Goal: Task Accomplishment & Management: Manage account settings

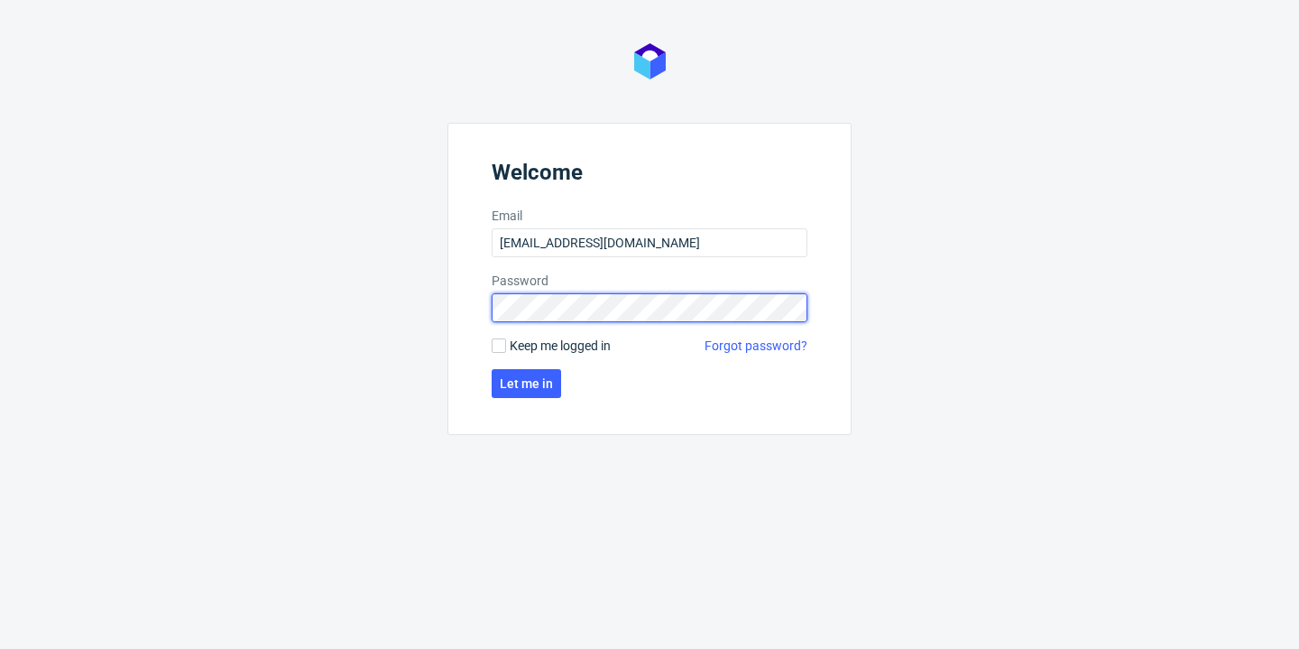
click at [527, 383] on button "Let me in" at bounding box center [526, 383] width 69 height 29
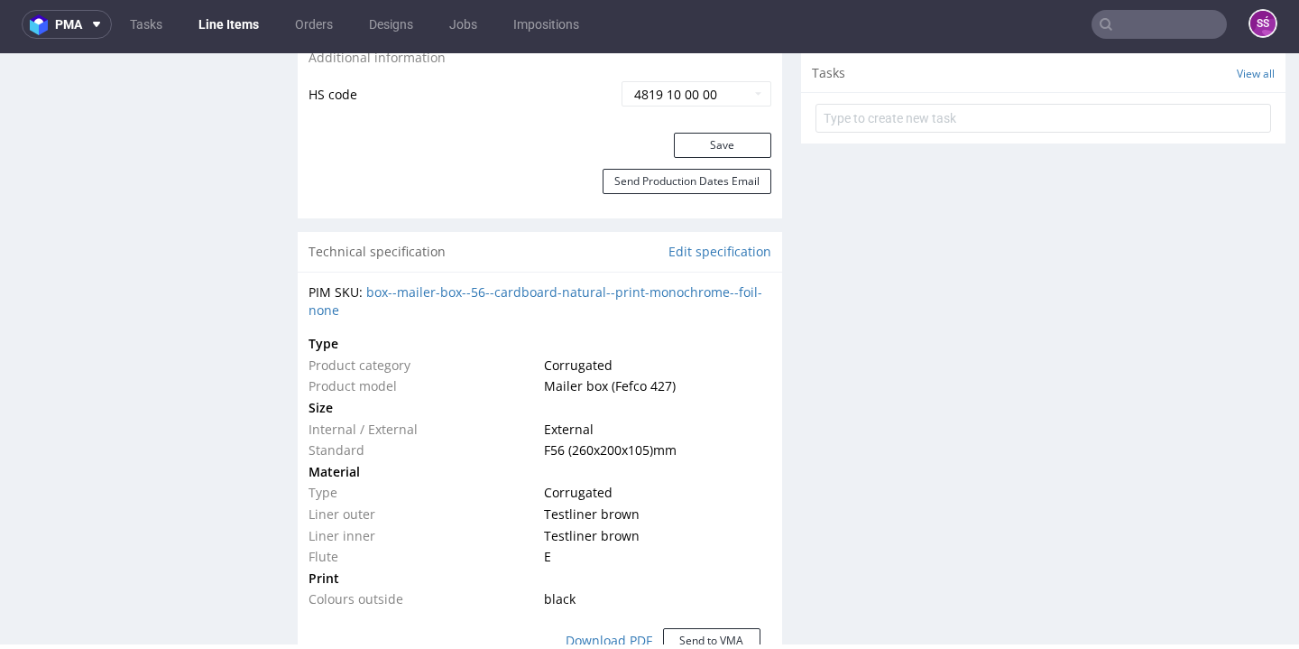
scroll to position [211, 0]
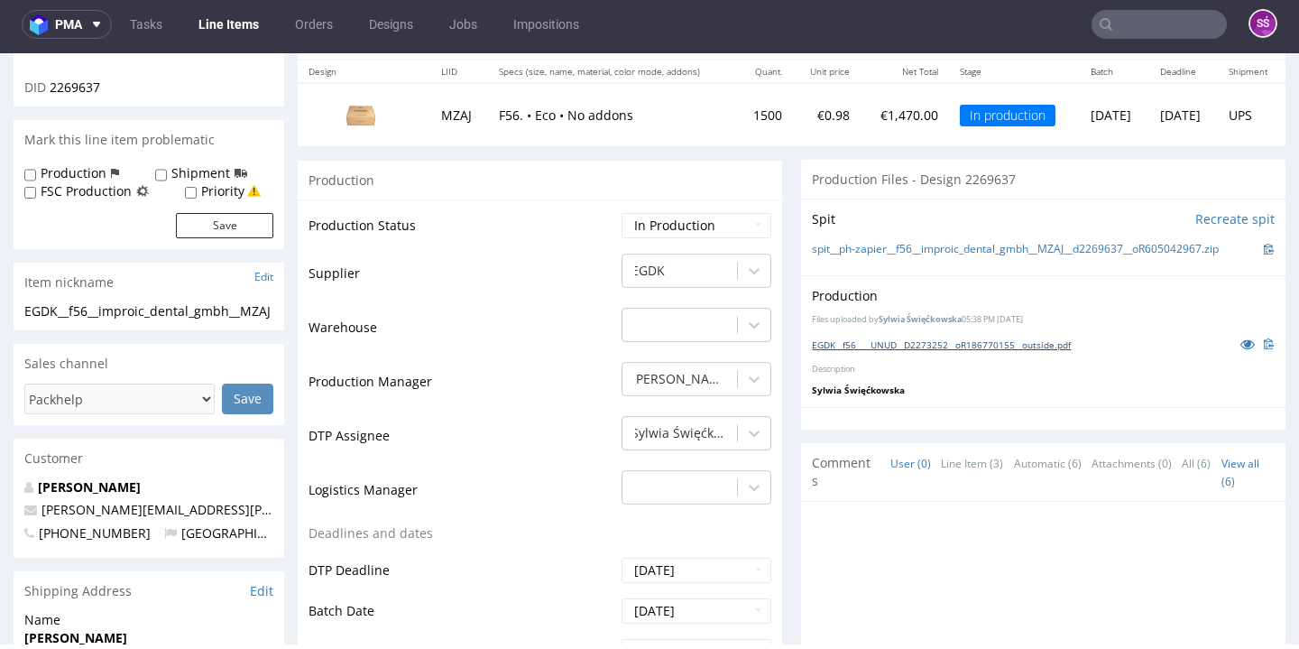
click at [915, 338] on link "EGDK__f56____UNUD__D2273252__oR186770155__outside.pdf" at bounding box center [941, 344] width 259 height 13
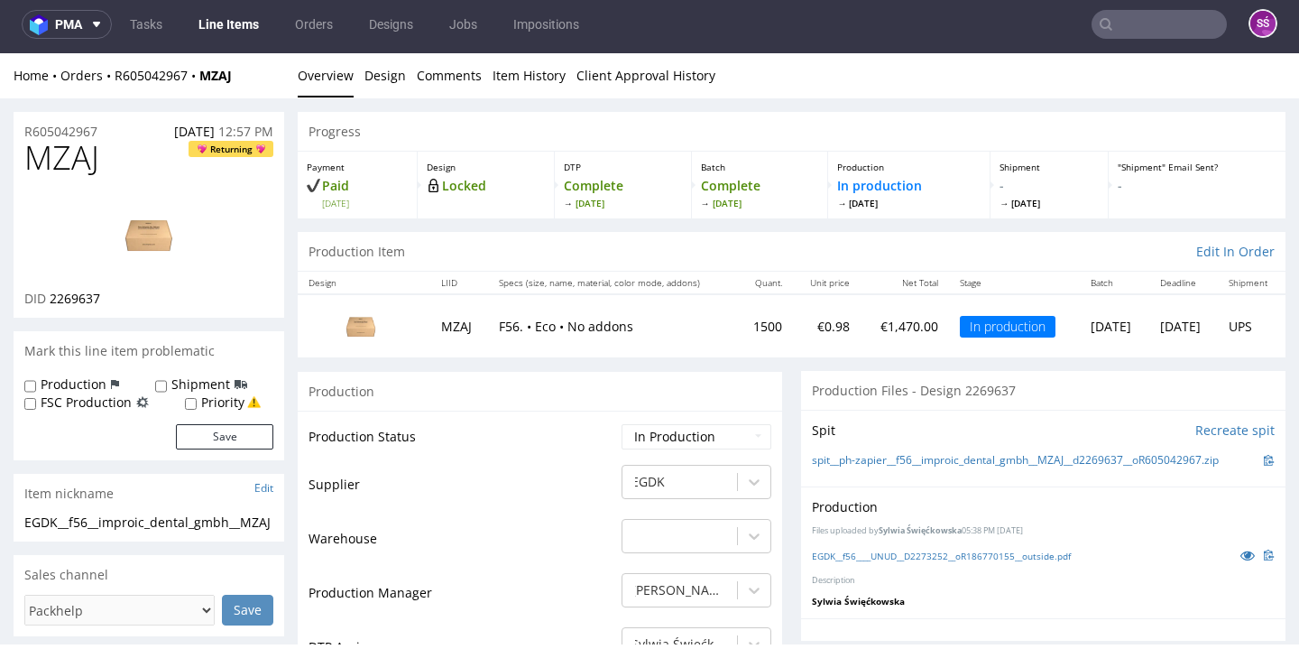
scroll to position [0, 0]
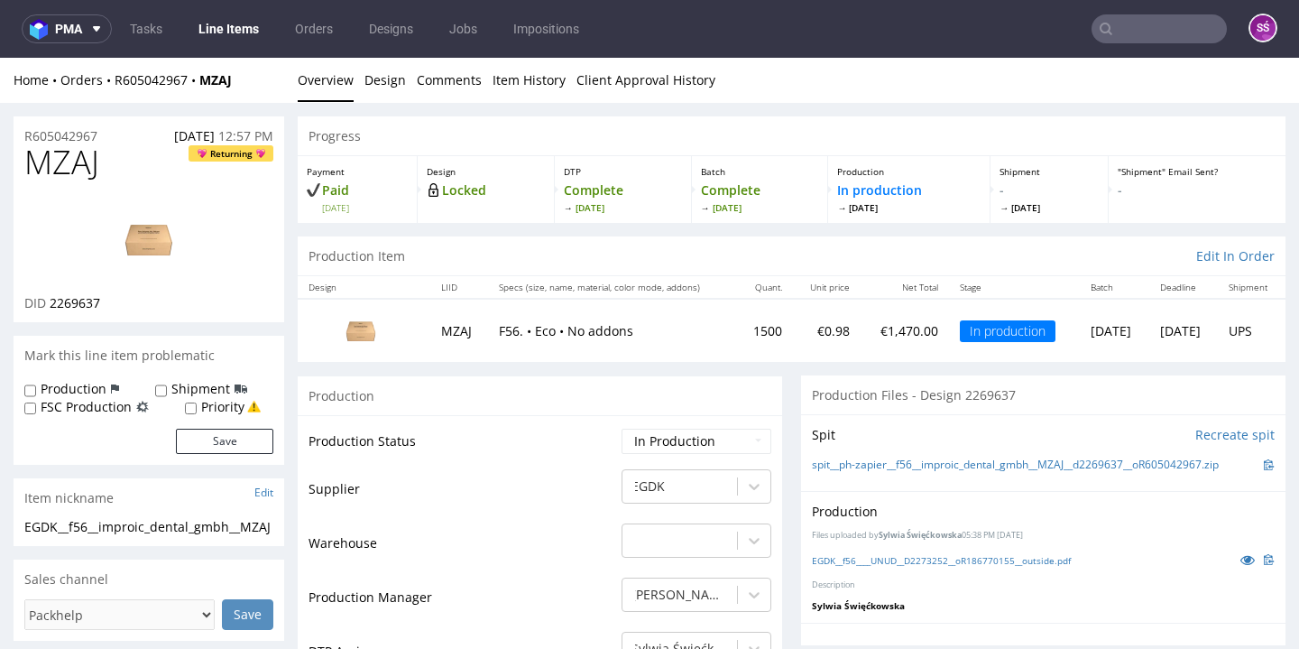
click at [71, 169] on span "MZAJ" at bounding box center [61, 162] width 75 height 36
copy span "MZAJ"
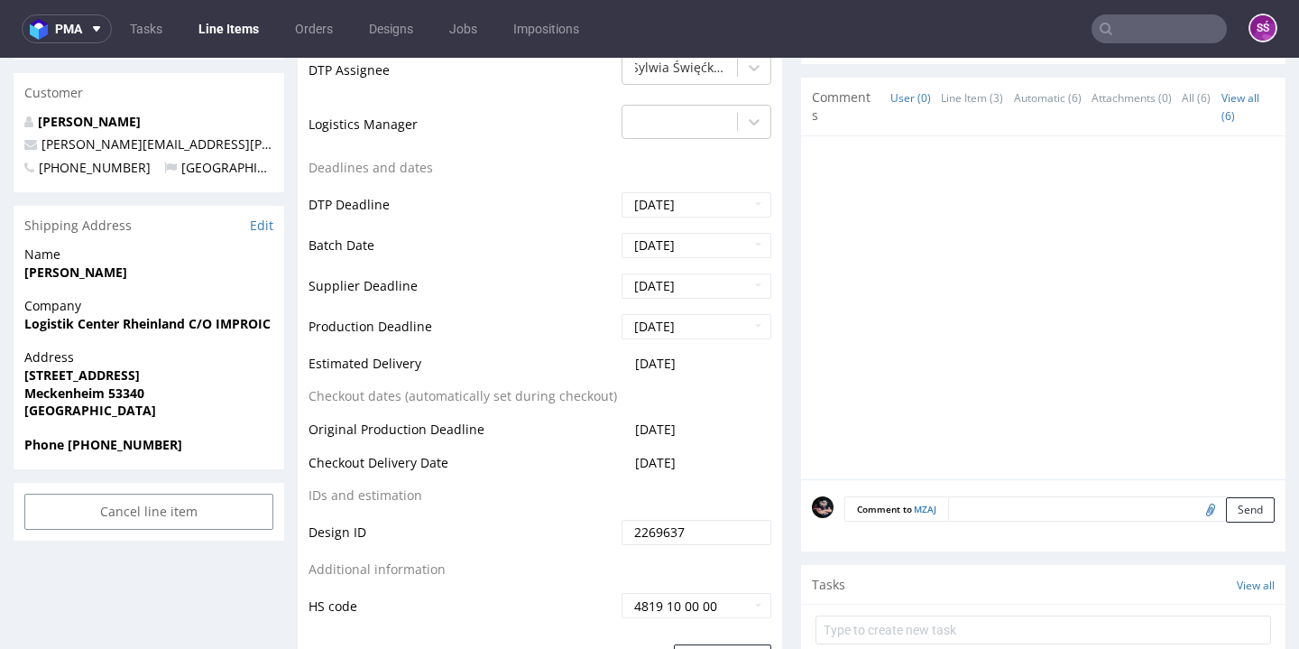
click at [1195, 506] on input "file" at bounding box center [1207, 508] width 25 height 23
type input "C:\fakepath\ph-zapier__f56__improic_dental_gmbh__MZAJ__d2269637__oR605042967__l…"
click at [1226, 510] on button "Send" at bounding box center [1250, 509] width 49 height 25
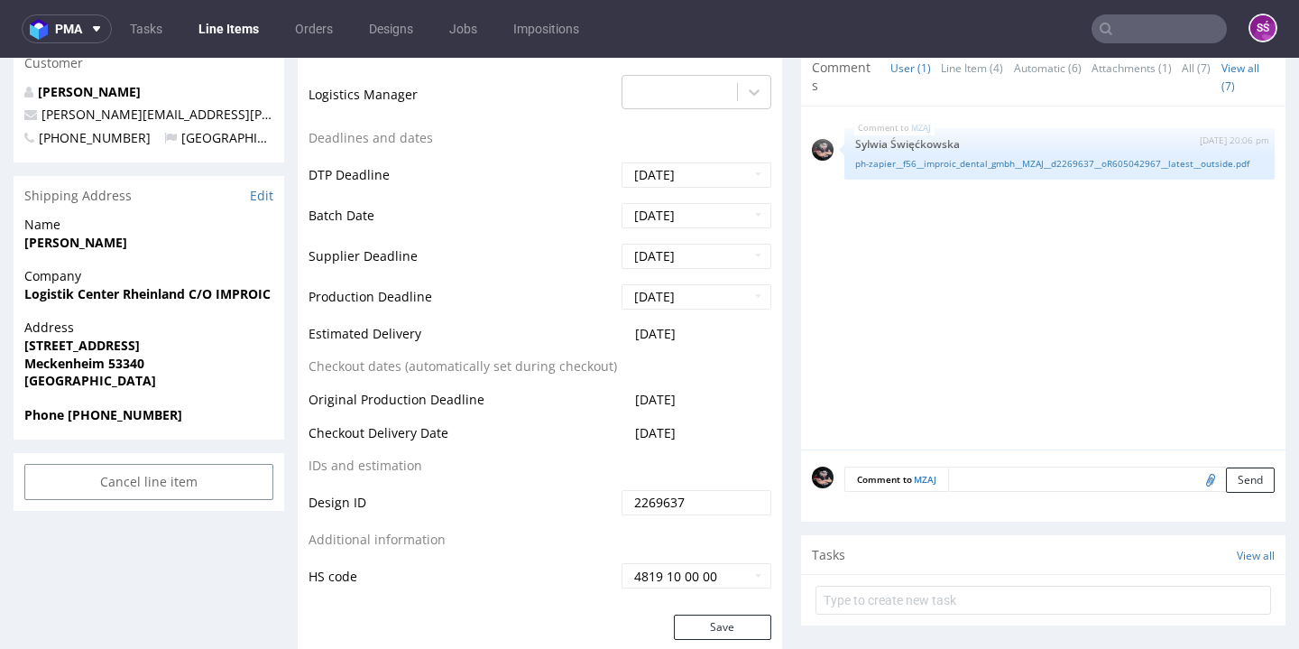
scroll to position [253, 0]
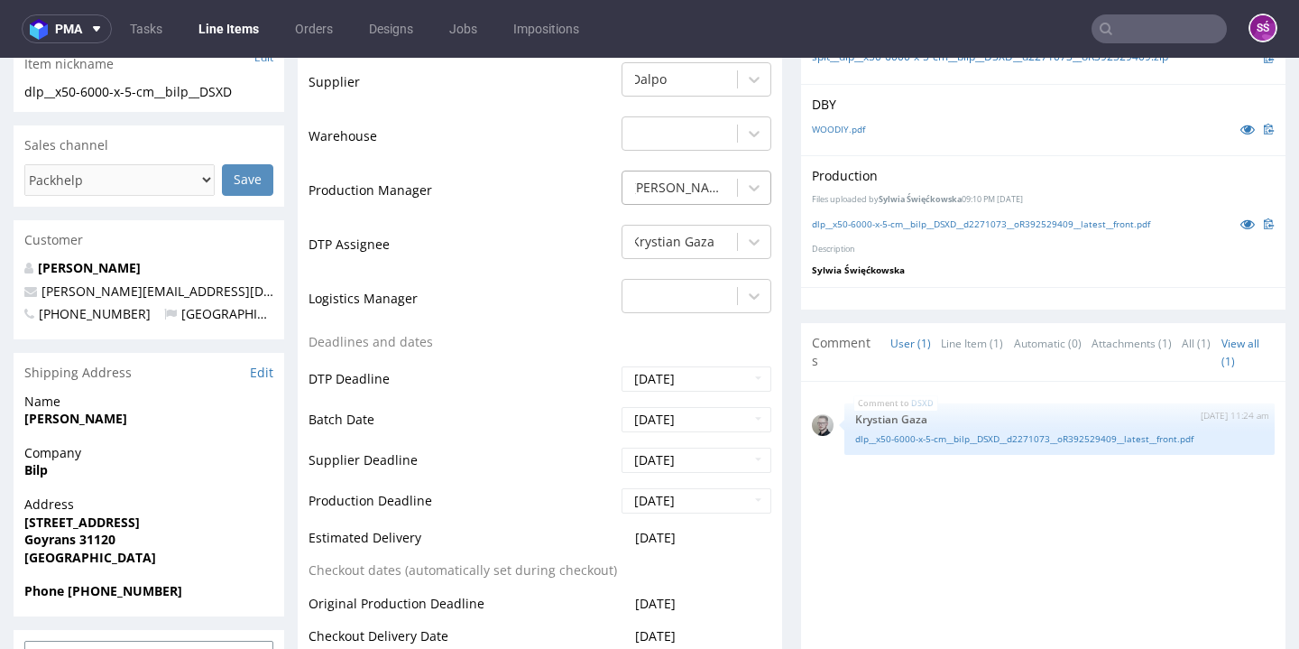
scroll to position [394, 0]
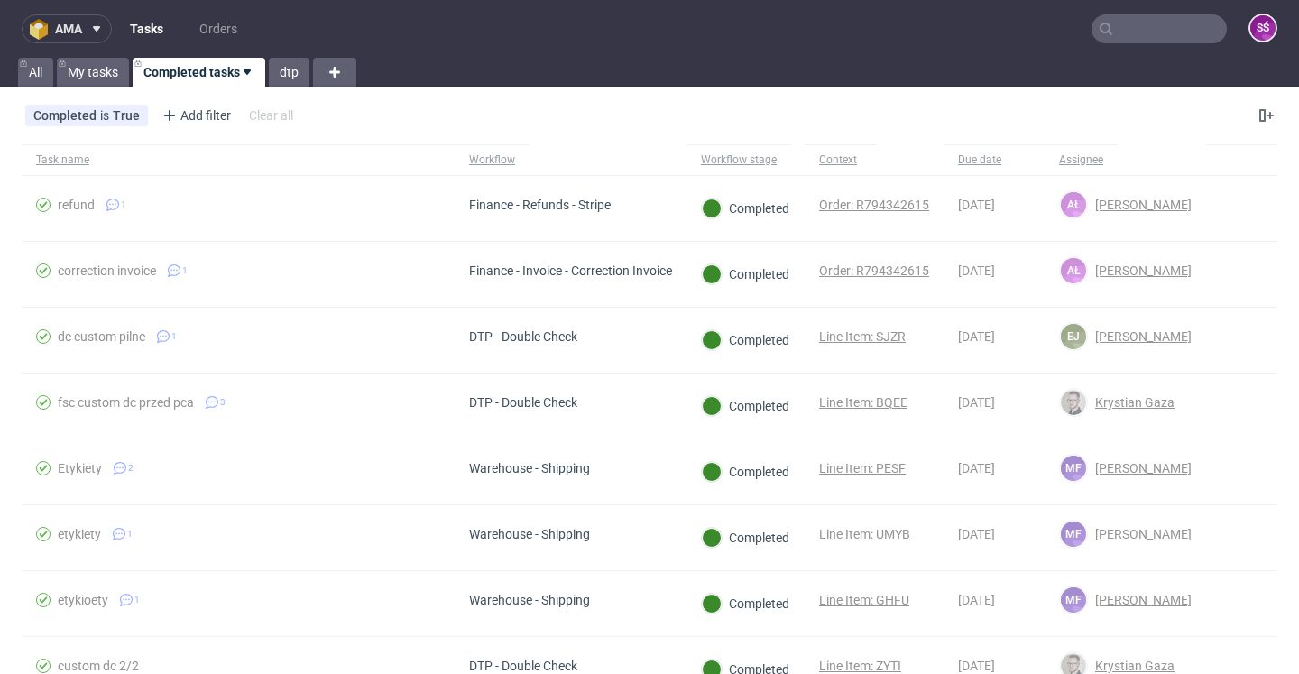
click at [100, 27] on use at bounding box center [96, 28] width 7 height 5
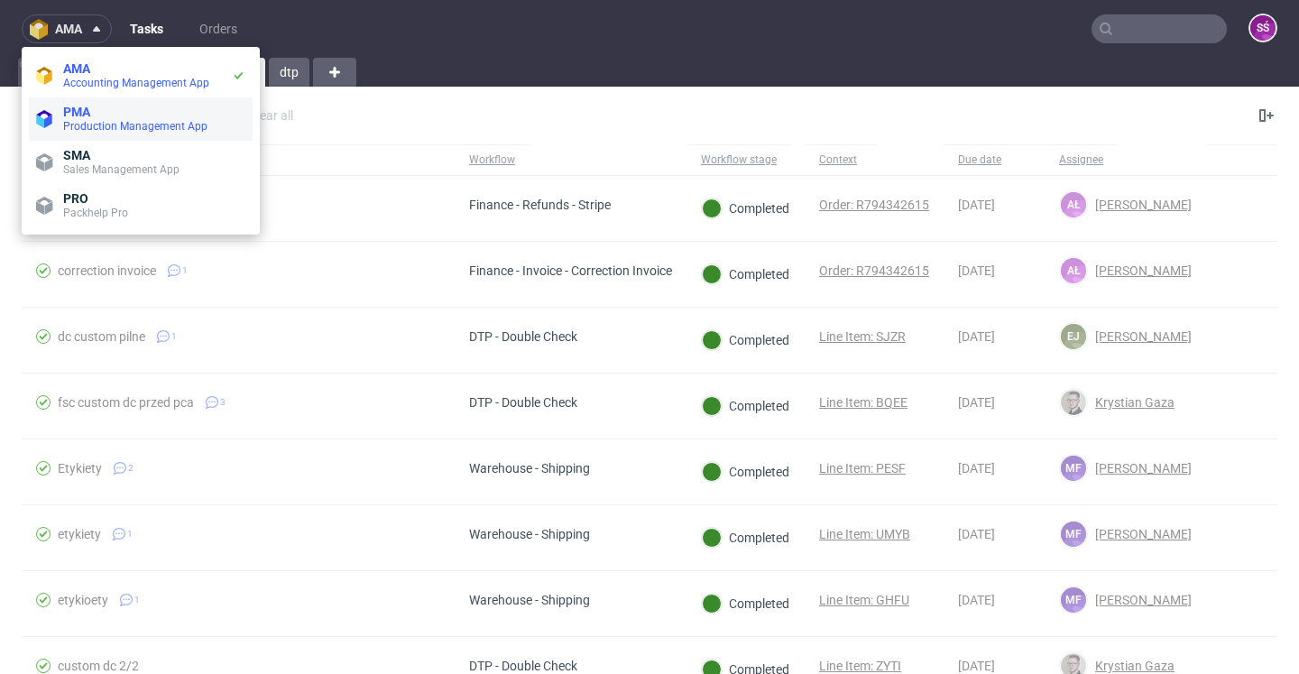
click at [106, 110] on span "PMA" at bounding box center [154, 112] width 182 height 14
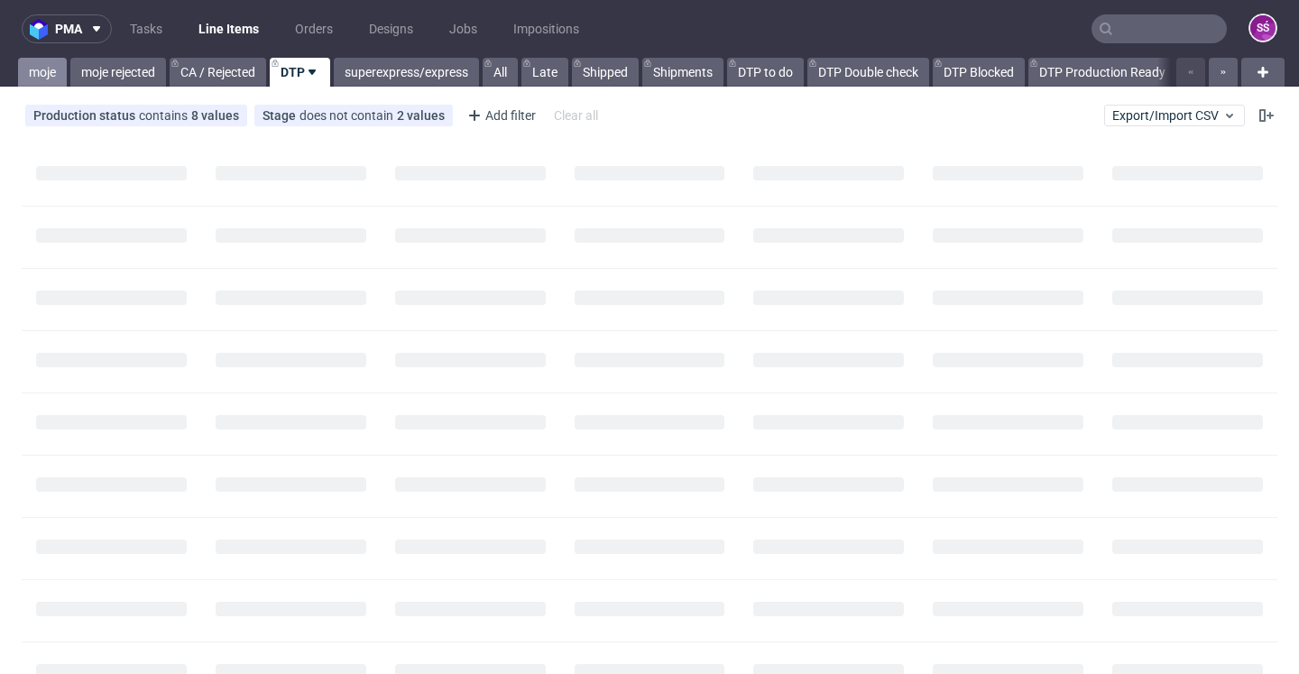
click at [32, 73] on link "moje" at bounding box center [42, 72] width 49 height 29
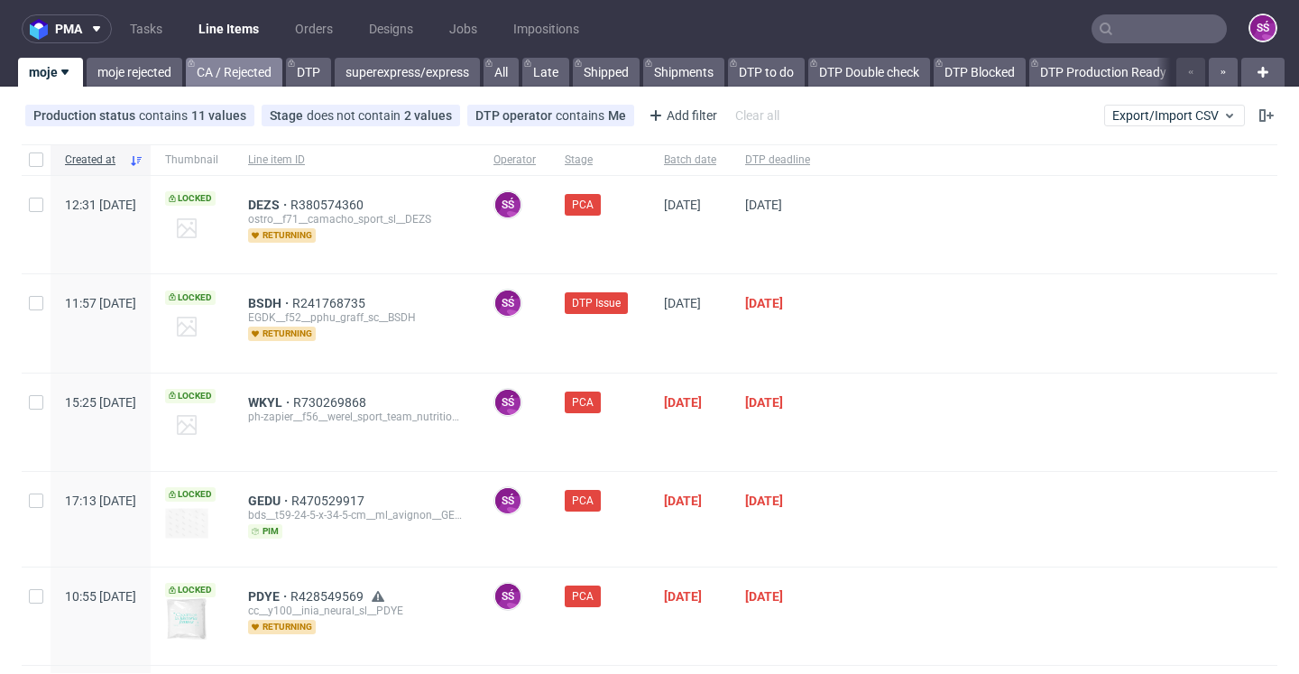
click at [208, 79] on link "CA / Rejected" at bounding box center [234, 72] width 97 height 29
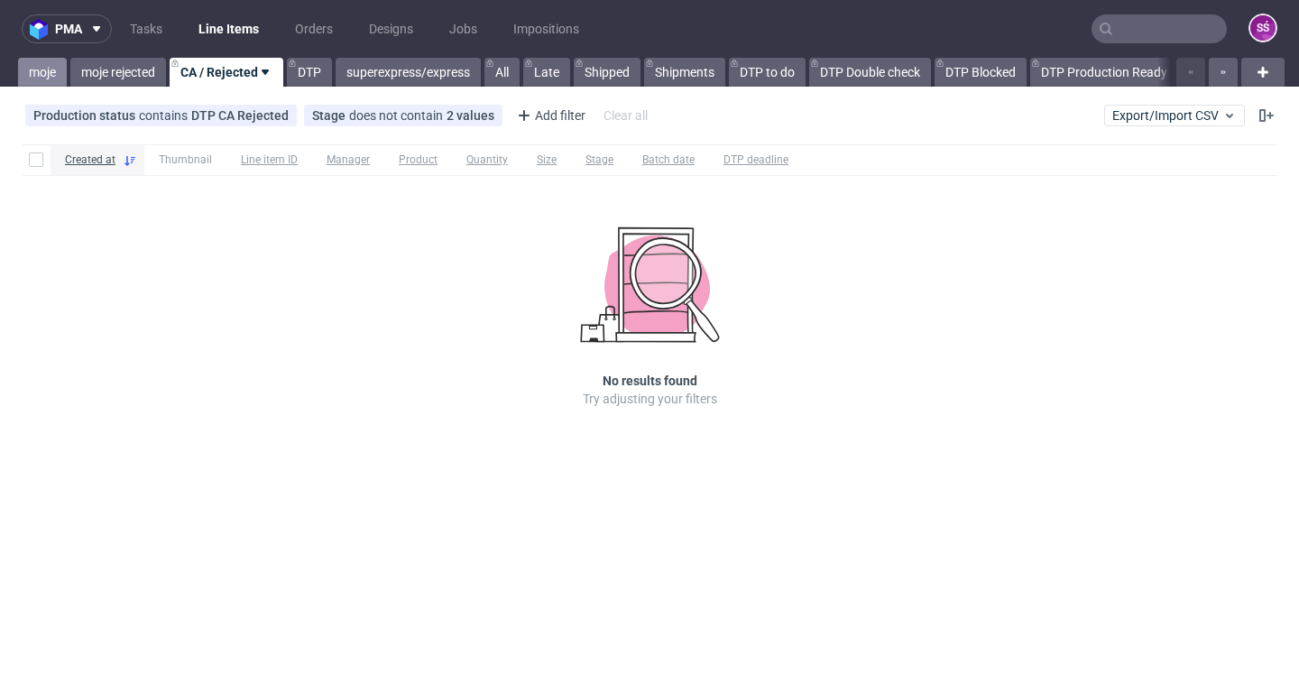
click at [35, 71] on link "moje" at bounding box center [42, 72] width 49 height 29
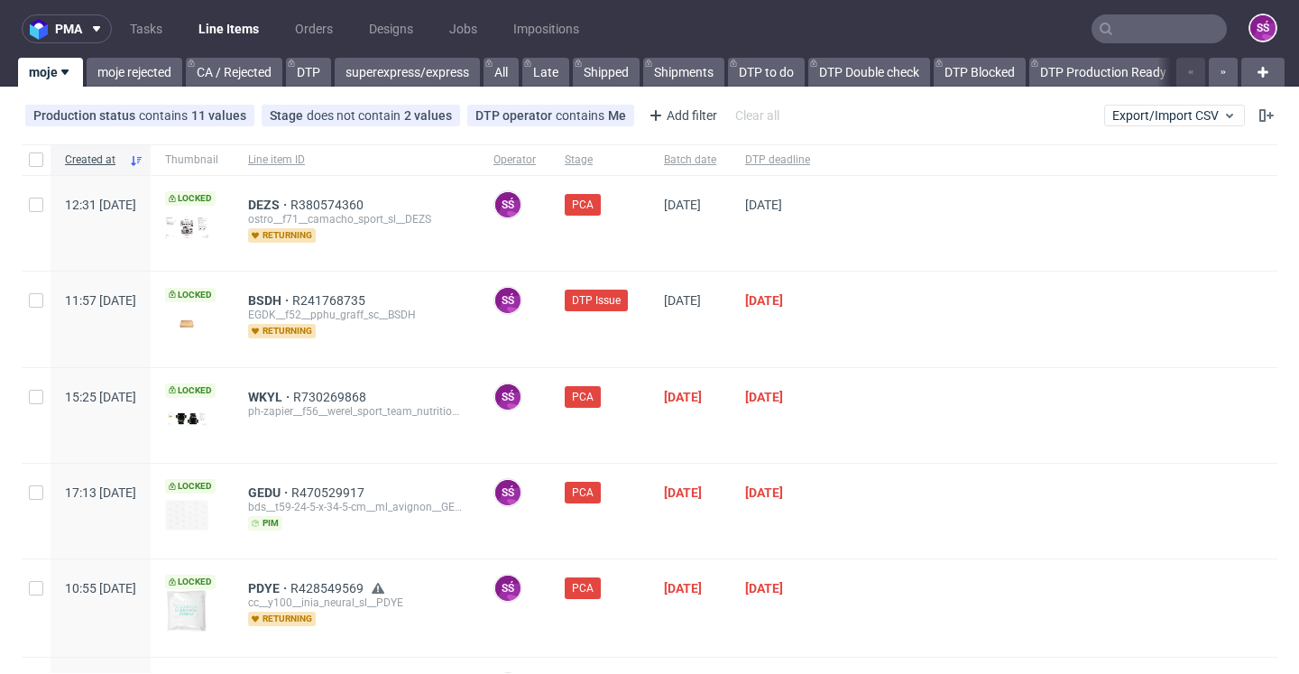
scroll to position [4, 0]
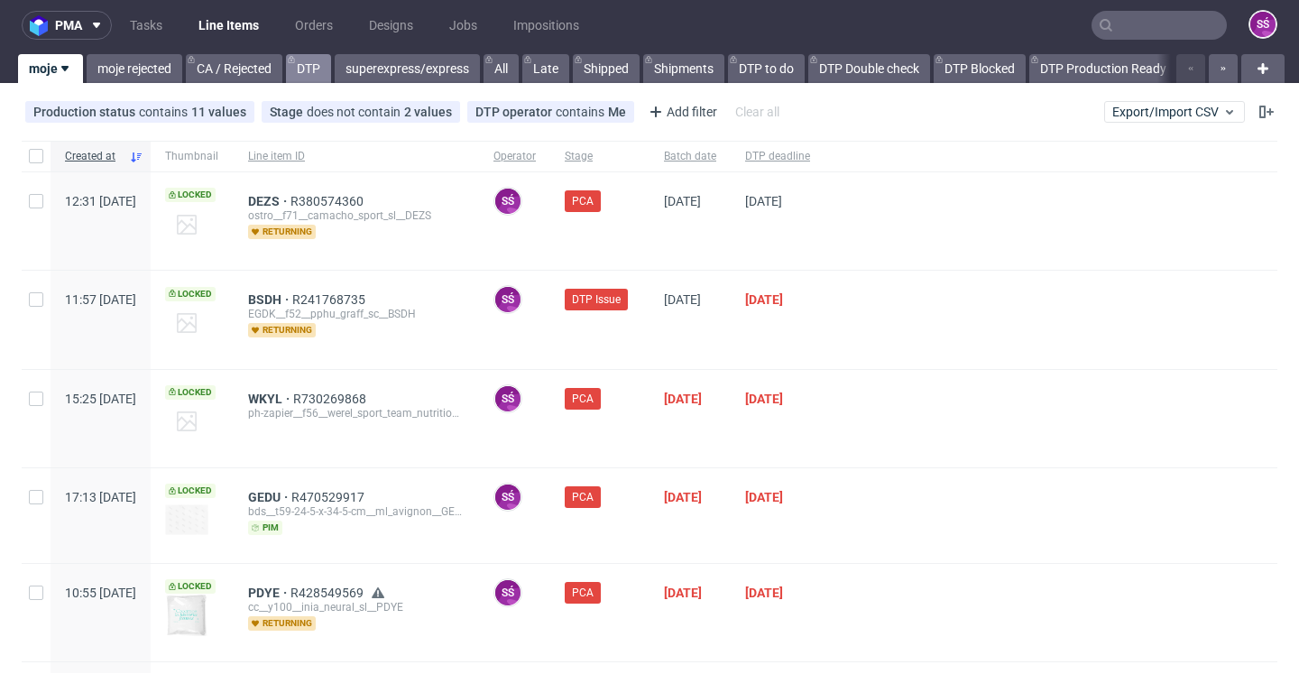
click at [317, 64] on link "DTP" at bounding box center [308, 68] width 45 height 29
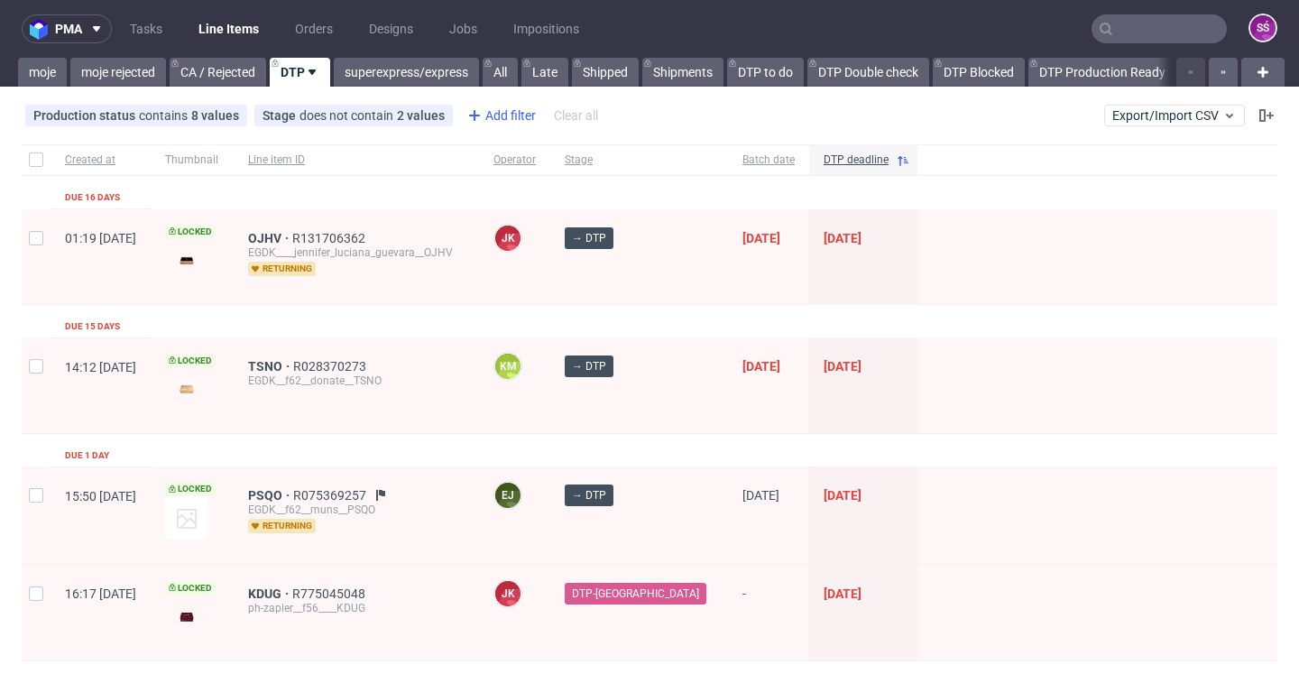
click at [508, 115] on div "Add filter" at bounding box center [499, 115] width 79 height 29
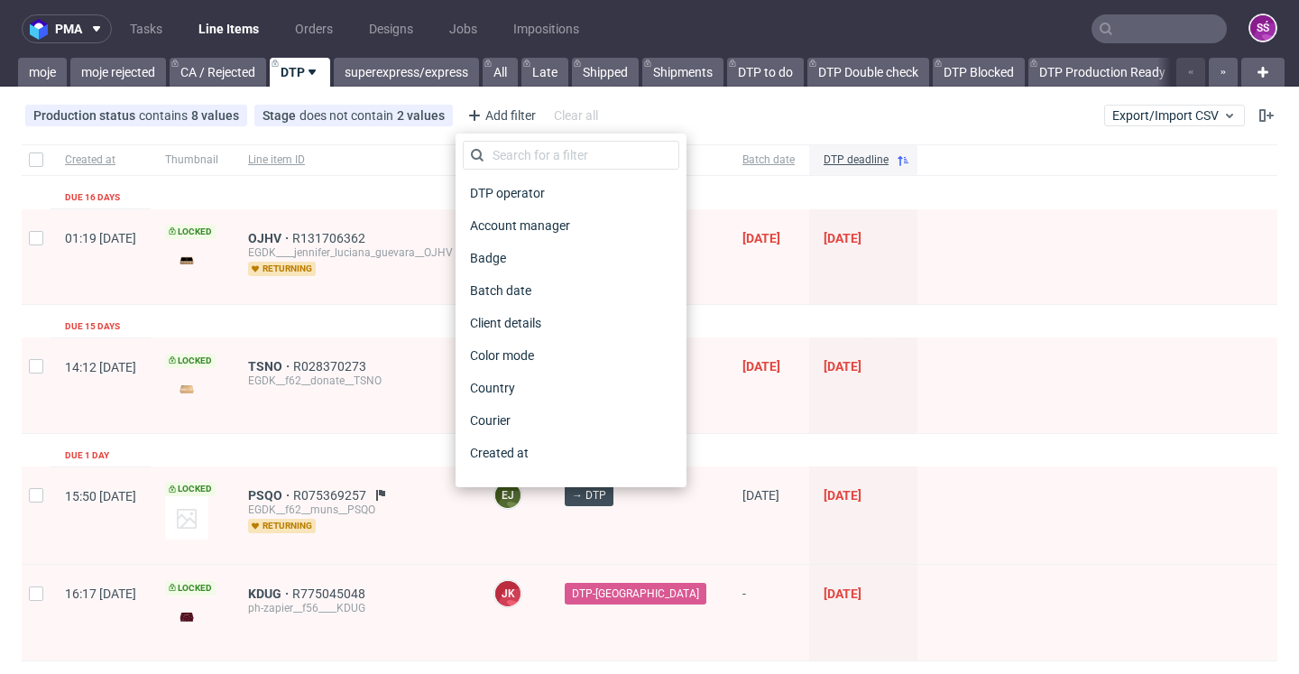
click at [1025, 288] on div at bounding box center [1097, 256] width 360 height 95
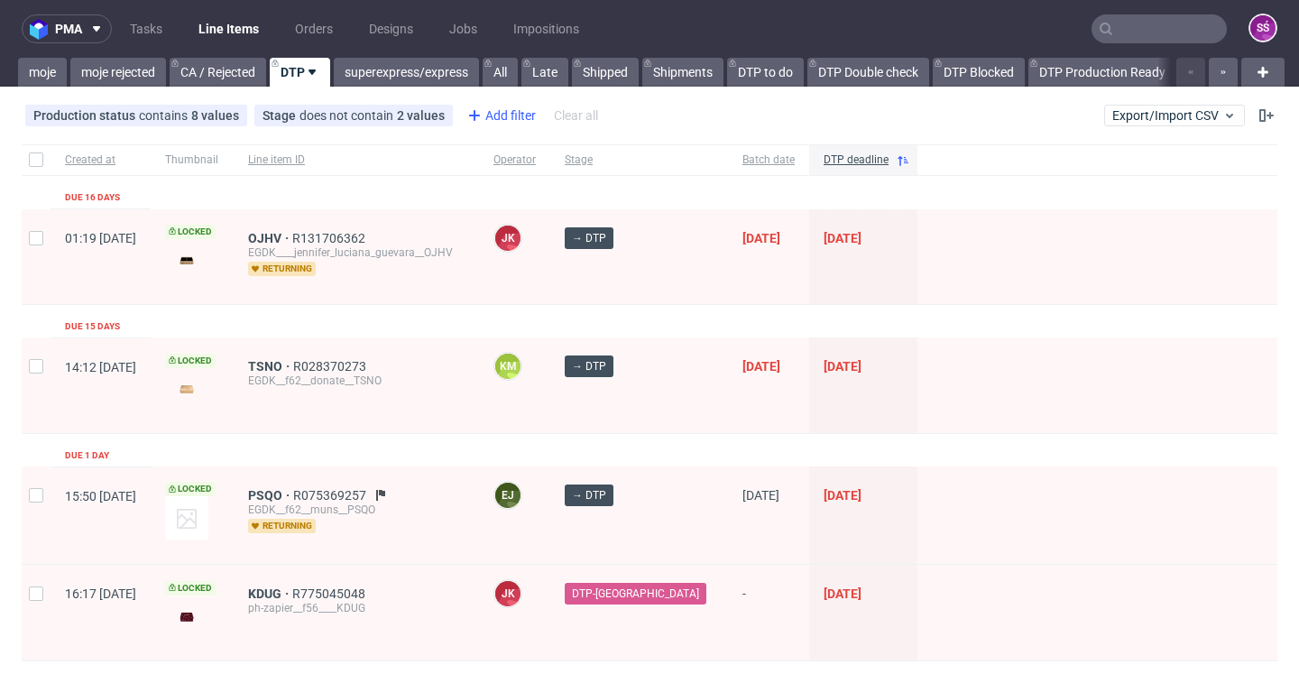
click at [511, 123] on div "Add filter" at bounding box center [499, 115] width 79 height 29
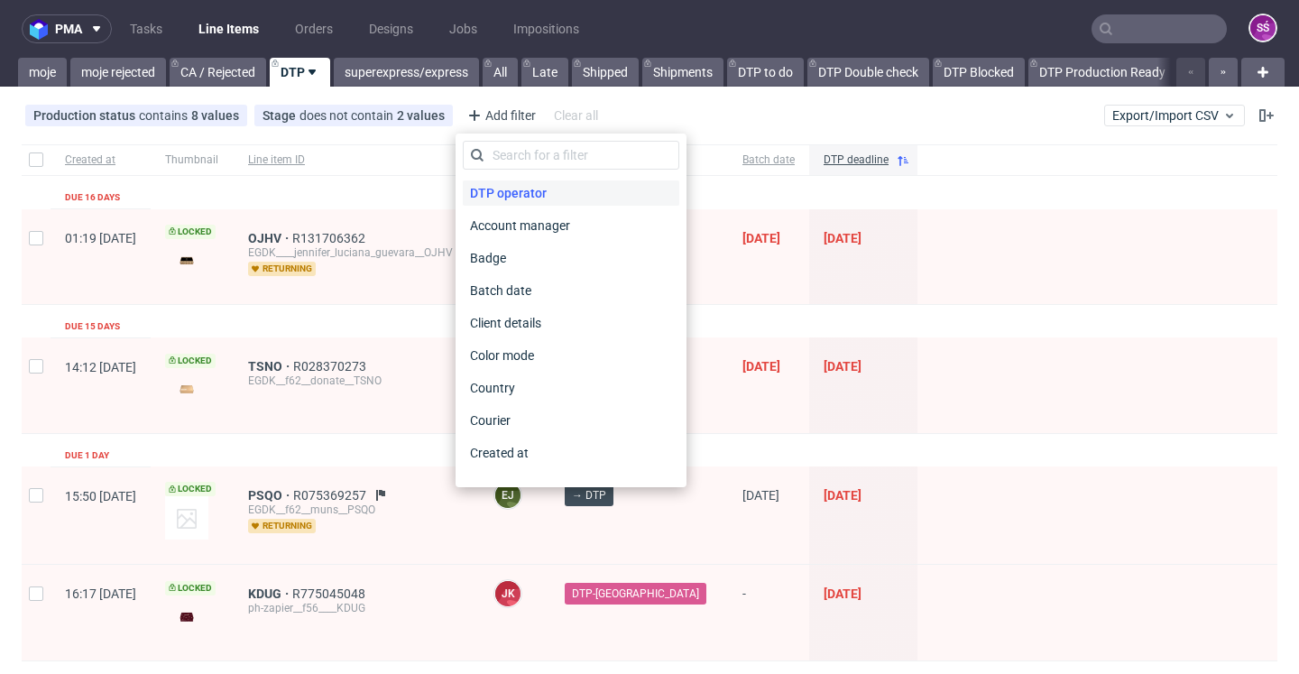
click at [509, 187] on span "DTP operator" at bounding box center [508, 192] width 91 height 25
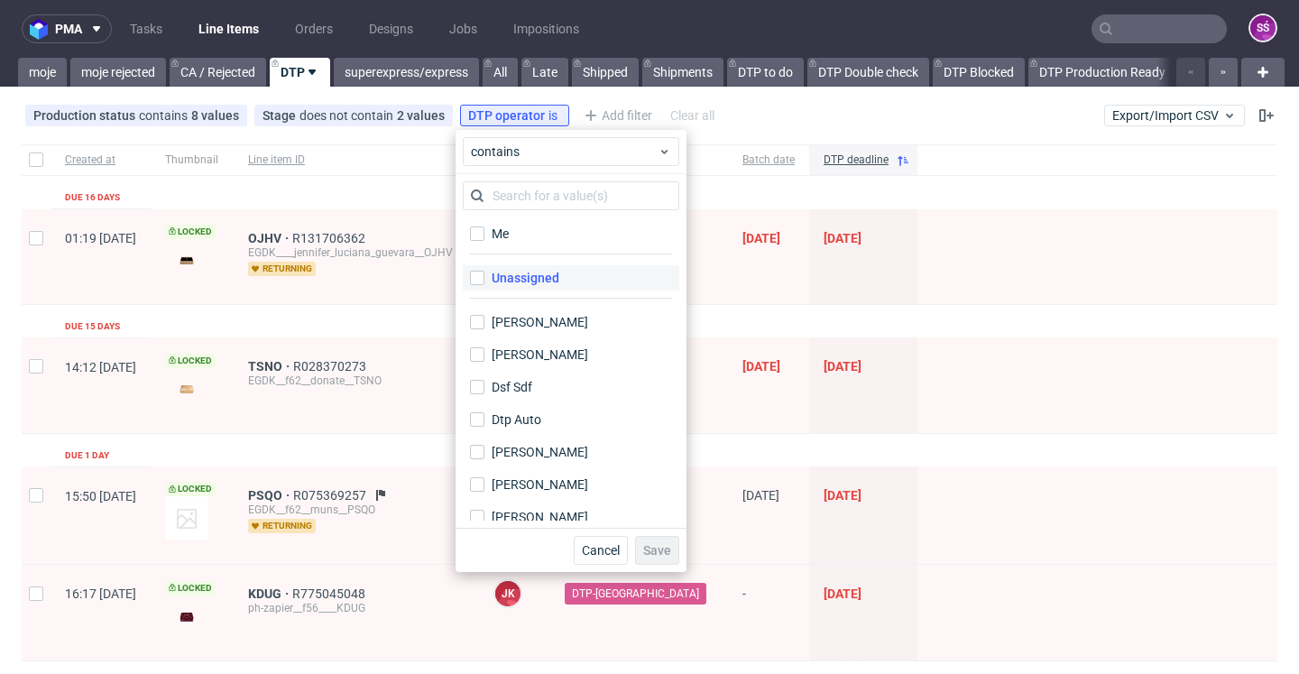
click at [530, 268] on label "Unassigned" at bounding box center [571, 277] width 216 height 25
click at [484, 271] on input "Unassigned" at bounding box center [477, 278] width 14 height 14
checkbox input "true"
click at [660, 551] on span "Save" at bounding box center [657, 550] width 28 height 13
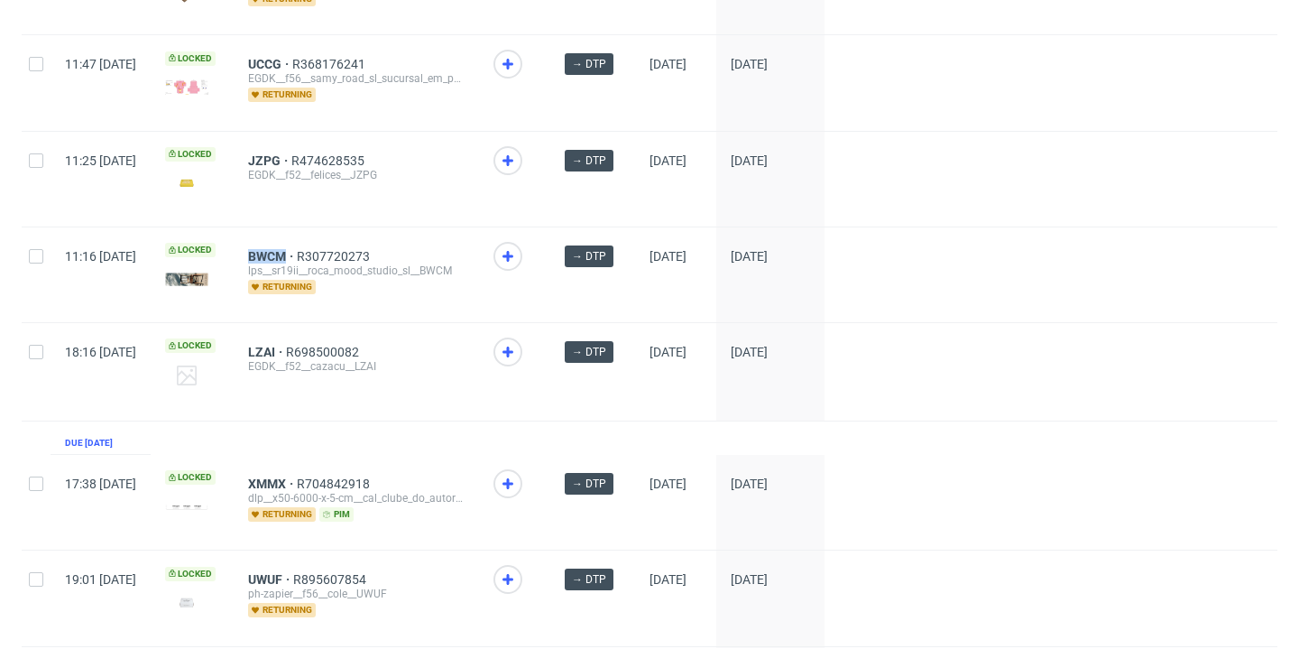
scroll to position [2602, 0]
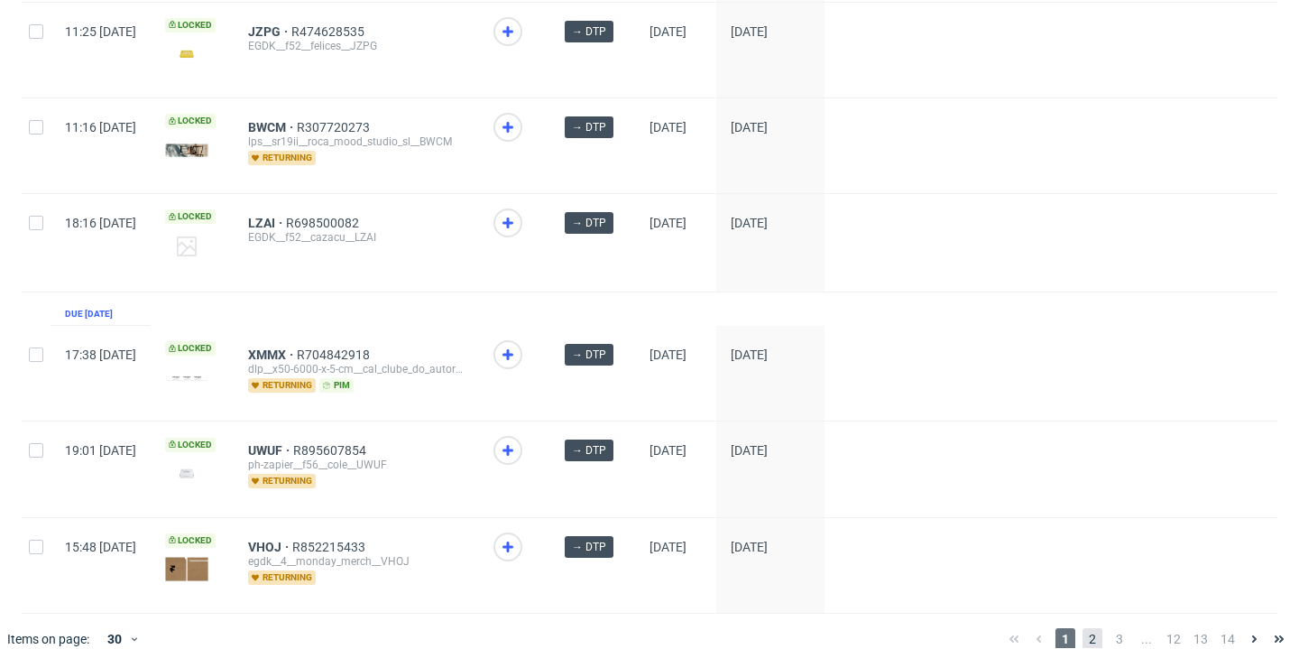
click at [1082, 636] on span "2" at bounding box center [1092, 639] width 20 height 22
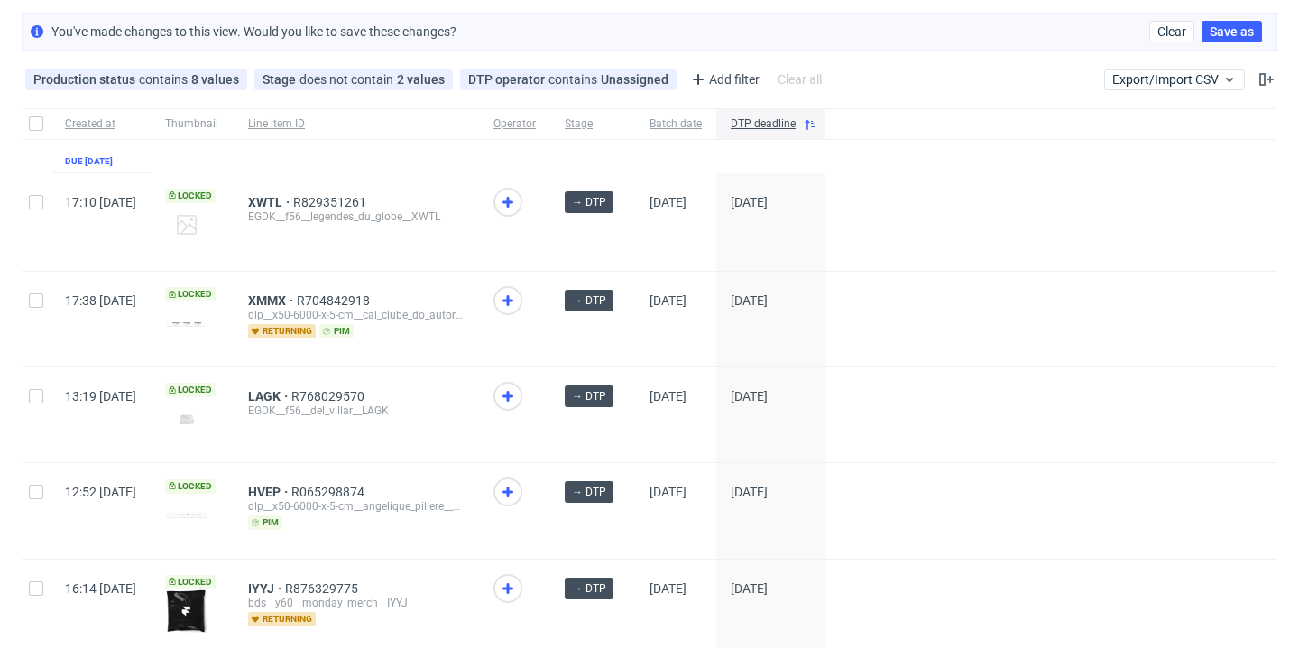
scroll to position [205, 0]
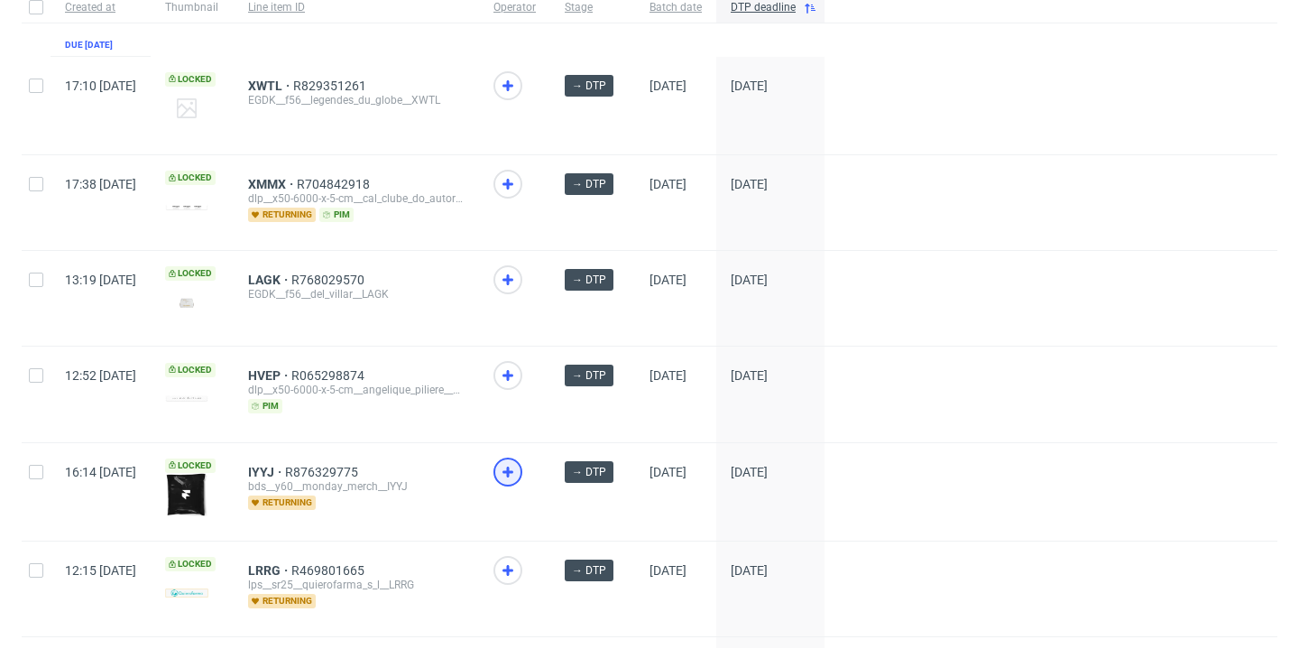
click at [519, 466] on icon at bounding box center [508, 472] width 22 height 22
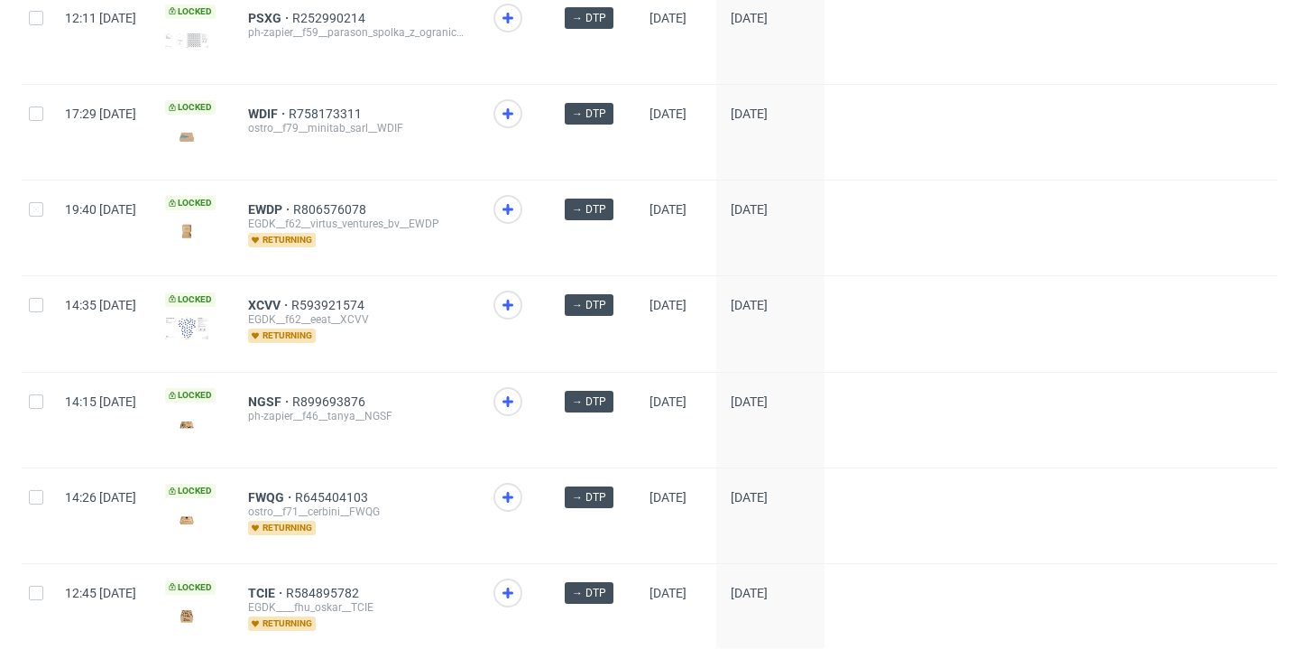
scroll to position [2585, 0]
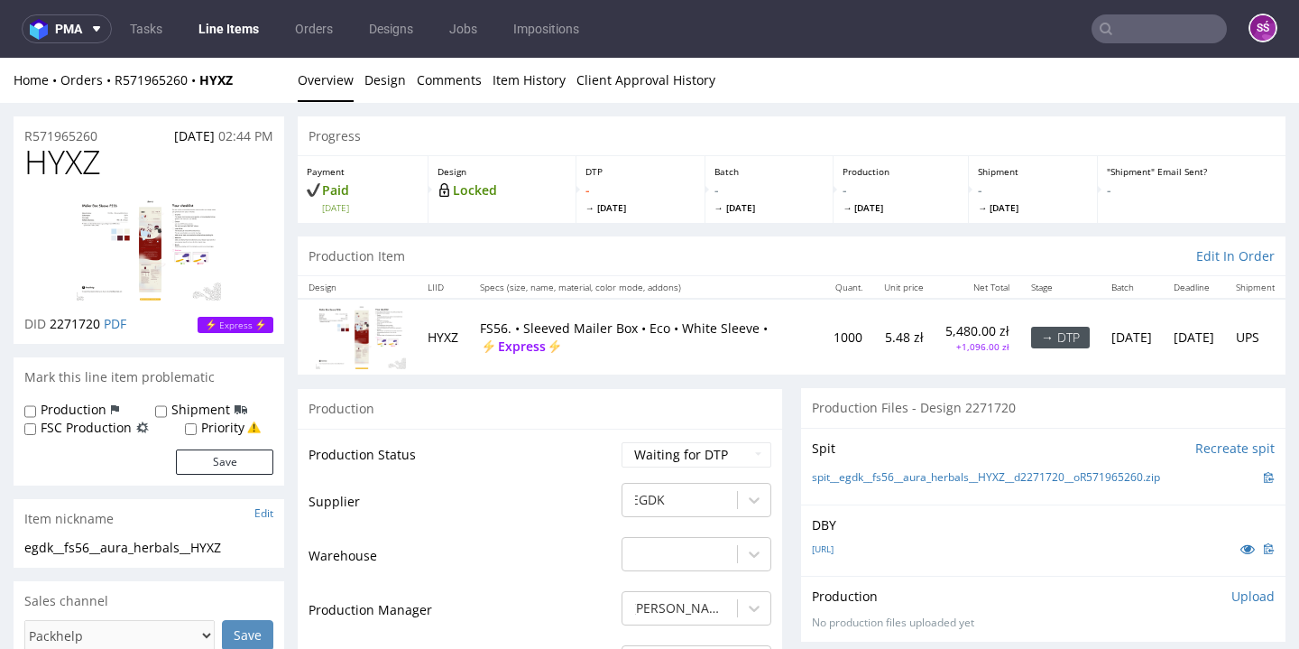
scroll to position [102, 0]
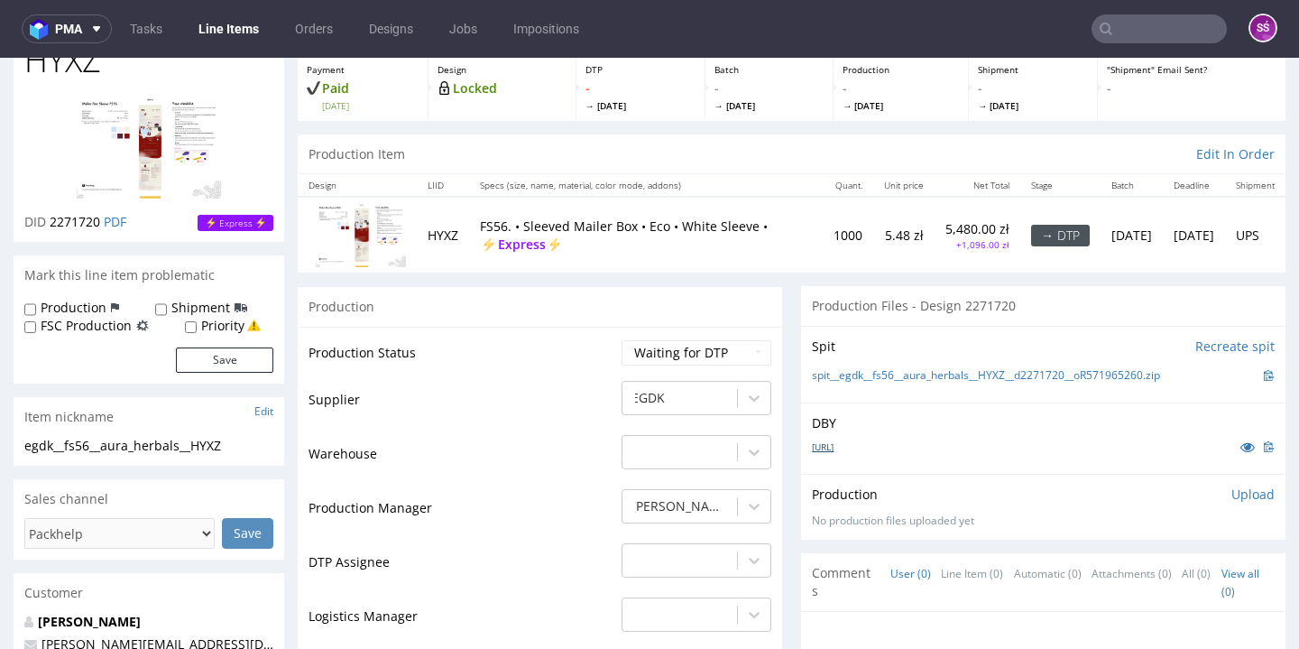
click at [833, 440] on link "Owijka-swiateczna-niebieska_colladropxmas_srebro.ai" at bounding box center [823, 446] width 22 height 13
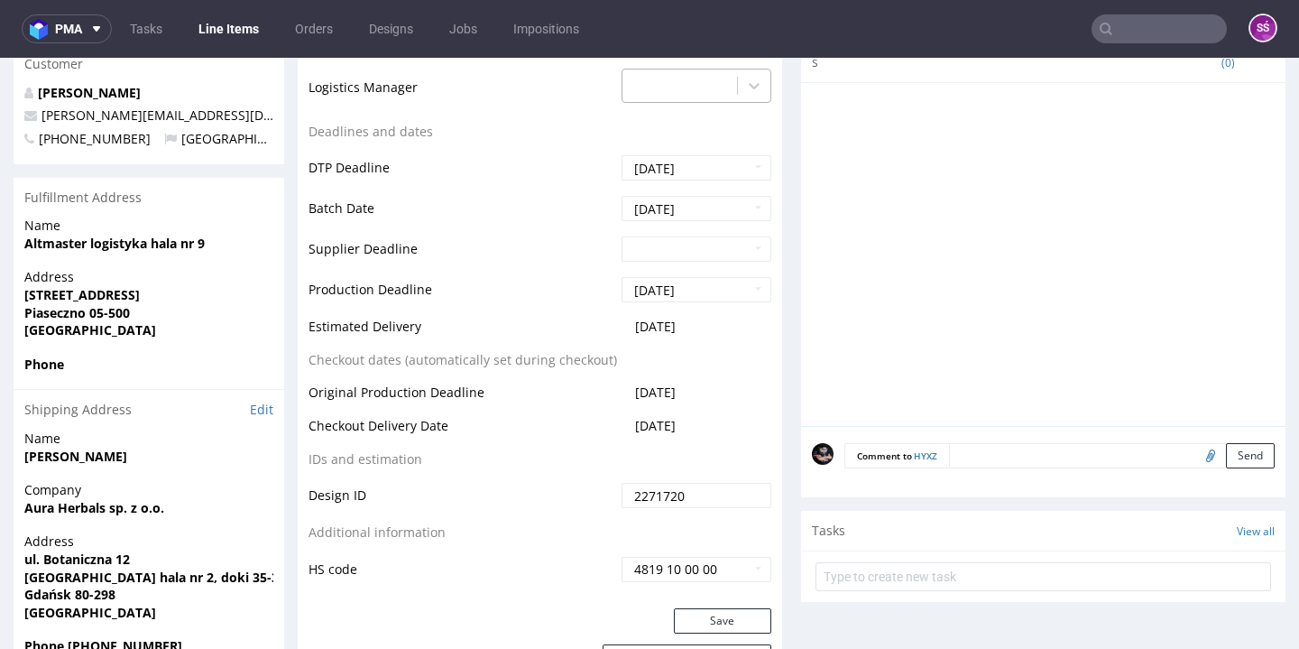
scroll to position [269, 0]
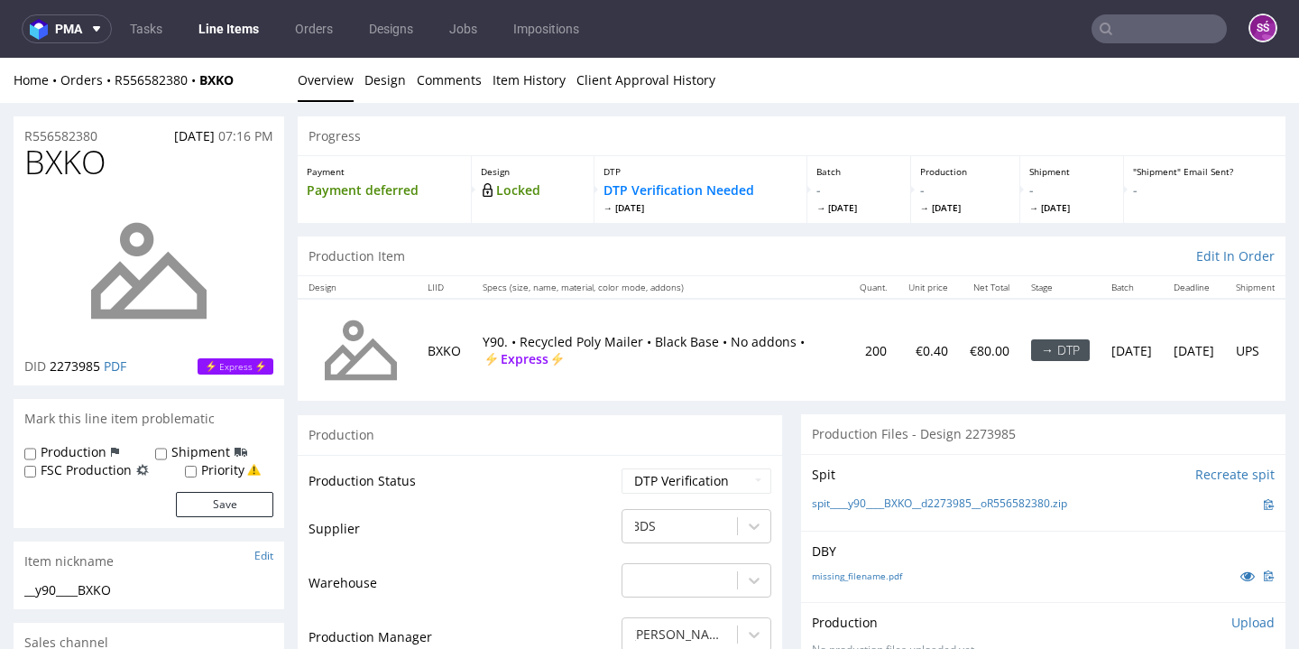
scroll to position [126, 0]
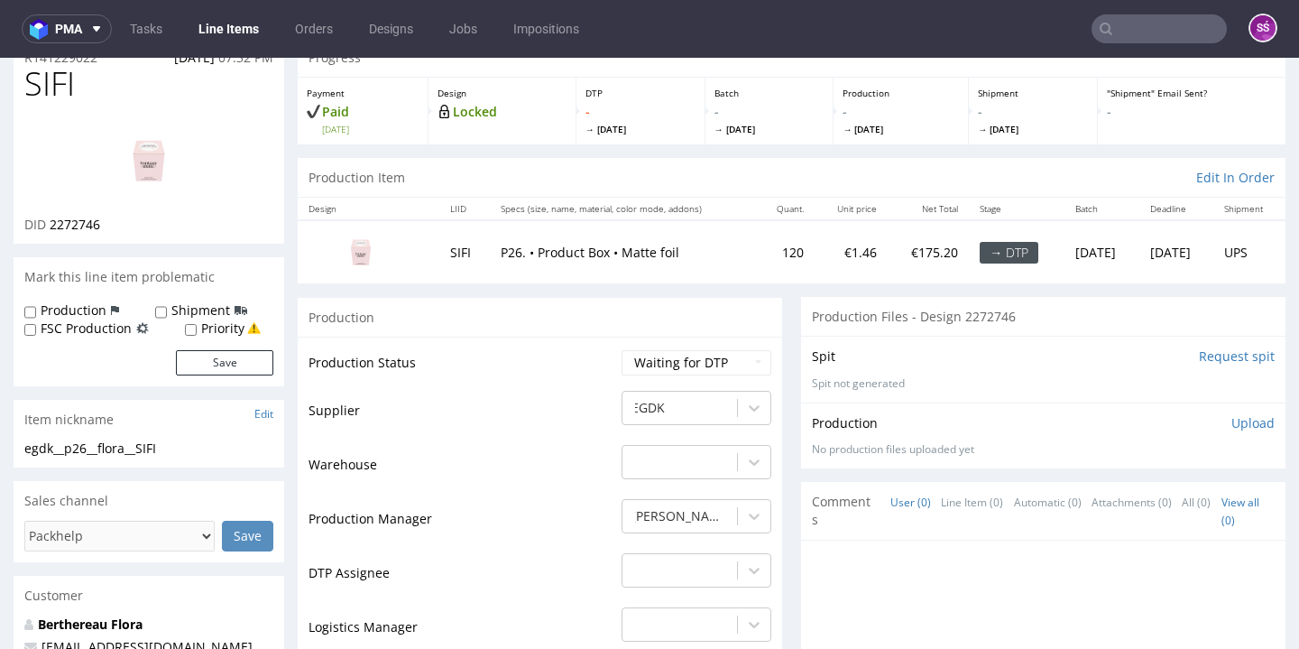
scroll to position [159, 0]
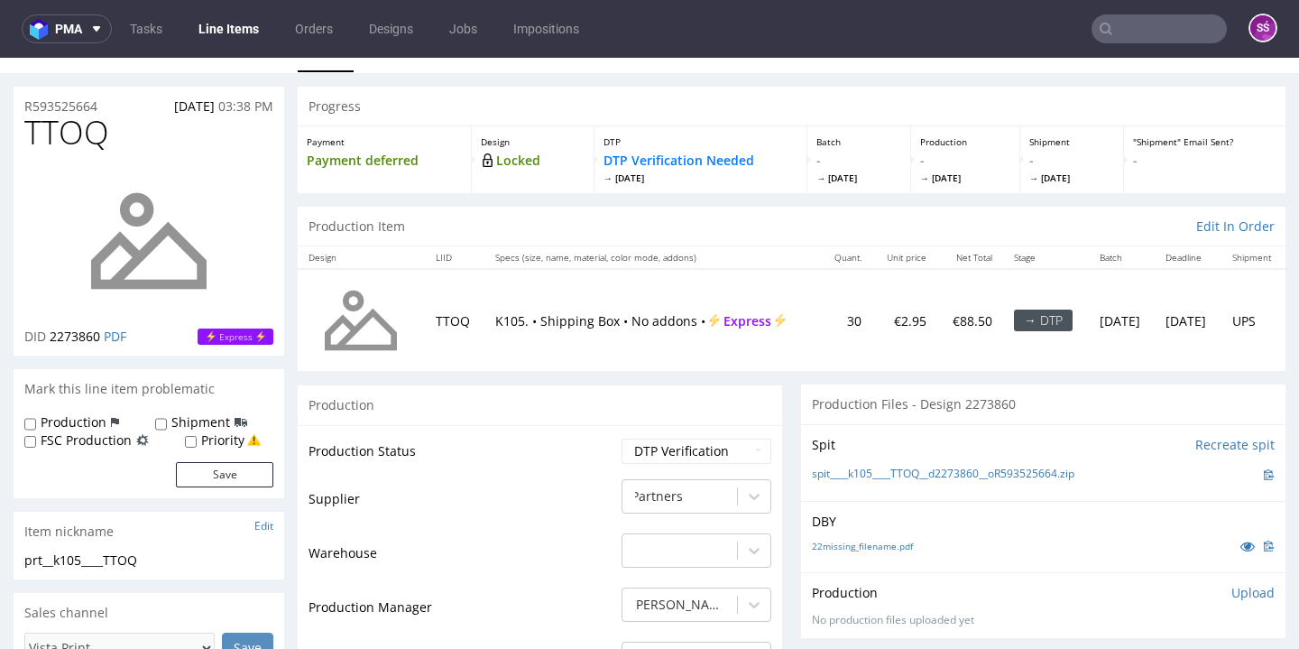
scroll to position [110, 0]
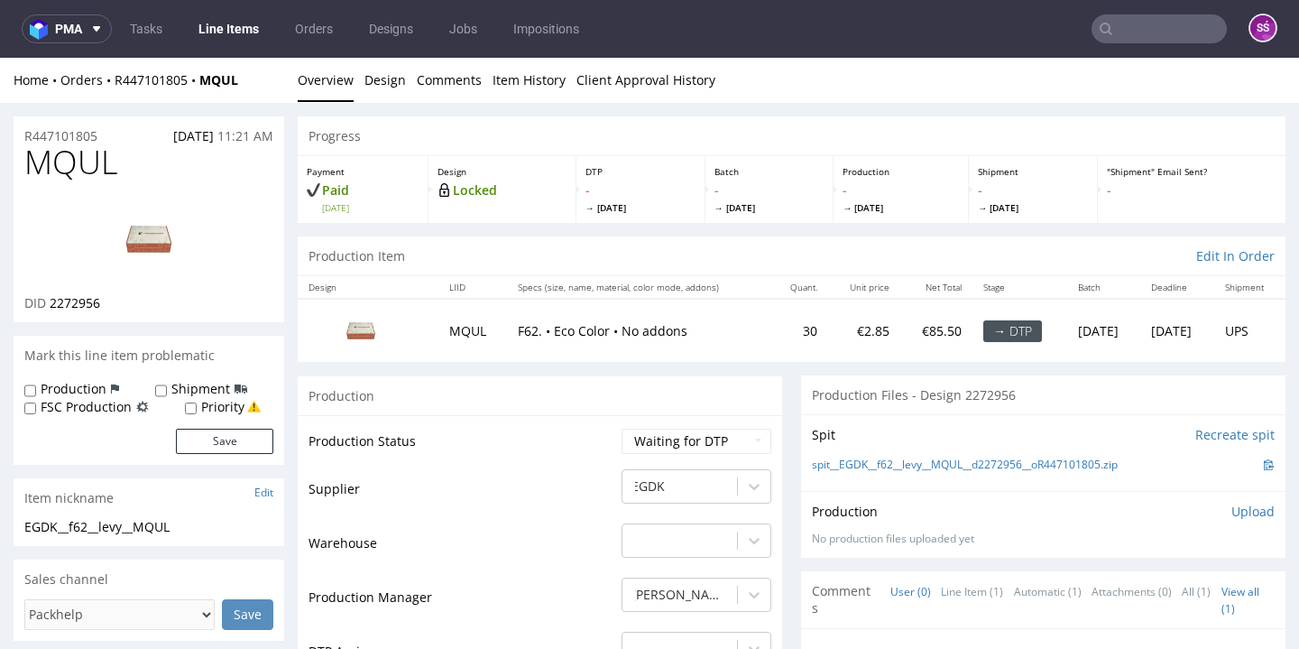
scroll to position [147, 0]
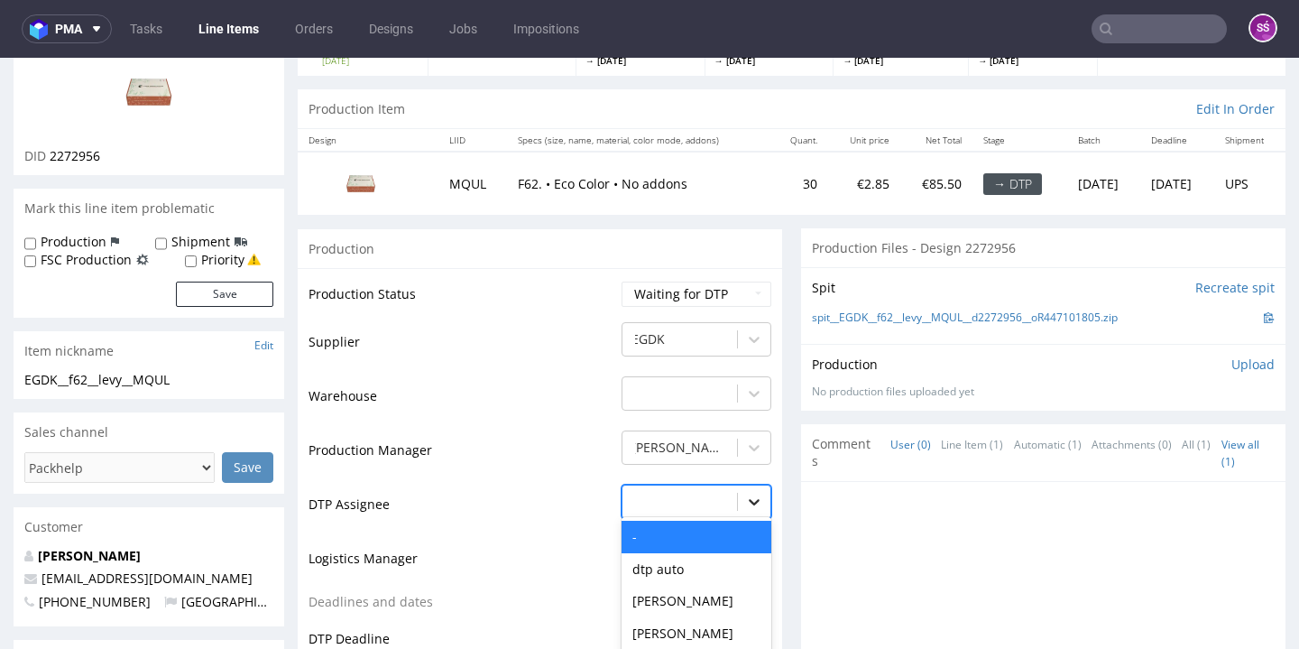
click at [733, 510] on div "- selected, 1 of 31. 31 results available. Use Up and Down to choose options, p…" at bounding box center [696, 496] width 150 height 25
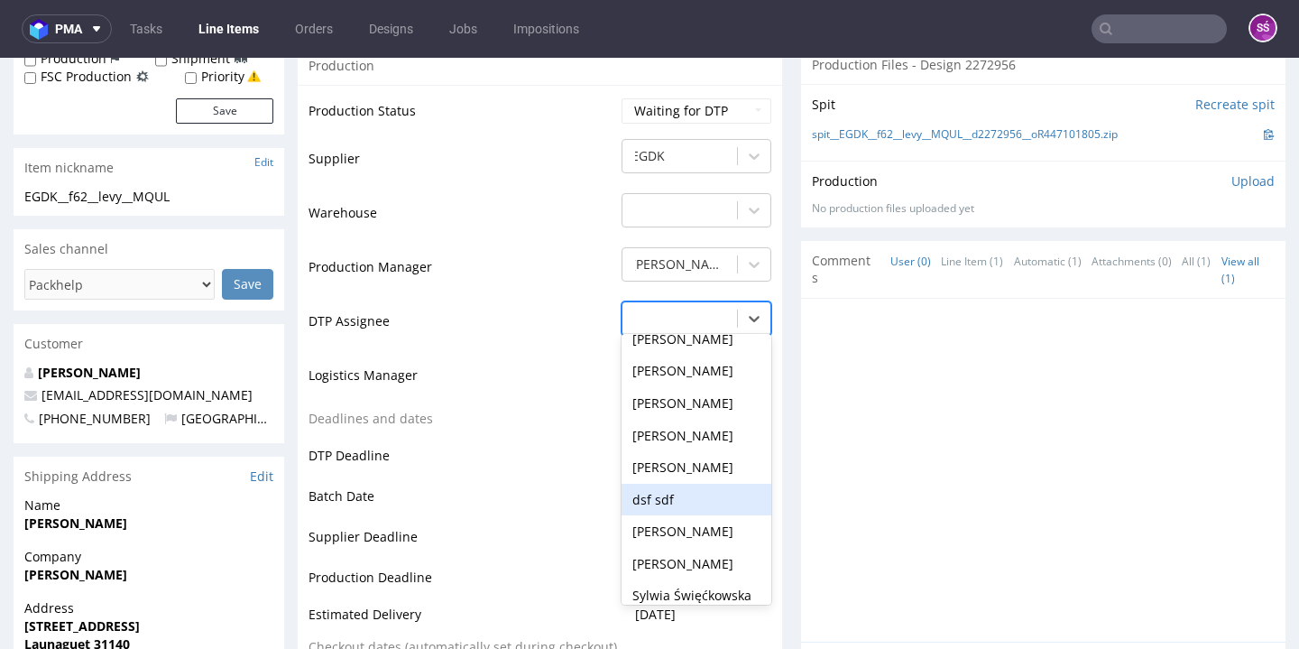
scroll to position [564, 0]
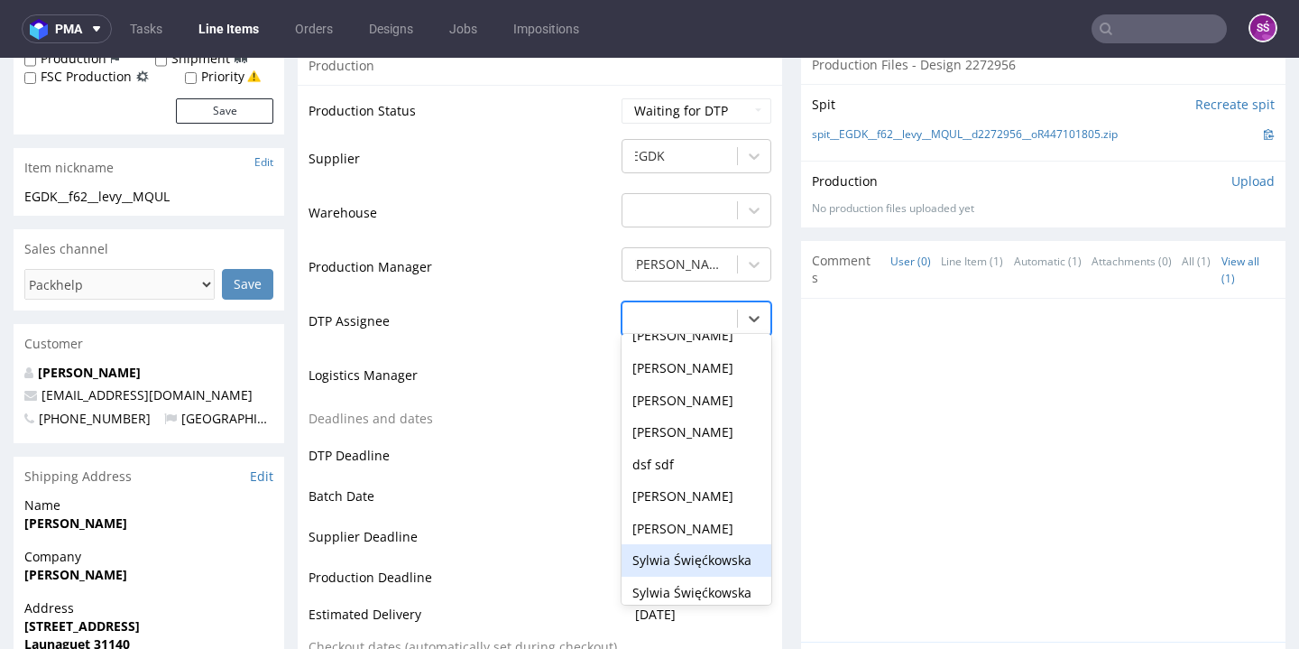
click at [706, 568] on div "Sylwia Święćkowska" at bounding box center [696, 560] width 150 height 32
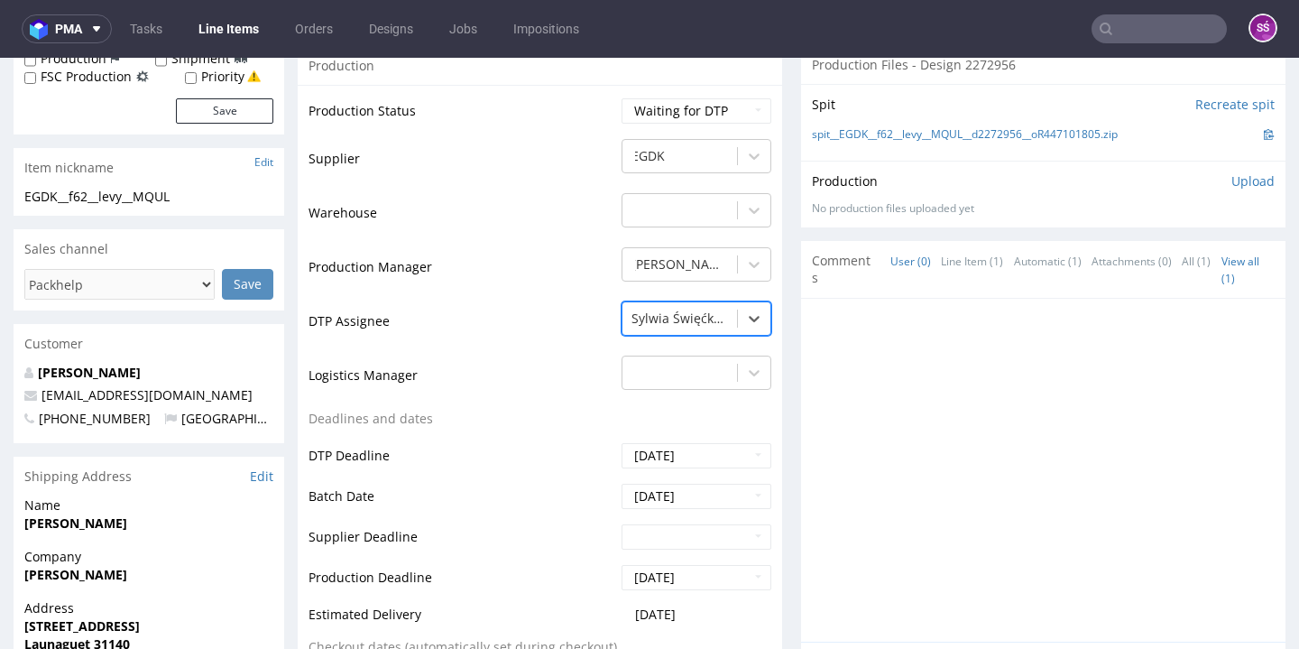
scroll to position [691, 0]
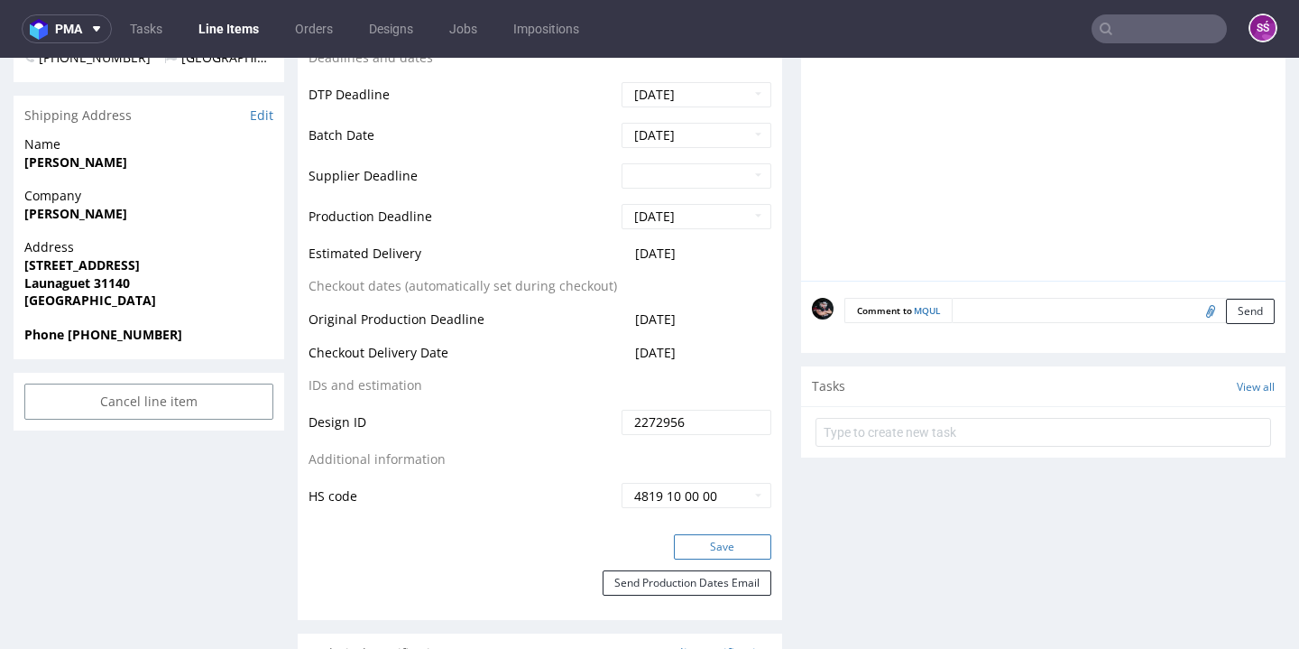
click at [731, 559] on button "Save" at bounding box center [722, 546] width 97 height 25
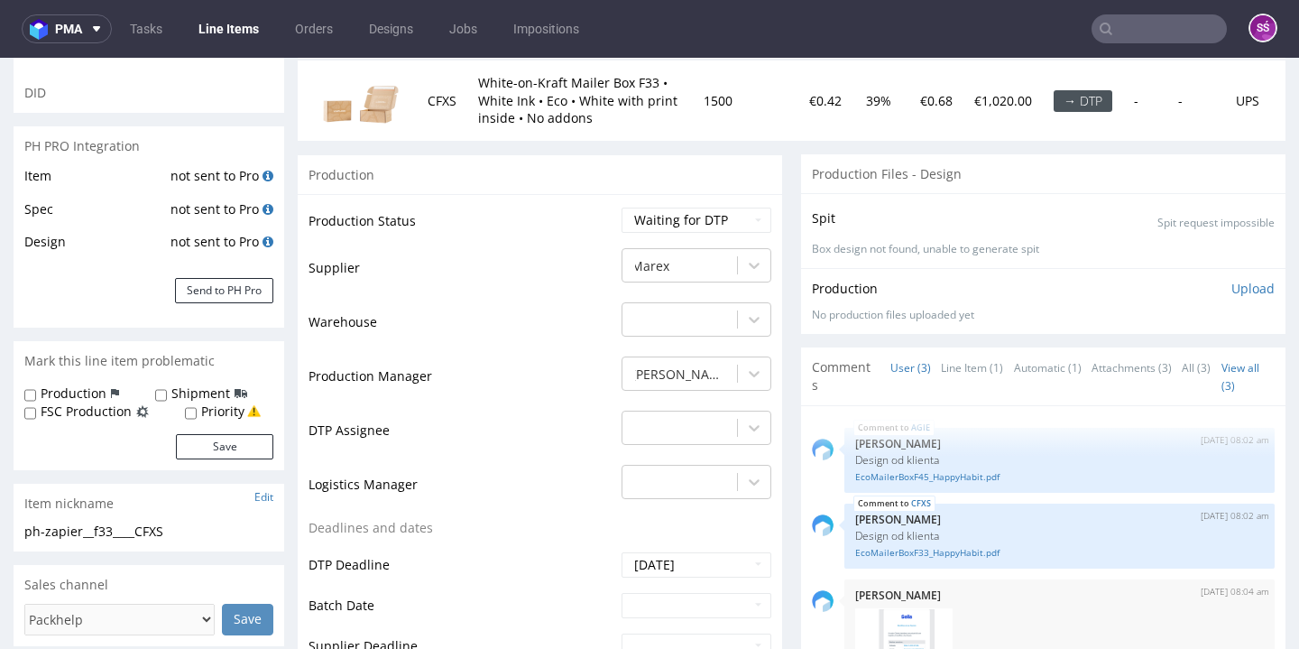
scroll to position [319, 0]
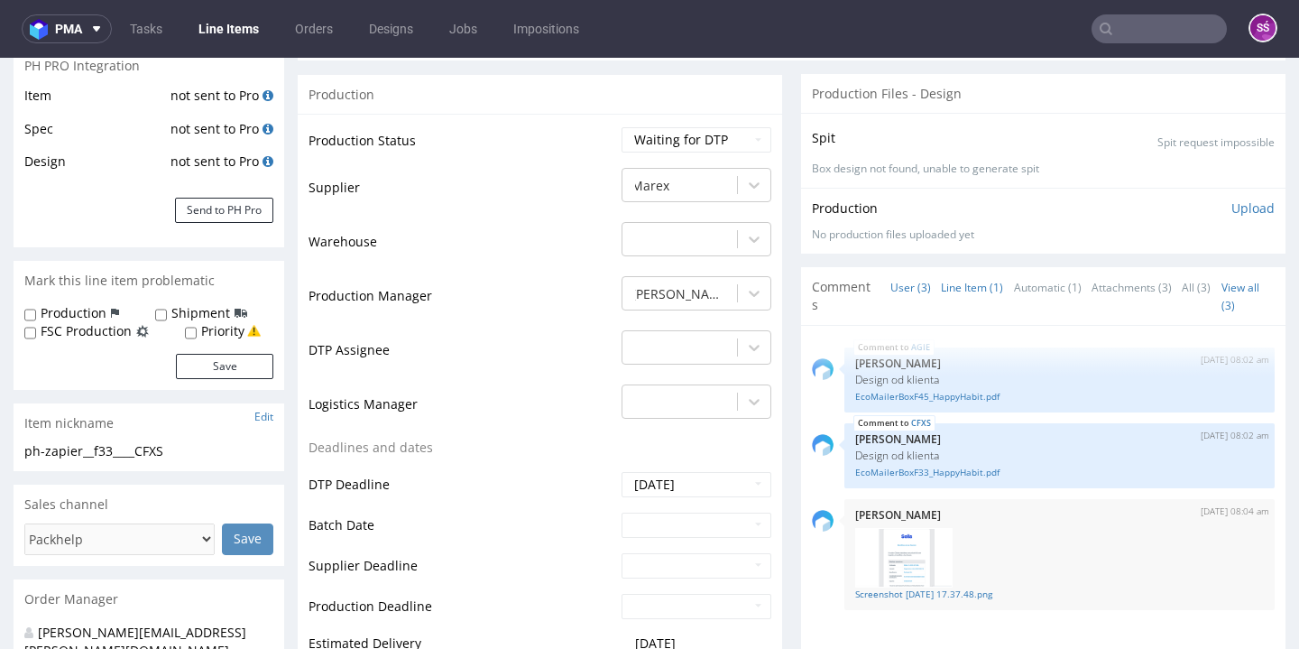
click at [963, 285] on link "Line Item (1)" at bounding box center [972, 287] width 62 height 39
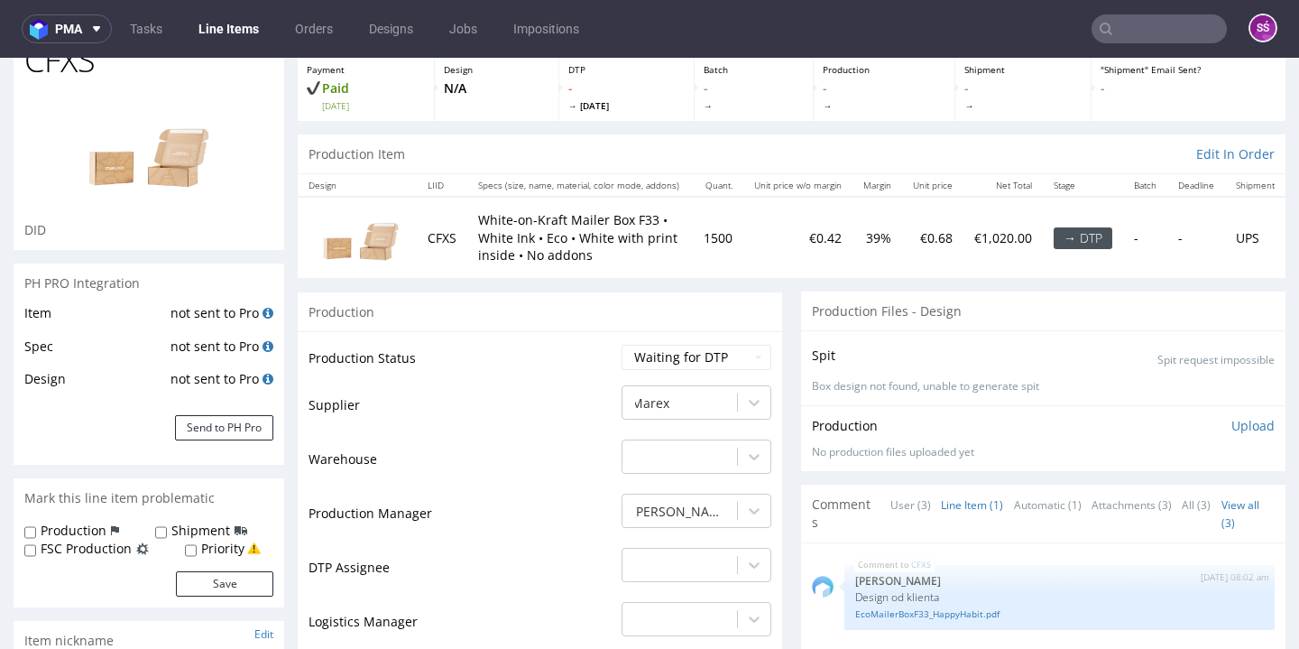
scroll to position [250, 0]
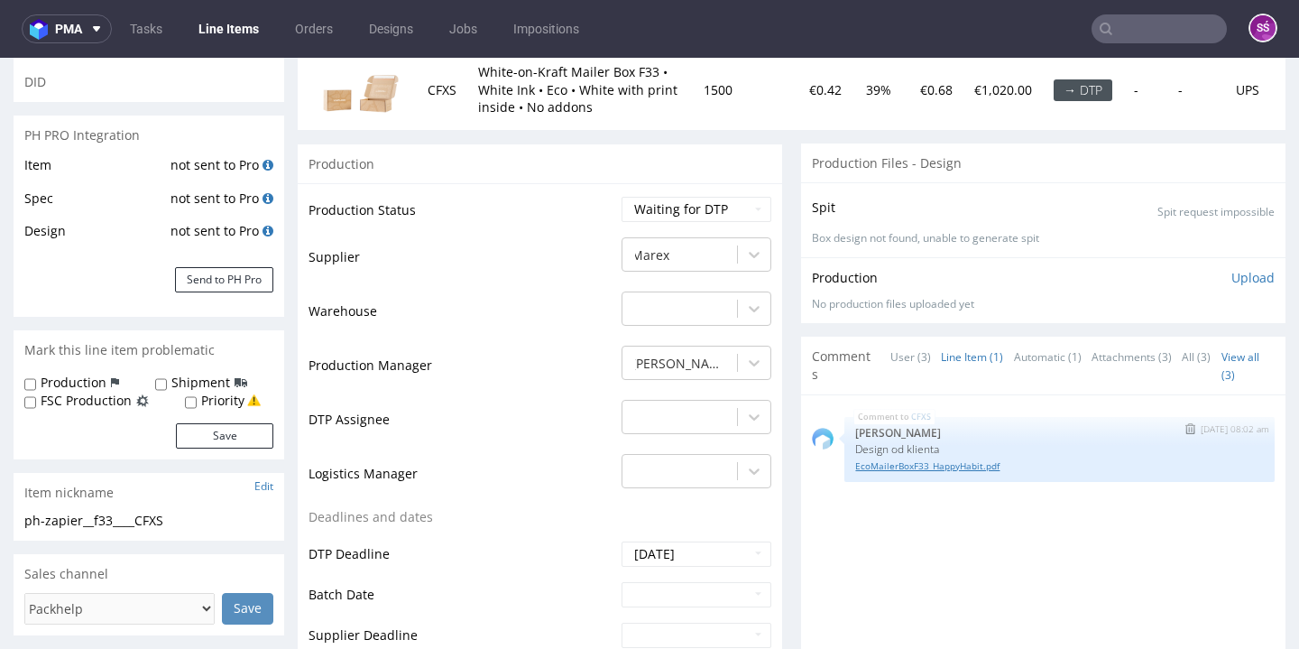
click at [957, 459] on link "EcoMailerBoxF33_HappyHabit.pdf" at bounding box center [1059, 466] width 409 height 14
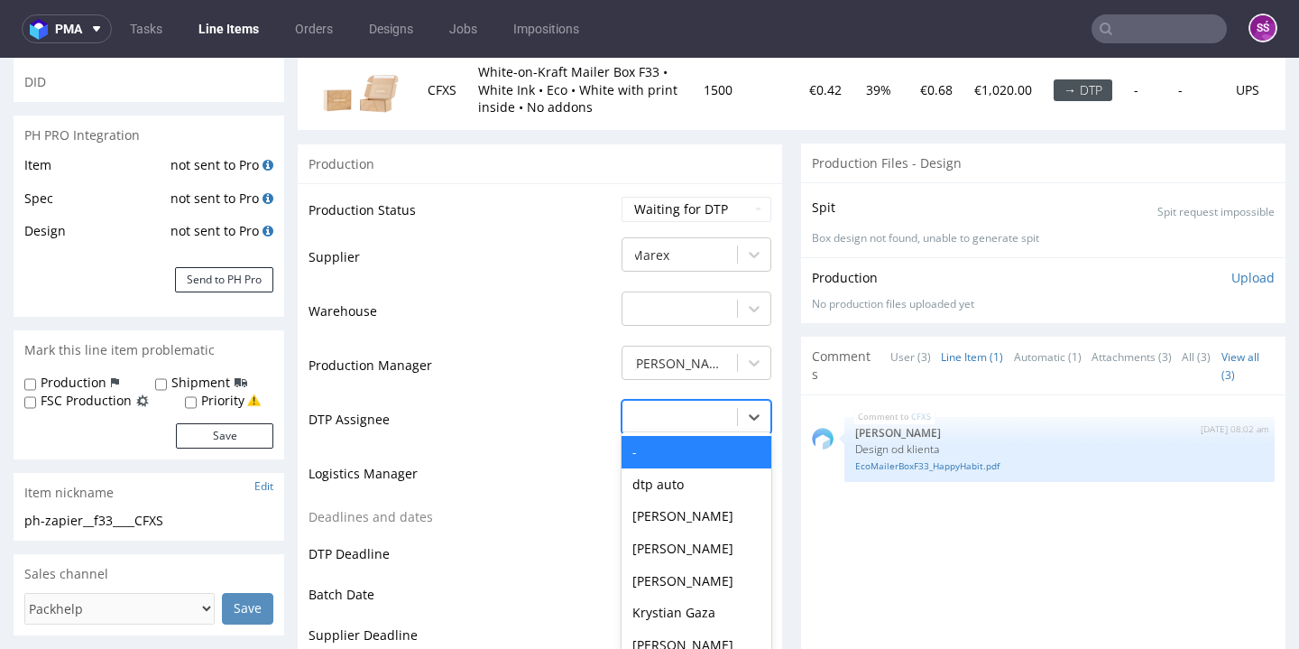
click at [722, 413] on div "- selected, 1 of 31. 31 results available. Use Up and Down to choose options, p…" at bounding box center [696, 412] width 150 height 25
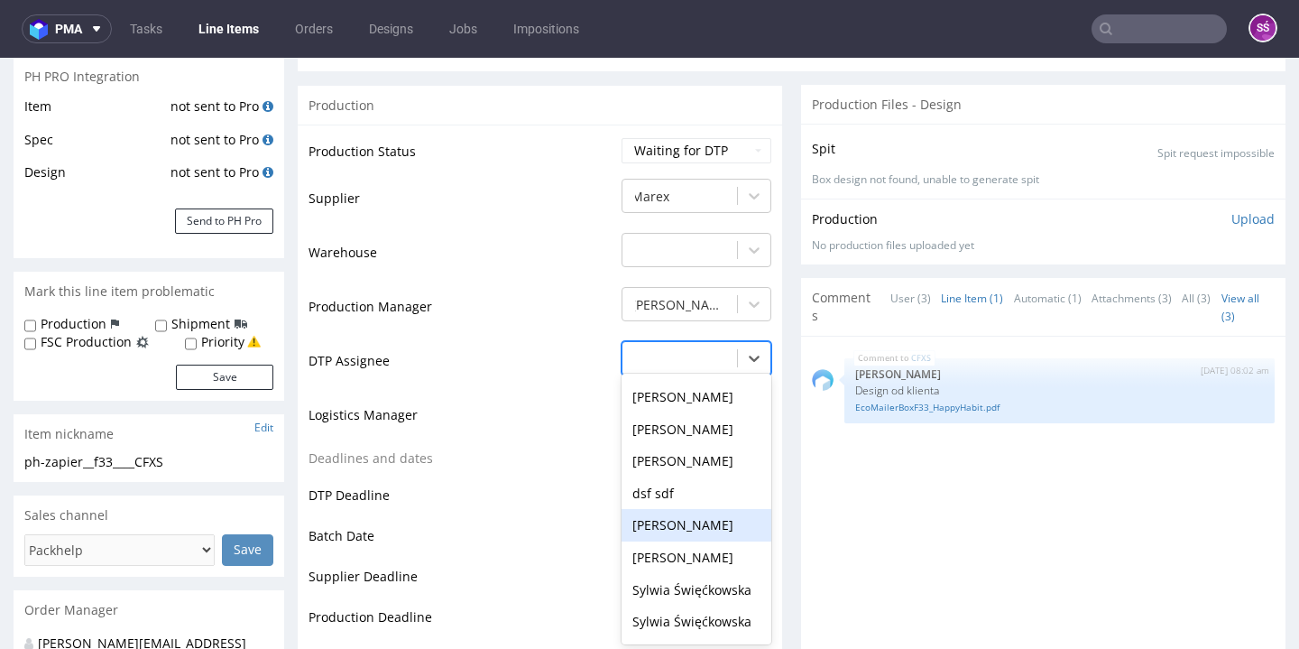
scroll to position [604, 0]
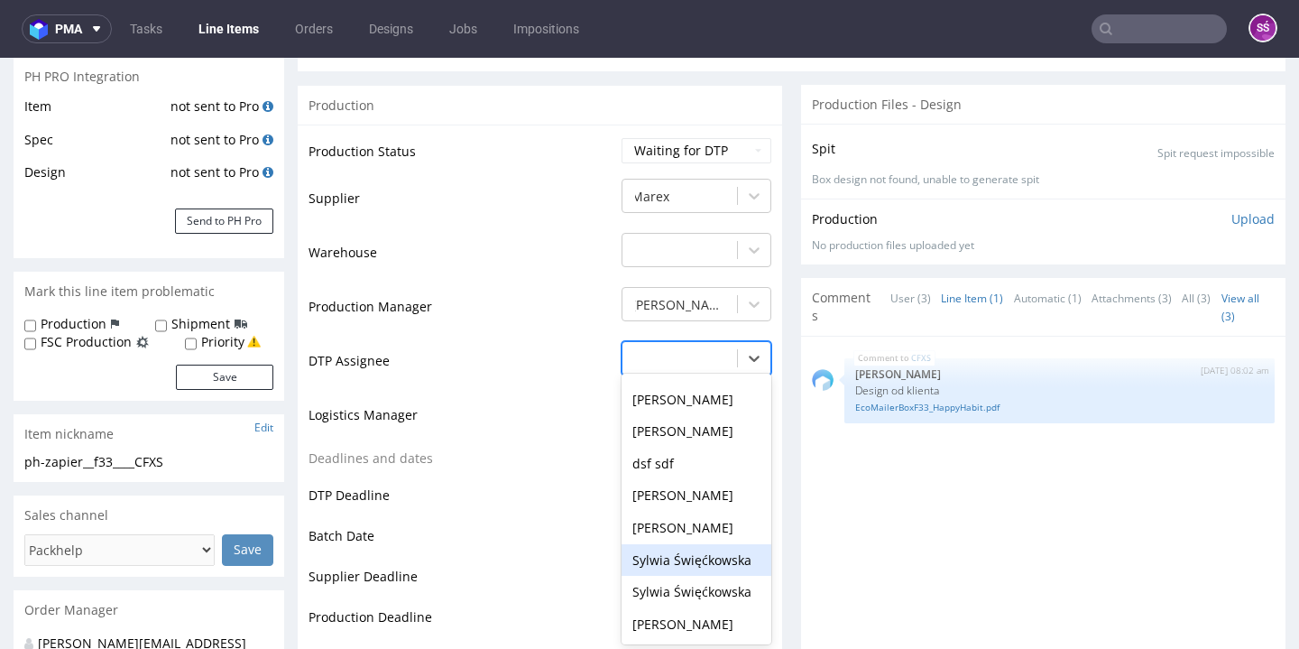
click at [695, 544] on div "Sylwia Święćkowska" at bounding box center [696, 560] width 150 height 32
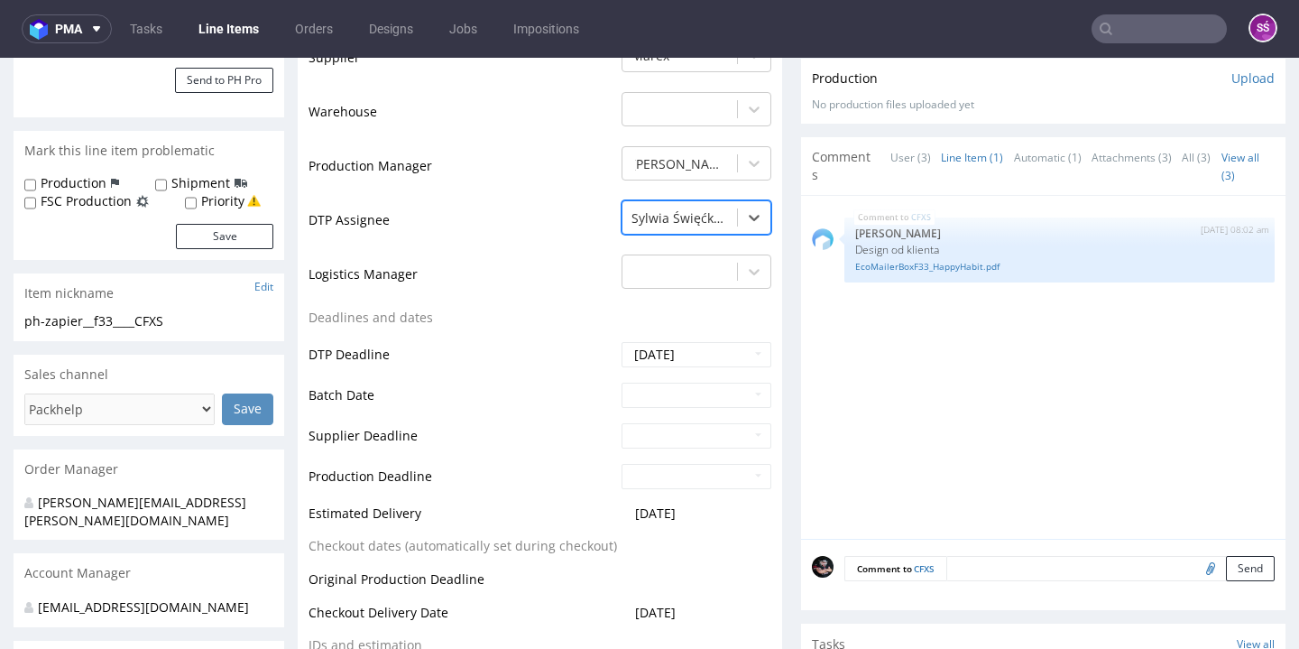
scroll to position [1029, 0]
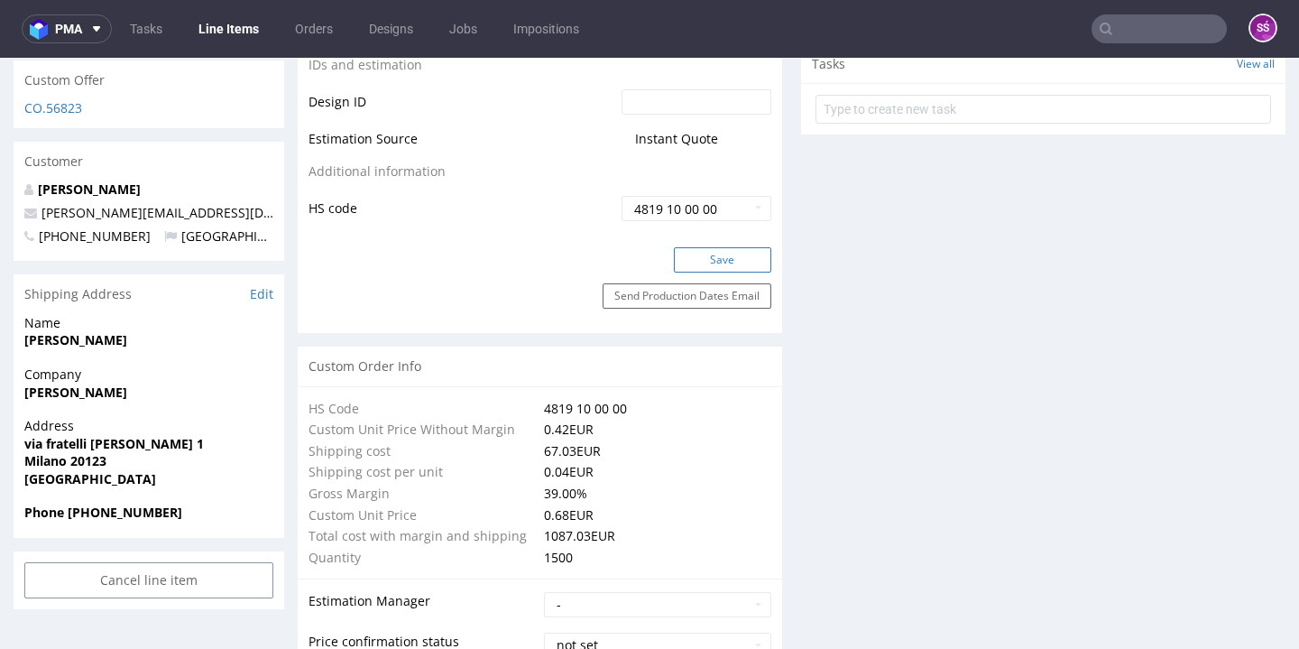
click at [707, 257] on button "Save" at bounding box center [722, 259] width 97 height 25
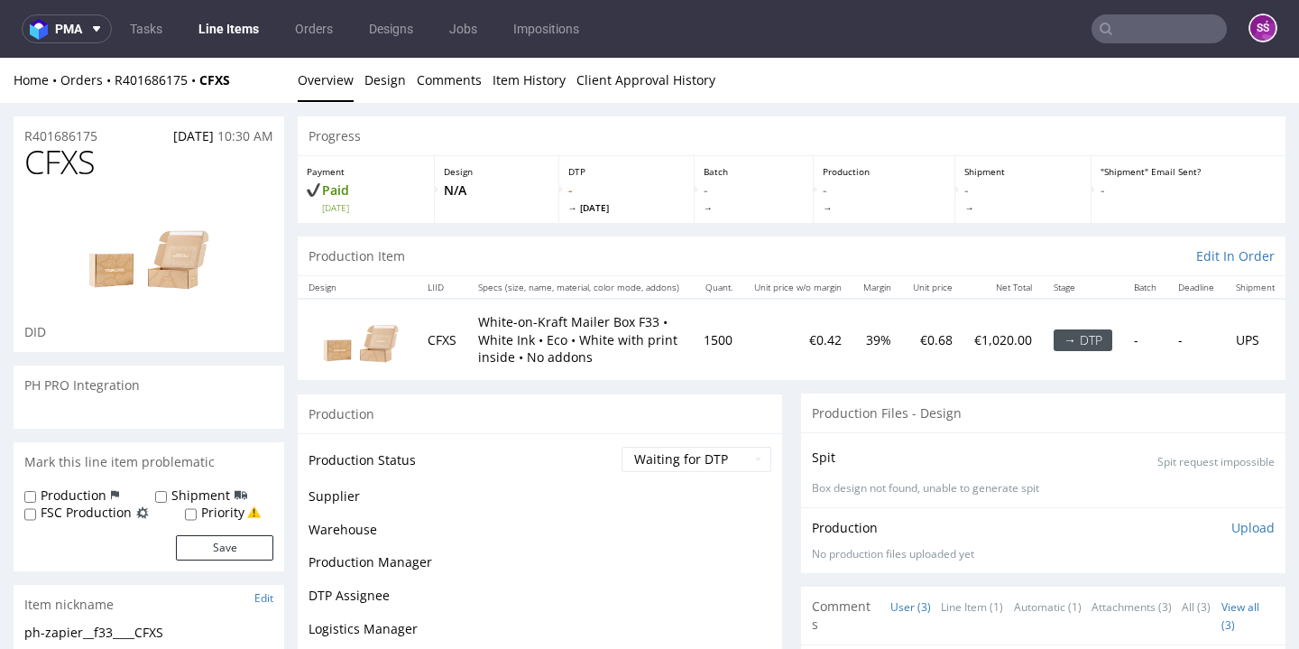
scroll to position [0, 0]
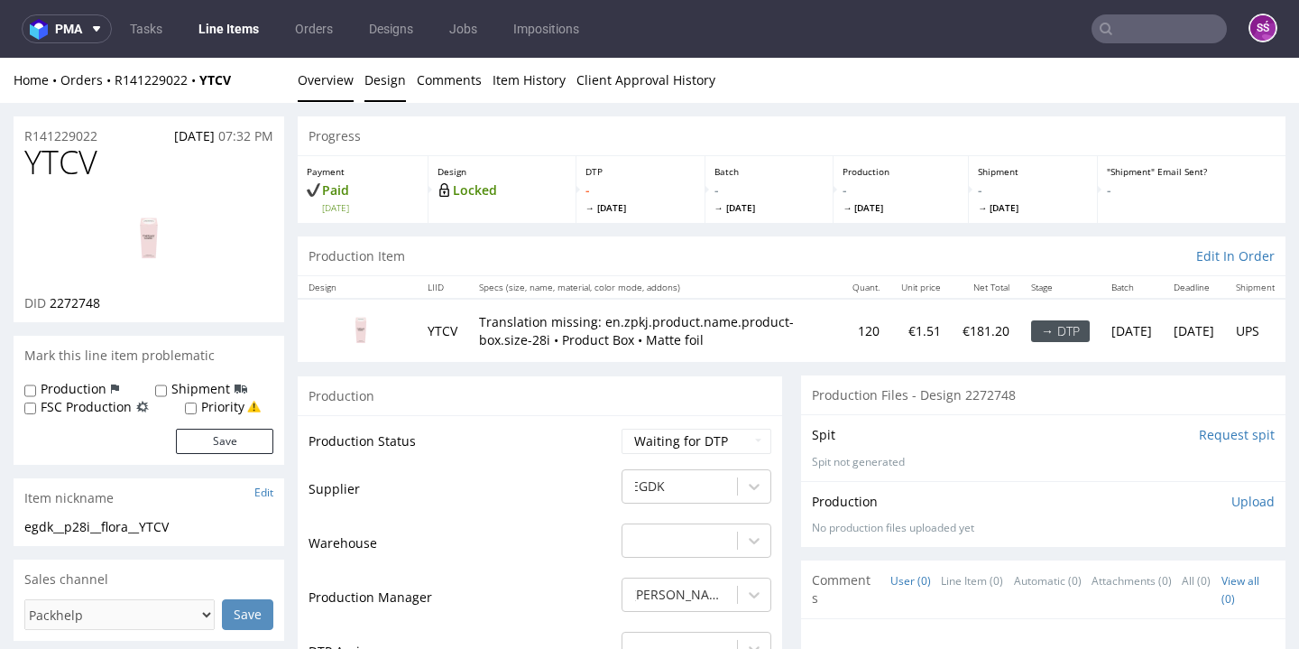
click at [369, 79] on link "Design" at bounding box center [384, 80] width 41 height 44
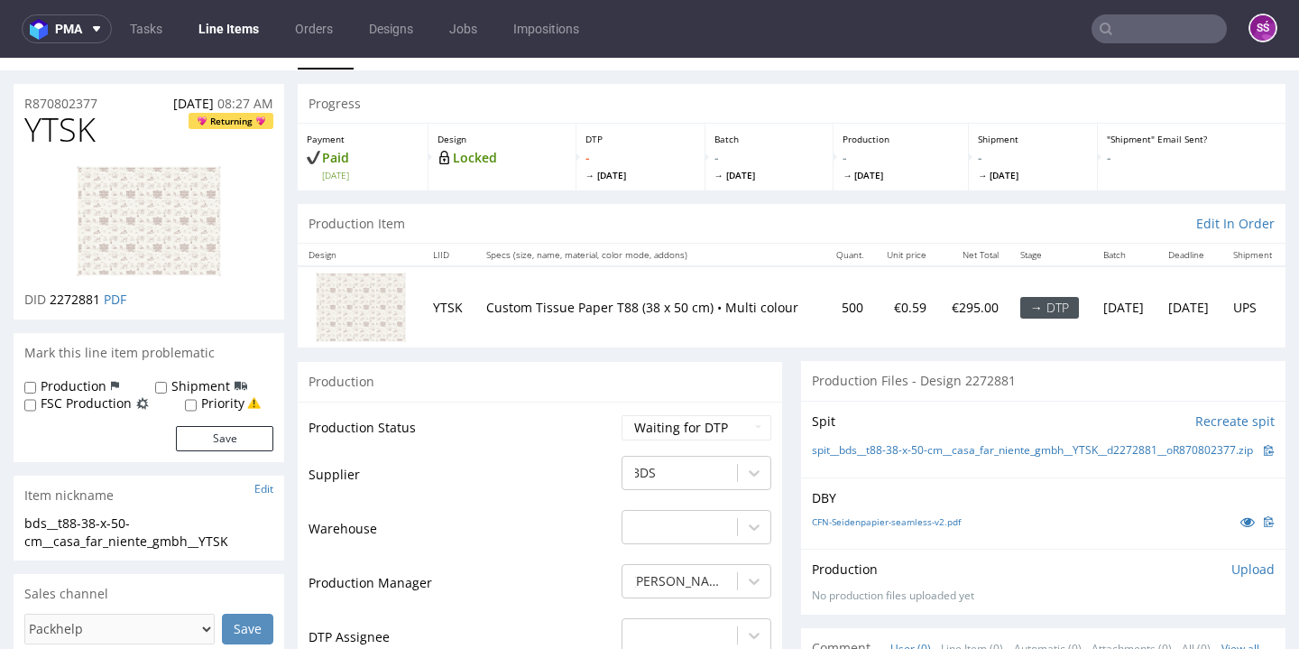
scroll to position [60, 0]
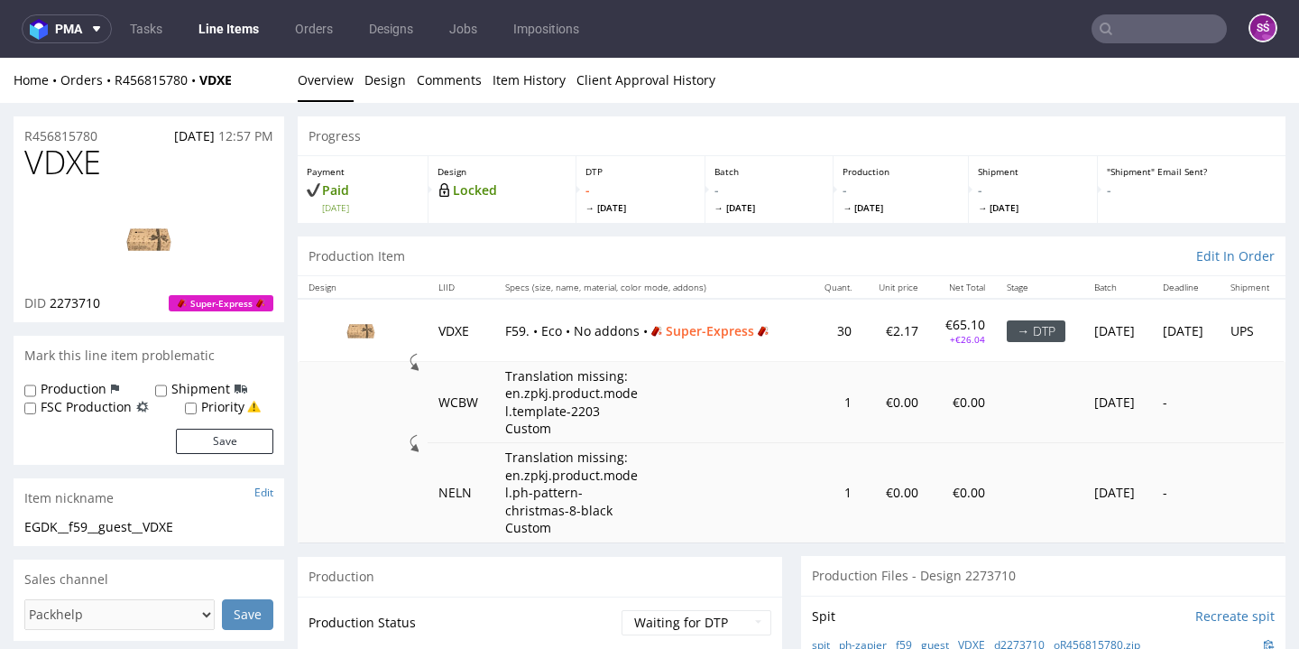
scroll to position [166, 0]
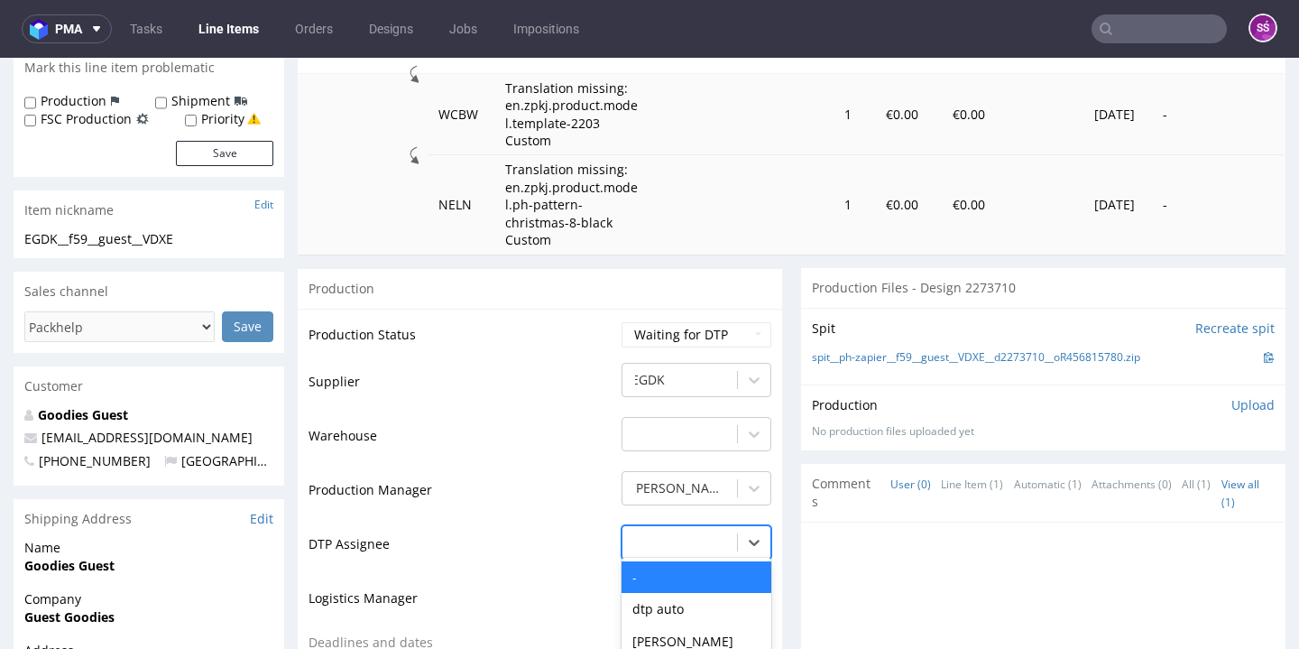
click at [719, 526] on div "- selected, 1 of 31. 31 results available. Use Up and Down to choose options, p…" at bounding box center [696, 537] width 150 height 25
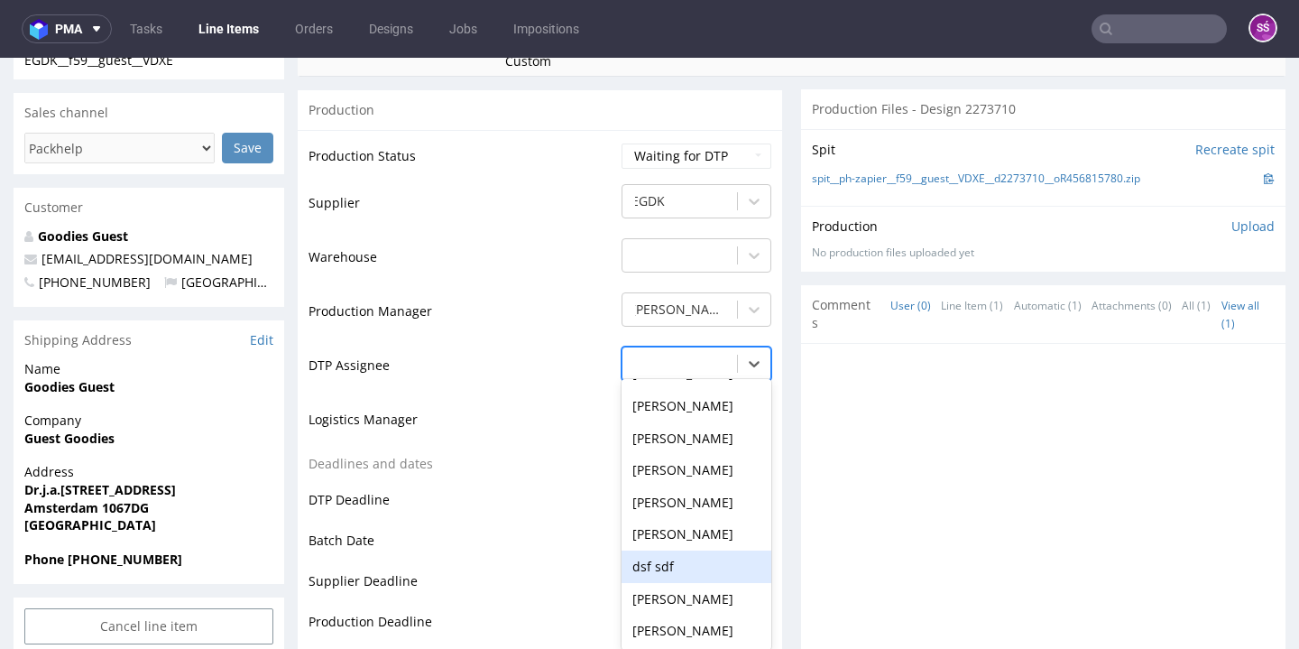
scroll to position [538, 0]
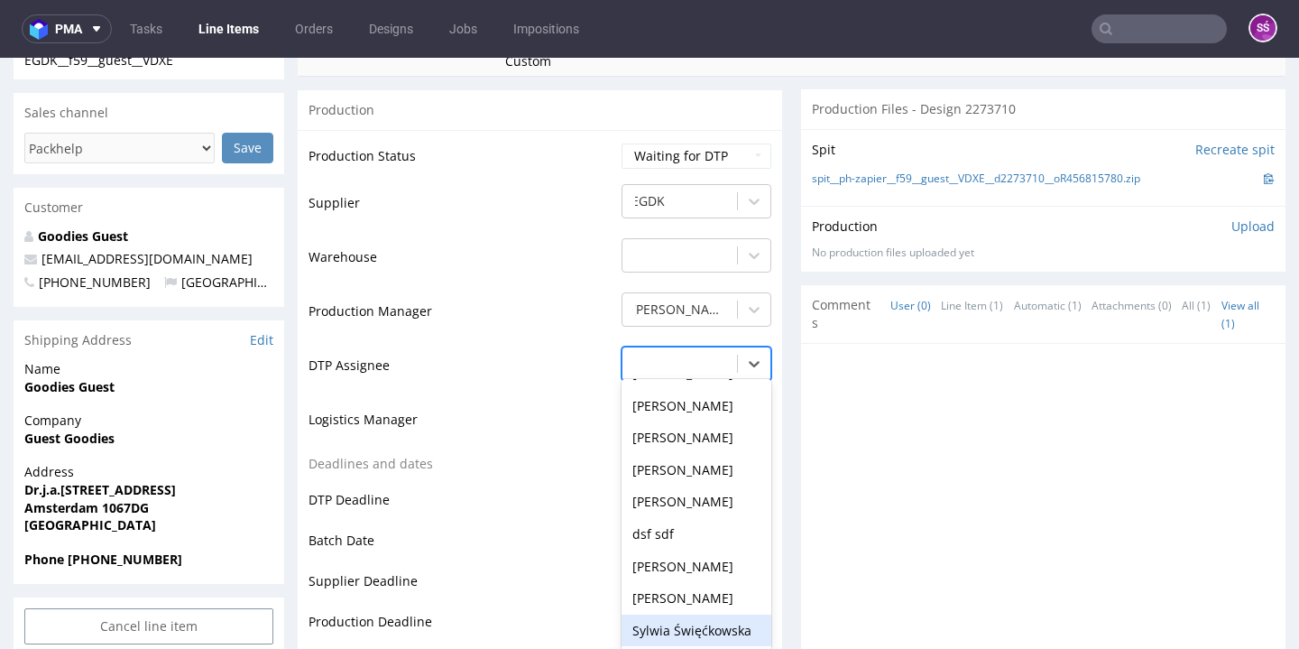
click at [700, 614] on div "Sylwia Święćkowska" at bounding box center [696, 630] width 150 height 32
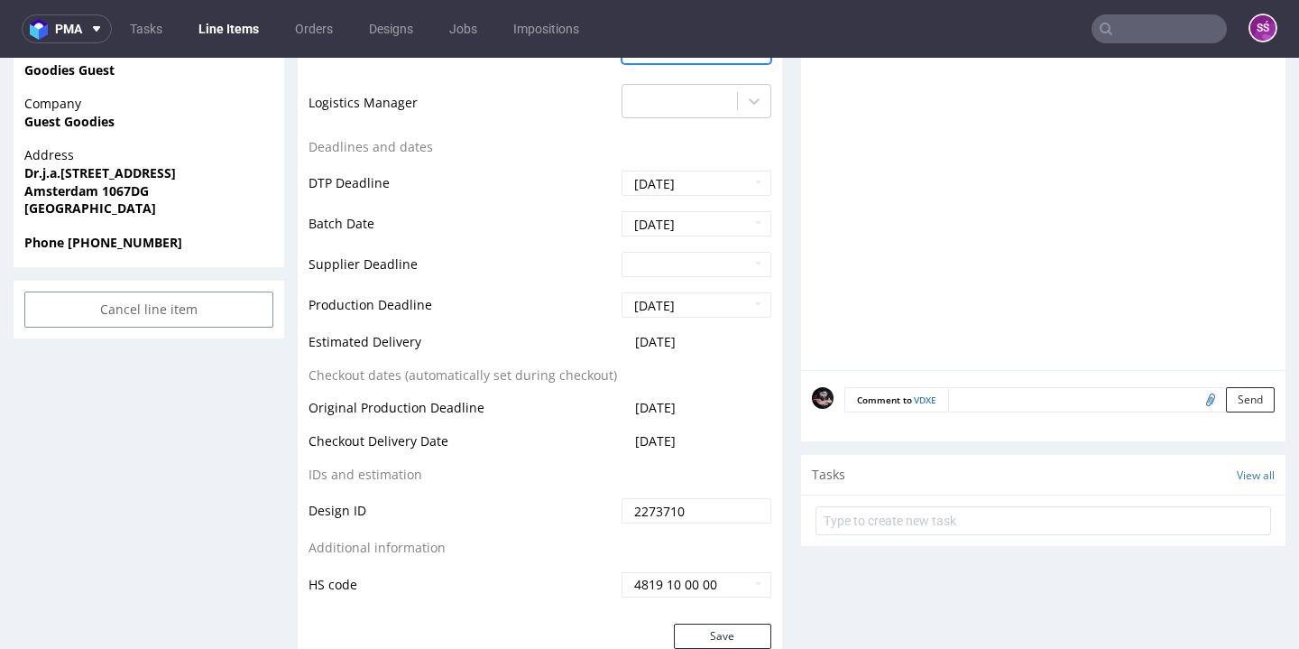
scroll to position [937, 0]
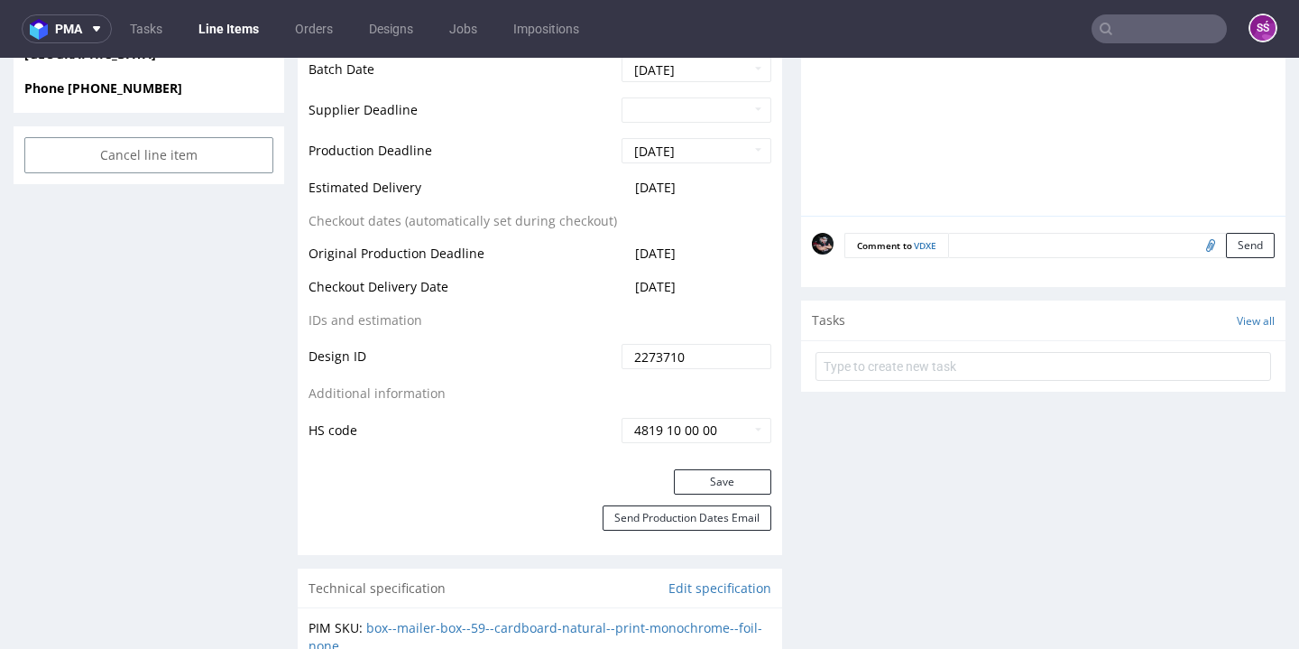
click at [704, 483] on div "Save" at bounding box center [540, 487] width 484 height 36
click at [703, 478] on button "Save" at bounding box center [722, 481] width 97 height 25
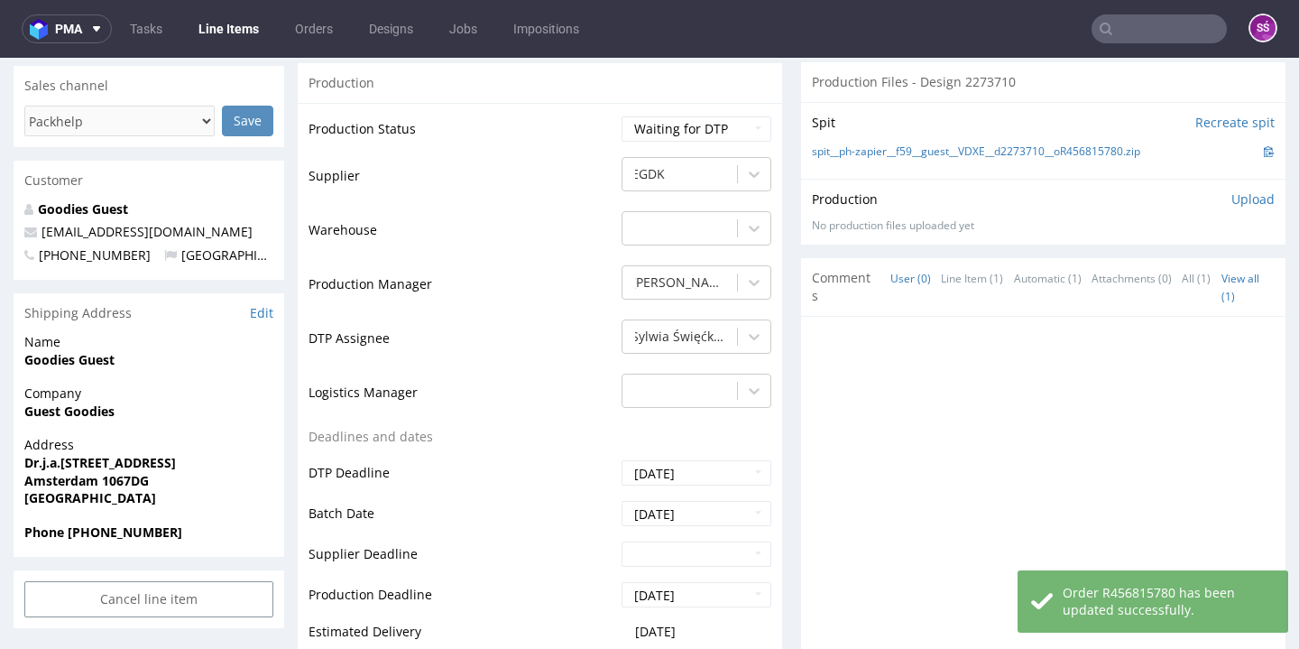
scroll to position [0, 0]
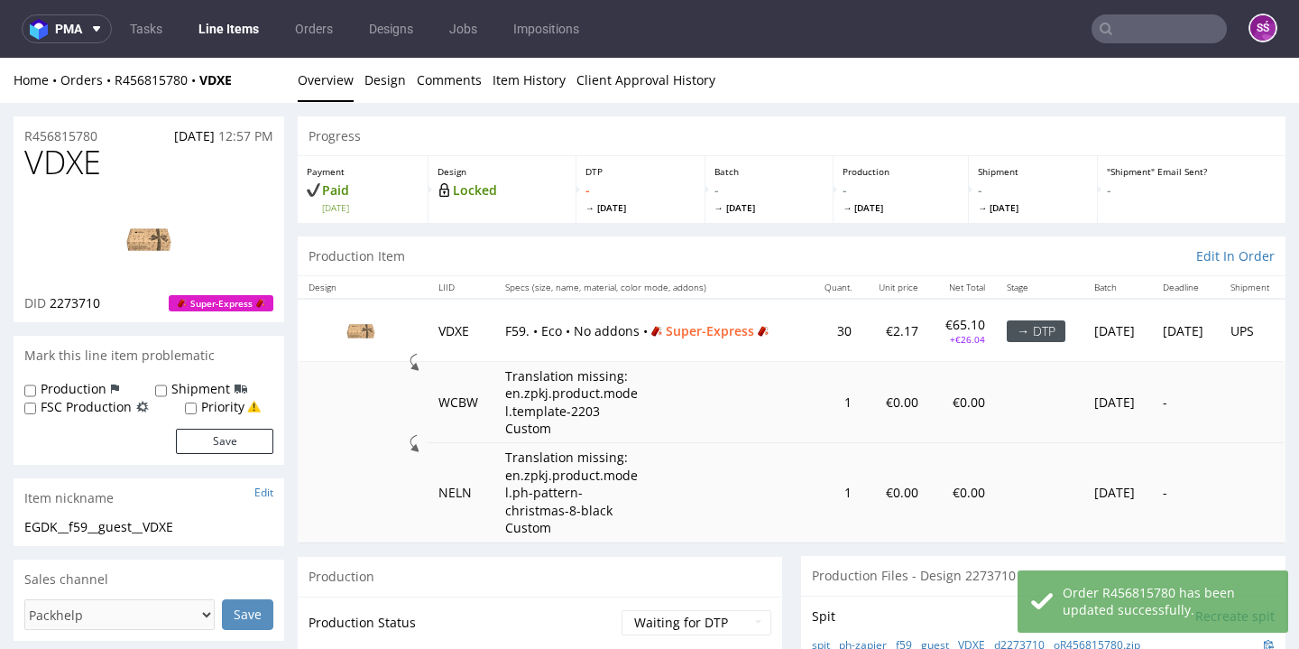
click at [69, 295] on span "2273710" at bounding box center [75, 302] width 51 height 17
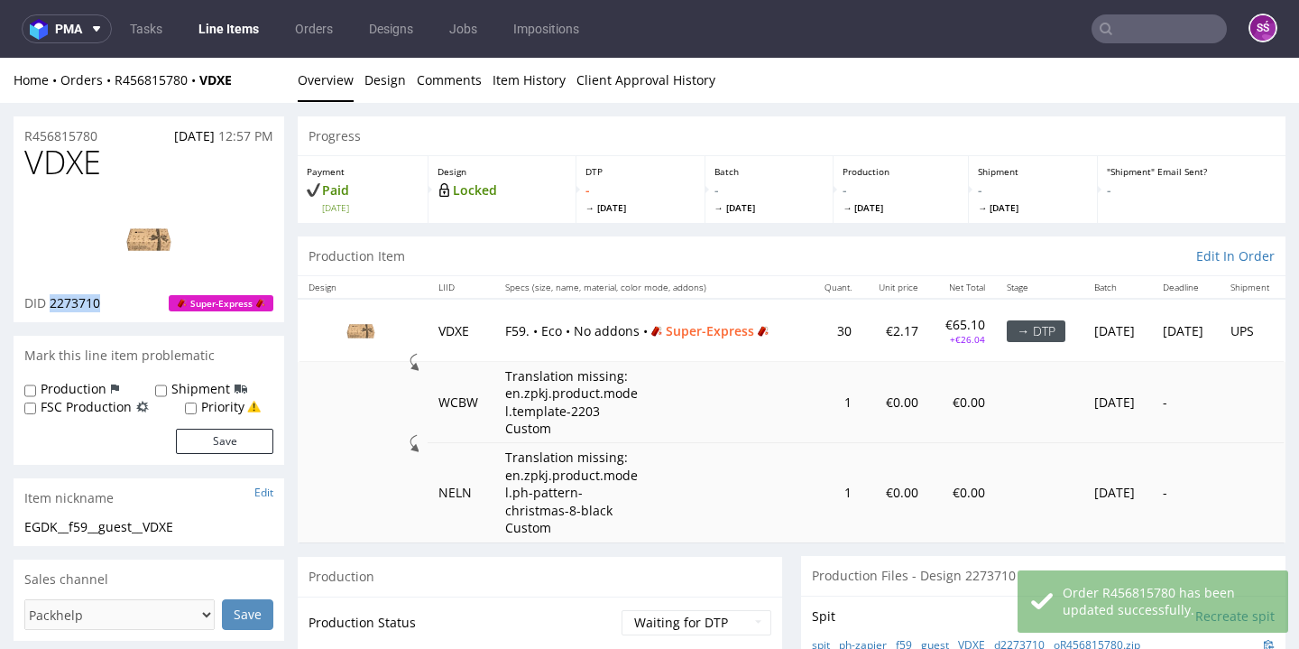
click at [69, 295] on span "2273710" at bounding box center [75, 302] width 51 height 17
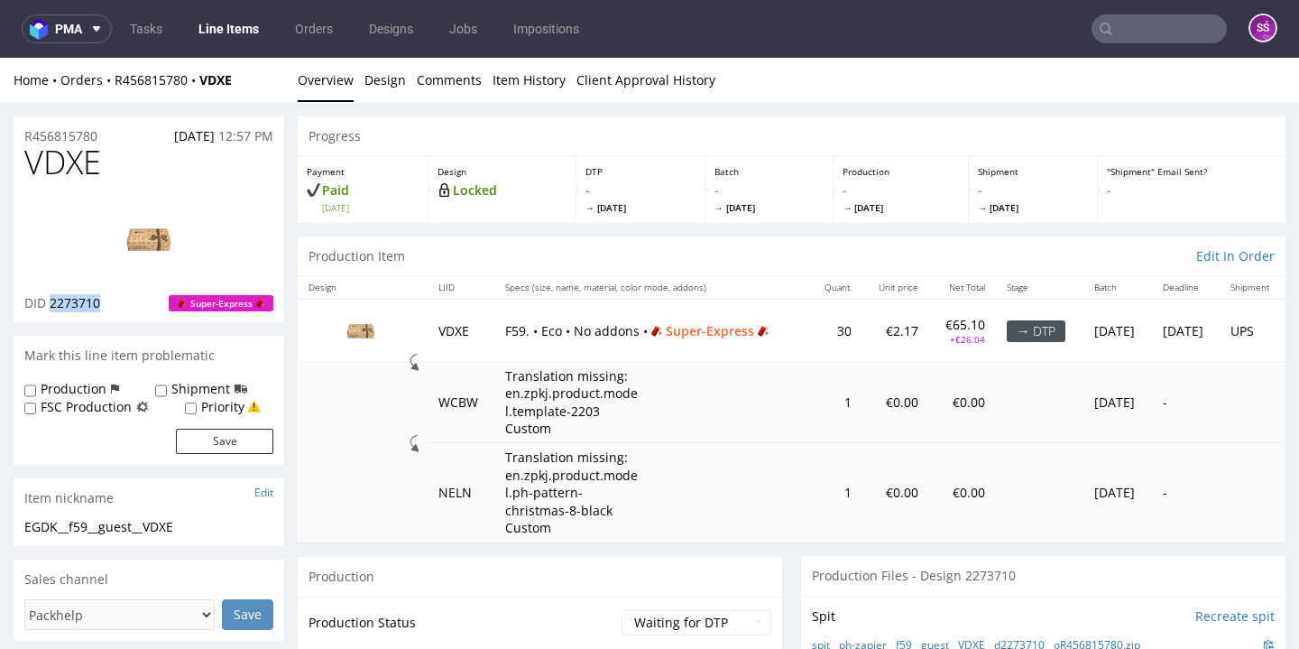
copy span "2273710"
click at [382, 83] on link "Design" at bounding box center [384, 80] width 41 height 44
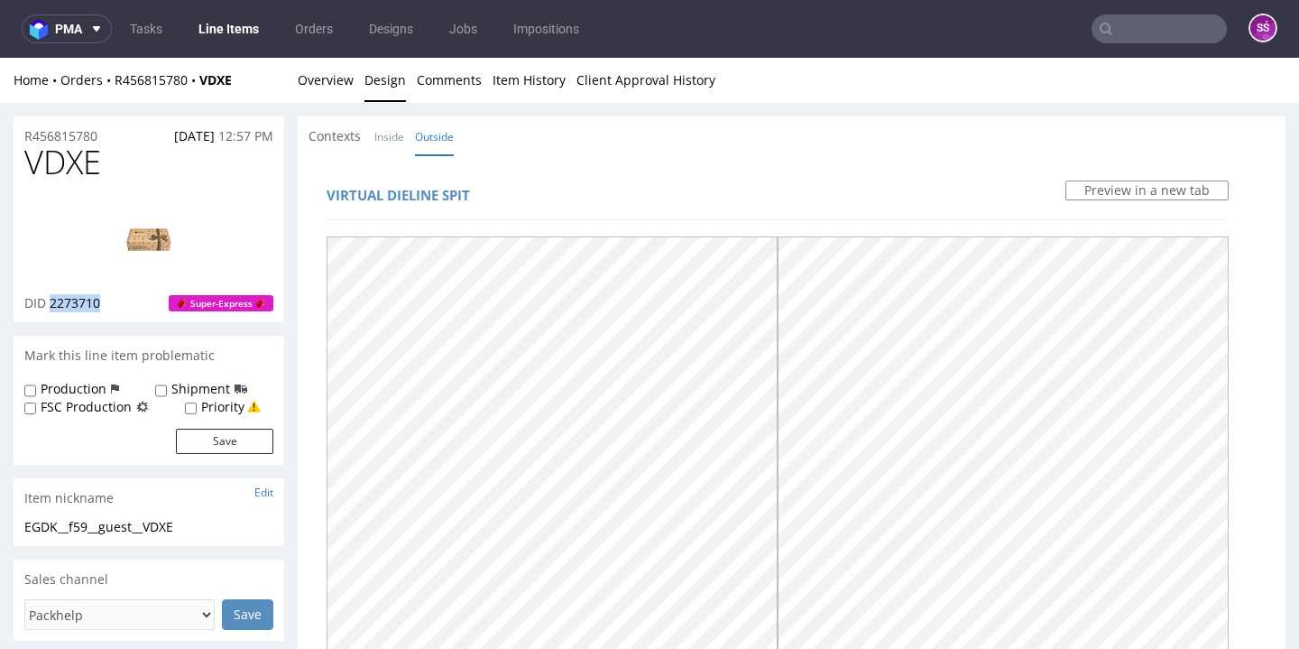
click at [366, 82] on link "Design" at bounding box center [384, 80] width 41 height 44
click at [346, 81] on link "Overview" at bounding box center [326, 80] width 56 height 44
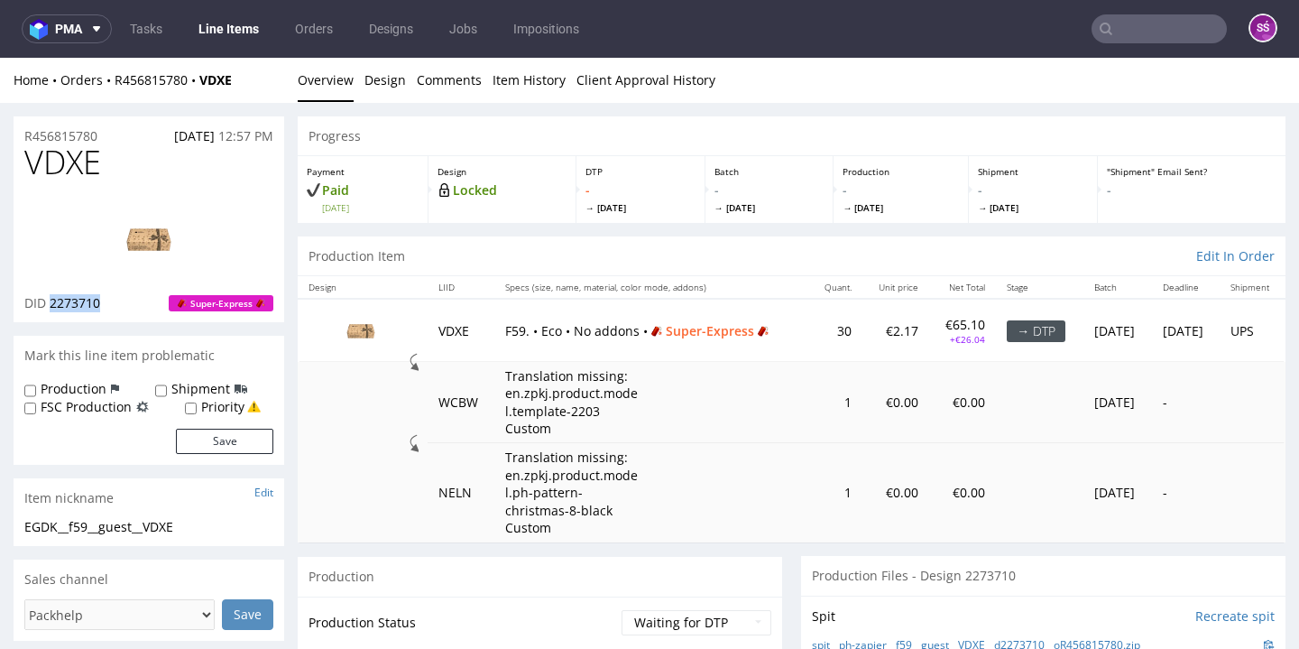
scroll to position [110, 0]
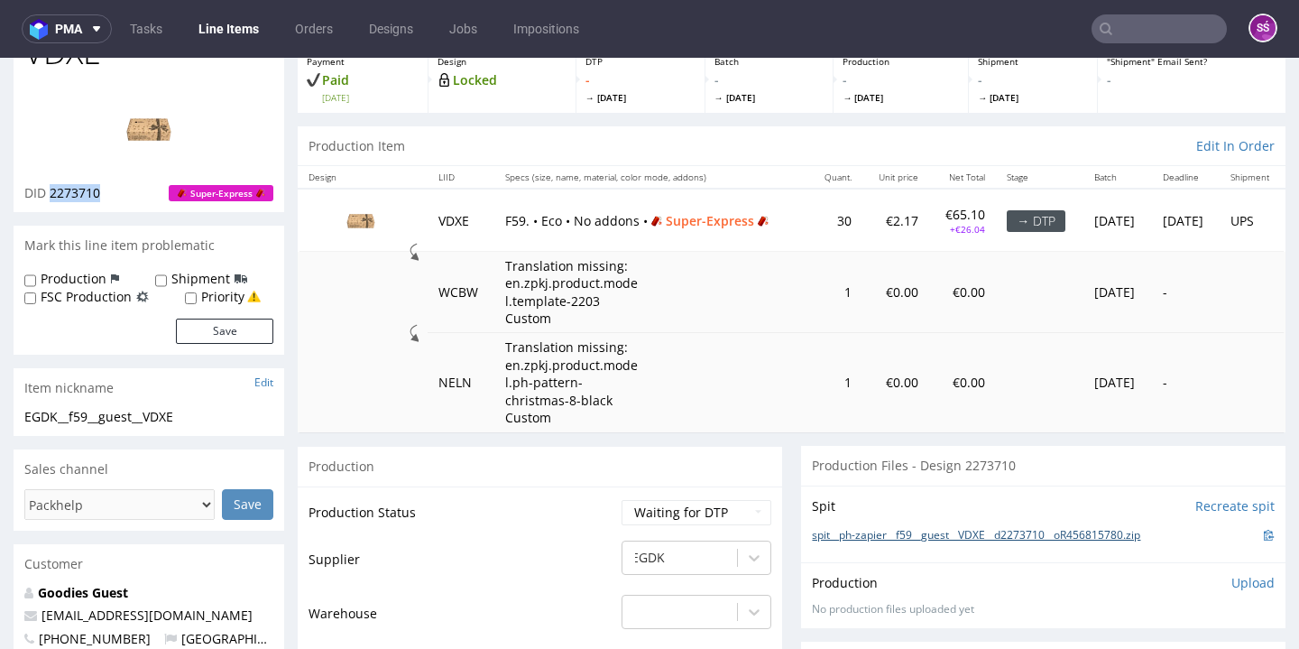
click at [877, 528] on link "spit__ph-zapier__f59__guest__VDXE__d2273710__oR456815780.zip" at bounding box center [976, 535] width 328 height 15
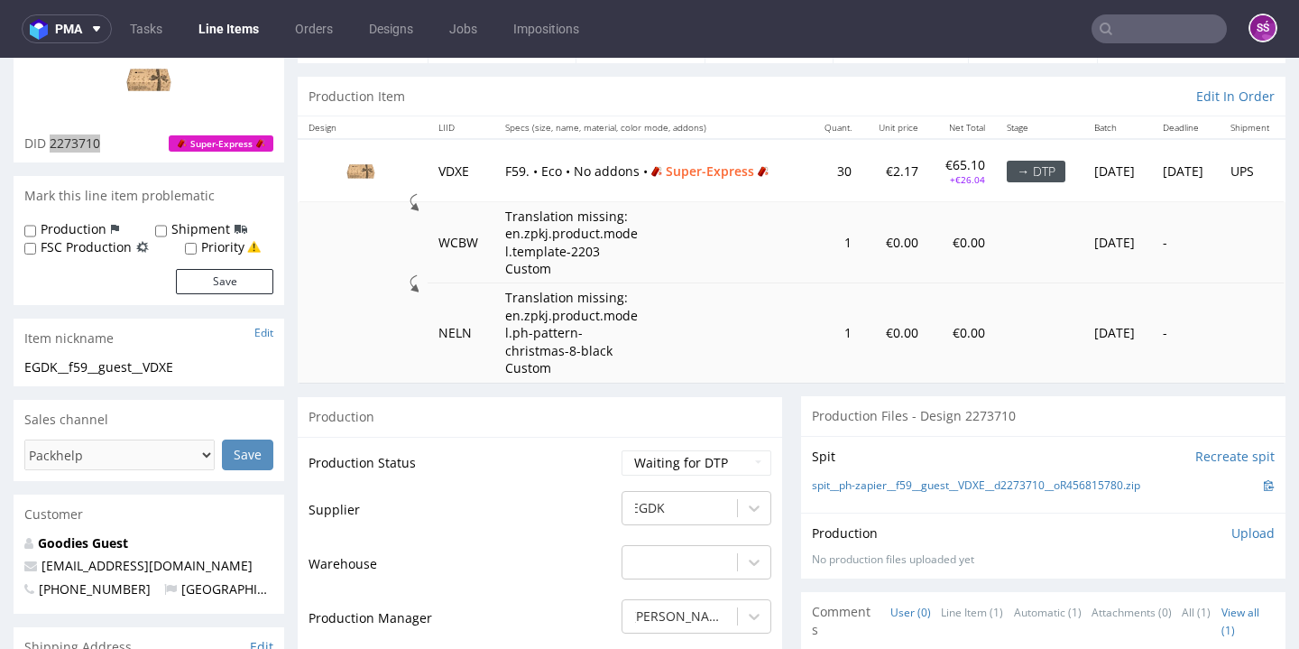
scroll to position [281, 0]
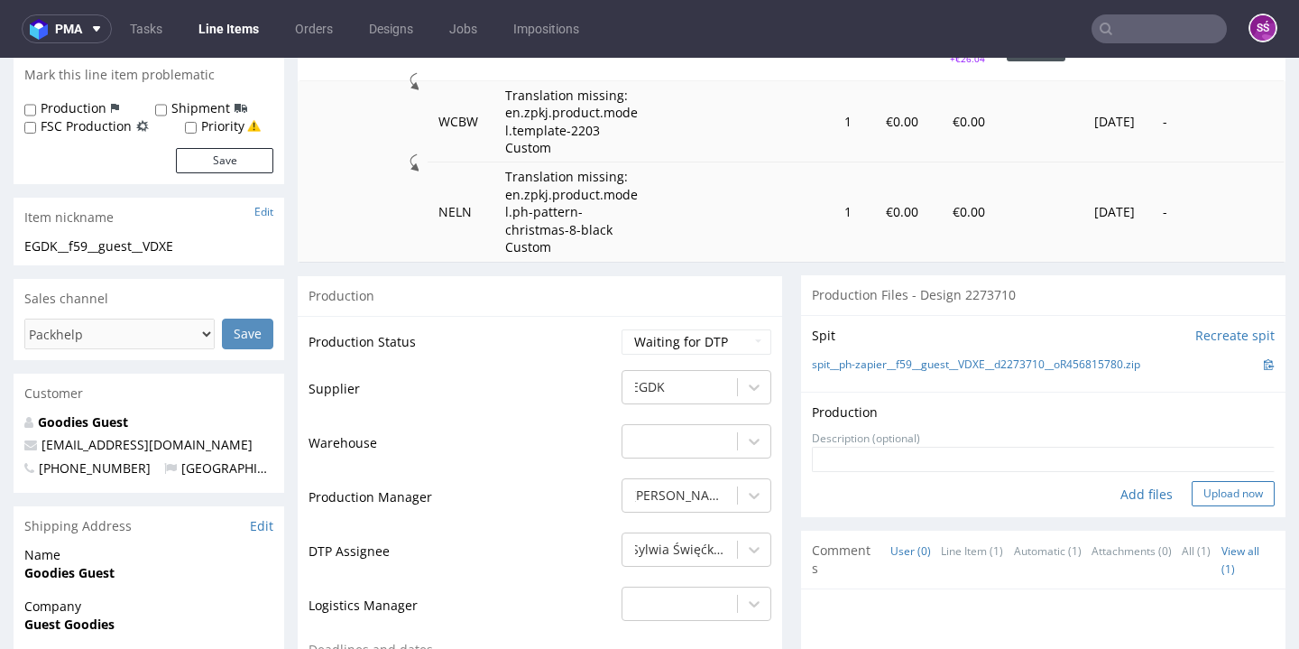
click at [1210, 483] on button "Upload now" at bounding box center [1232, 493] width 83 height 25
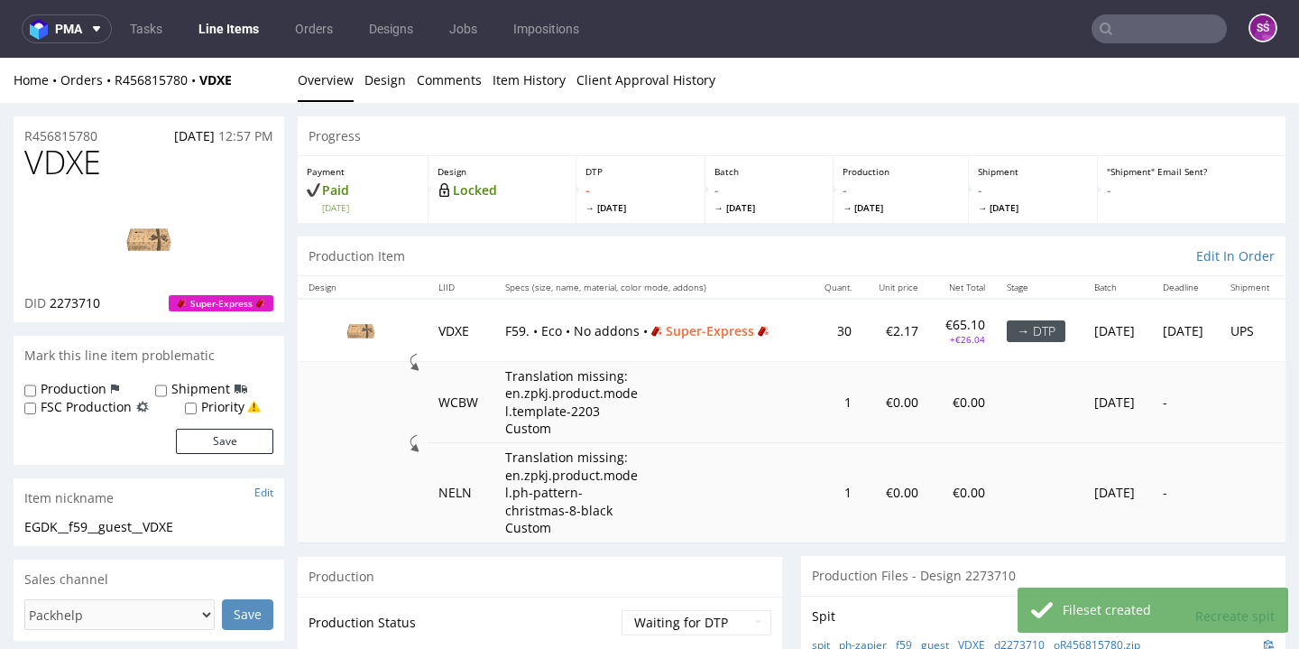
scroll to position [317, 0]
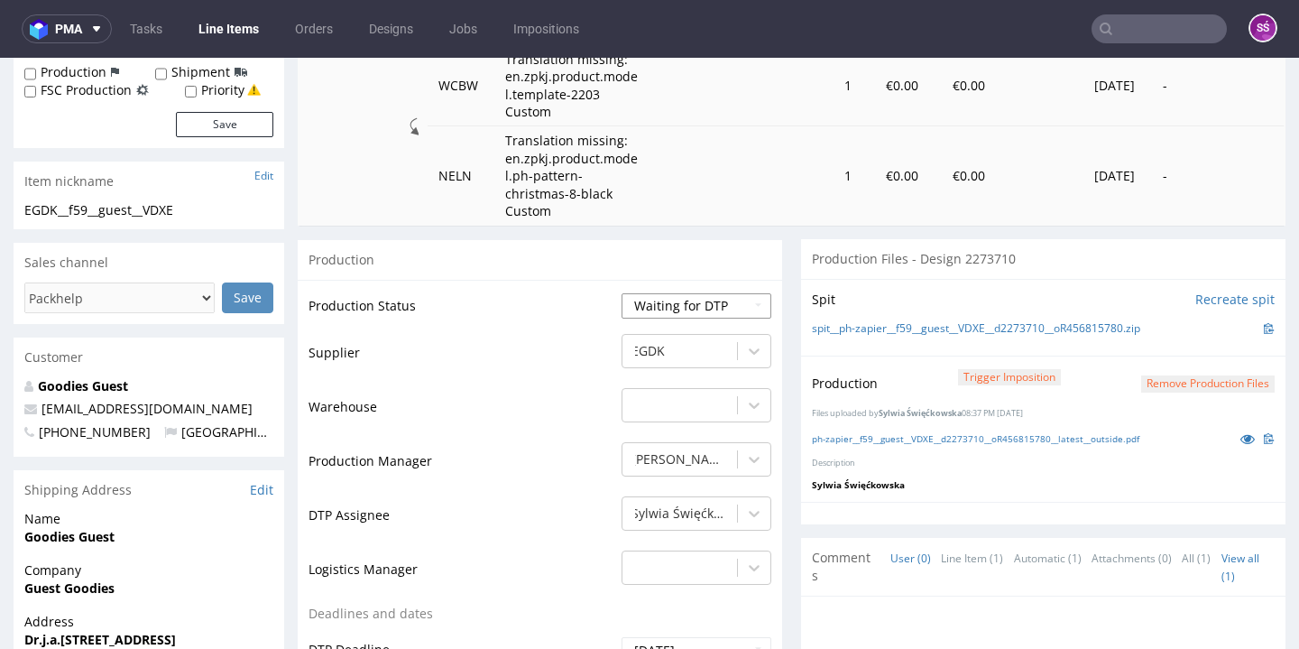
select select "dtp_production_ready"
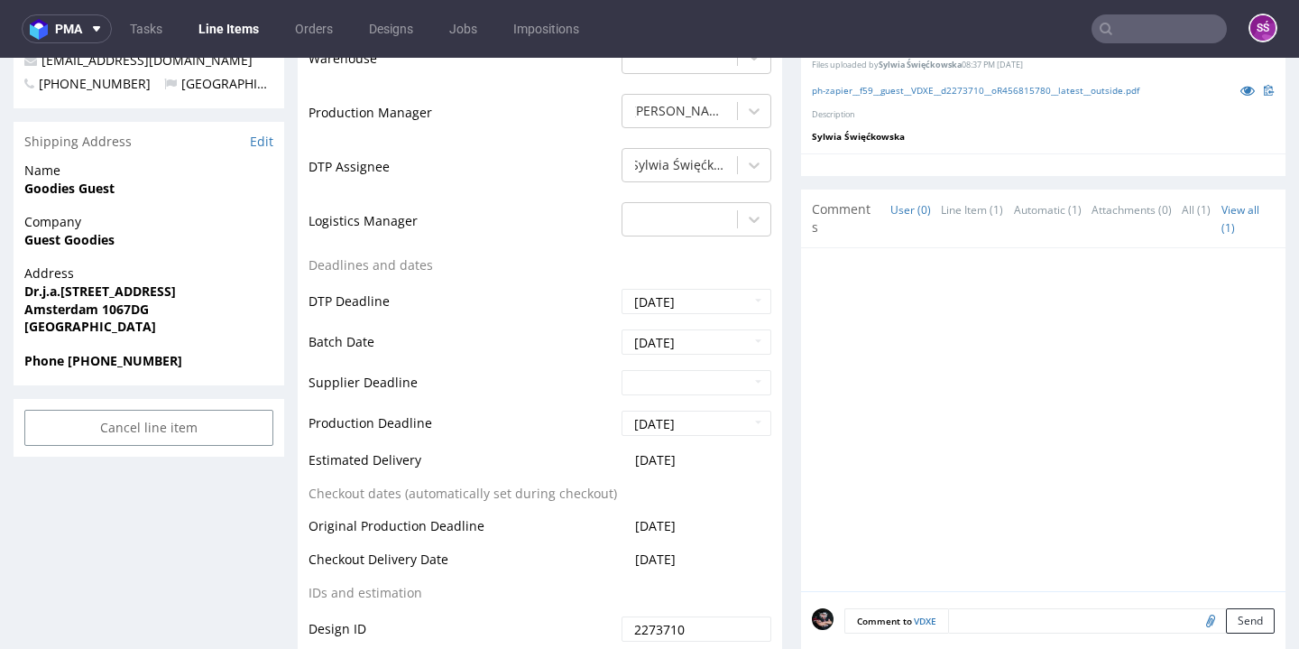
scroll to position [880, 0]
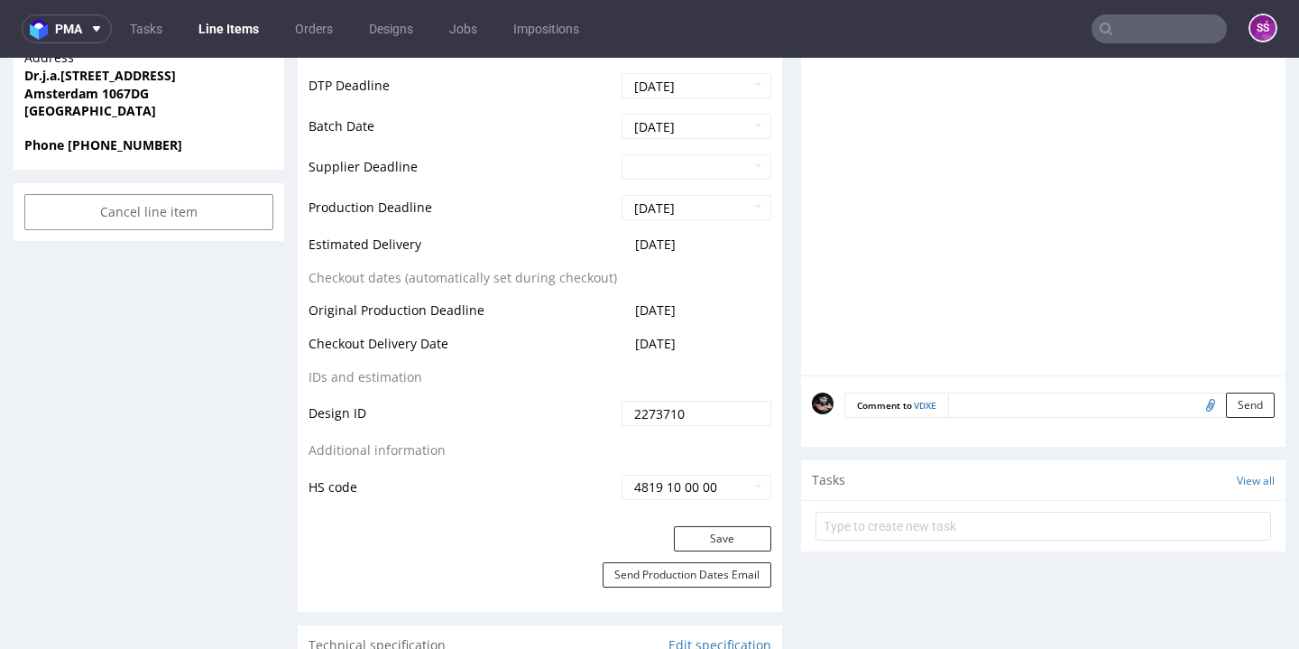
click at [683, 511] on div "Production Status Waiting for Artwork Waiting for Diecut Waiting for Mockup Wai…" at bounding box center [540, 121] width 484 height 810
click at [687, 526] on button "Save" at bounding box center [722, 538] width 97 height 25
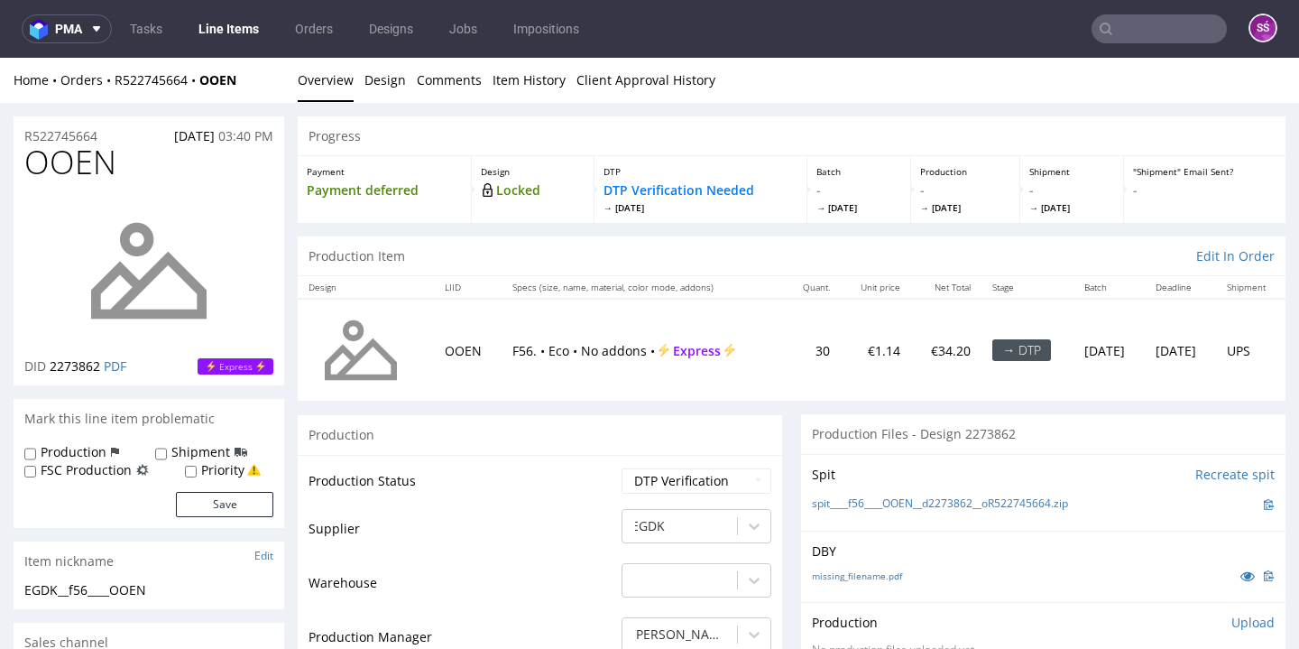
scroll to position [136, 0]
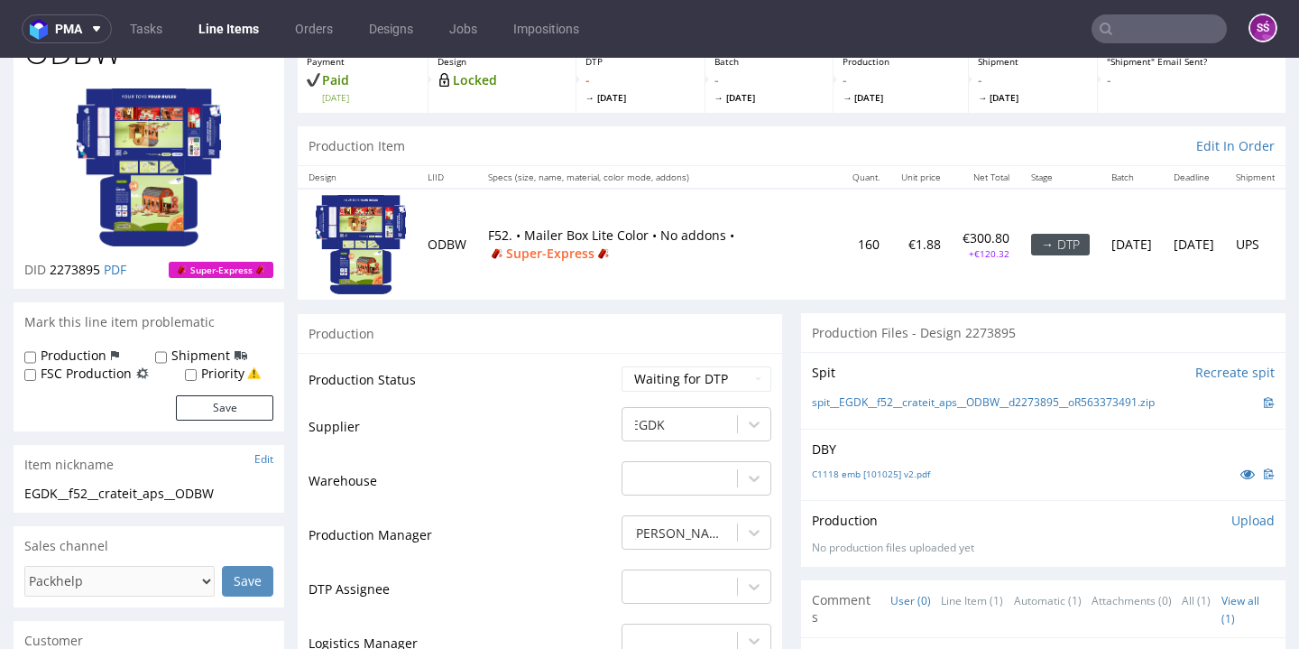
scroll to position [201, 0]
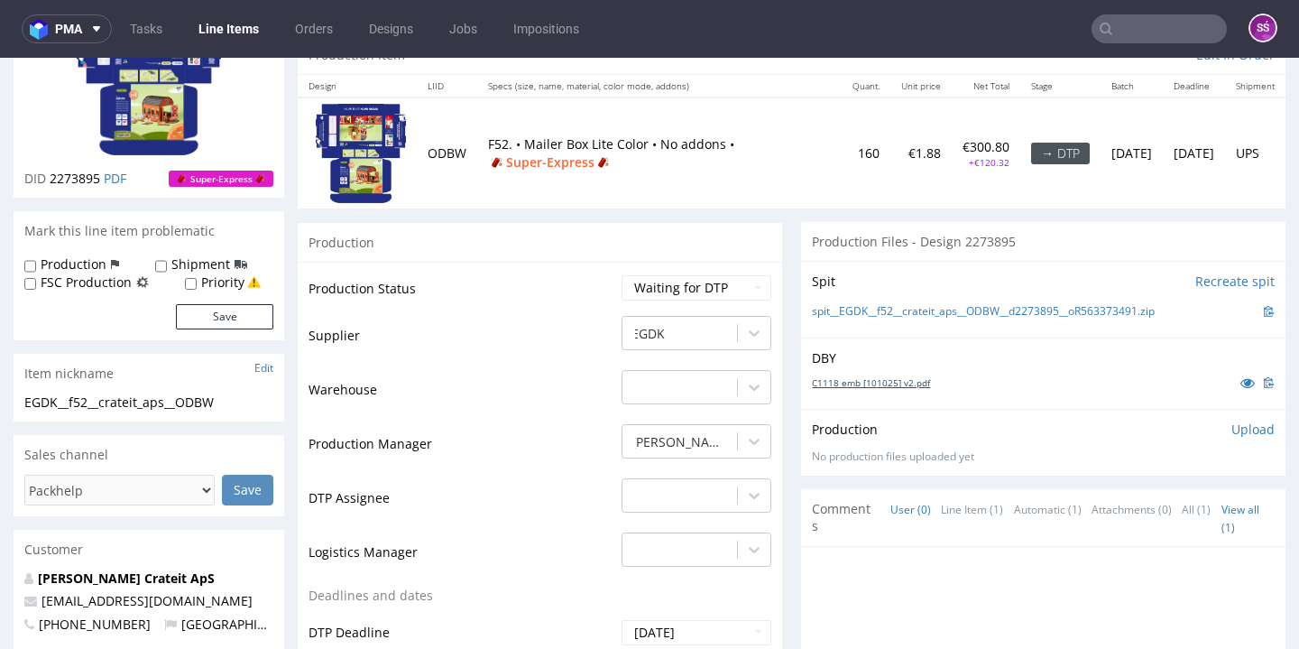
click at [812, 376] on link "C1118 emb [101025] v2.pdf" at bounding box center [871, 382] width 118 height 13
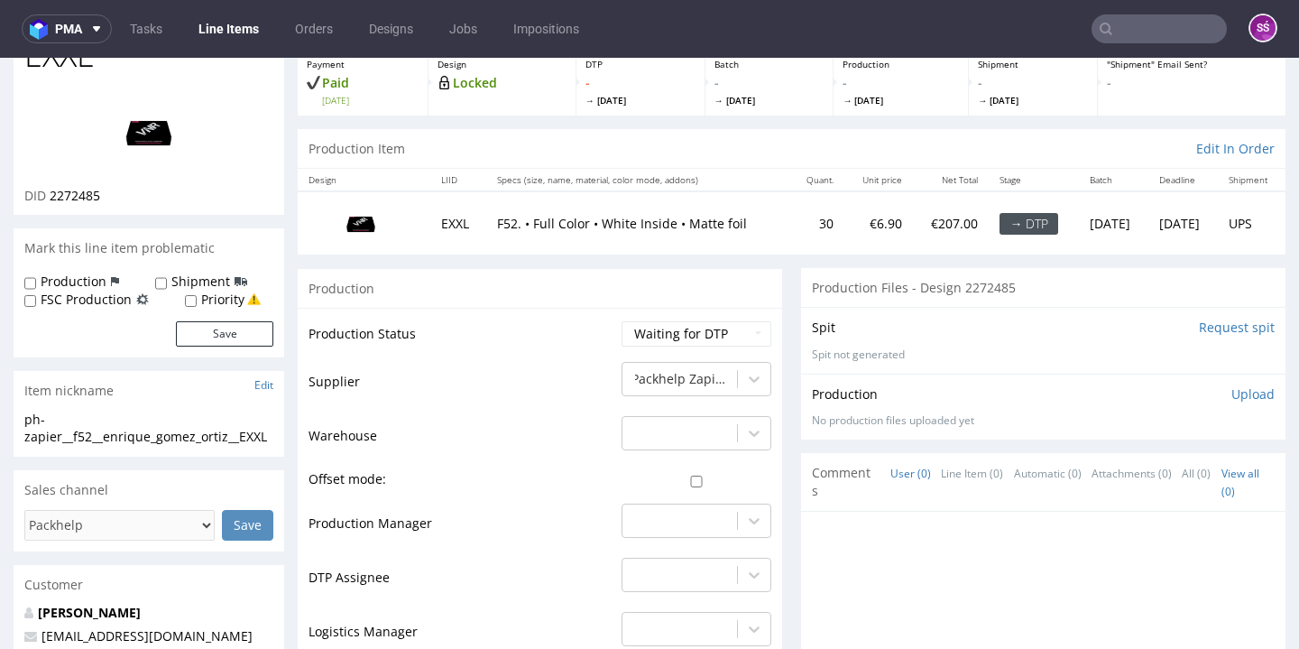
scroll to position [119, 0]
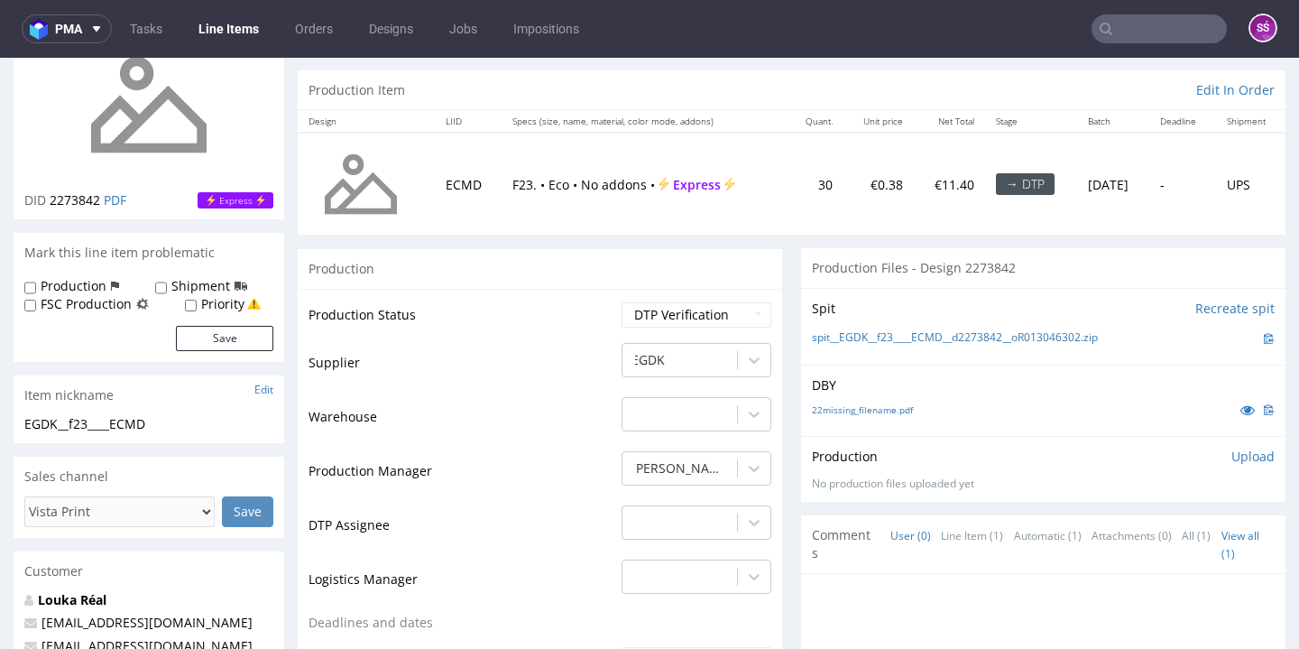
scroll to position [150, 0]
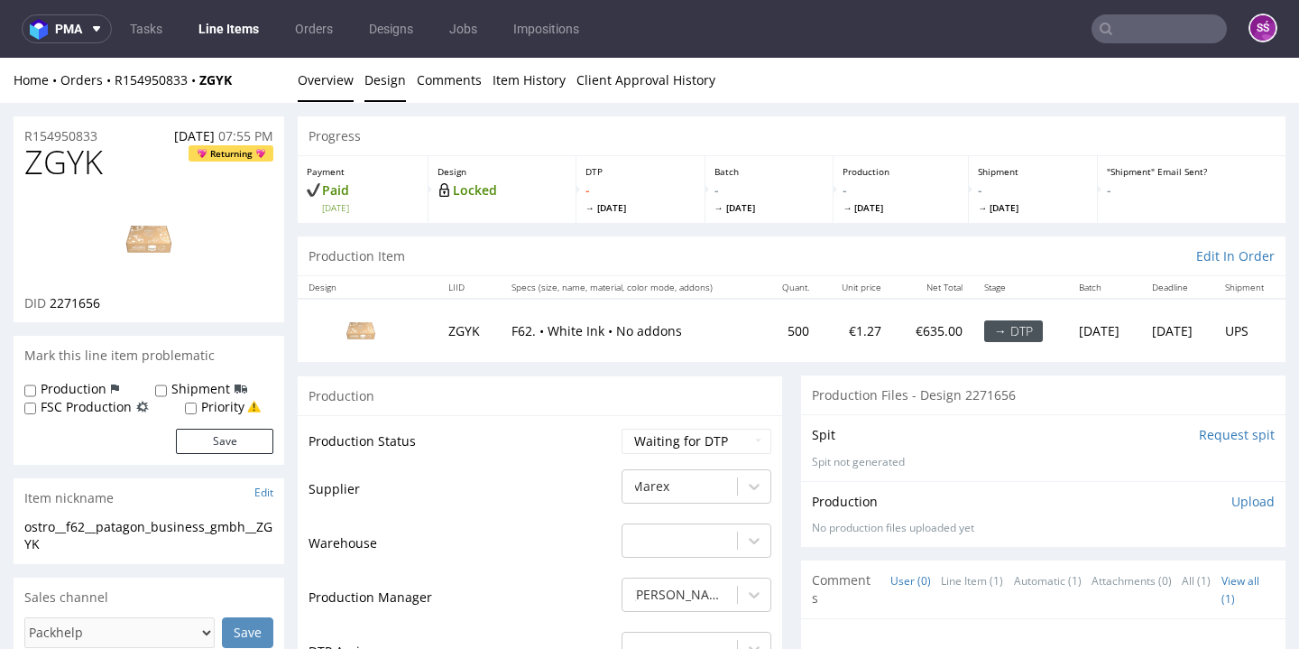
click at [401, 84] on link "Design" at bounding box center [384, 80] width 41 height 44
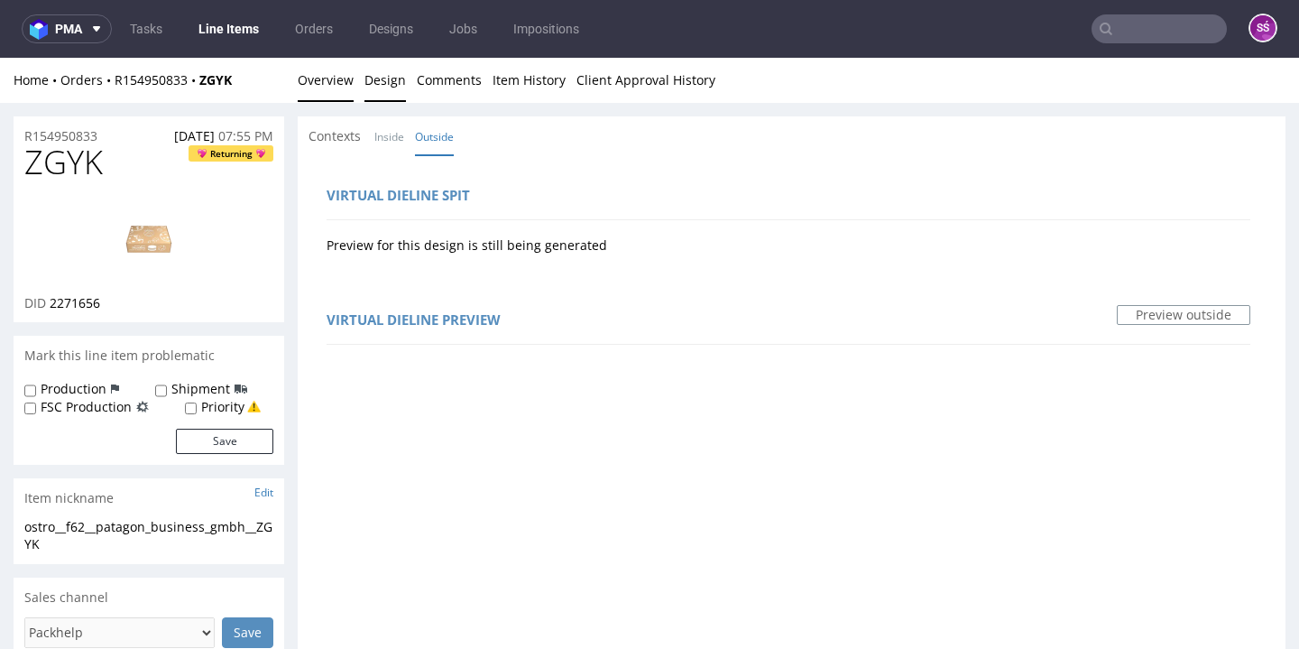
click at [324, 80] on link "Overview" at bounding box center [326, 80] width 56 height 44
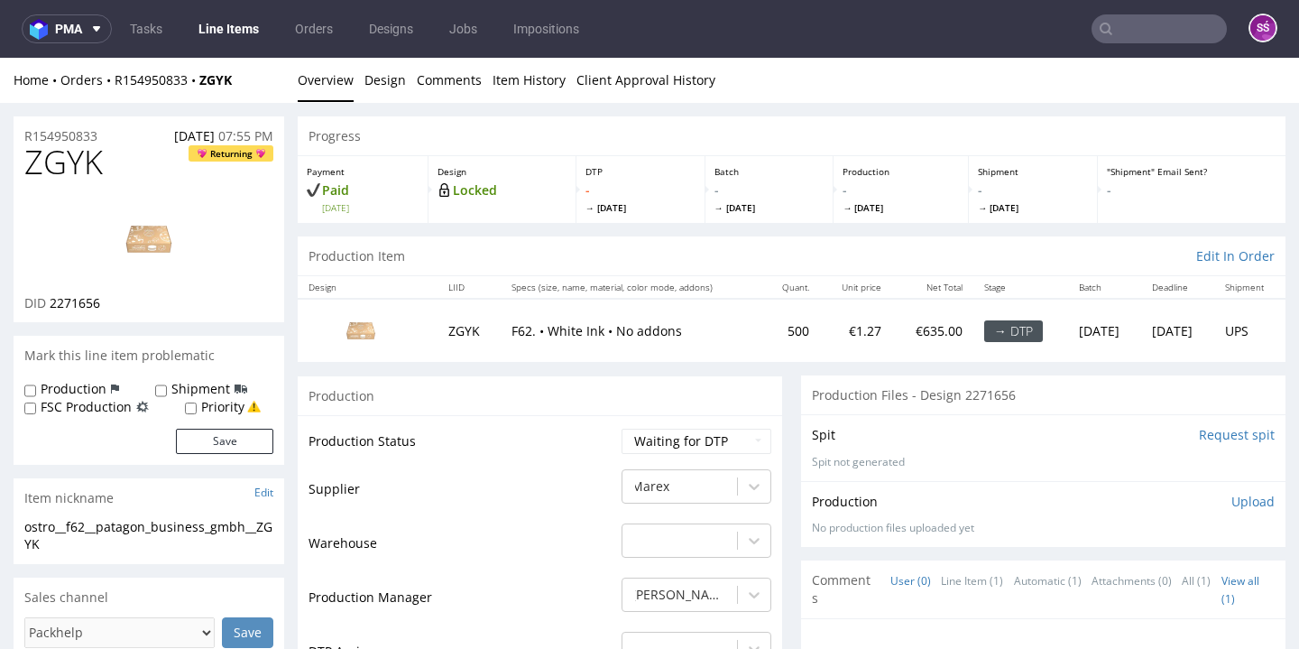
click at [56, 157] on span "ZGYK" at bounding box center [63, 162] width 78 height 36
copy span "ZGYK"
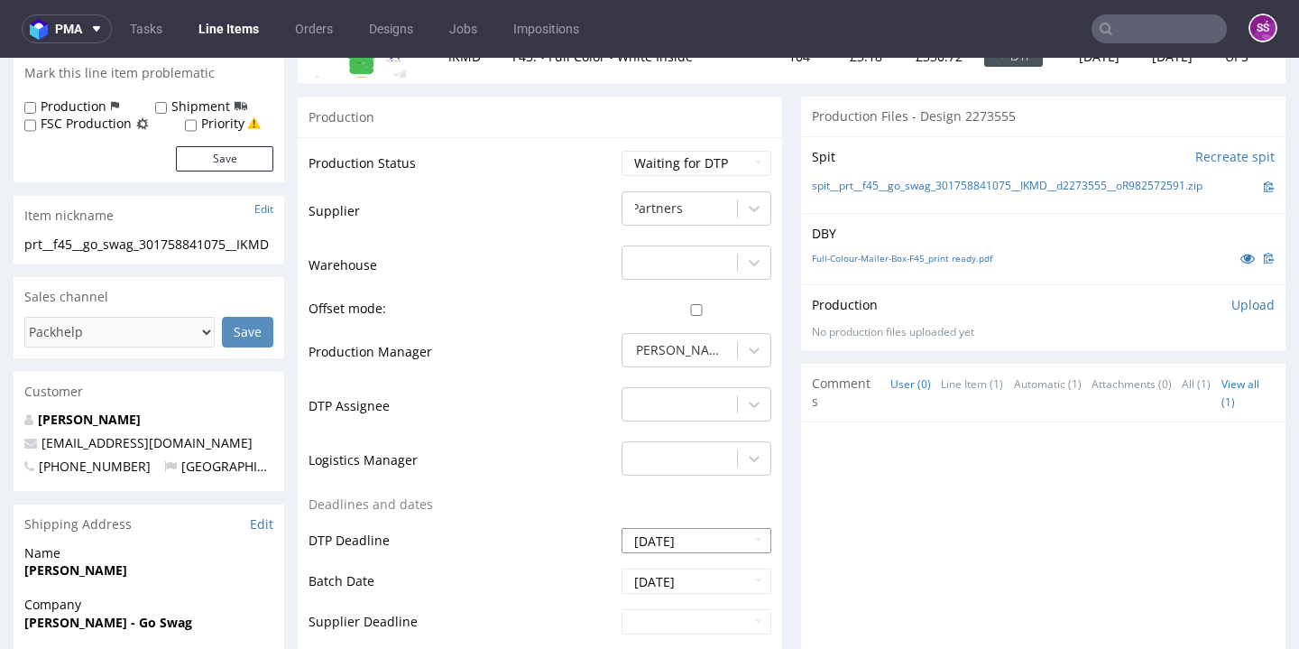
scroll to position [400, 0]
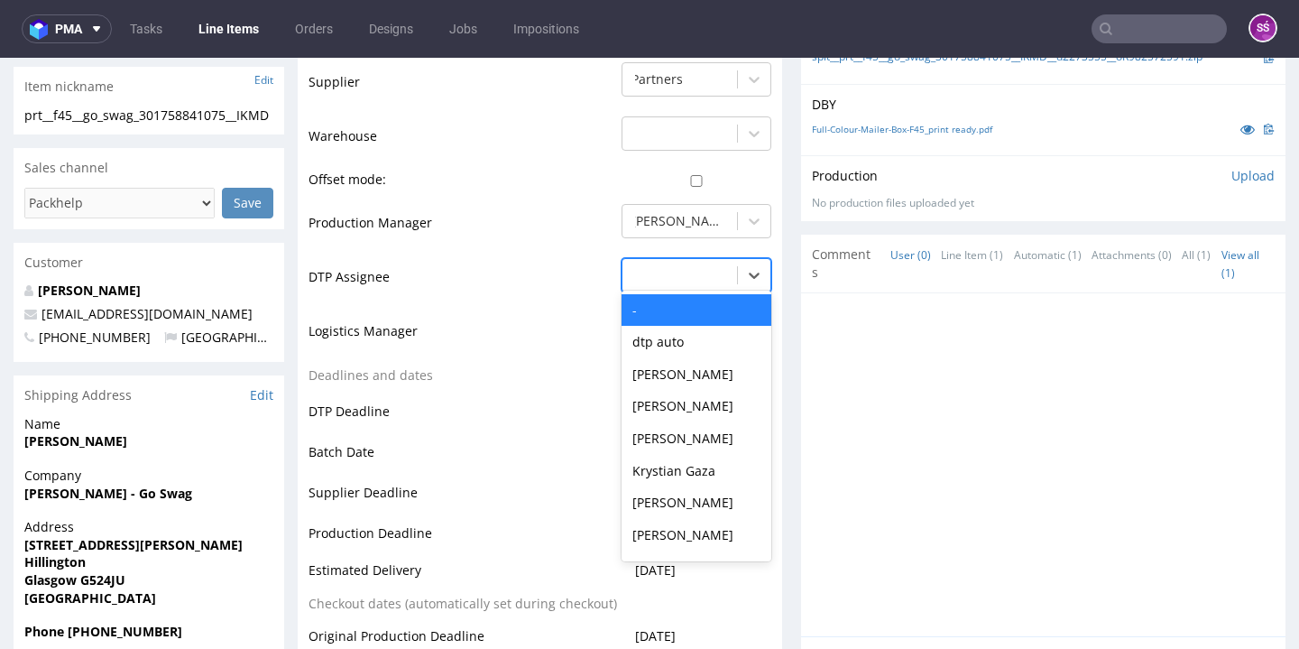
drag, startPoint x: 724, startPoint y: 281, endPoint x: 691, endPoint y: 381, distance: 105.5
click at [738, 281] on div at bounding box center [754, 275] width 32 height 32
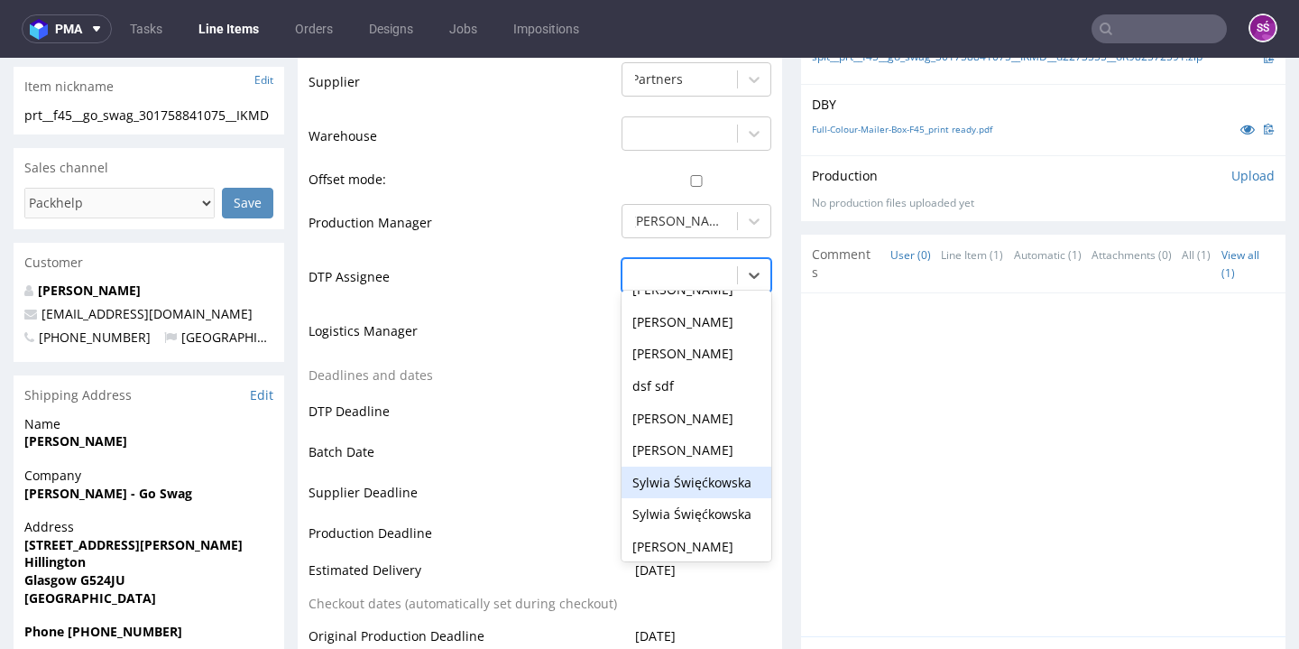
click at [691, 466] on div "Sylwia Święćkowska" at bounding box center [696, 482] width 150 height 32
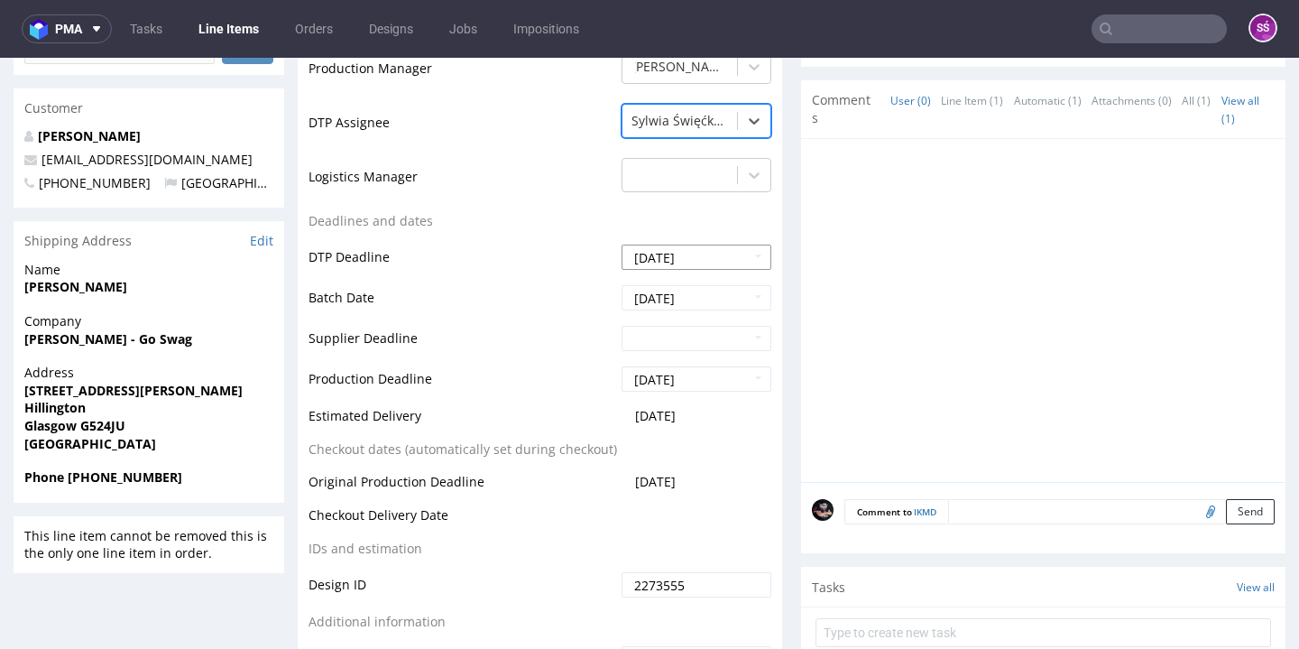
scroll to position [940, 0]
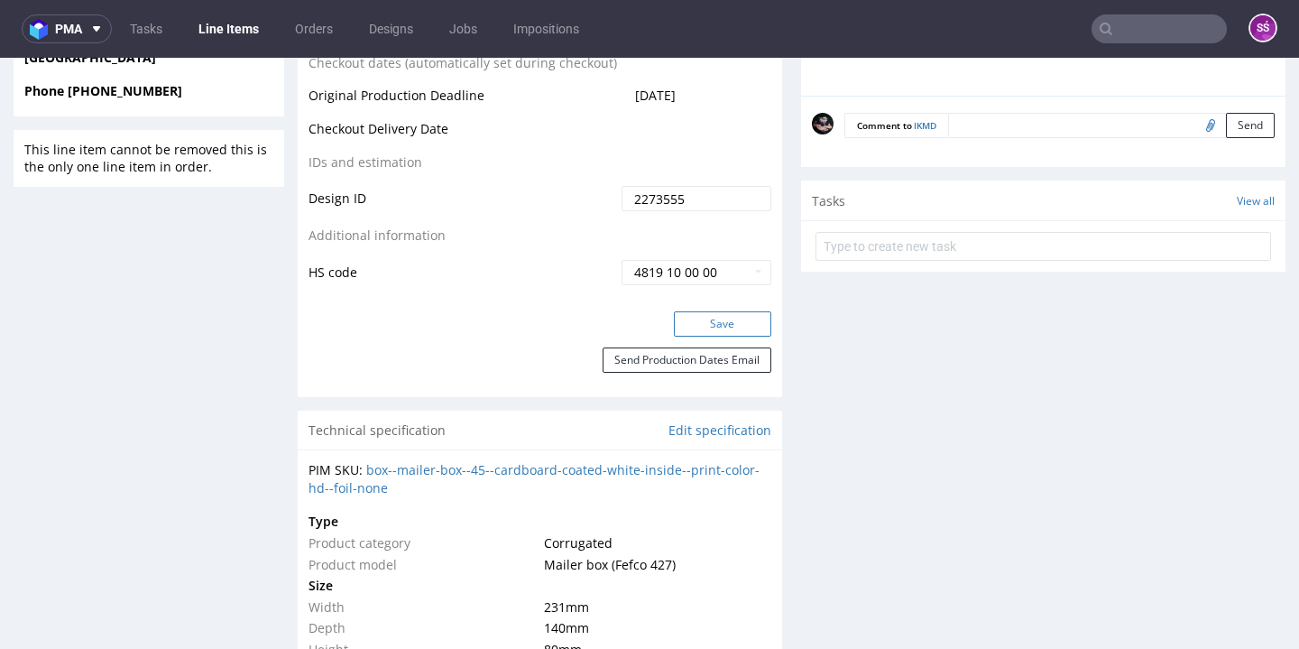
click at [717, 311] on button "Save" at bounding box center [722, 323] width 97 height 25
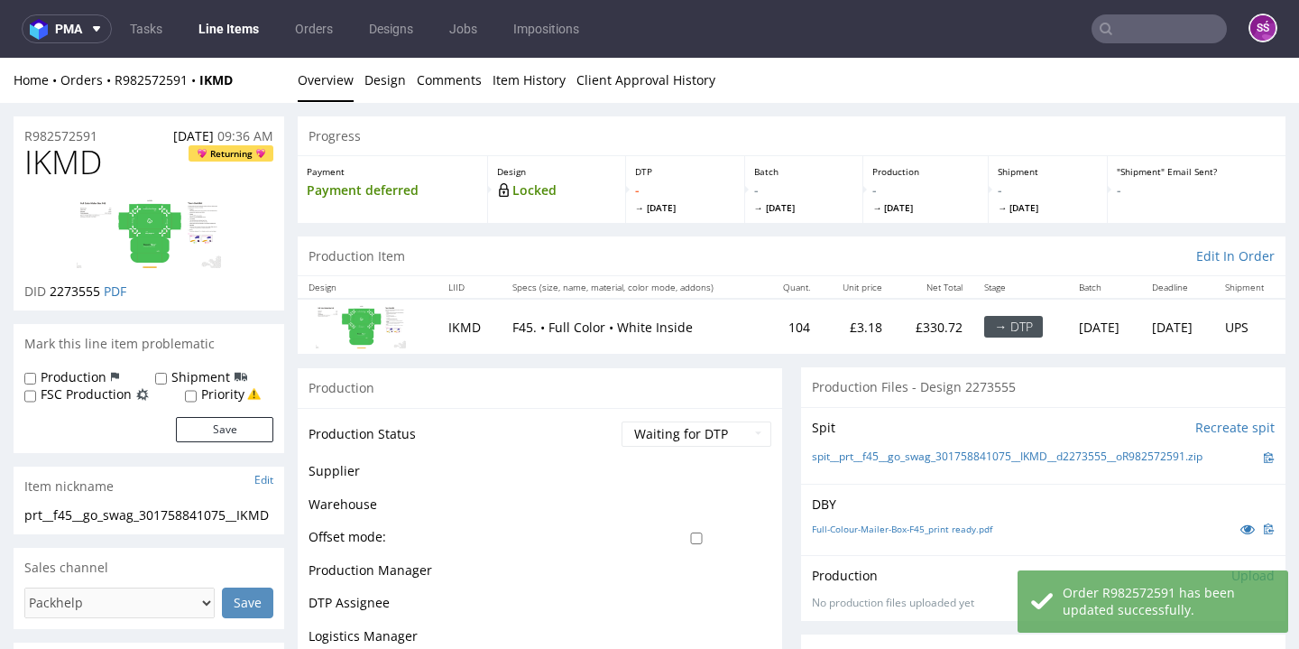
scroll to position [99, 0]
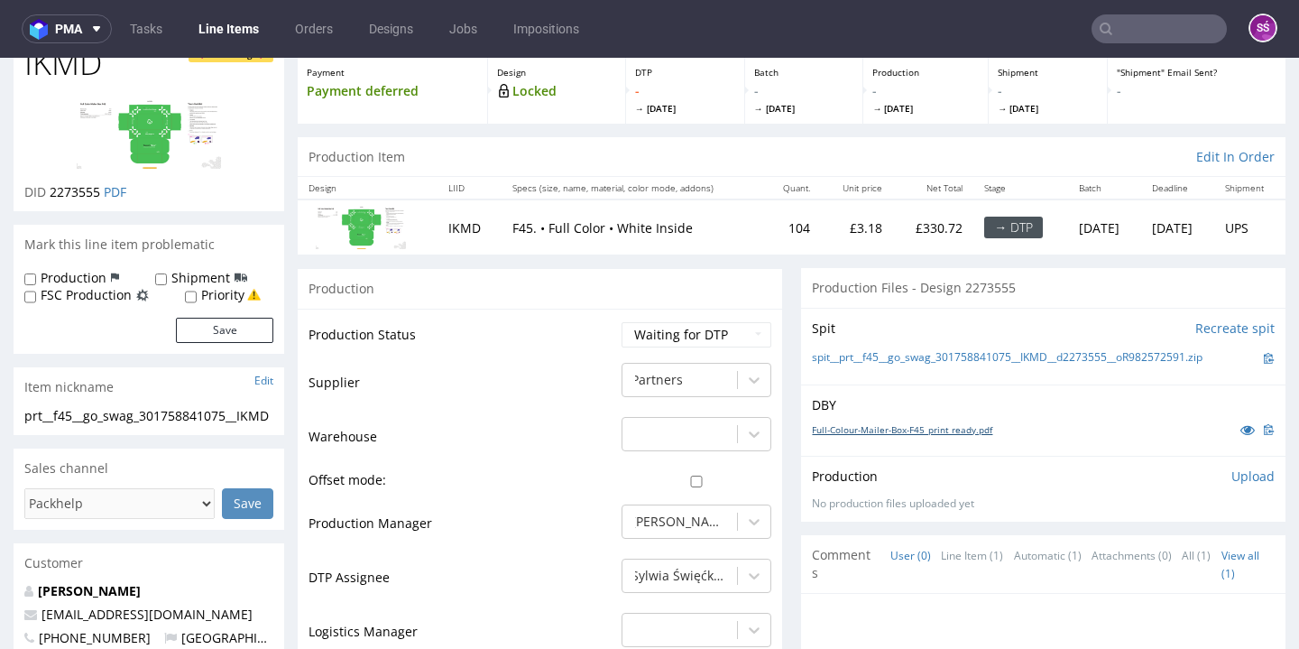
click at [877, 424] on link "Full-Colour-Mailer-Box-F45_print ready.pdf" at bounding box center [902, 429] width 180 height 13
click at [823, 355] on link "spit__prt__f45__go_swag_301758841075__IKMD__d2273555__oR982572591.zip" at bounding box center [1007, 357] width 391 height 15
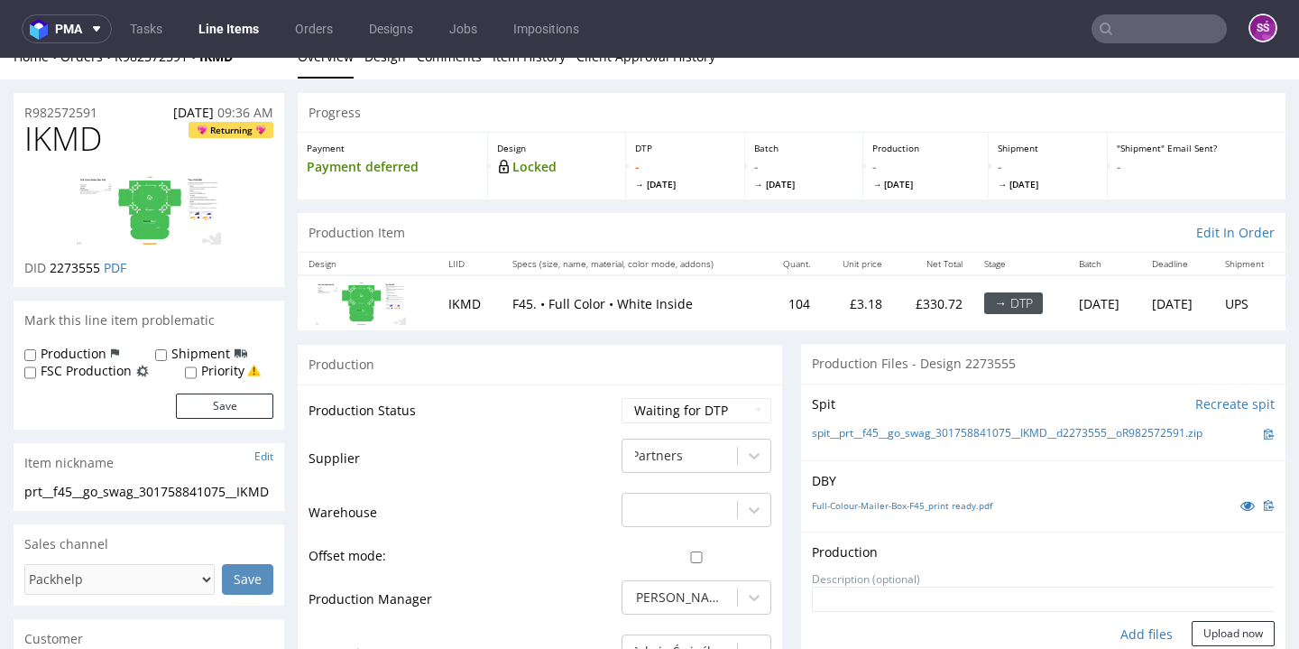
scroll to position [20, 0]
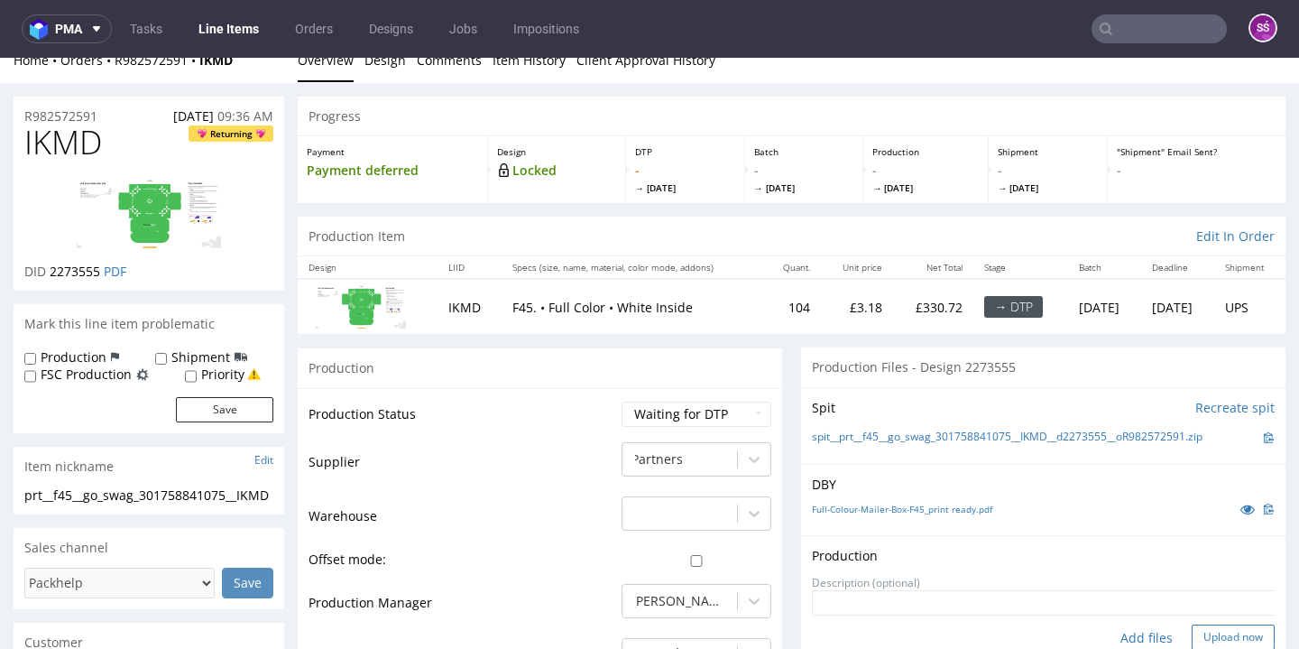
click at [1191, 631] on button "Upload now" at bounding box center [1232, 636] width 83 height 25
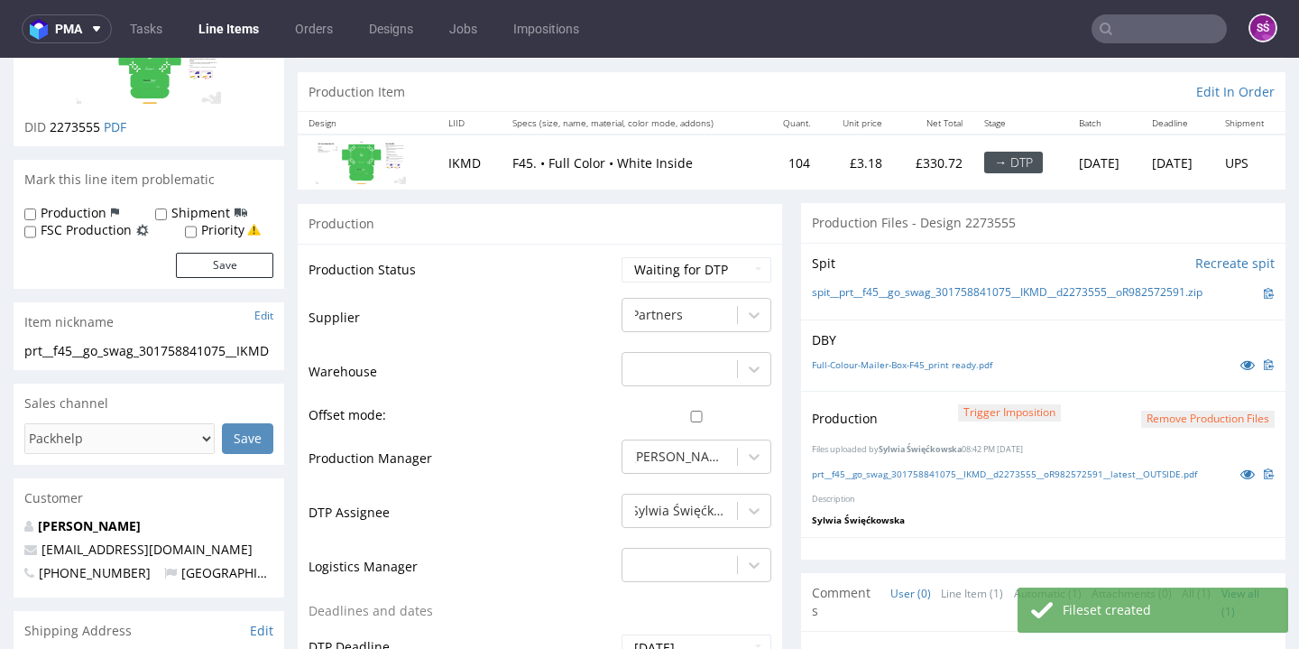
scroll to position [327, 0]
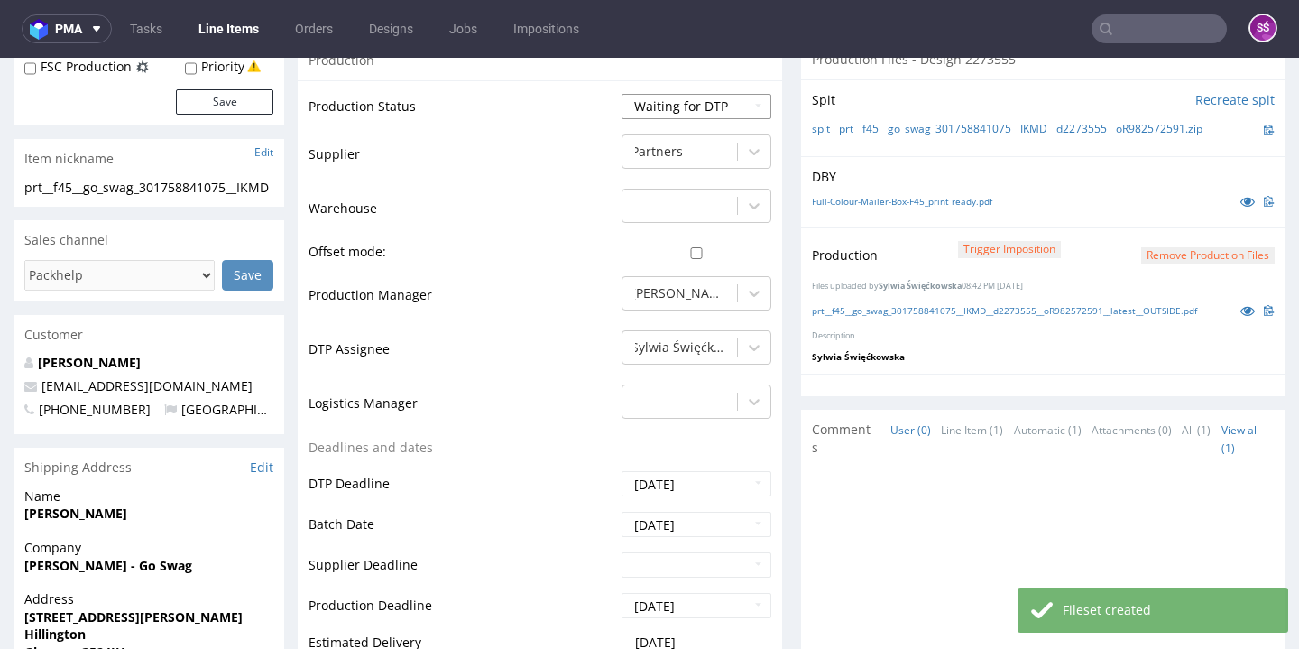
select select "dtp_production_ready"
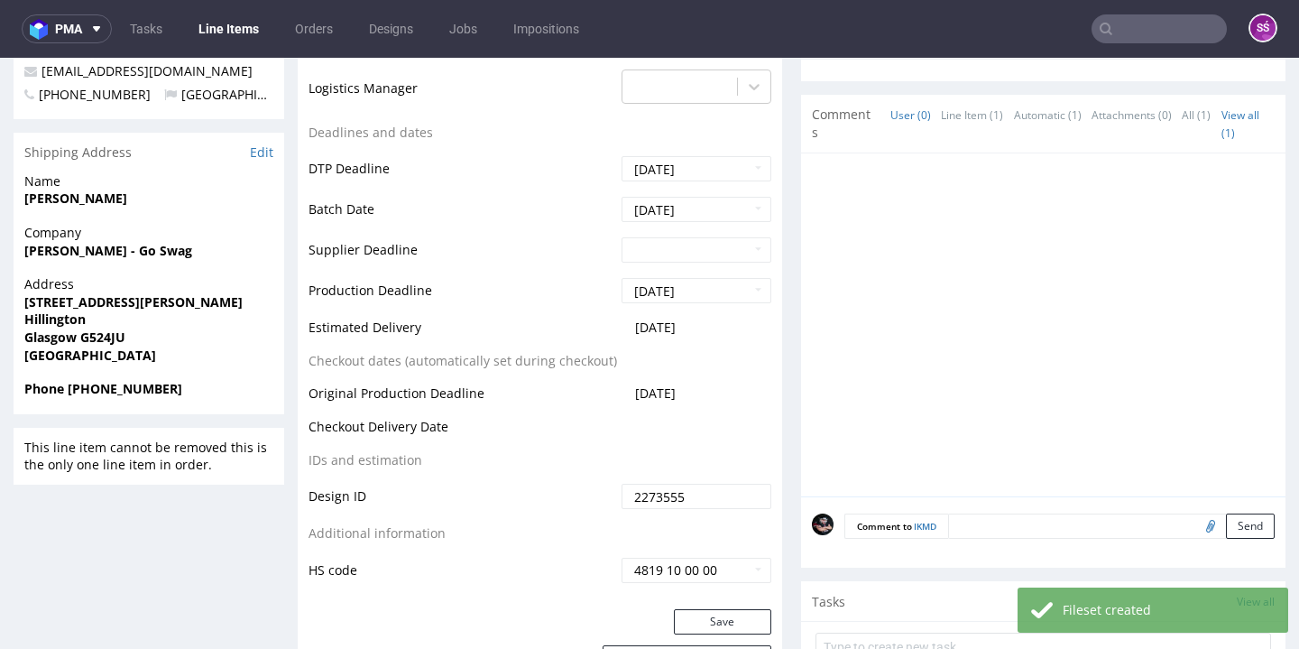
scroll to position [838, 0]
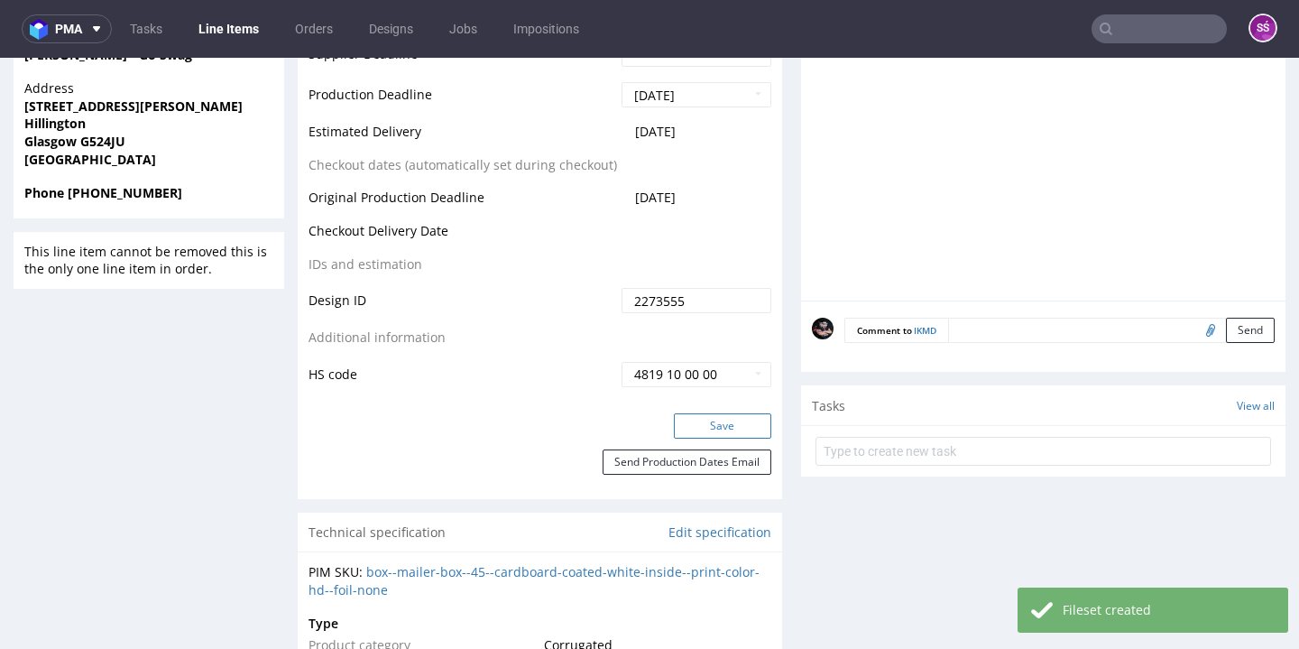
click at [714, 424] on button "Save" at bounding box center [722, 425] width 97 height 25
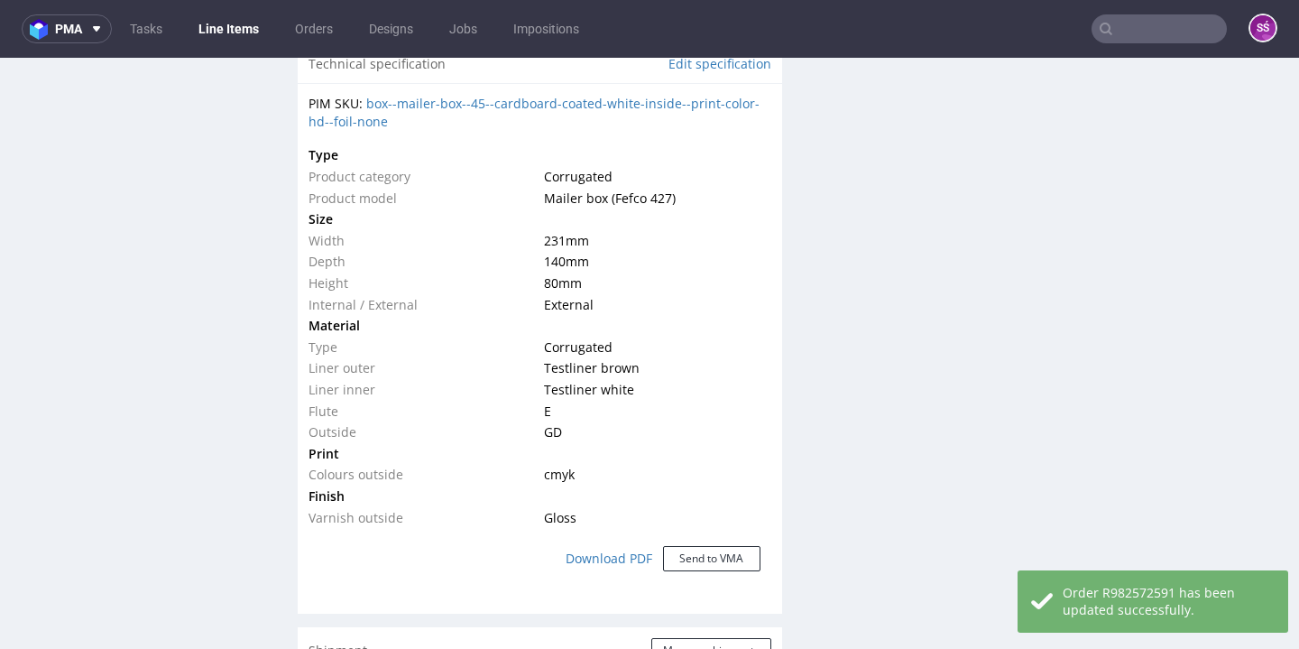
scroll to position [0, 0]
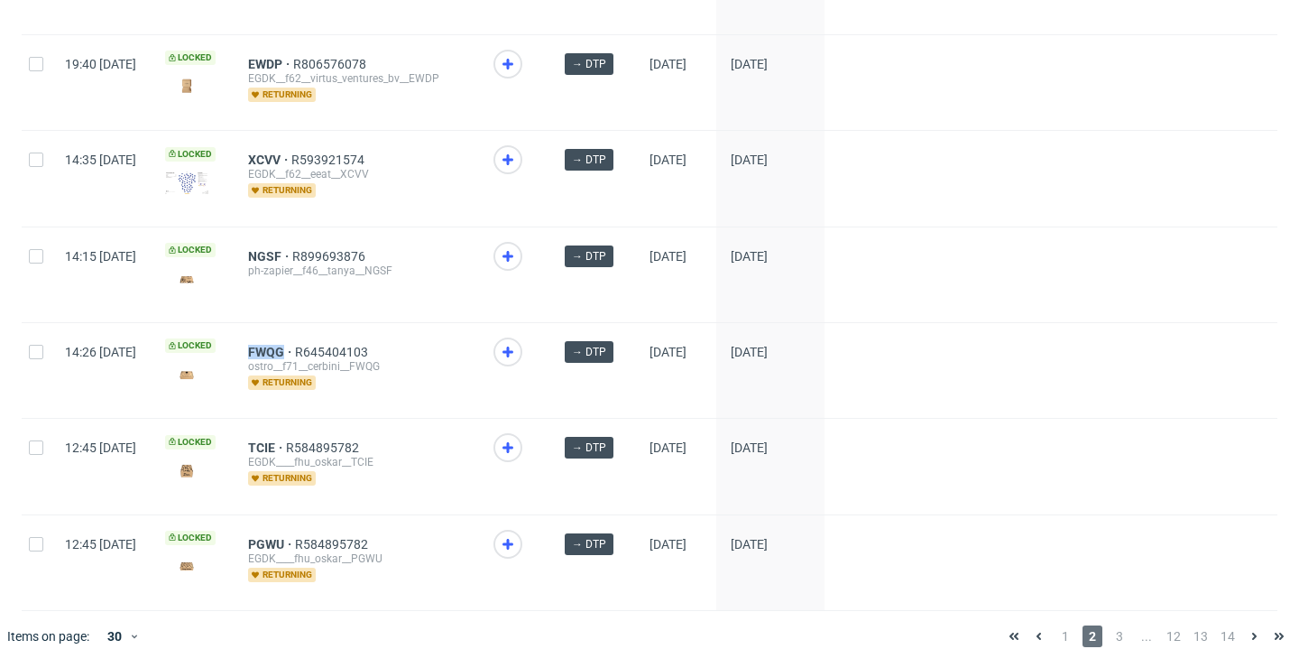
scroll to position [2611, 0]
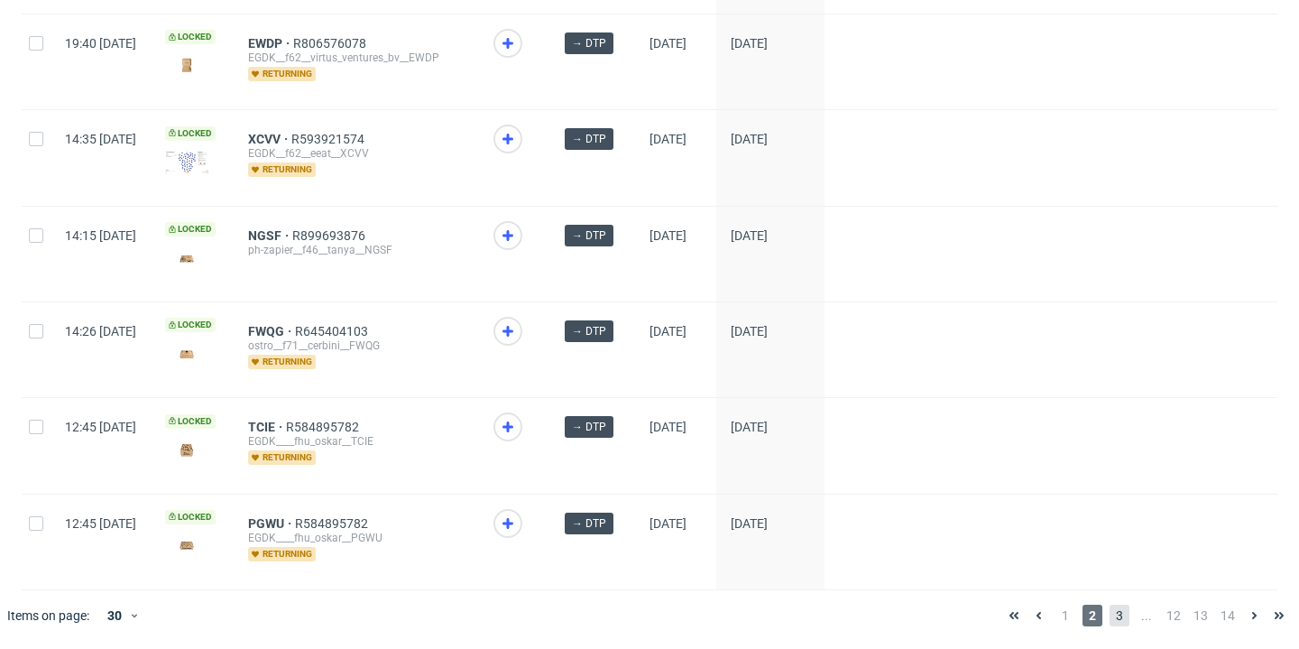
click at [1109, 621] on span "3" at bounding box center [1119, 615] width 20 height 22
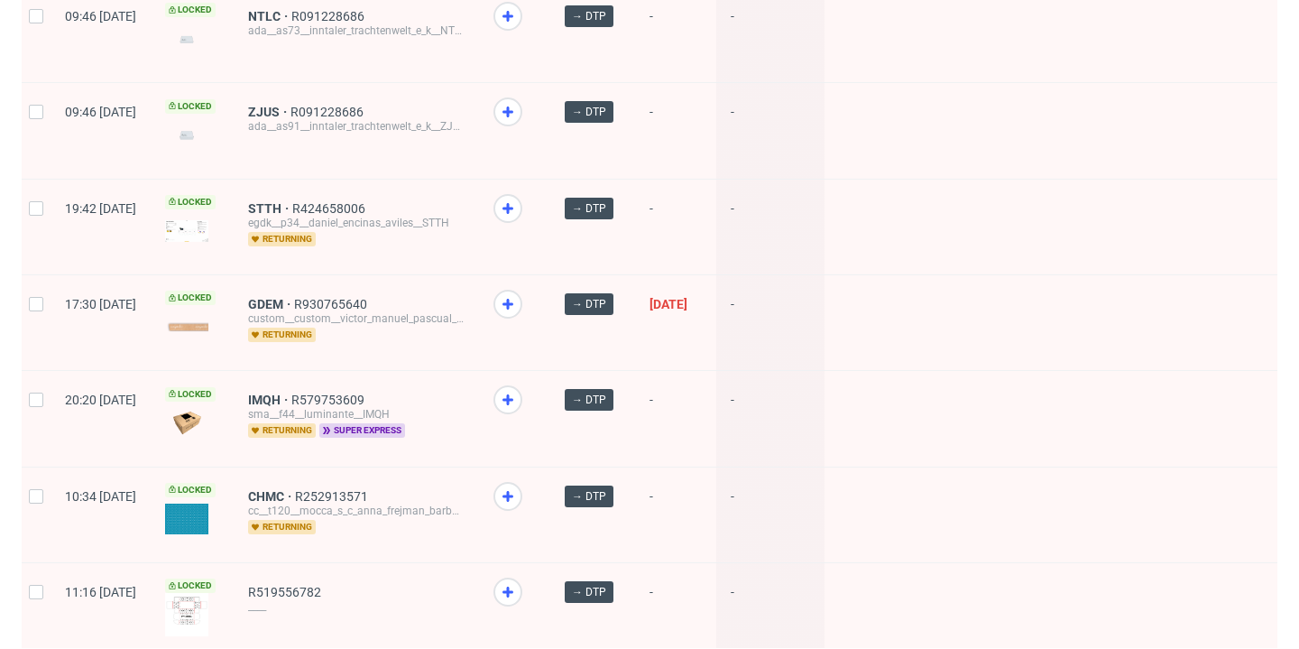
scroll to position [2573, 0]
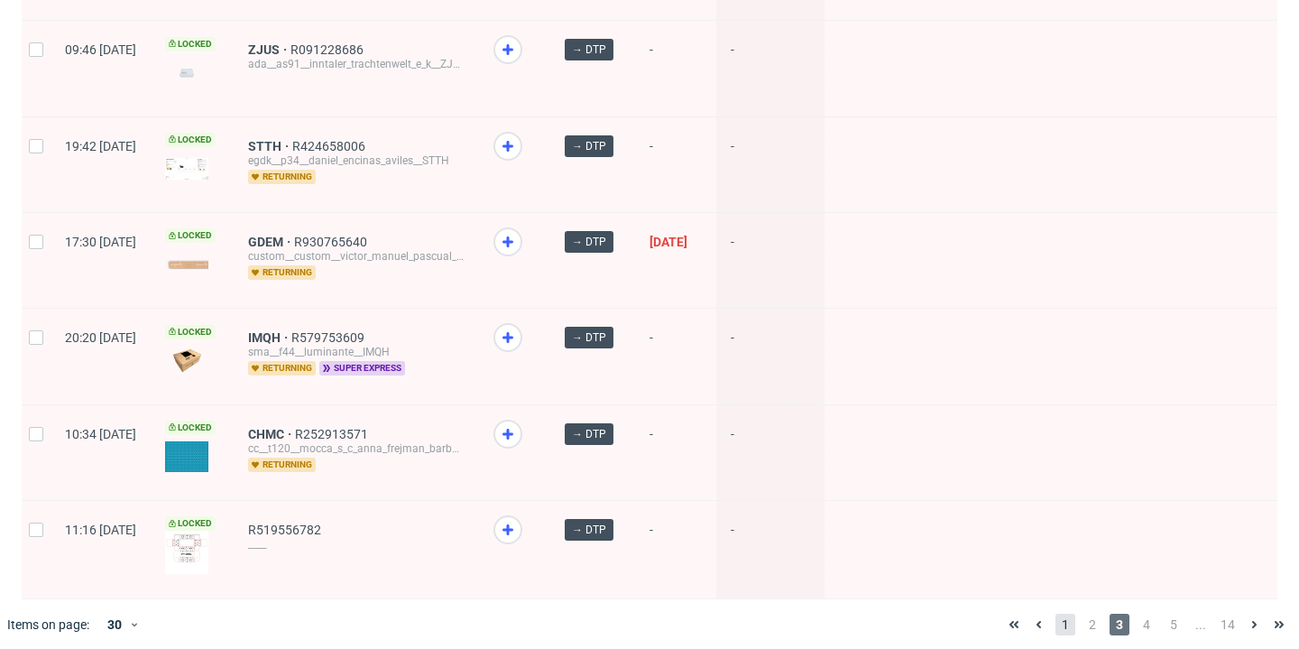
click at [1055, 613] on span "1" at bounding box center [1065, 624] width 20 height 22
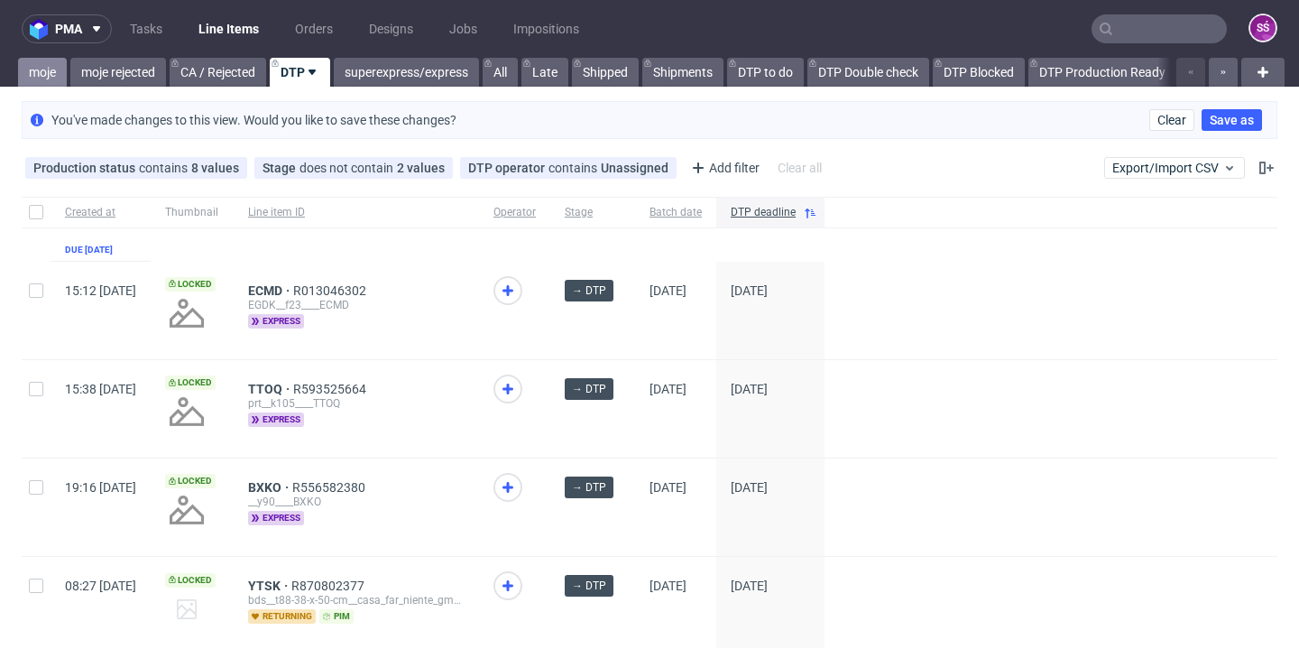
click at [37, 68] on link "moje" at bounding box center [42, 72] width 49 height 29
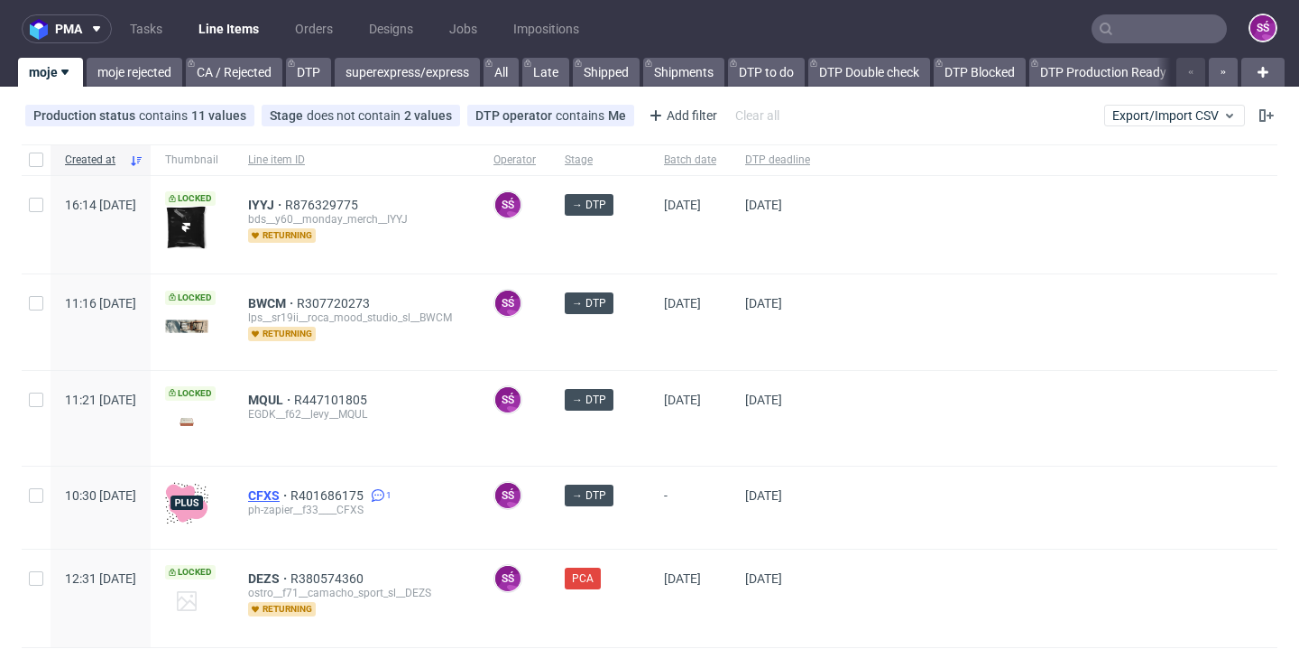
click at [290, 490] on span "CFXS" at bounding box center [269, 495] width 42 height 14
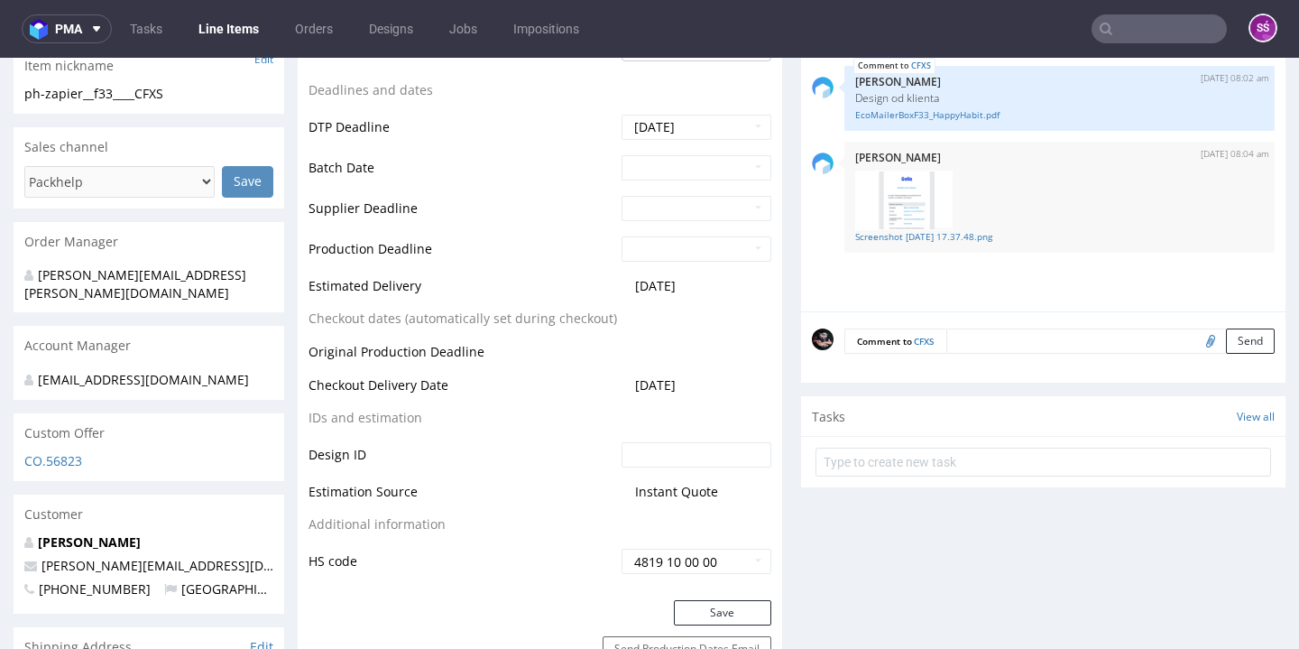
scroll to position [299, 0]
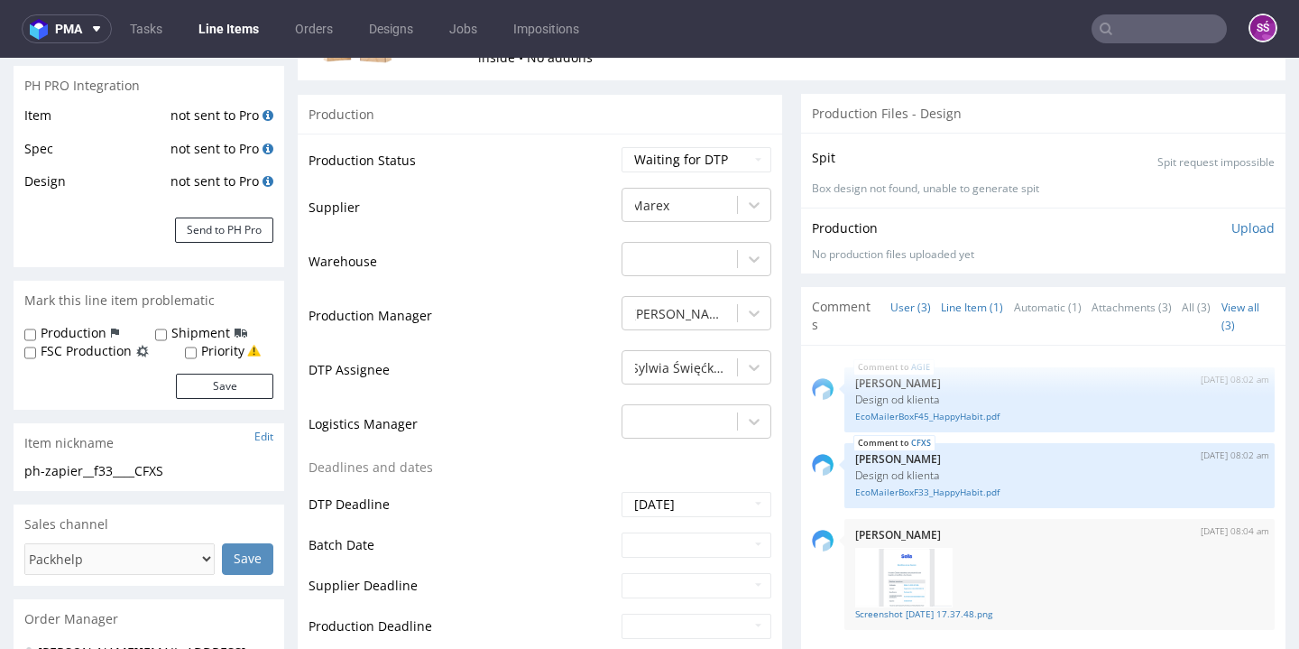
click at [941, 306] on link "Line Item (1)" at bounding box center [972, 307] width 62 height 39
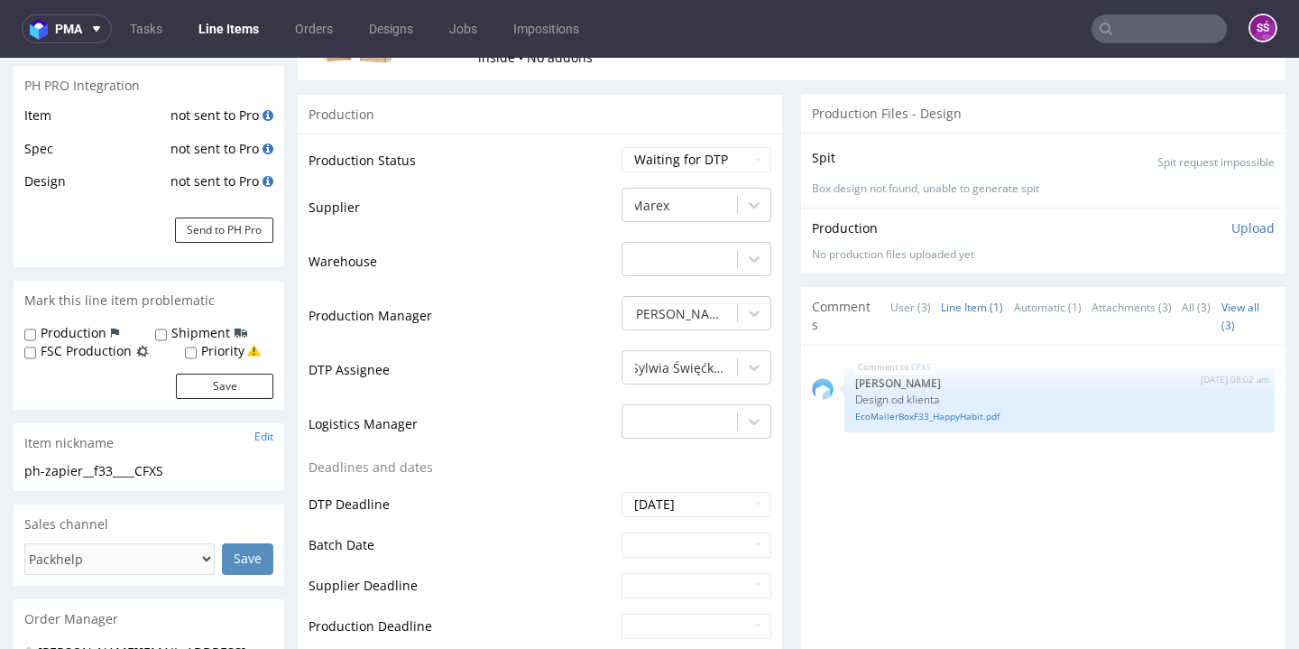
scroll to position [0, 0]
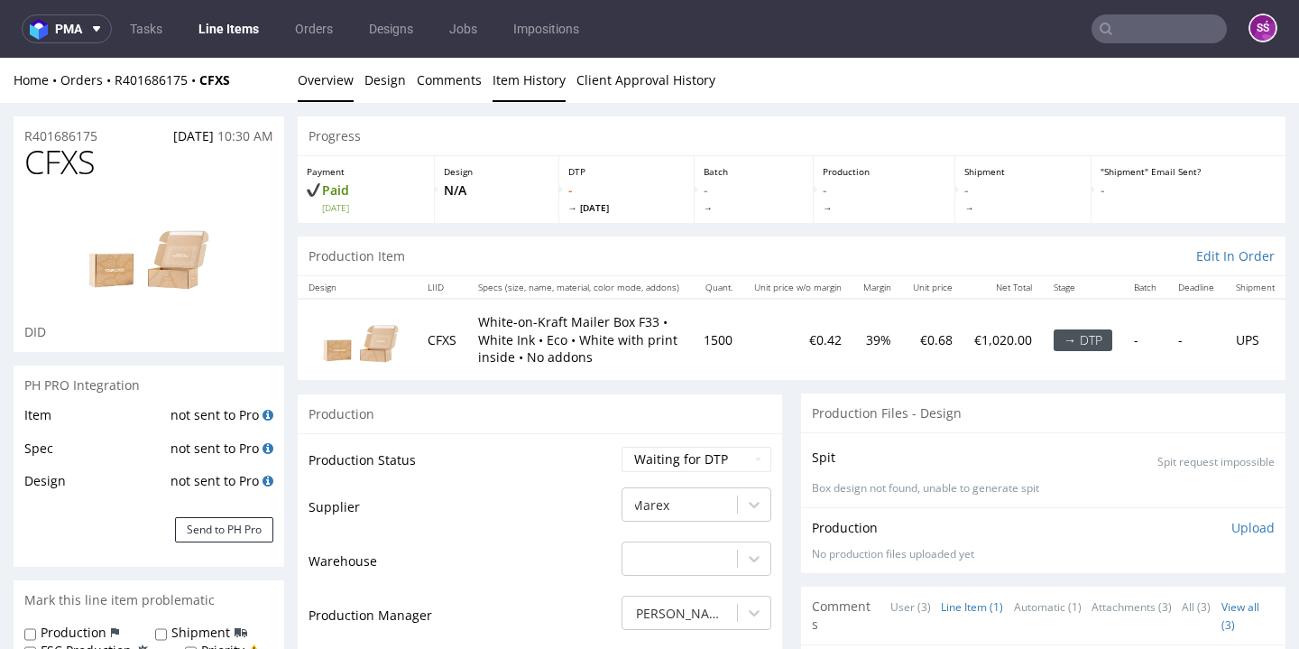
click at [525, 76] on link "Item History" at bounding box center [528, 80] width 73 height 44
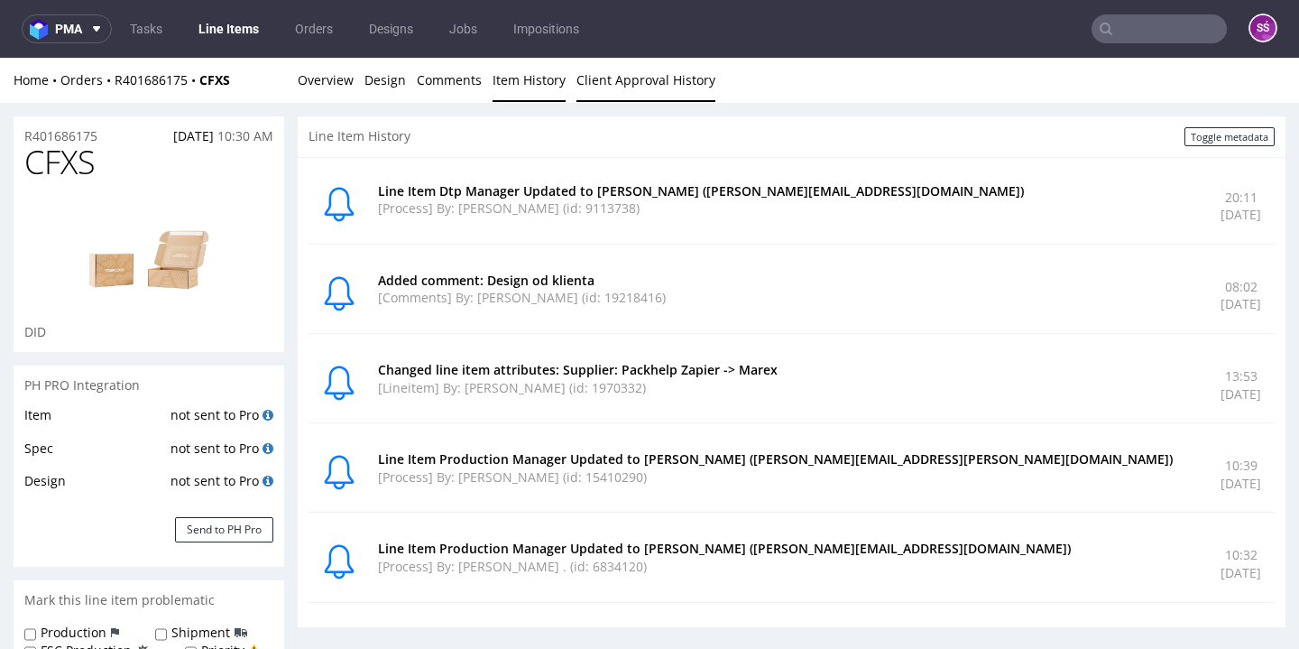
click at [630, 69] on link "Client Approval History" at bounding box center [645, 80] width 139 height 44
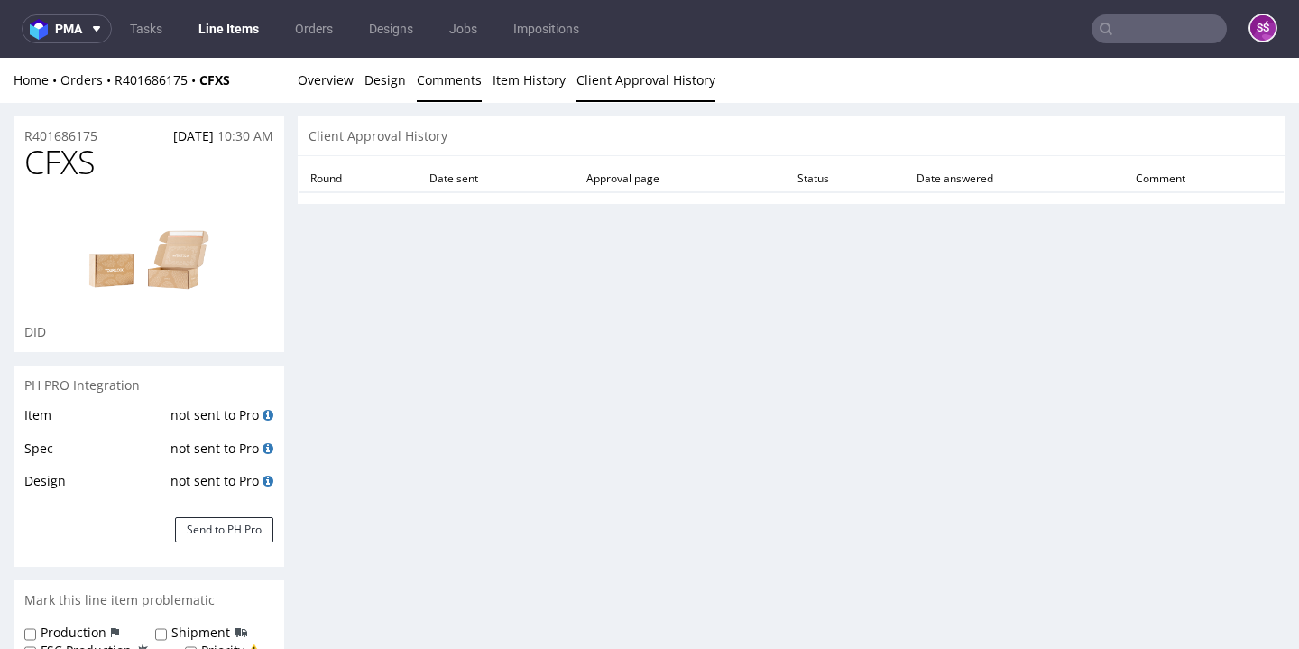
click at [467, 85] on link "Comments" at bounding box center [449, 80] width 65 height 44
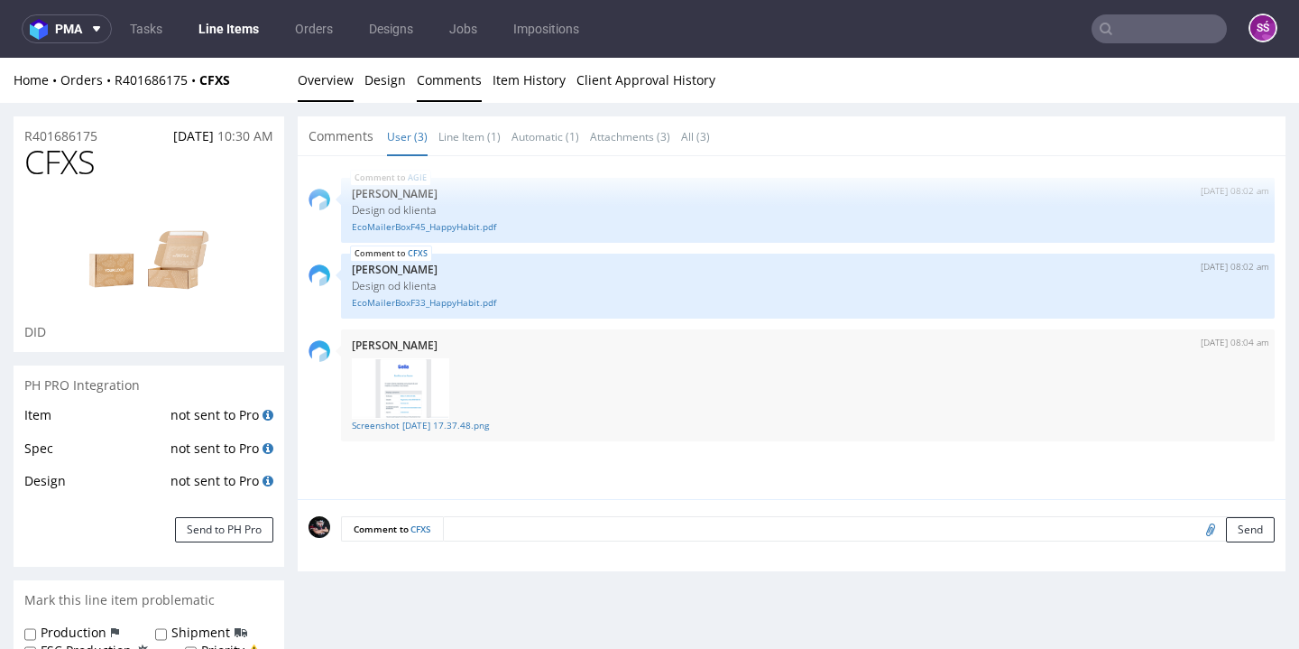
click at [305, 76] on link "Overview" at bounding box center [326, 80] width 56 height 44
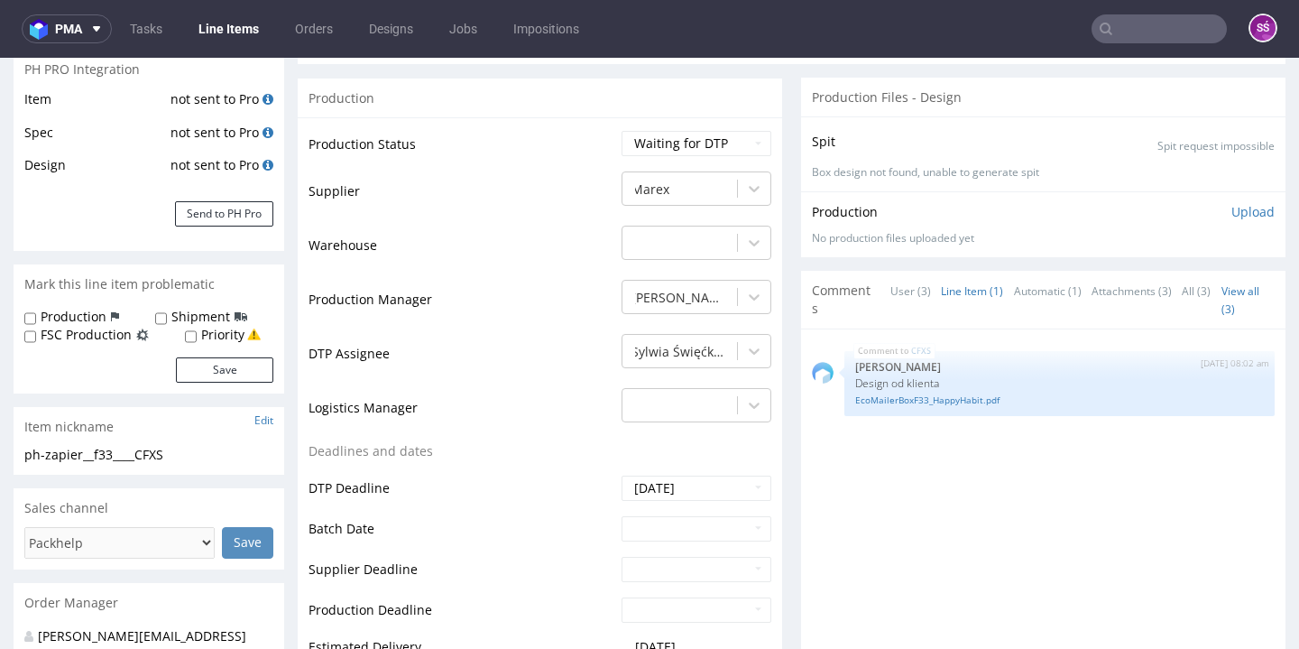
scroll to position [512, 0]
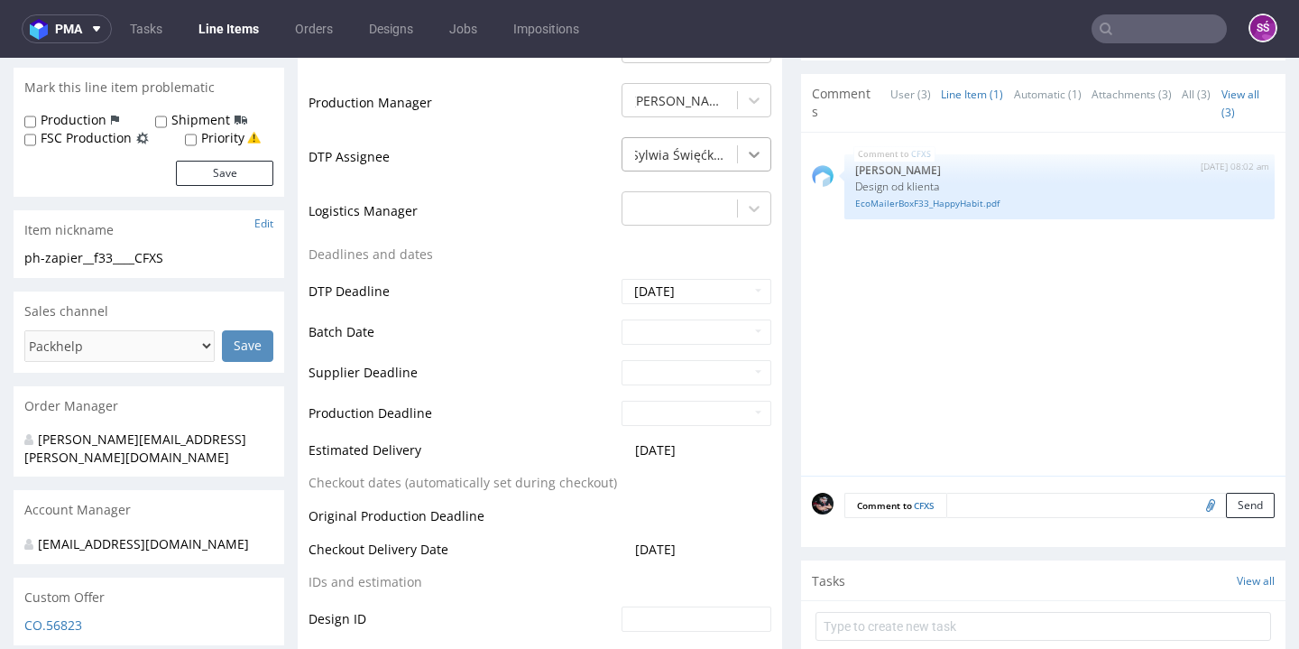
click at [745, 146] on icon at bounding box center [754, 154] width 18 height 18
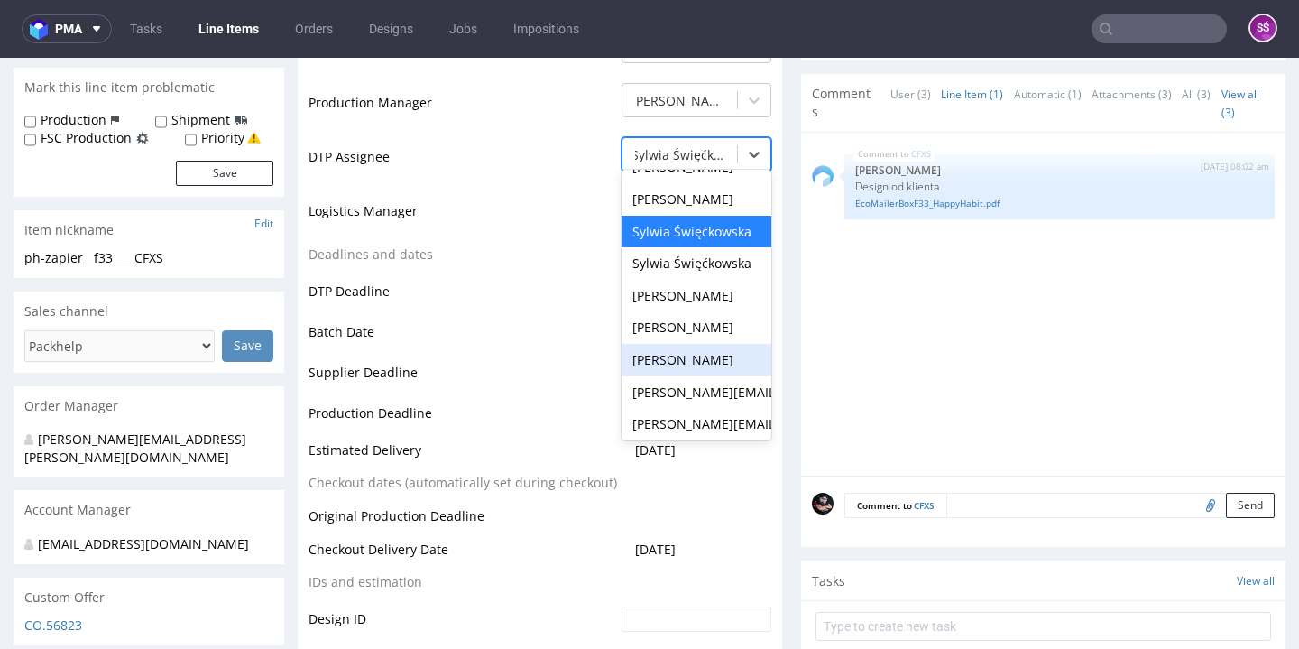
scroll to position [0, 0]
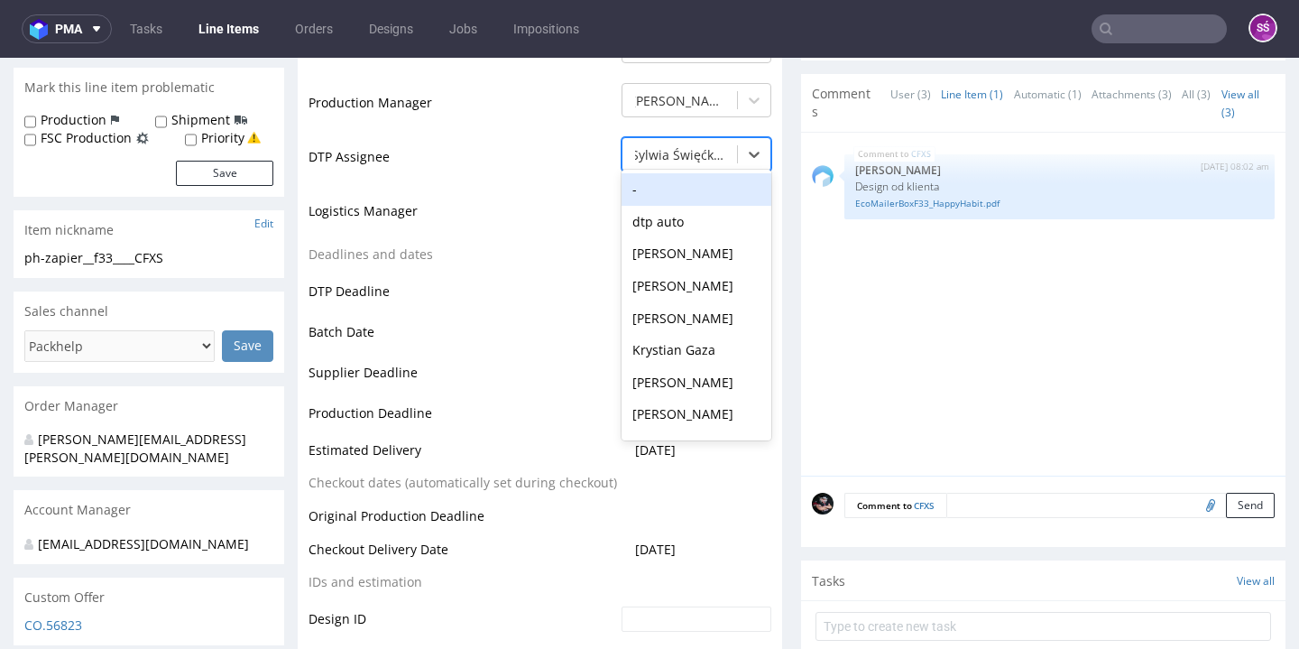
click at [678, 188] on div "-" at bounding box center [696, 189] width 150 height 32
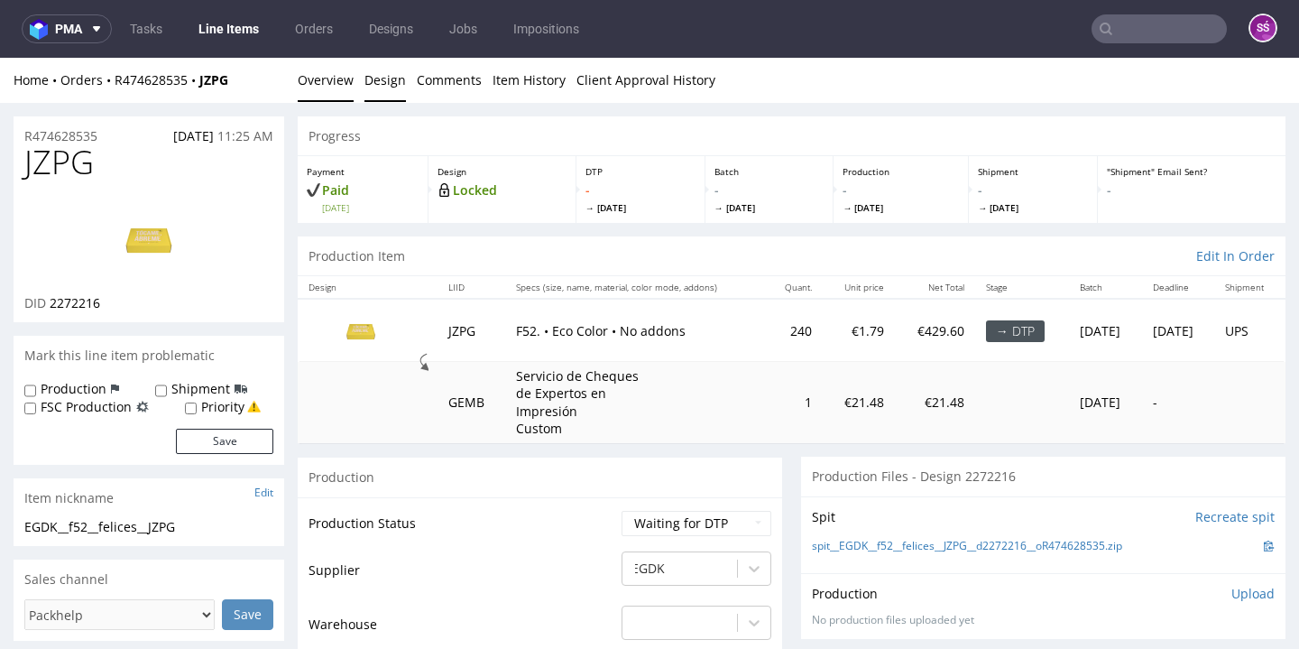
click at [373, 82] on link "Design" at bounding box center [384, 80] width 41 height 44
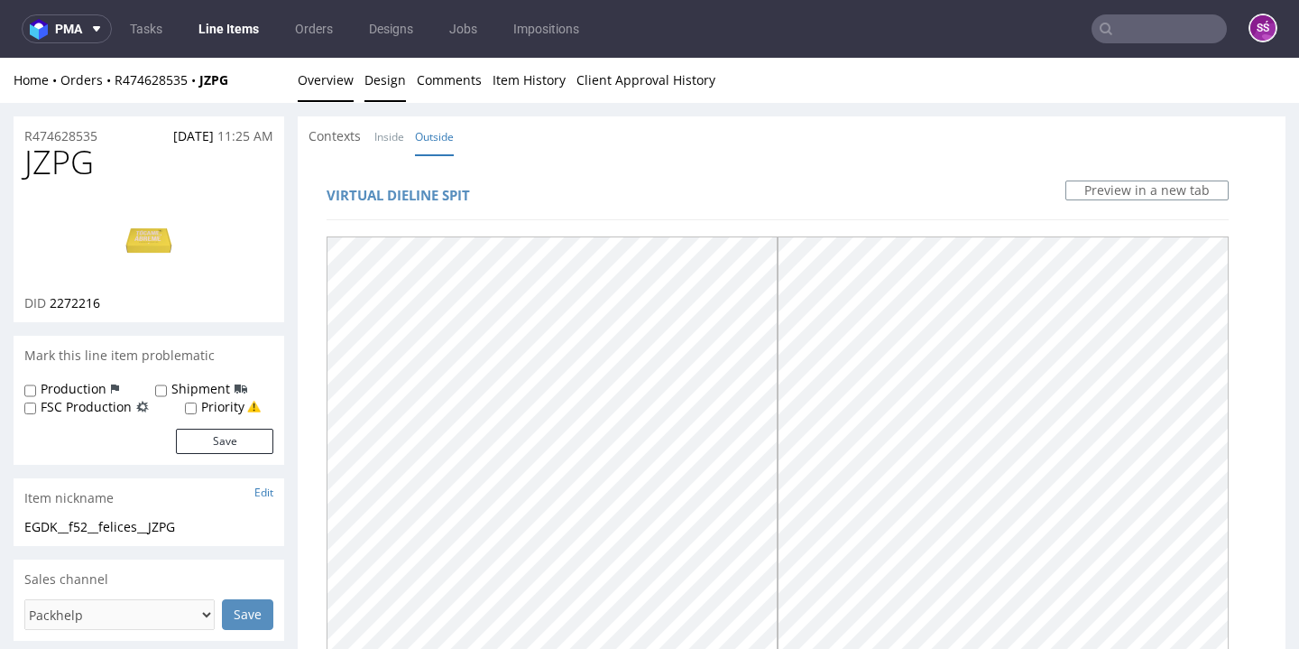
click at [317, 73] on link "Overview" at bounding box center [326, 80] width 56 height 44
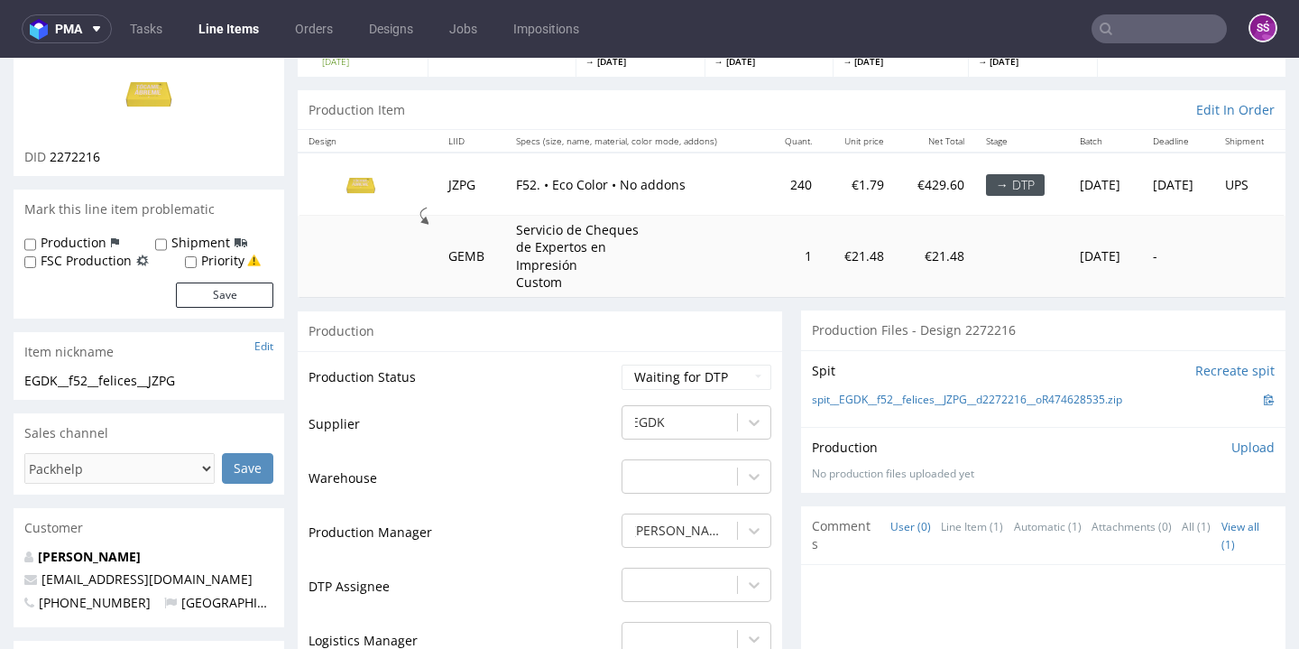
scroll to position [474, 0]
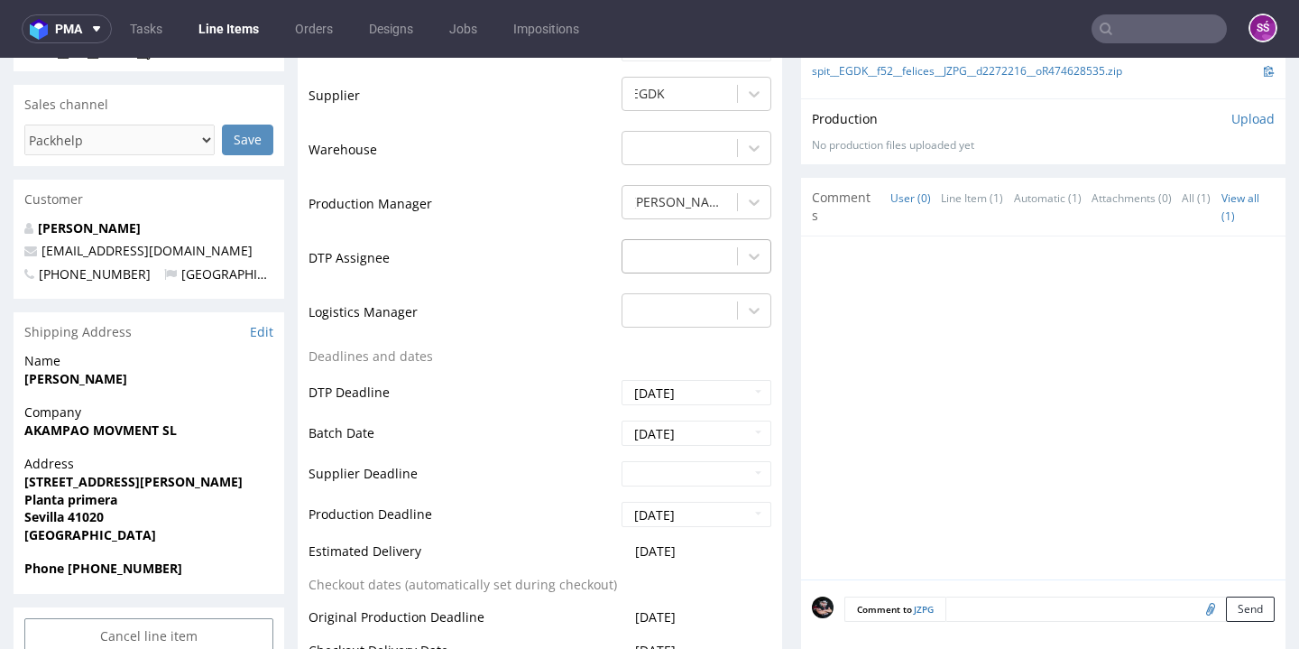
click at [702, 254] on div at bounding box center [679, 256] width 97 height 22
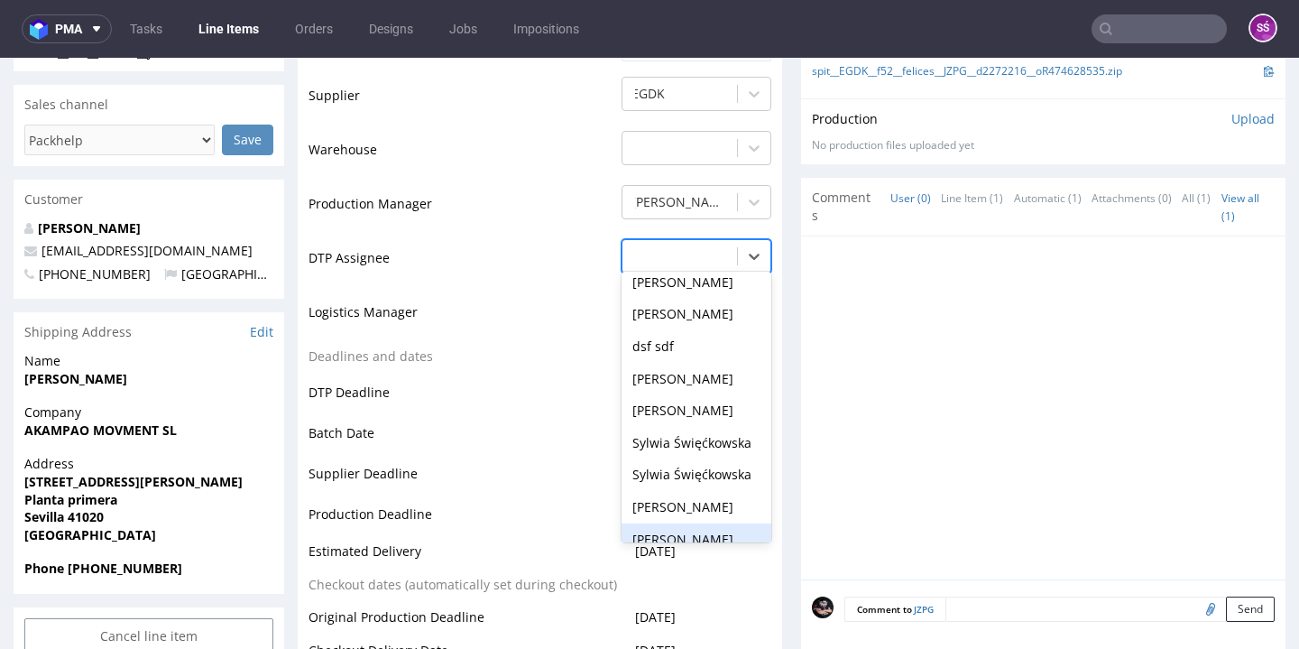
scroll to position [729, 0]
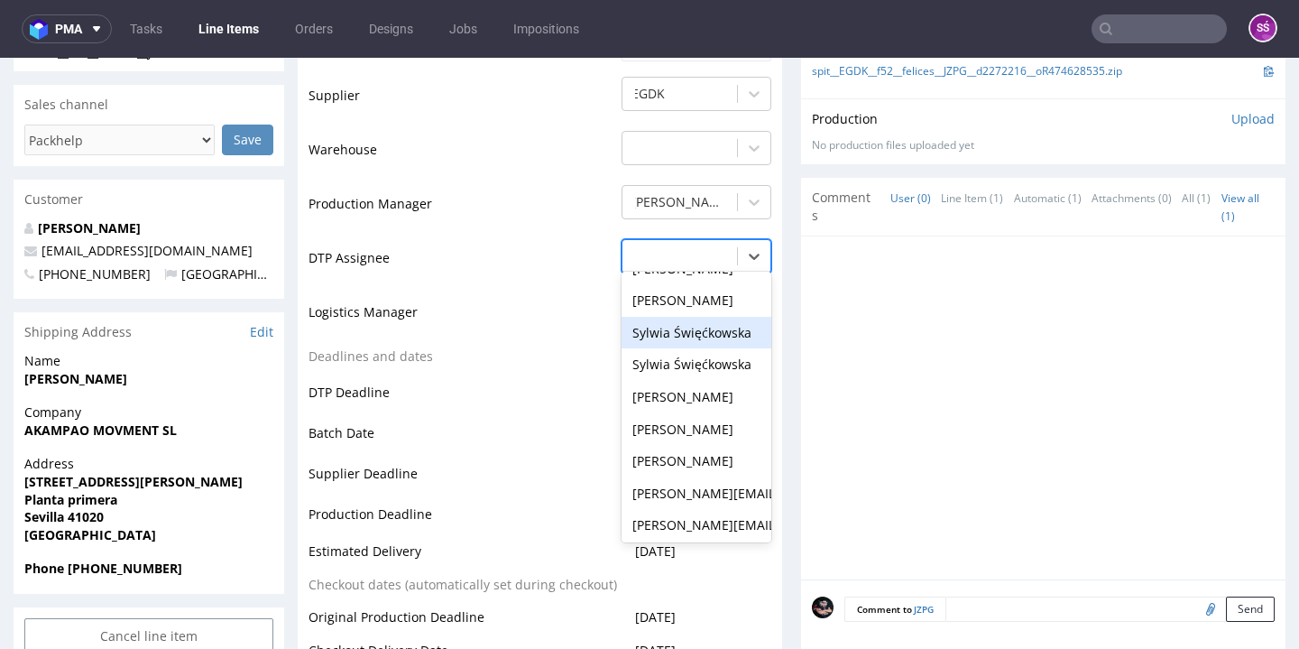
click at [700, 317] on div "Sylwia Święćkowska" at bounding box center [696, 333] width 150 height 32
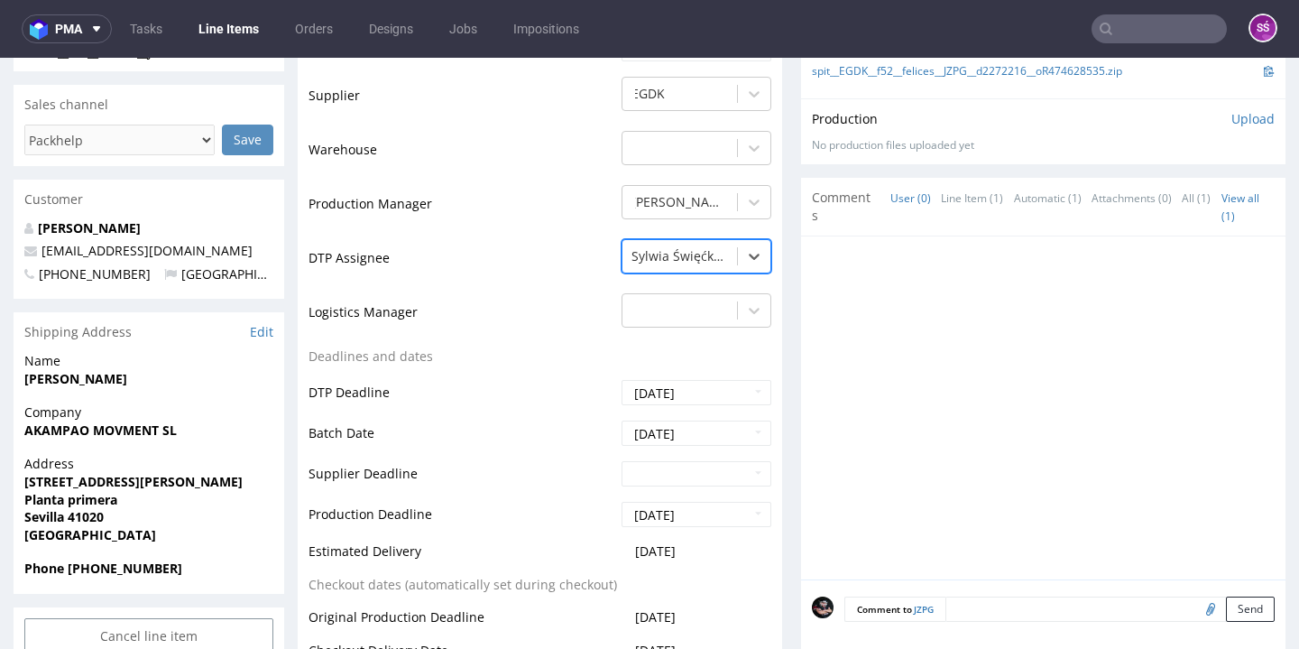
scroll to position [1056, 0]
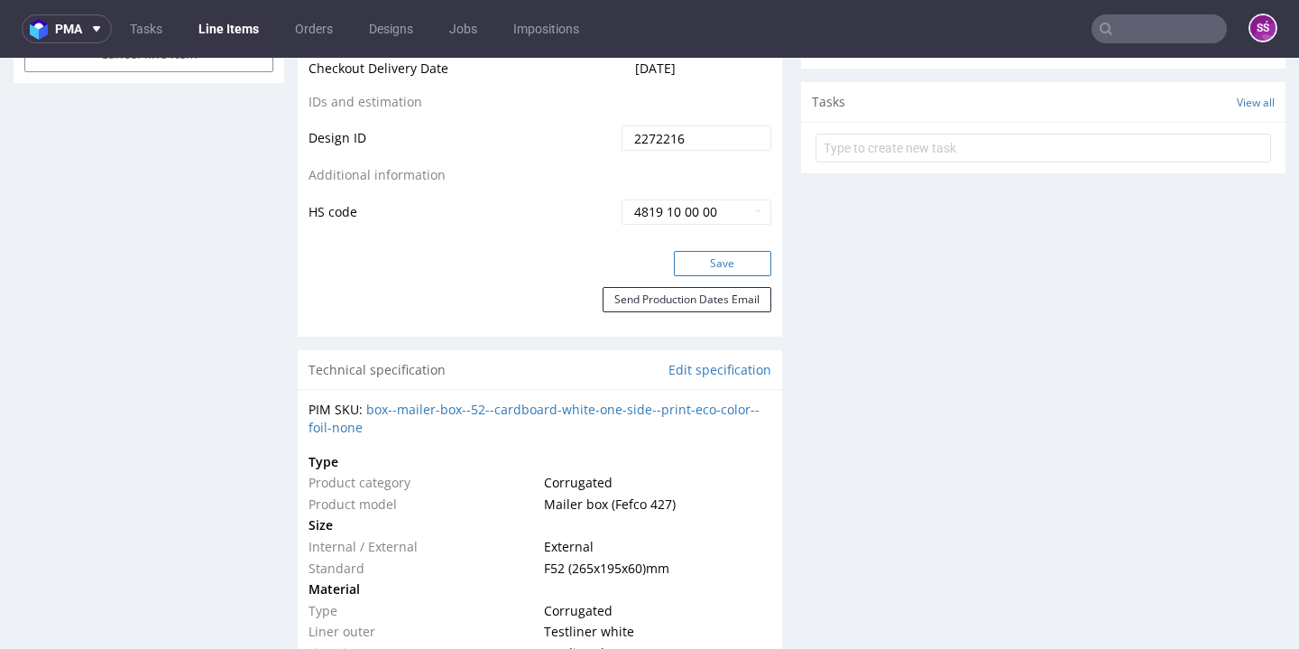
click at [725, 253] on button "Save" at bounding box center [722, 263] width 97 height 25
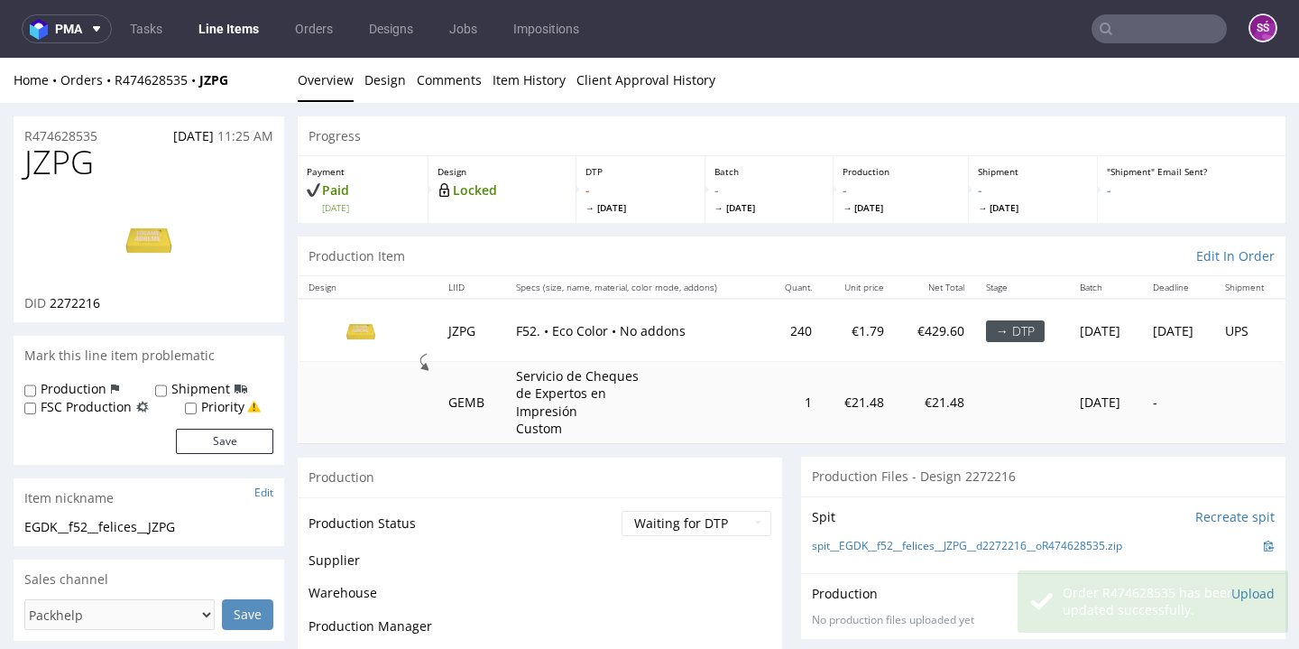
scroll to position [0, 0]
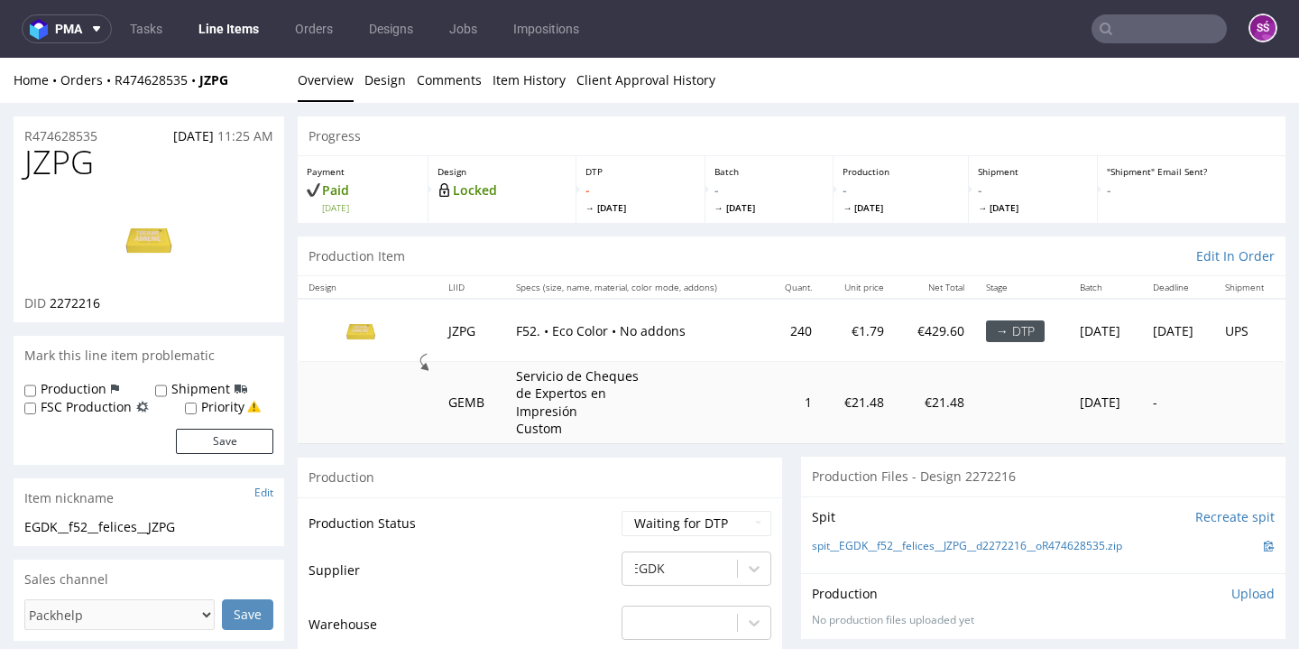
click at [70, 307] on span "2272216" at bounding box center [75, 302] width 51 height 17
copy span "2272216"
click at [873, 541] on link "spit__EGDK__f52__felices__JZPG__d2272216__oR474628535.zip" at bounding box center [967, 545] width 310 height 15
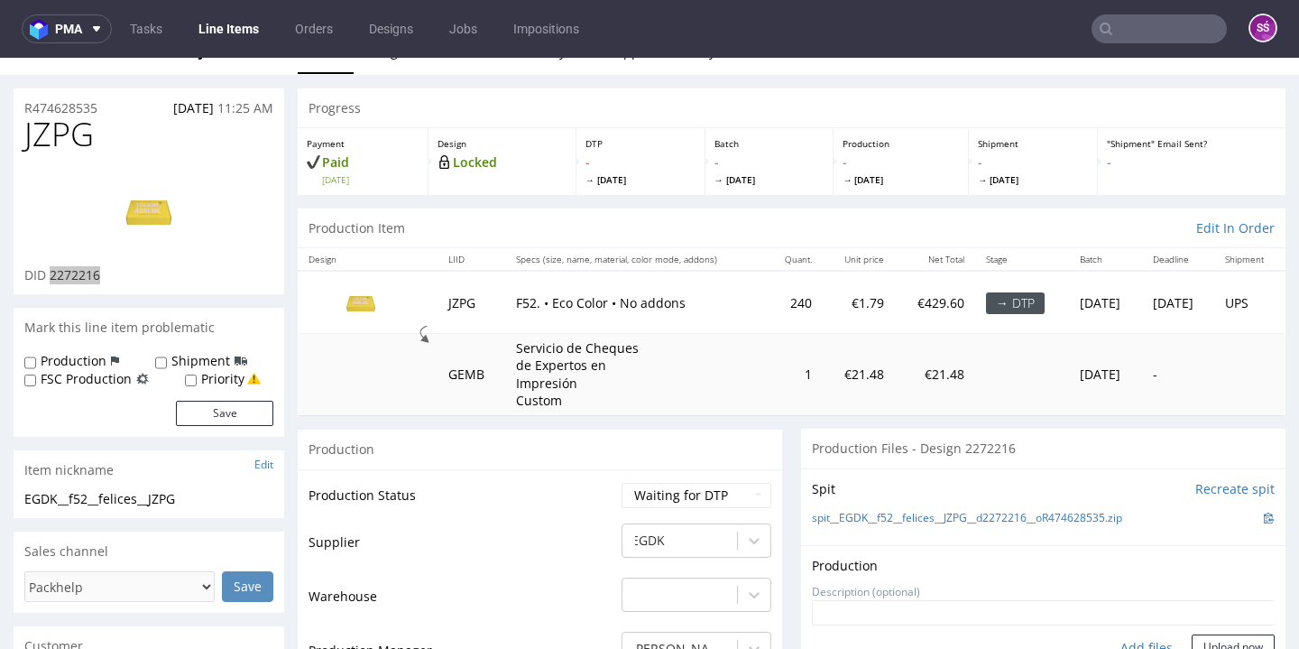
scroll to position [60, 0]
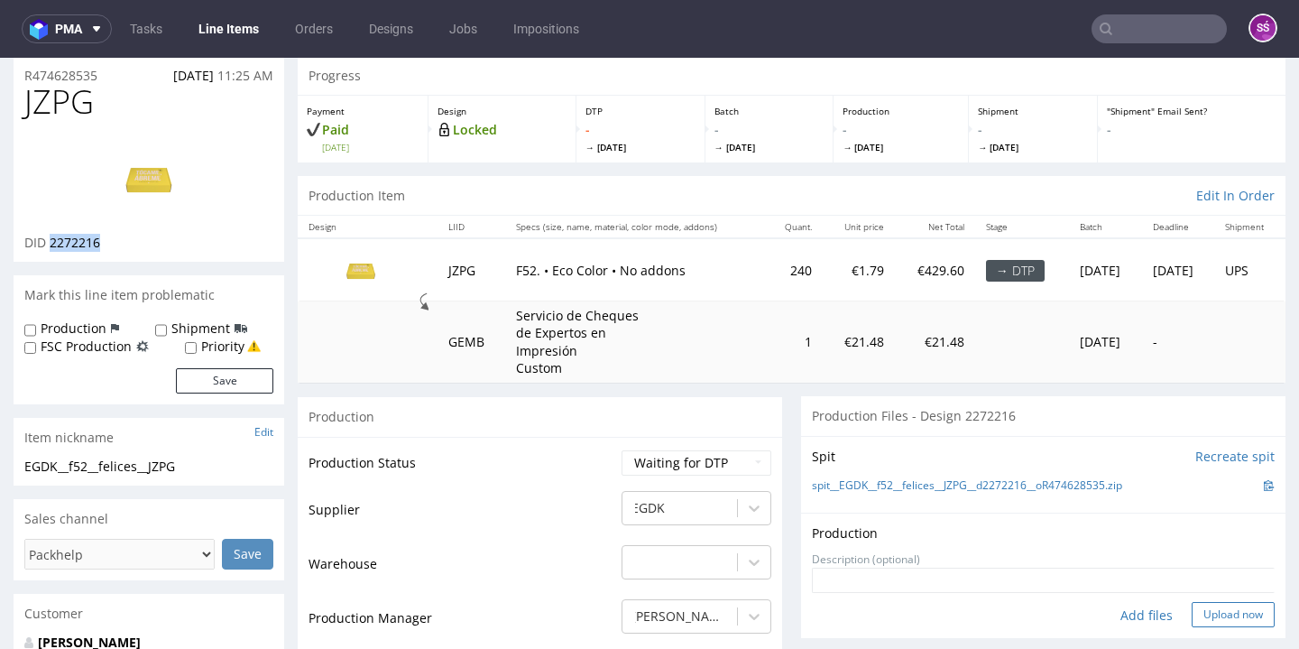
click at [1192, 607] on button "Upload now" at bounding box center [1232, 614] width 83 height 25
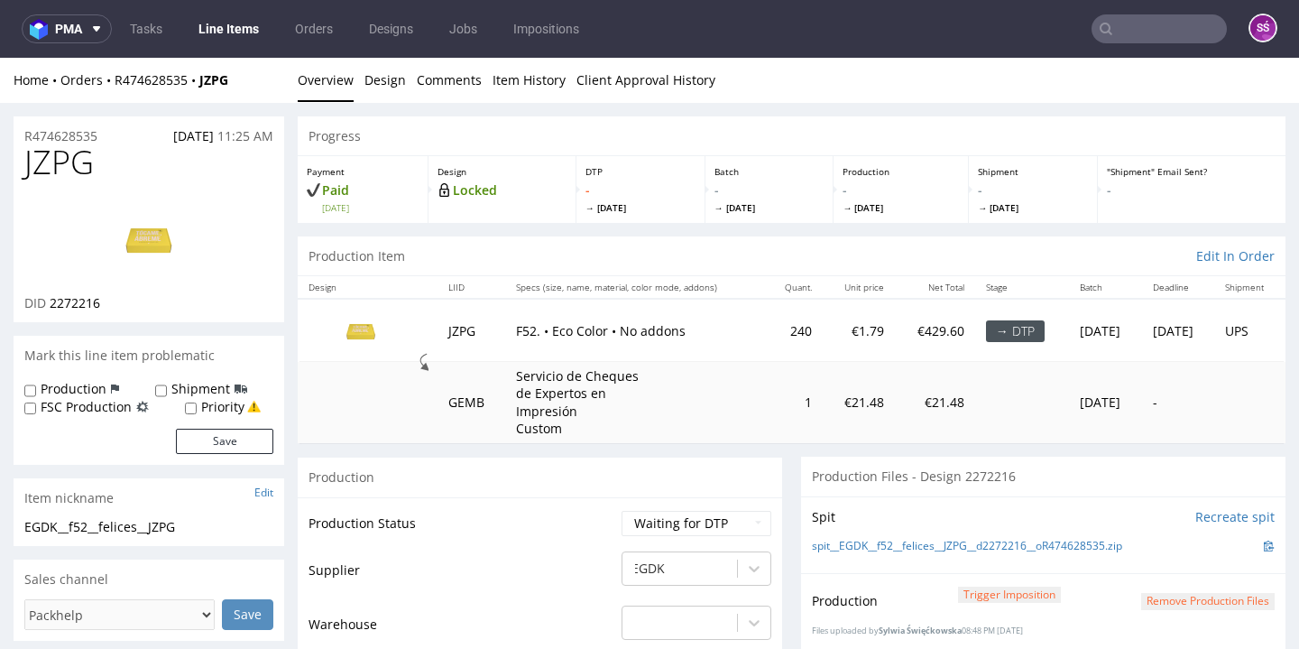
scroll to position [376, 0]
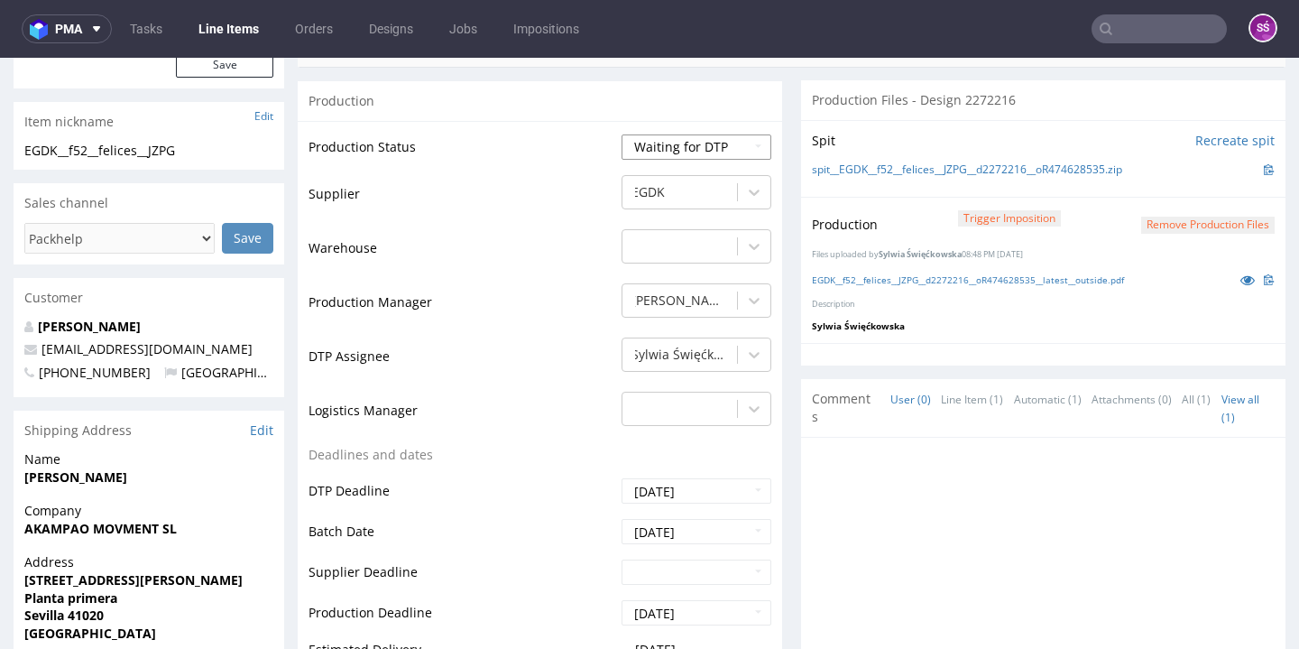
select select "dtp_production_ready"
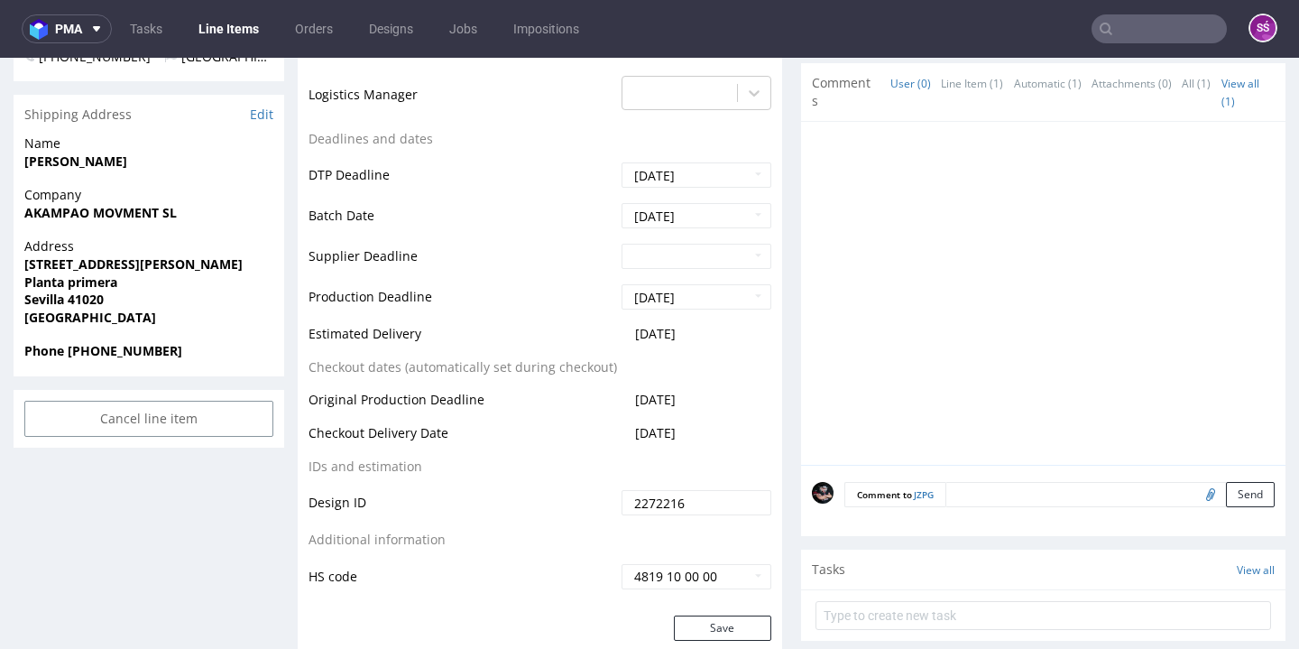
scroll to position [887, 0]
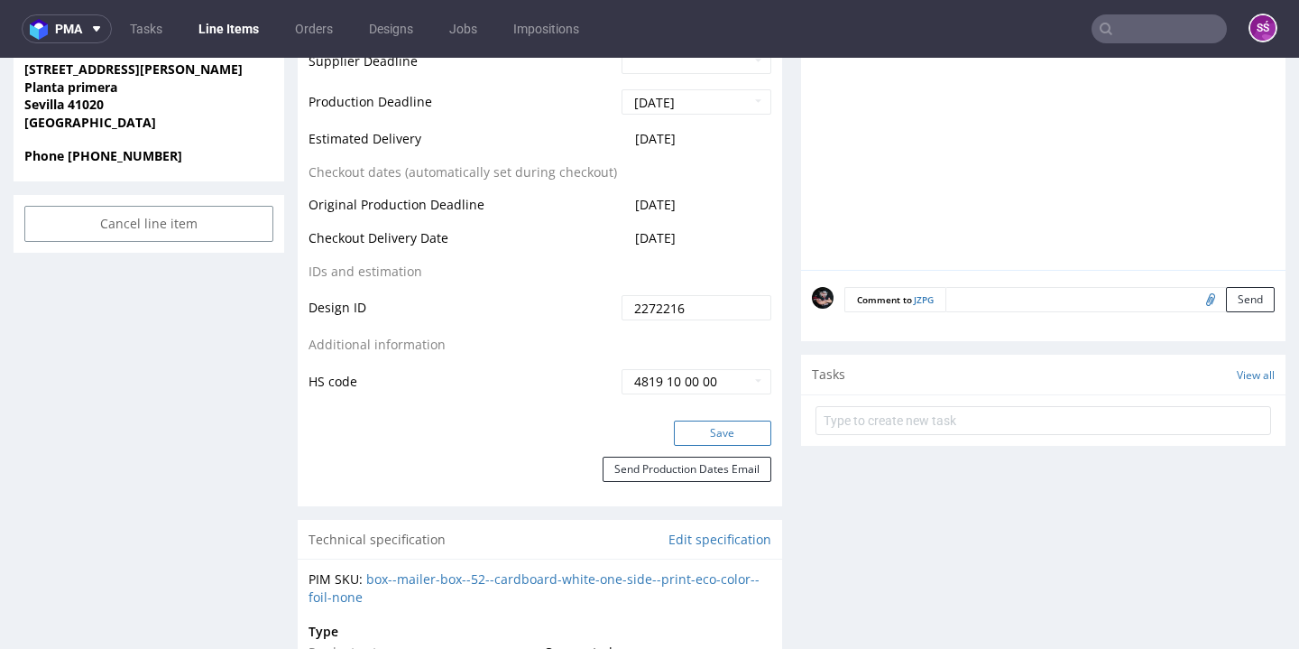
click at [697, 420] on button "Save" at bounding box center [722, 432] width 97 height 25
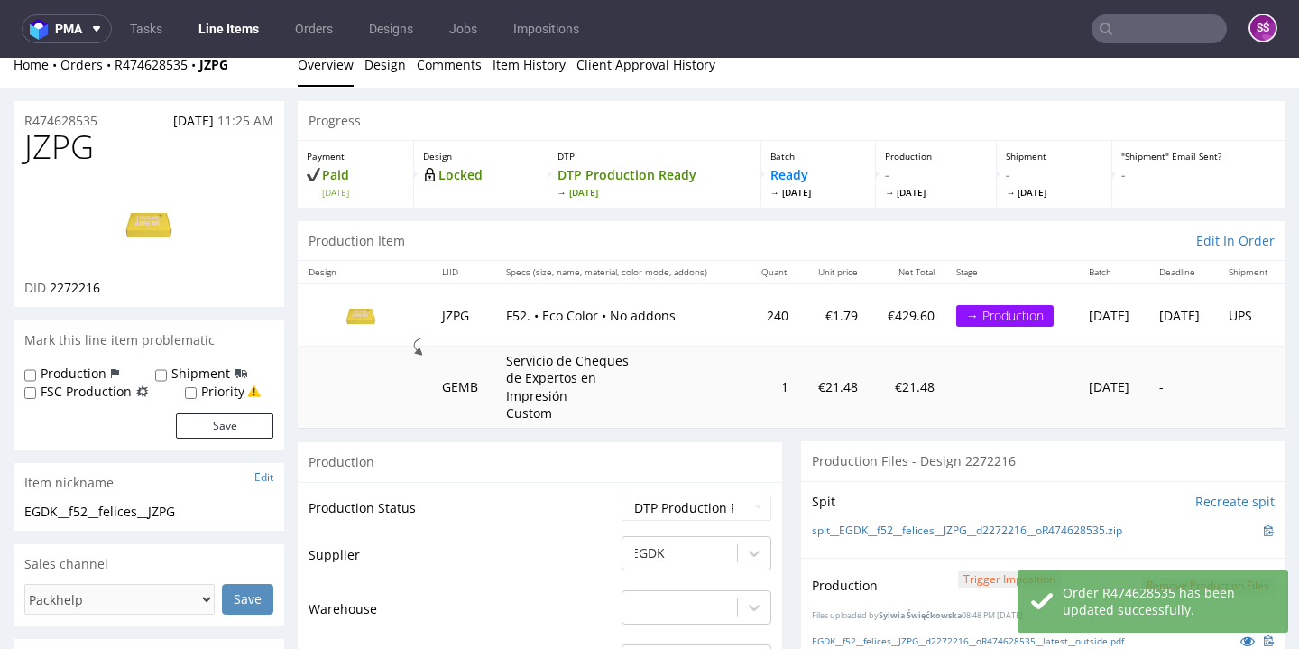
scroll to position [0, 0]
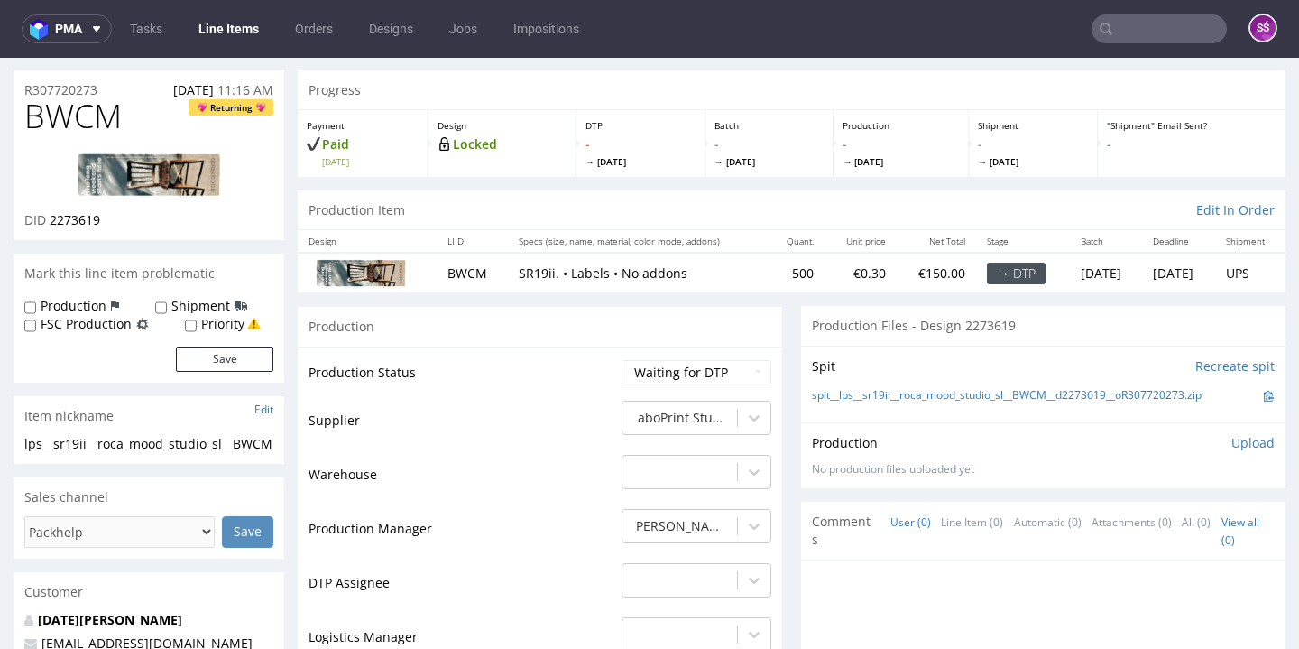
scroll to position [191, 0]
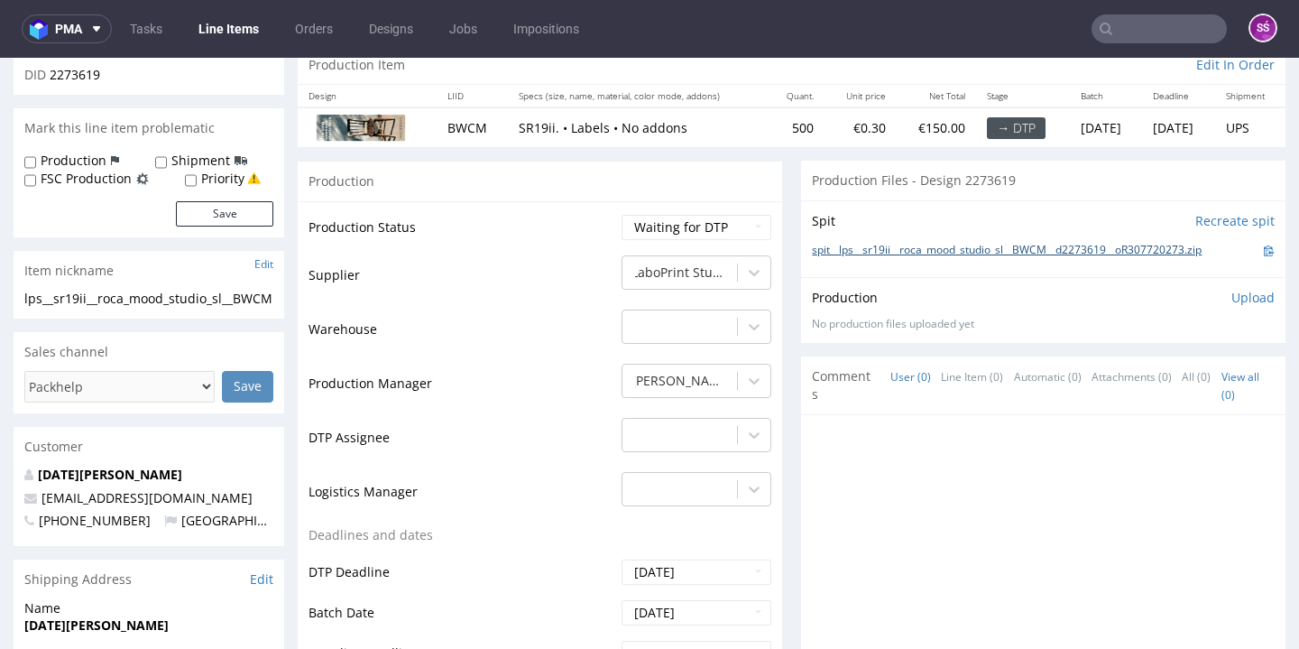
click at [819, 248] on link "spit__lps__sr19ii__roca_mood_studio_sl__BWCM__d2273619__oR307720273.zip" at bounding box center [1007, 250] width 390 height 15
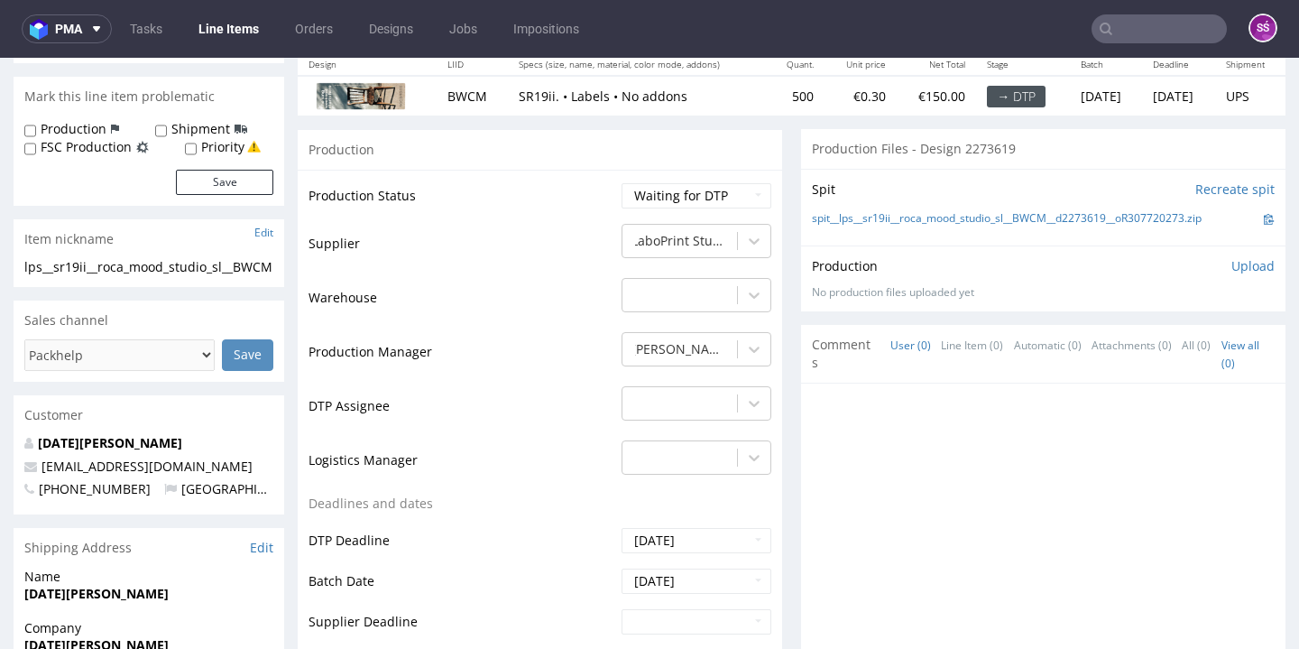
scroll to position [0, 0]
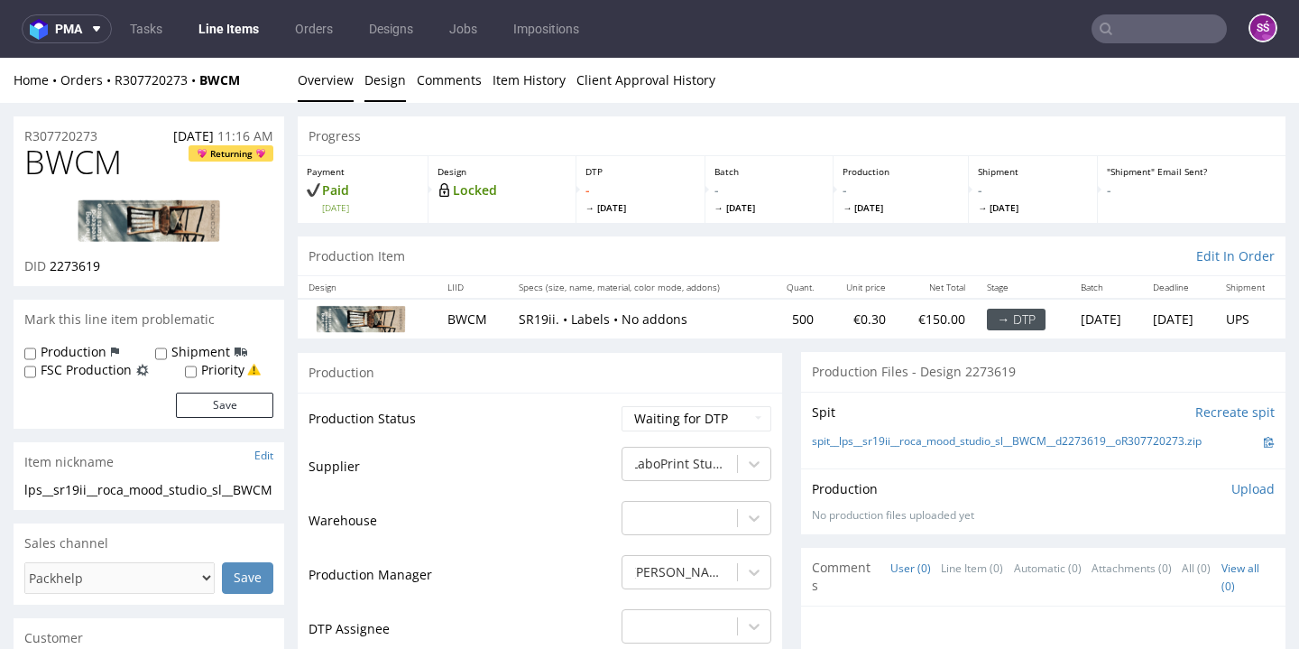
click at [391, 96] on link "Design" at bounding box center [384, 80] width 41 height 44
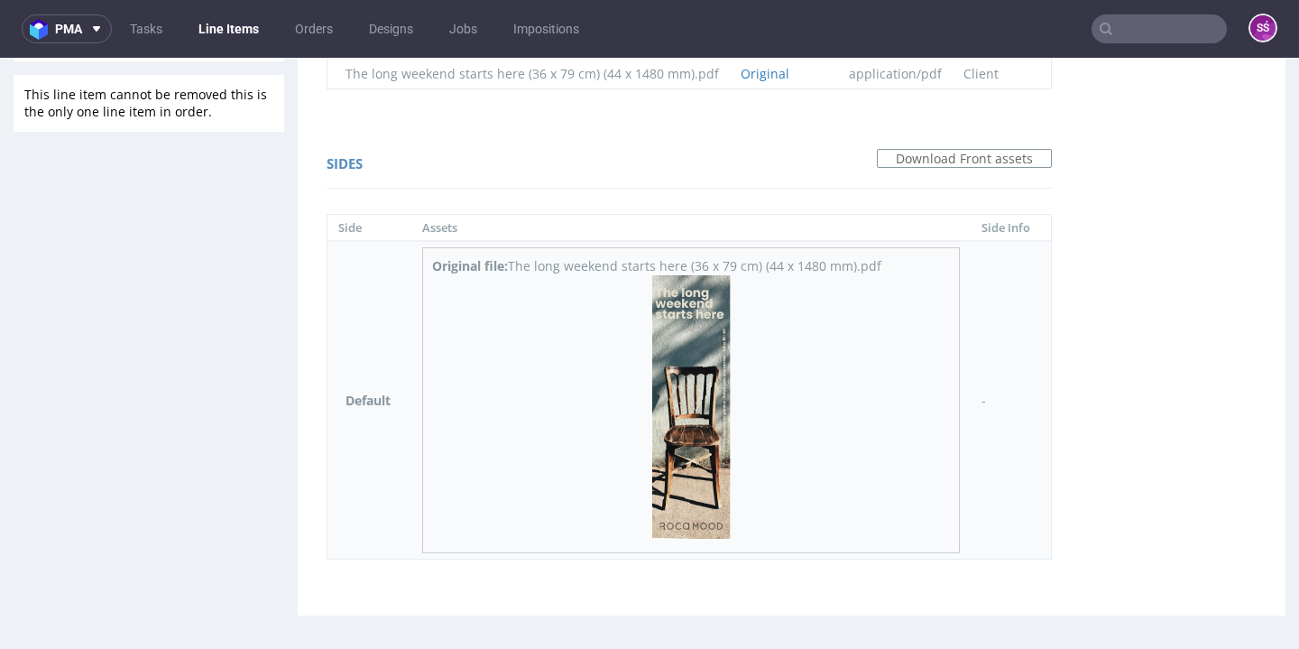
scroll to position [5, 0]
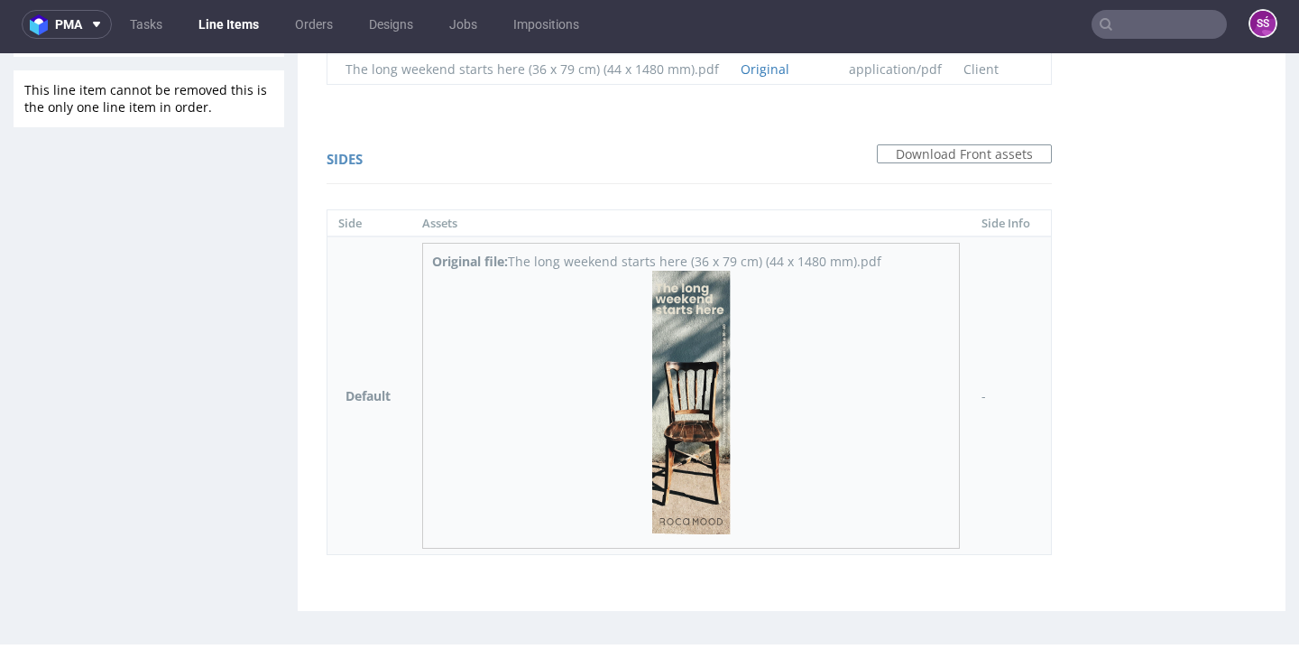
click at [694, 333] on img at bounding box center [691, 402] width 78 height 263
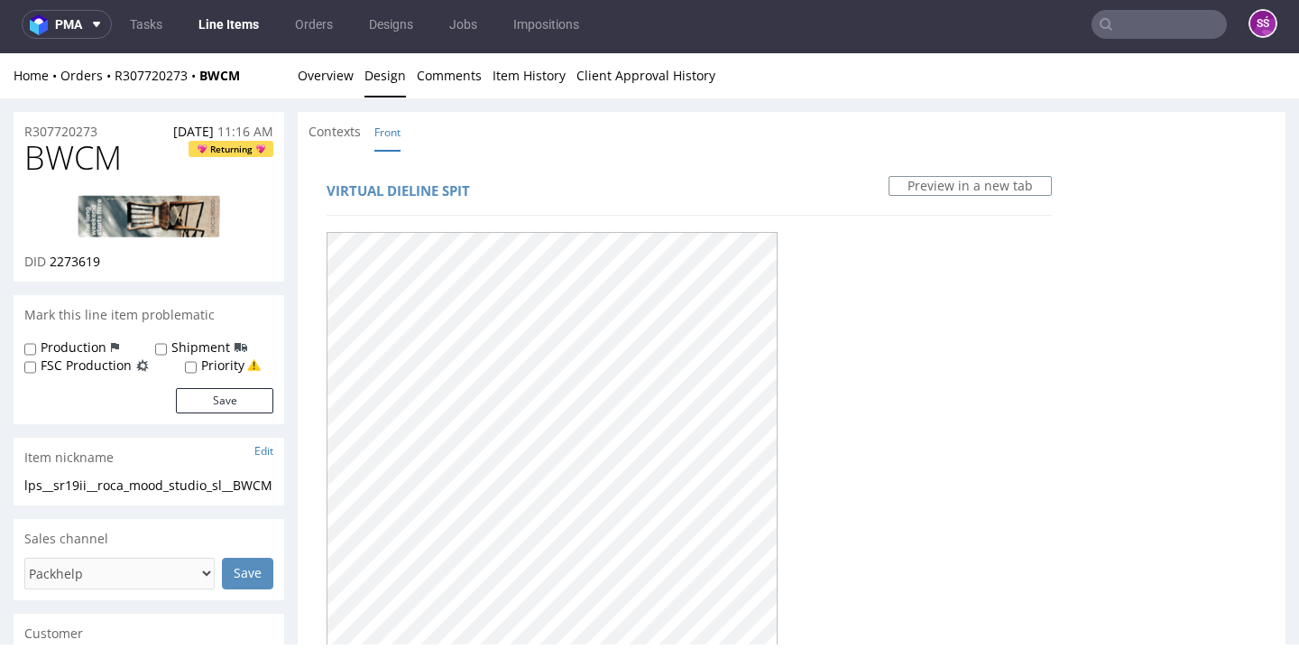
scroll to position [0, 0]
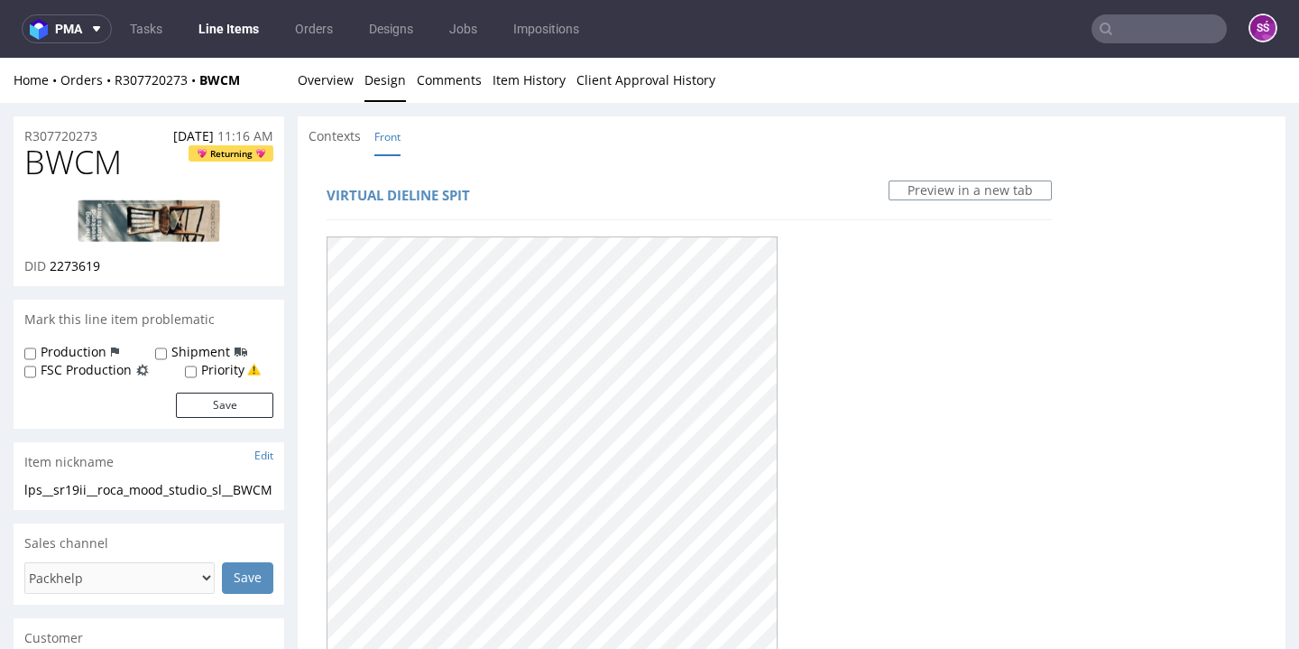
click at [360, 84] on li "Overview" at bounding box center [331, 80] width 67 height 18
click at [351, 84] on link "Overview" at bounding box center [326, 80] width 56 height 44
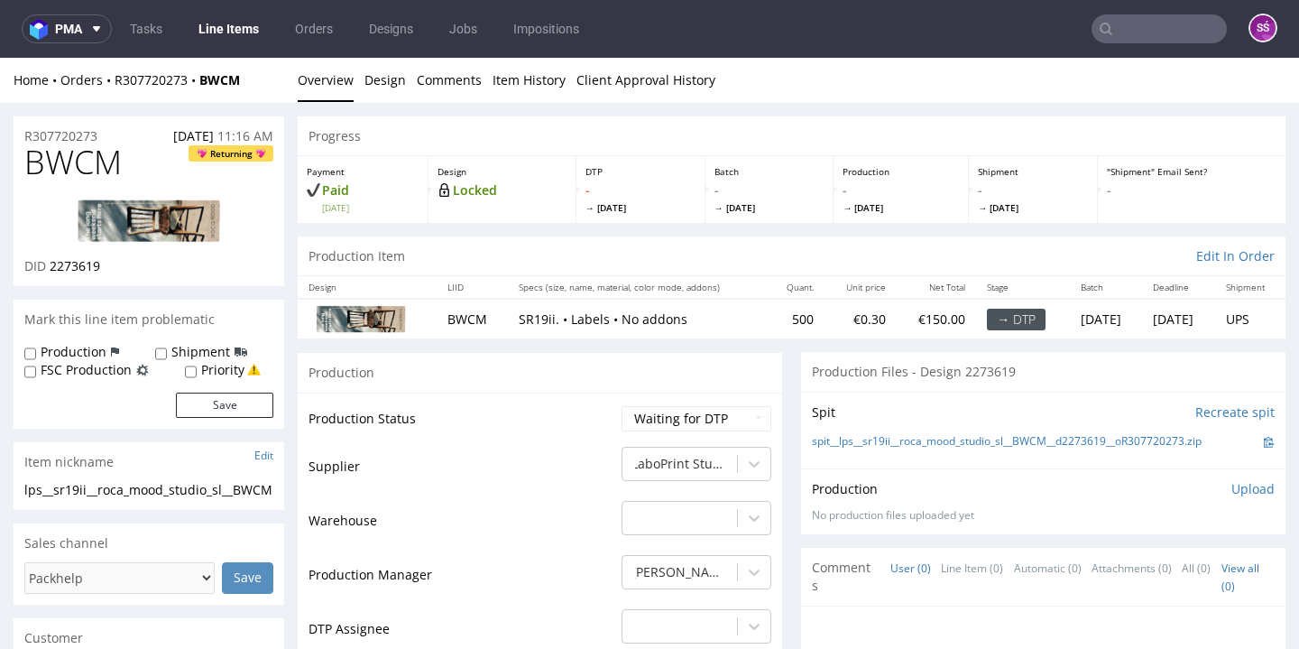
scroll to position [167, 0]
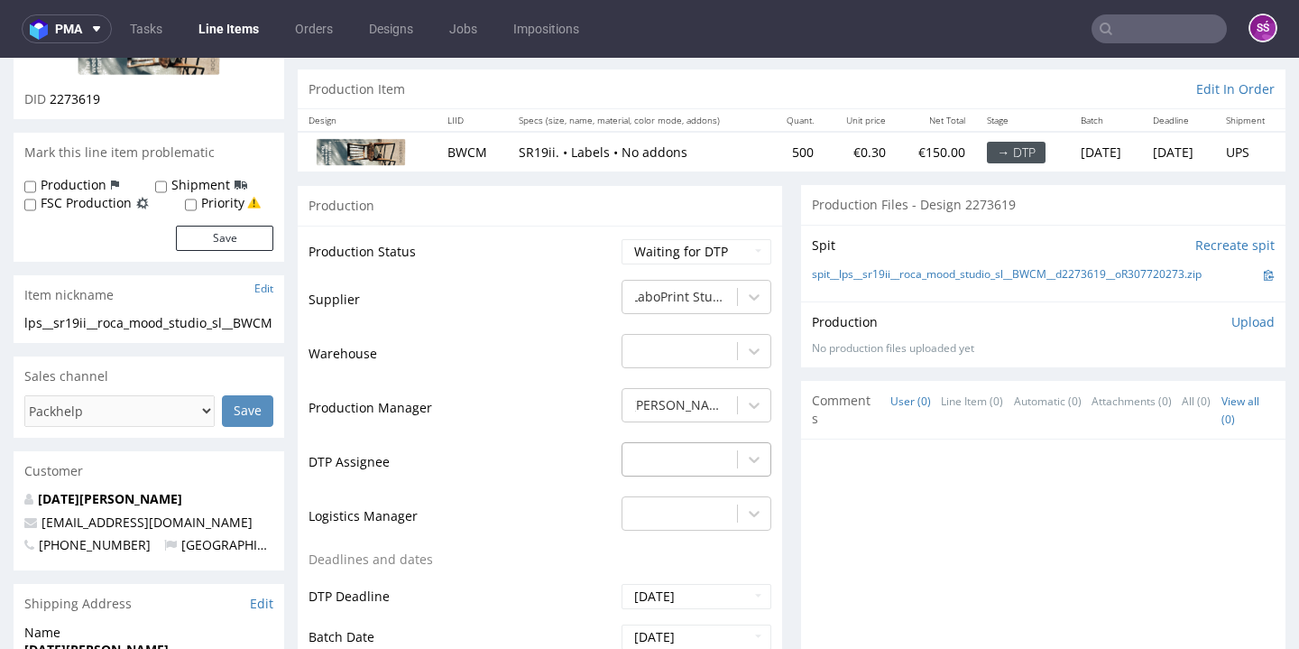
click at [722, 463] on div "-" at bounding box center [696, 454] width 150 height 25
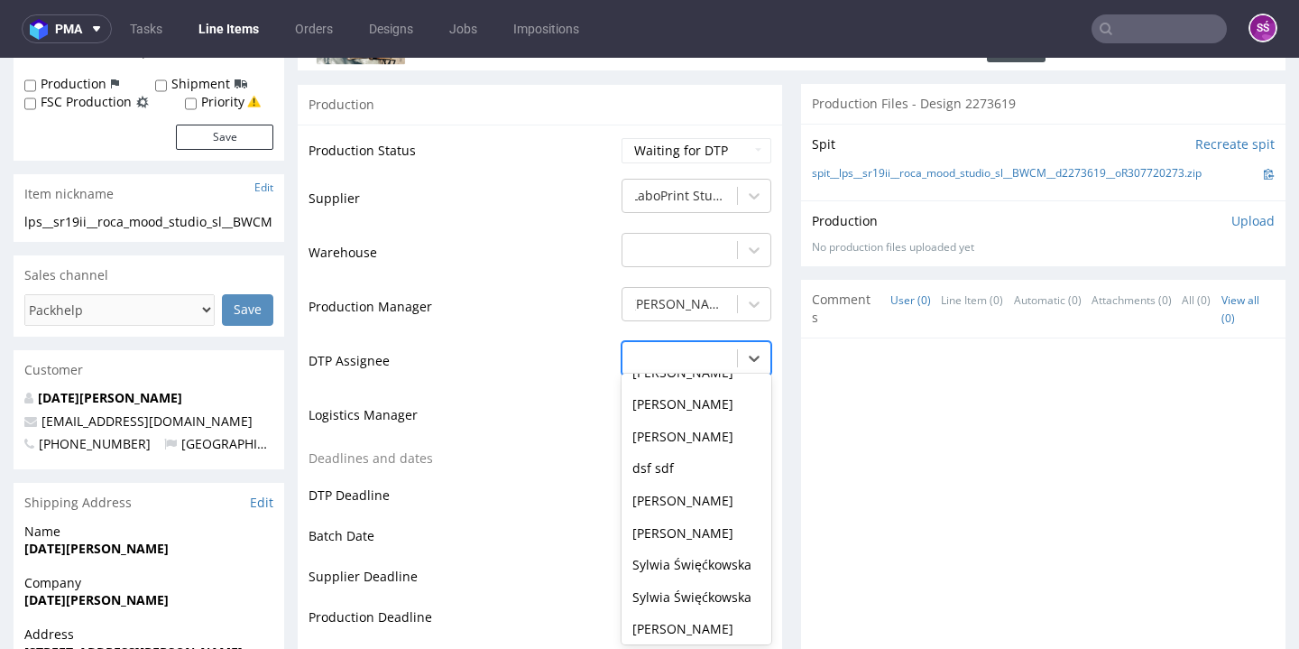
scroll to position [729, 0]
click at [683, 419] on div "Sylwia Święćkowska" at bounding box center [696, 435] width 150 height 32
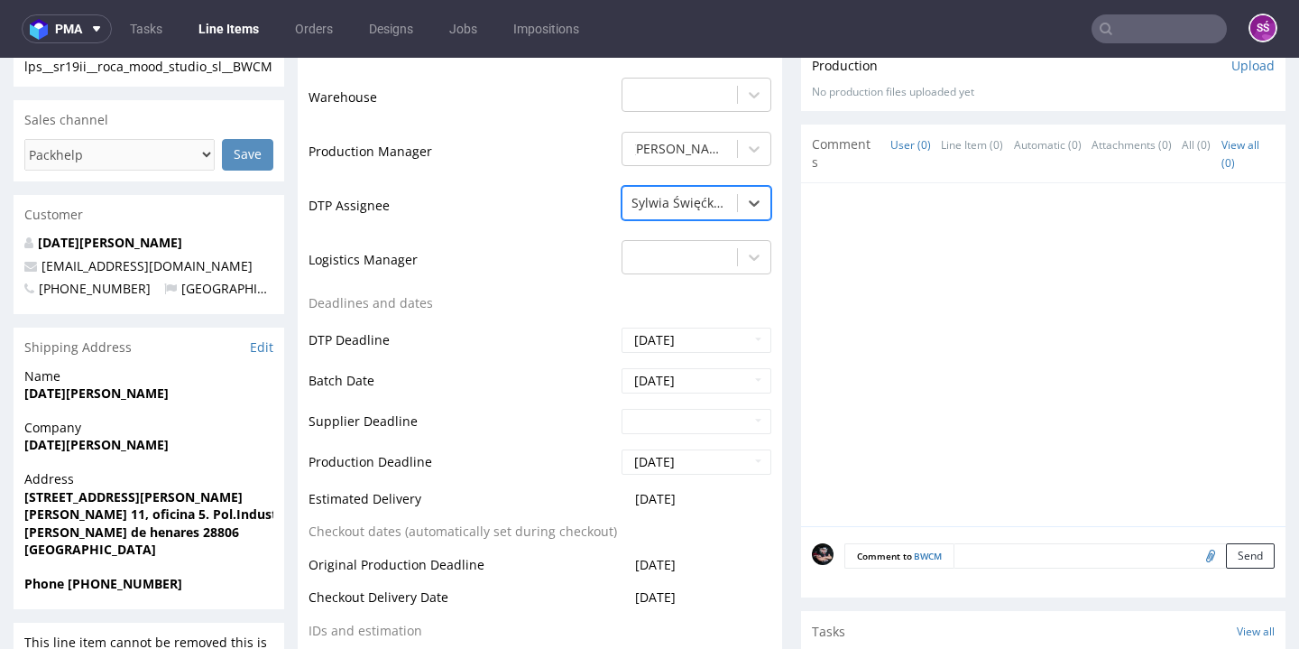
scroll to position [586, 0]
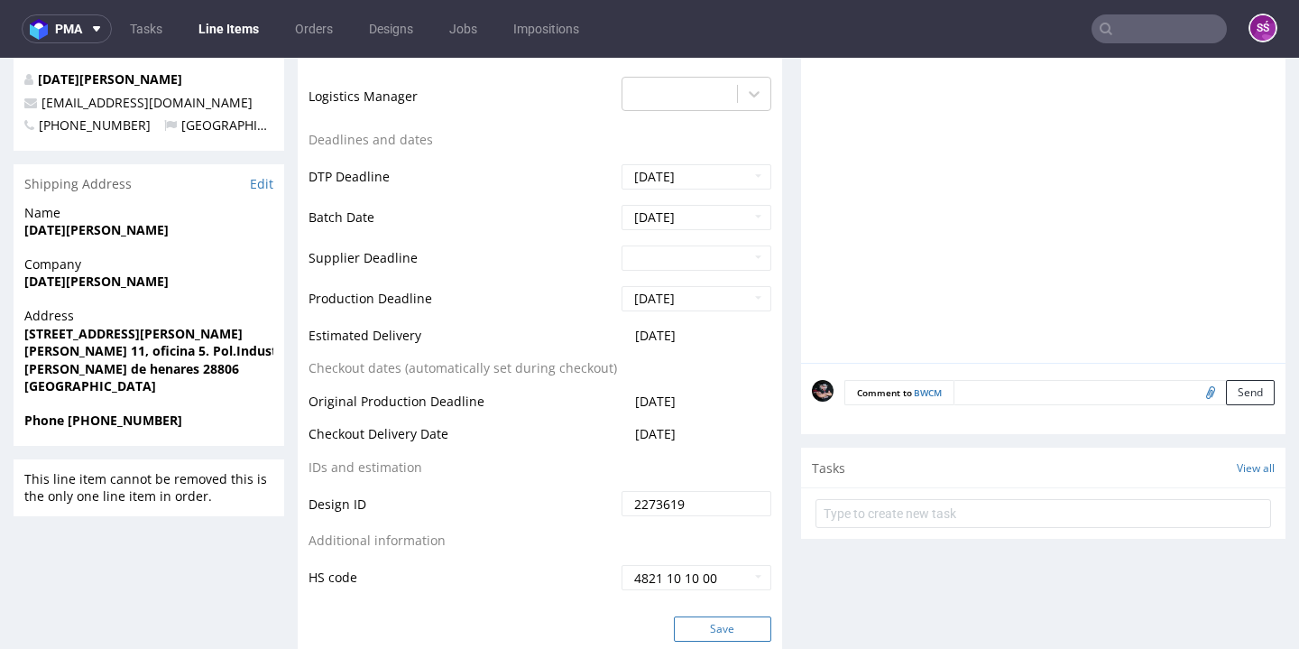
click at [744, 621] on button "Save" at bounding box center [722, 628] width 97 height 25
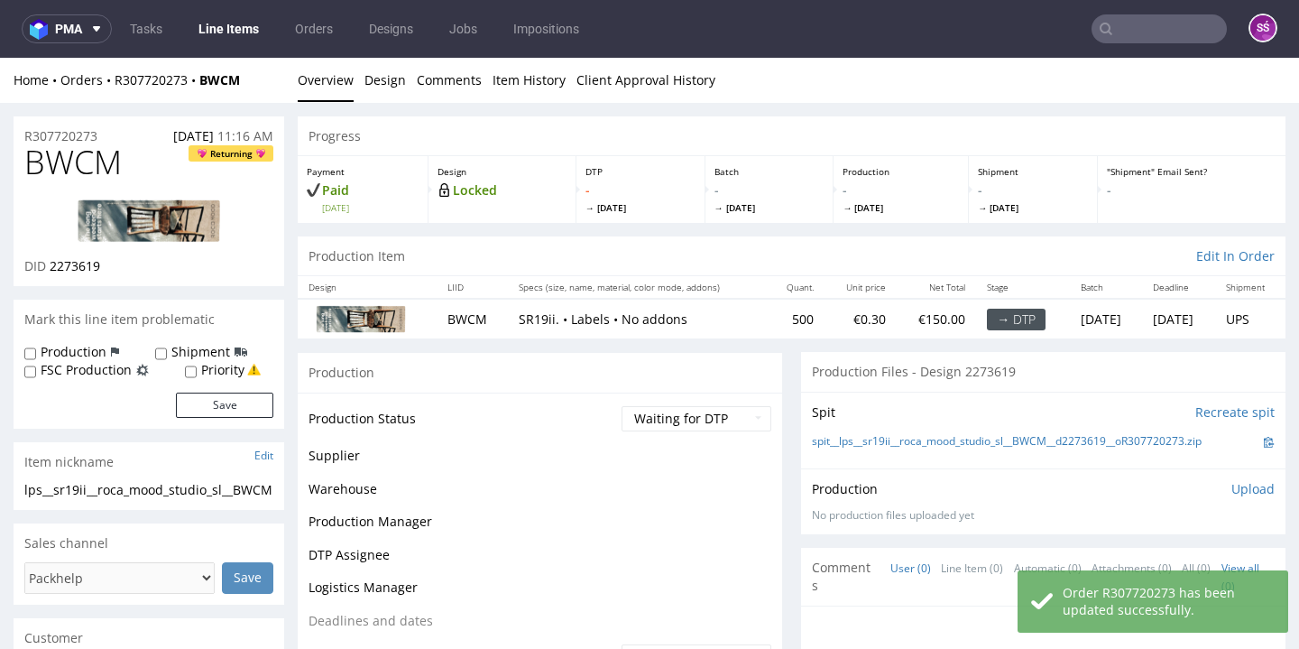
scroll to position [58, 0]
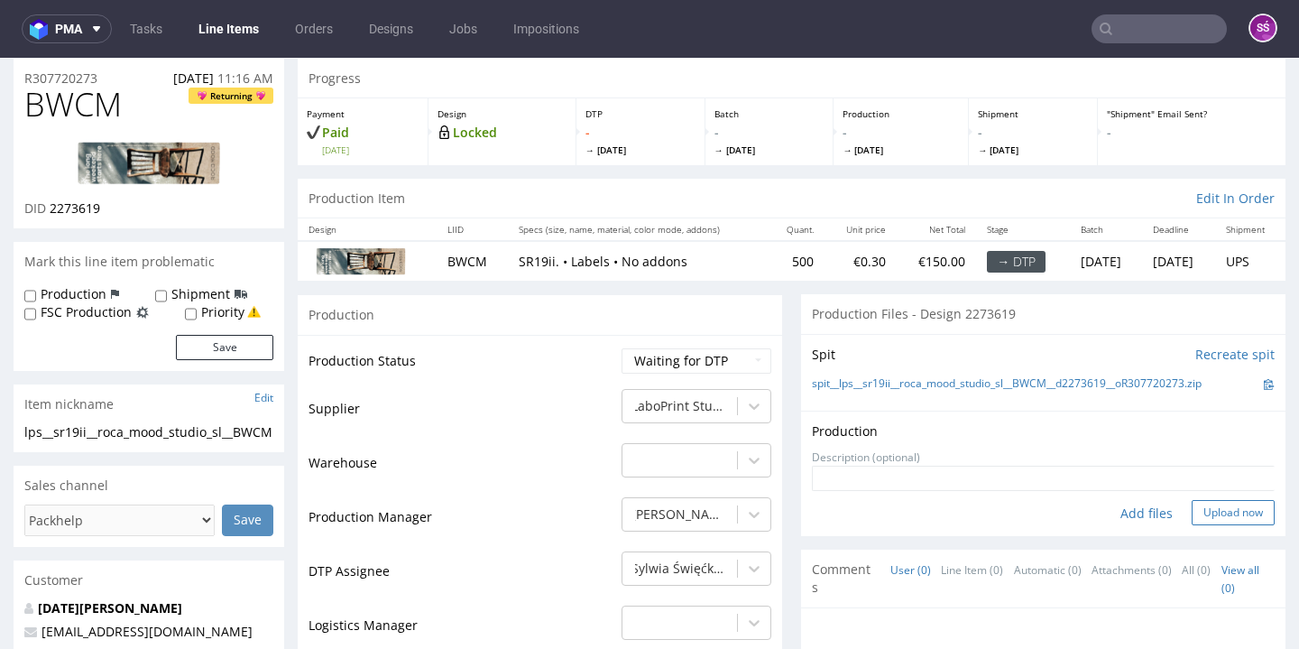
click at [1191, 511] on button "Upload now" at bounding box center [1232, 512] width 83 height 25
select select "dtp_production_ready"
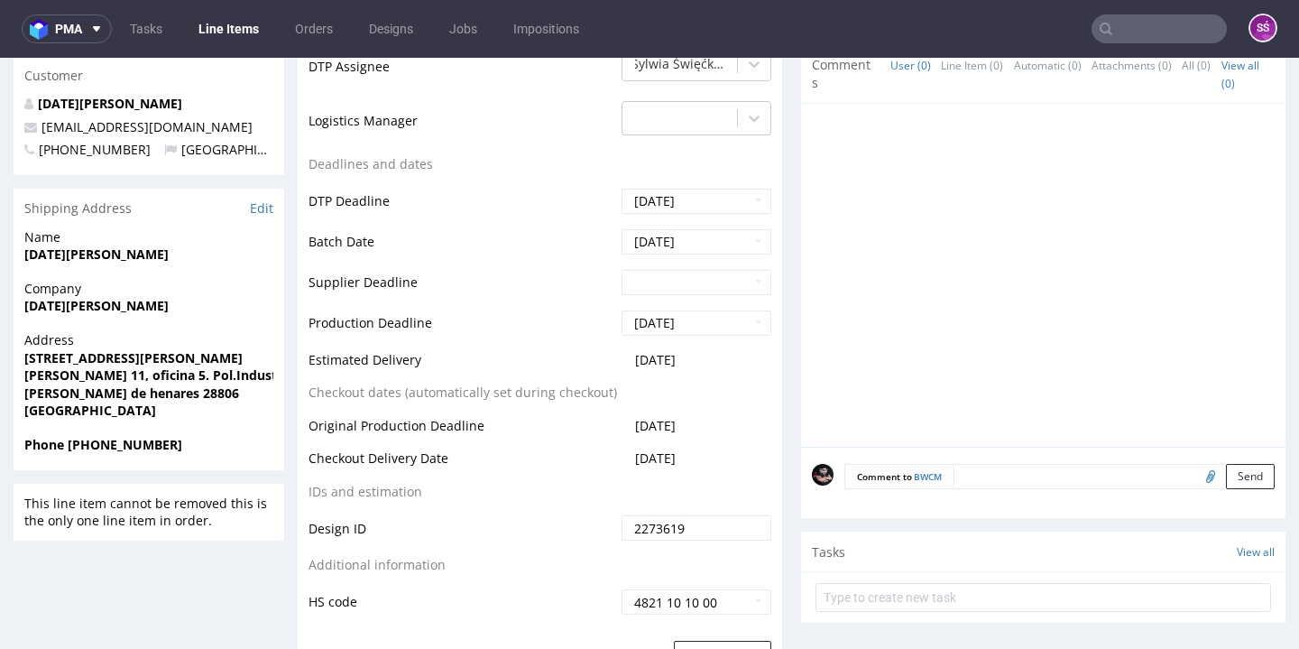
scroll to position [655, 0]
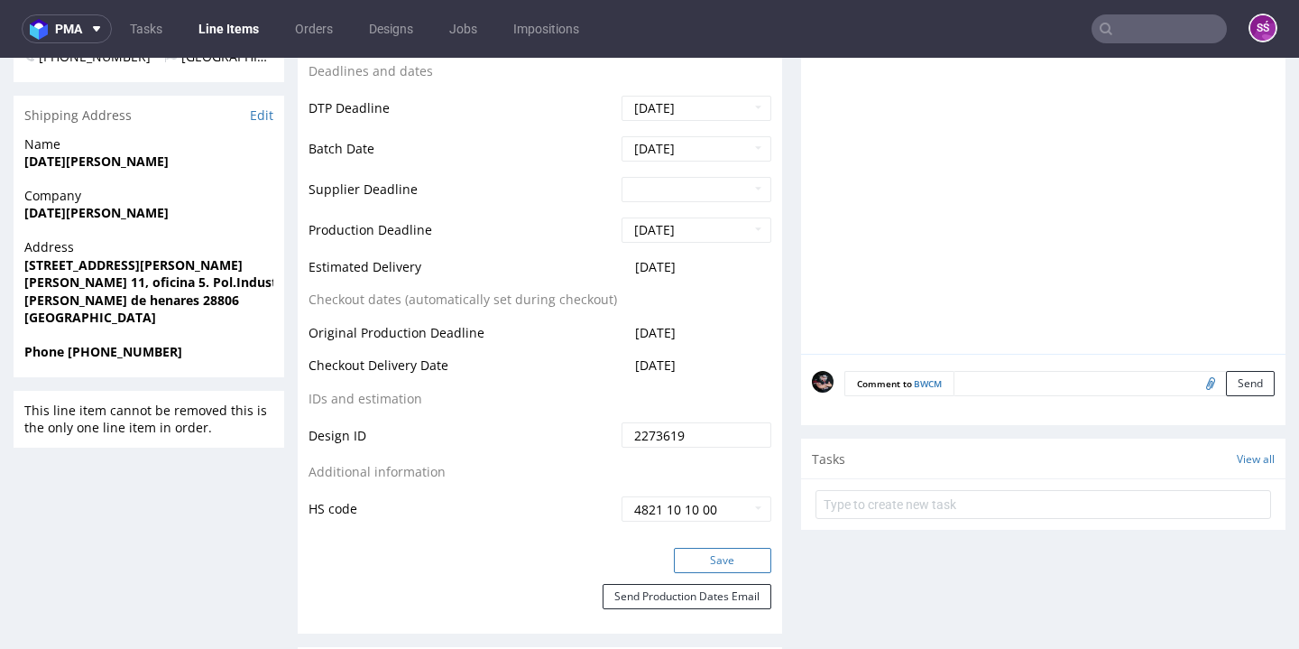
click at [712, 551] on button "Save" at bounding box center [722, 559] width 97 height 25
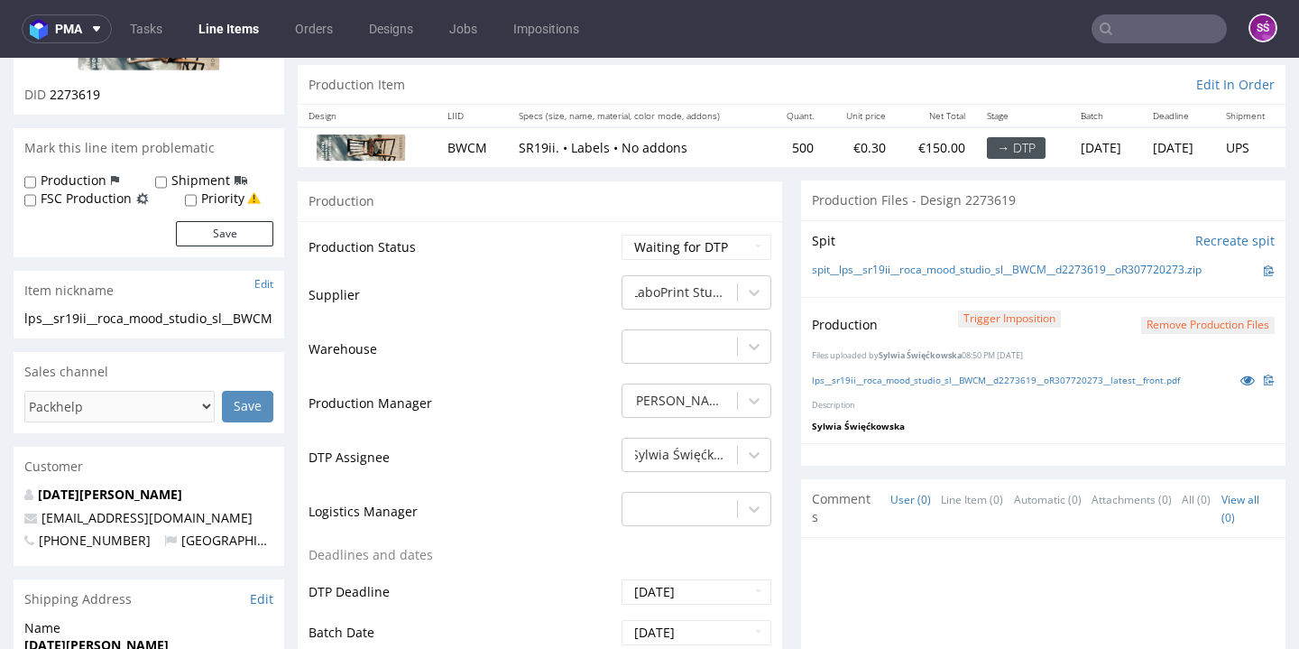
scroll to position [340, 0]
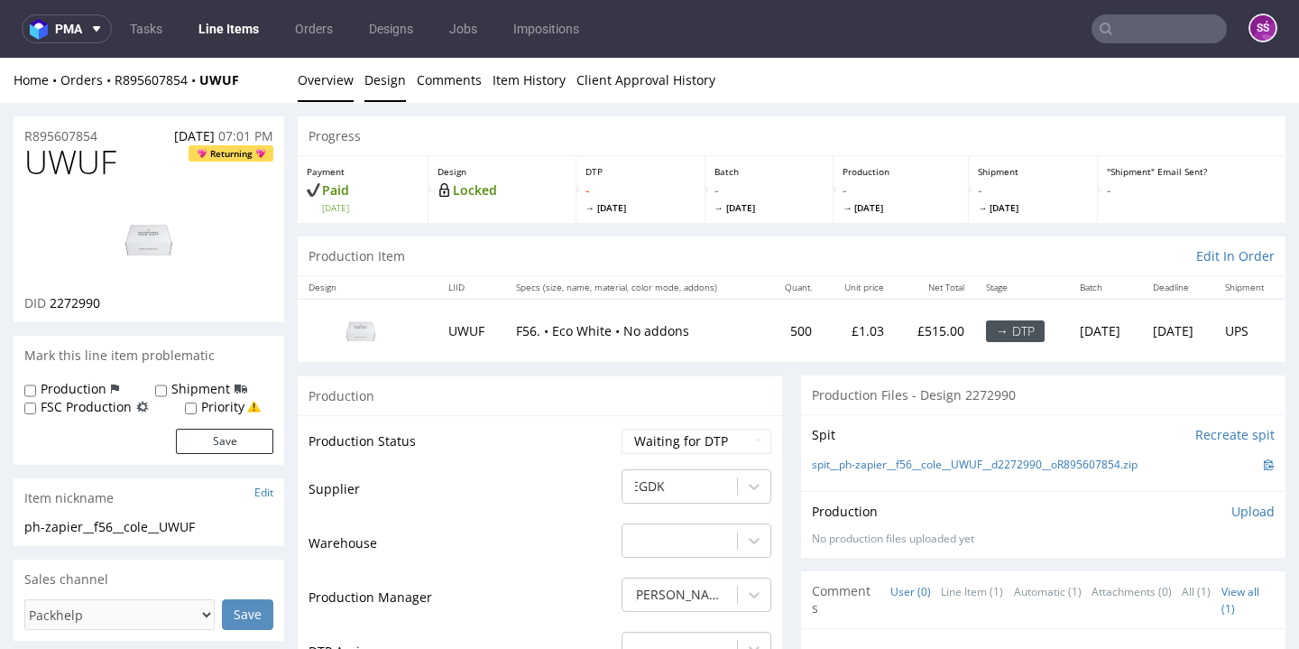
drag, startPoint x: 379, startPoint y: 87, endPoint x: 393, endPoint y: 113, distance: 29.9
click at [379, 87] on link "Design" at bounding box center [384, 80] width 41 height 44
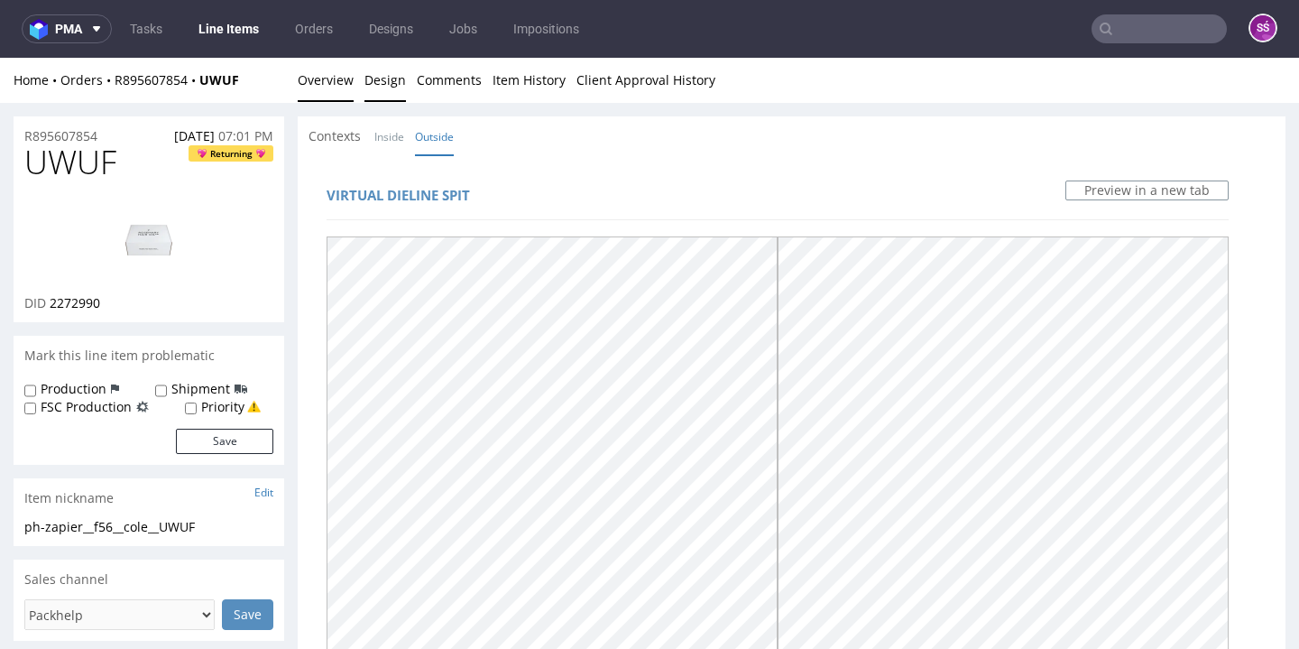
click at [312, 79] on link "Overview" at bounding box center [326, 80] width 56 height 44
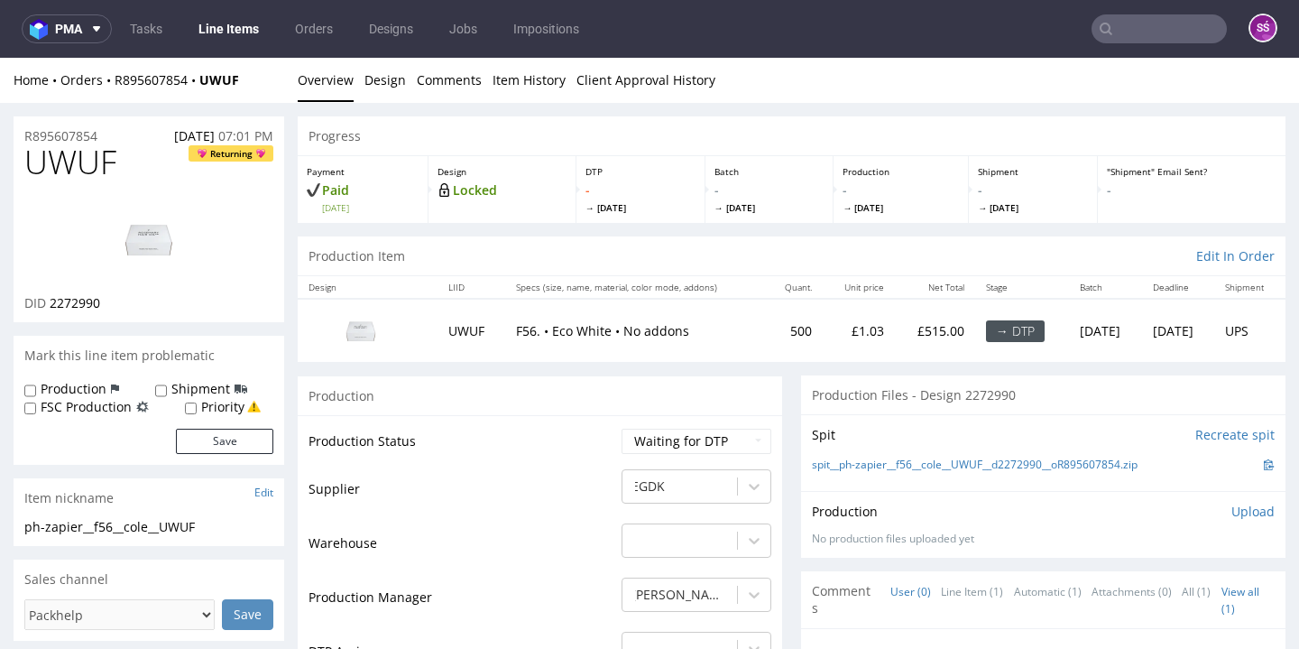
scroll to position [330, 0]
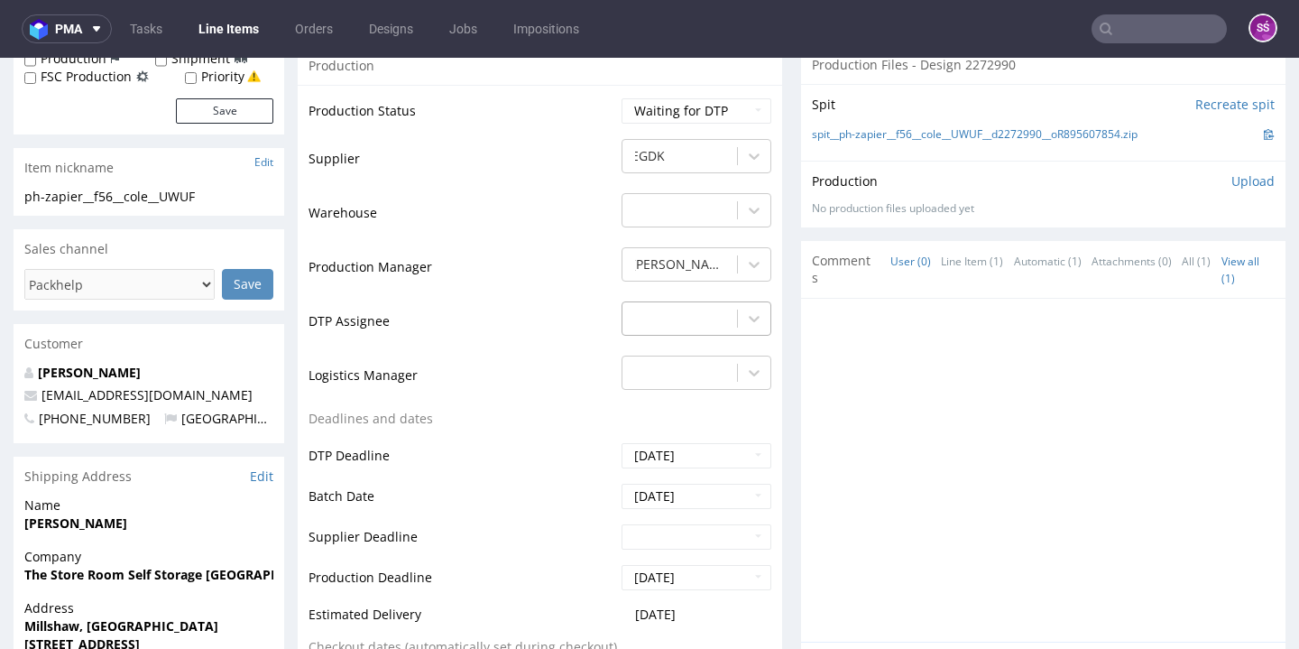
click at [697, 327] on div "-" at bounding box center [696, 313] width 150 height 25
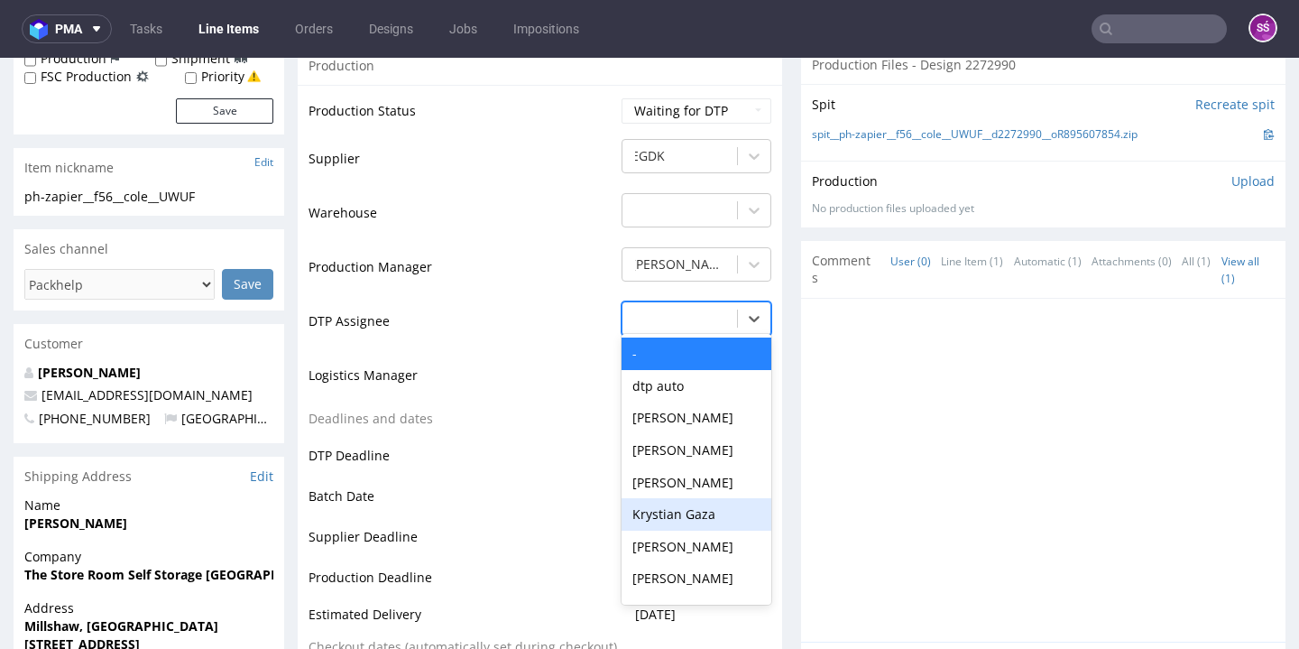
scroll to position [604, 0]
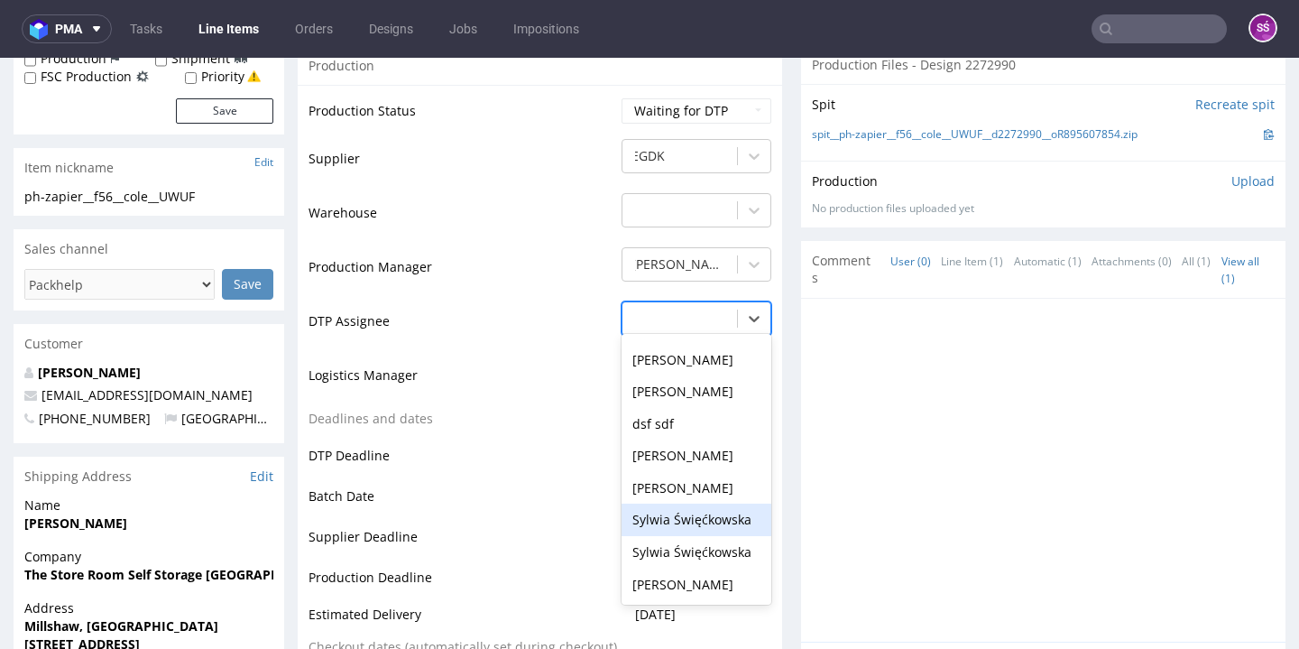
click at [658, 503] on div "Sylwia Święćkowska" at bounding box center [696, 519] width 150 height 32
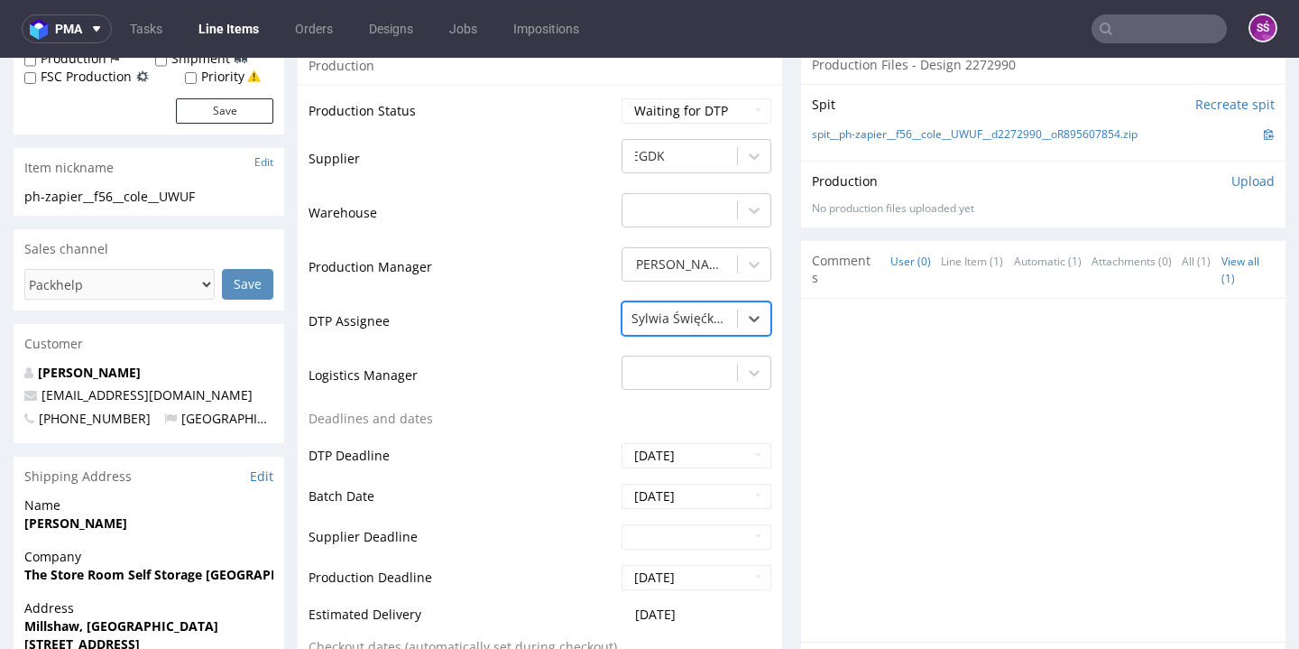
scroll to position [927, 0]
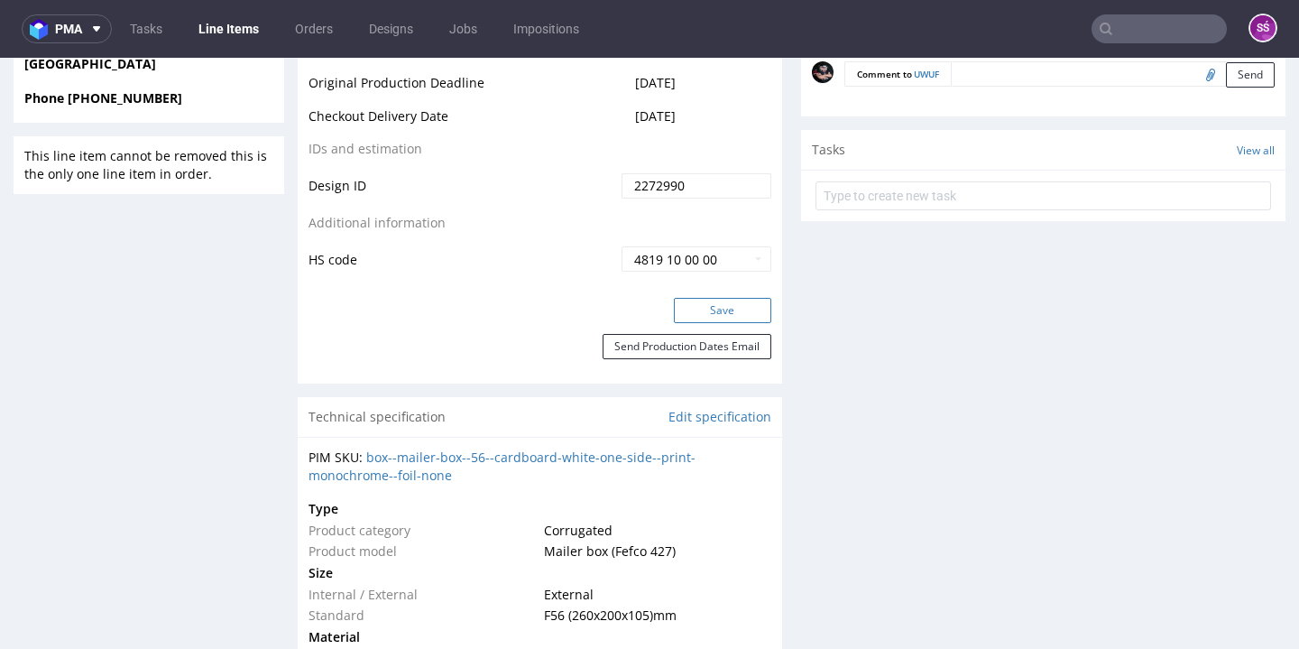
click at [712, 307] on button "Save" at bounding box center [722, 310] width 97 height 25
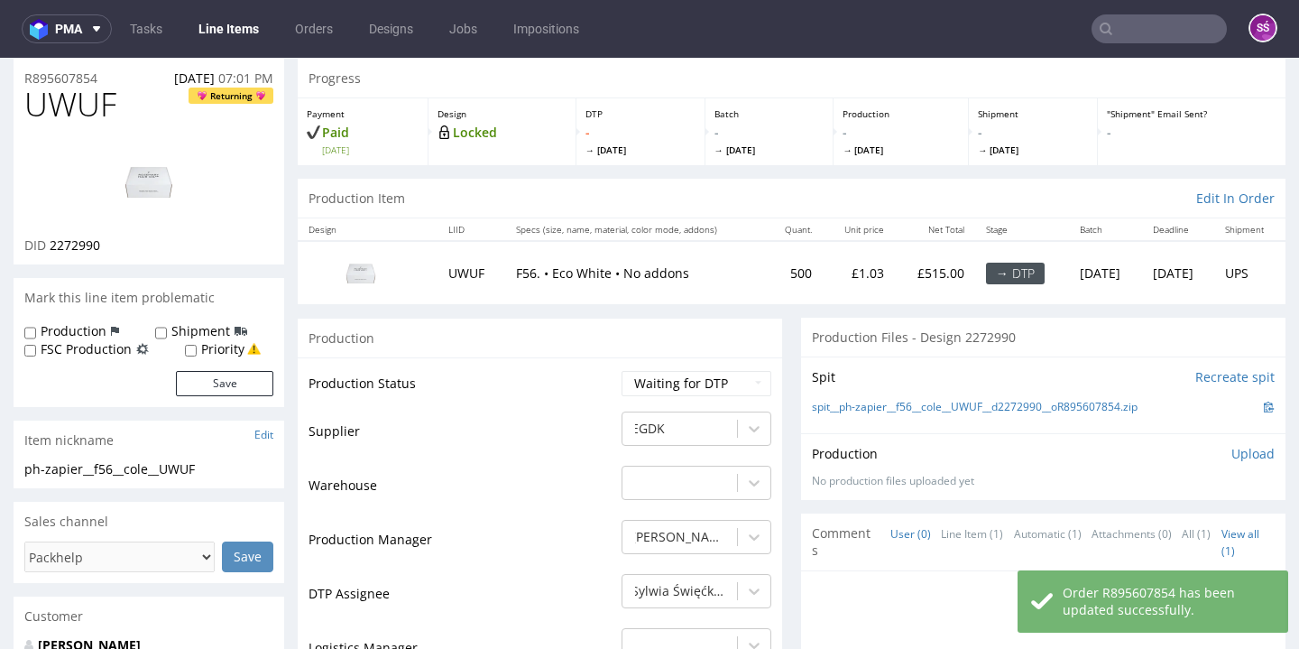
scroll to position [0, 0]
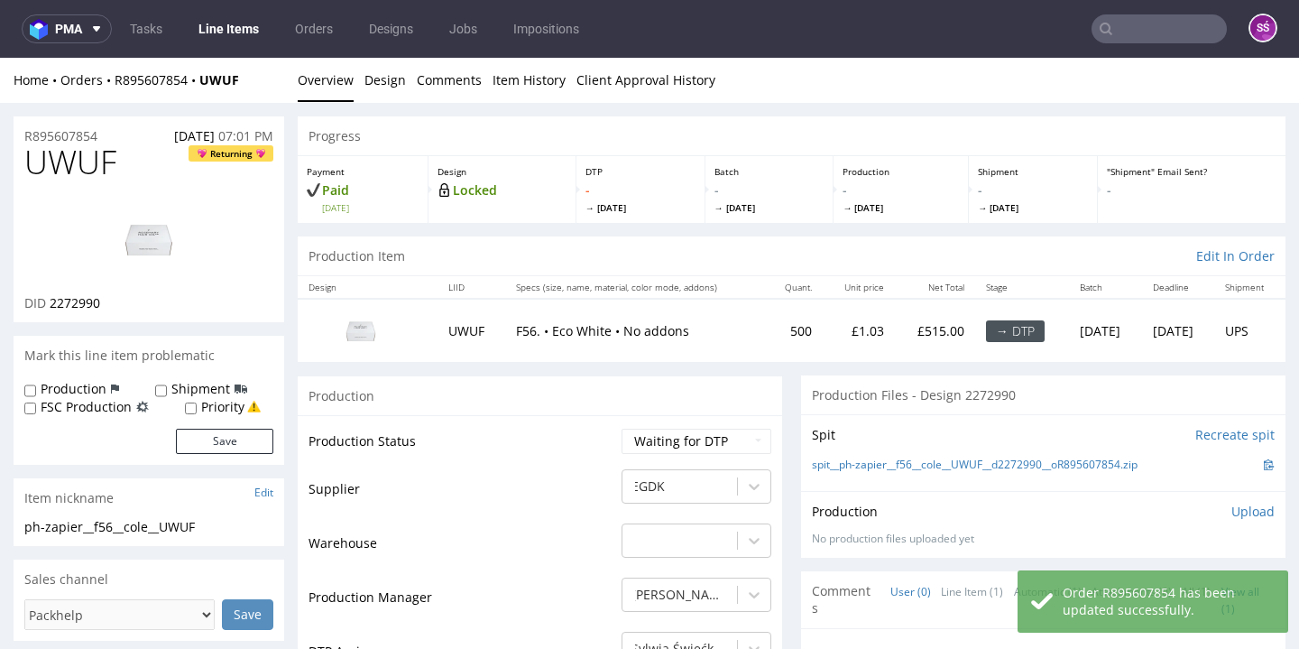
click at [63, 299] on span "2272990" at bounding box center [75, 302] width 51 height 17
copy span "2272990"
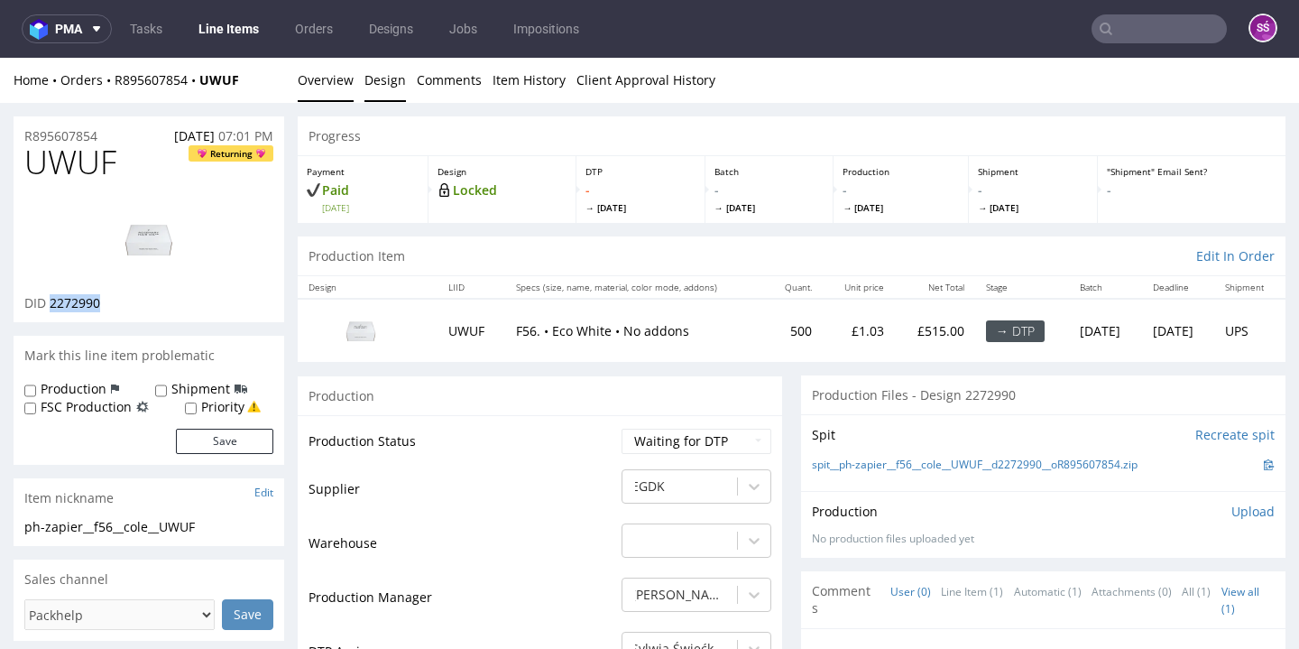
click at [388, 72] on link "Design" at bounding box center [384, 80] width 41 height 44
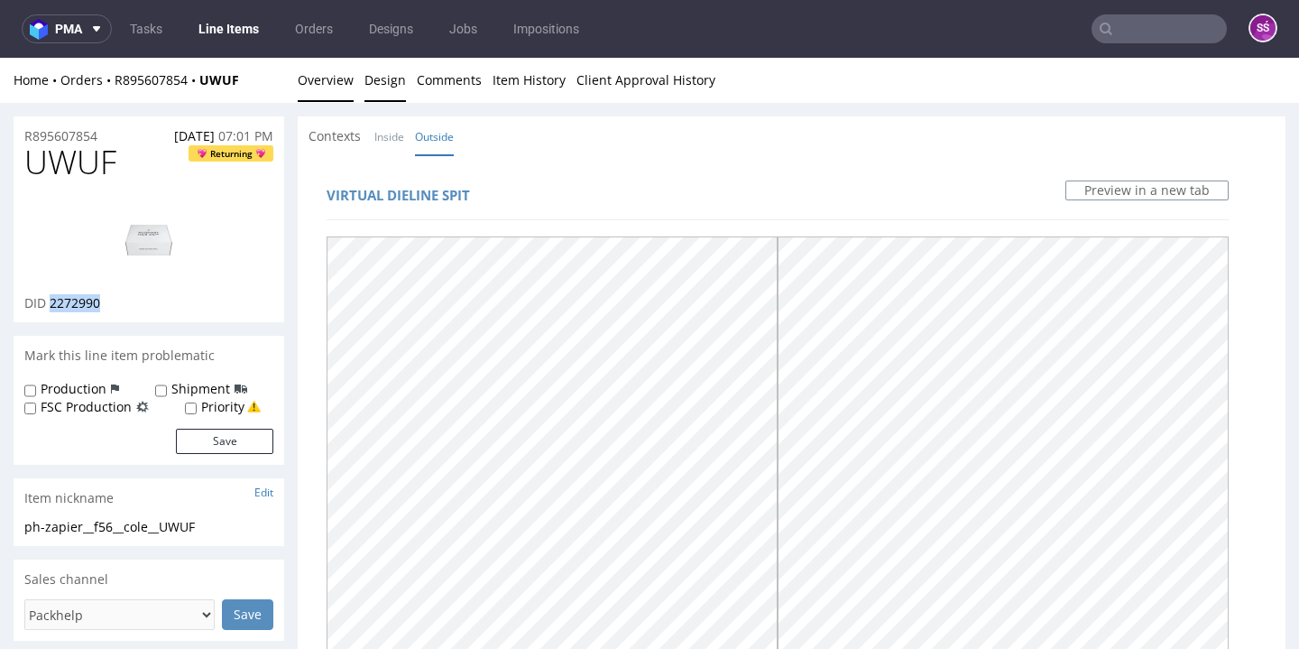
click at [327, 85] on link "Overview" at bounding box center [326, 80] width 56 height 44
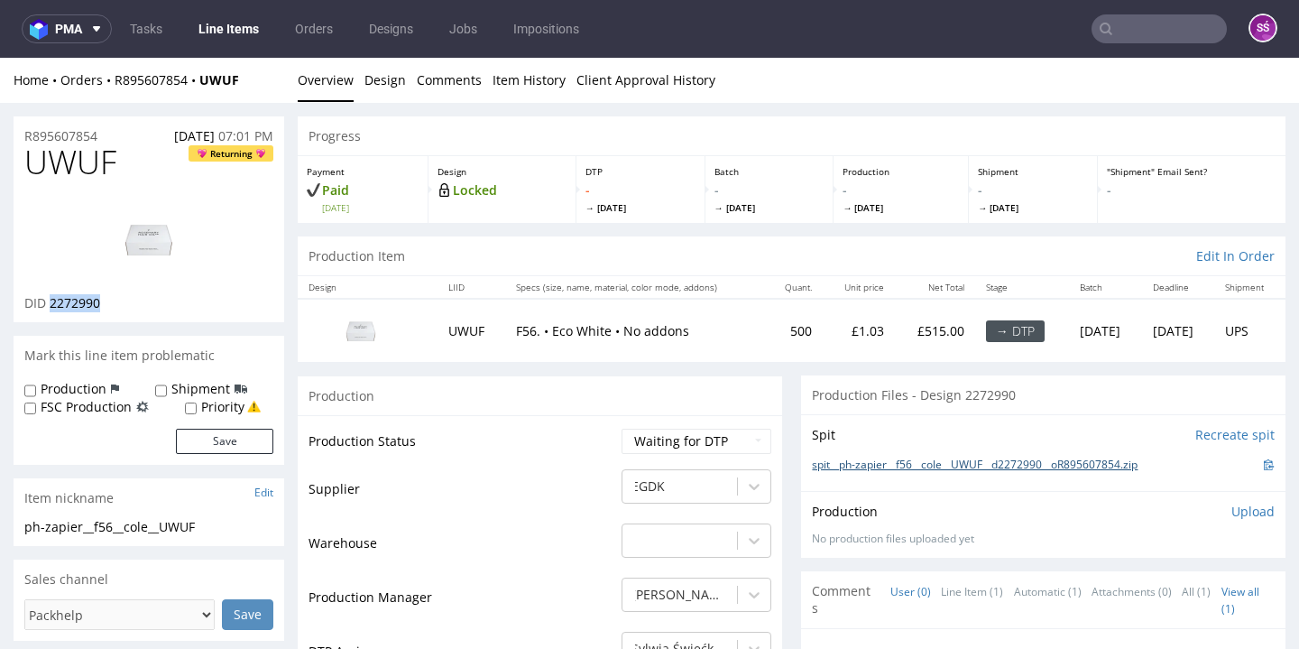
click at [968, 463] on link "spit__ph-zapier__f56__cole__UWUF__d2272990__oR895607854.zip" at bounding box center [975, 464] width 326 height 15
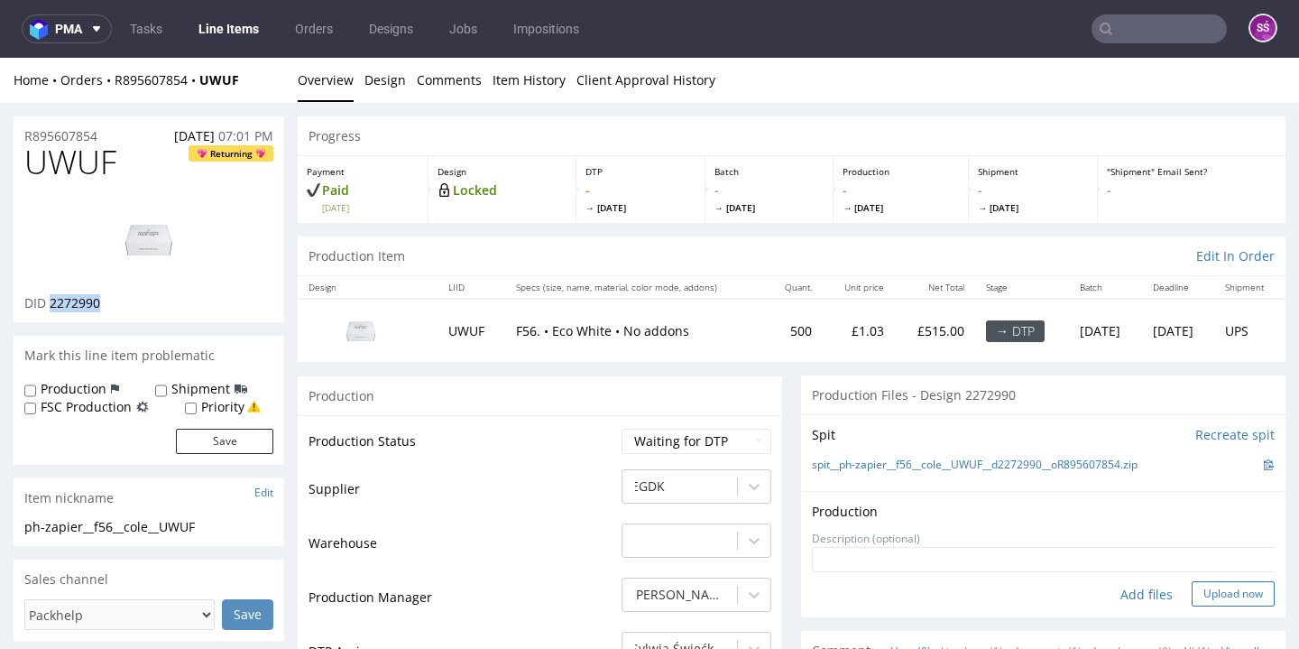
click at [1203, 584] on button "Upload now" at bounding box center [1232, 593] width 83 height 25
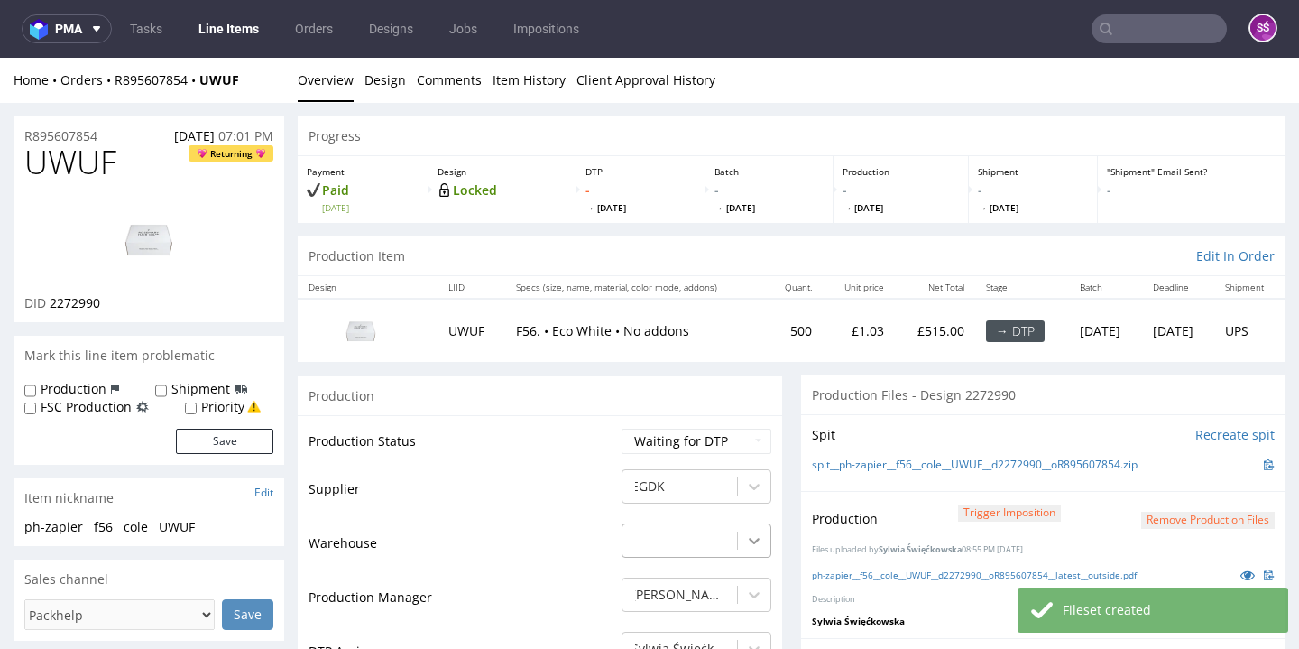
scroll to position [162, 0]
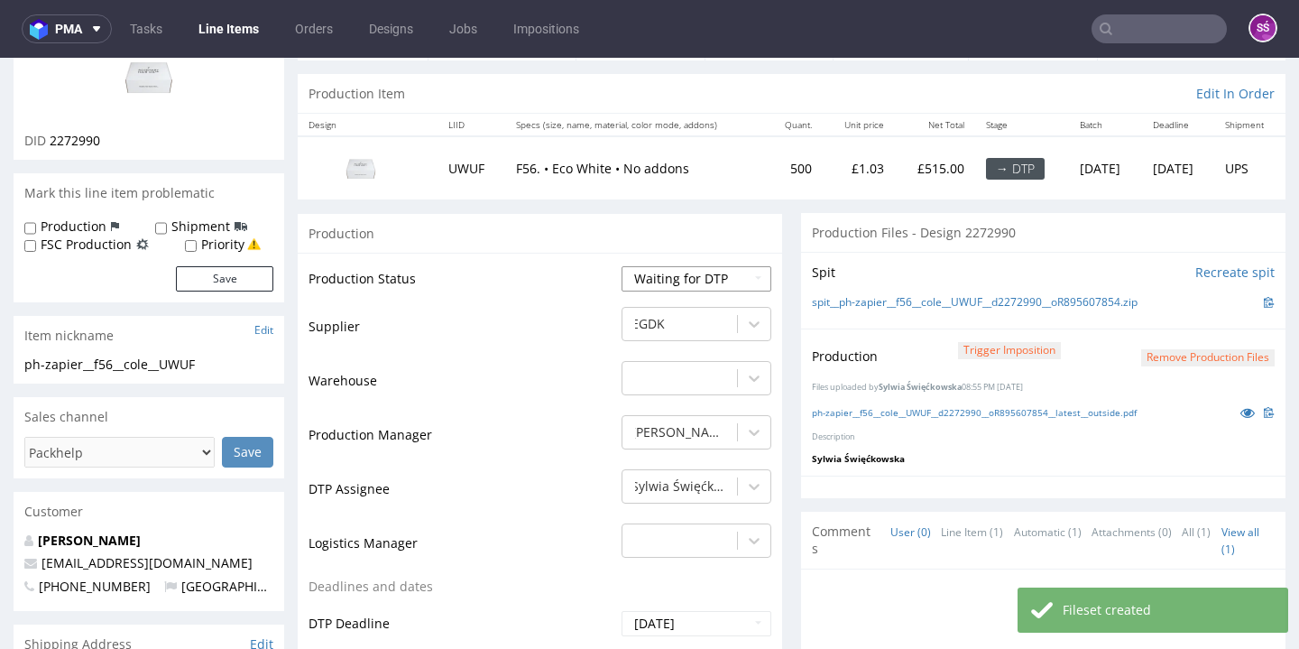
select select "dtp_production_ready"
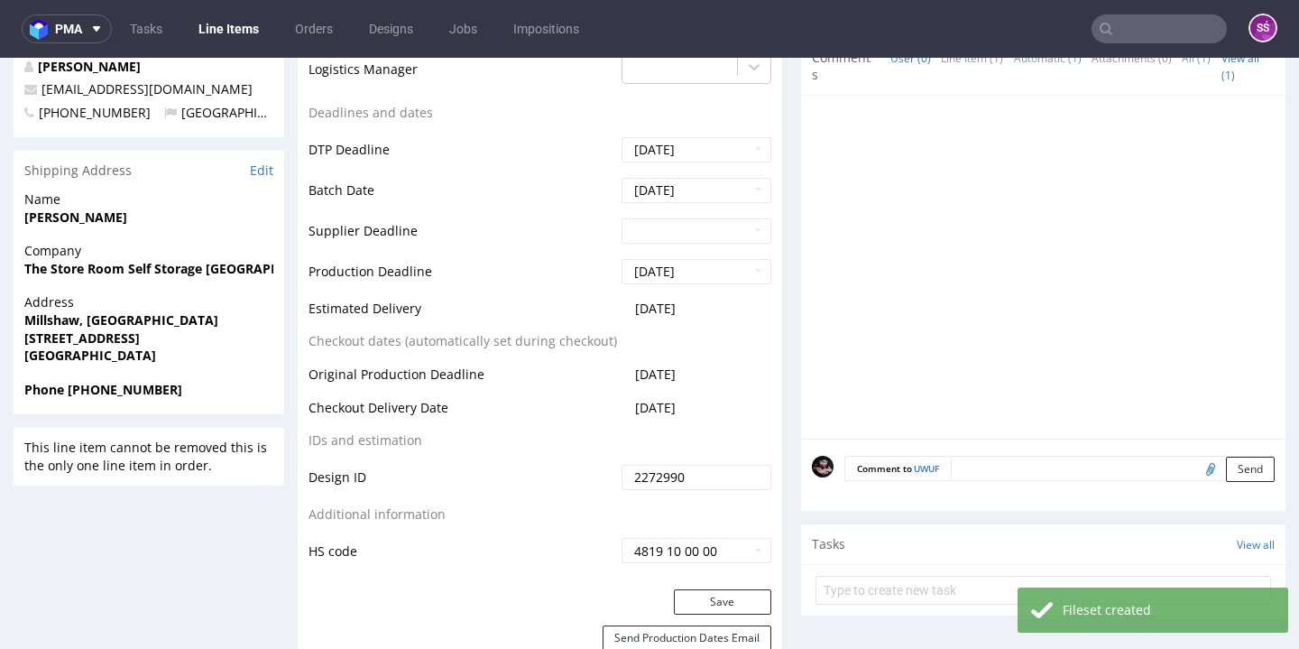
scroll to position [793, 0]
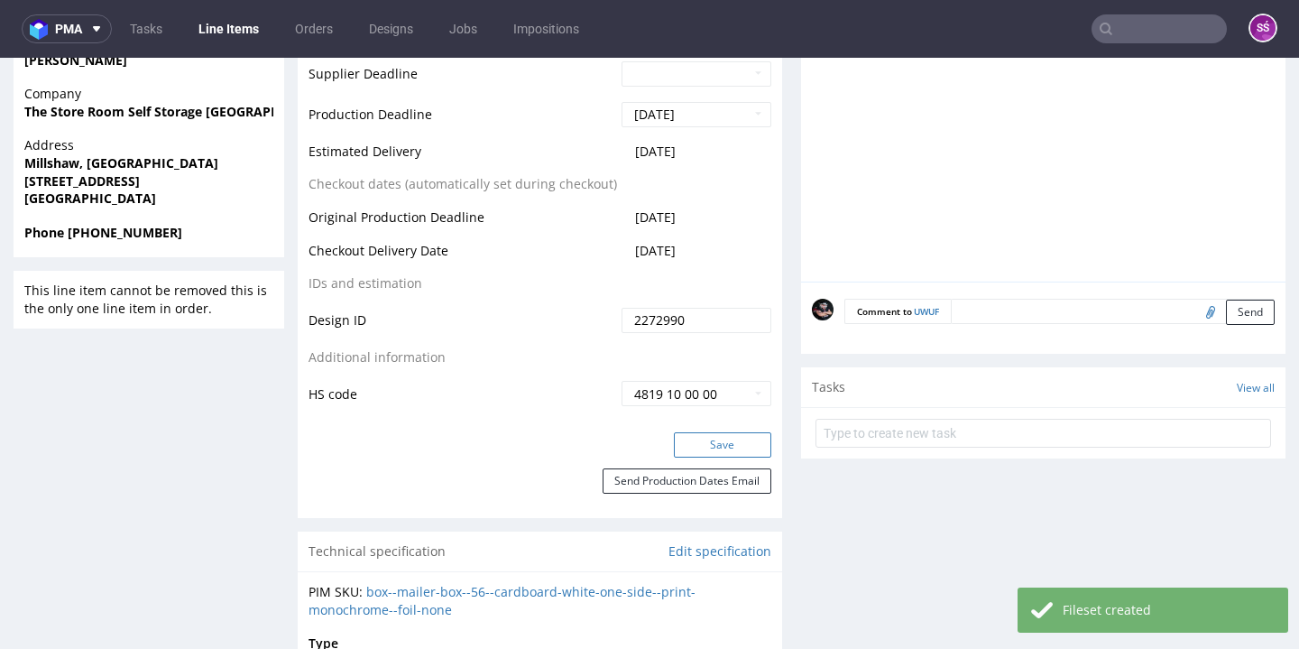
click at [702, 440] on button "Save" at bounding box center [722, 444] width 97 height 25
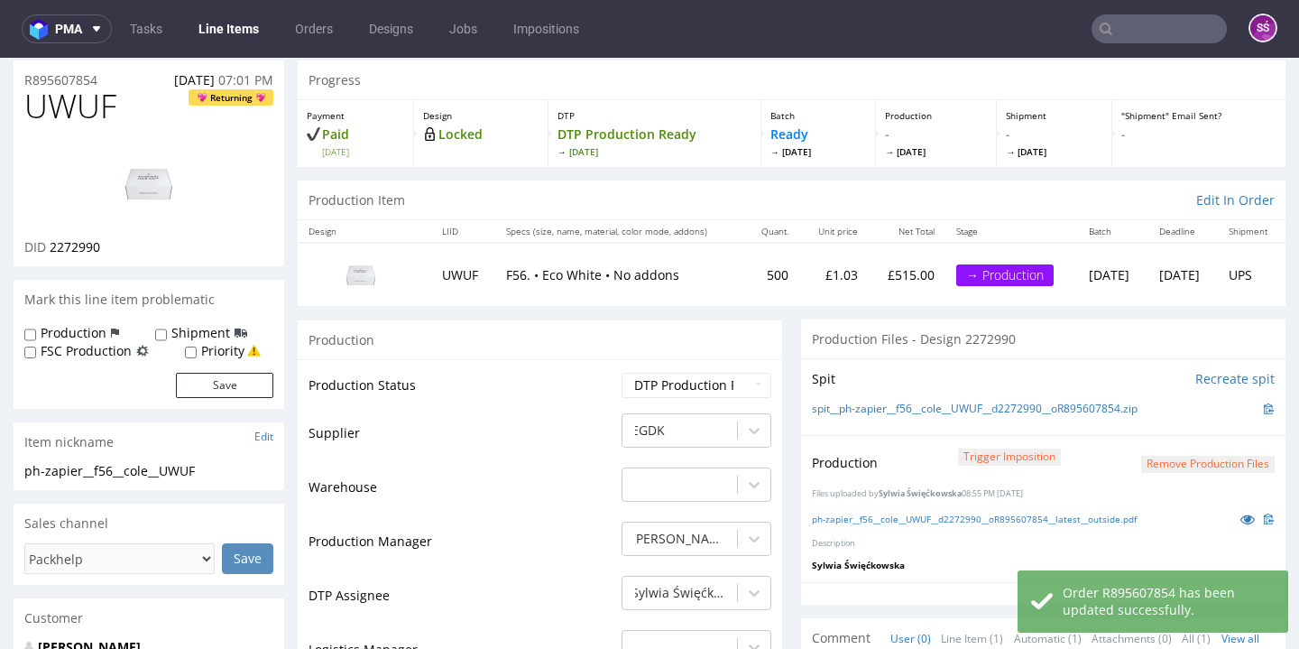
scroll to position [0, 0]
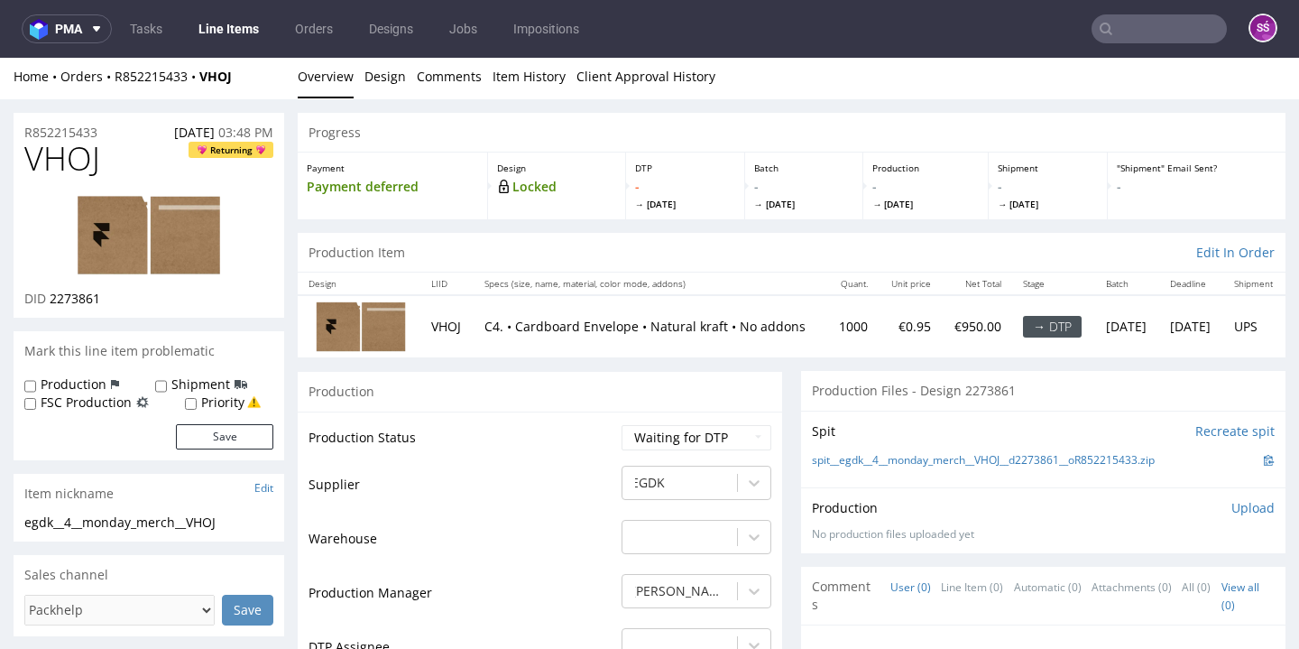
scroll to position [107, 0]
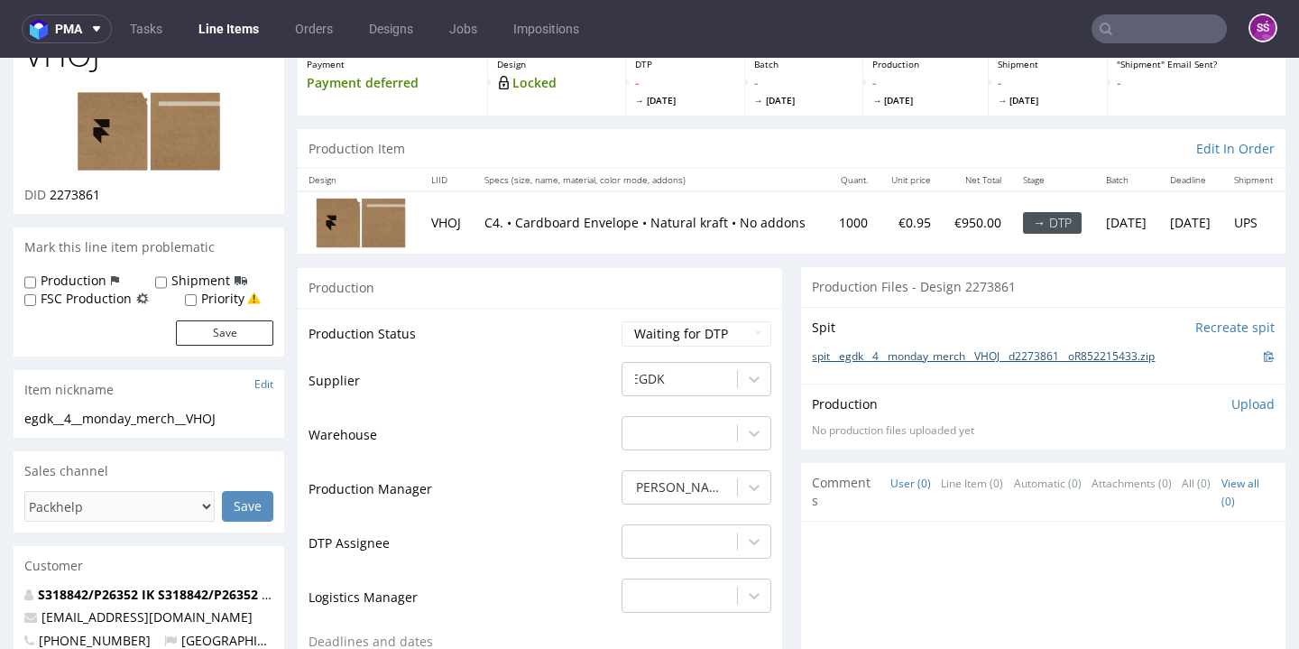
click at [871, 358] on link "spit__egdk__4__monday_merch__VHOJ__d2273861__oR852215433.zip" at bounding box center [983, 356] width 343 height 15
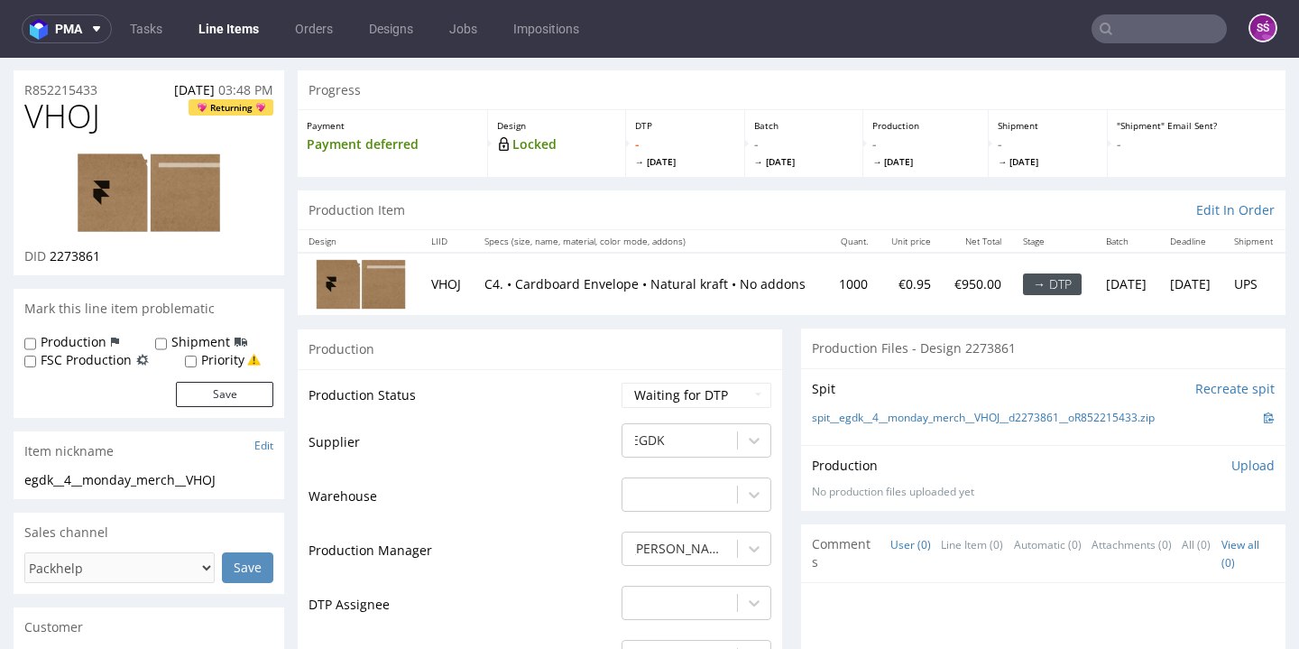
scroll to position [16, 0]
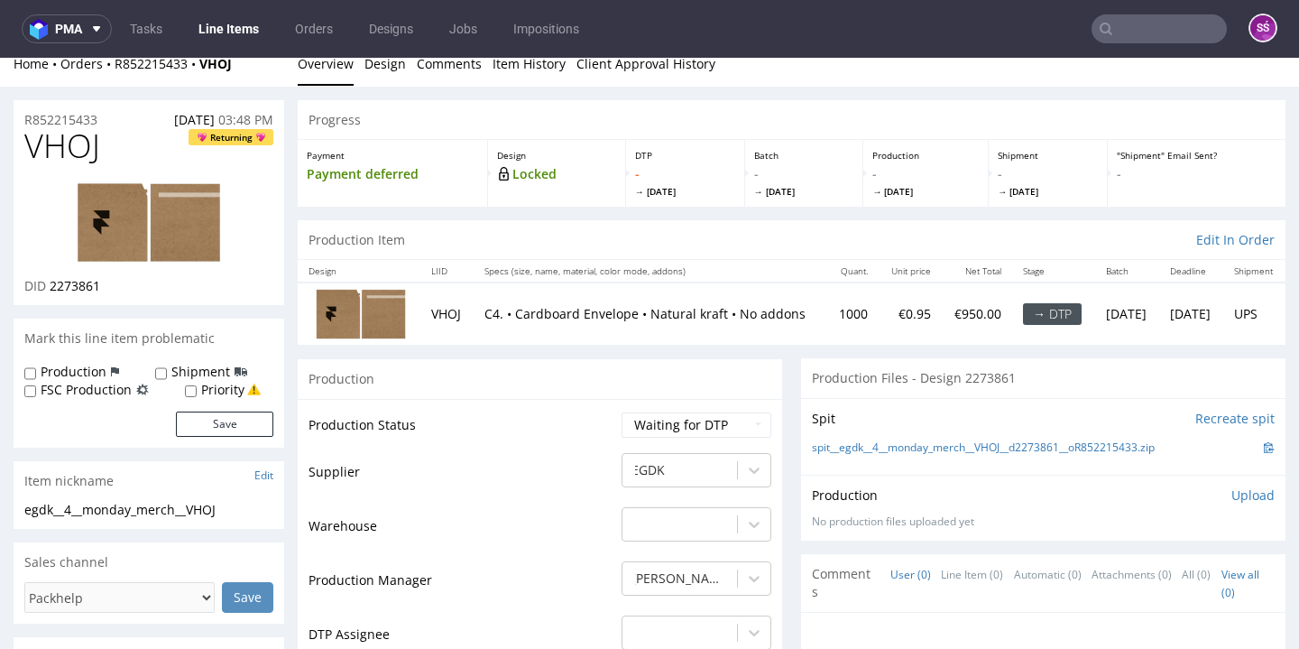
click at [408, 60] on li "Design" at bounding box center [390, 64] width 52 height 18
click at [385, 69] on link "Design" at bounding box center [384, 63] width 41 height 44
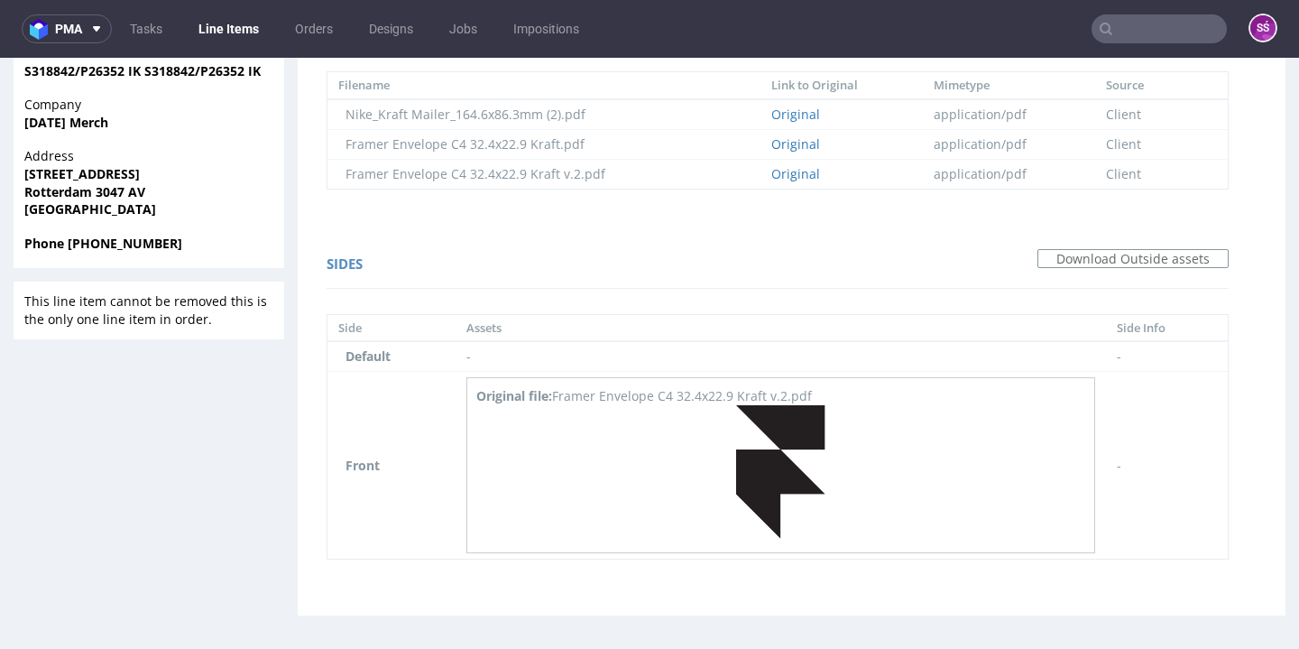
scroll to position [5, 0]
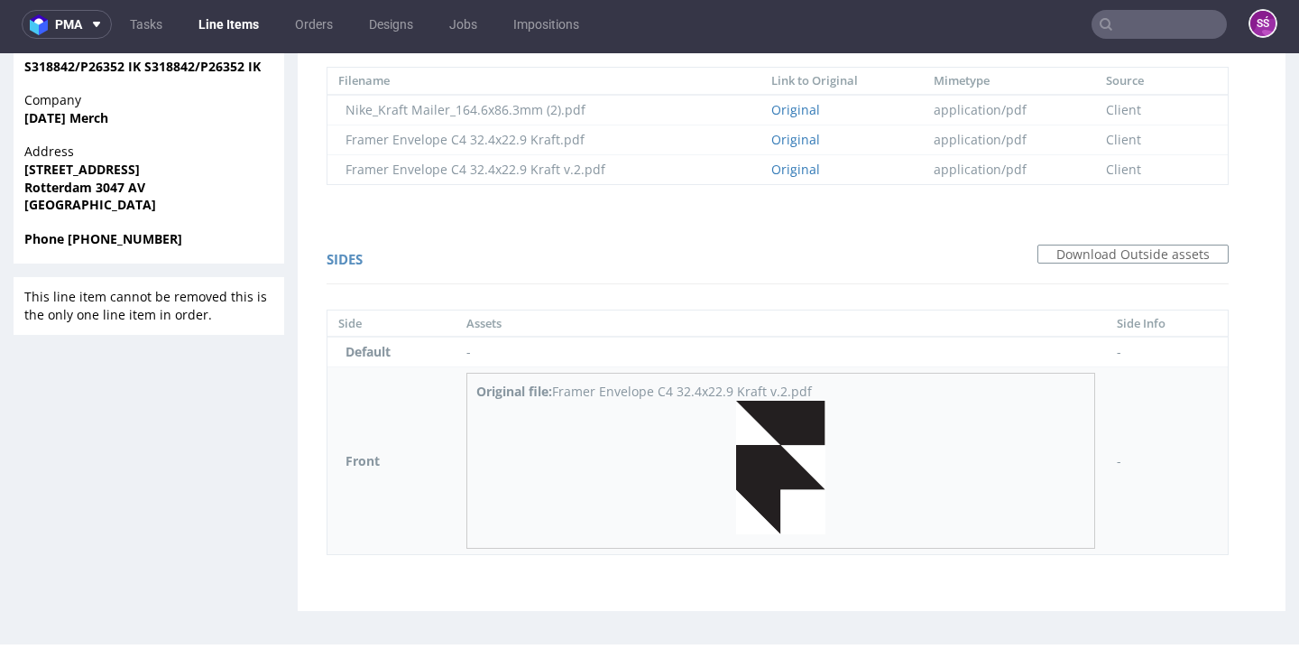
click at [750, 462] on img at bounding box center [780, 466] width 89 height 133
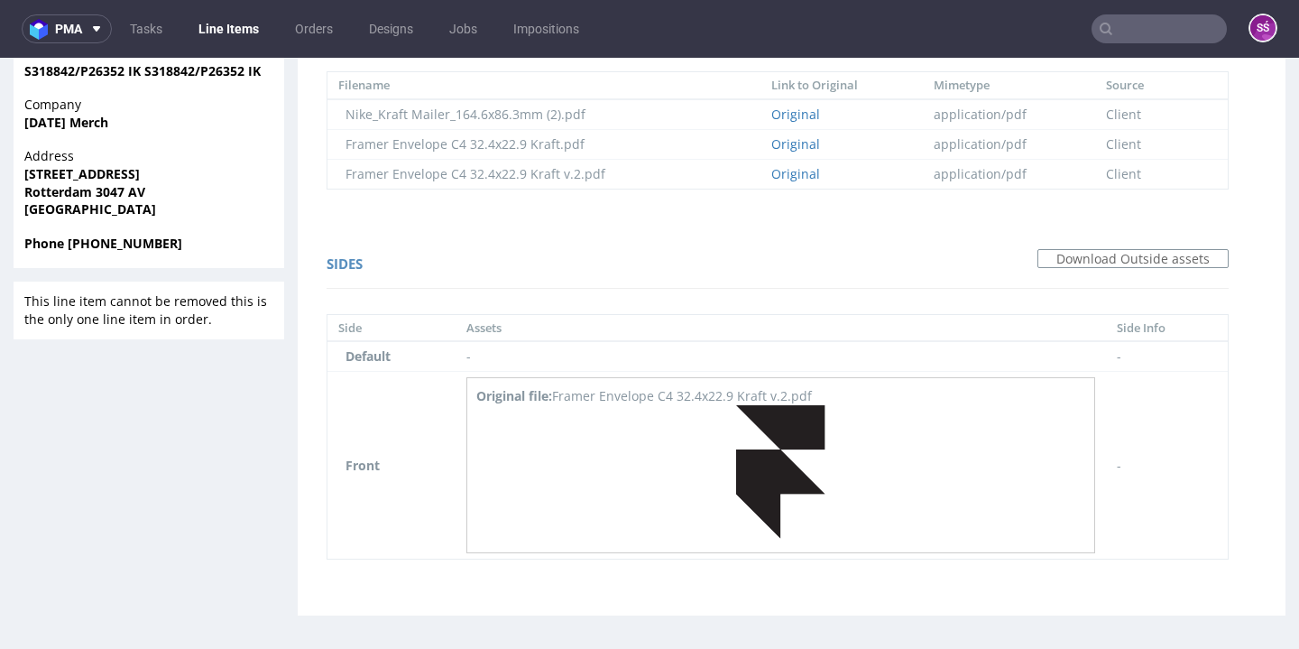
scroll to position [0, 0]
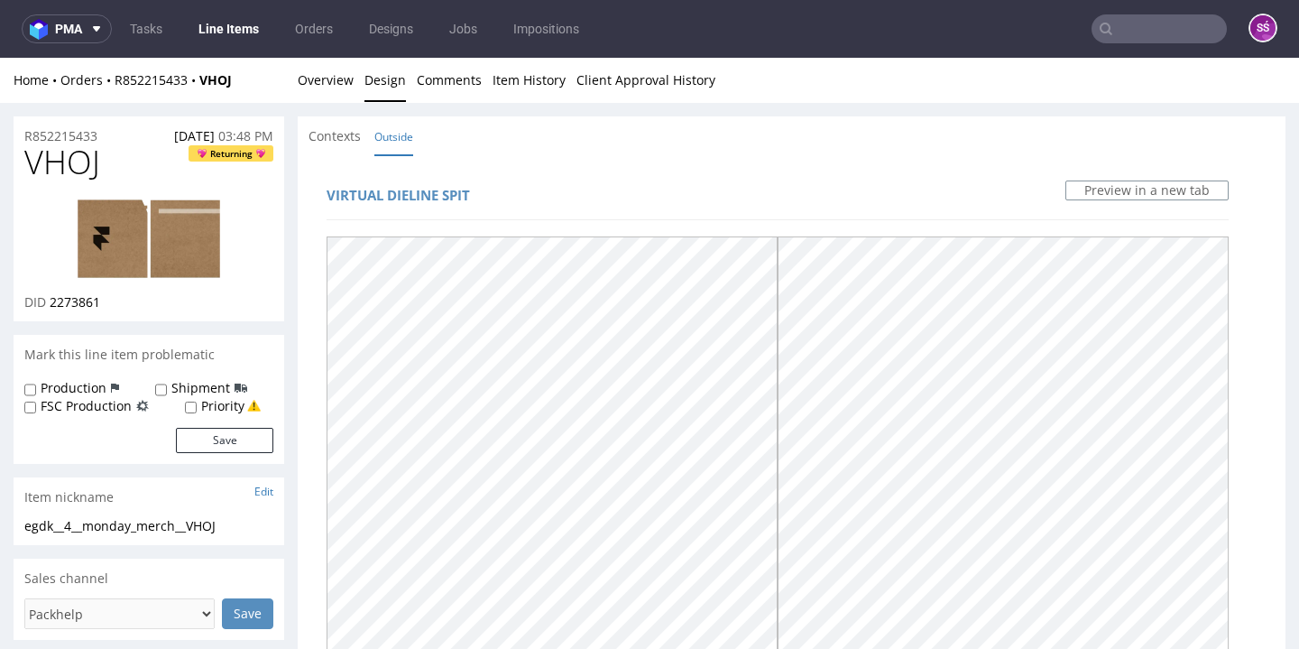
click at [112, 245] on img at bounding box center [149, 238] width 144 height 80
click at [305, 79] on link "Overview" at bounding box center [326, 80] width 56 height 44
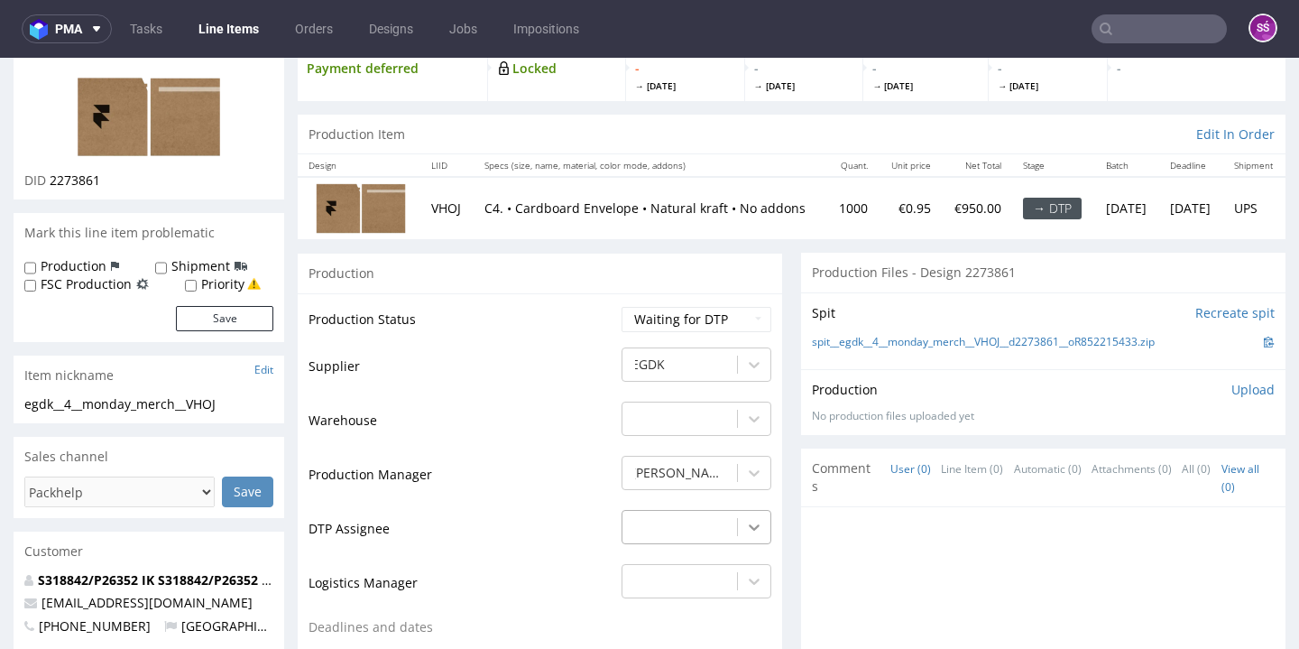
click at [750, 526] on div "-" at bounding box center [696, 522] width 150 height 25
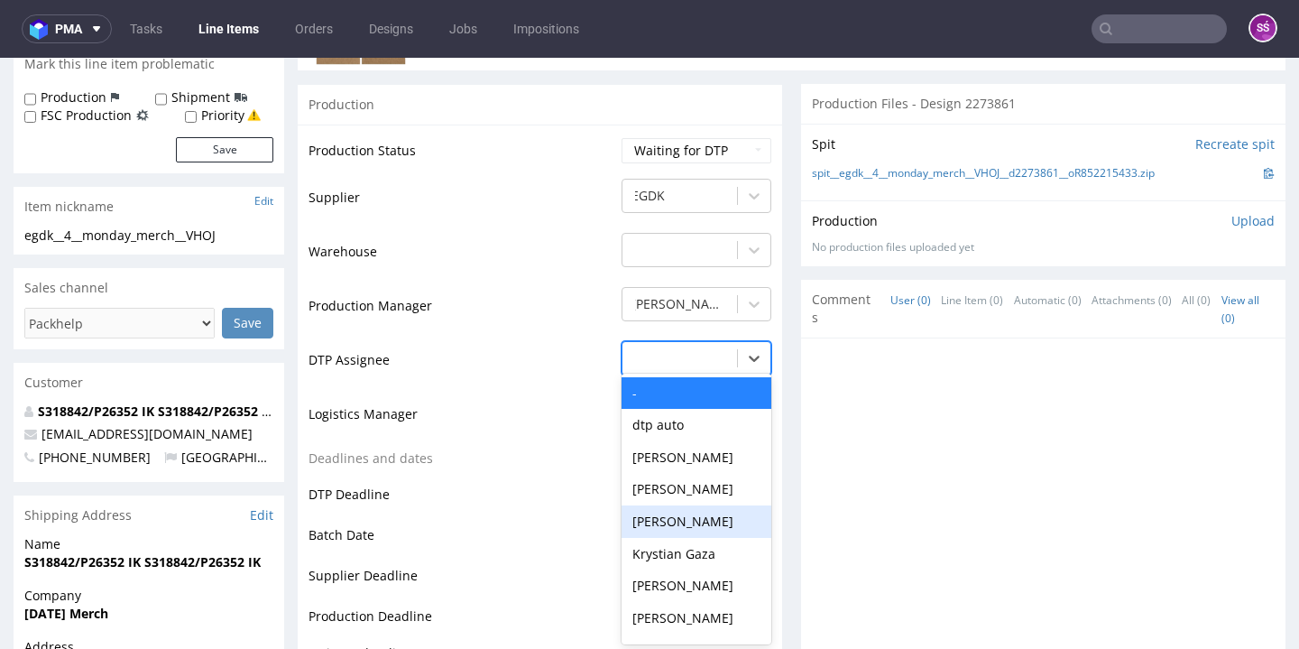
scroll to position [587, 0]
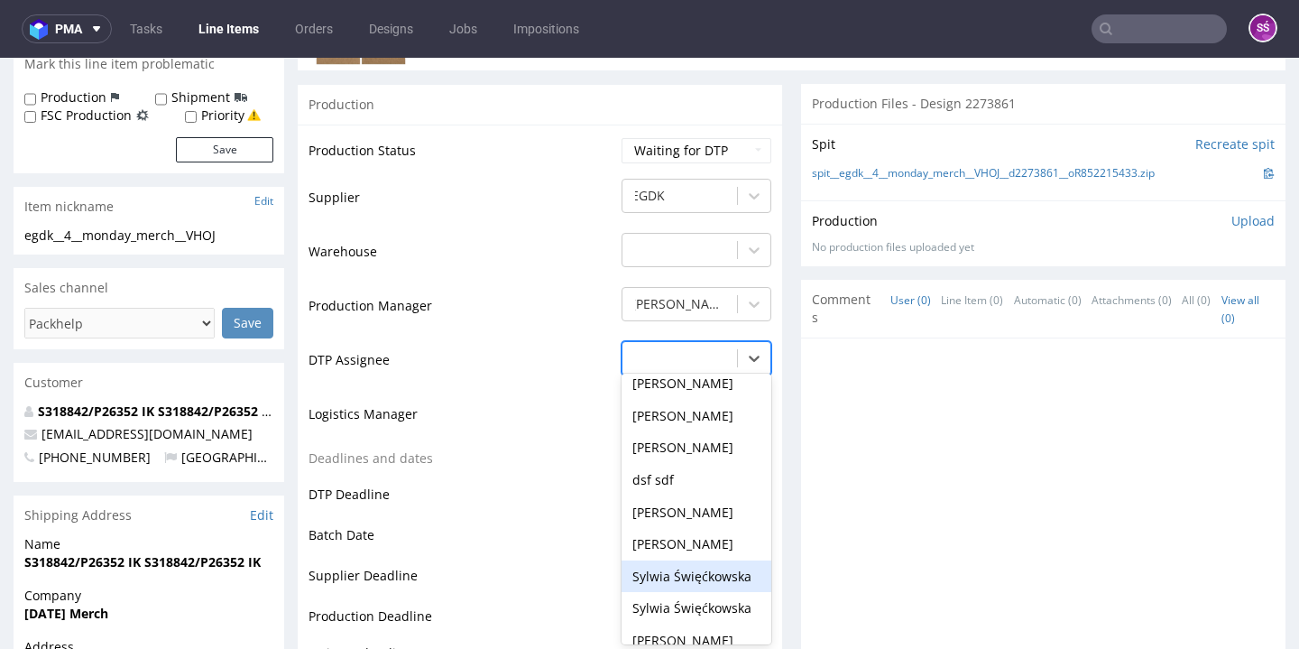
click at [707, 560] on div "Sylwia Święćkowska" at bounding box center [696, 576] width 150 height 32
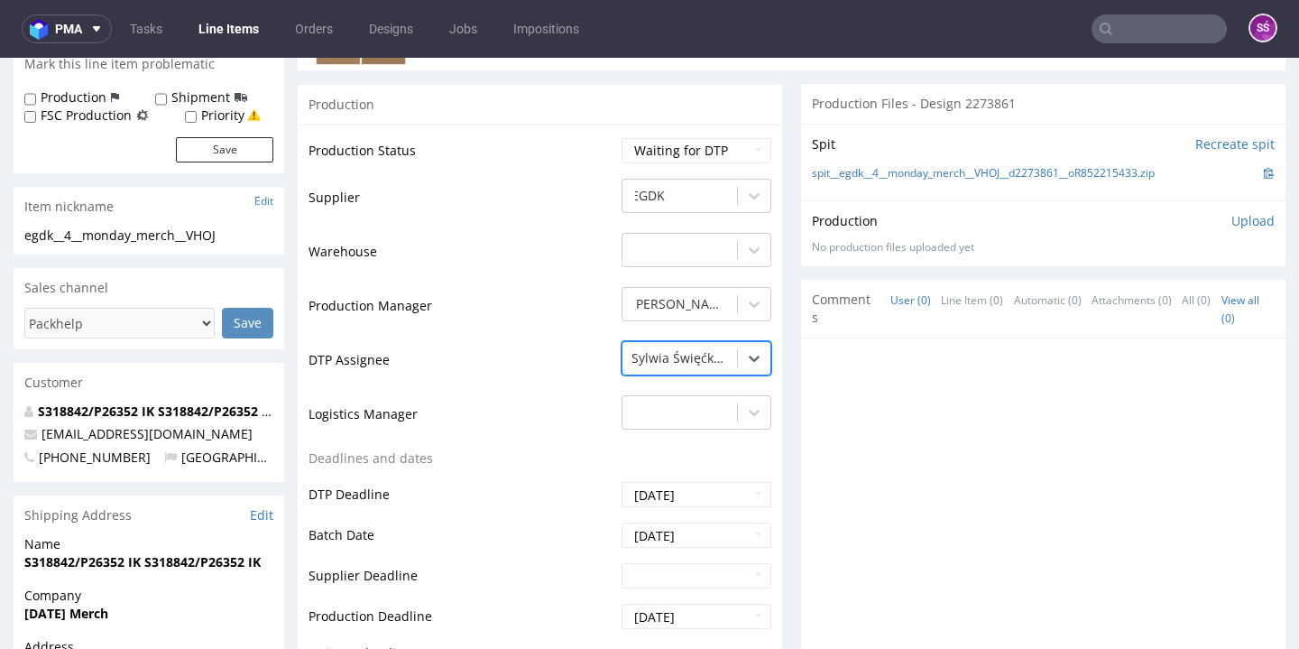
scroll to position [877, 0]
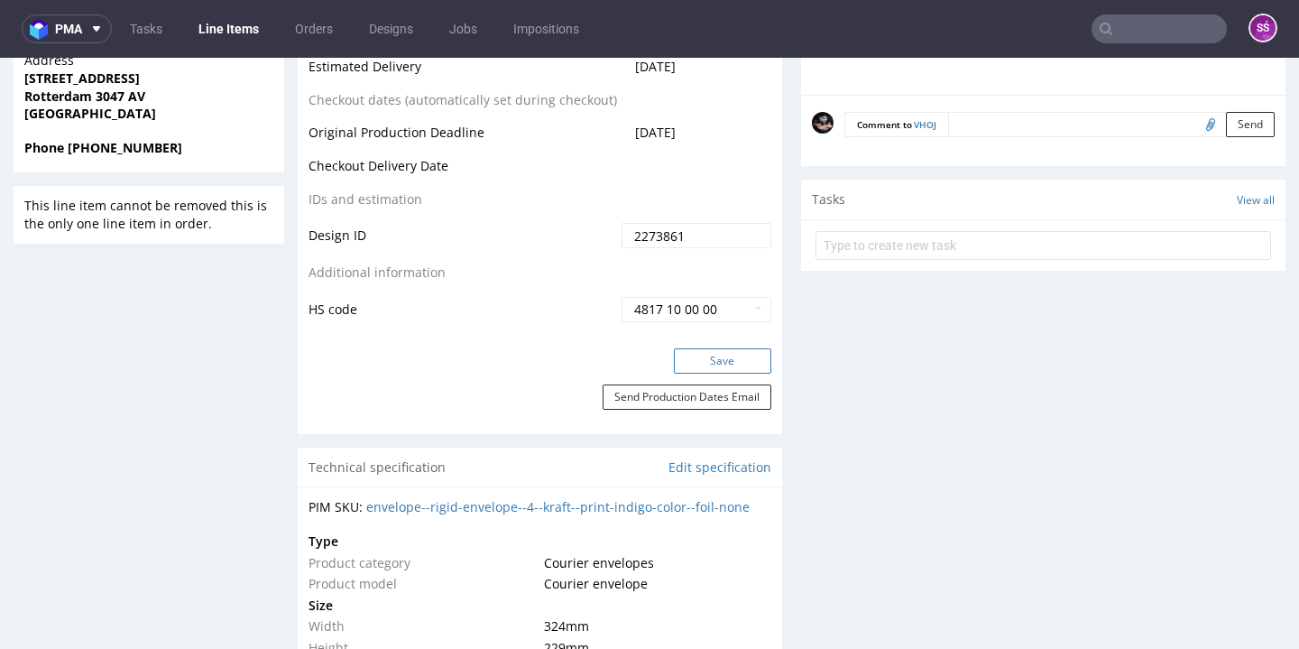
click at [713, 359] on button "Save" at bounding box center [722, 360] width 97 height 25
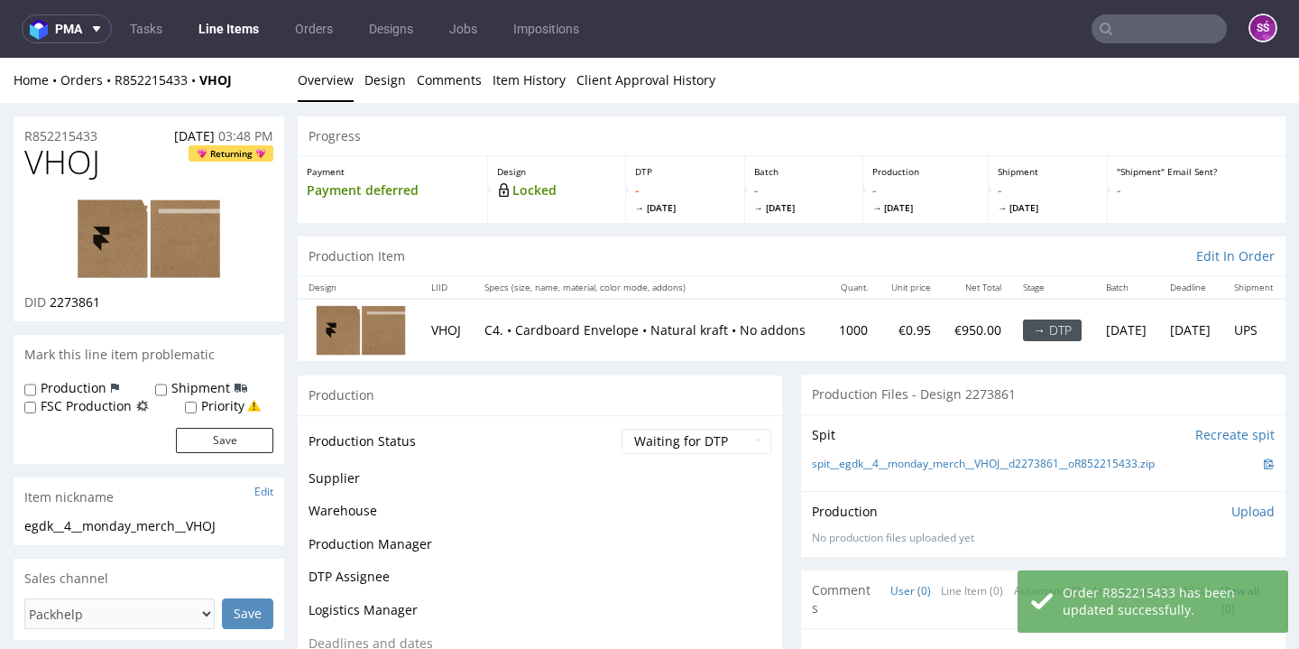
scroll to position [58, 0]
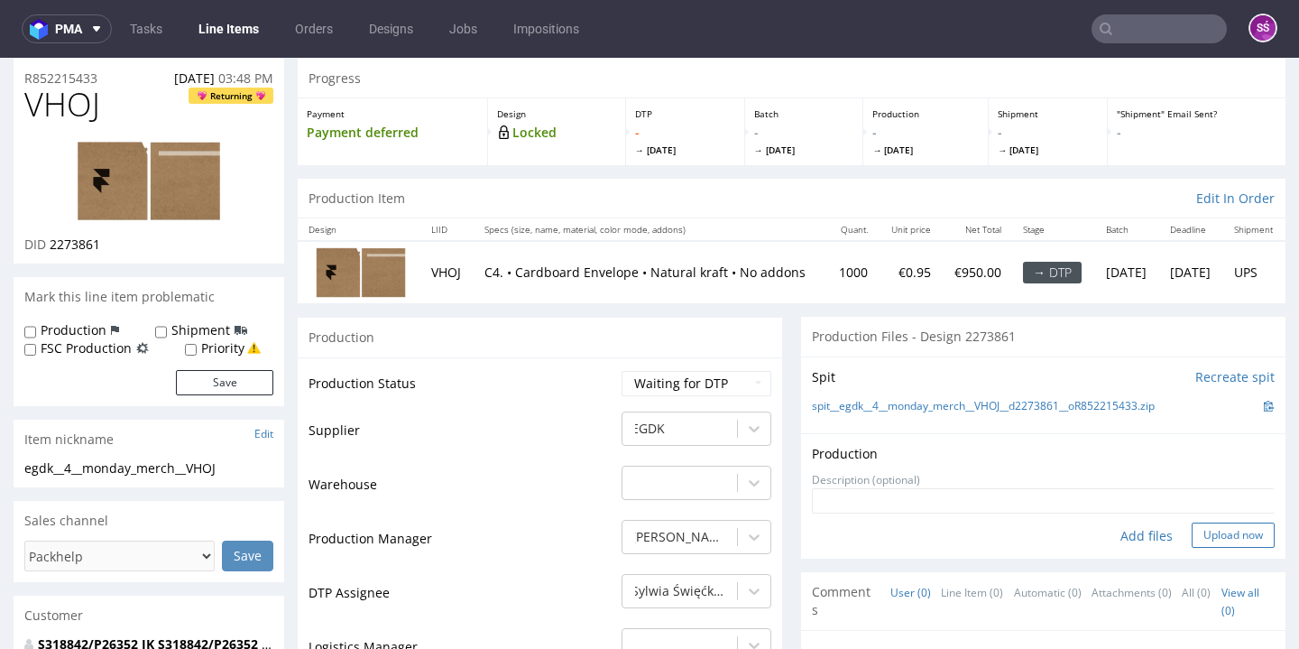
click at [1206, 530] on button "Upload now" at bounding box center [1232, 534] width 83 height 25
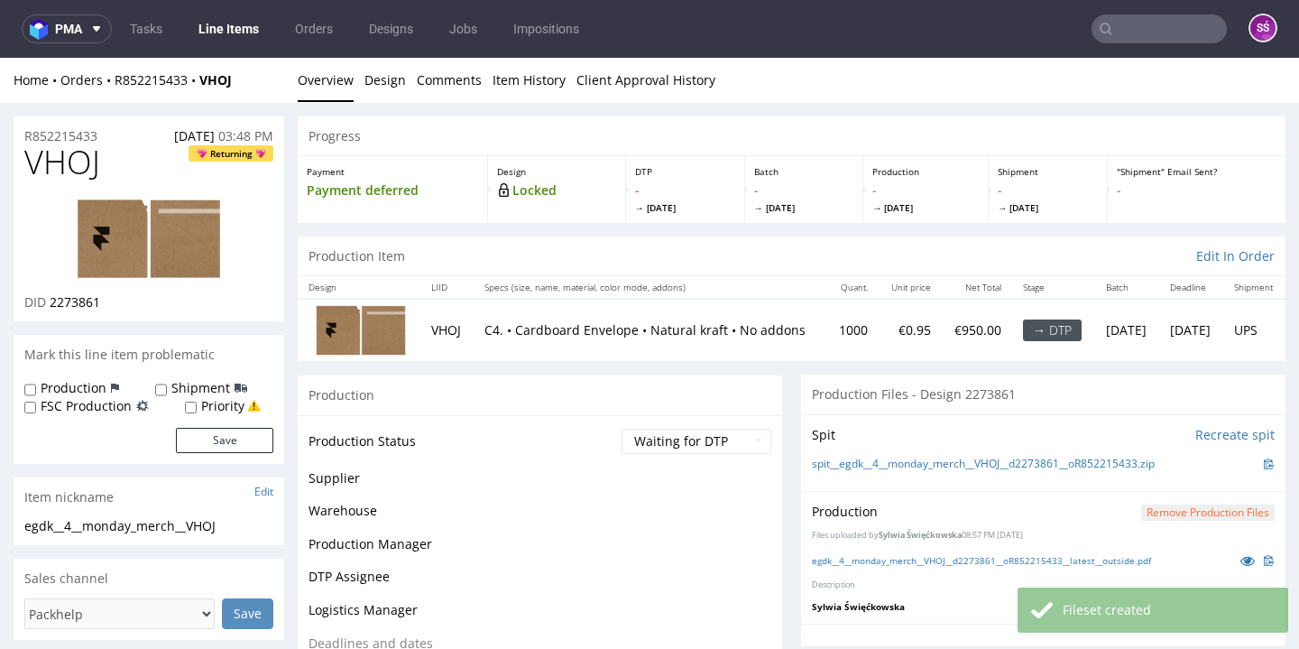
scroll to position [129, 0]
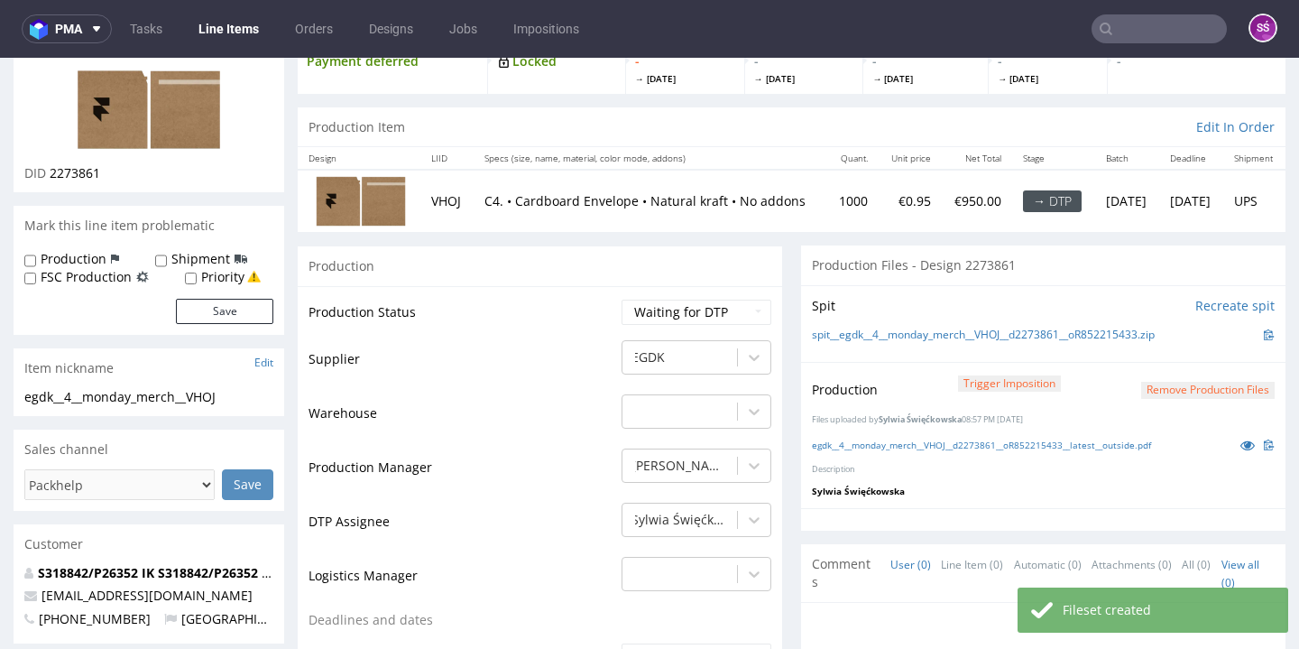
click at [699, 327] on td "Waiting for Artwork Waiting for Diecut Waiting for Mockup Waiting for DTP Waiti…" at bounding box center [694, 318] width 154 height 41
select select "dtp_production_ready"
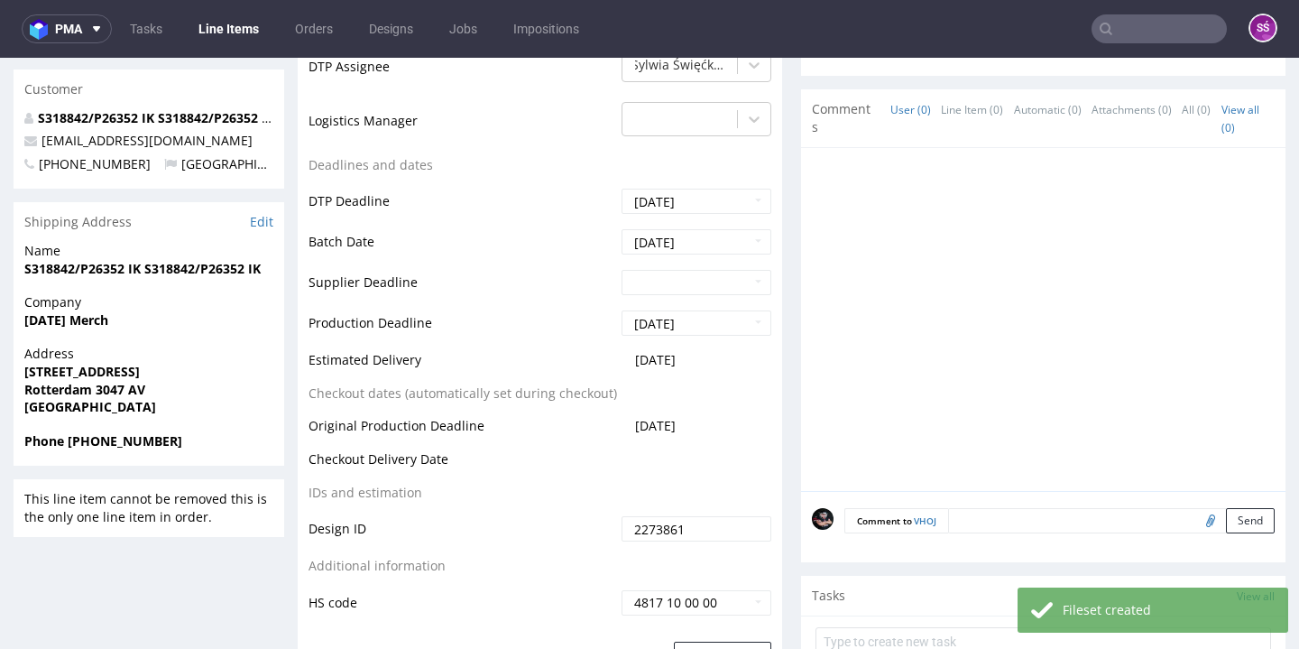
scroll to position [744, 0]
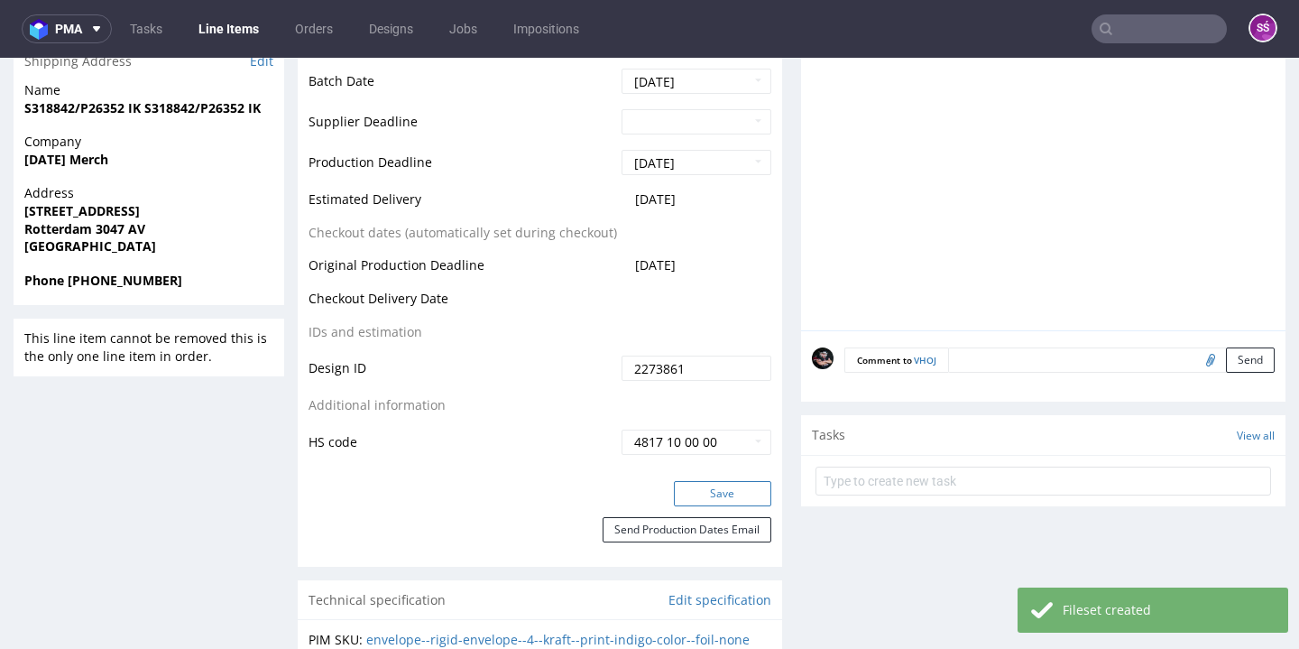
click at [703, 487] on button "Save" at bounding box center [722, 493] width 97 height 25
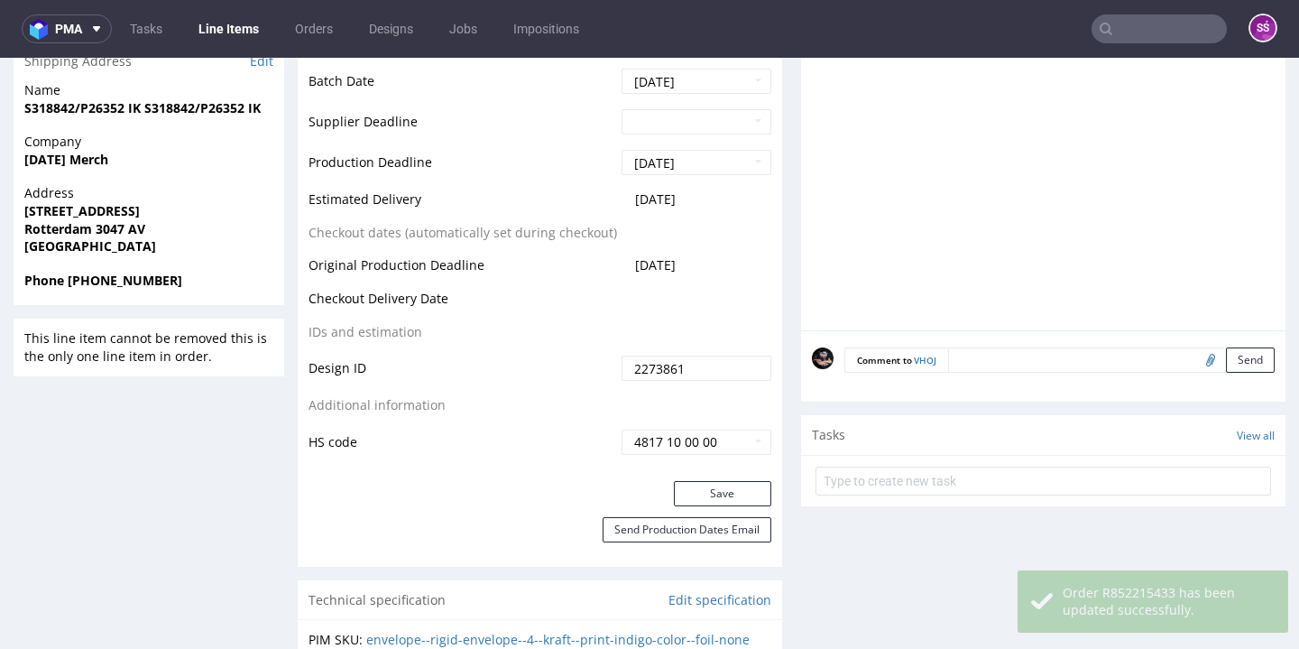
scroll to position [402, 0]
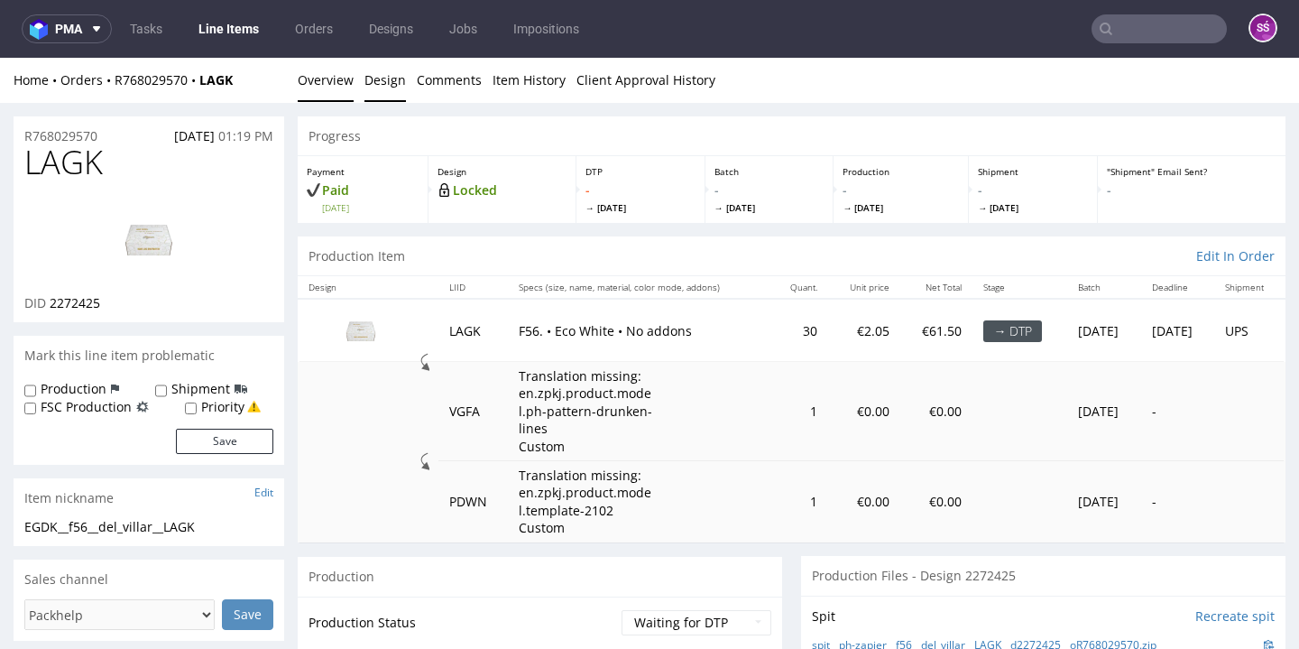
click at [382, 73] on link "Design" at bounding box center [384, 80] width 41 height 44
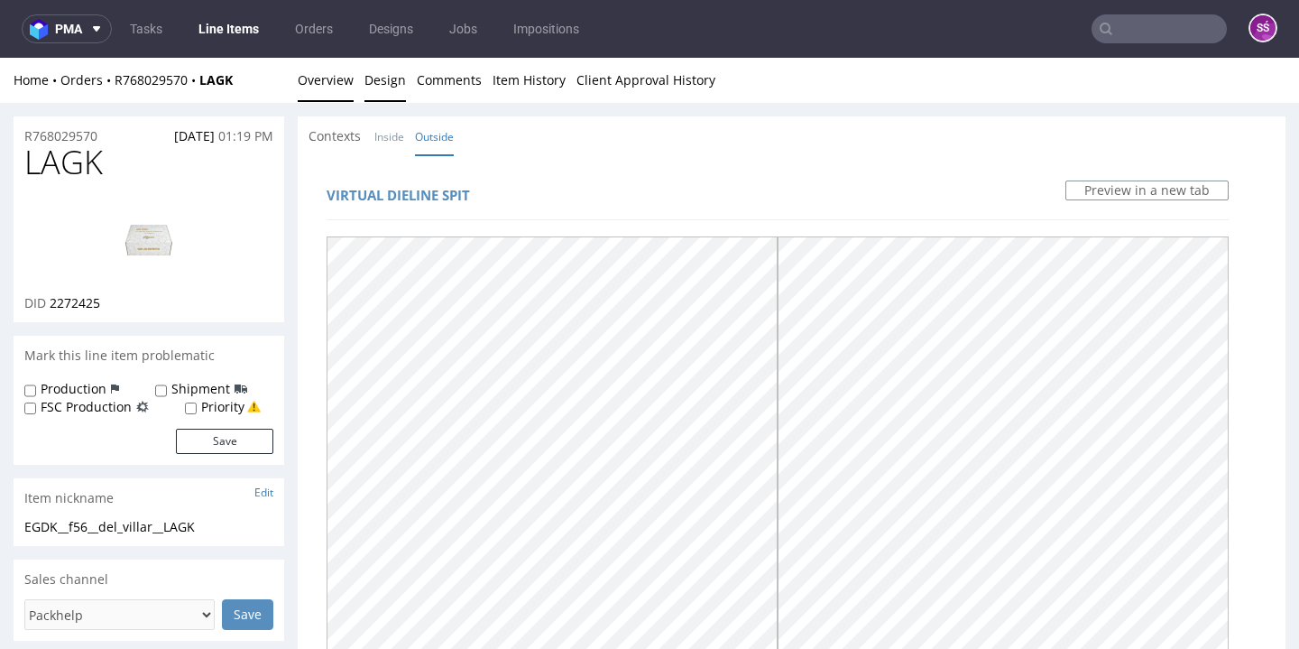
click at [337, 78] on link "Overview" at bounding box center [326, 80] width 56 height 44
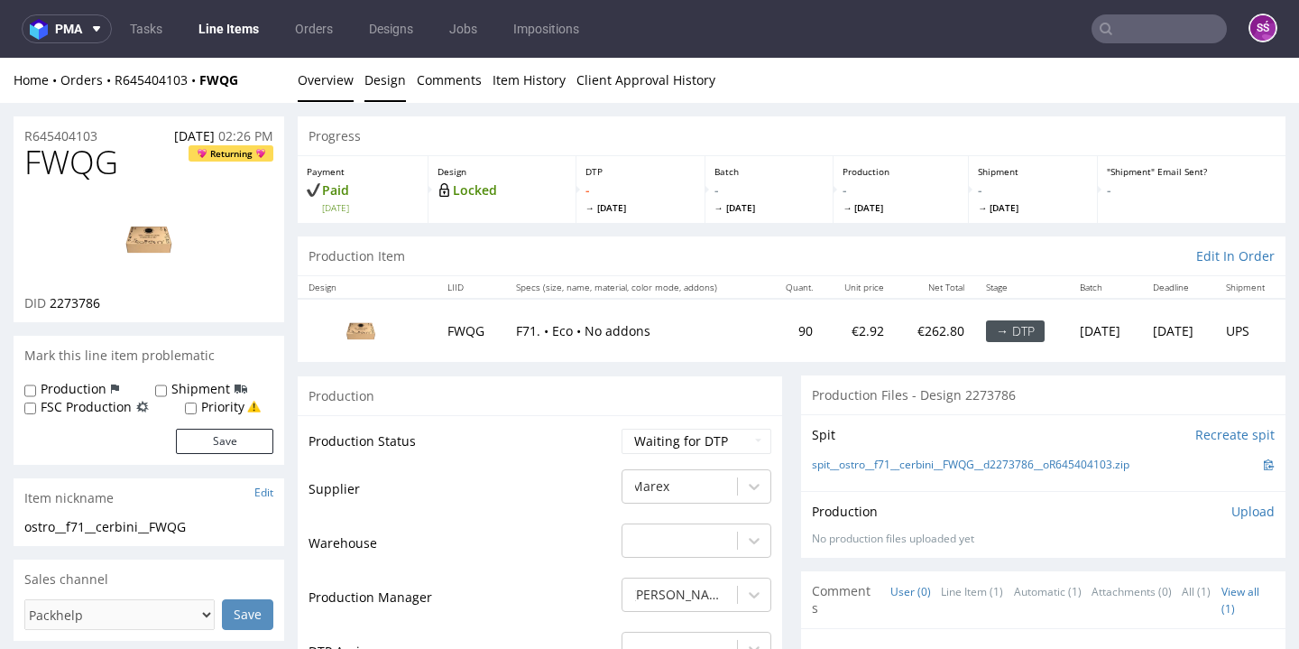
click at [387, 75] on link "Design" at bounding box center [384, 80] width 41 height 44
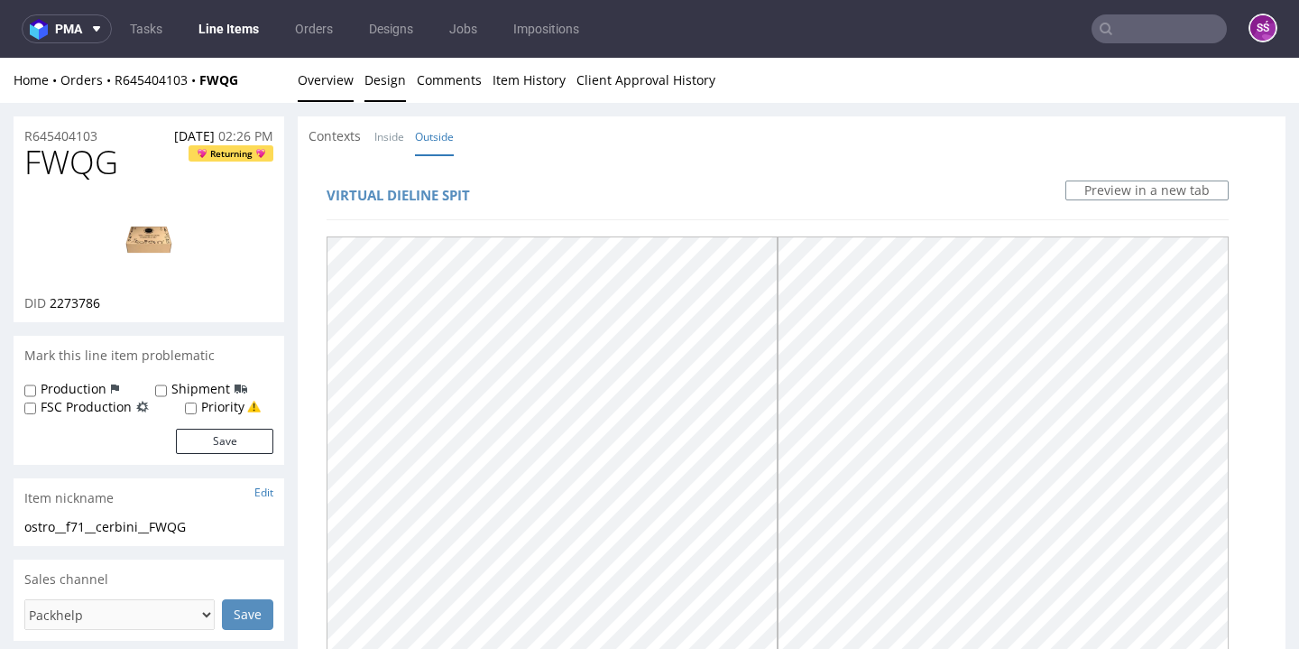
click at [317, 61] on link "Overview" at bounding box center [326, 80] width 56 height 44
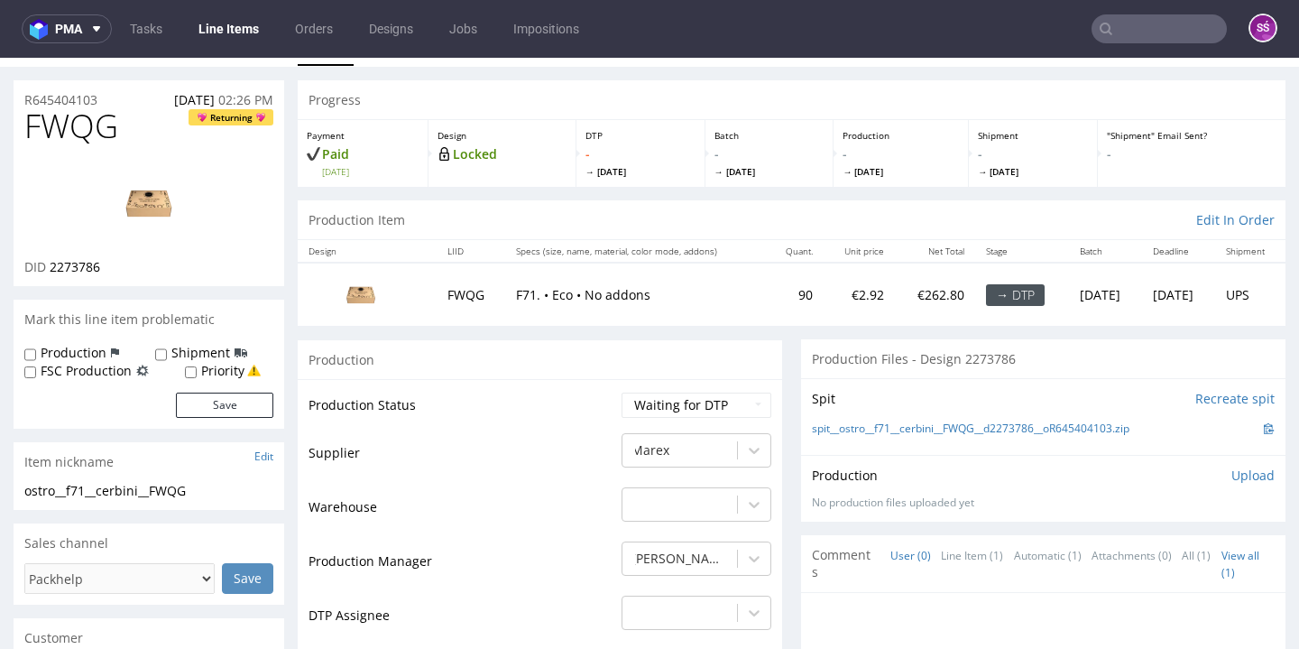
scroll to position [335, 0]
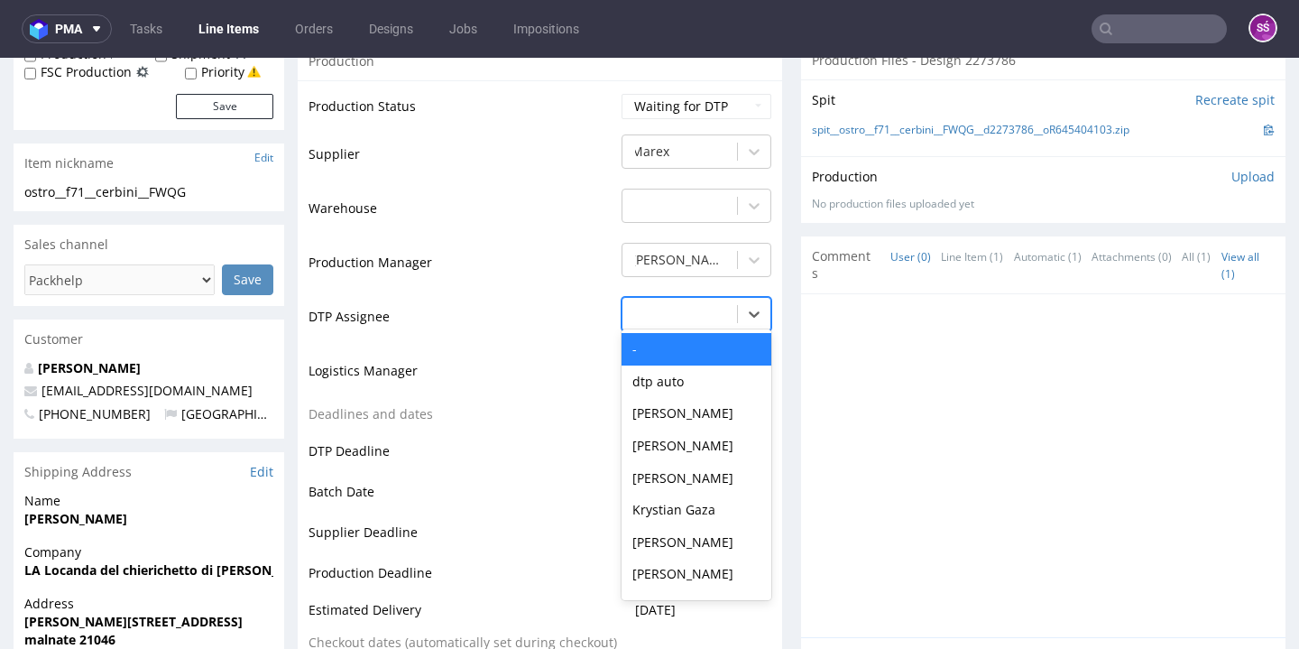
click at [669, 316] on div at bounding box center [679, 314] width 97 height 22
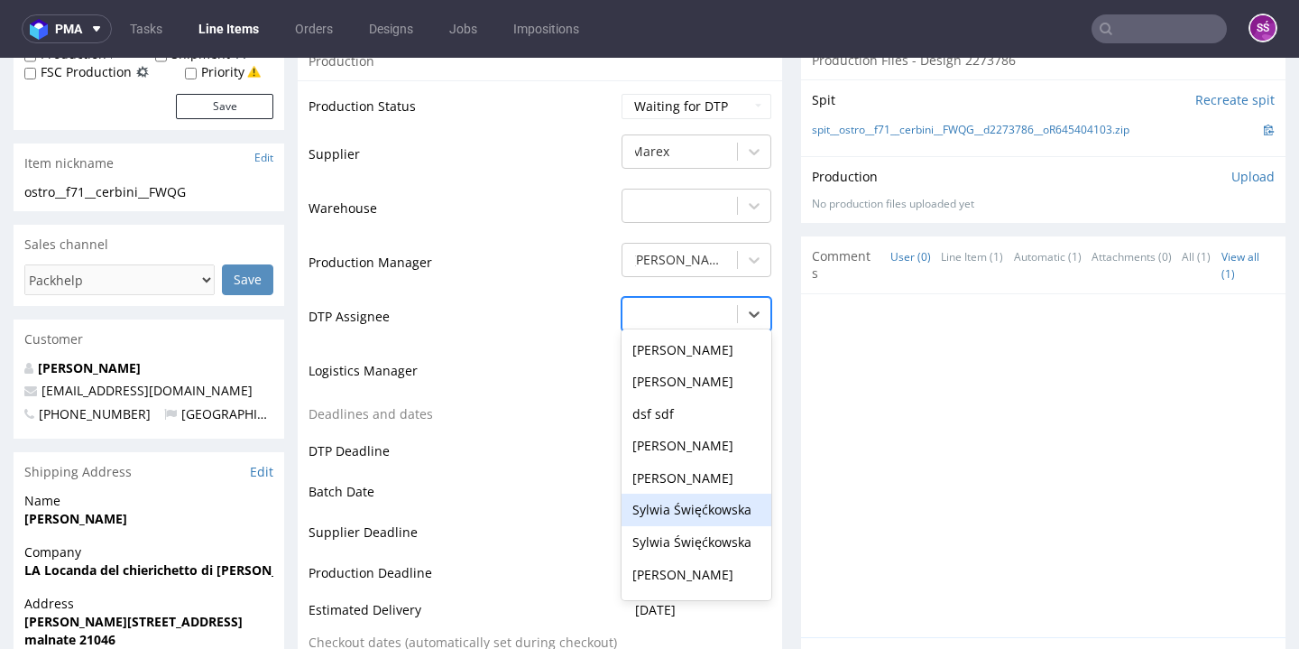
click at [688, 495] on div "Sylwia Święćkowska" at bounding box center [696, 509] width 150 height 32
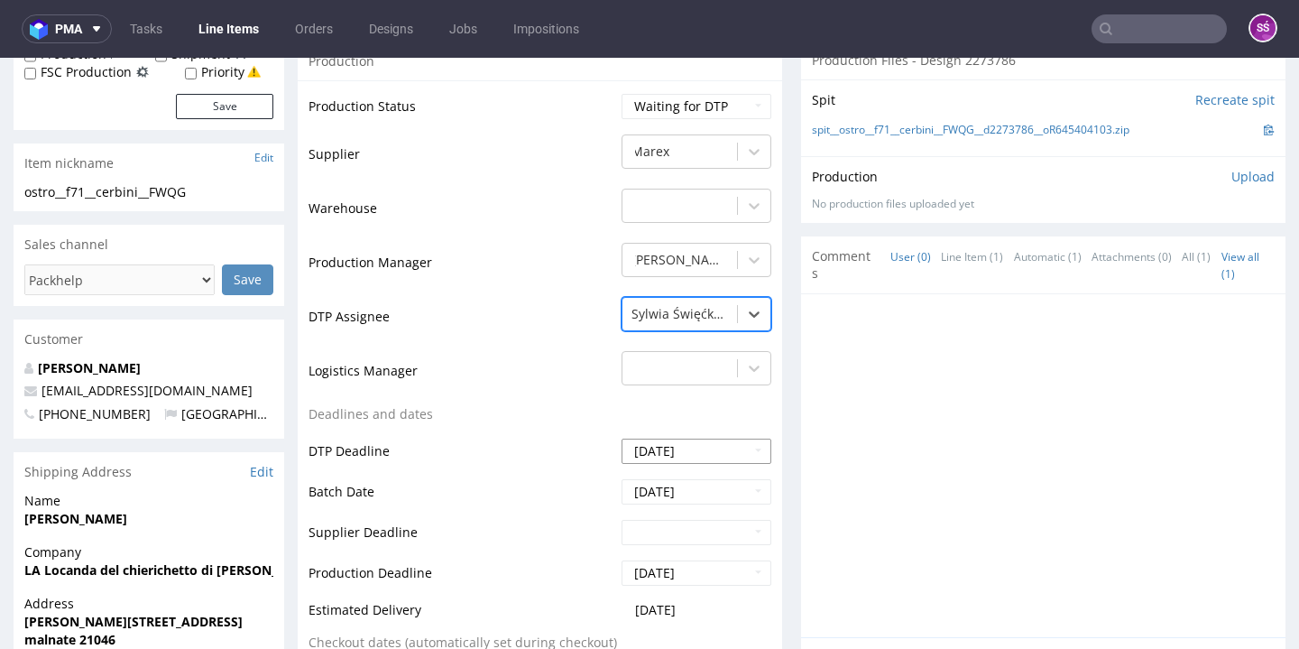
scroll to position [645, 0]
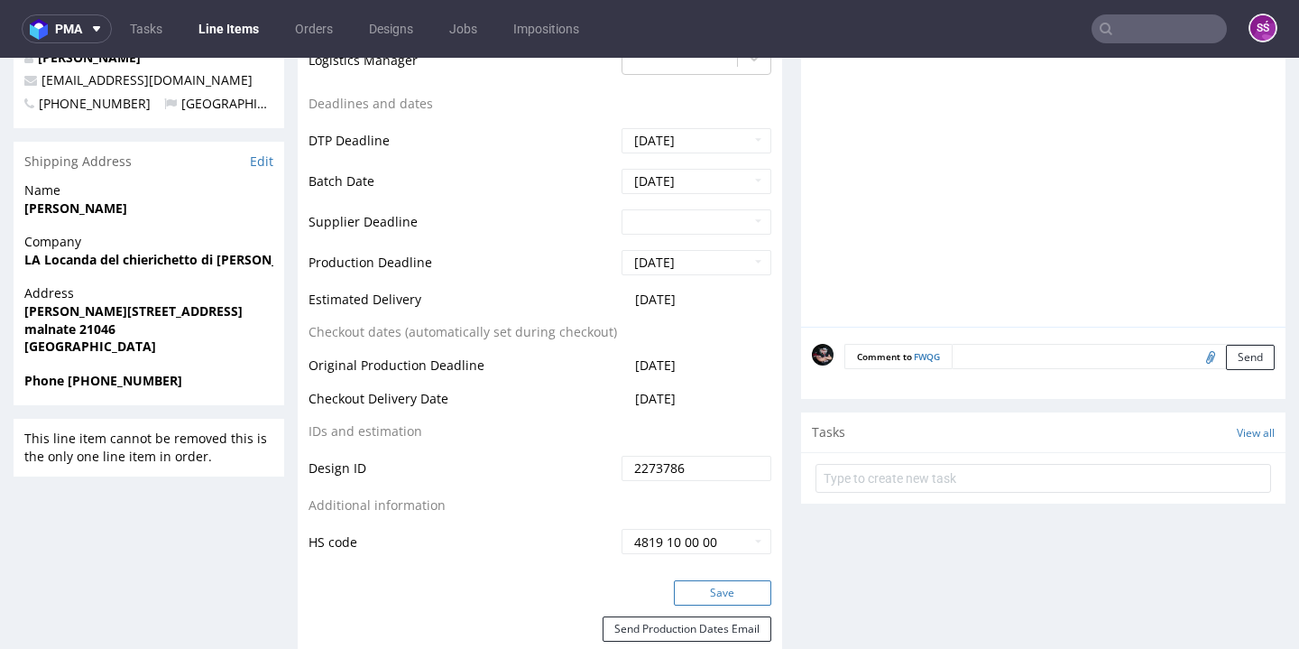
click at [709, 580] on button "Save" at bounding box center [722, 592] width 97 height 25
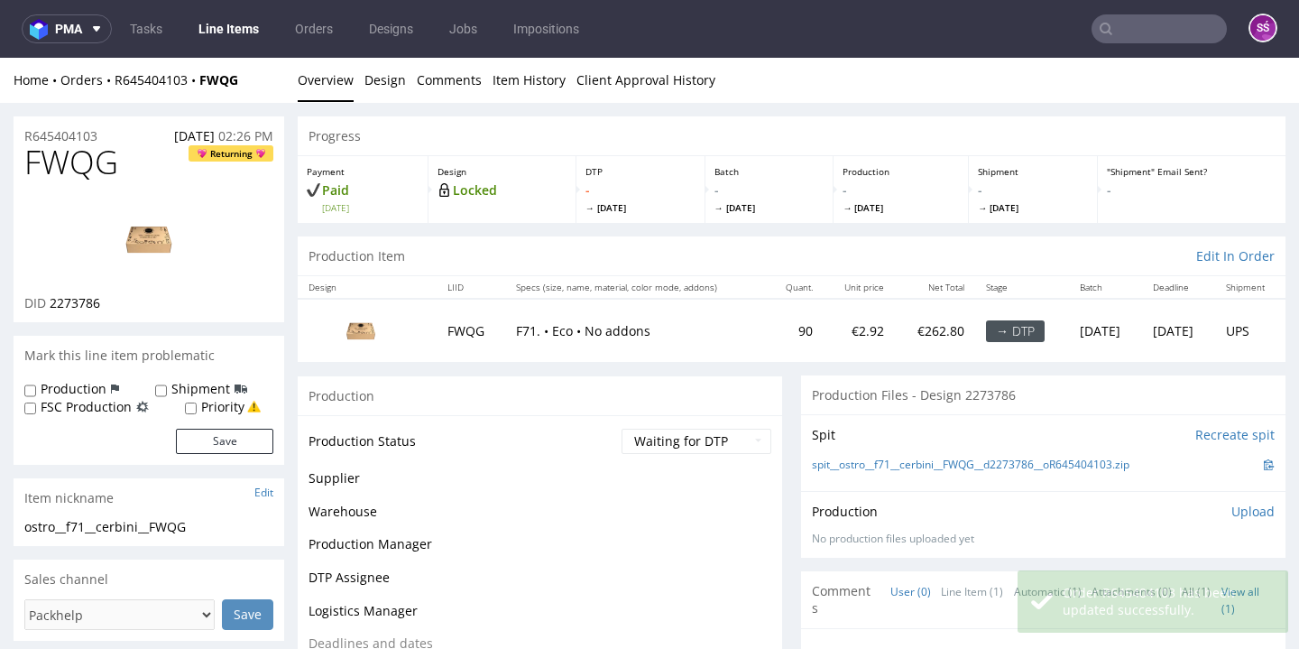
scroll to position [0, 0]
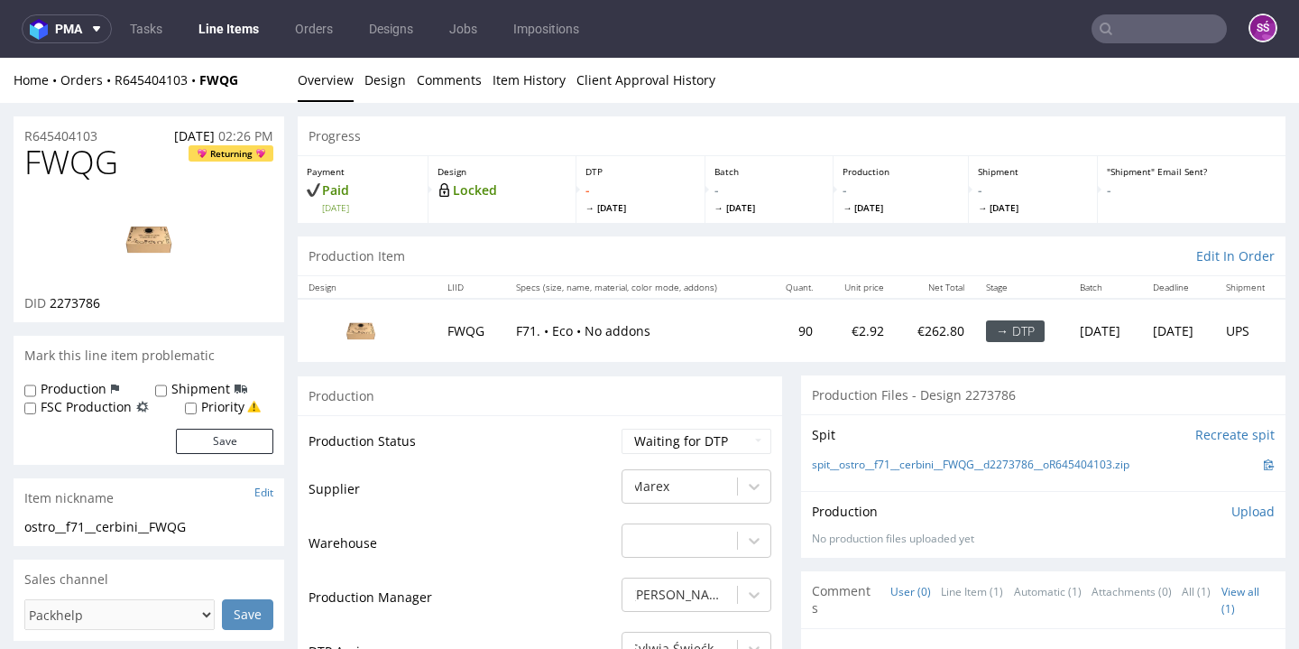
click at [54, 156] on span "FWQG" at bounding box center [71, 162] width 94 height 36
copy span "FWQG"
click at [859, 463] on link "spit__ostro__f71__cerbini__FWQG__d2273786__oR645404103.zip" at bounding box center [970, 464] width 317 height 15
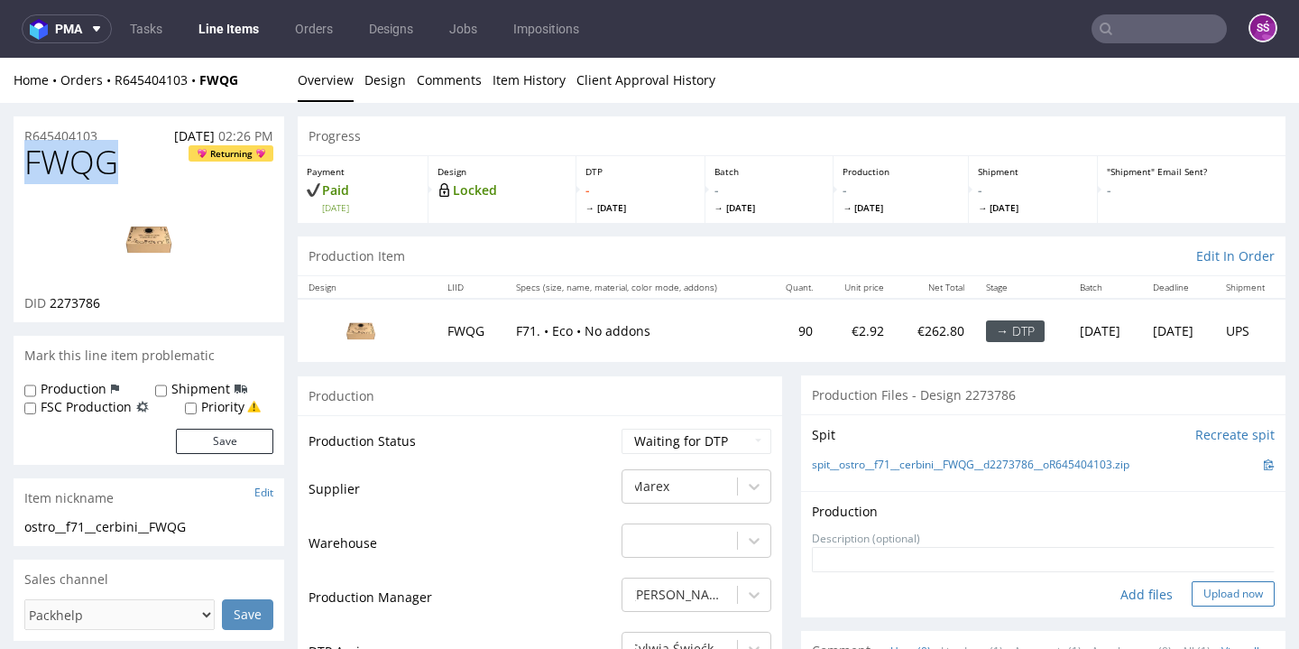
click at [1201, 581] on button "Upload now" at bounding box center [1232, 593] width 83 height 25
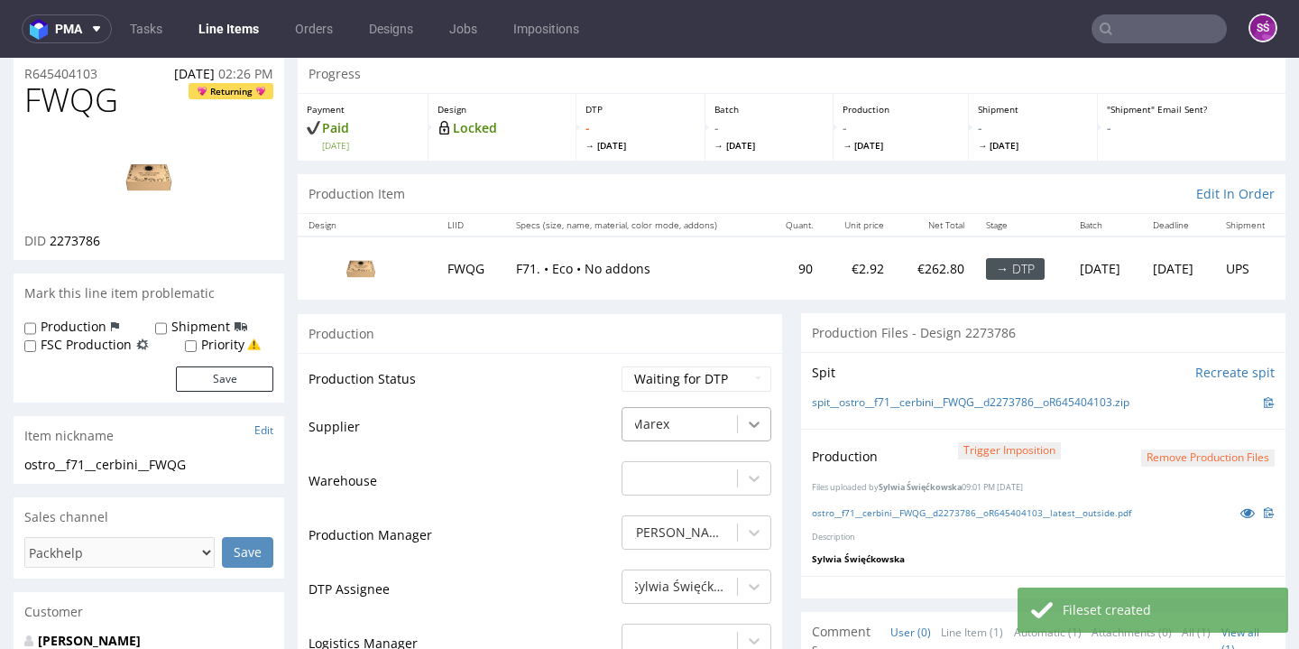
scroll to position [134, 0]
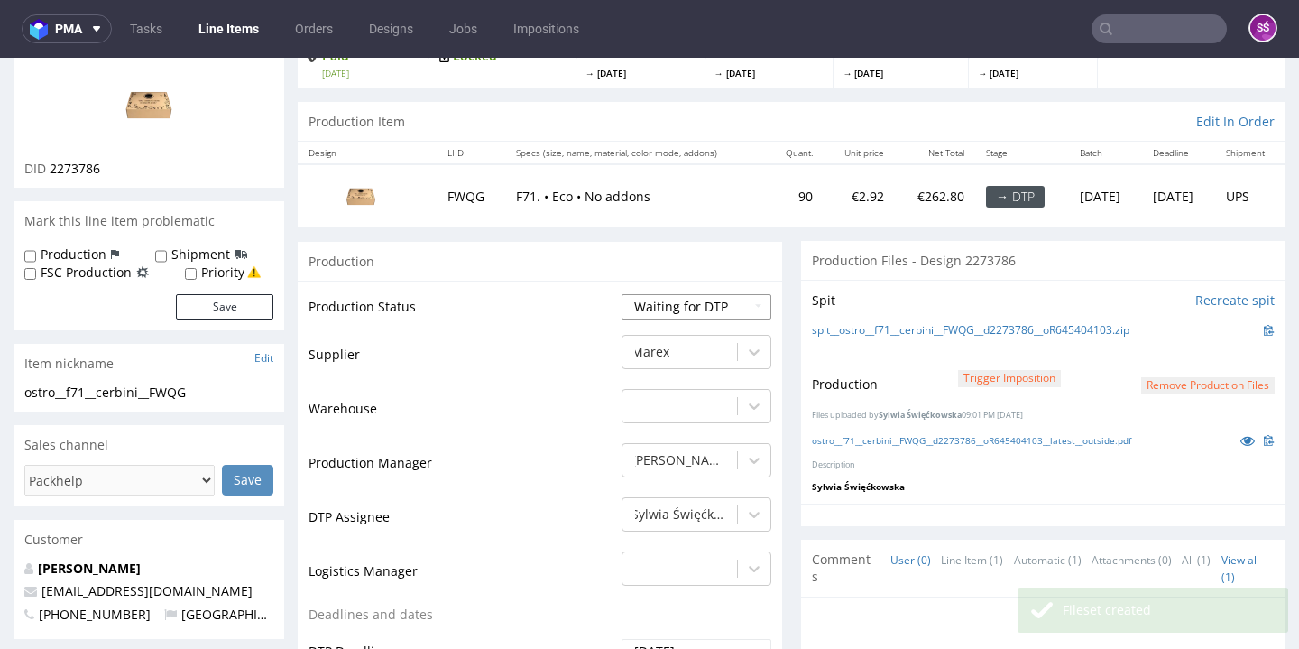
select select "dtp_production_ready"
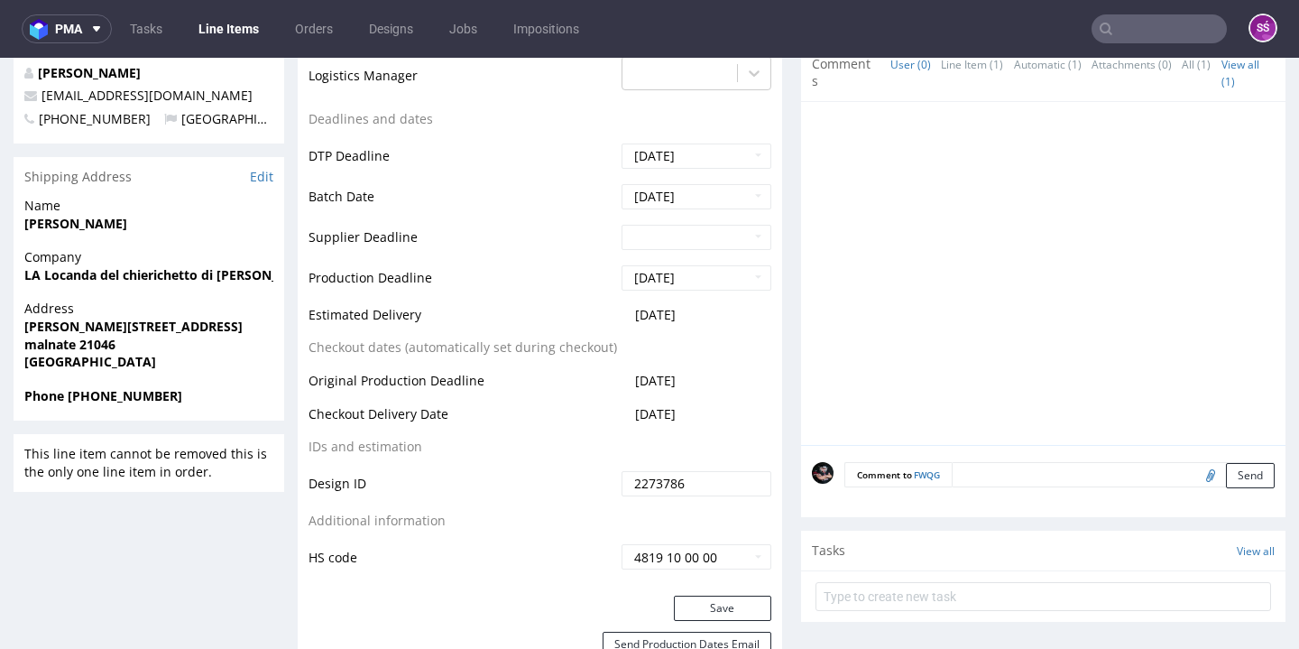
scroll to position [662, 0]
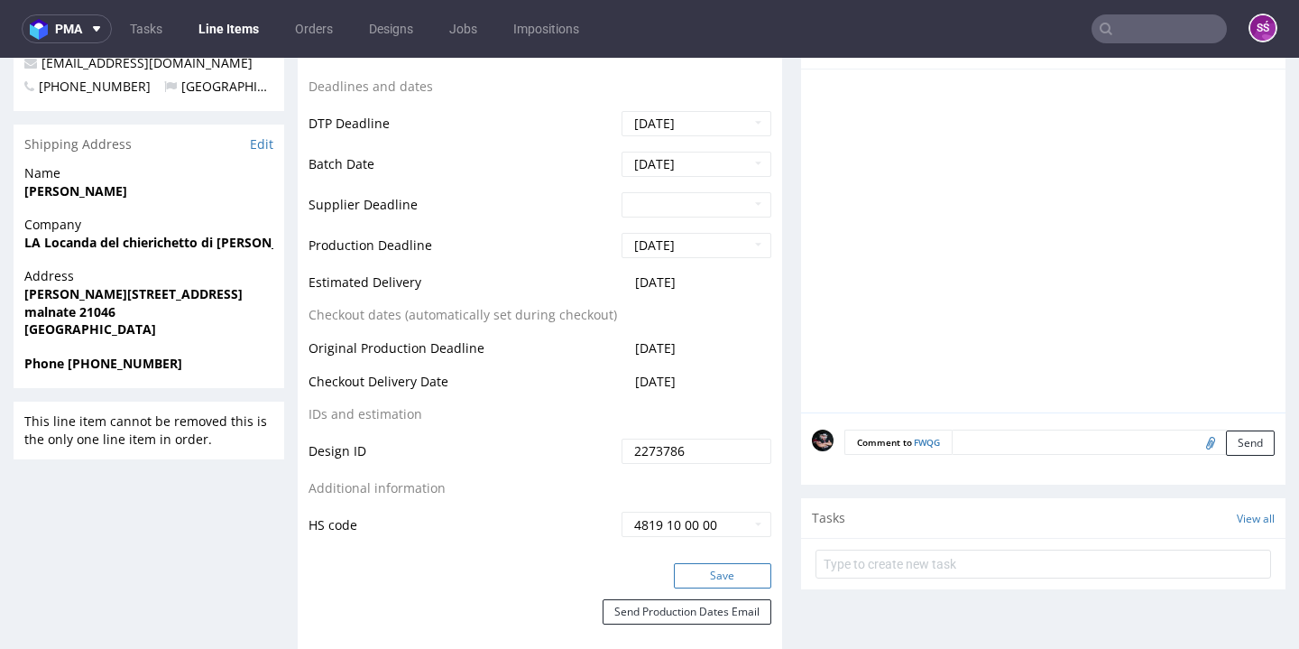
click at [728, 563] on button "Save" at bounding box center [722, 575] width 97 height 25
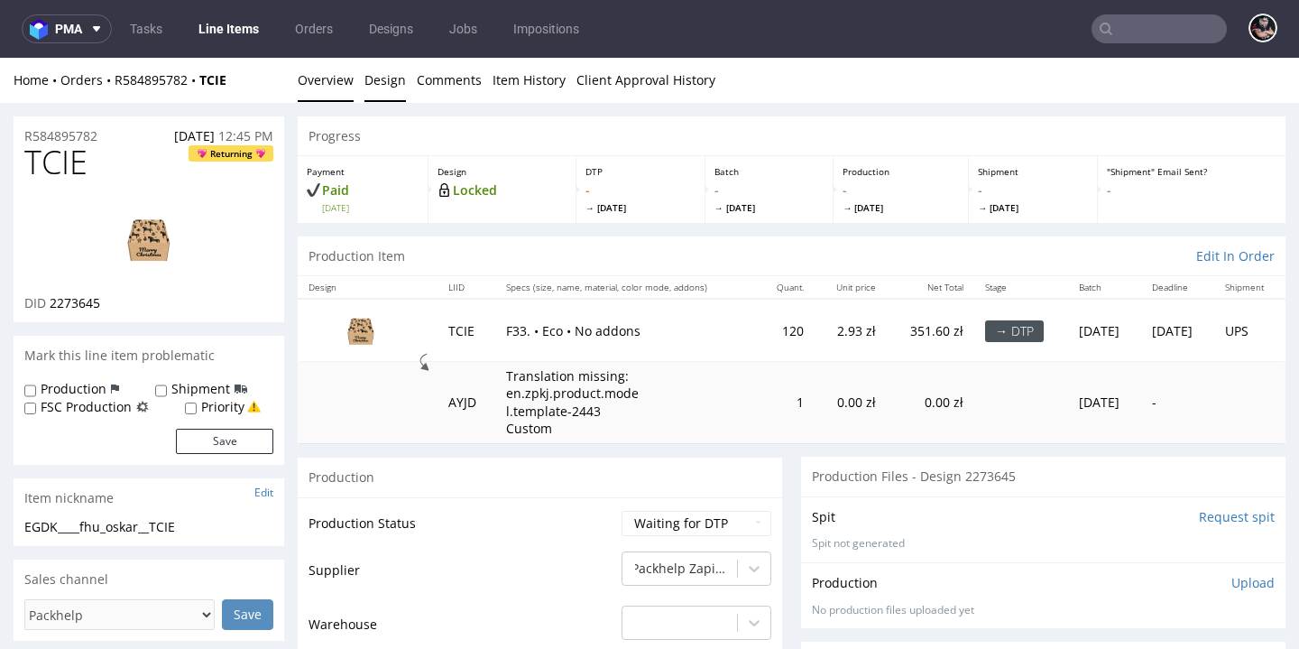
click at [390, 75] on link "Design" at bounding box center [384, 80] width 41 height 44
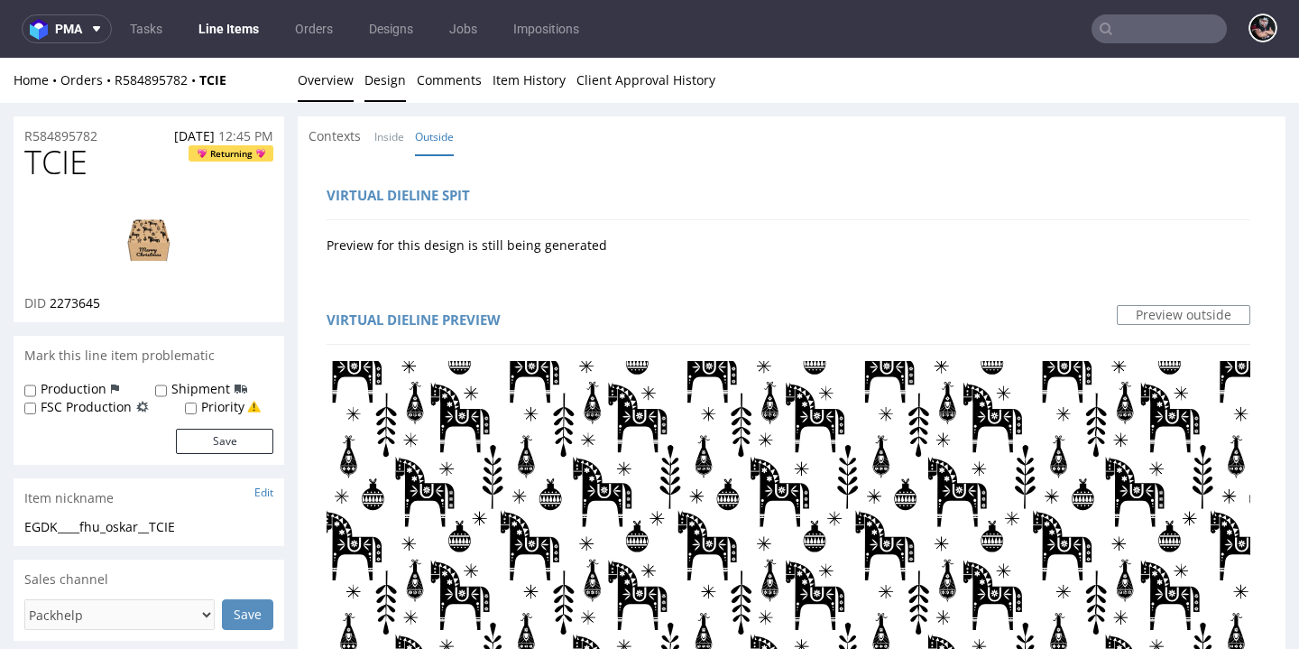
click at [314, 85] on link "Overview" at bounding box center [326, 80] width 56 height 44
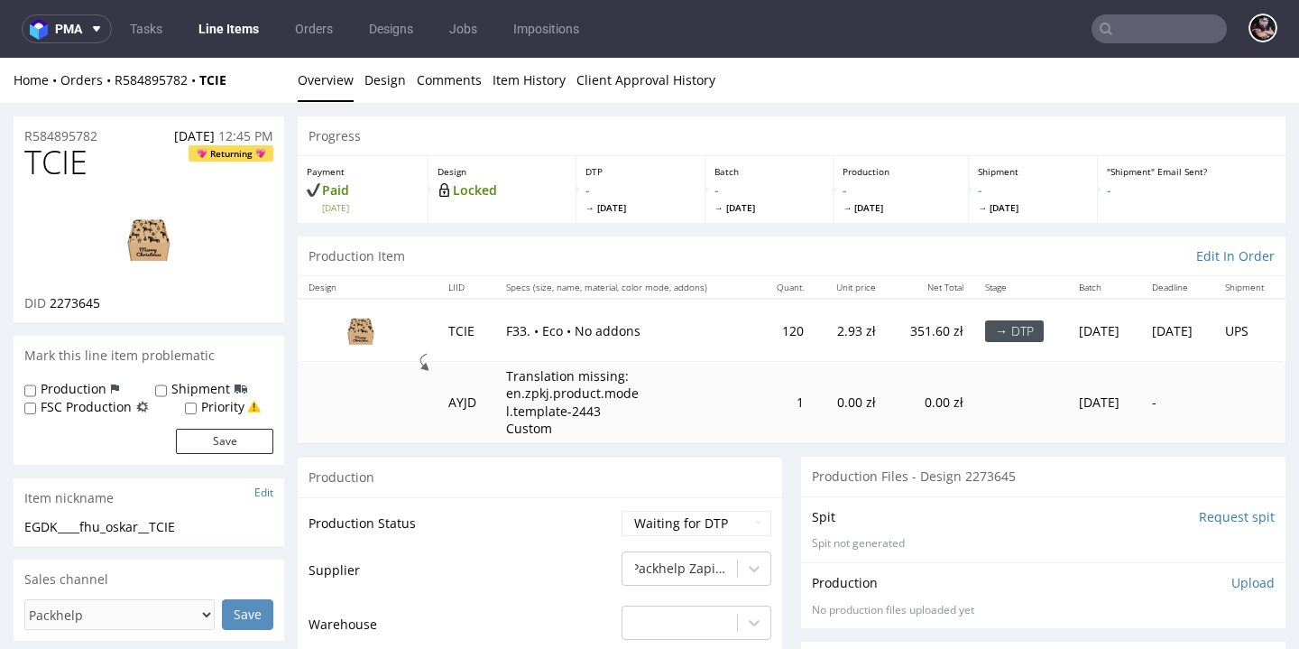
scroll to position [382, 0]
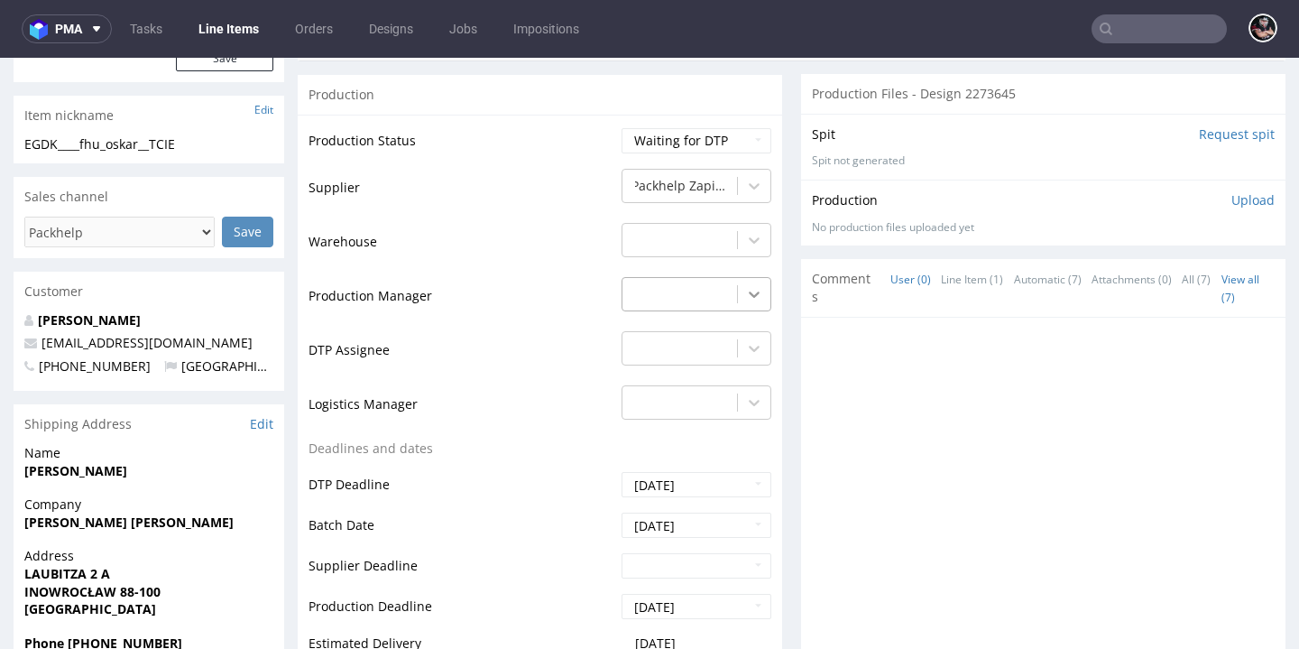
click at [745, 295] on icon at bounding box center [754, 294] width 18 height 18
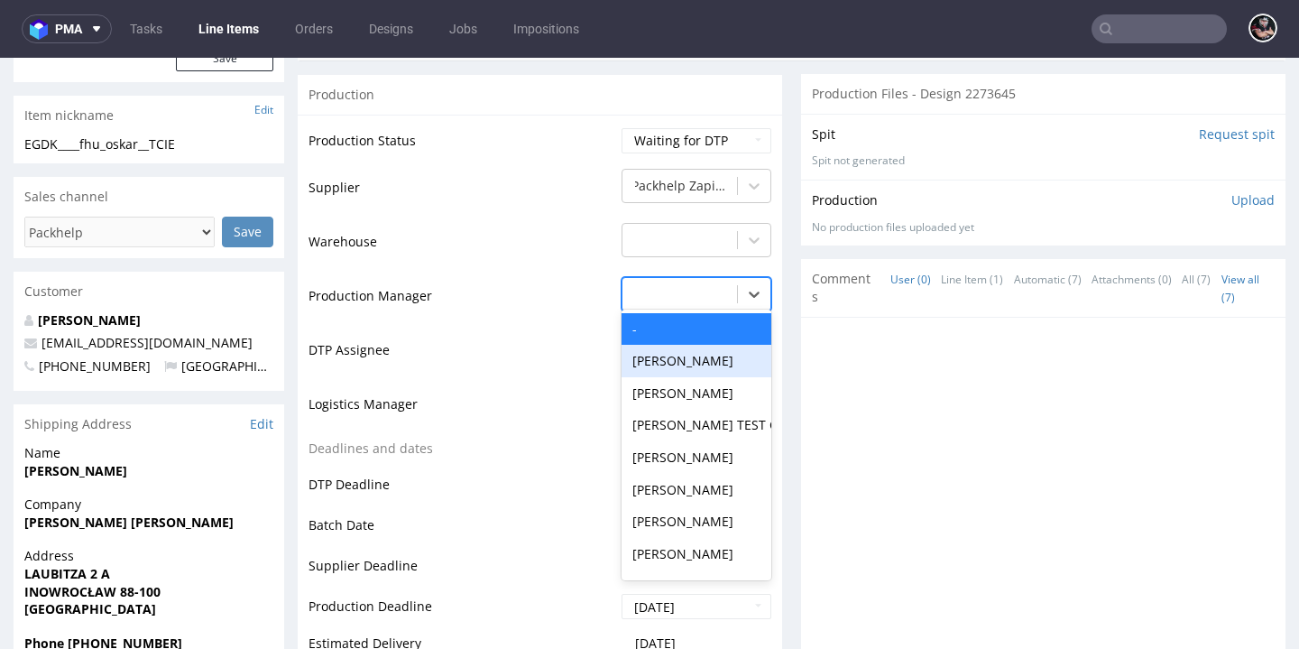
scroll to position [596, 0]
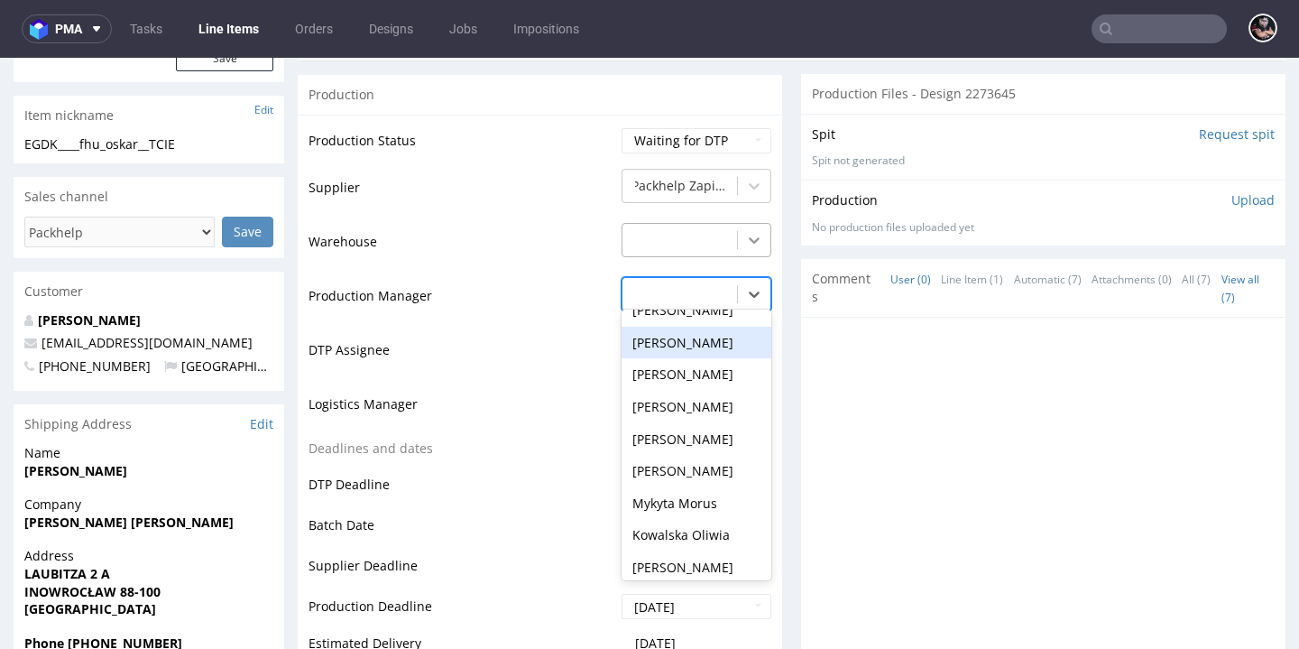
click at [753, 245] on div at bounding box center [754, 240] width 32 height 32
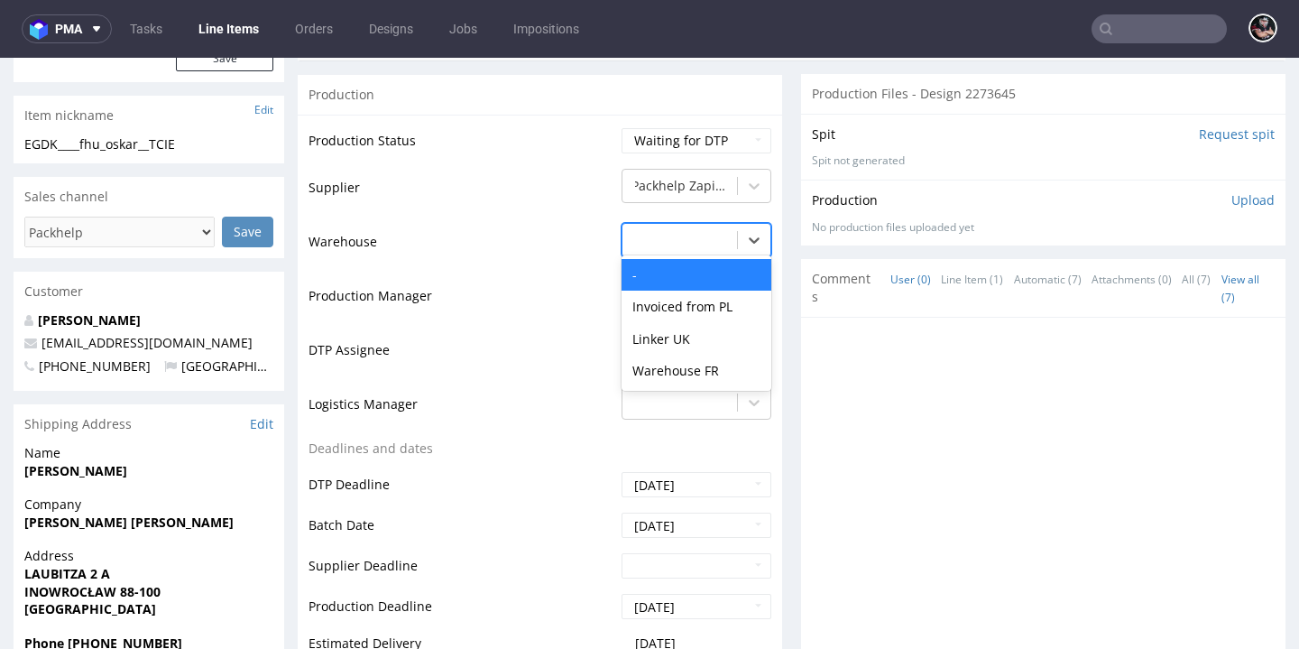
click at [541, 275] on td "Production Manager" at bounding box center [462, 302] width 308 height 54
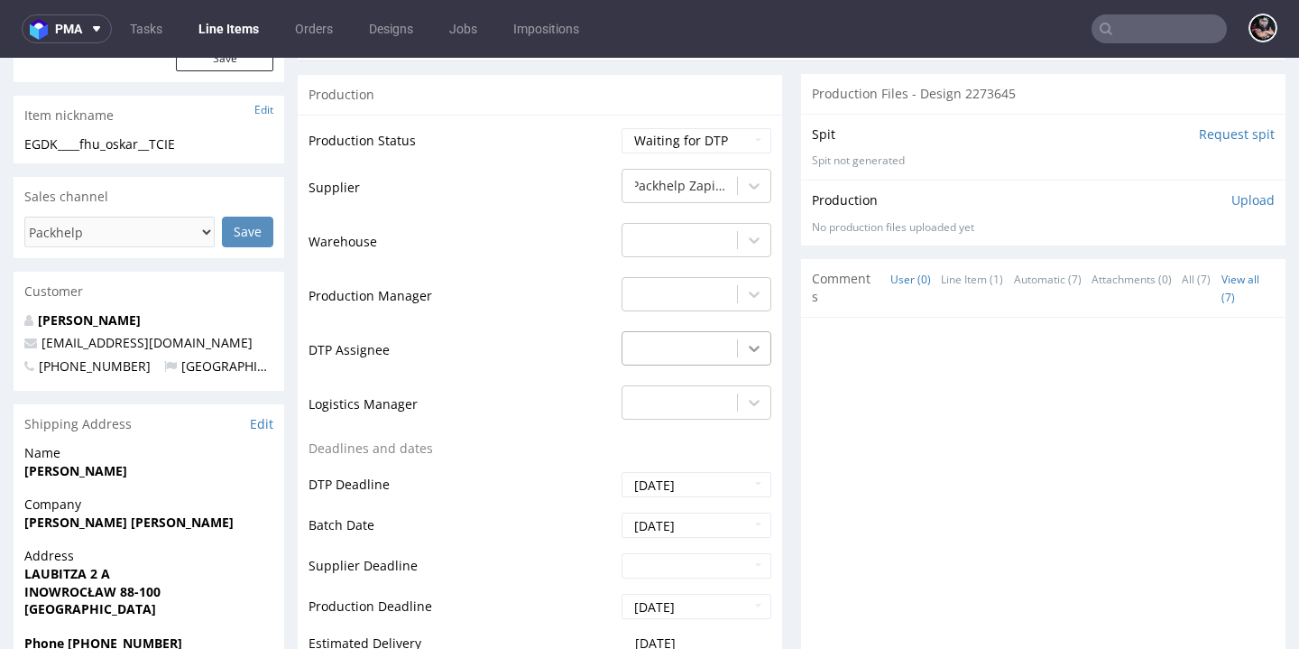
click at [756, 339] on div at bounding box center [754, 348] width 32 height 32
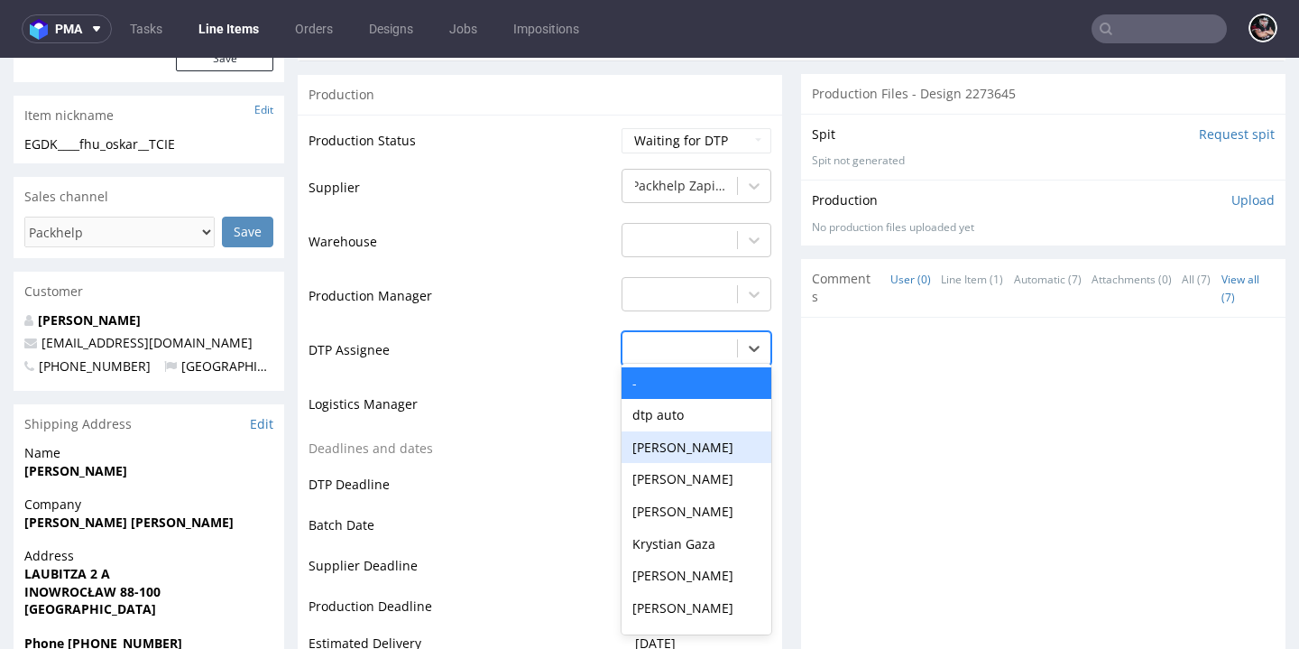
scroll to position [621, 0]
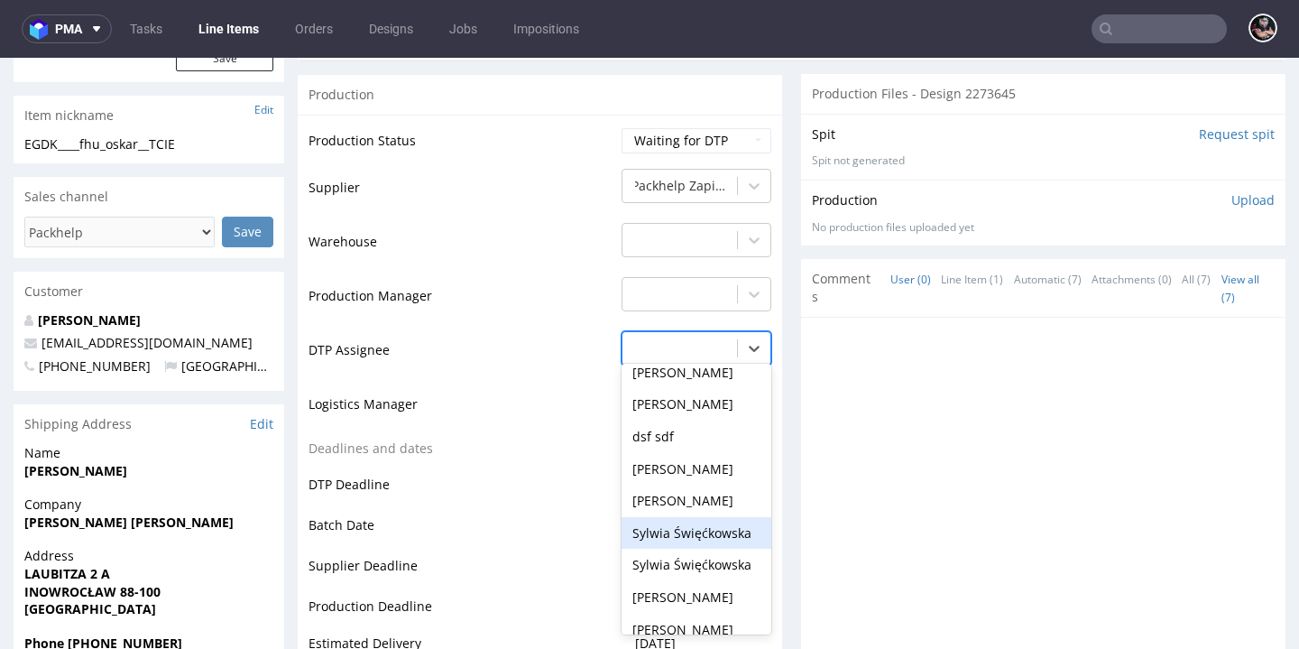
click at [687, 517] on div "Sylwia Święćkowska" at bounding box center [696, 533] width 150 height 32
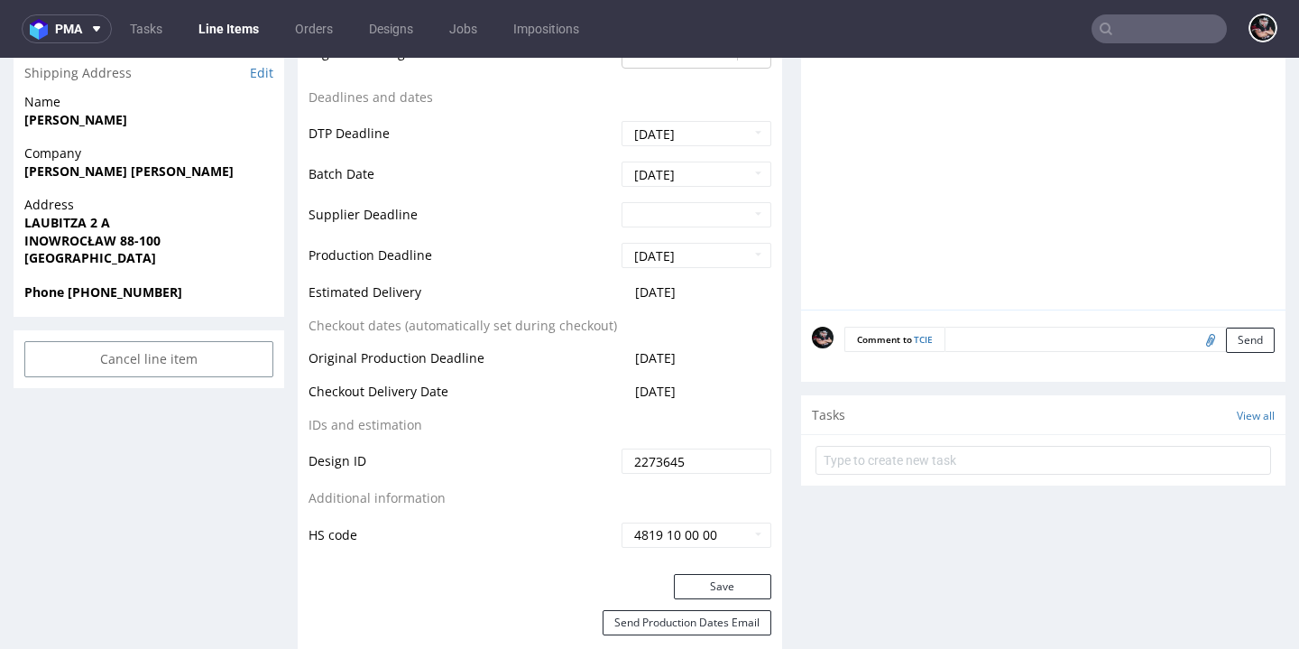
scroll to position [935, 0]
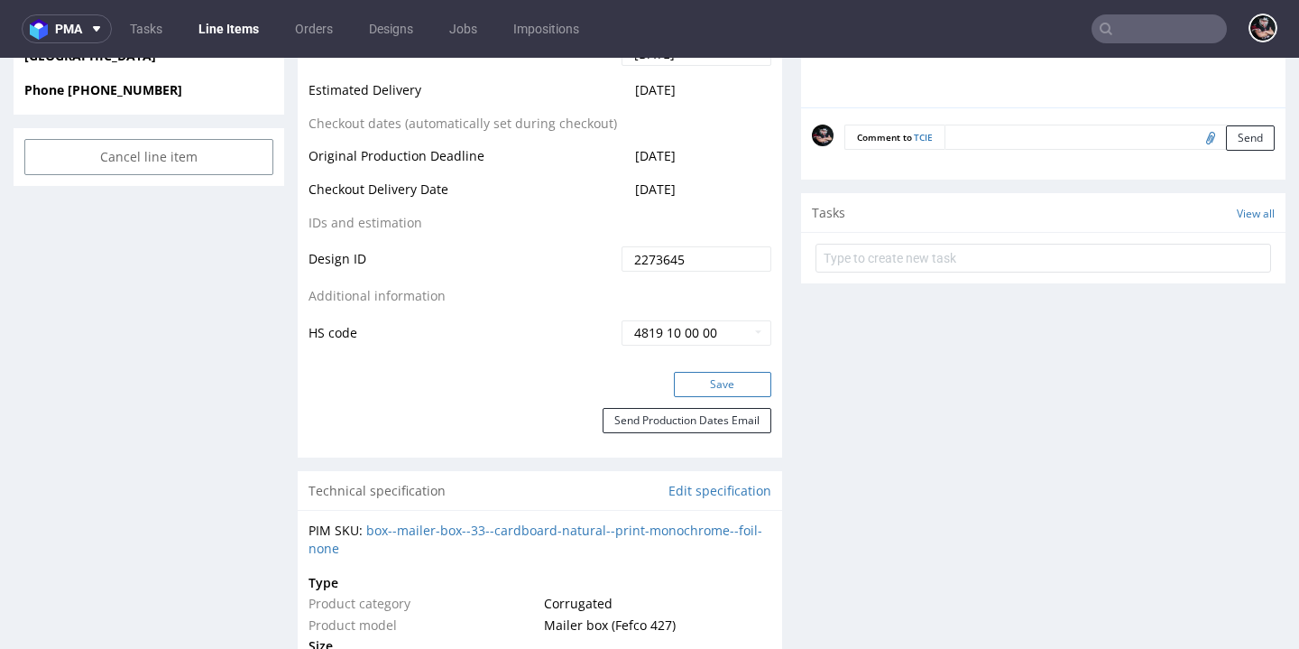
click at [718, 378] on button "Save" at bounding box center [722, 384] width 97 height 25
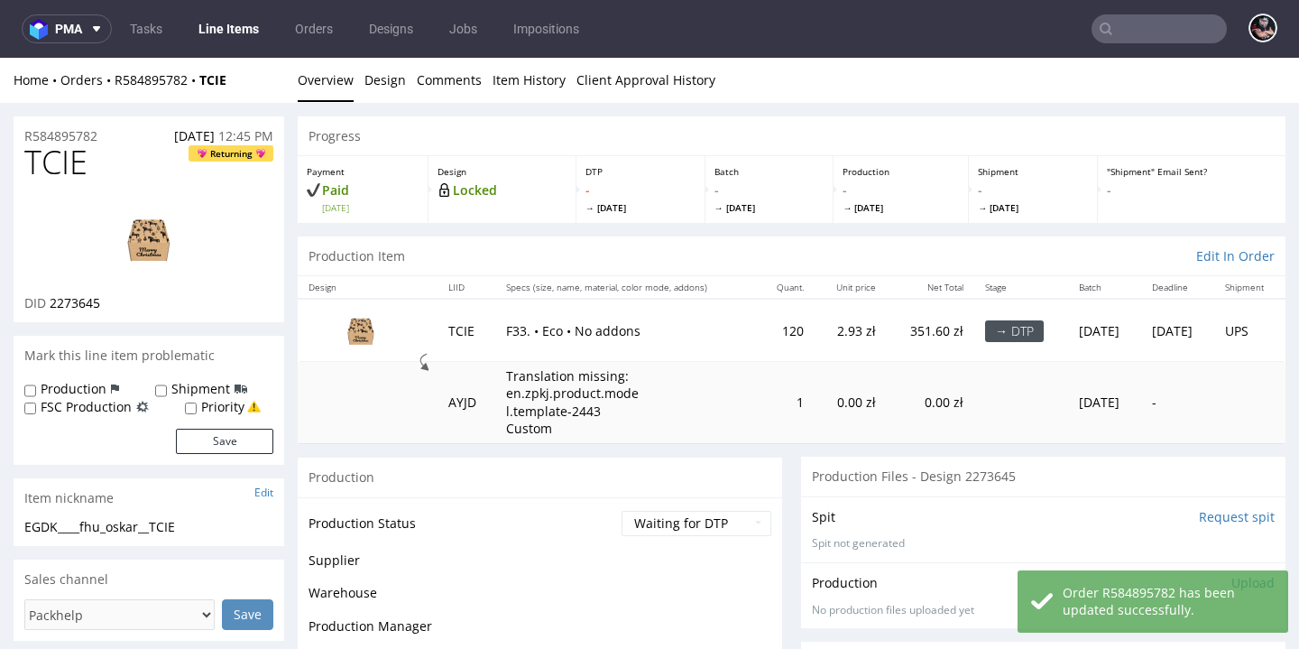
scroll to position [58, 0]
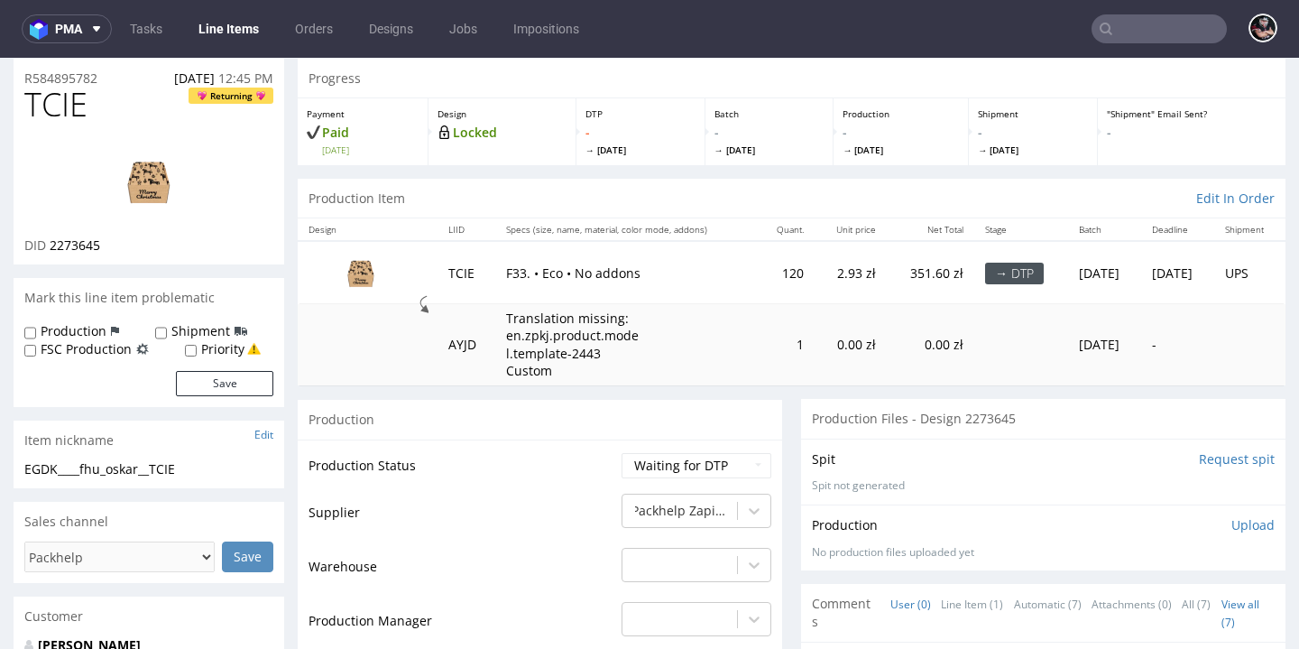
click at [1199, 450] on input "Request spit" at bounding box center [1237, 459] width 76 height 18
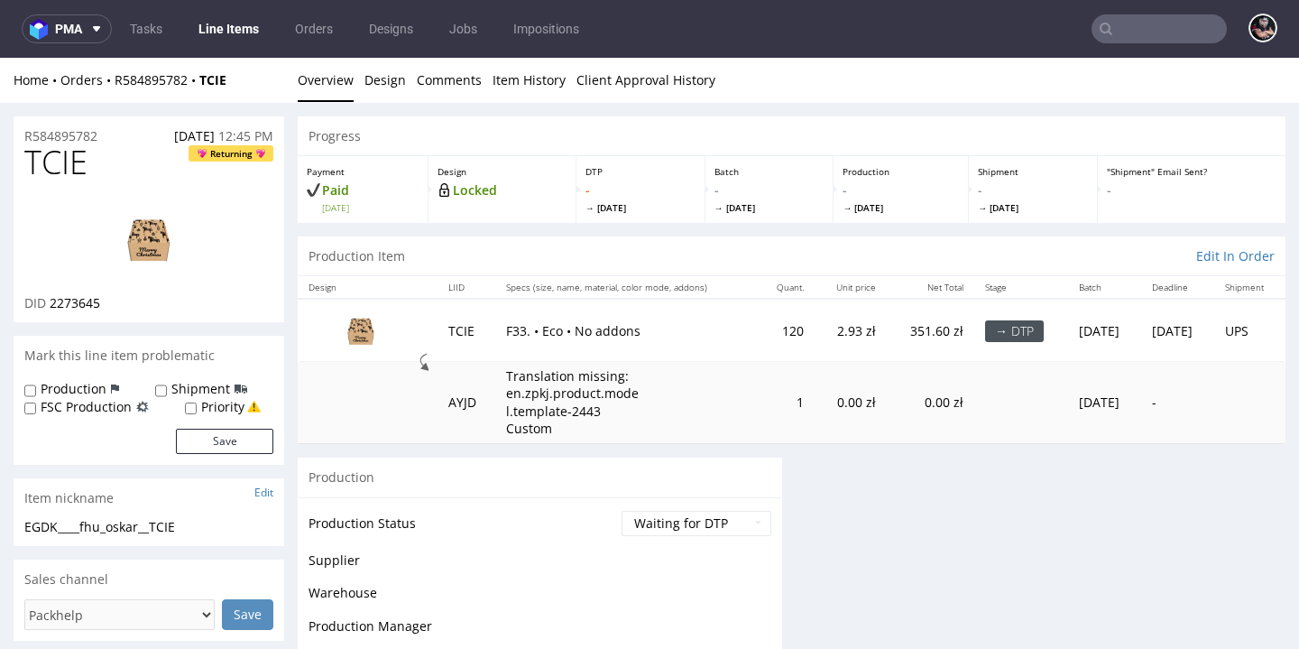
scroll to position [0, 0]
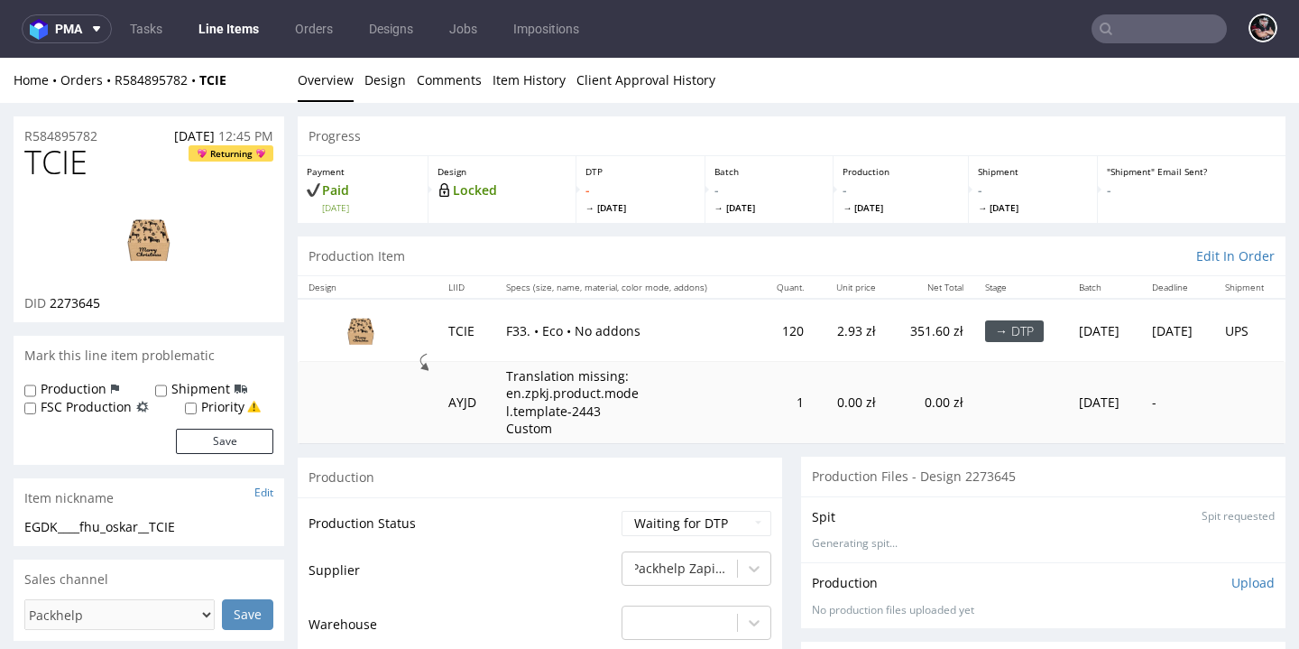
click at [86, 302] on span "2273645" at bounding box center [75, 302] width 51 height 17
copy span "2273645"
click at [97, 520] on div "EGDK____fhu_oskar__TCIE" at bounding box center [148, 527] width 249 height 18
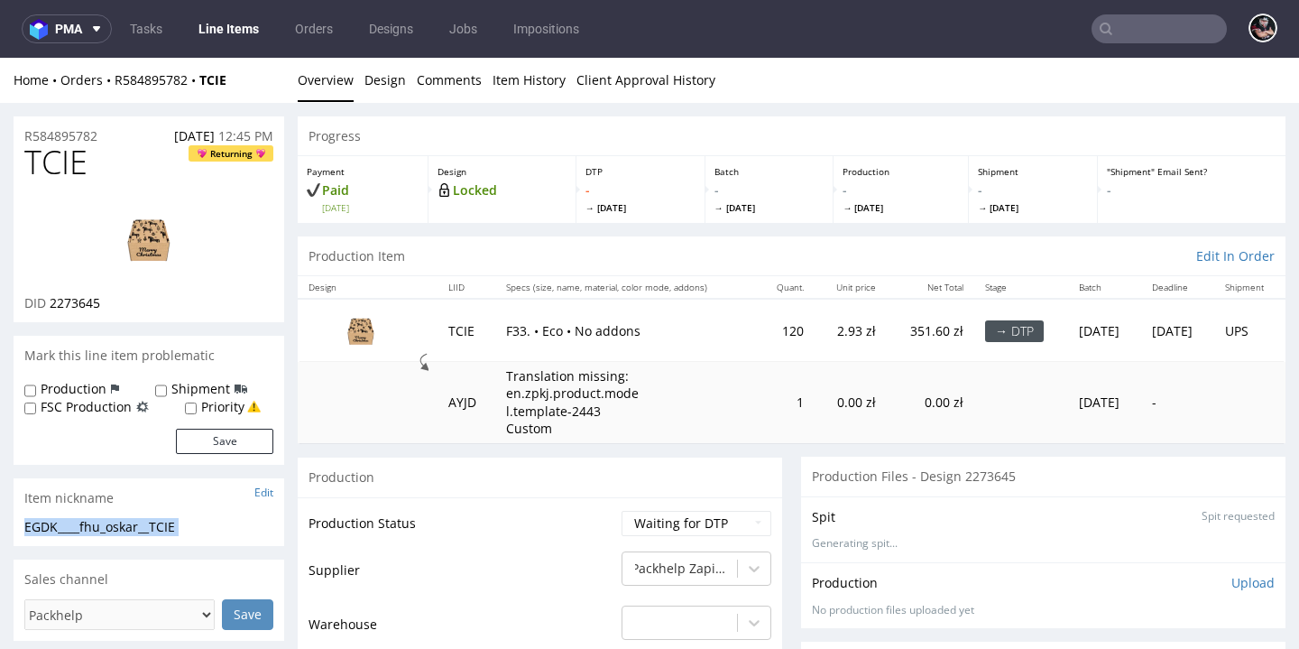
click at [97, 520] on div "EGDK____fhu_oskar__TCIE" at bounding box center [148, 527] width 249 height 18
copy div "EGDK____fhu_oskar__TCIE Update"
click at [68, 301] on span "2273645" at bounding box center [75, 302] width 51 height 17
copy span "2273645"
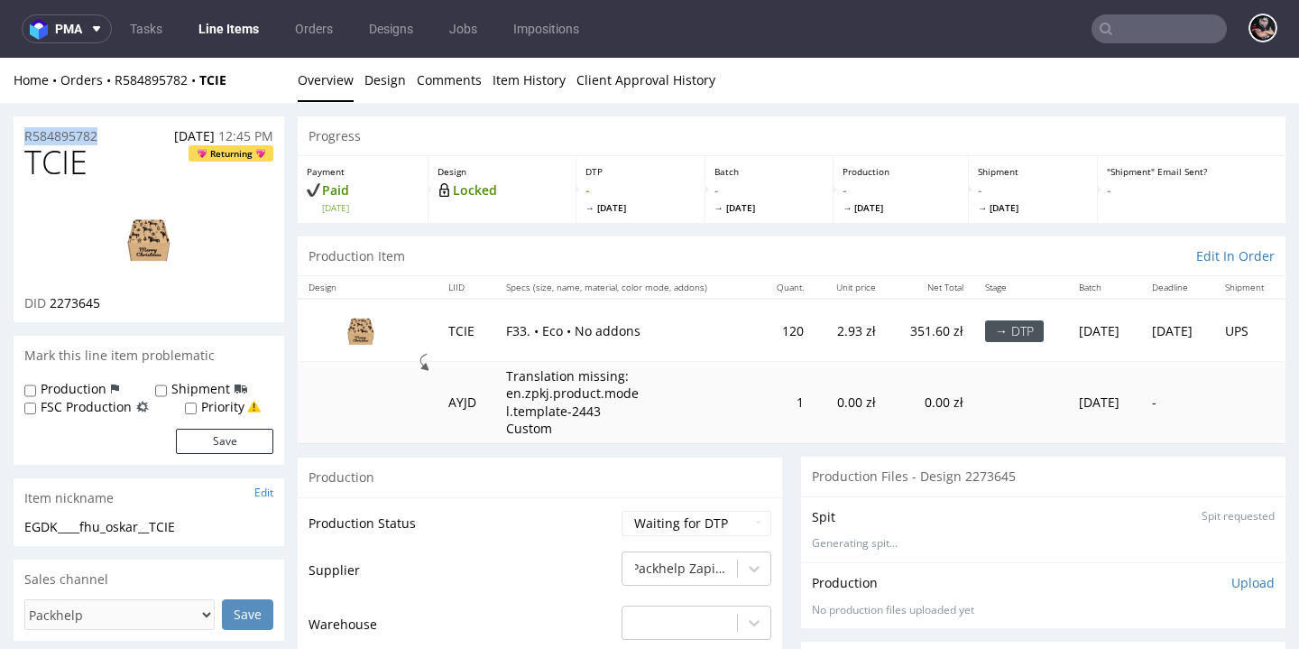
drag, startPoint x: 108, startPoint y: 137, endPoint x: 23, endPoint y: 124, distance: 86.7
click at [23, 124] on div "R584895782 10.10.2025 12:45 PM" at bounding box center [149, 130] width 271 height 29
copy p "R584895782"
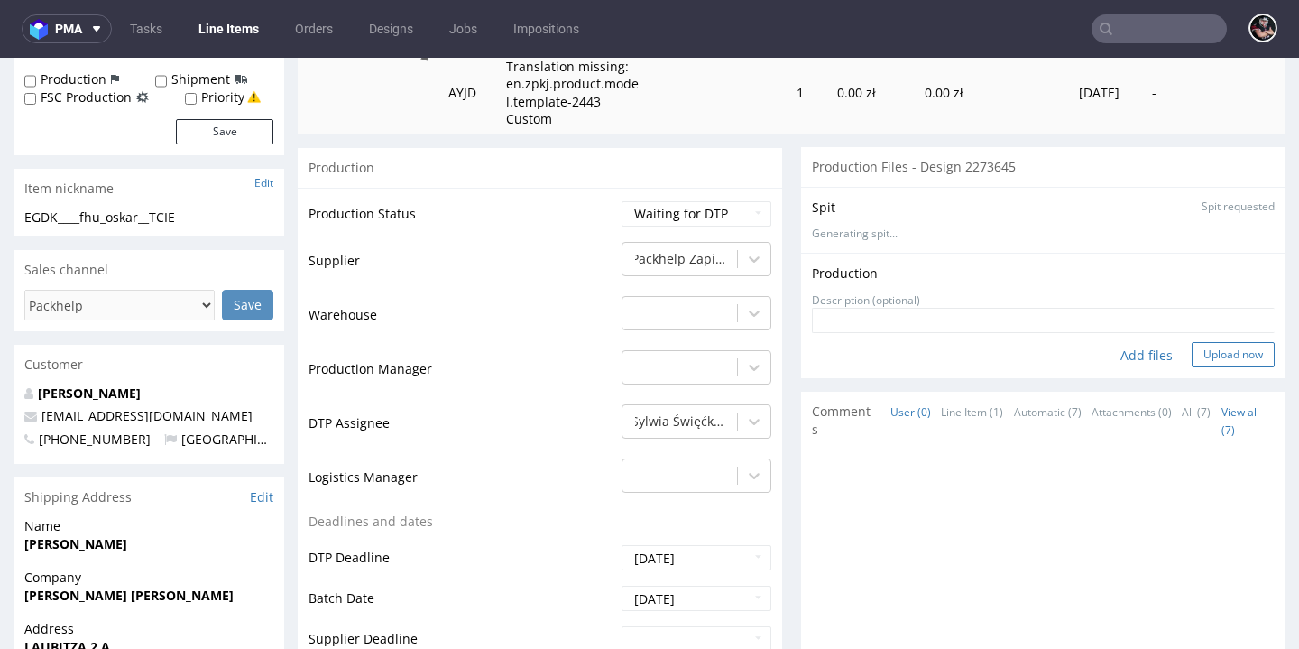
click at [1191, 342] on button "Upload now" at bounding box center [1232, 354] width 83 height 25
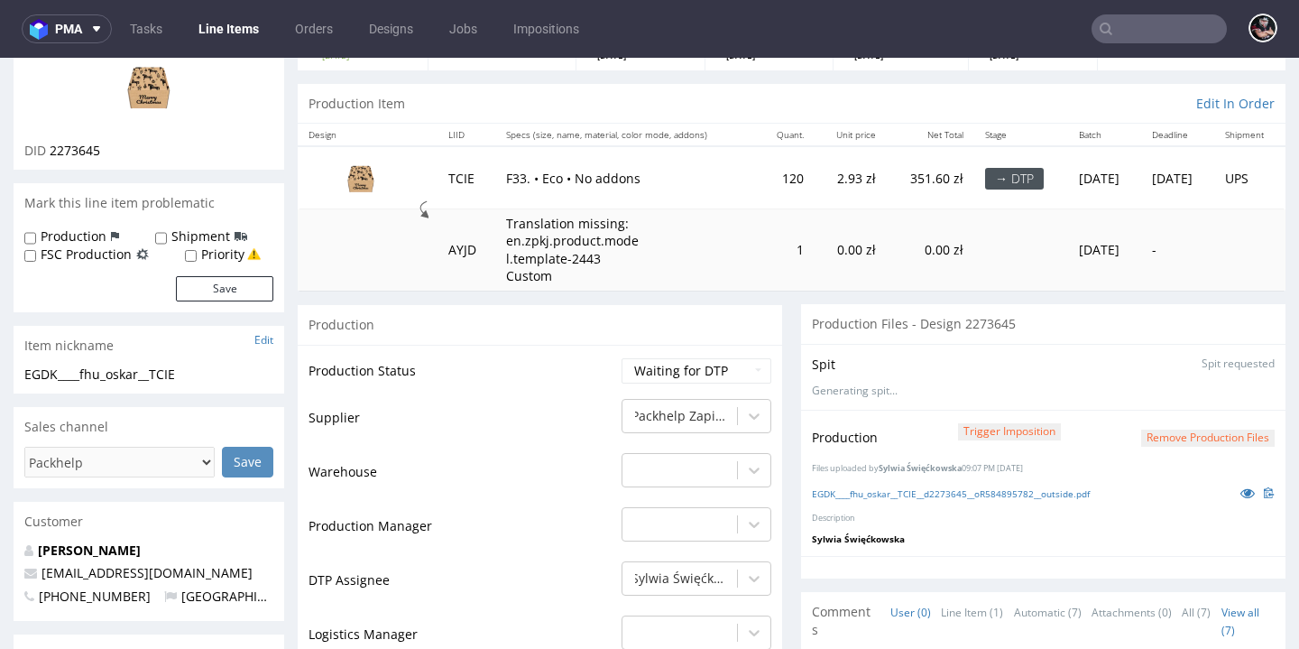
scroll to position [299, 0]
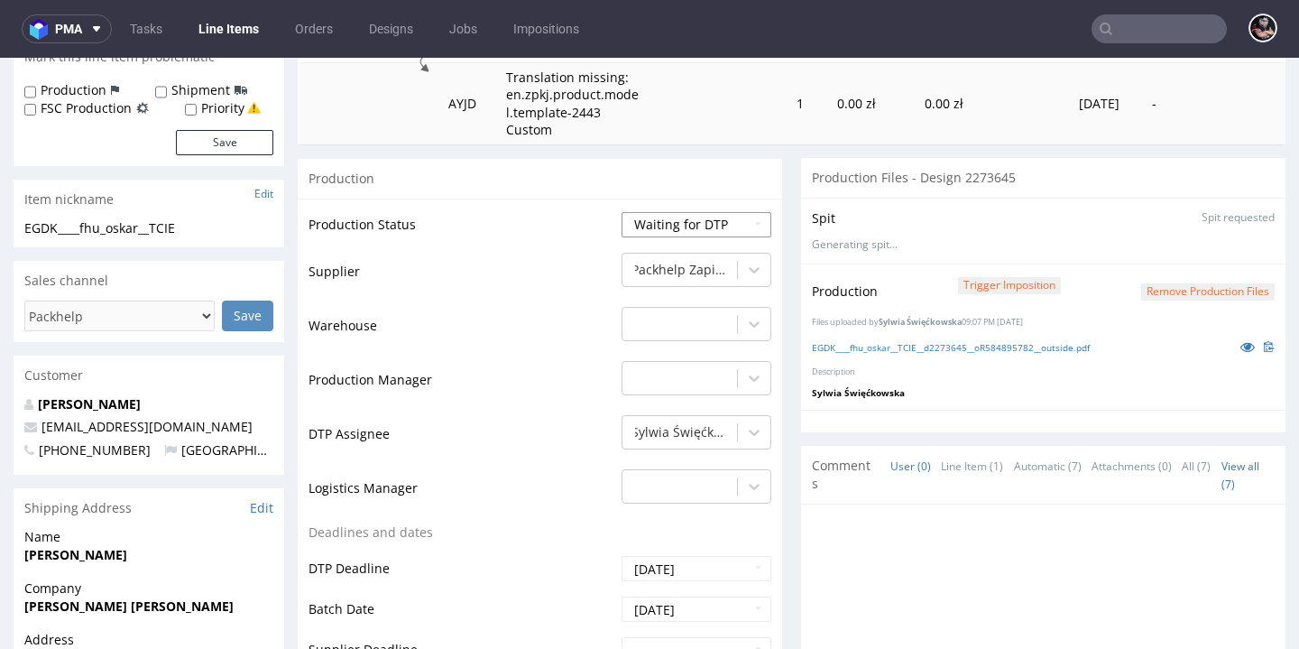
select select "dtp_production_ready"
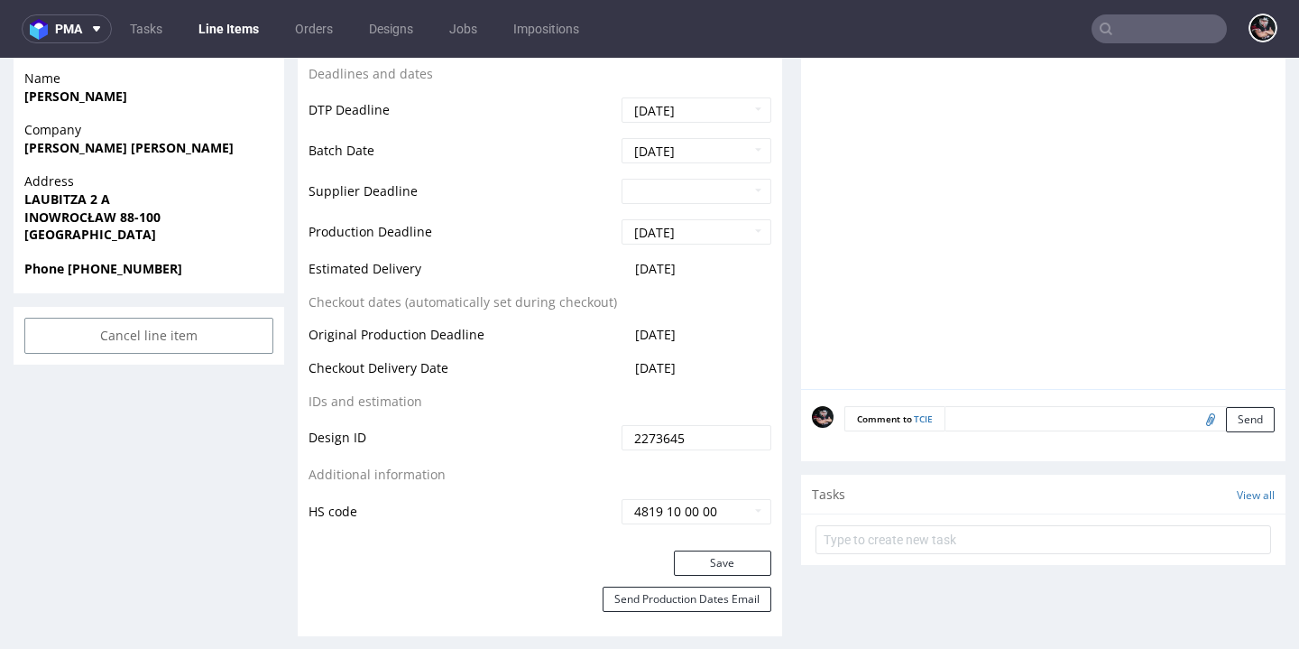
scroll to position [908, 0]
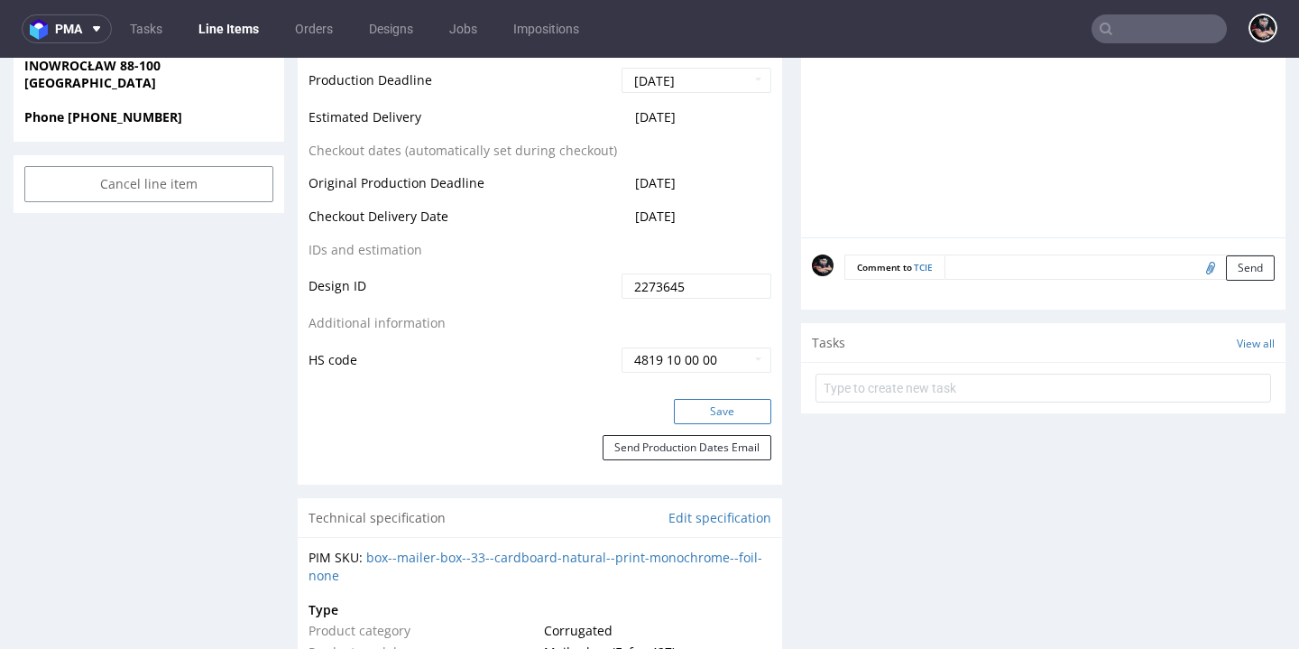
click at [722, 401] on button "Save" at bounding box center [722, 411] width 97 height 25
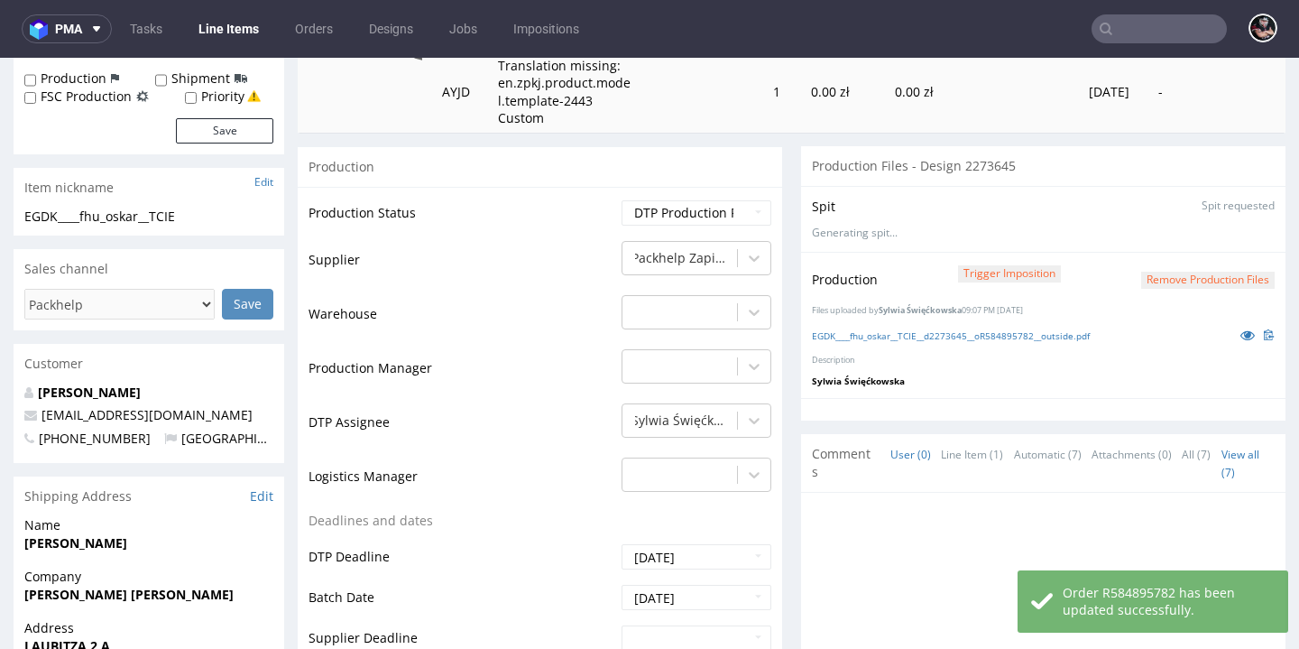
scroll to position [74, 0]
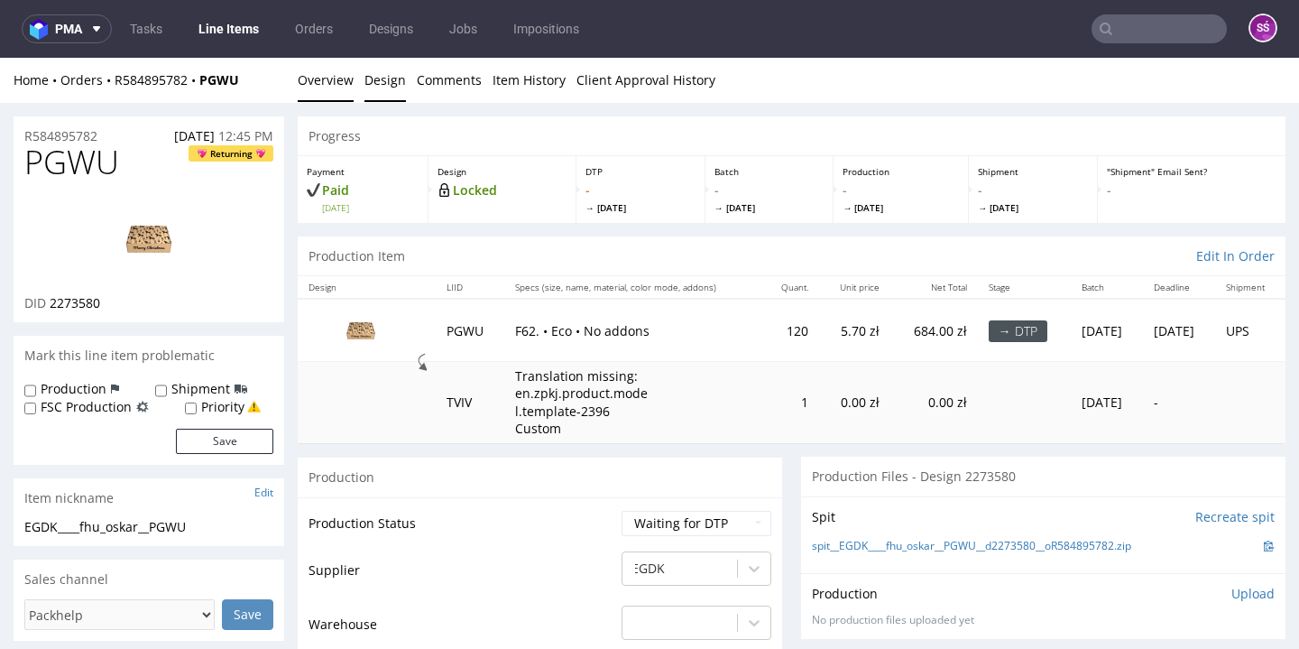
click at [373, 76] on link "Design" at bounding box center [384, 80] width 41 height 44
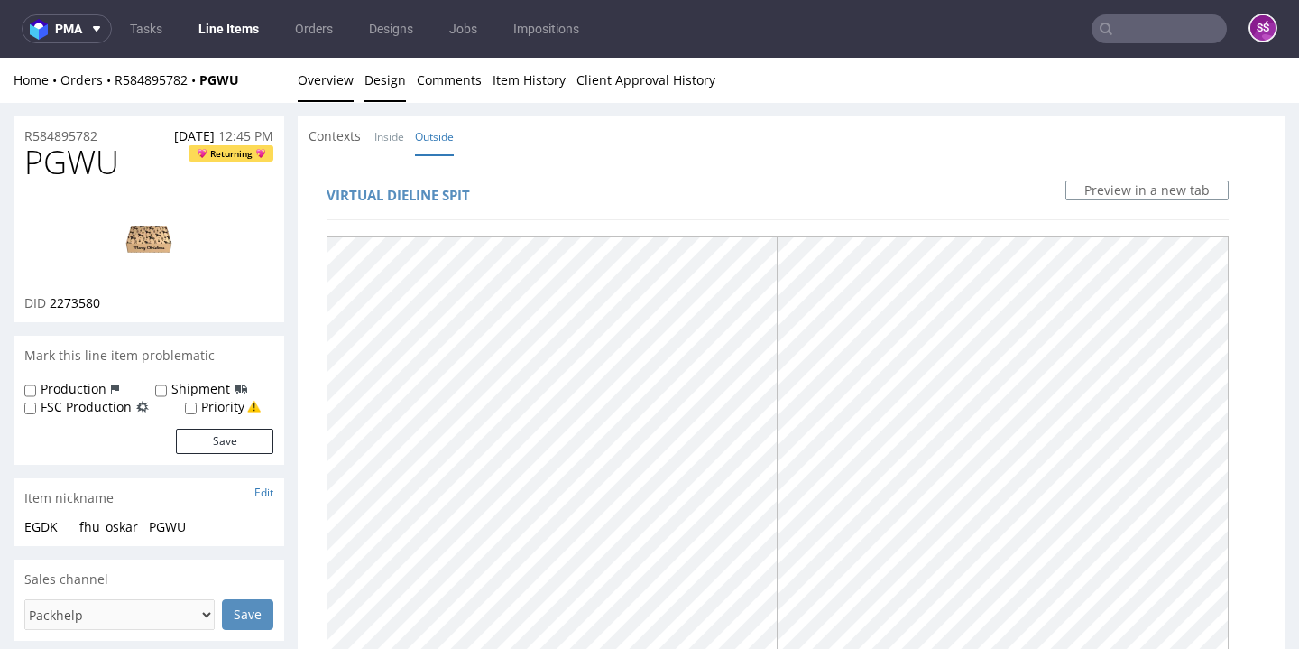
click at [339, 61] on link "Overview" at bounding box center [326, 80] width 56 height 44
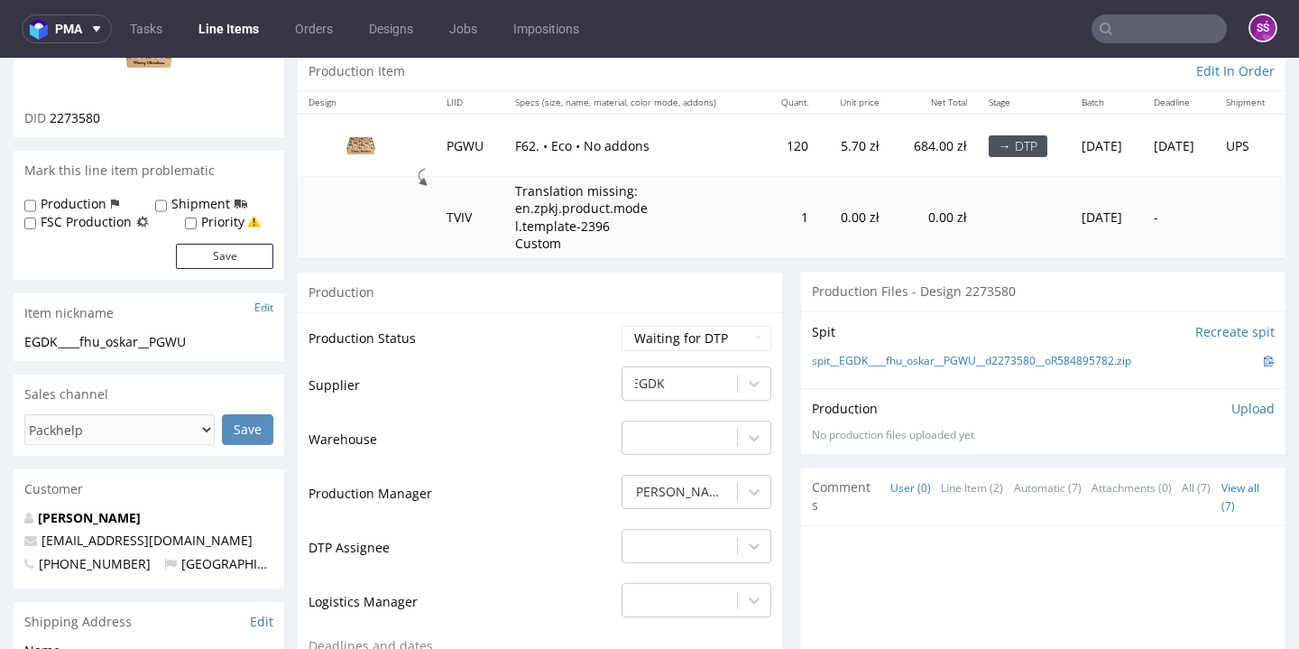
scroll to position [305, 0]
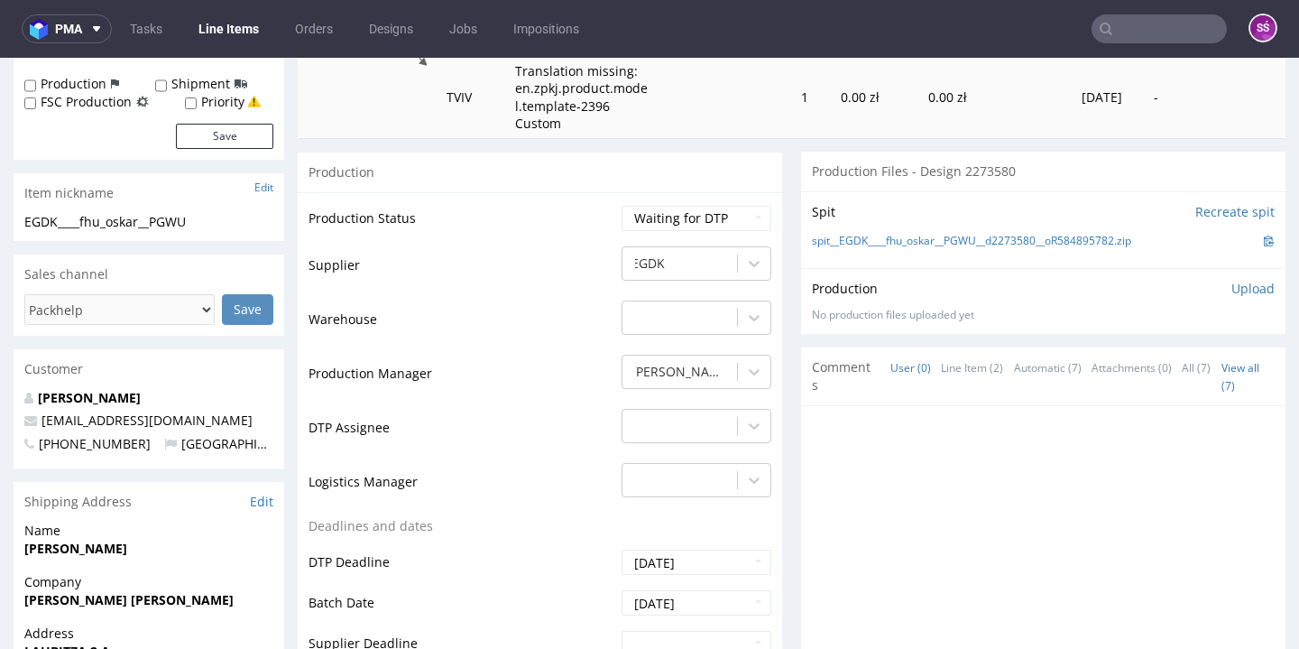
click at [762, 418] on div "Production Status Waiting for Artwork Waiting for Diecut Waiting for Mockup Wai…" at bounding box center [540, 597] width 484 height 810
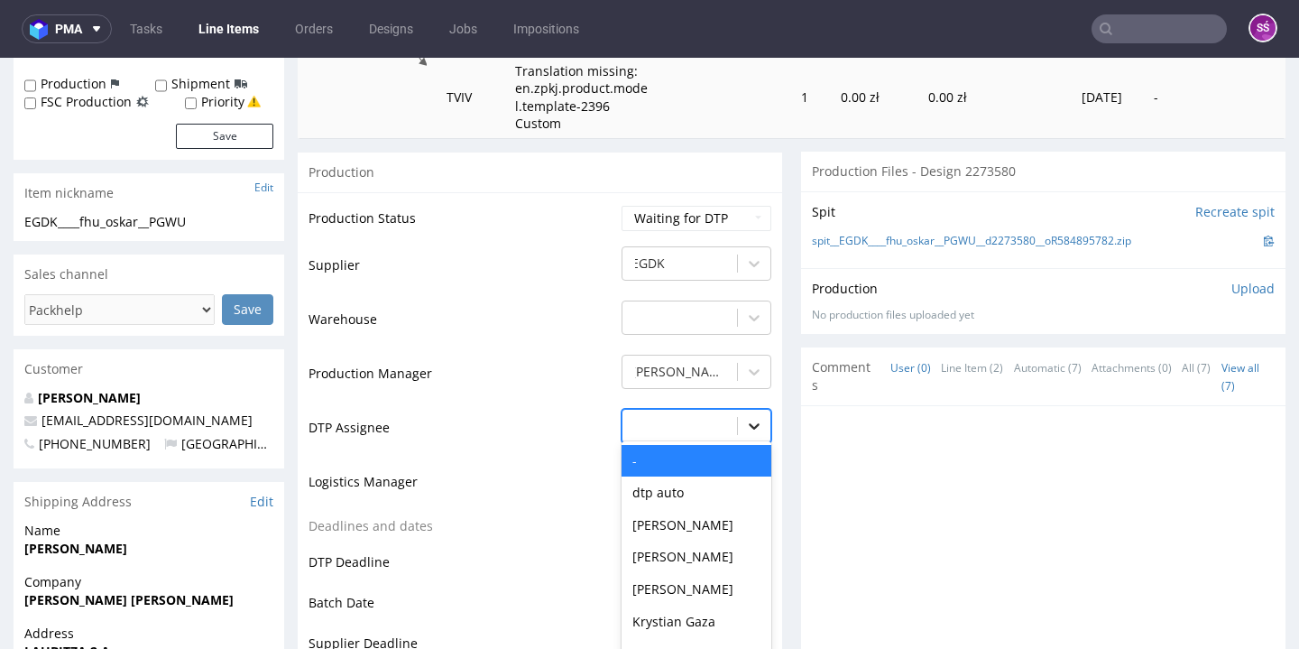
click at [756, 417] on div "- selected, 1 of 31. 31 results available. Use Up and Down to choose options, p…" at bounding box center [696, 421] width 150 height 25
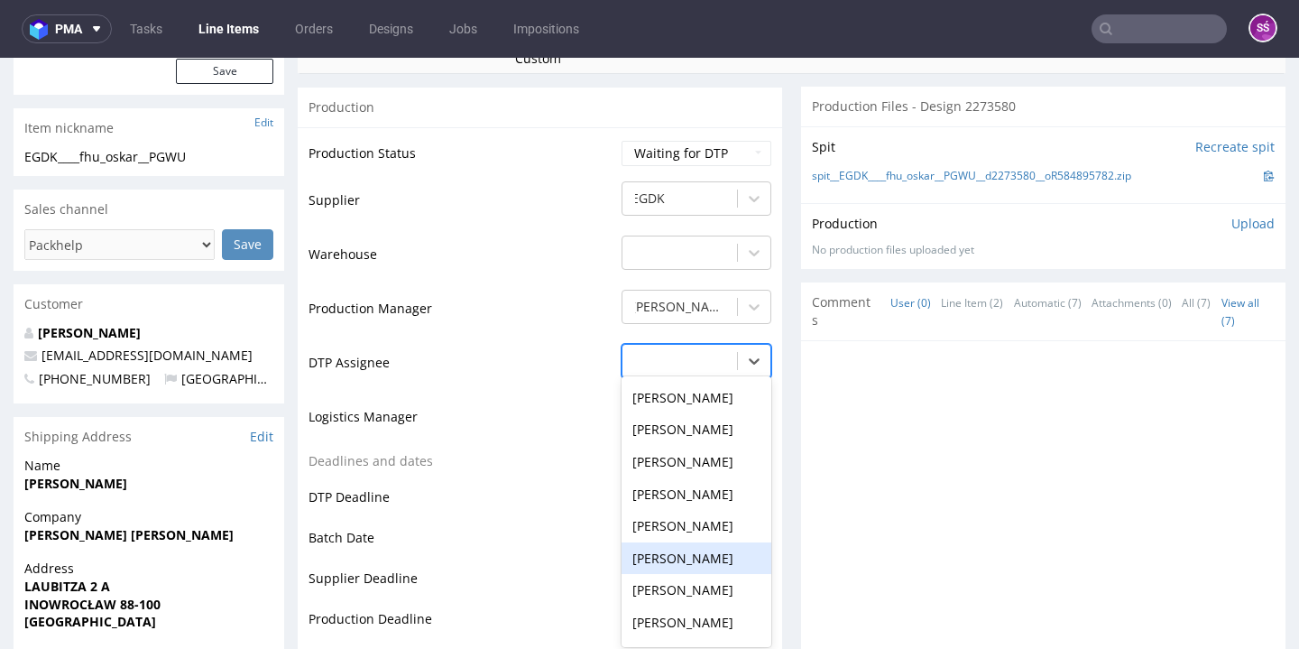
scroll to position [714, 0]
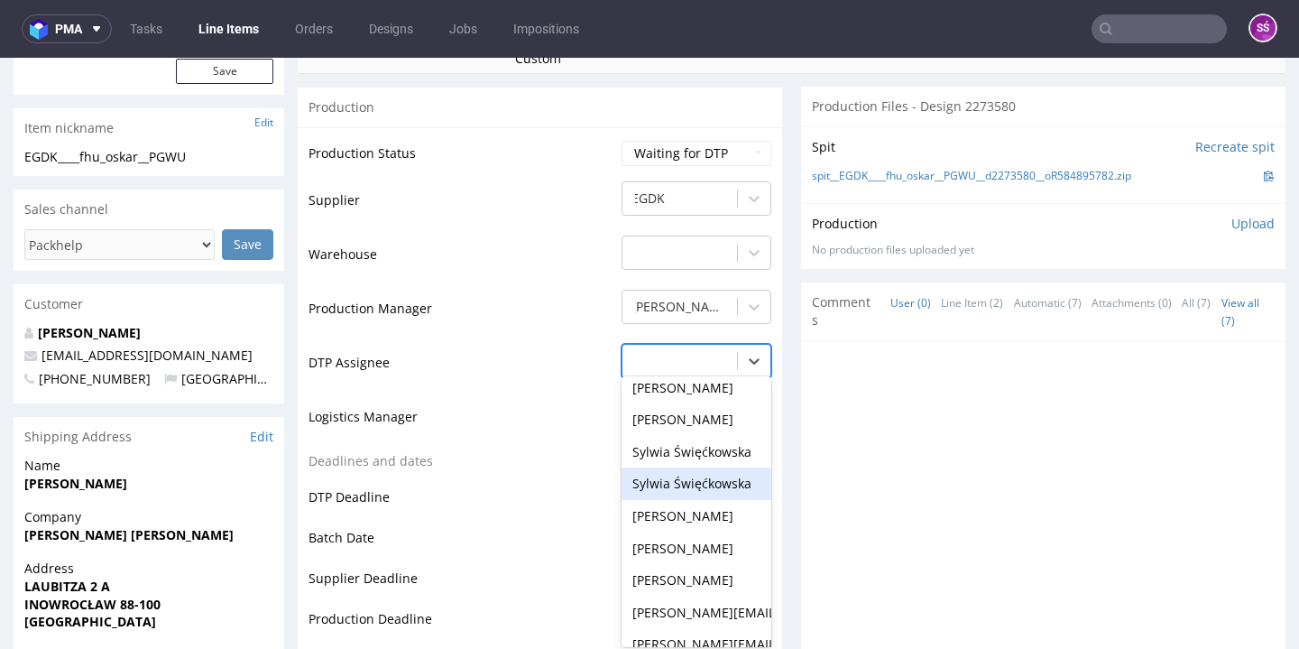
click at [702, 467] on div "Sylwia Święćkowska" at bounding box center [696, 483] width 150 height 32
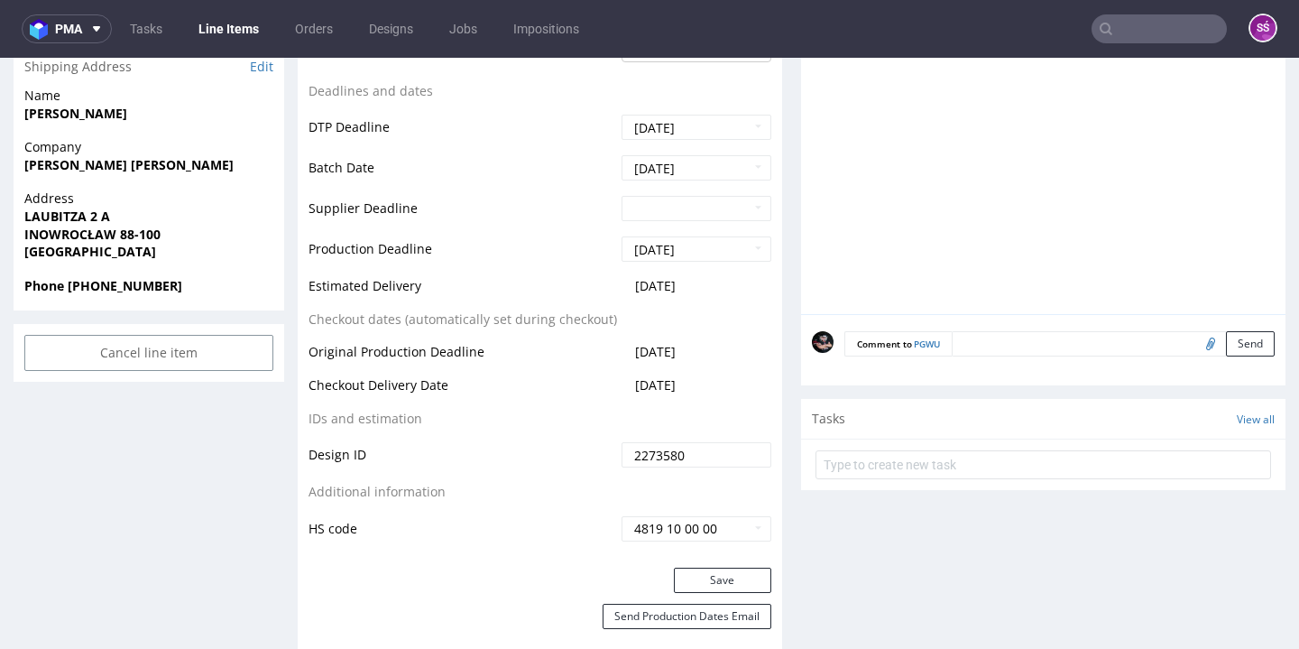
scroll to position [943, 0]
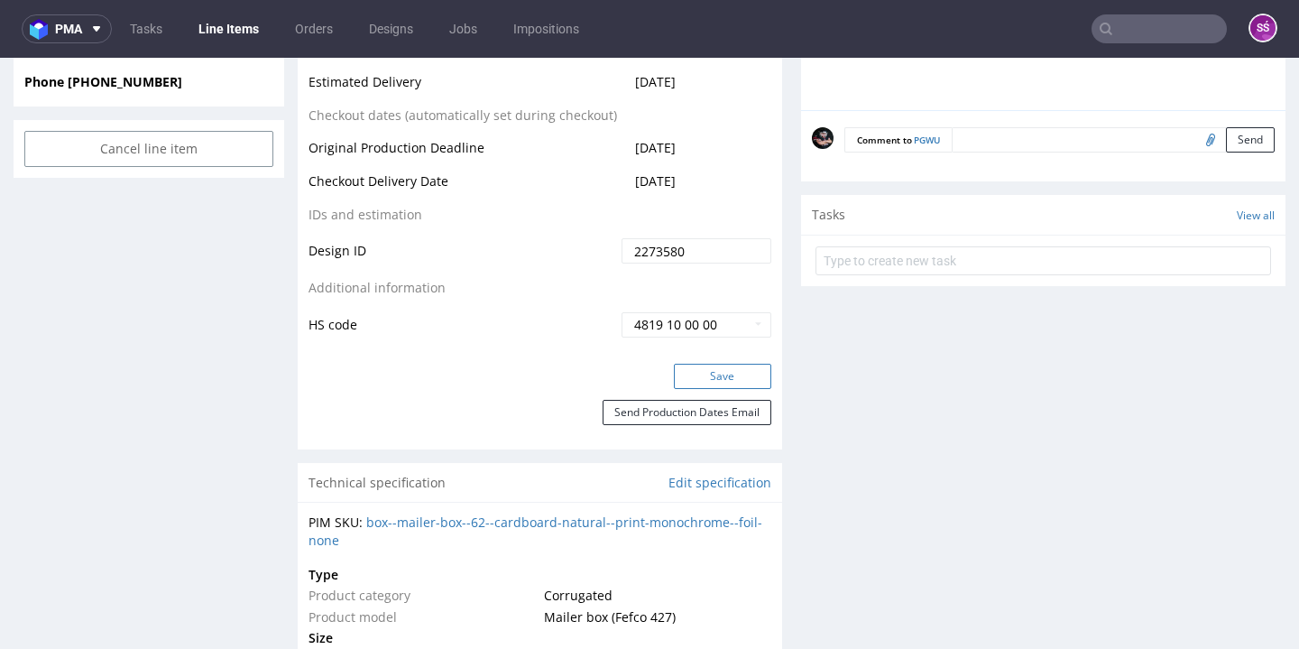
click at [699, 367] on button "Save" at bounding box center [722, 375] width 97 height 25
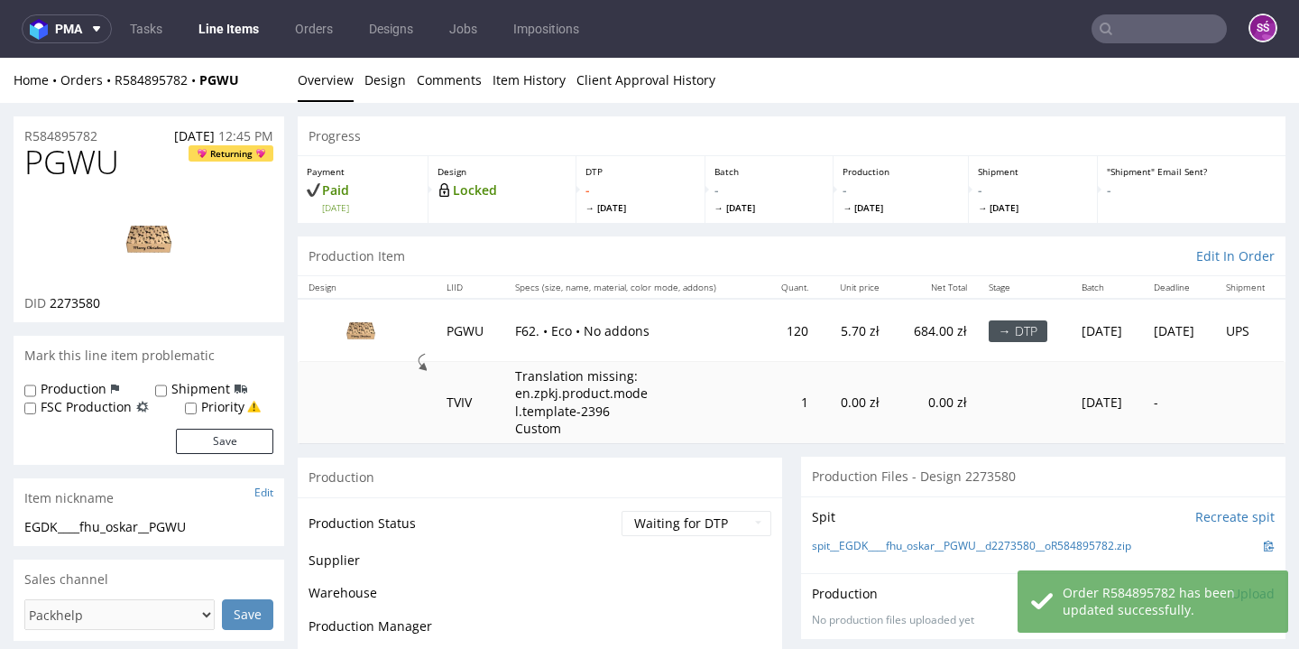
scroll to position [58, 0]
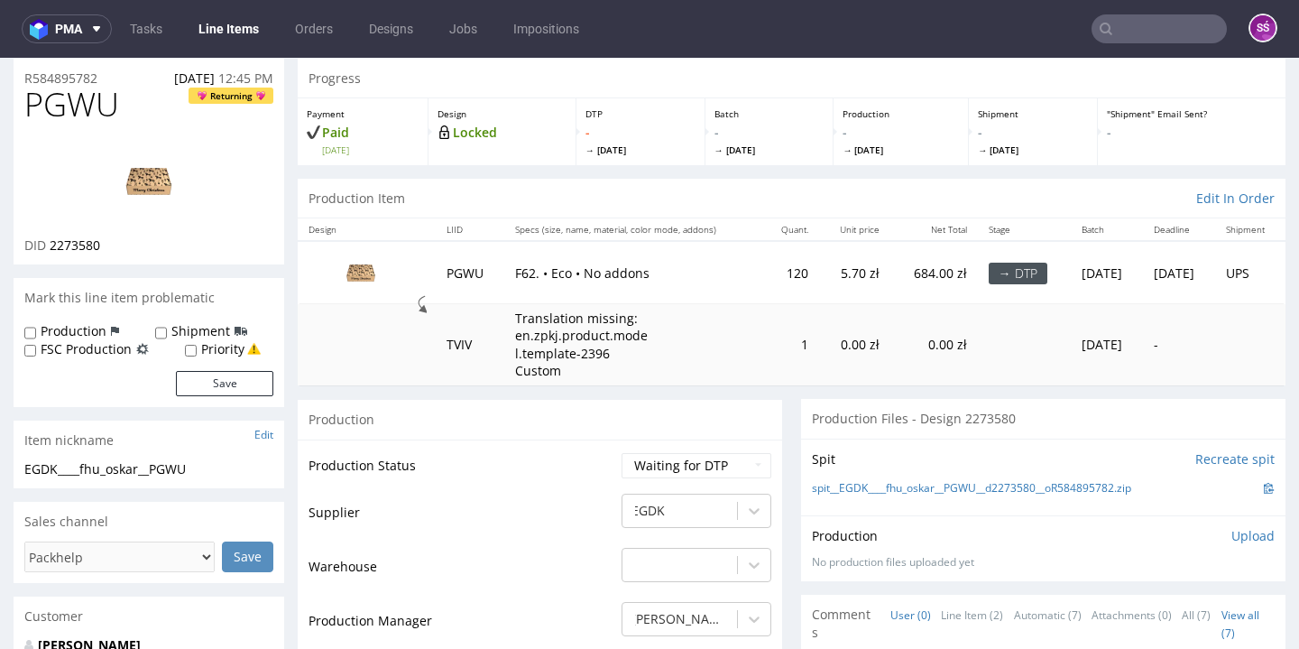
click at [88, 243] on span "2273580" at bounding box center [75, 244] width 51 height 17
click at [938, 484] on link "spit__EGDK____fhu_oskar__PGWU__d2273580__oR584895782.zip" at bounding box center [971, 488] width 319 height 15
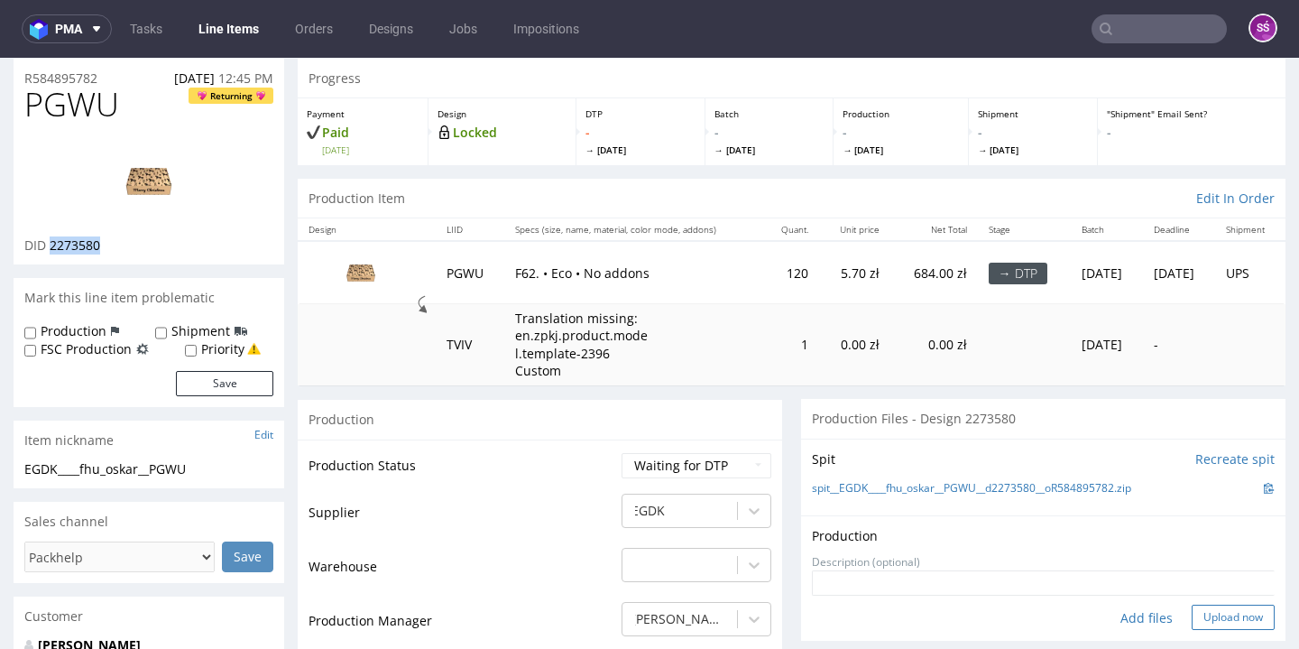
click at [1192, 611] on button "Upload now" at bounding box center [1232, 616] width 83 height 25
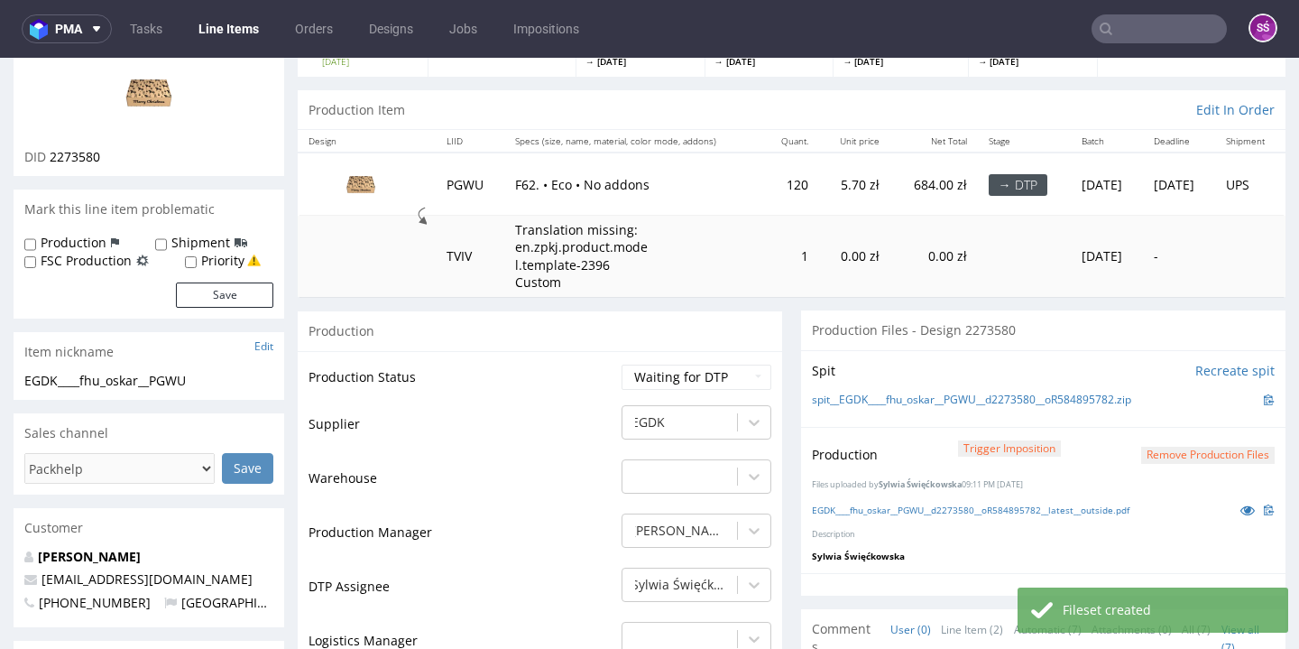
scroll to position [282, 0]
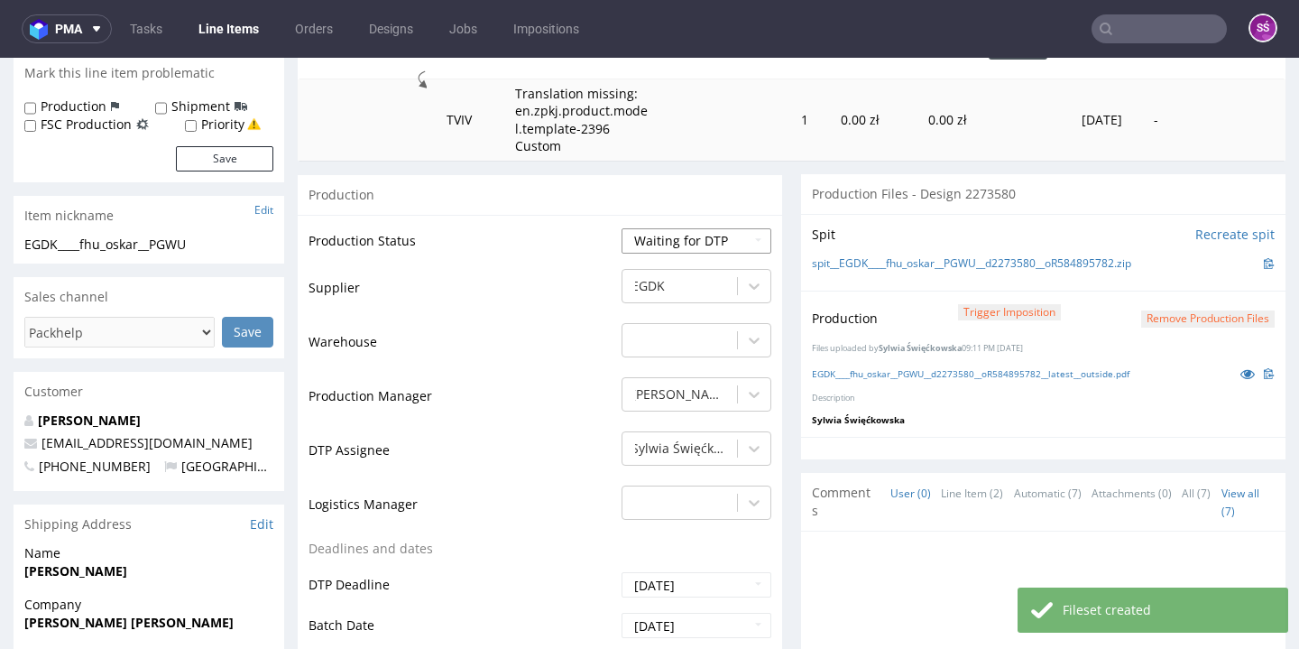
select select "dtp_production_ready"
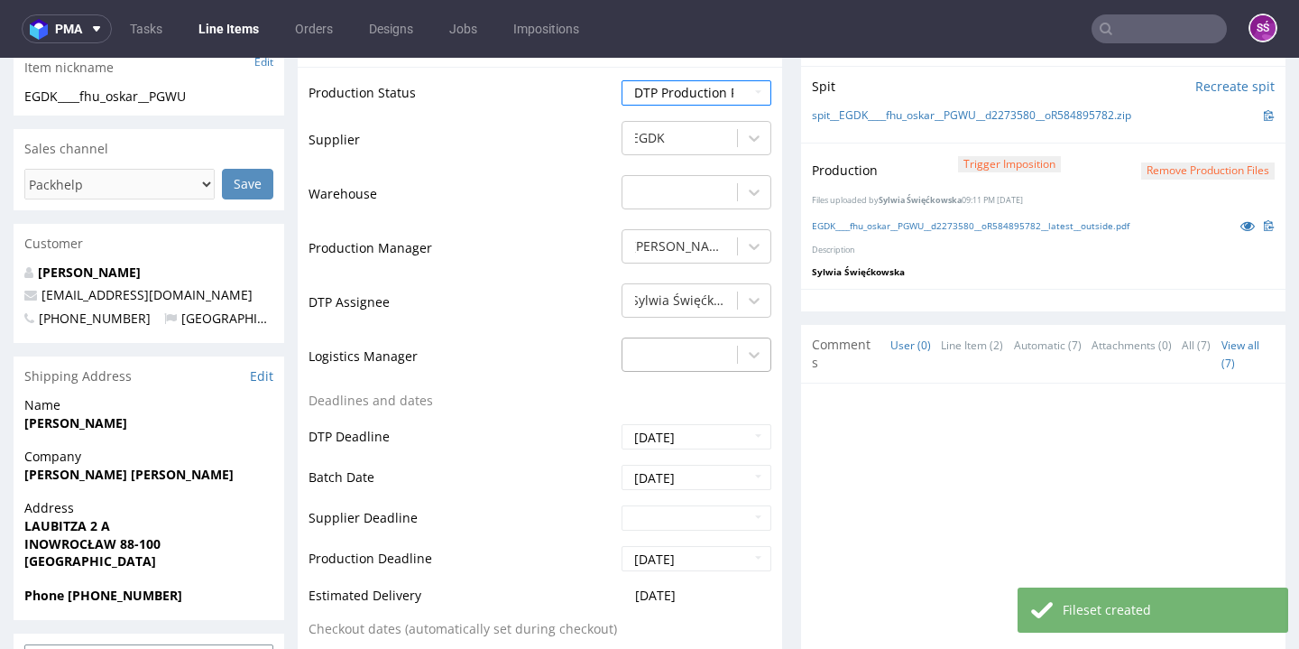
scroll to position [785, 0]
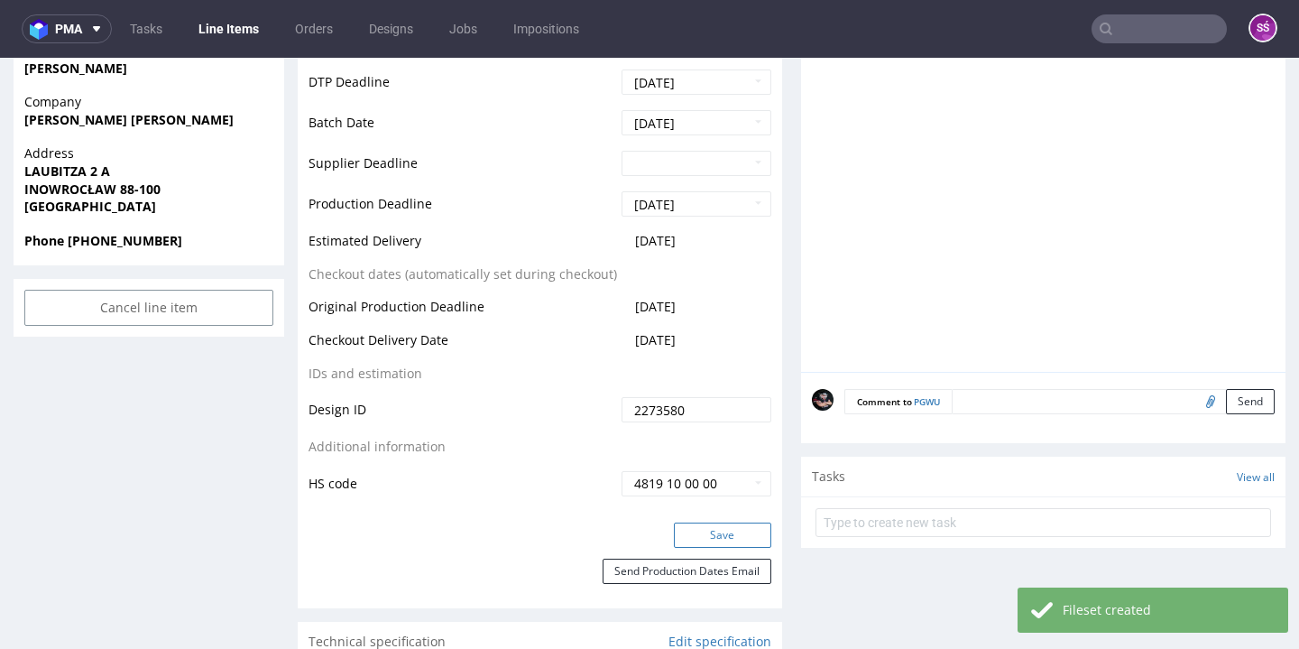
click at [706, 530] on button "Save" at bounding box center [722, 534] width 97 height 25
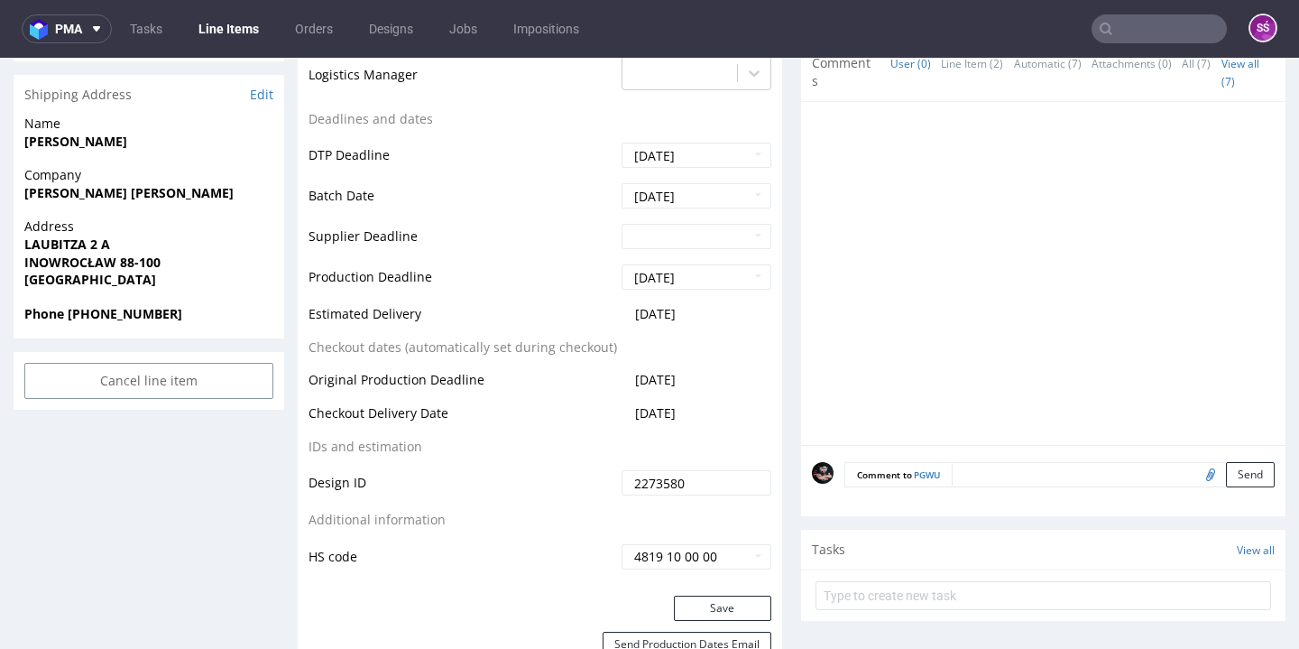
scroll to position [207, 0]
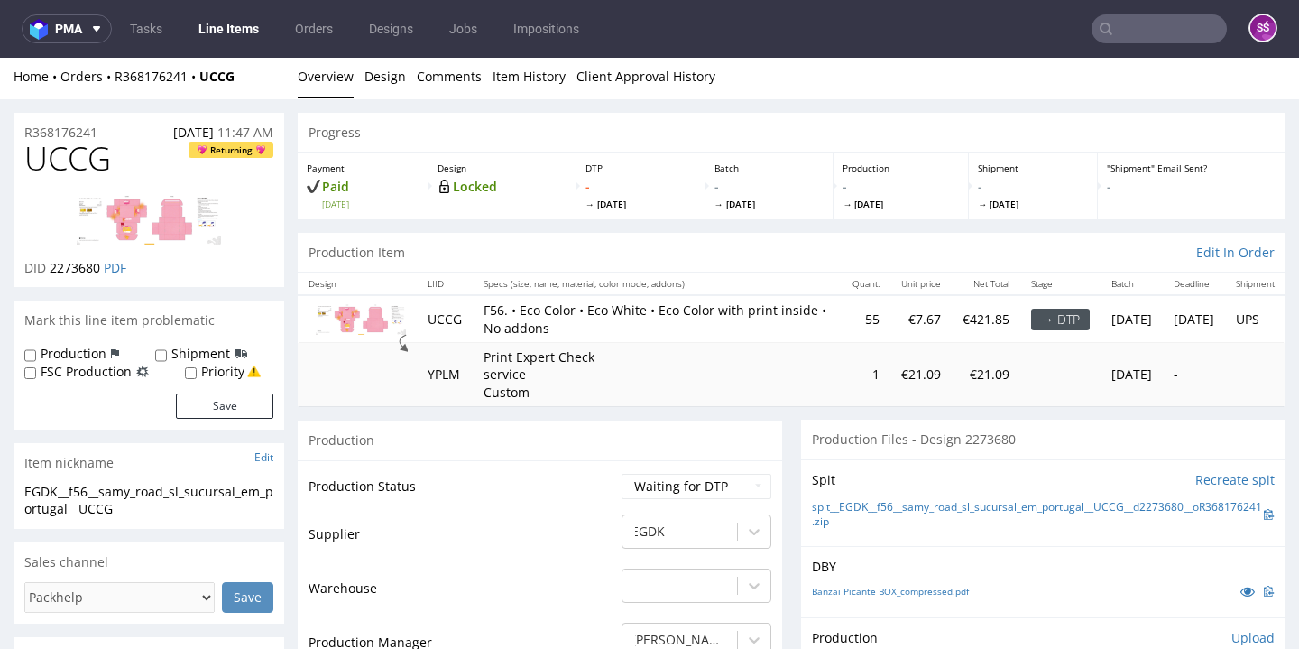
scroll to position [8, 0]
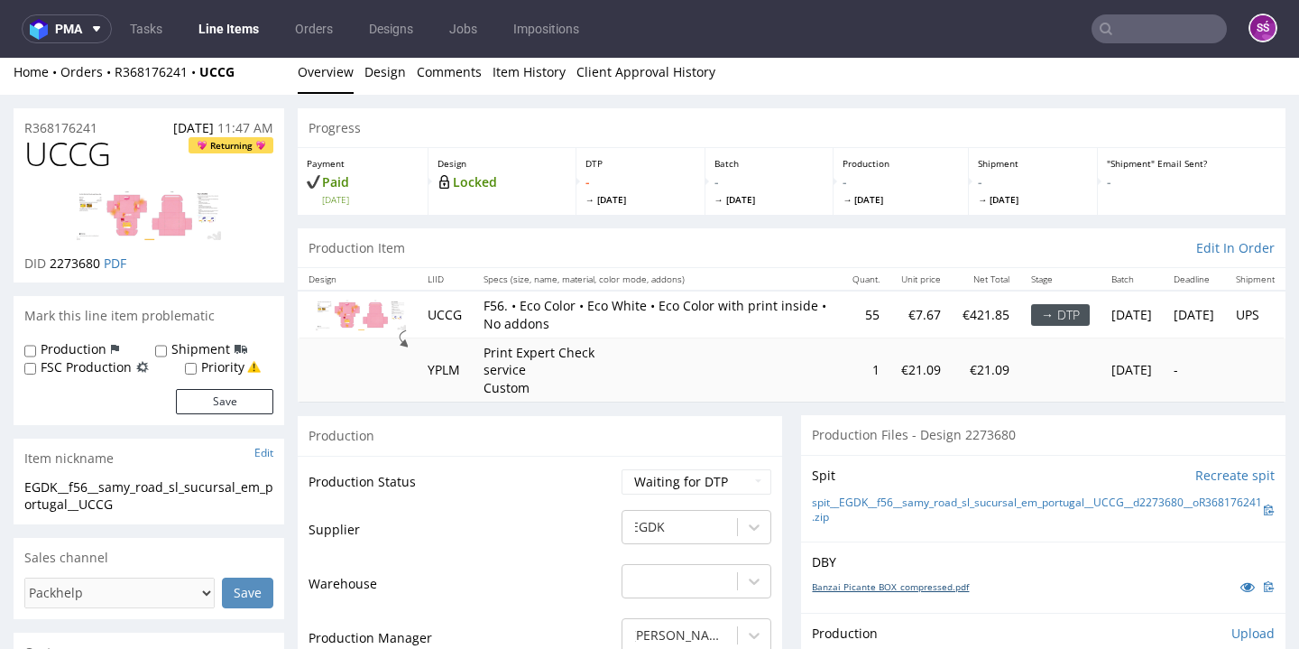
click at [815, 580] on link "Banzai Picante BOX_compressed.pdf" at bounding box center [890, 586] width 157 height 13
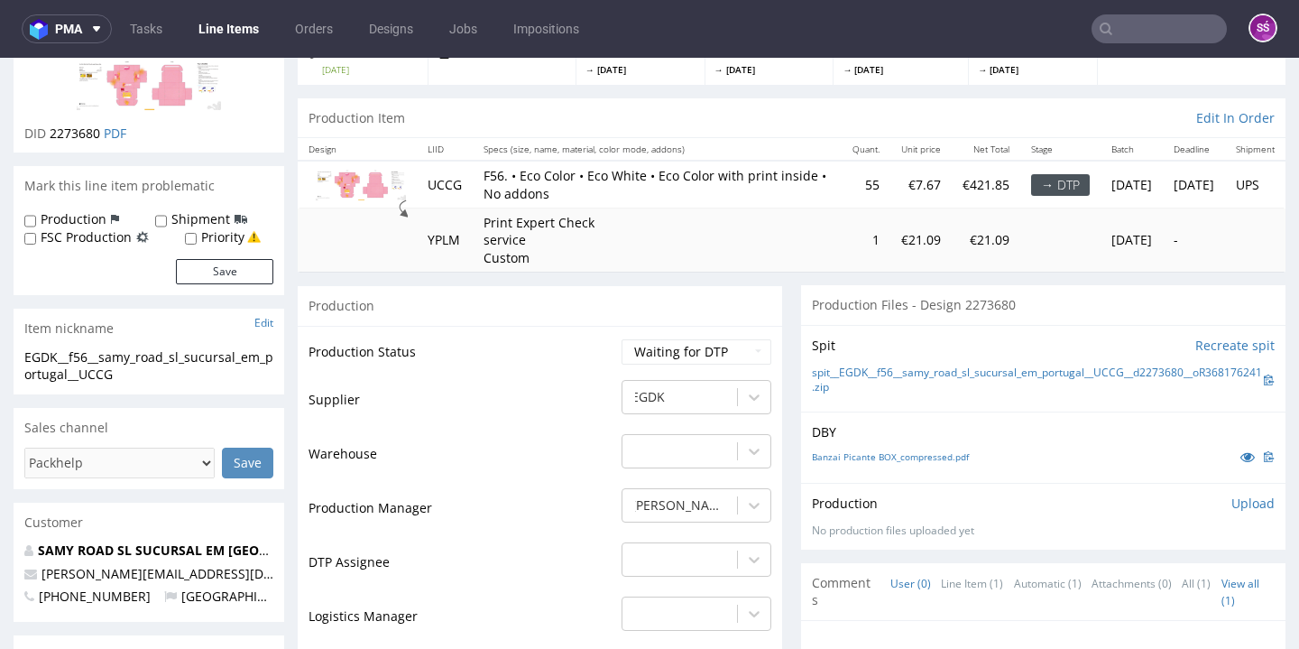
scroll to position [163, 0]
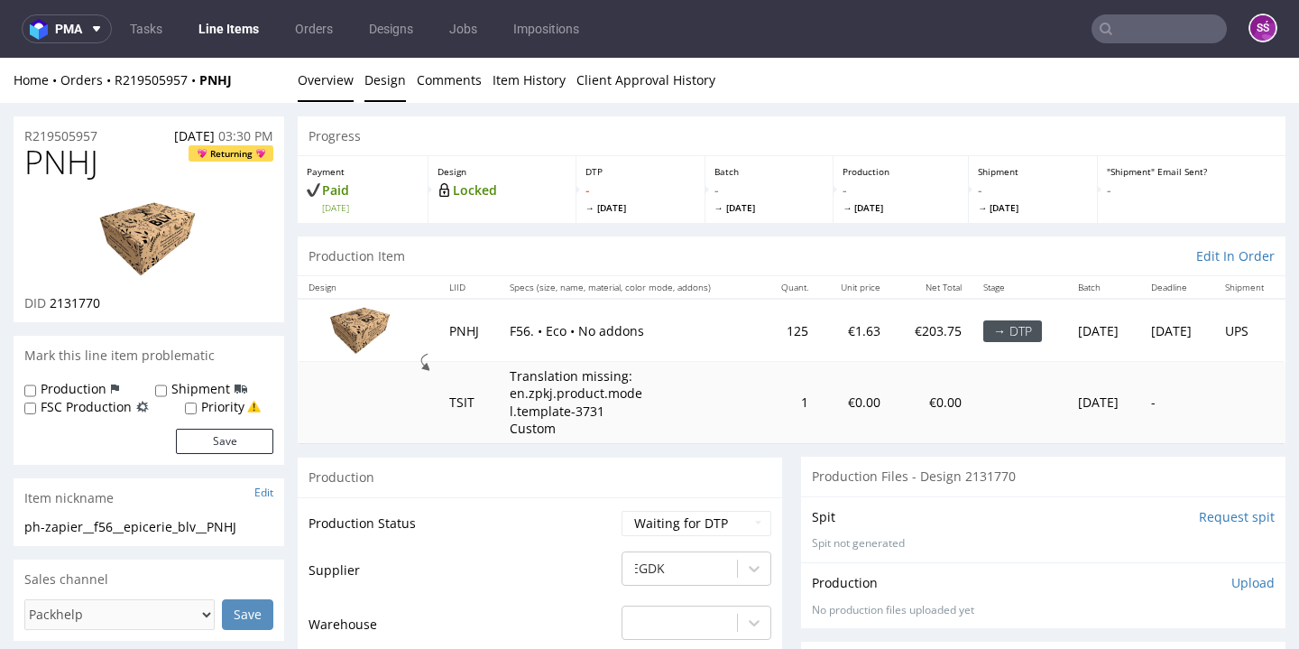
scroll to position [4, 0]
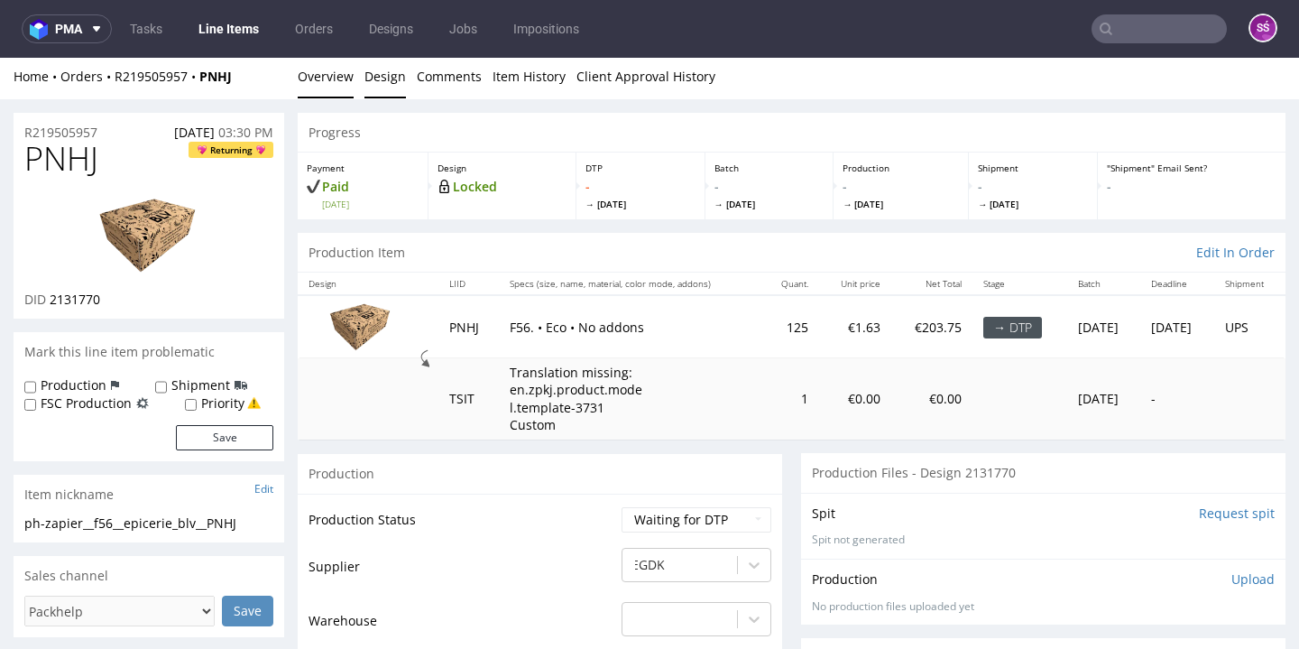
click at [373, 80] on link "Design" at bounding box center [384, 76] width 41 height 44
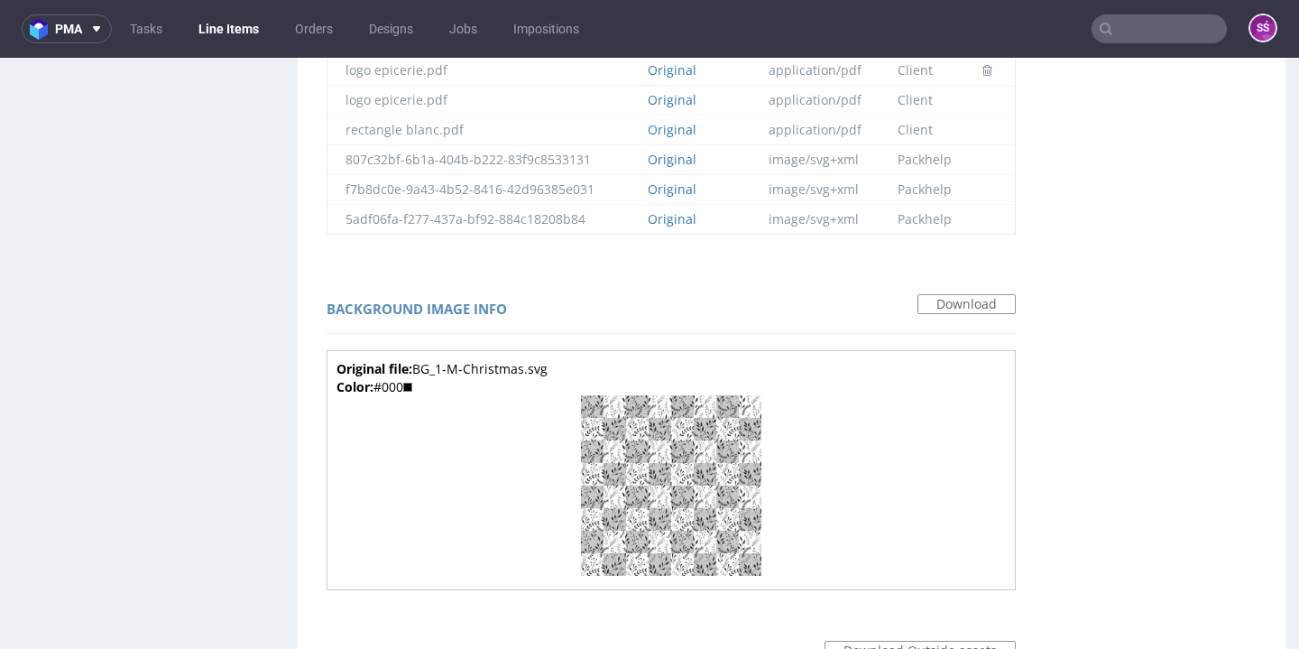
scroll to position [0, 0]
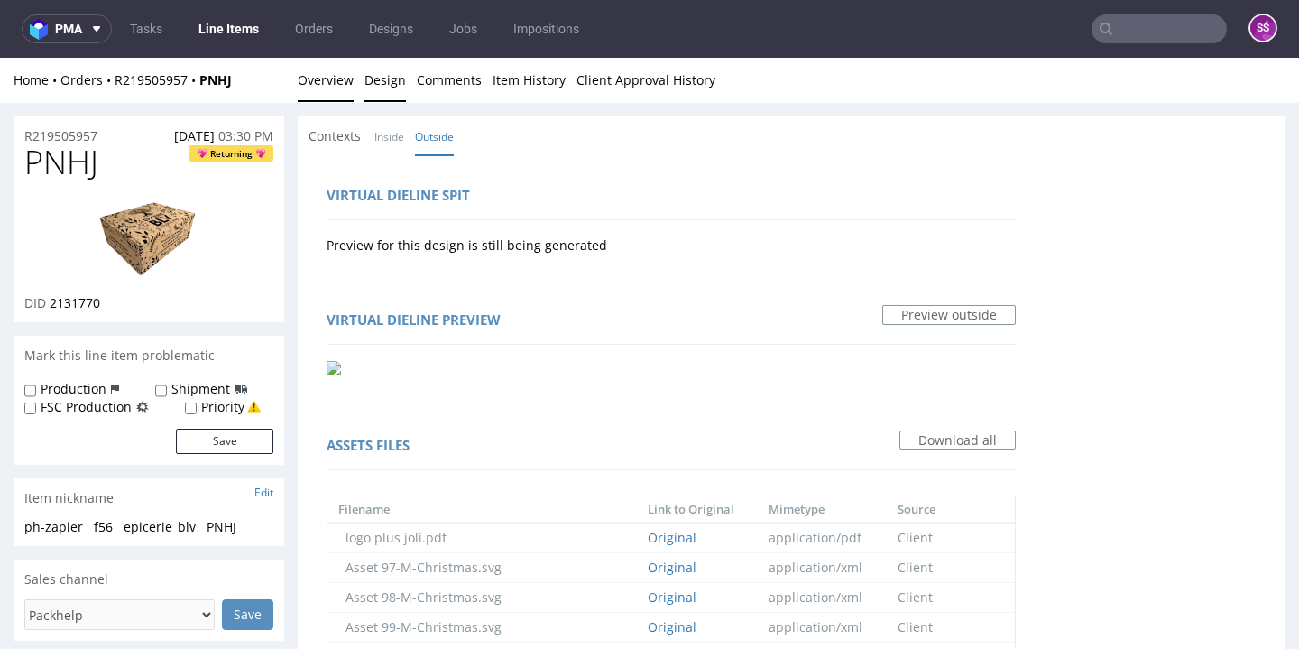
click at [338, 95] on link "Overview" at bounding box center [326, 80] width 56 height 44
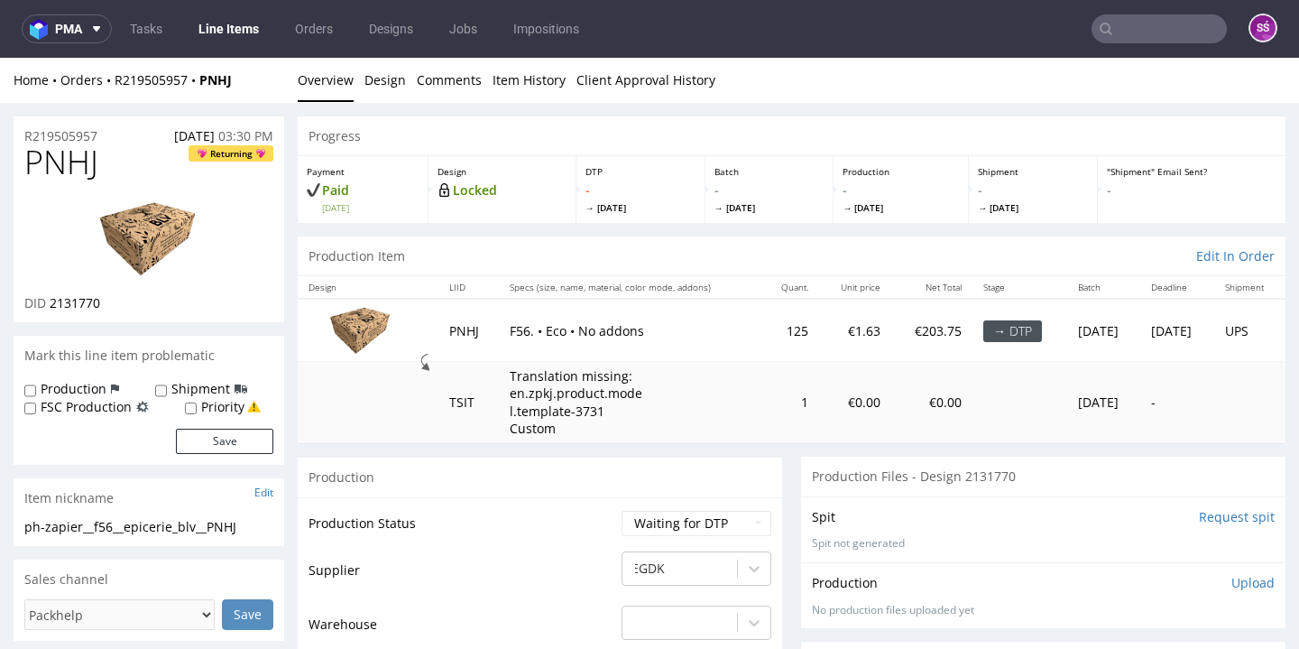
click at [69, 303] on span "2131770" at bounding box center [75, 302] width 51 height 17
copy span "2131770"
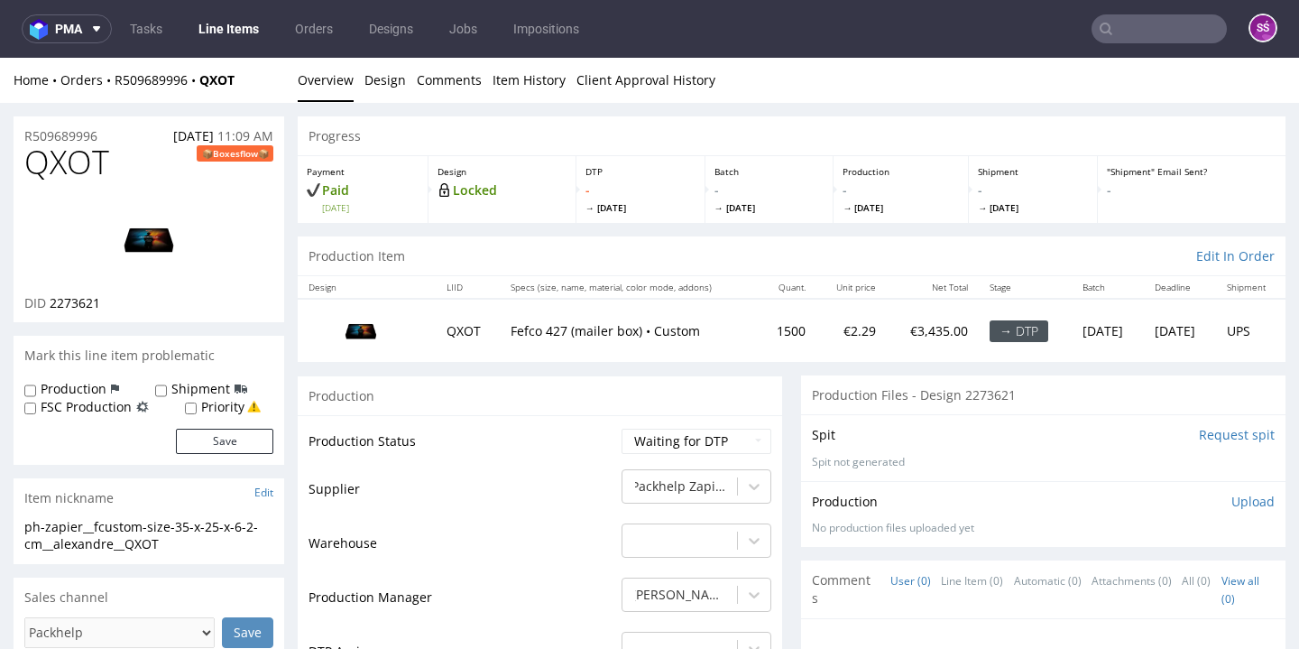
click at [206, 28] on link "Line Items" at bounding box center [229, 28] width 82 height 29
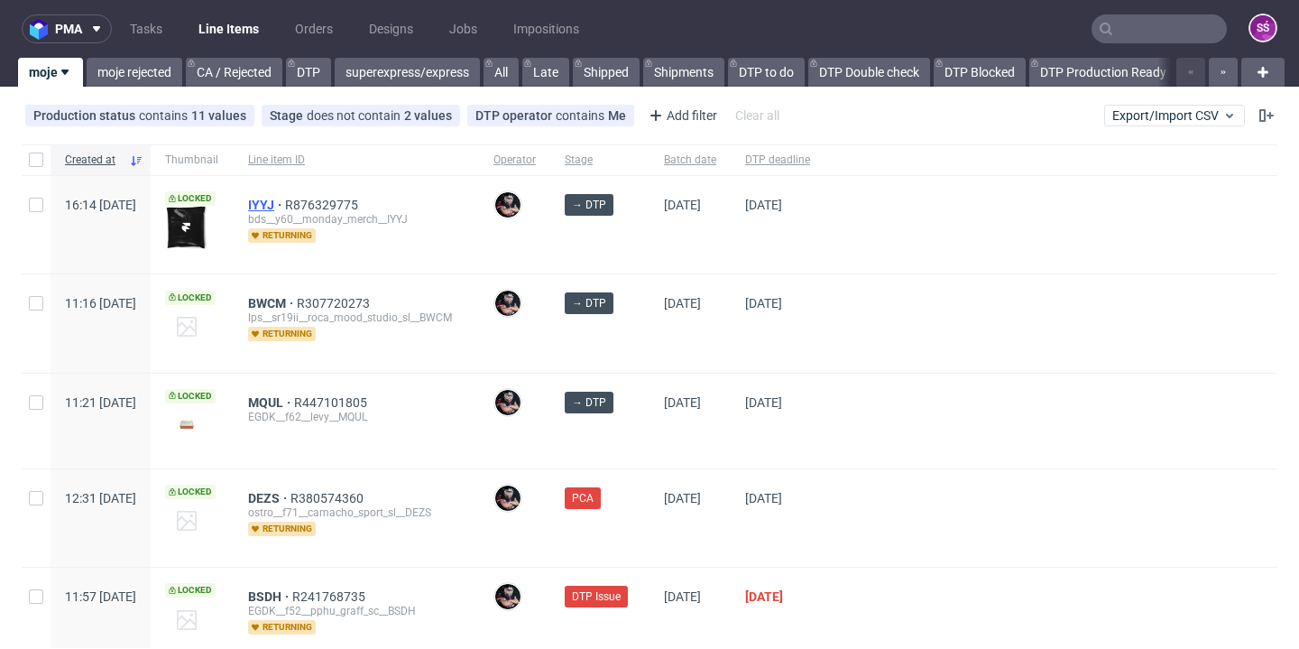
click at [285, 201] on span "IYYJ" at bounding box center [266, 205] width 37 height 14
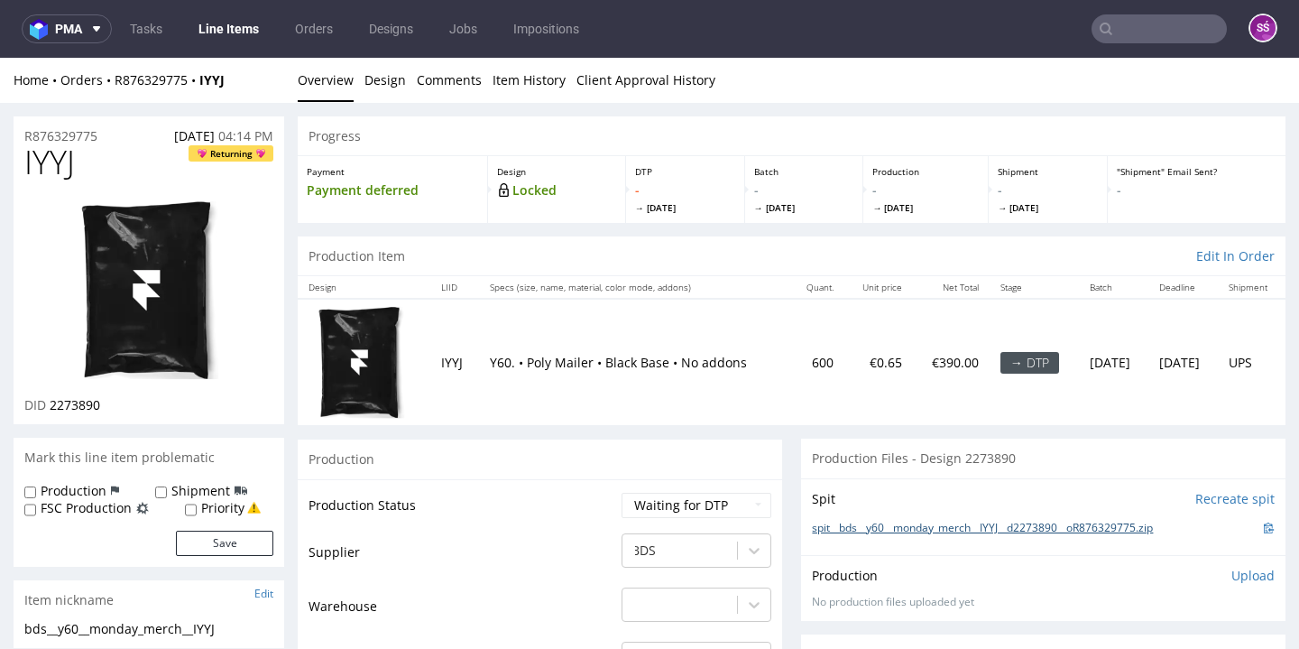
click at [891, 525] on link "spit__bds__y60__monday_merch__IYYJ__d2273890__oR876329775.zip" at bounding box center [982, 527] width 341 height 15
click at [394, 87] on link "Design" at bounding box center [384, 80] width 41 height 44
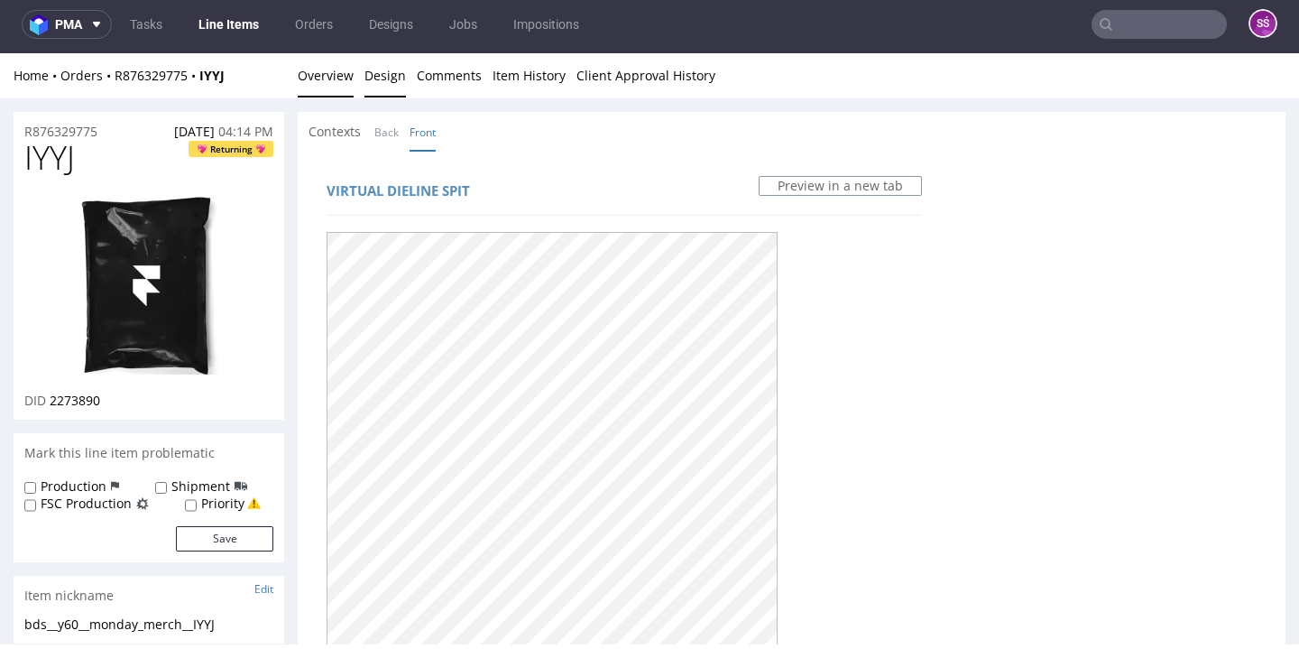
click at [315, 77] on link "Overview" at bounding box center [326, 75] width 56 height 44
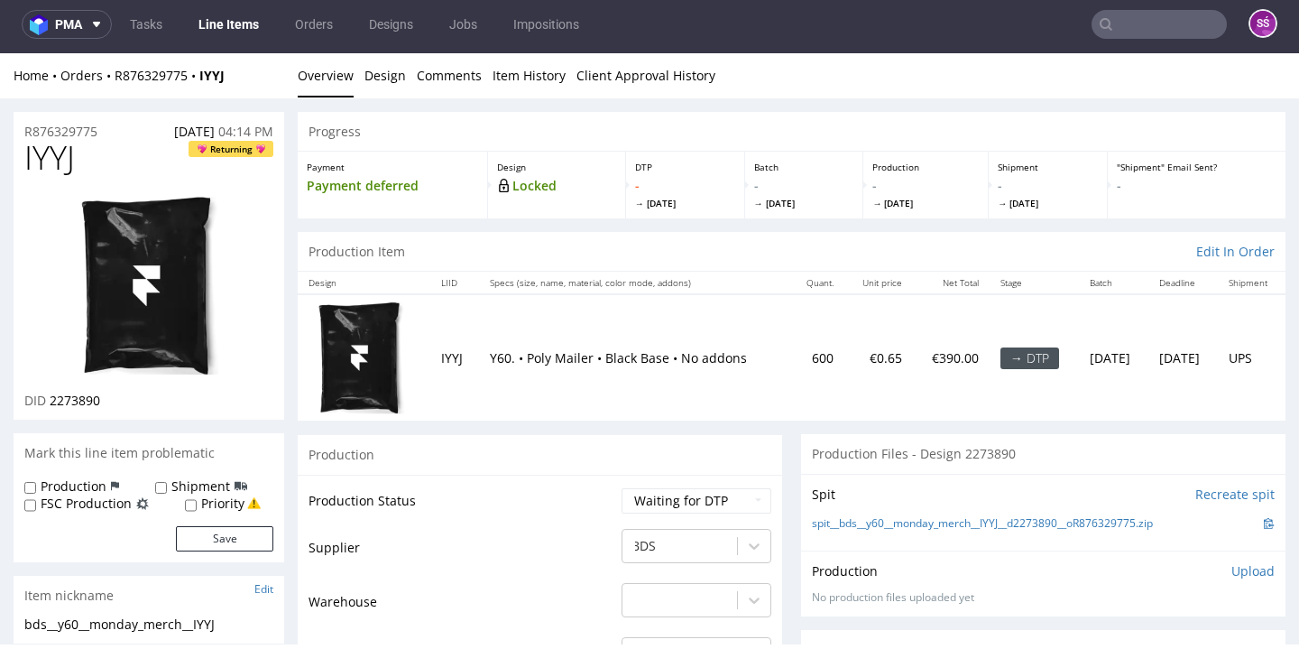
click at [47, 164] on span "IYYJ" at bounding box center [49, 158] width 51 height 36
copy span "IYYJ"
click at [76, 392] on span "2273890" at bounding box center [75, 399] width 51 height 17
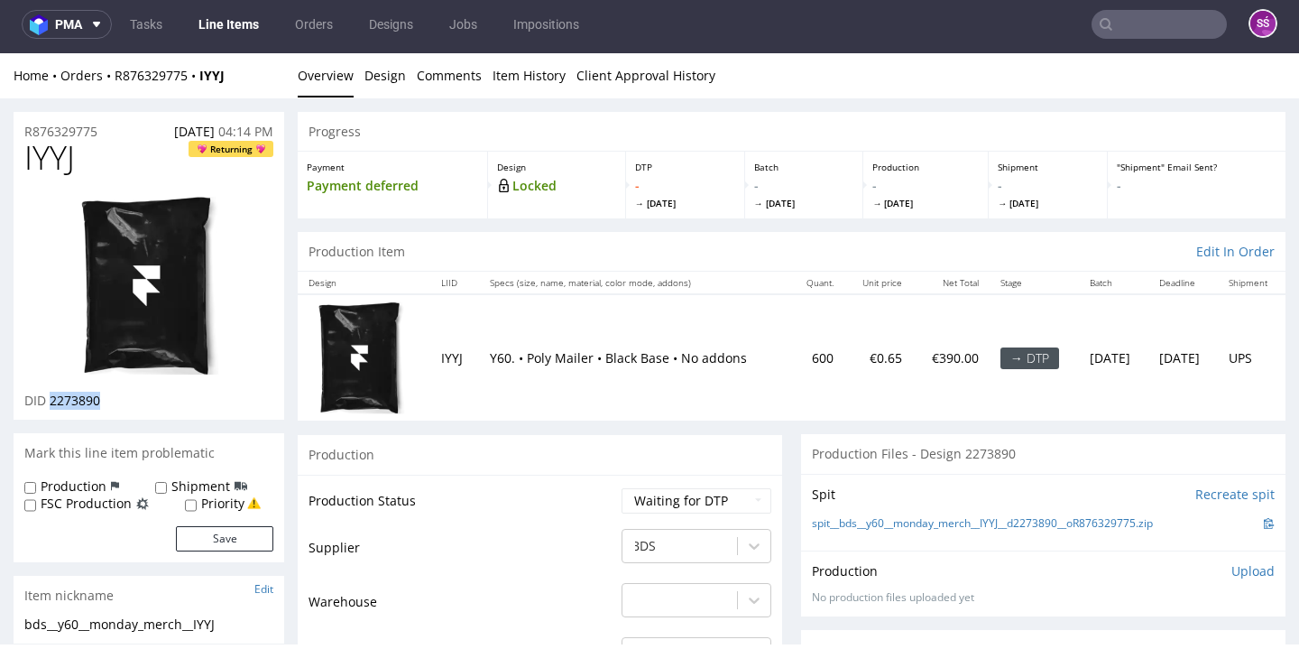
copy span "2273890"
click at [389, 82] on link "Design" at bounding box center [384, 75] width 41 height 44
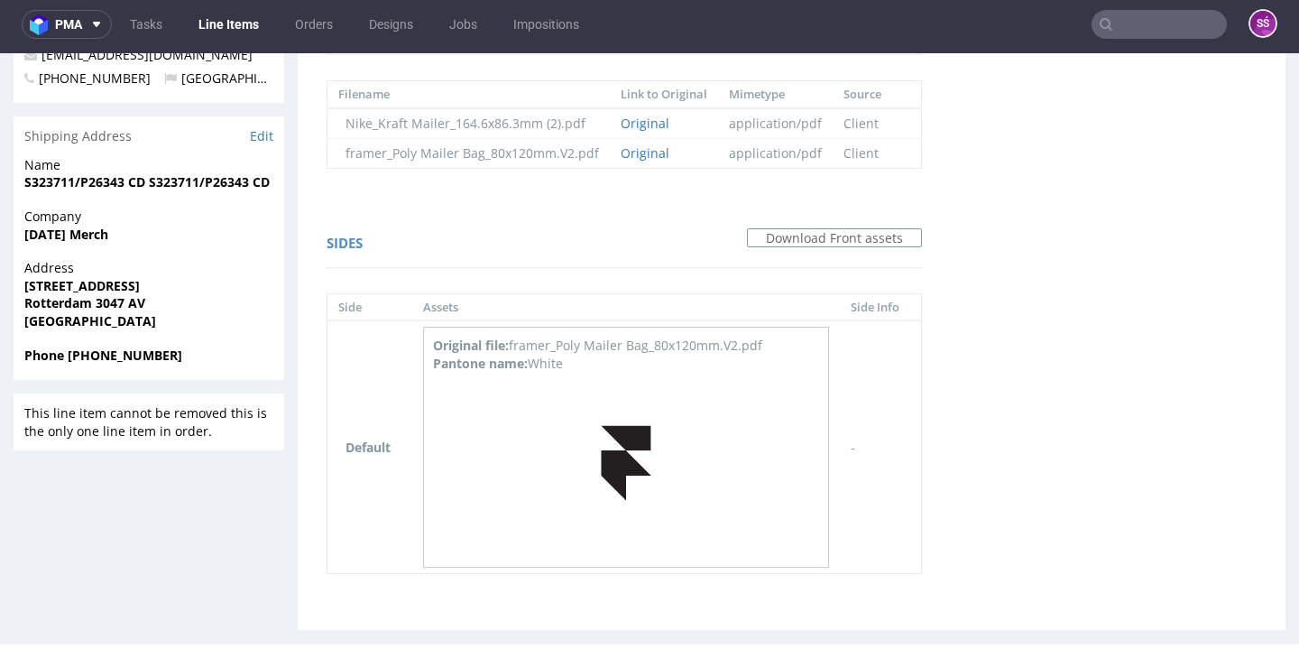
scroll to position [787, 0]
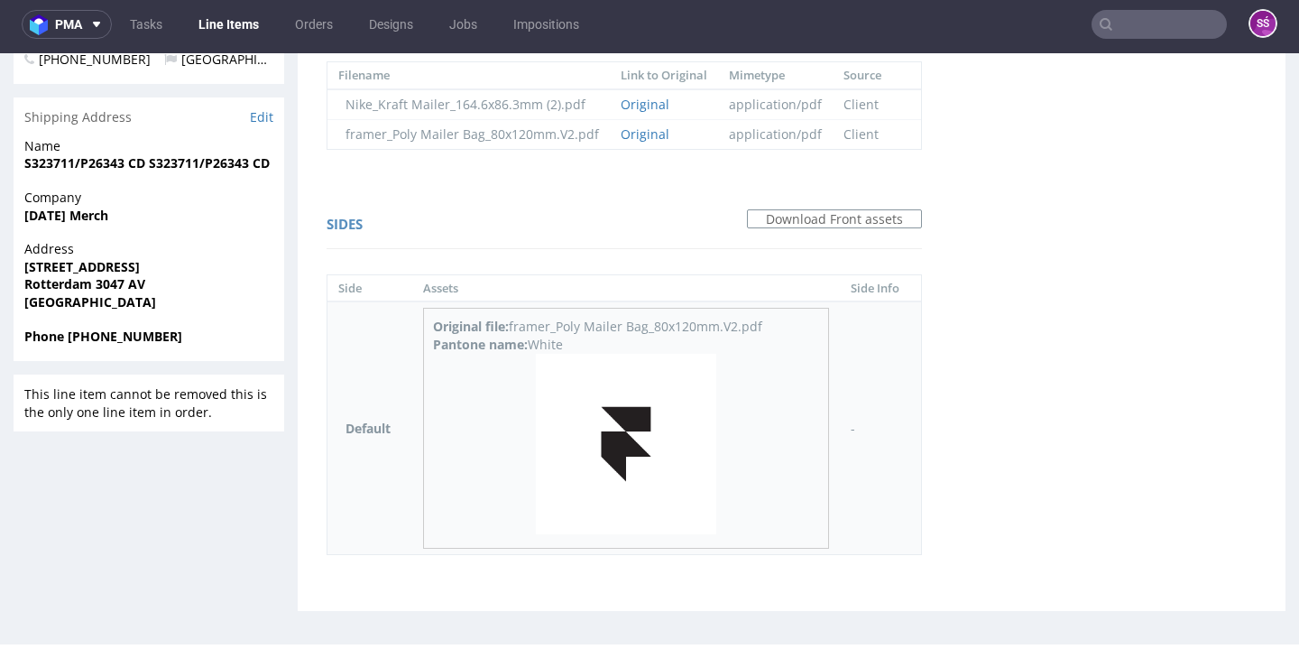
click at [615, 433] on img at bounding box center [626, 444] width 180 height 180
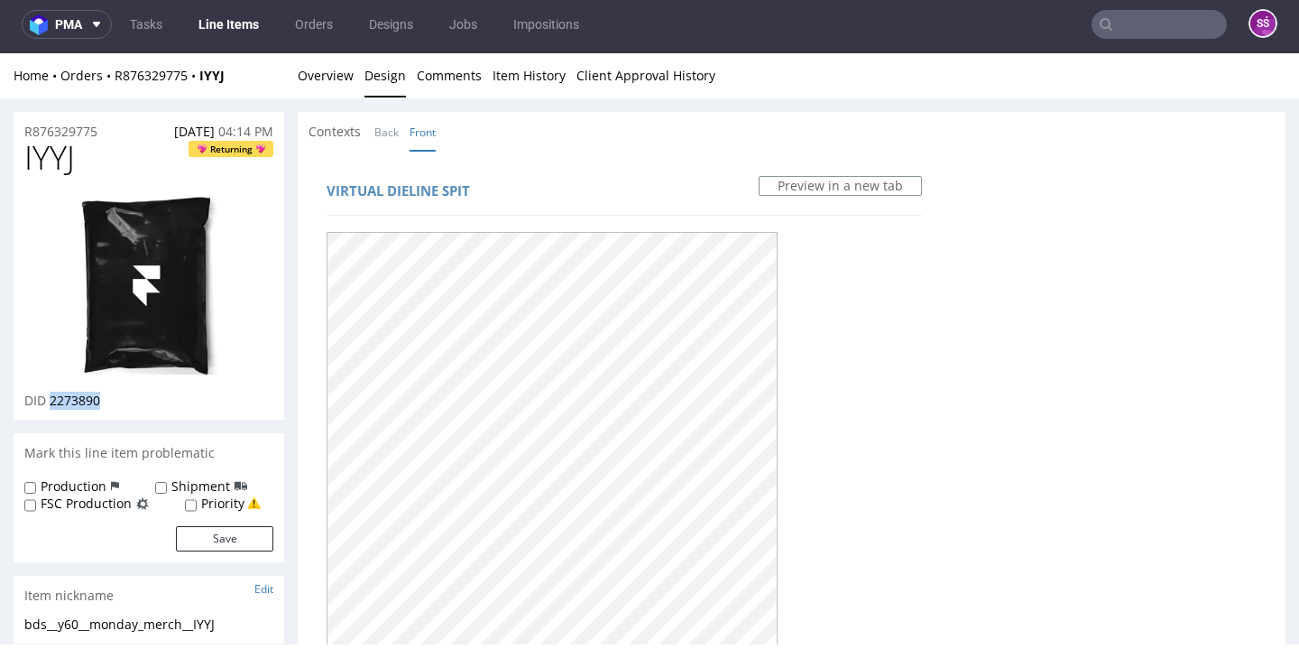
scroll to position [0, 0]
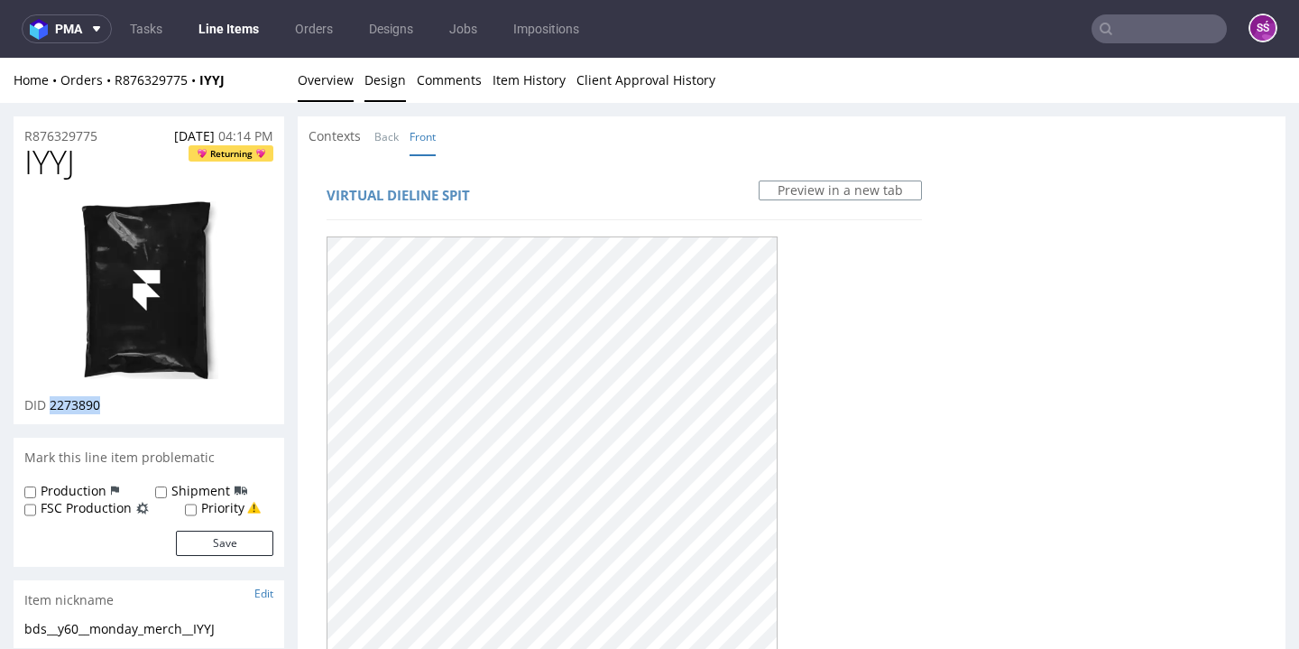
click at [334, 80] on link "Overview" at bounding box center [326, 80] width 56 height 44
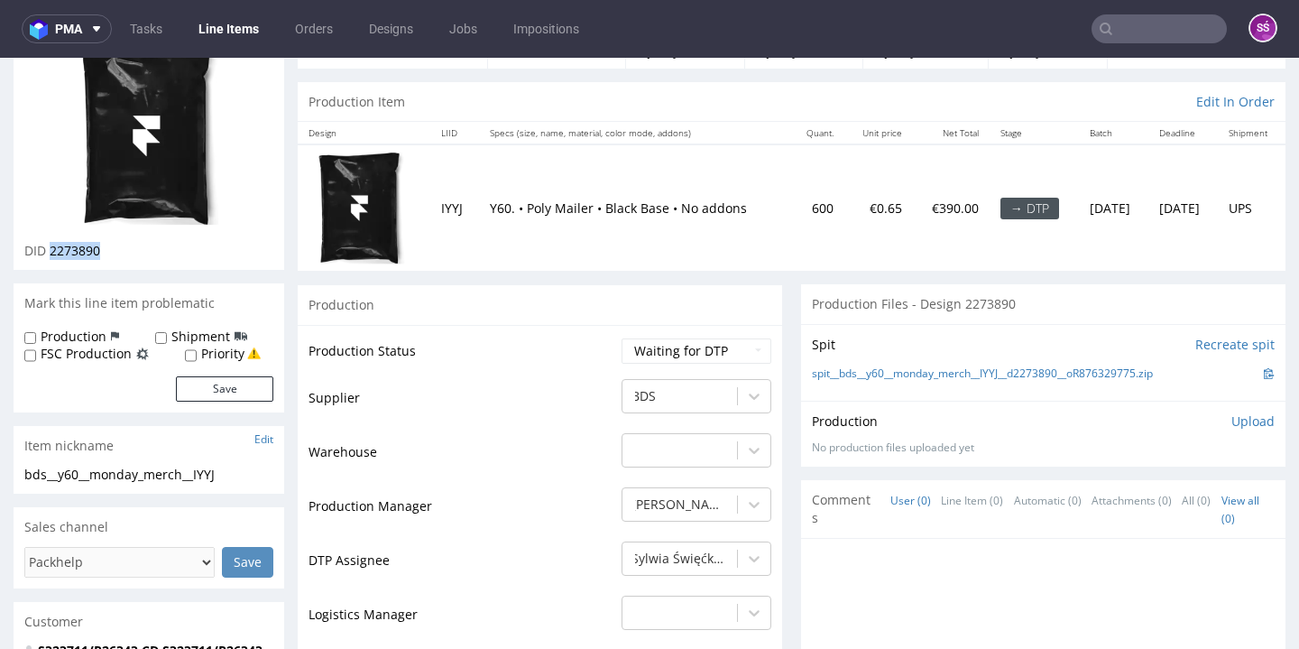
scroll to position [294, 0]
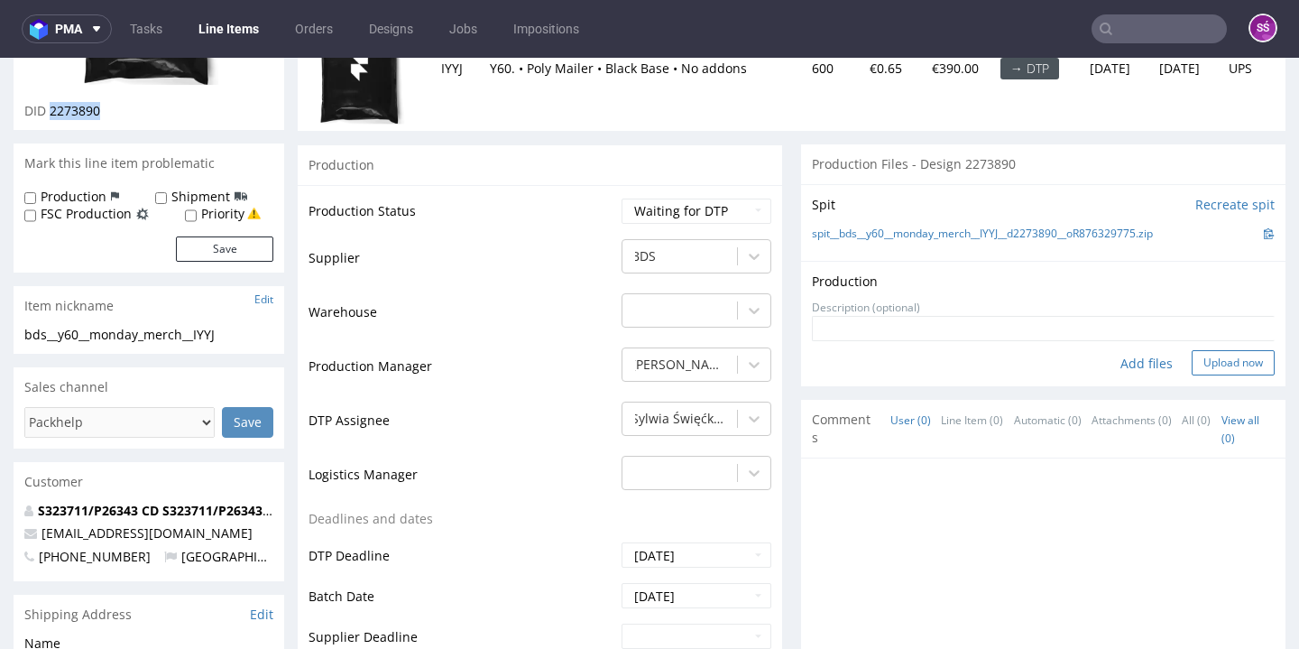
click at [1195, 354] on button "Upload now" at bounding box center [1232, 362] width 83 height 25
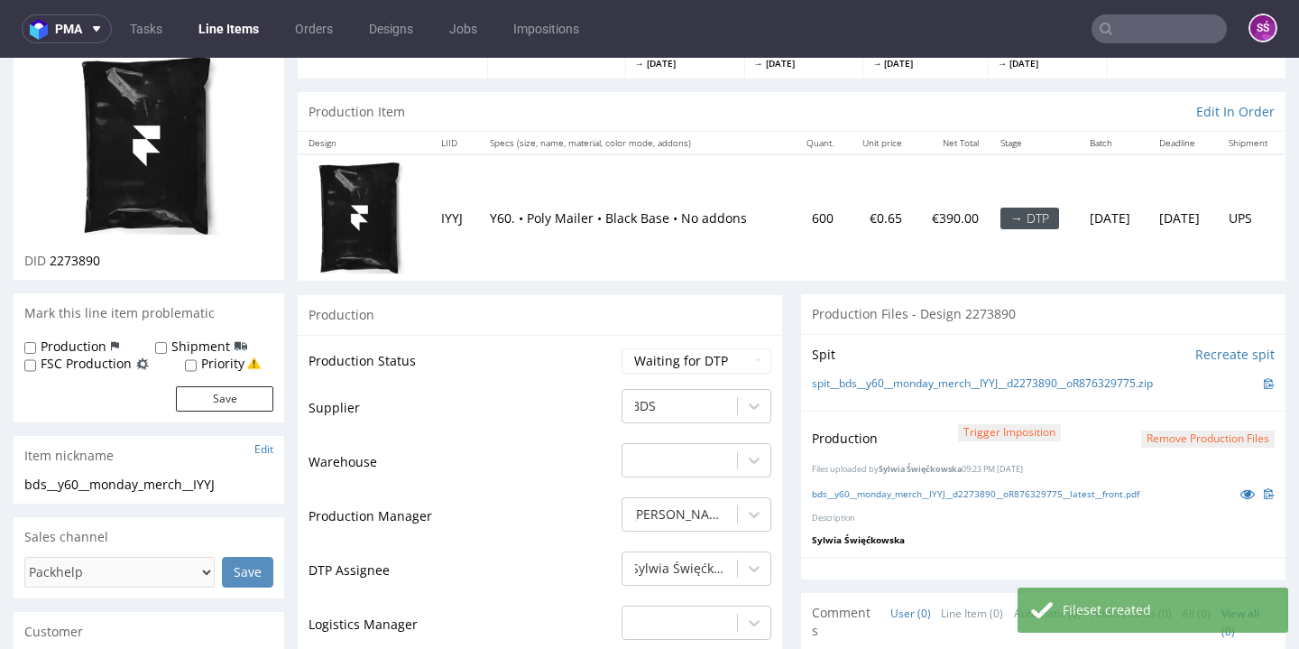
scroll to position [258, 0]
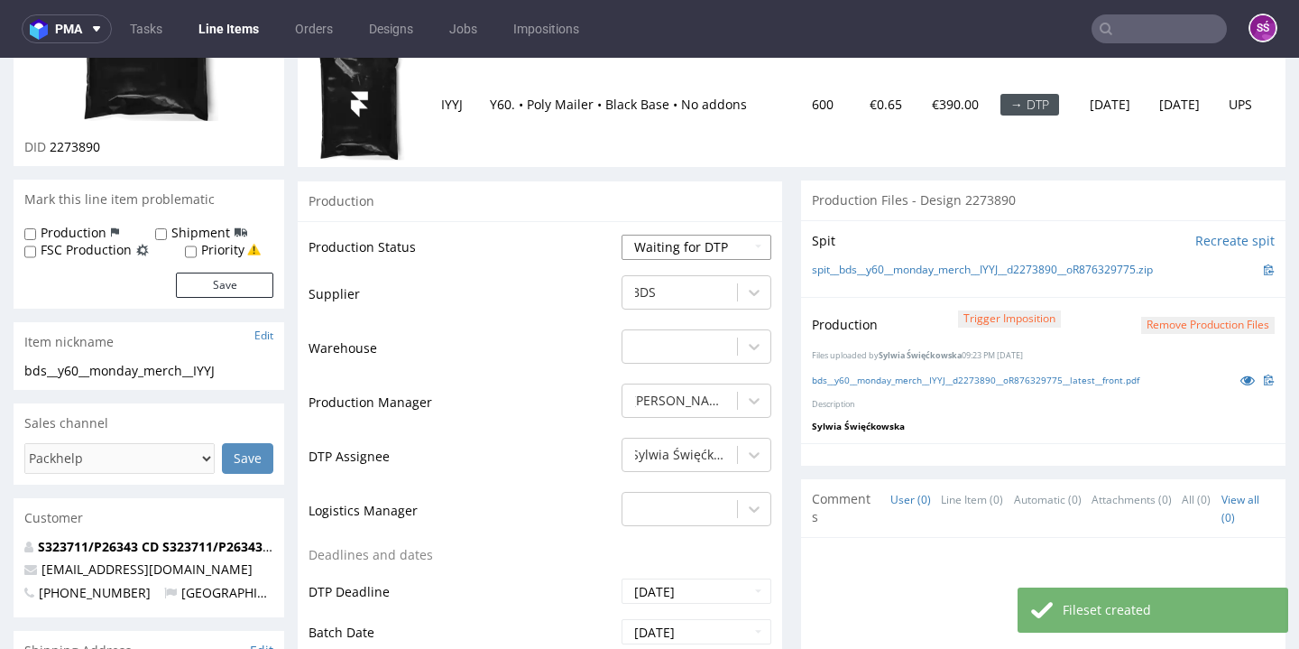
select select "dtp_production_ready"
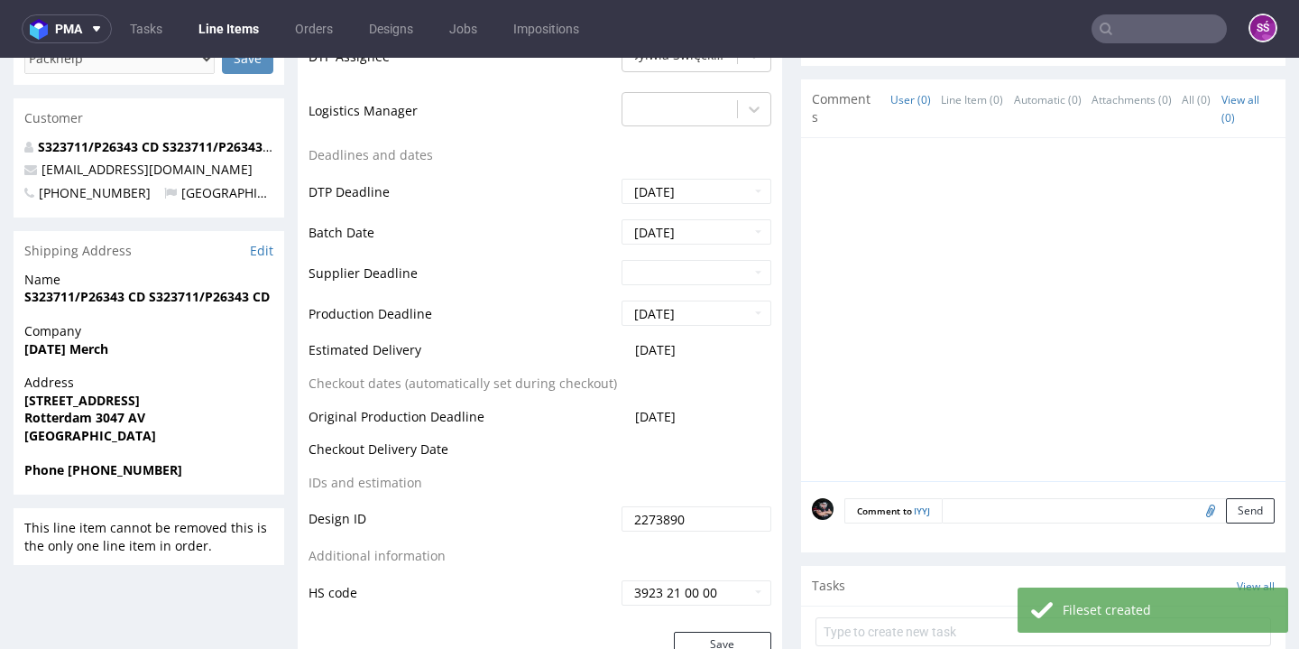
scroll to position [769, 0]
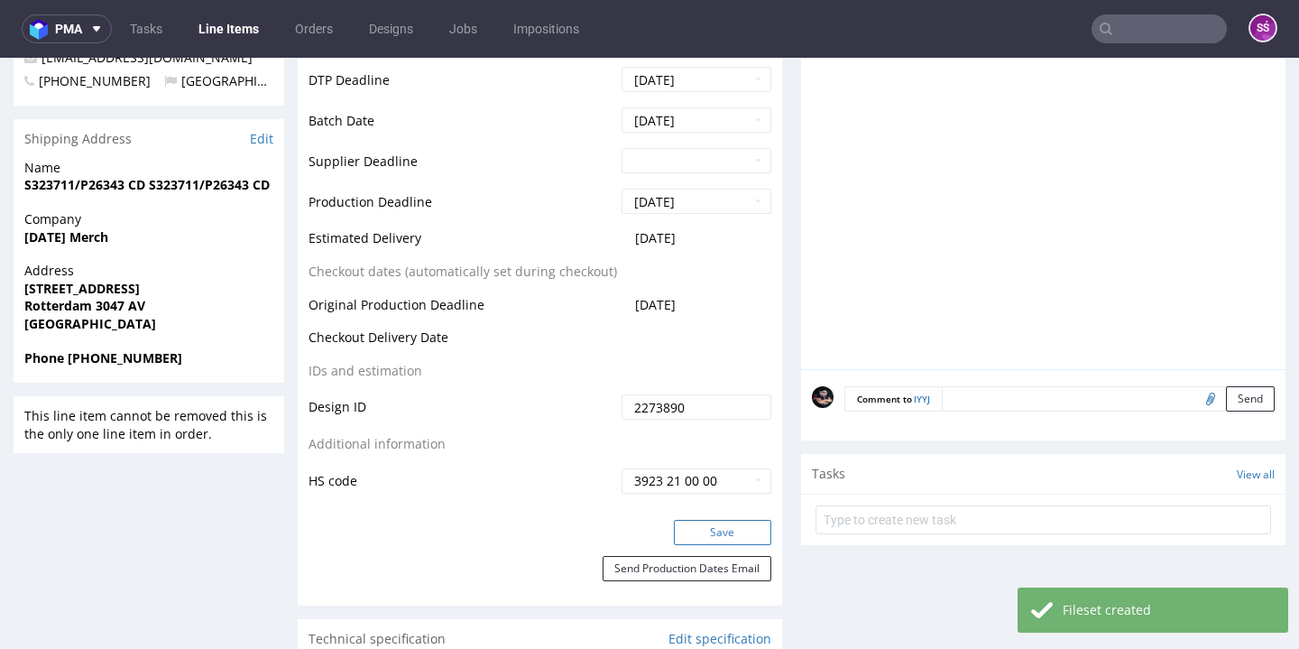
click at [712, 529] on button "Save" at bounding box center [722, 532] width 97 height 25
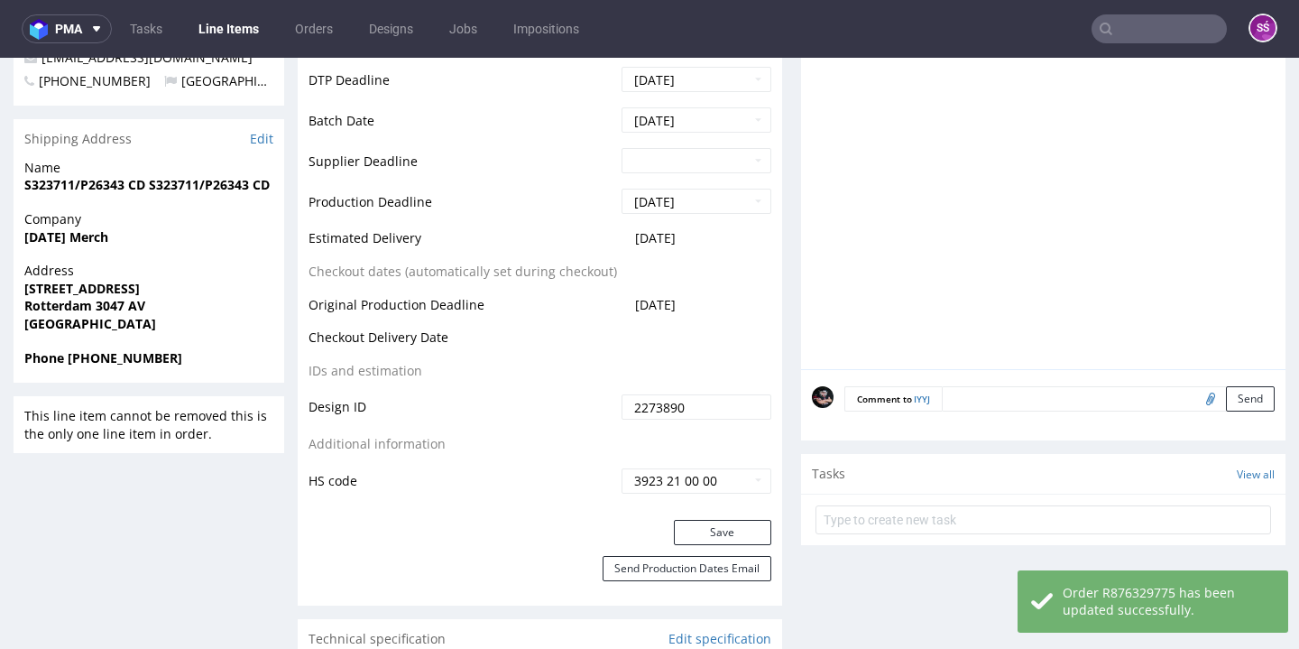
scroll to position [0, 0]
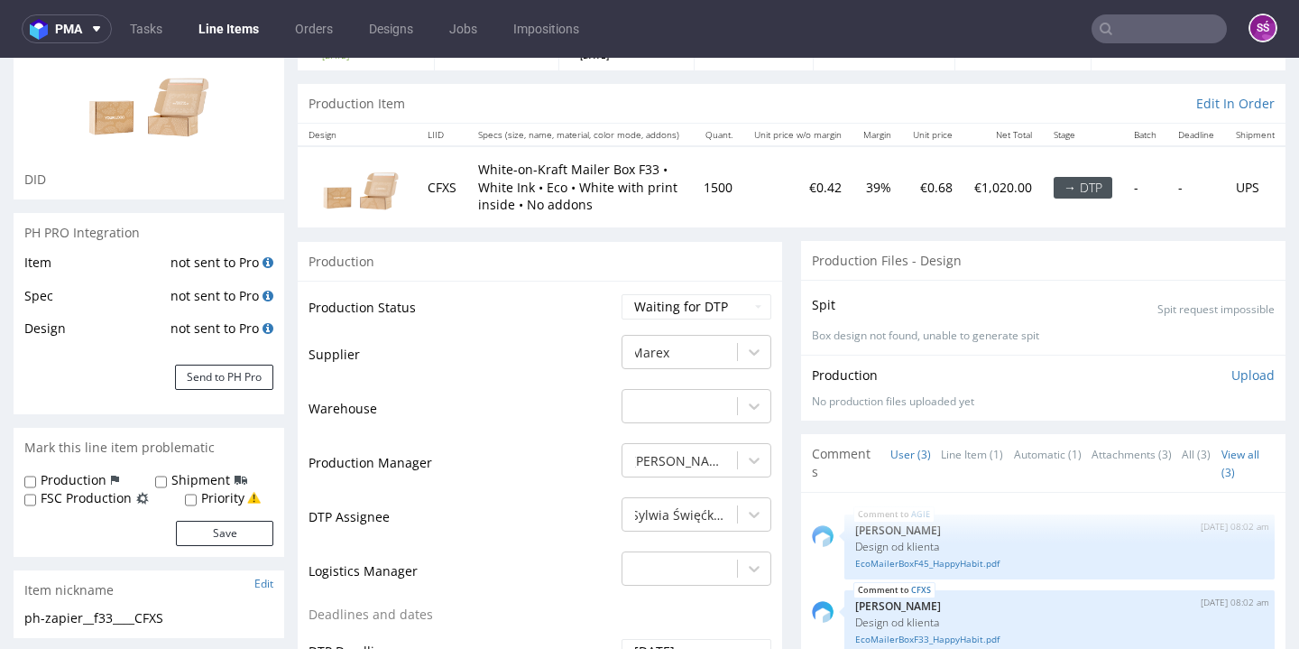
scroll to position [309, 0]
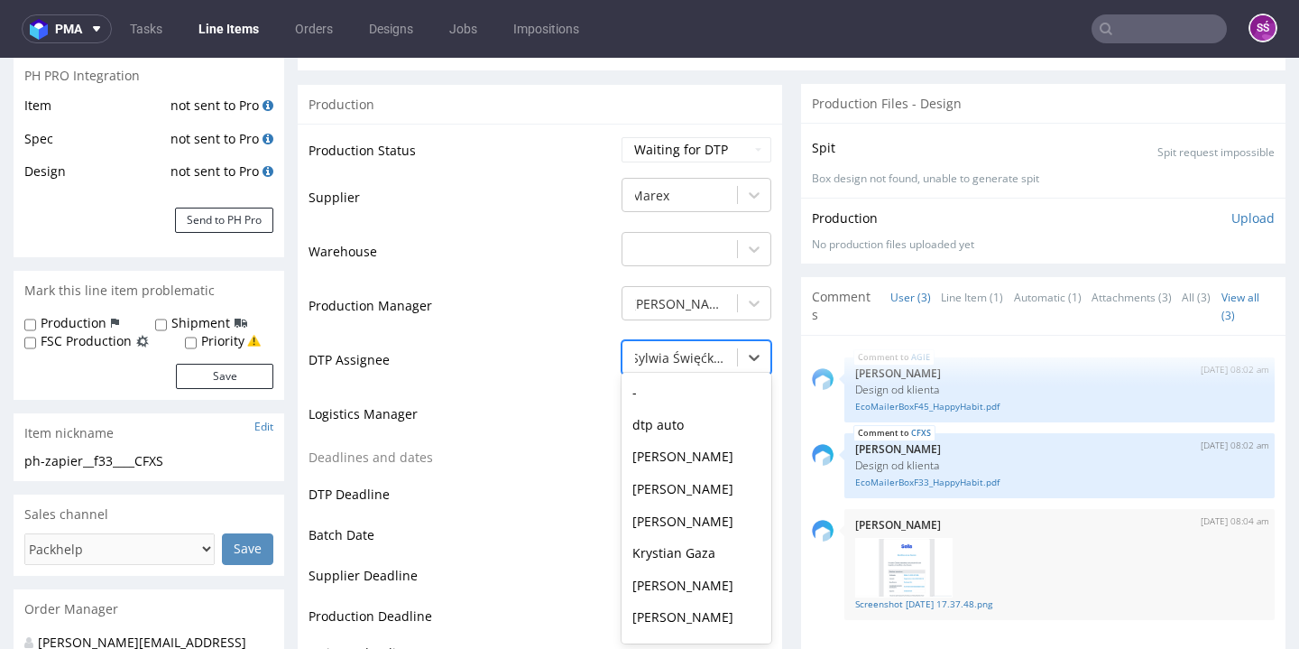
click at [719, 352] on div "Sylwia Święćkowska" at bounding box center [679, 358] width 115 height 29
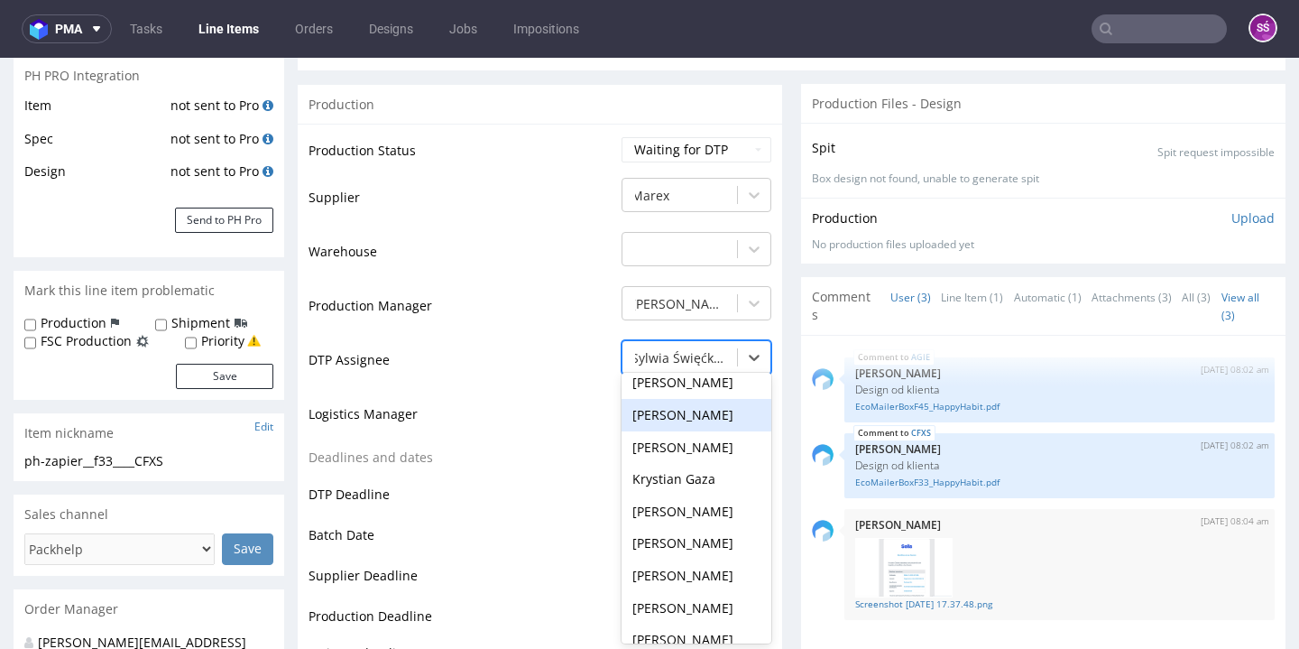
scroll to position [0, 0]
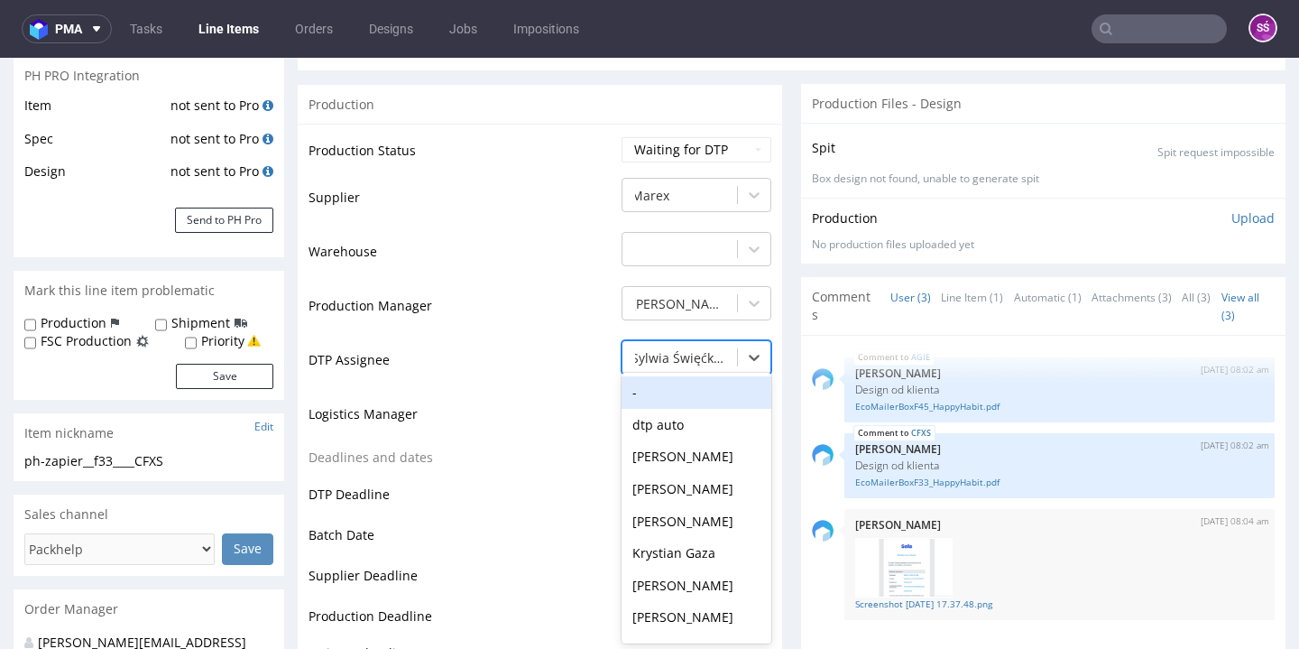
click at [673, 391] on div "-" at bounding box center [696, 392] width 150 height 32
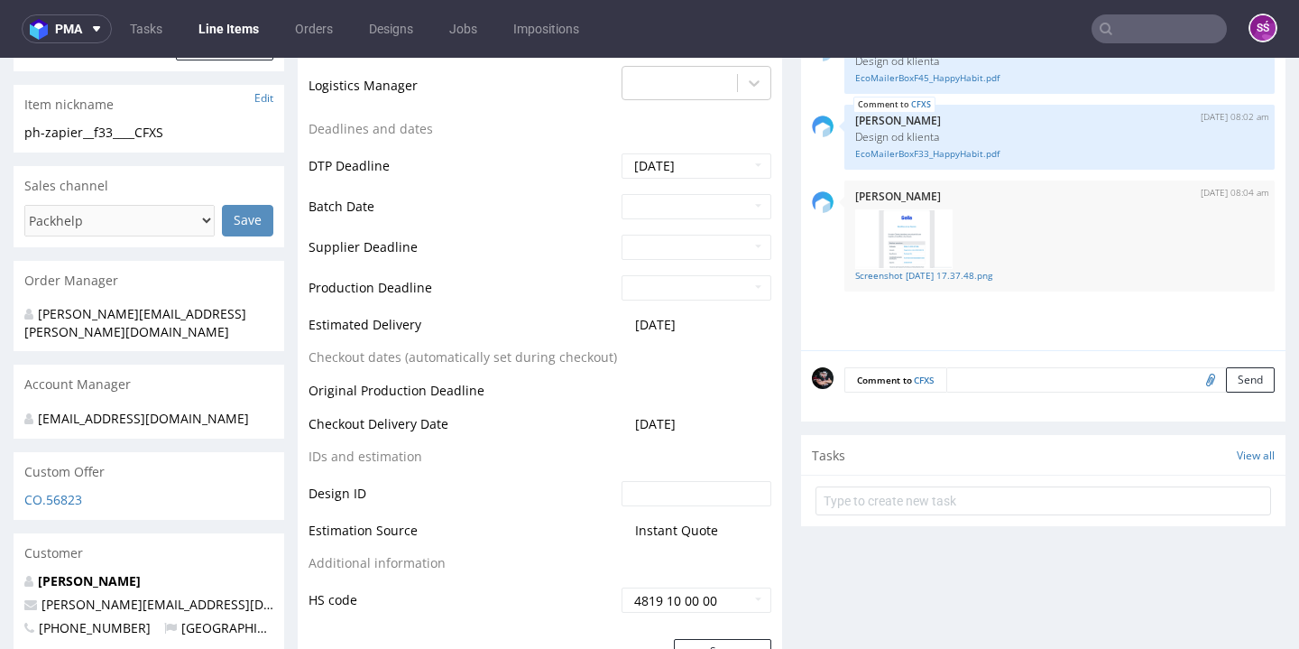
scroll to position [798, 0]
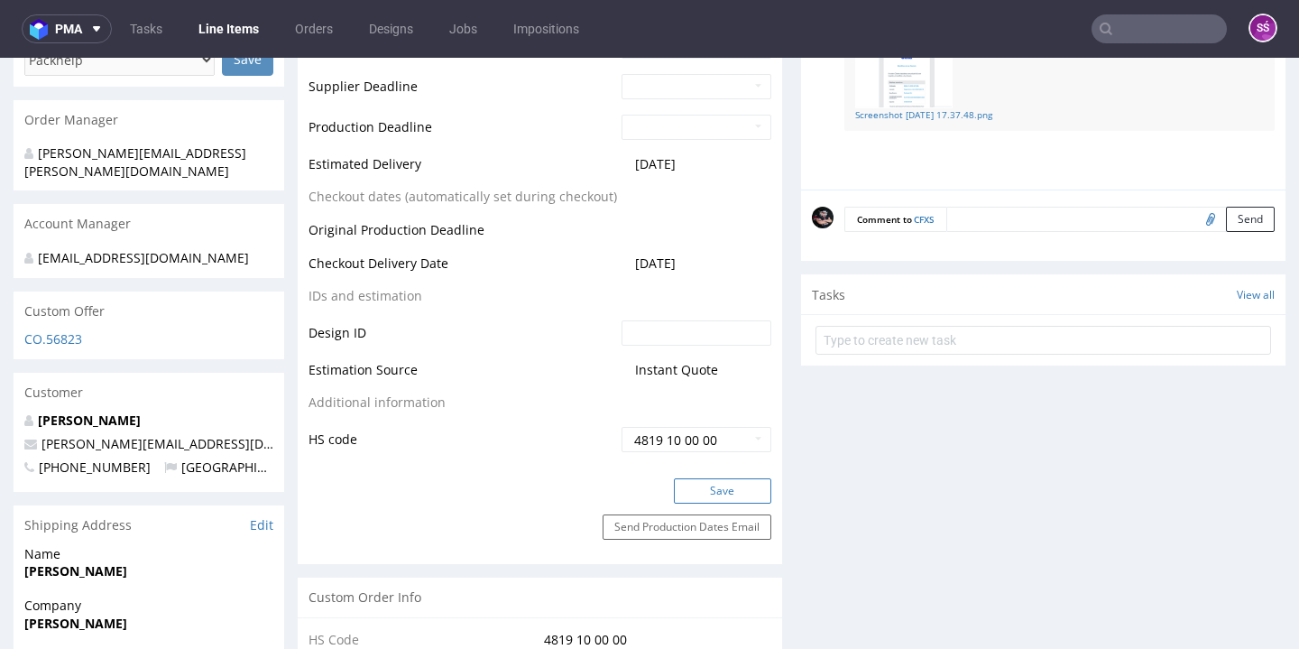
click at [702, 488] on button "Save" at bounding box center [722, 490] width 97 height 25
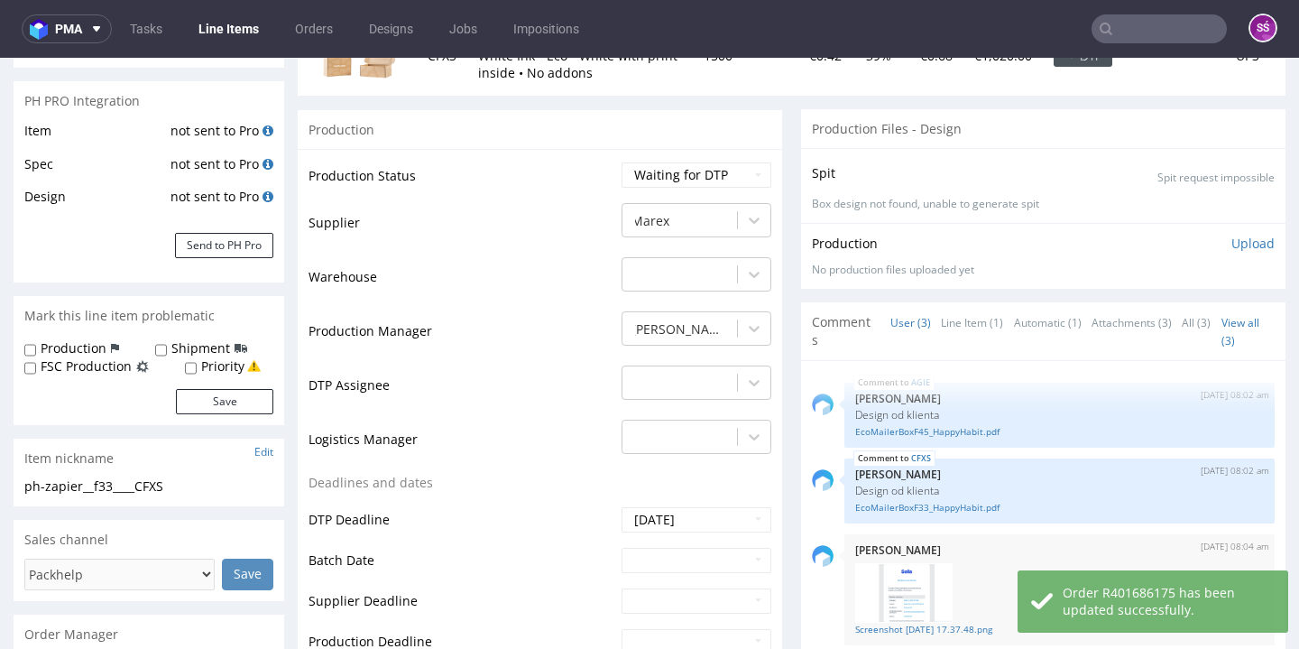
scroll to position [0, 0]
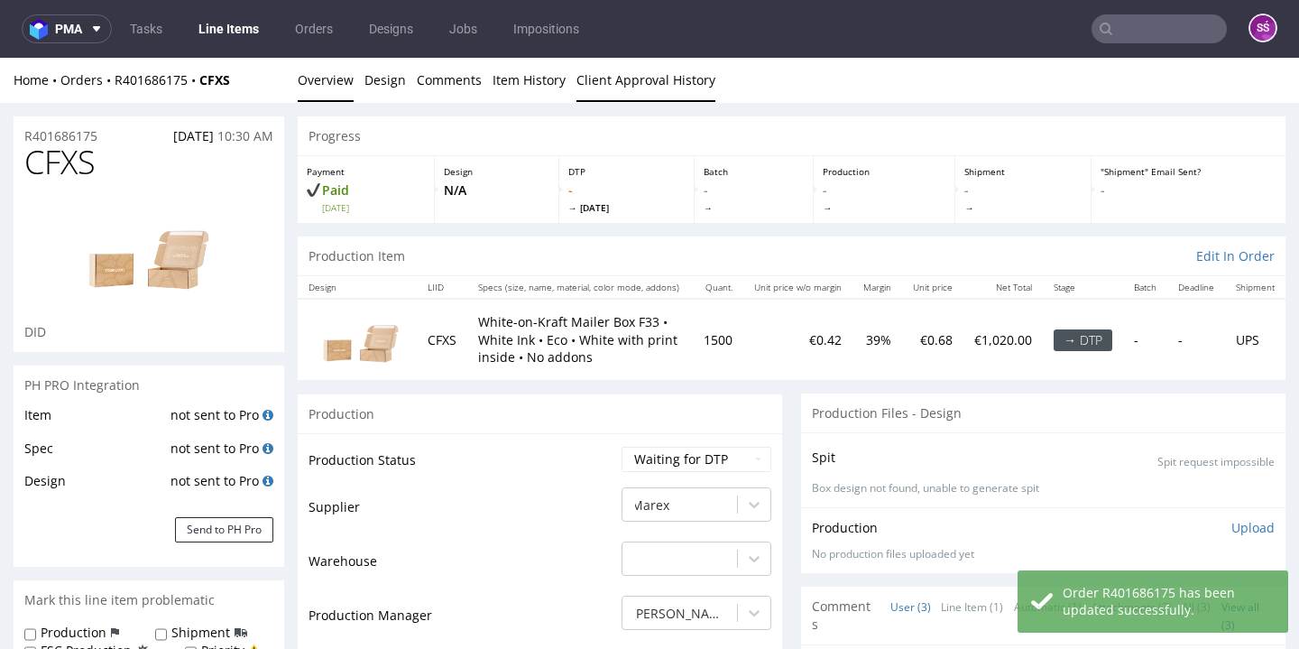
click at [601, 86] on link "Client Approval History" at bounding box center [645, 80] width 139 height 44
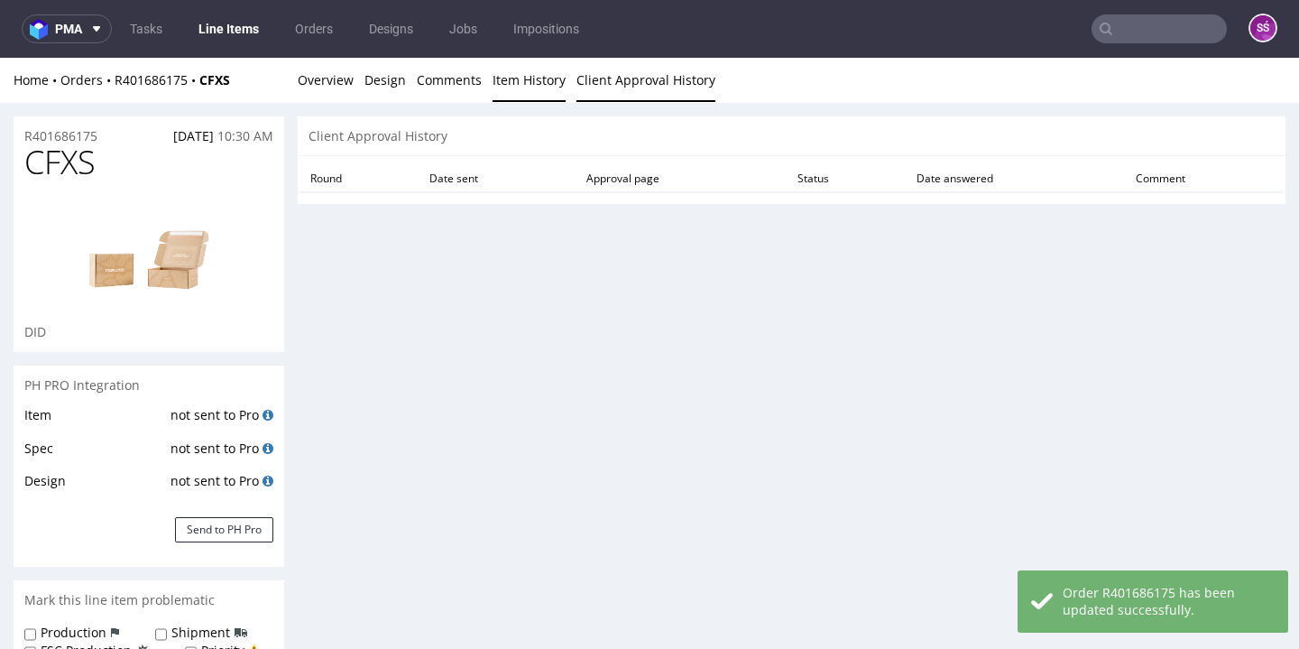
click at [531, 83] on link "Item History" at bounding box center [528, 80] width 73 height 44
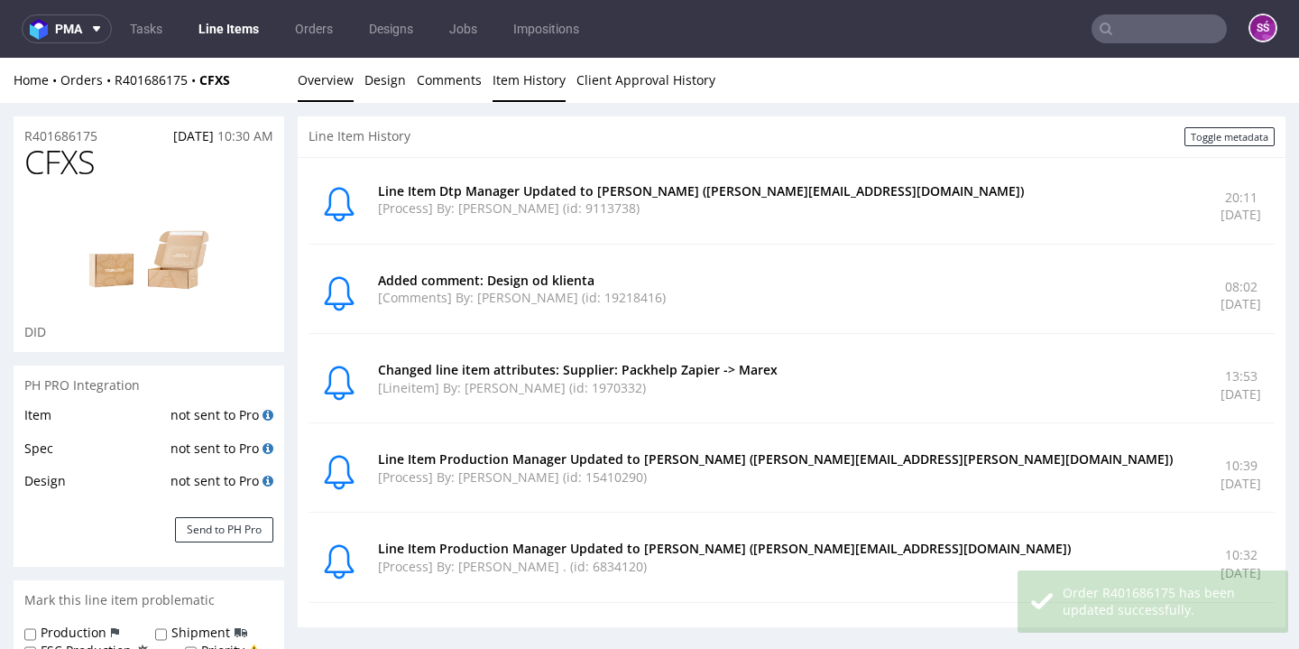
drag, startPoint x: 316, startPoint y: 76, endPoint x: 144, endPoint y: 106, distance: 174.1
click at [316, 76] on link "Overview" at bounding box center [326, 80] width 56 height 44
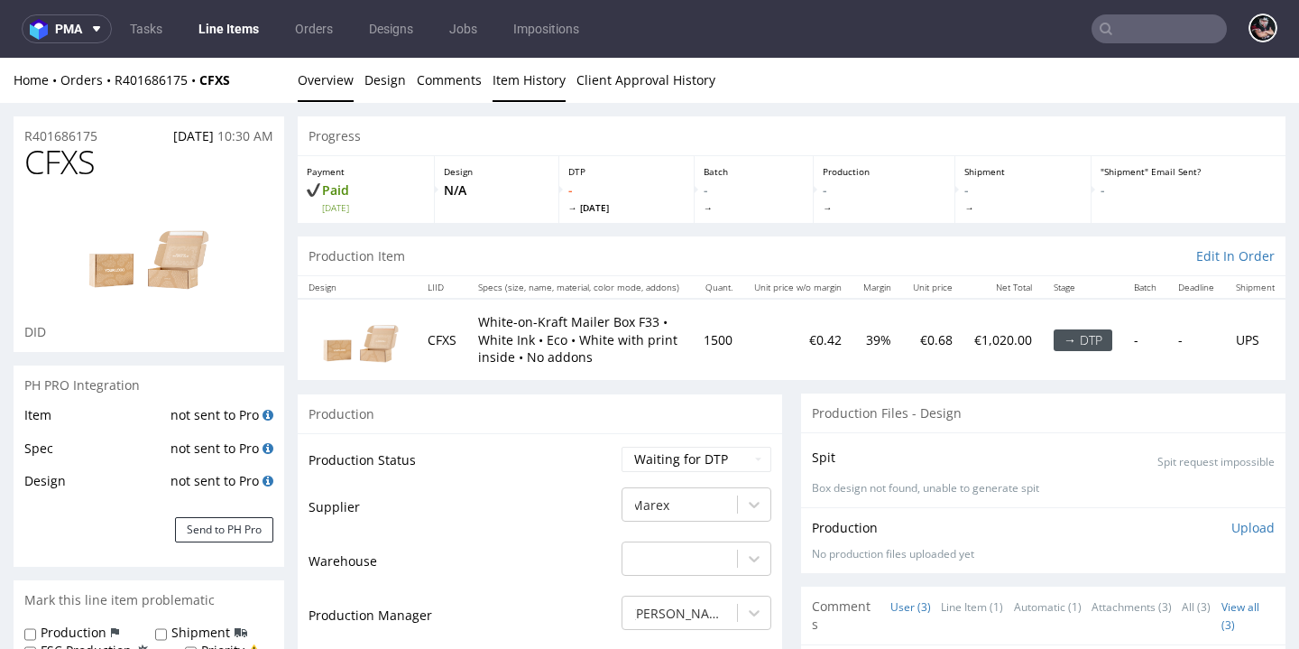
click at [518, 74] on link "Item History" at bounding box center [528, 80] width 73 height 44
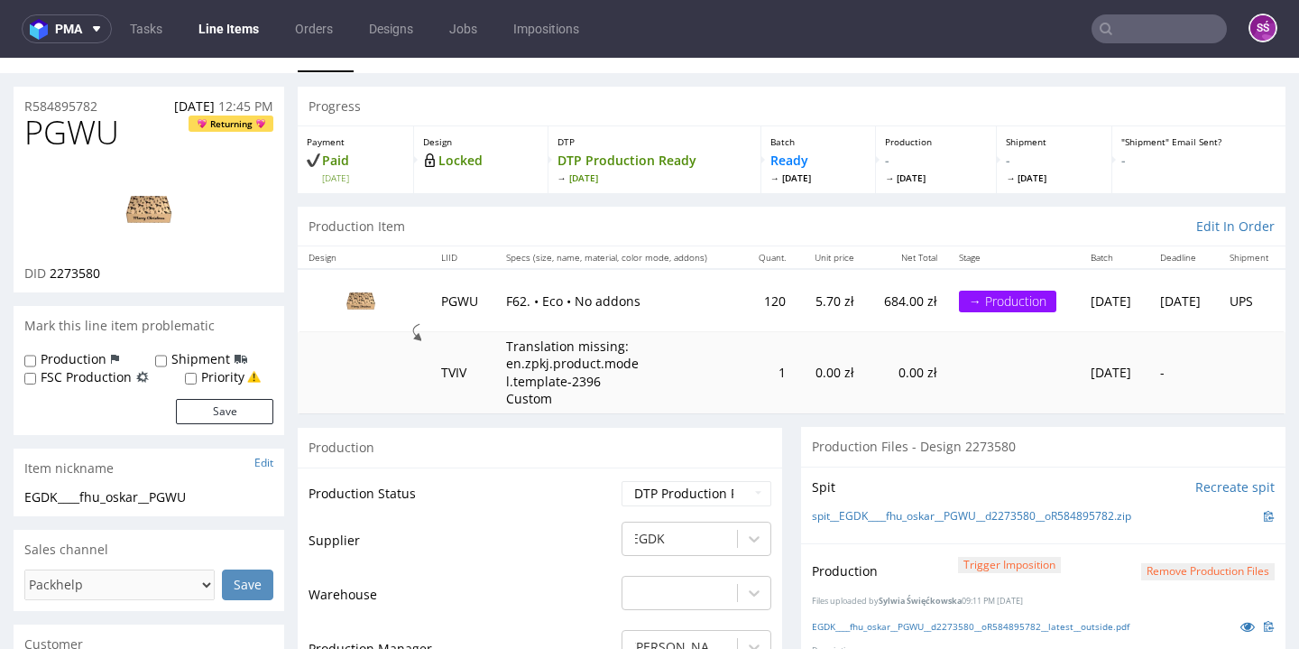
scroll to position [360, 0]
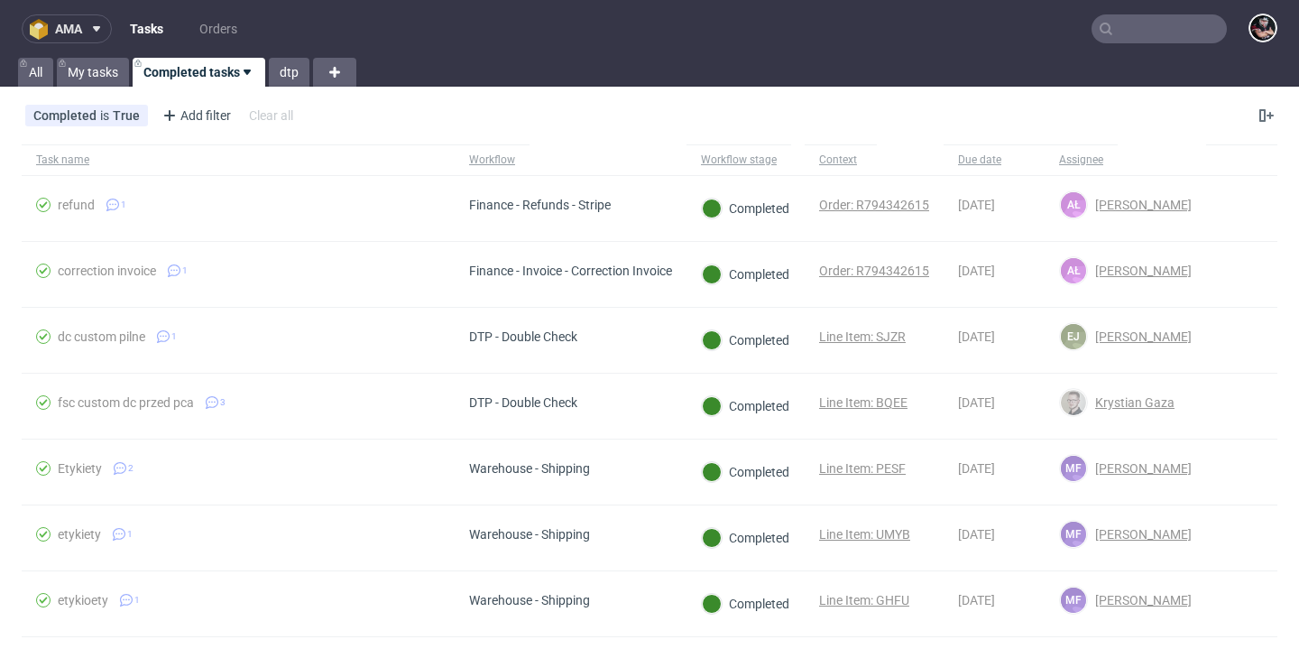
click at [69, 31] on span "ama" at bounding box center [68, 29] width 27 height 13
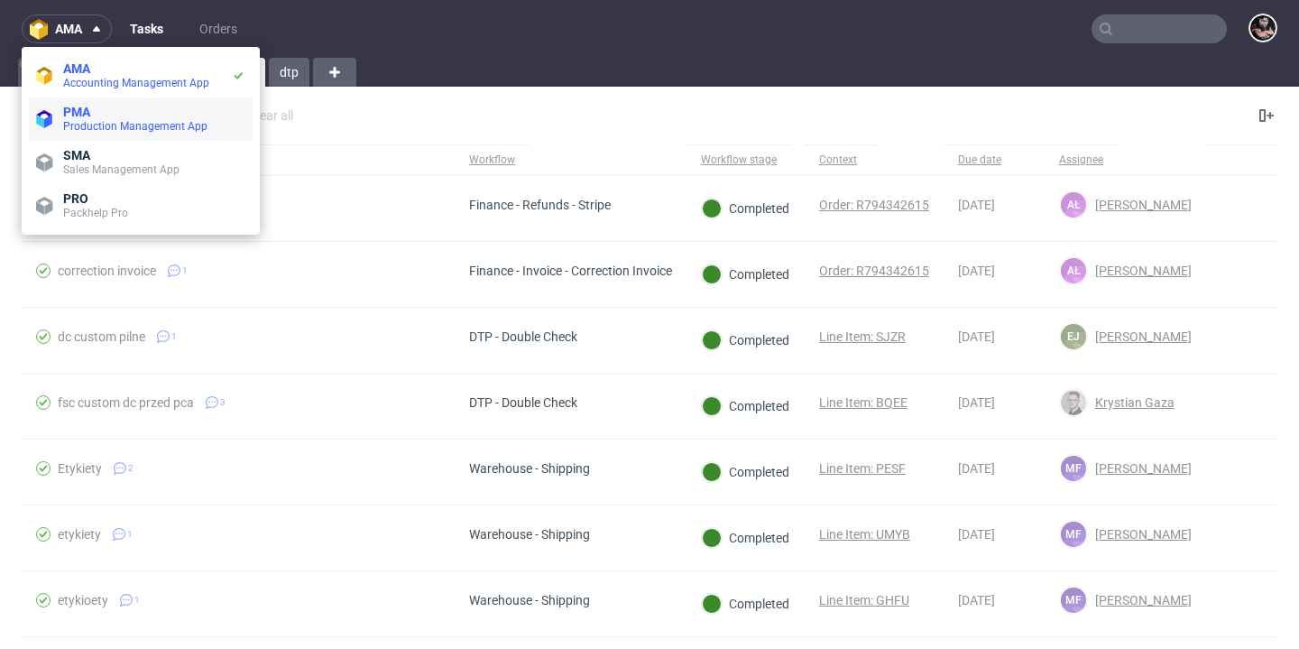
click at [70, 108] on span "PMA" at bounding box center [76, 112] width 27 height 14
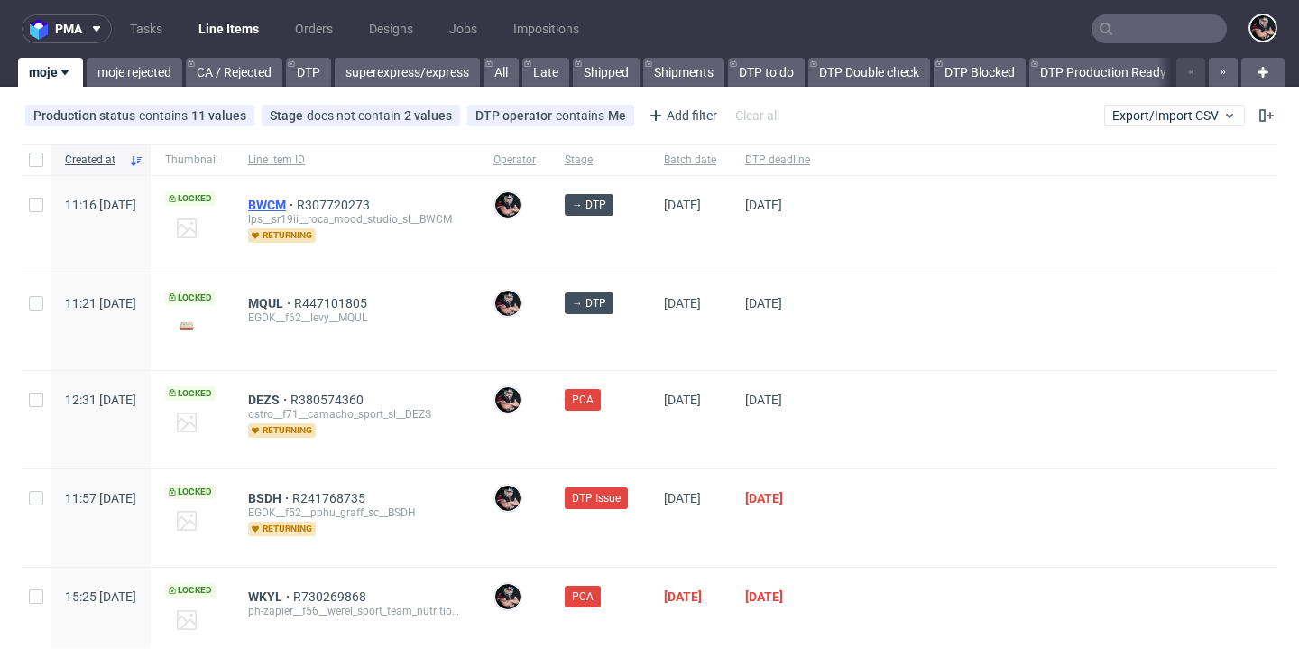
click at [297, 198] on span "BWCM" at bounding box center [272, 205] width 49 height 14
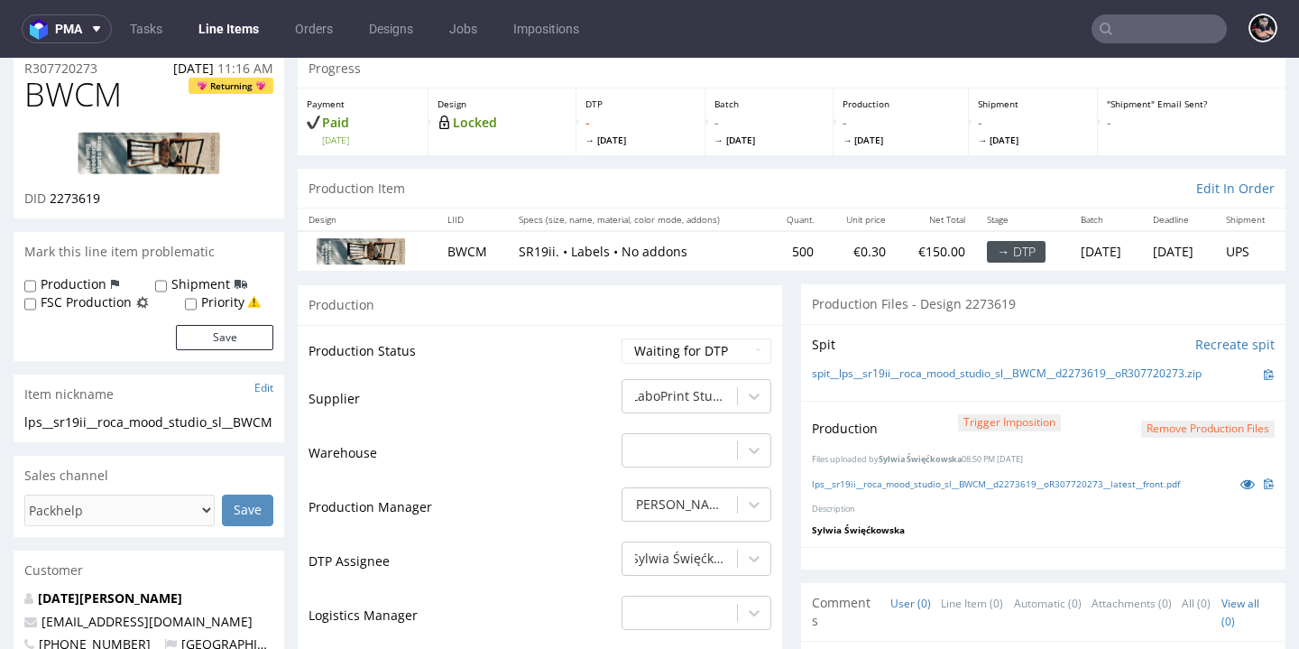
scroll to position [170, 0]
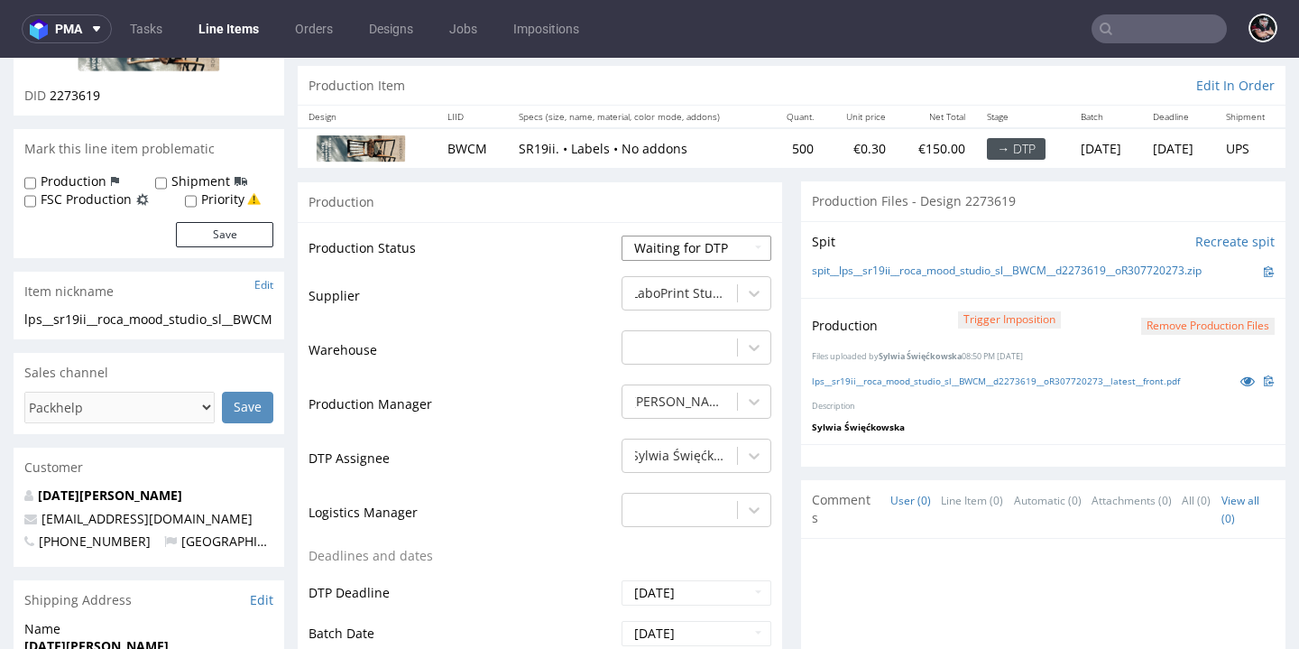
select select "dtp_production_ready"
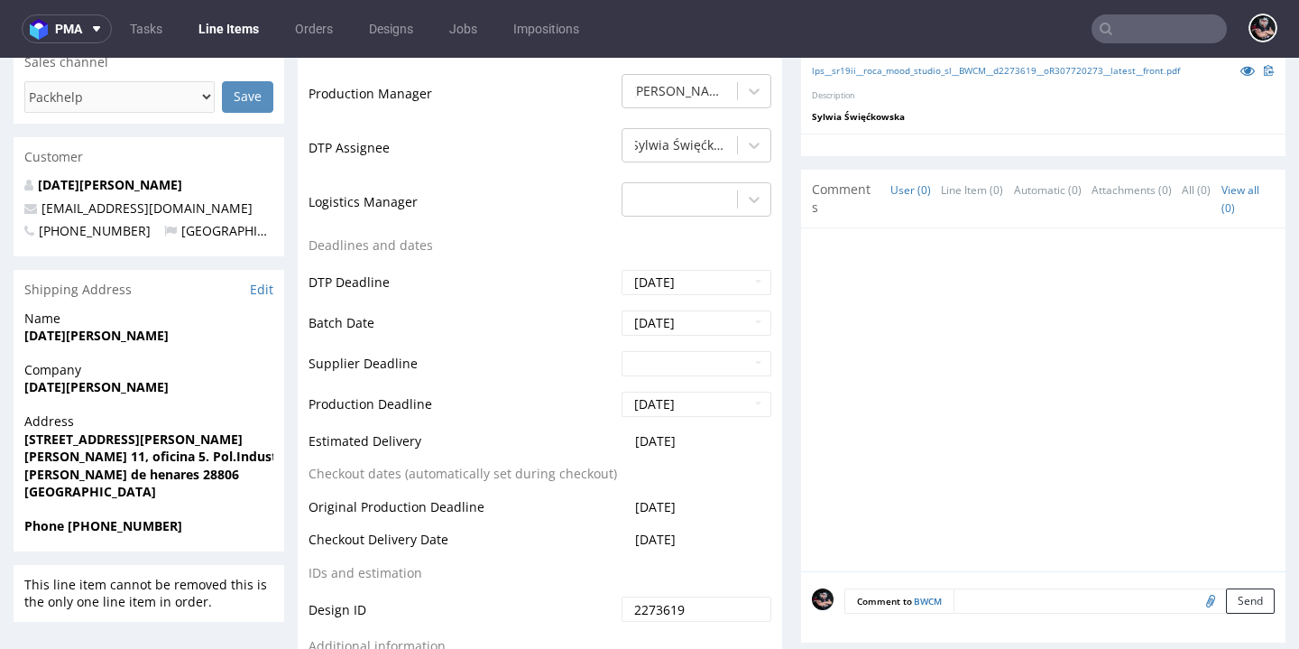
scroll to position [878, 0]
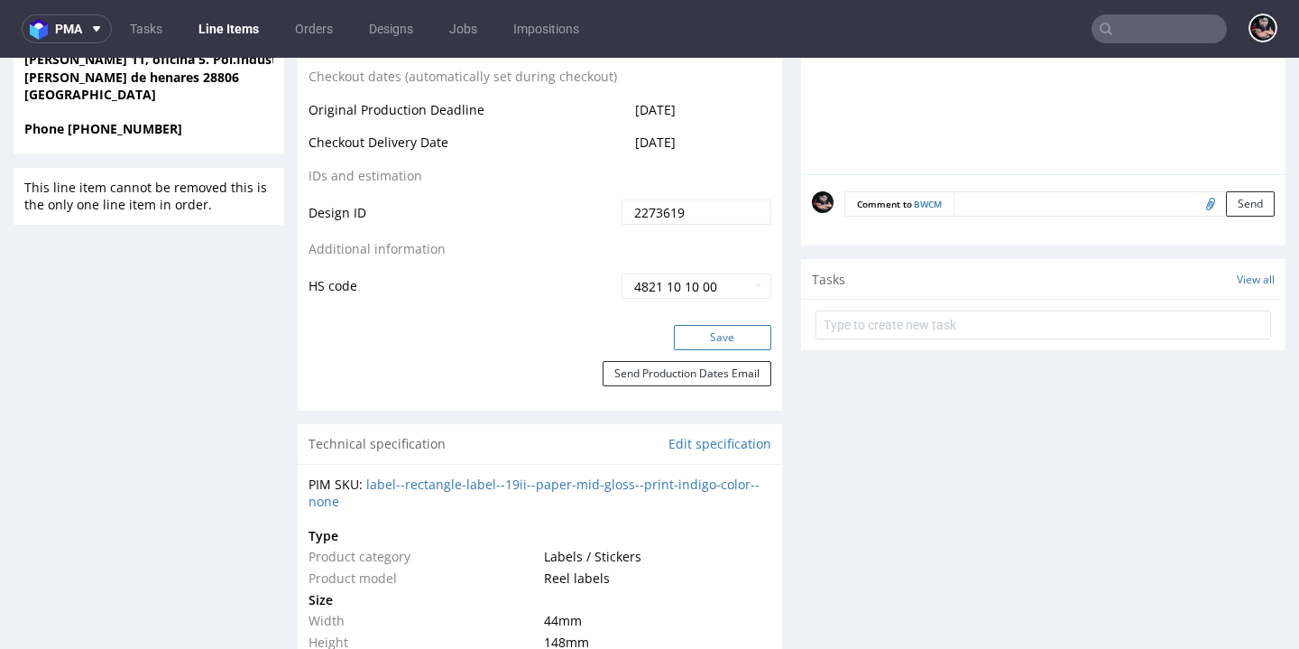
click at [701, 350] on button "Save" at bounding box center [722, 337] width 97 height 25
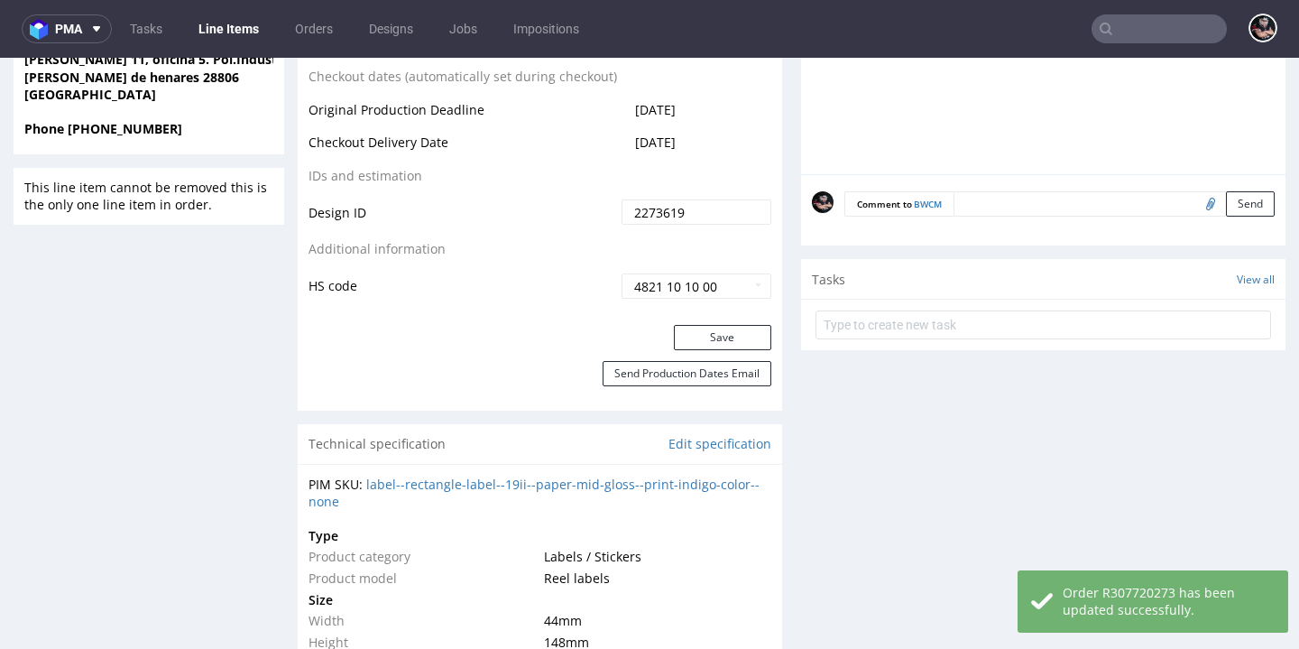
click at [219, 31] on link "Line Items" at bounding box center [229, 28] width 82 height 29
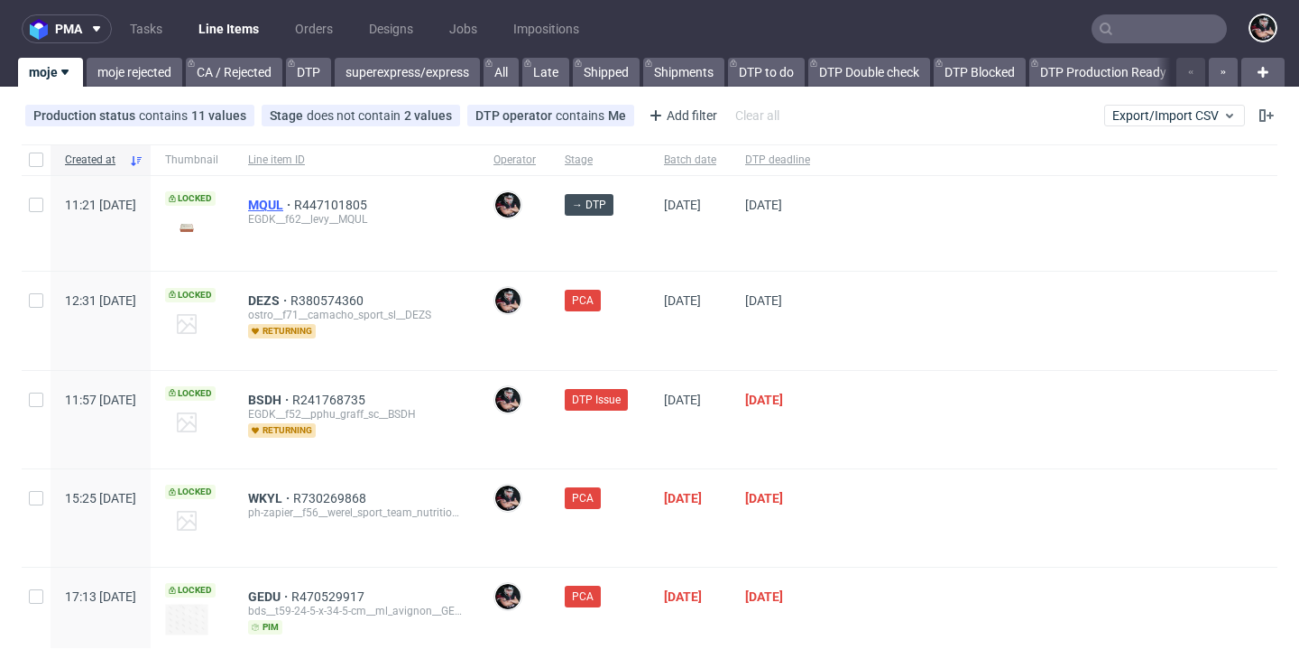
click at [294, 204] on span "MQUL" at bounding box center [271, 205] width 46 height 14
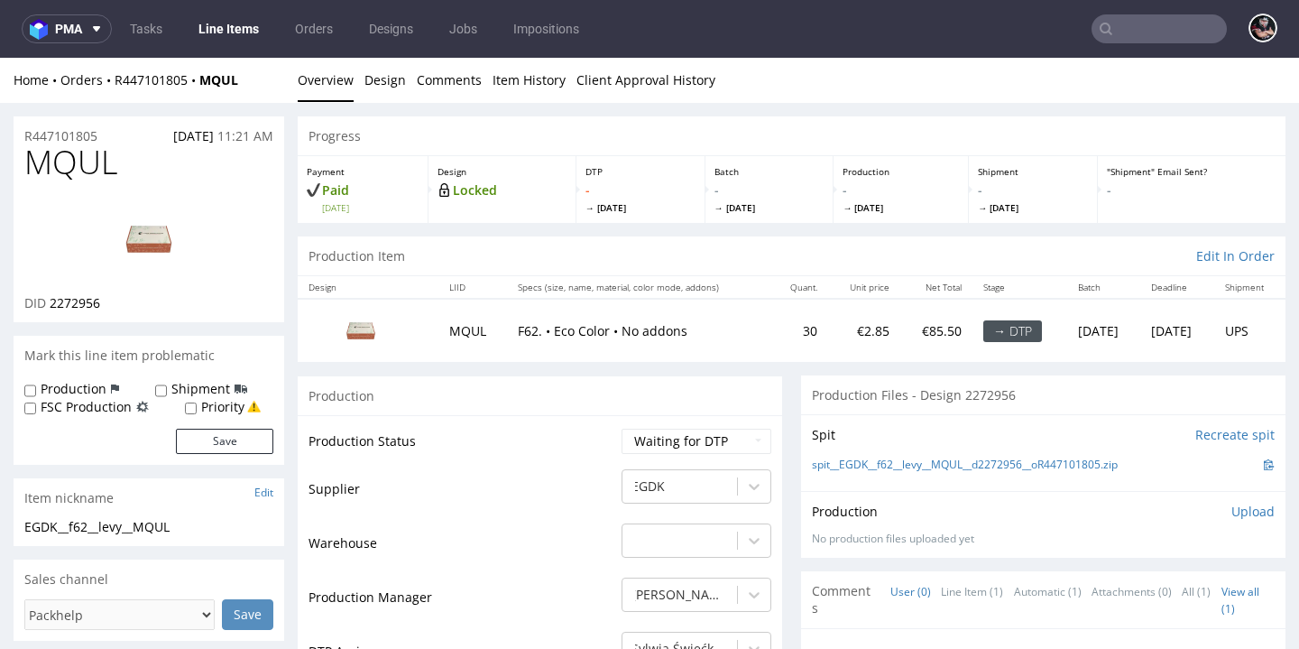
click at [87, 302] on span "2272956" at bounding box center [75, 302] width 51 height 17
copy span "2272956"
click at [903, 465] on link "spit__EGDK__f62__levy__MQUL__d2272956__oR447101805.zip" at bounding box center [965, 464] width 306 height 15
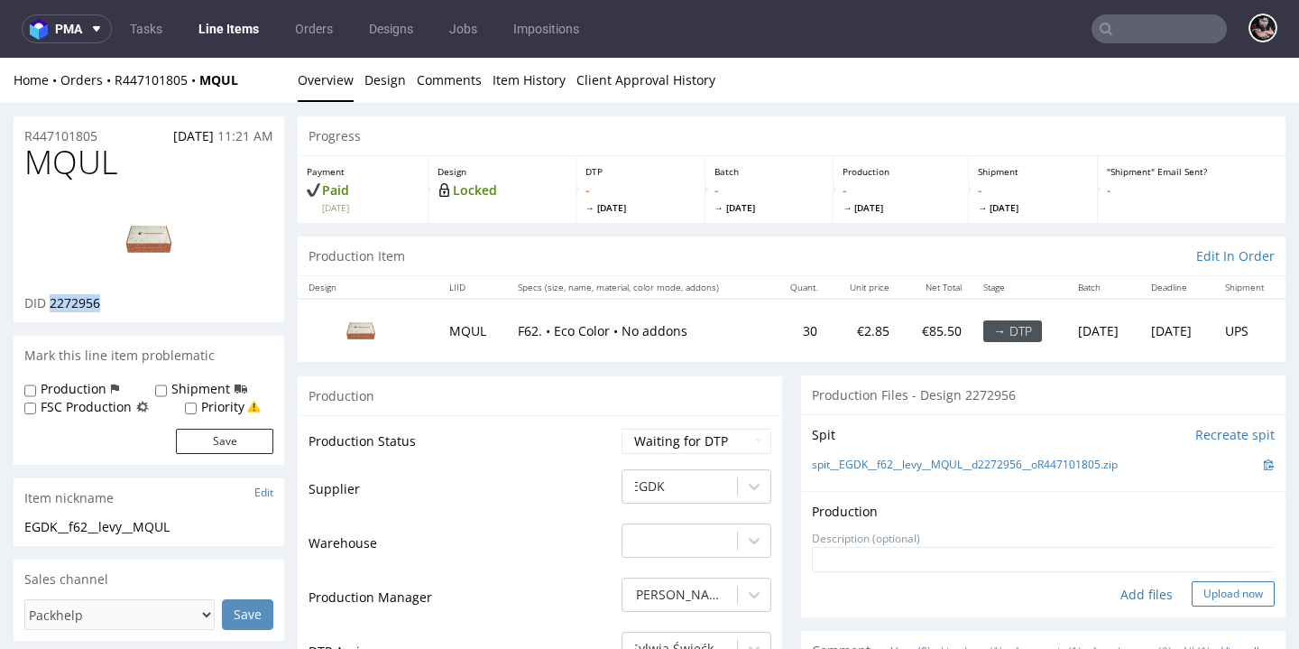
click at [1191, 588] on button "Upload now" at bounding box center [1232, 593] width 83 height 25
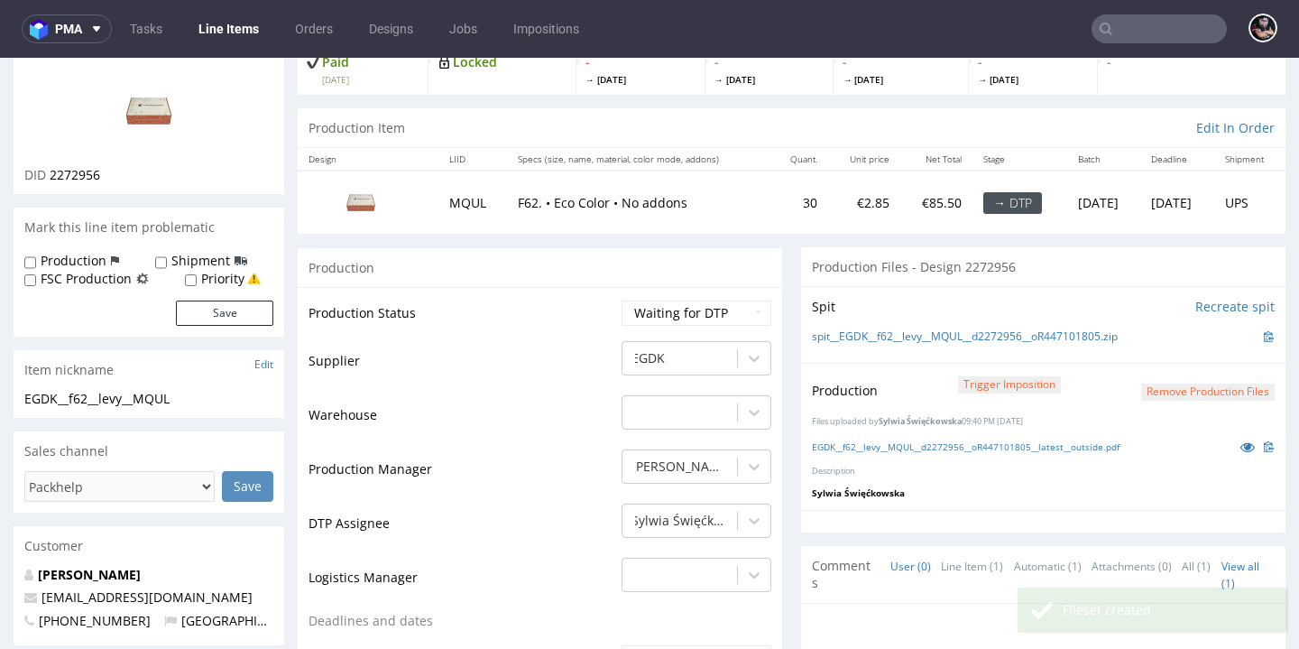
scroll to position [245, 0]
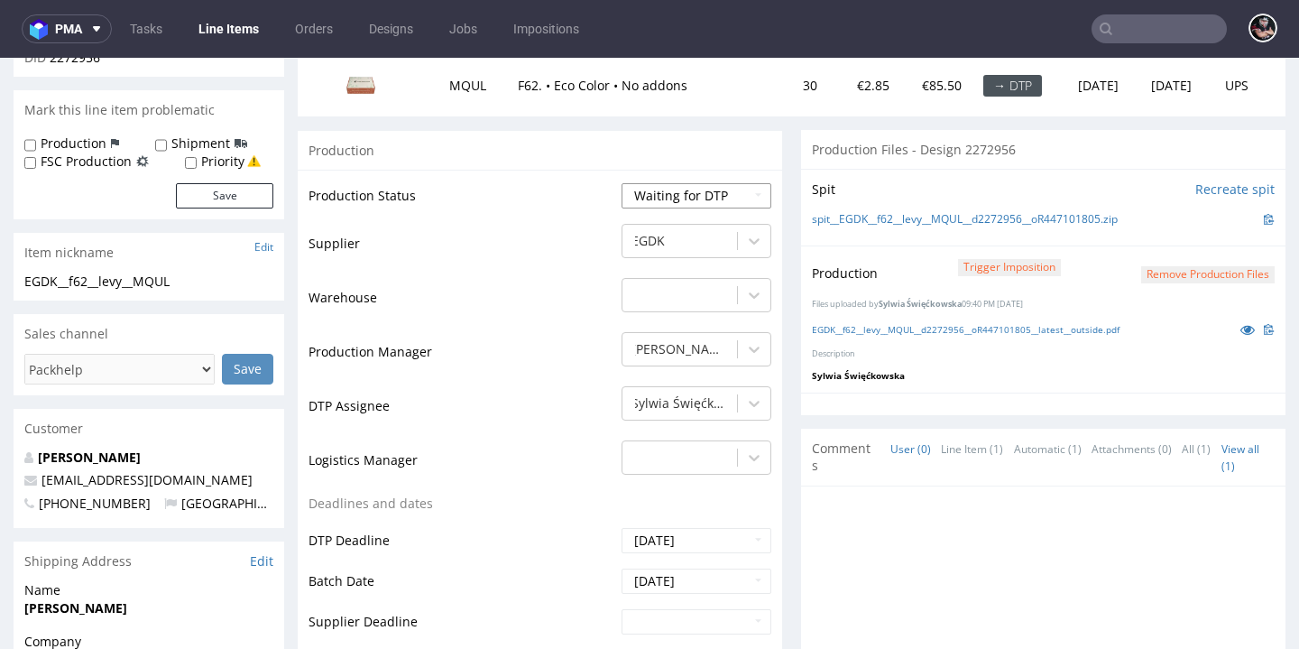
select select "dtp_production_ready"
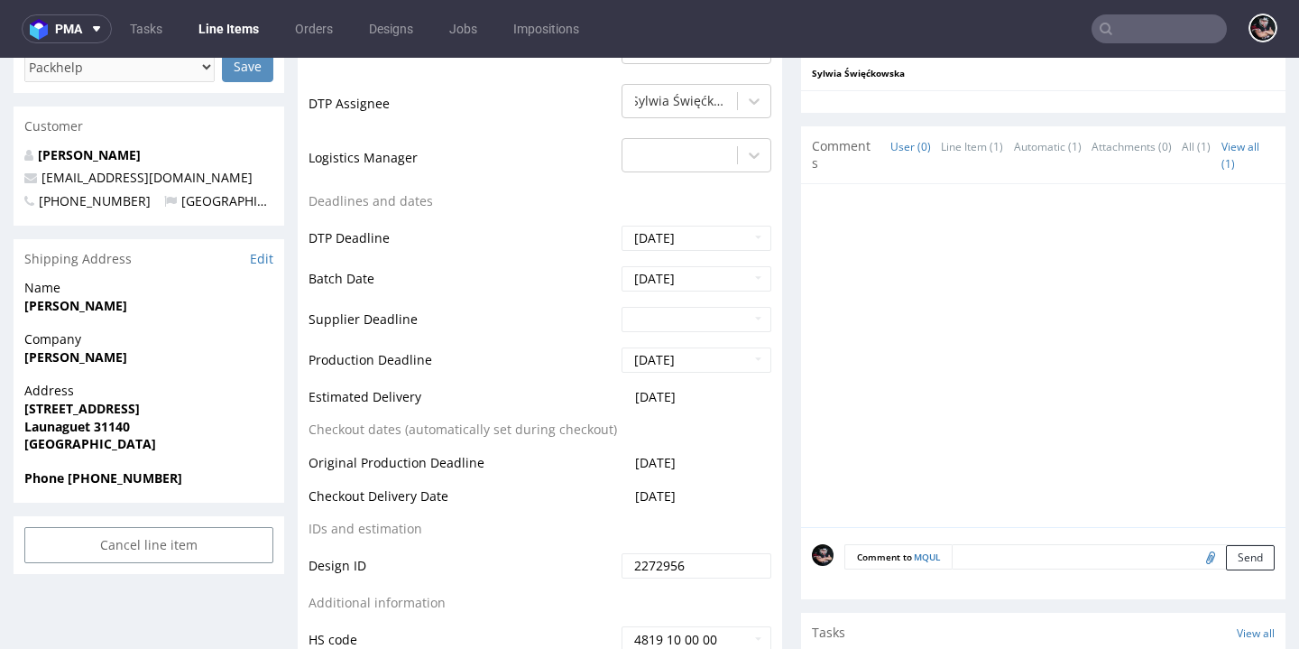
scroll to position [690, 0]
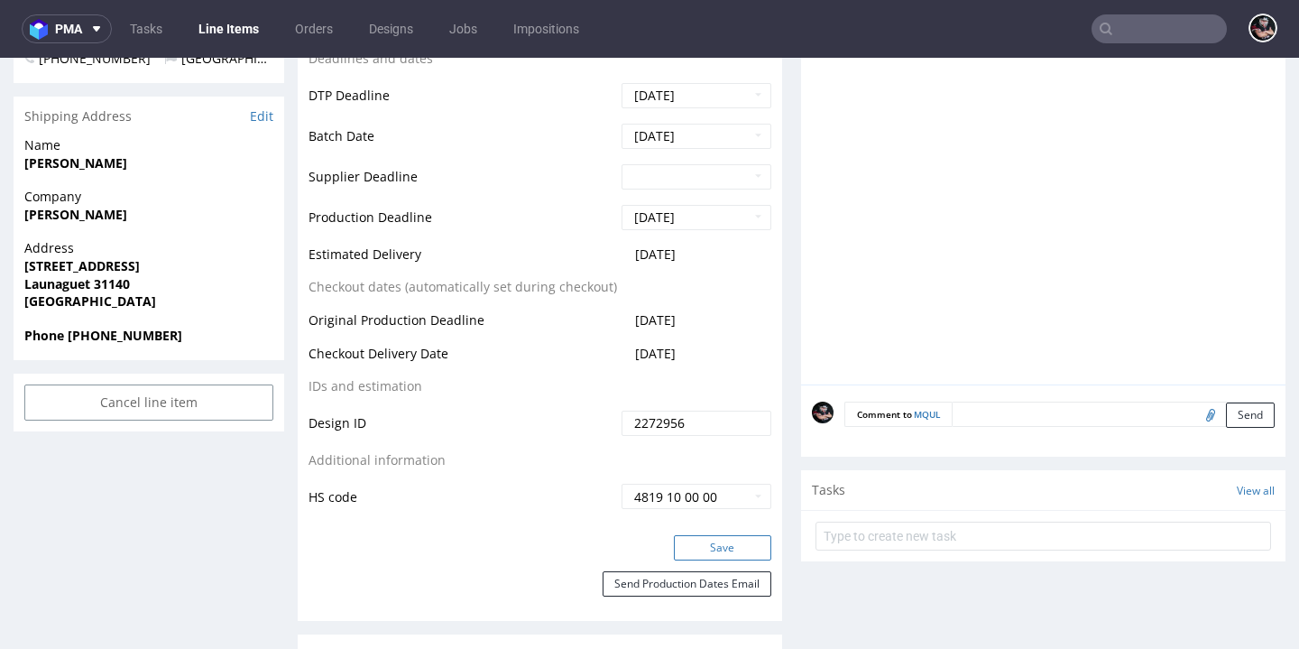
click at [702, 548] on button "Save" at bounding box center [722, 547] width 97 height 25
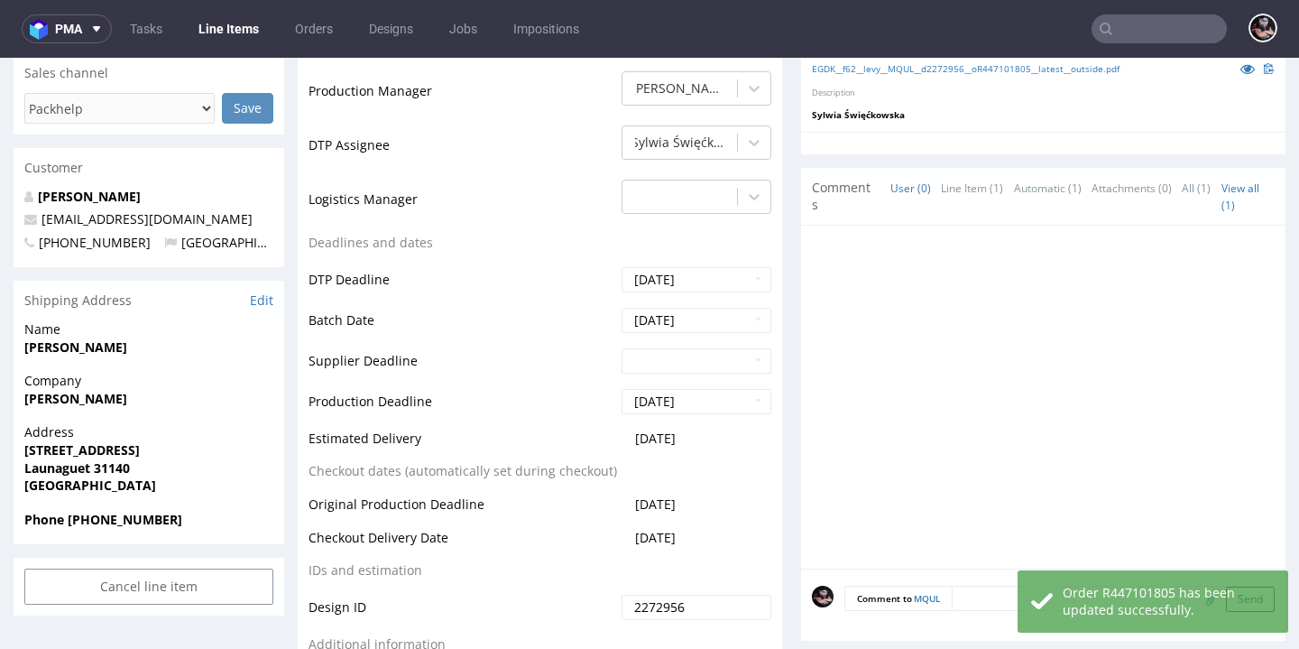
scroll to position [0, 0]
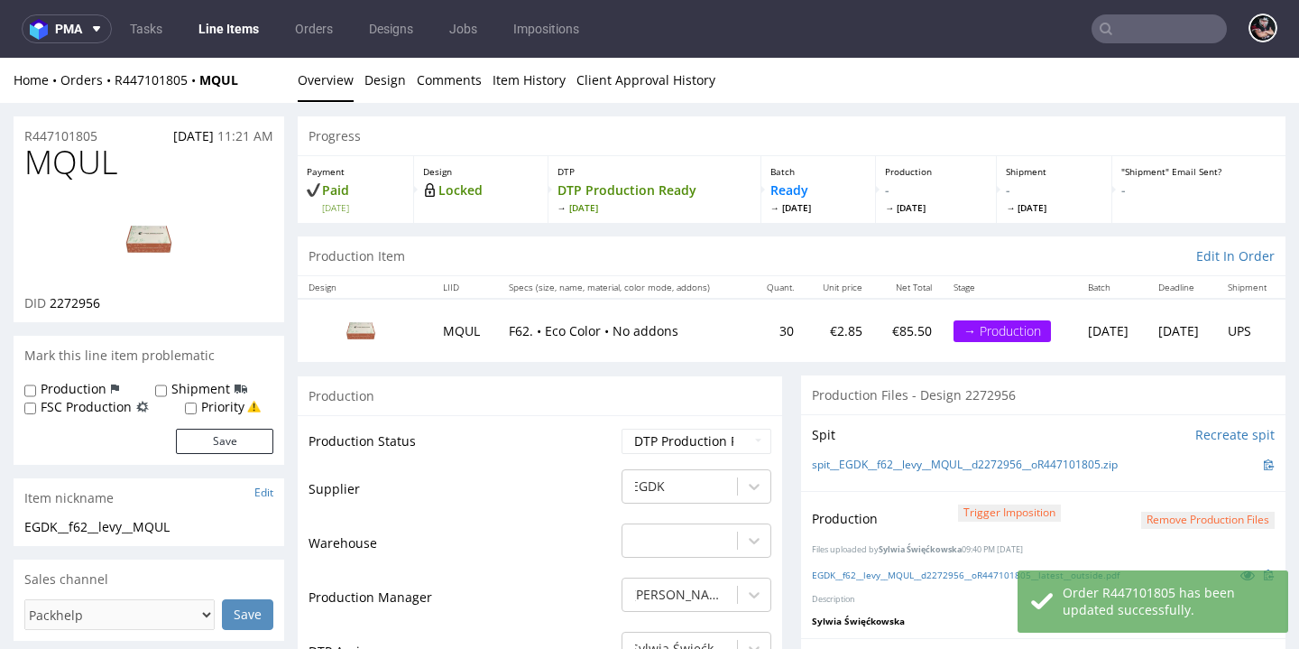
click at [236, 27] on link "Line Items" at bounding box center [229, 28] width 82 height 29
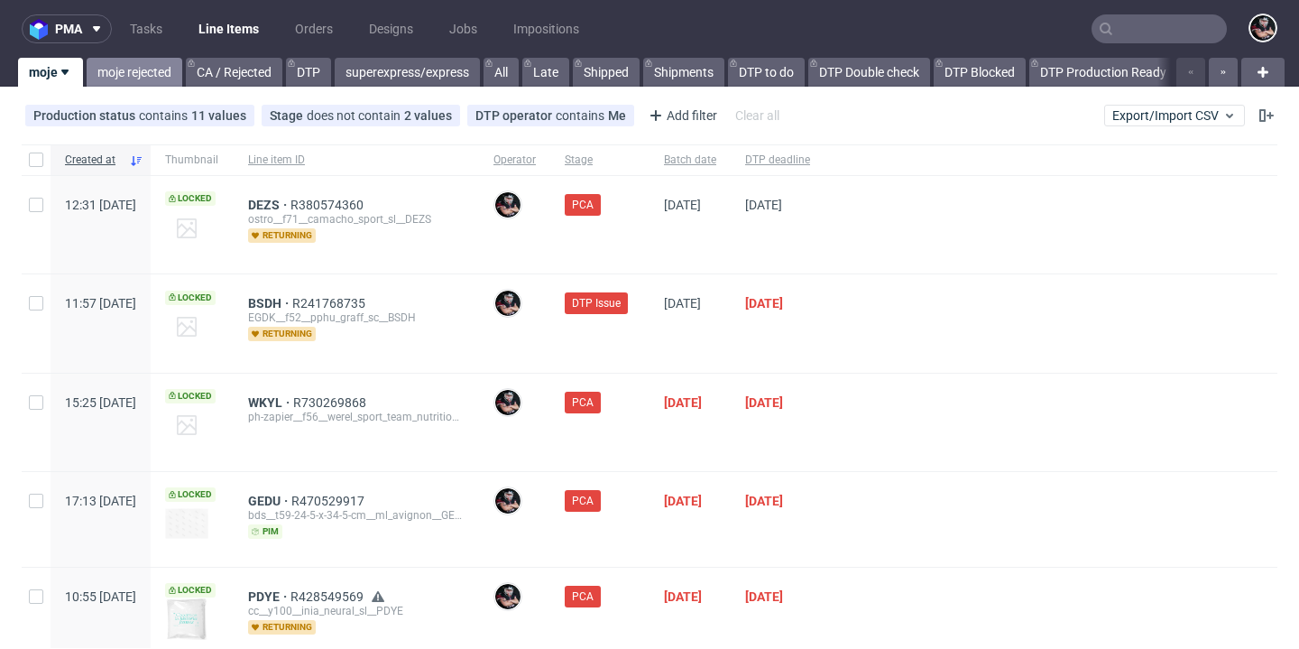
click at [165, 77] on link "moje rejected" at bounding box center [135, 72] width 96 height 29
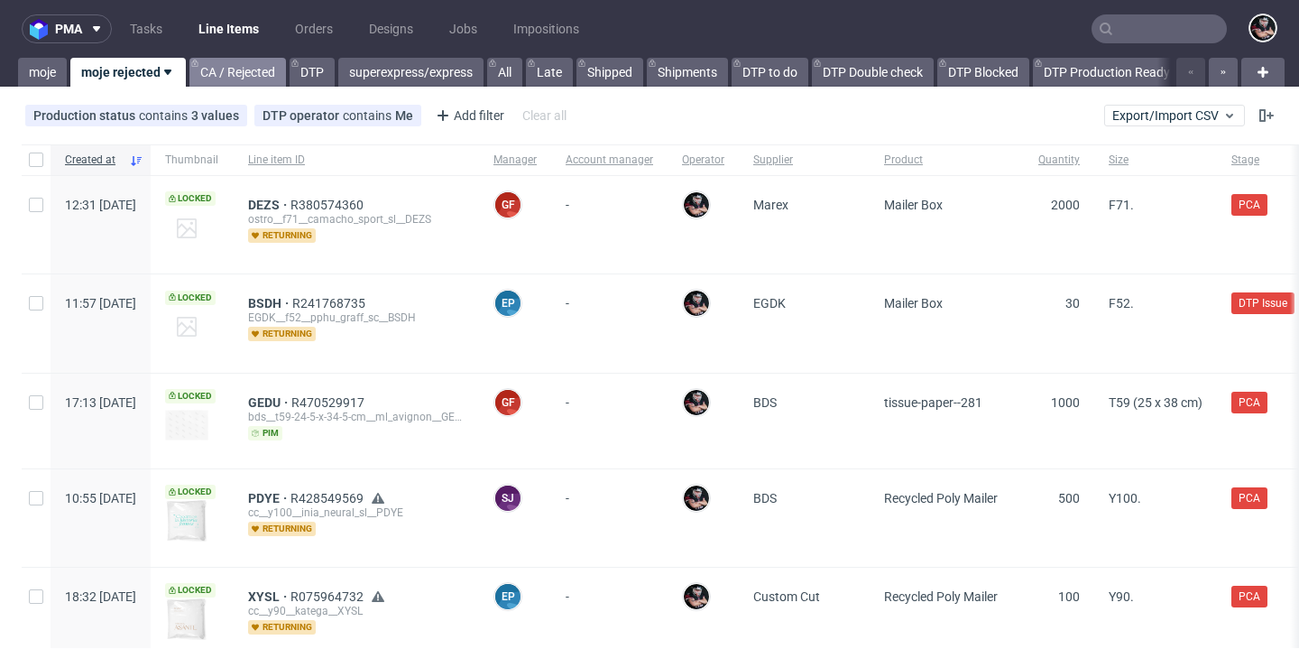
click at [220, 79] on link "CA / Rejected" at bounding box center [237, 72] width 97 height 29
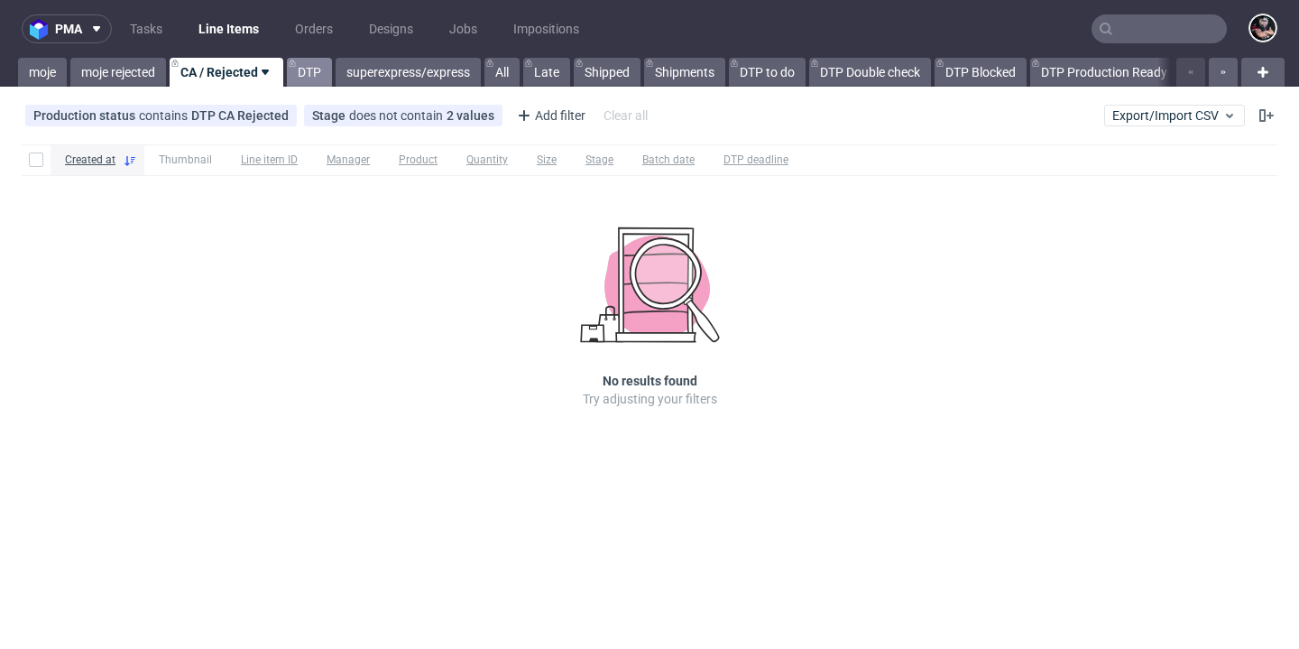
click at [314, 84] on link "DTP" at bounding box center [309, 72] width 45 height 29
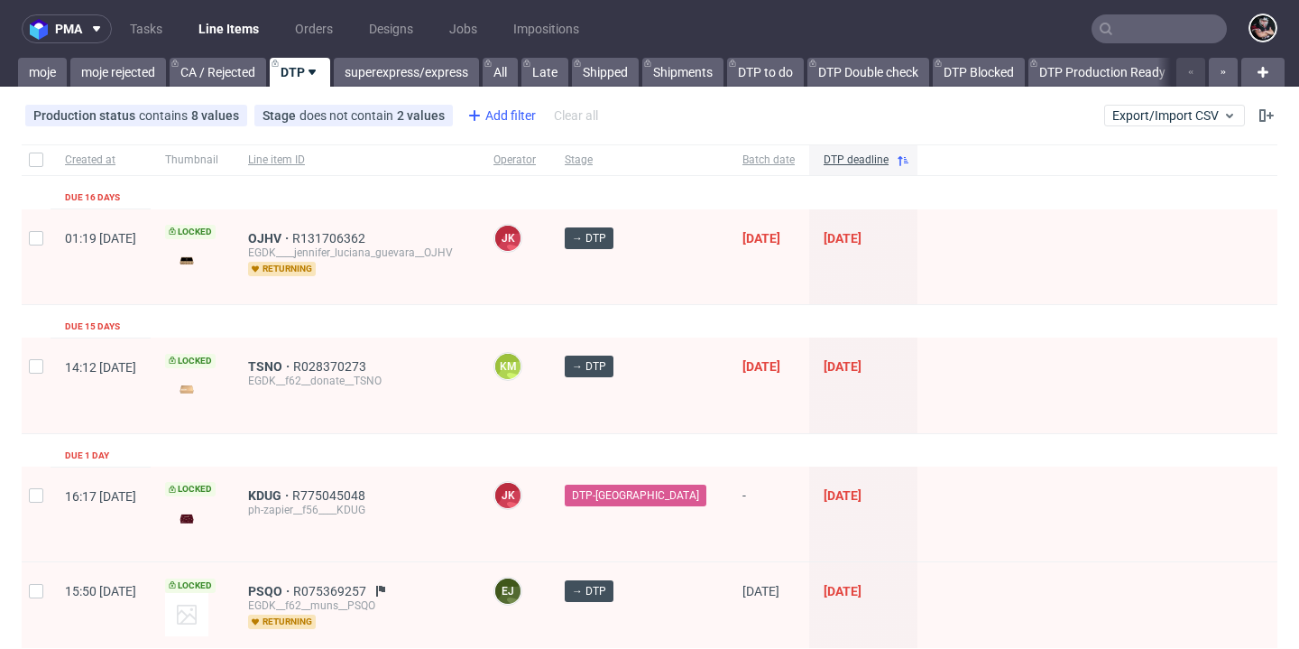
click at [491, 117] on div "Add filter" at bounding box center [499, 115] width 79 height 29
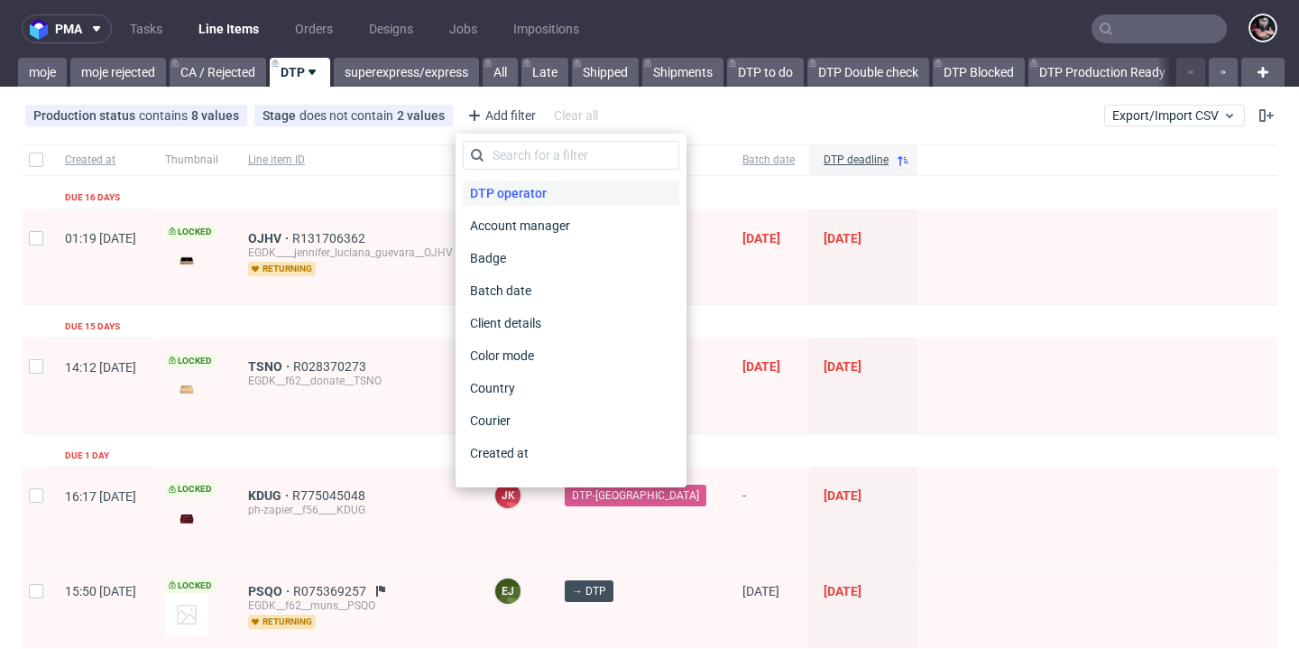
click at [515, 192] on span "DTP operator" at bounding box center [508, 192] width 91 height 25
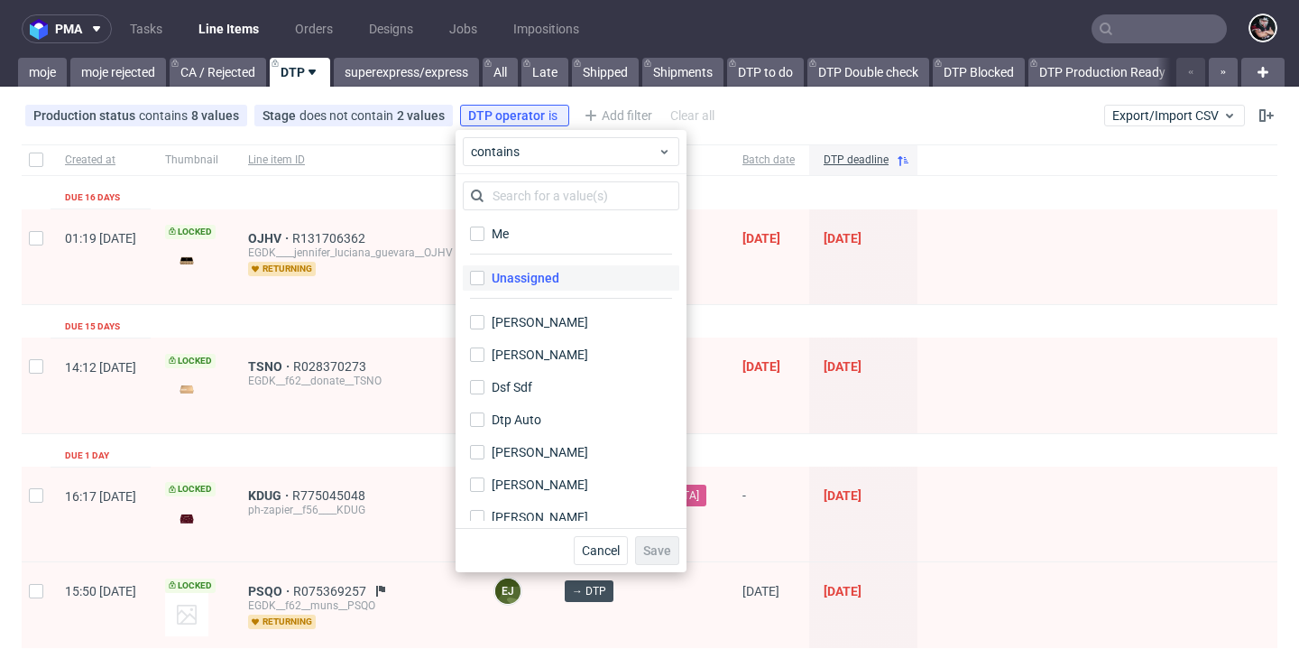
click at [536, 268] on label "Unassigned" at bounding box center [571, 277] width 216 height 25
click at [484, 271] on input "Unassigned" at bounding box center [477, 278] width 14 height 14
checkbox input "true"
click at [658, 554] on span "Save" at bounding box center [657, 550] width 28 height 13
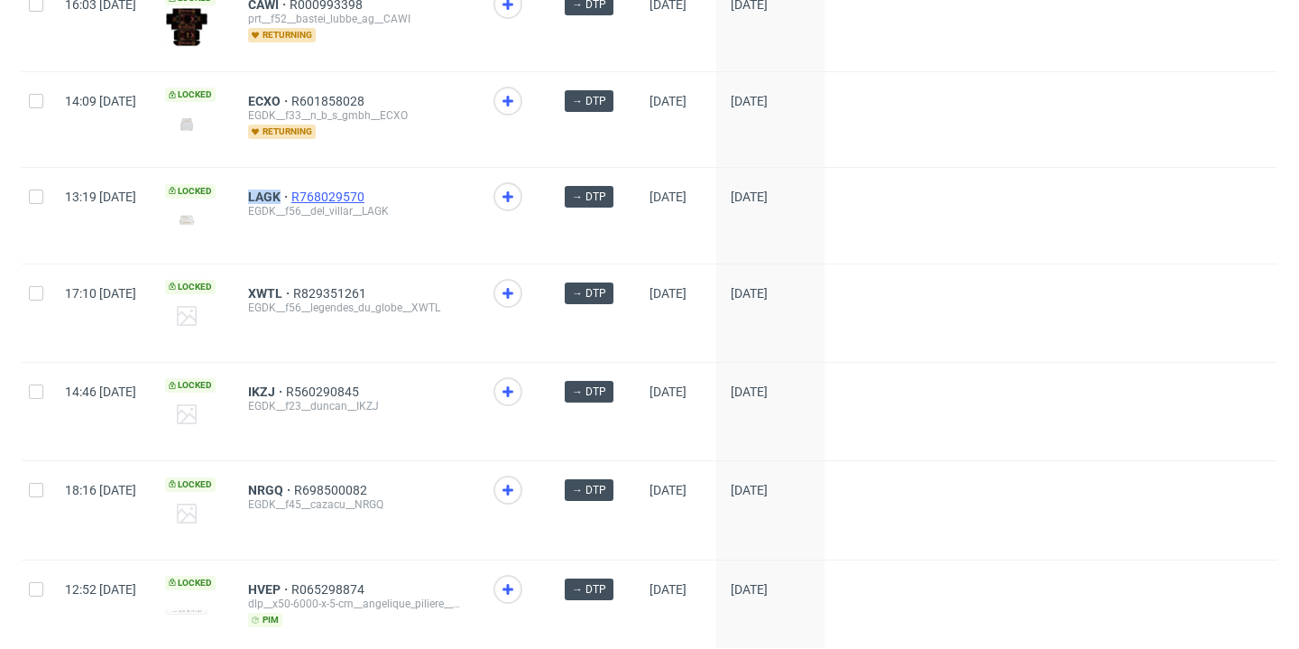
scroll to position [2640, 0]
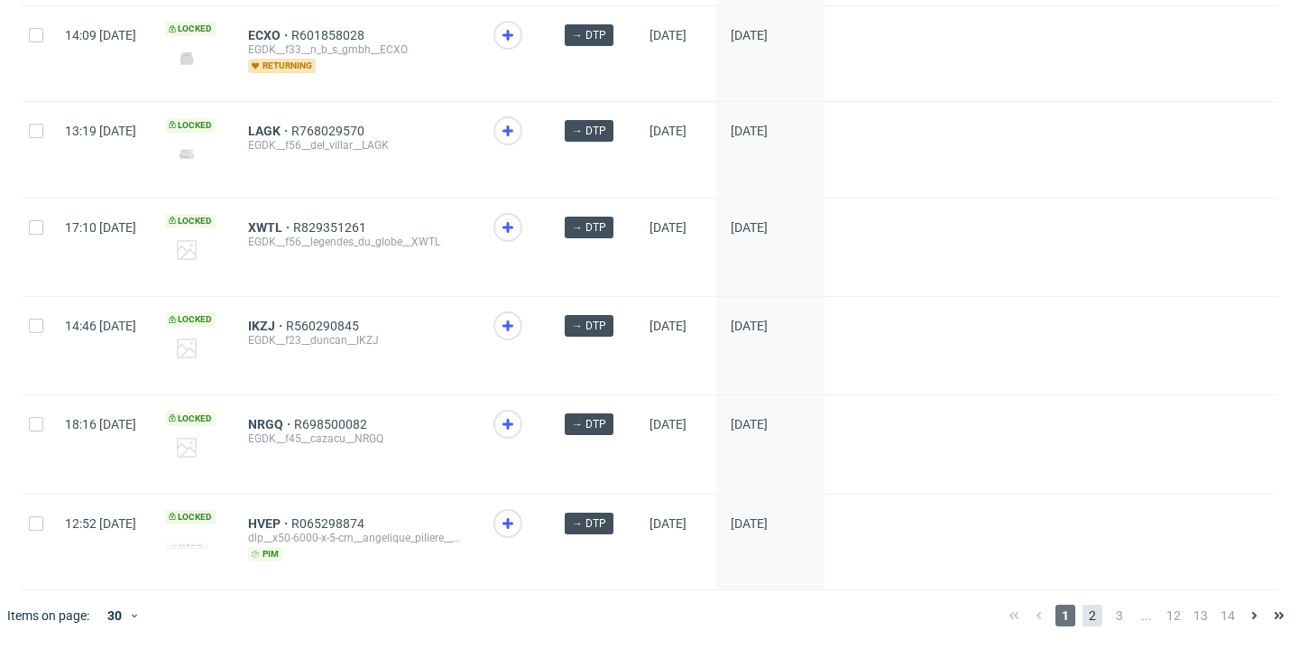
click at [1082, 609] on span "2" at bounding box center [1092, 615] width 20 height 22
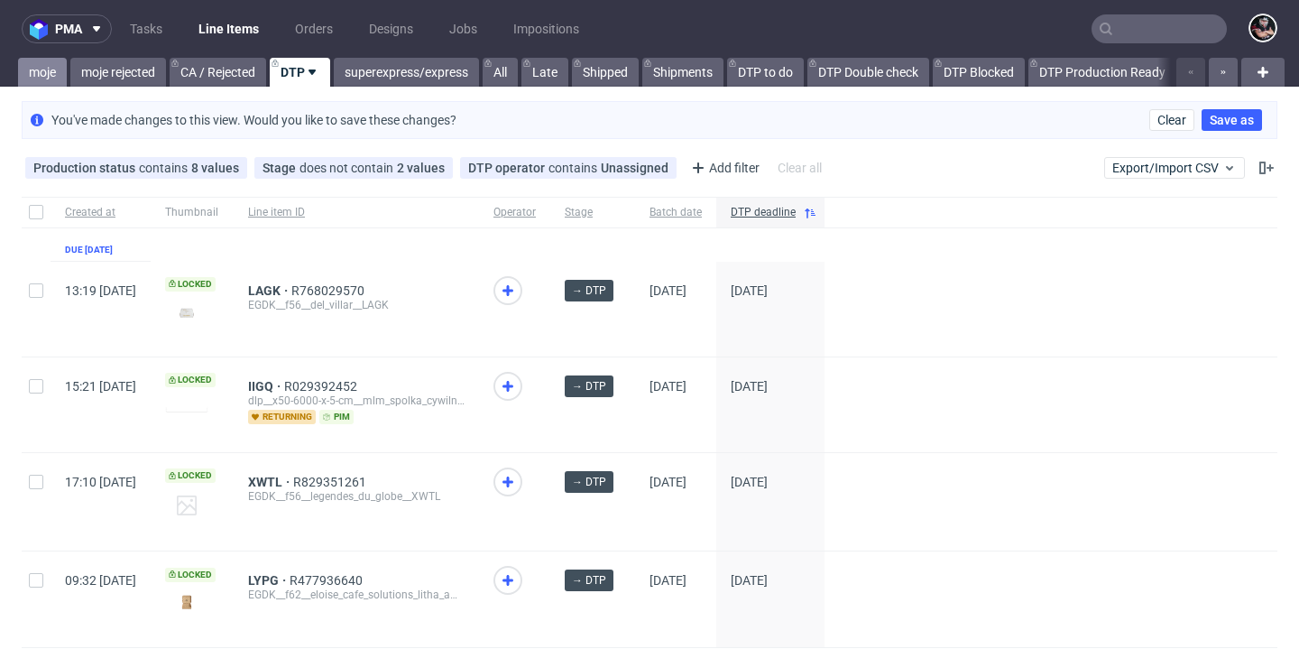
click at [46, 75] on link "moje" at bounding box center [42, 72] width 49 height 29
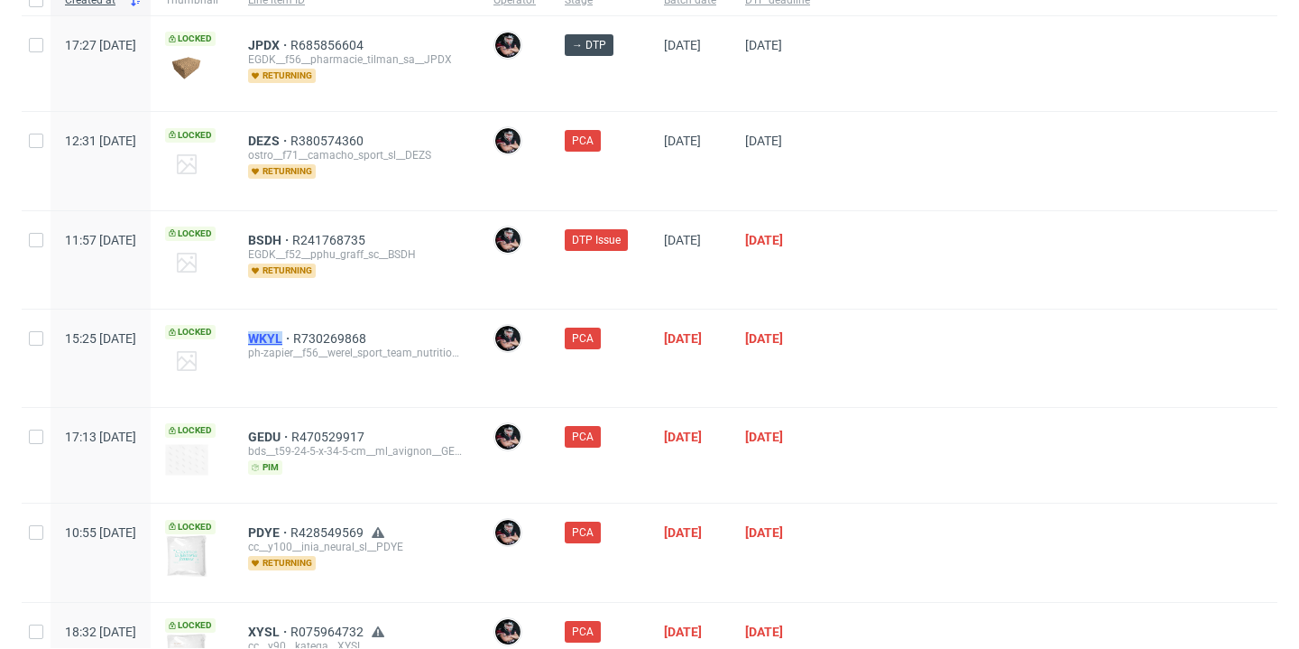
scroll to position [156, 0]
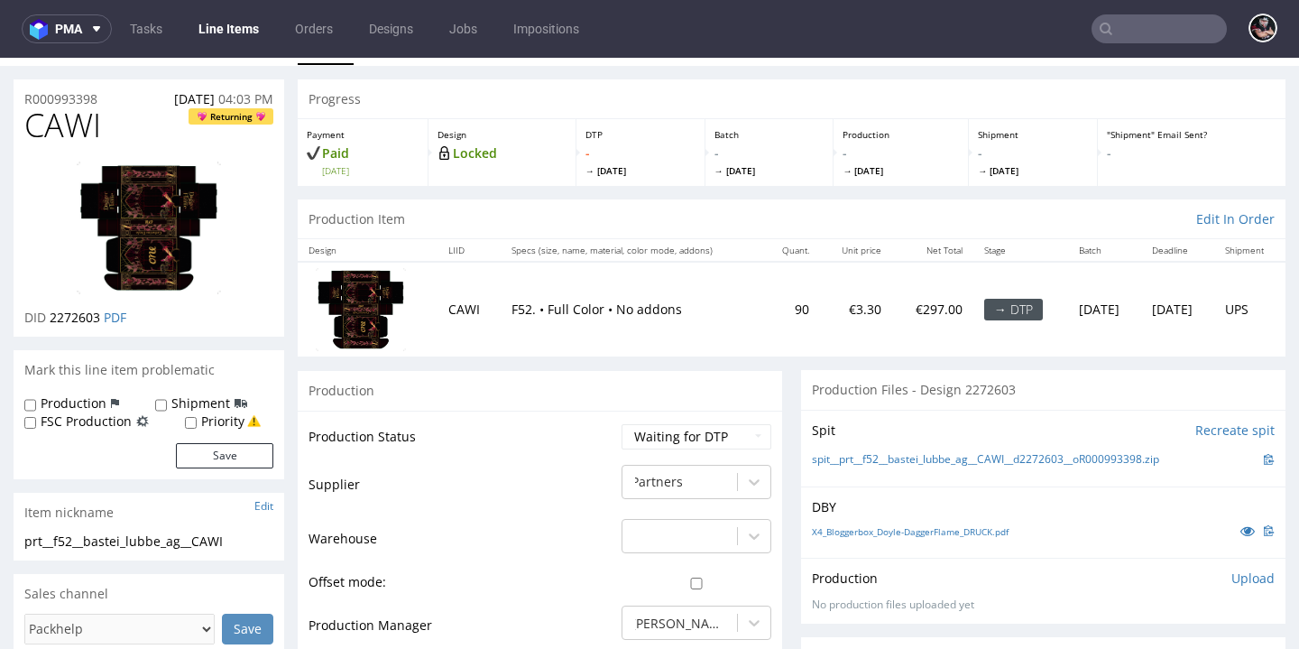
scroll to position [169, 0]
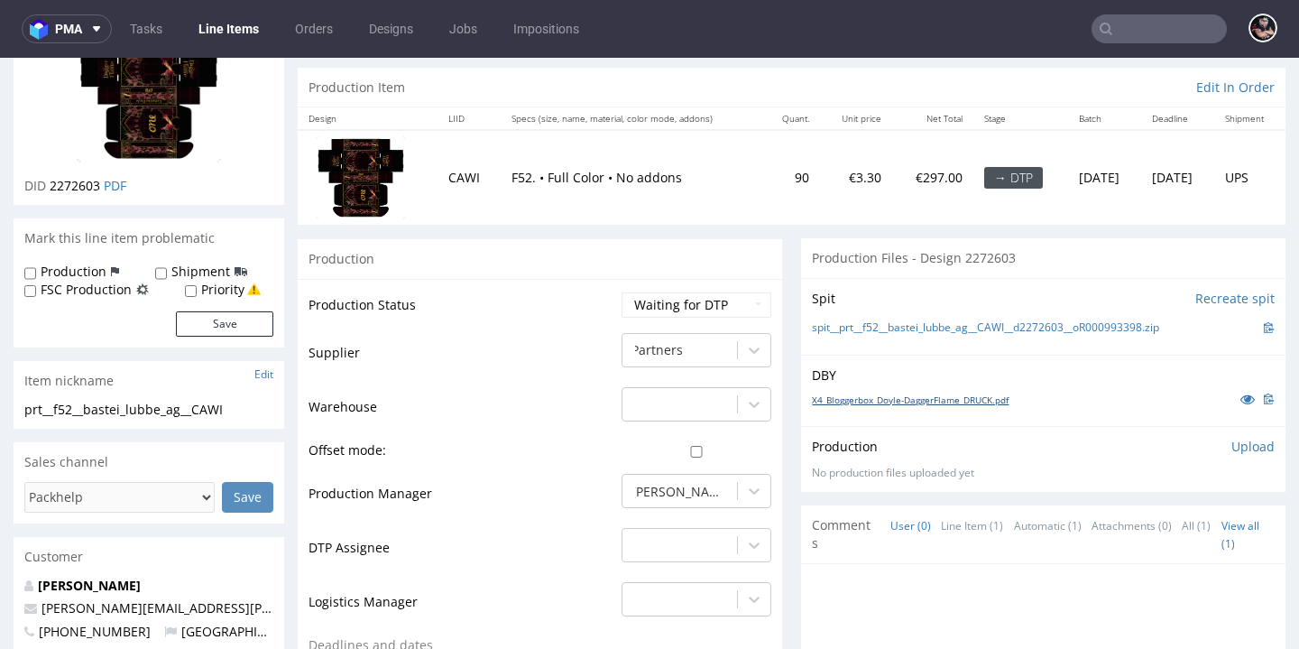
click at [911, 395] on link "X4_Bloggerbox_Doyle-DaggerFlame_DRUCK.pdf" at bounding box center [910, 399] width 197 height 13
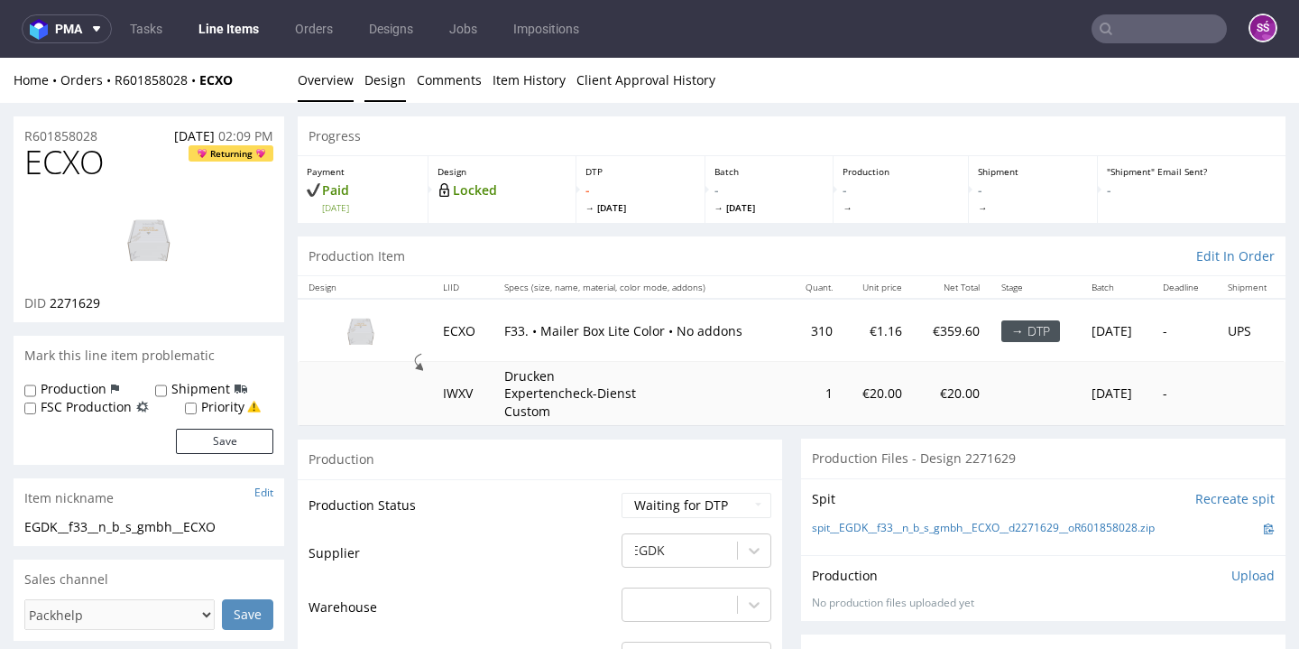
click at [367, 81] on link "Design" at bounding box center [384, 80] width 41 height 44
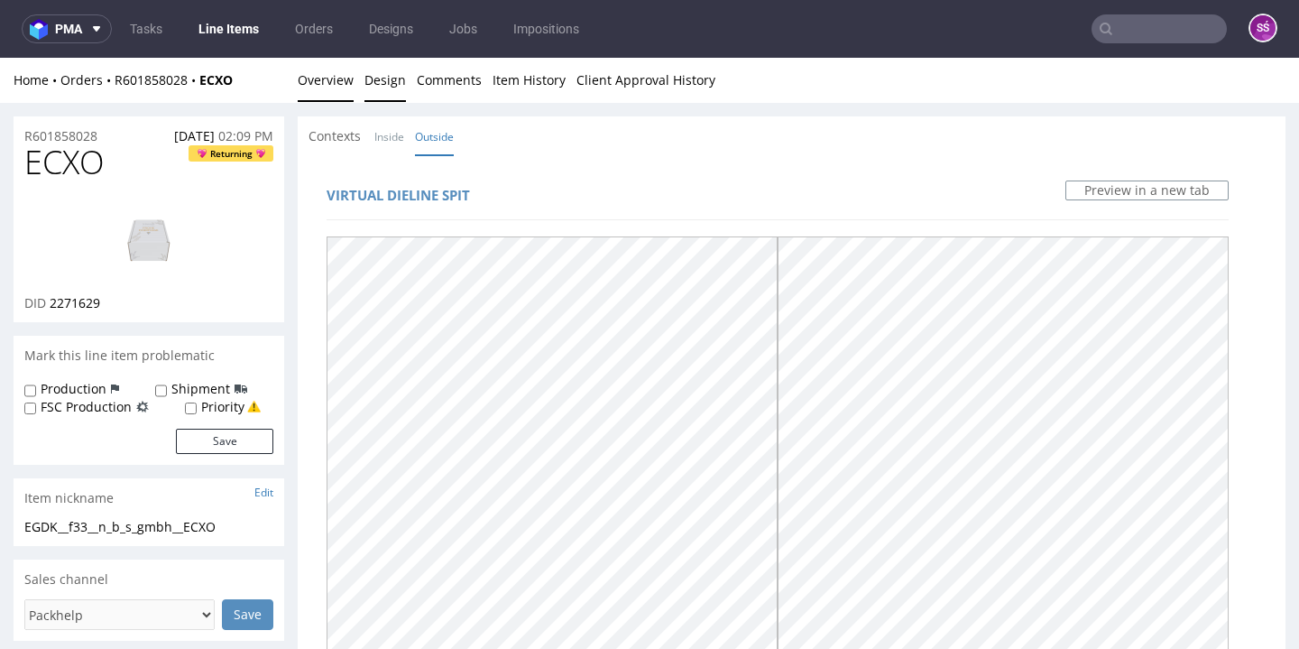
click at [312, 83] on link "Overview" at bounding box center [326, 80] width 56 height 44
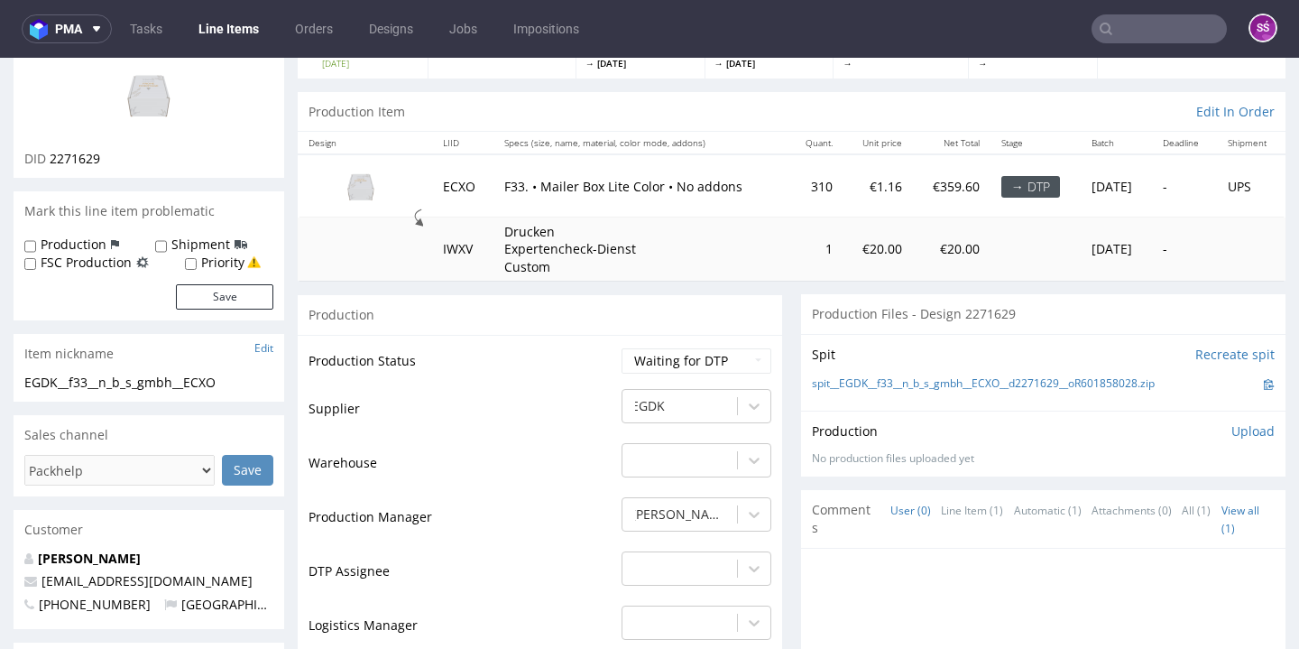
scroll to position [376, 0]
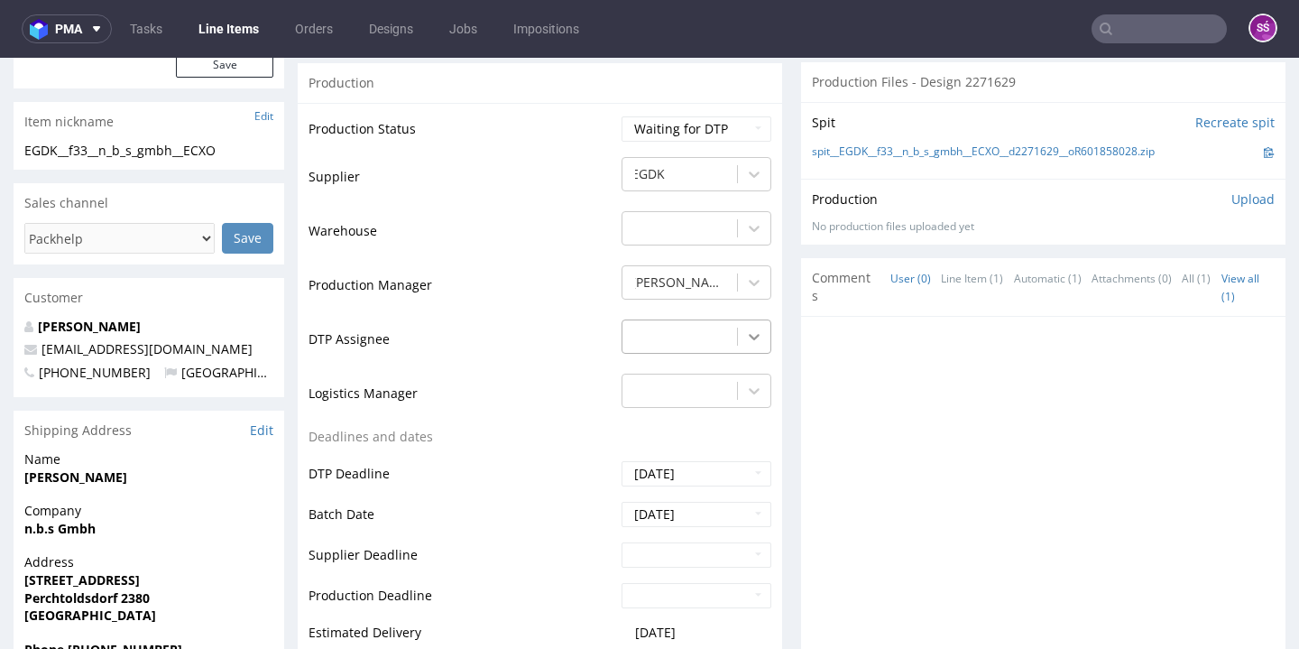
click at [738, 335] on div at bounding box center [754, 336] width 32 height 32
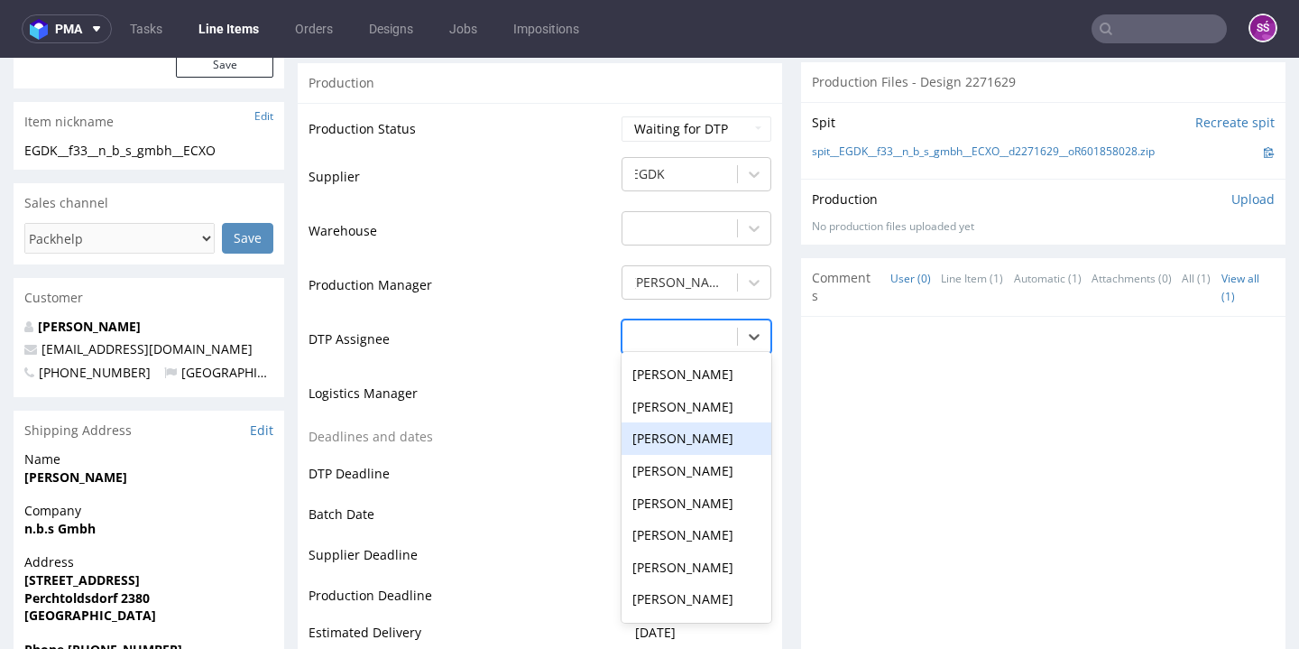
scroll to position [729, 0]
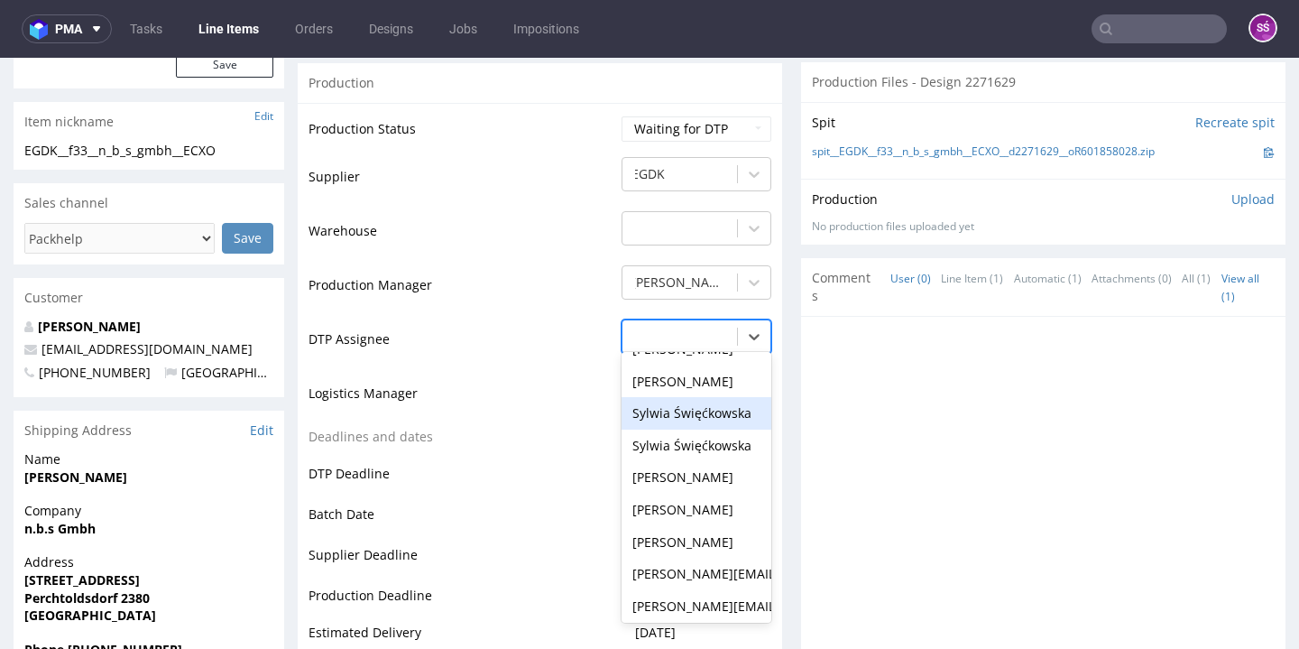
click at [696, 400] on div "Sylwia Święćkowska" at bounding box center [696, 413] width 150 height 32
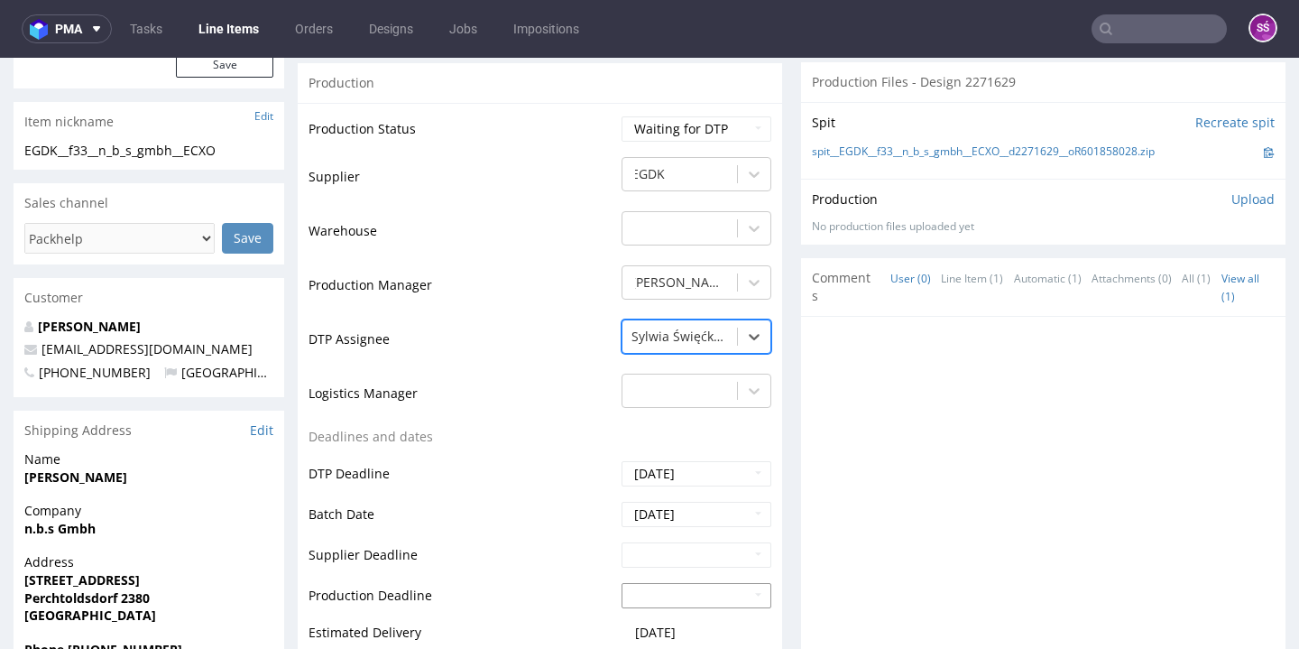
scroll to position [726, 0]
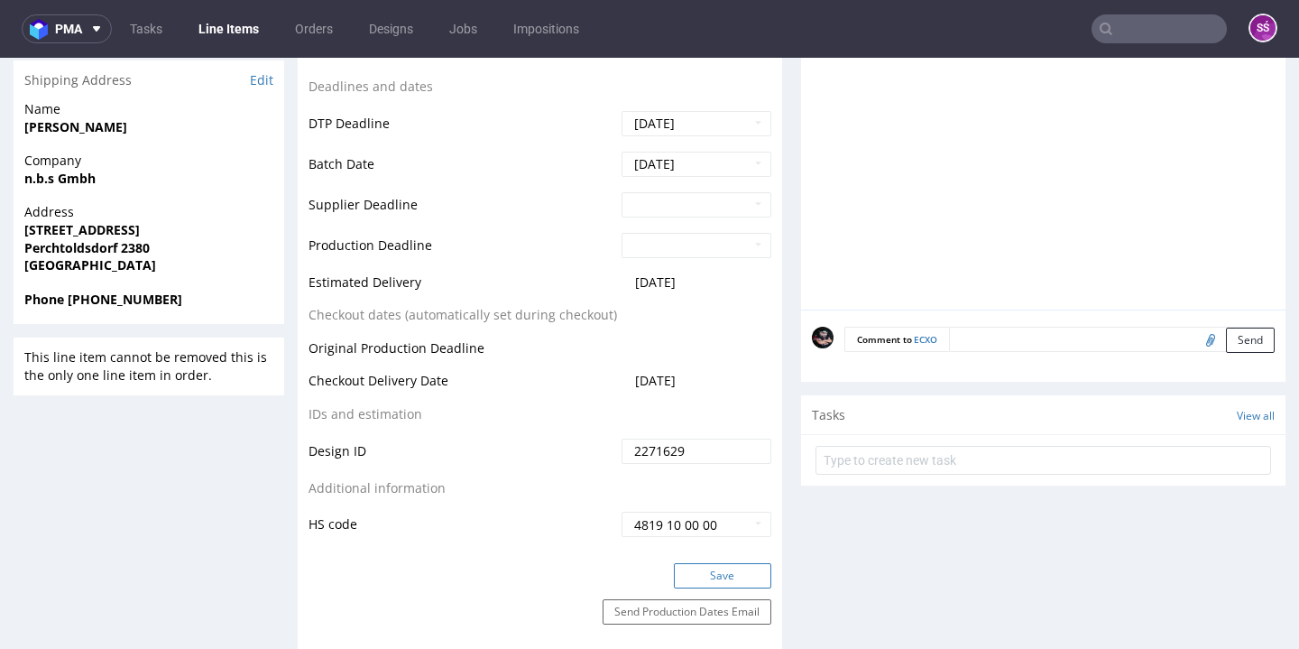
click at [723, 574] on button "Save" at bounding box center [722, 575] width 97 height 25
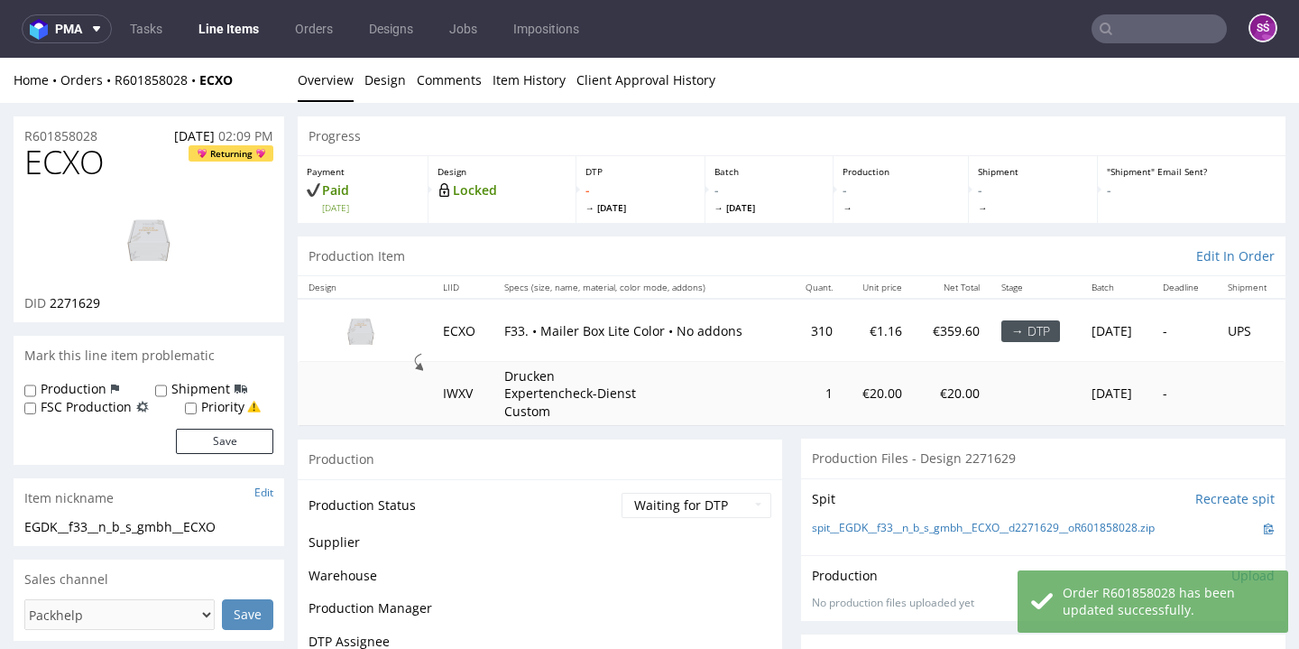
scroll to position [58, 0]
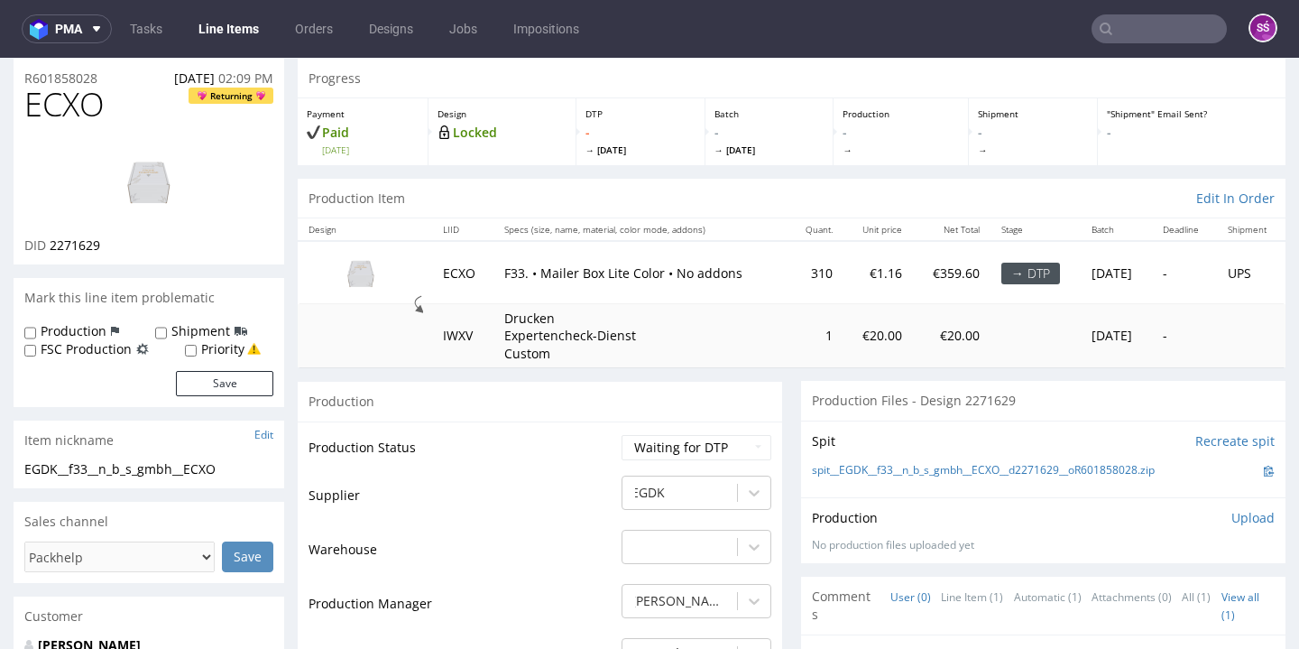
click at [73, 248] on span "2271629" at bounding box center [75, 244] width 51 height 17
copy span "2271629"
click at [851, 463] on link "spit__EGDK__f33__n_b_s_gmbh__ECXO__d2271629__oR601858028.zip" at bounding box center [983, 470] width 343 height 15
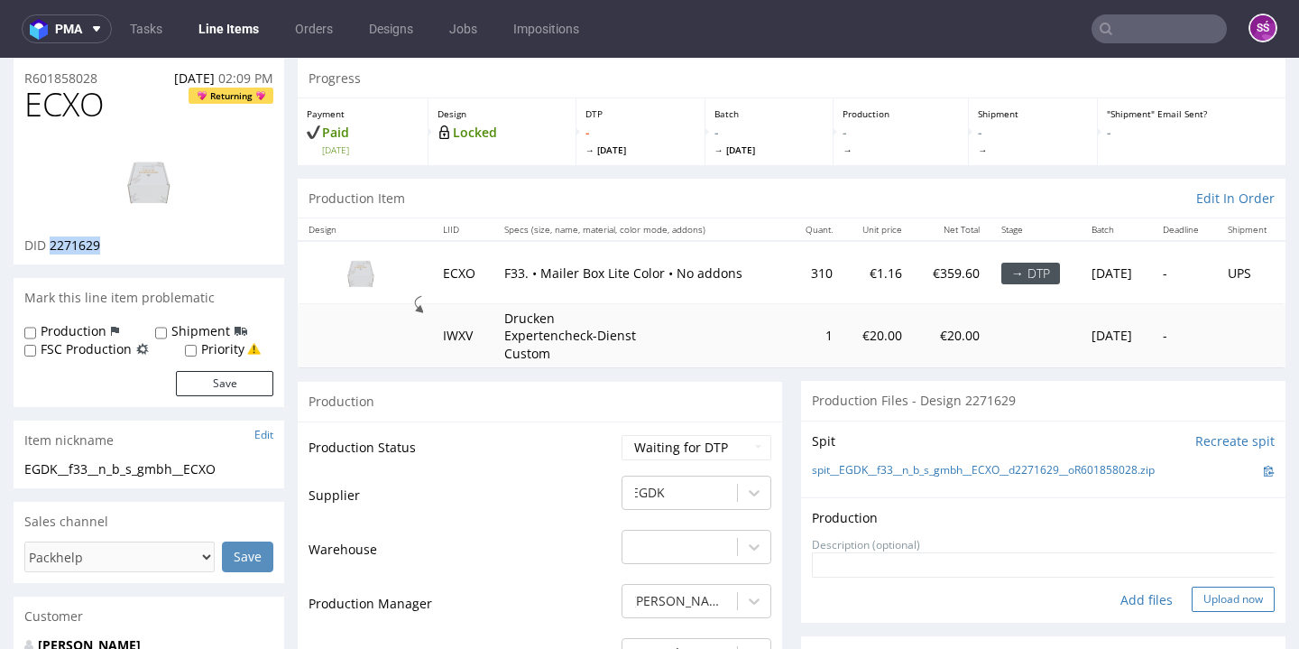
click at [1191, 593] on button "Upload now" at bounding box center [1232, 598] width 83 height 25
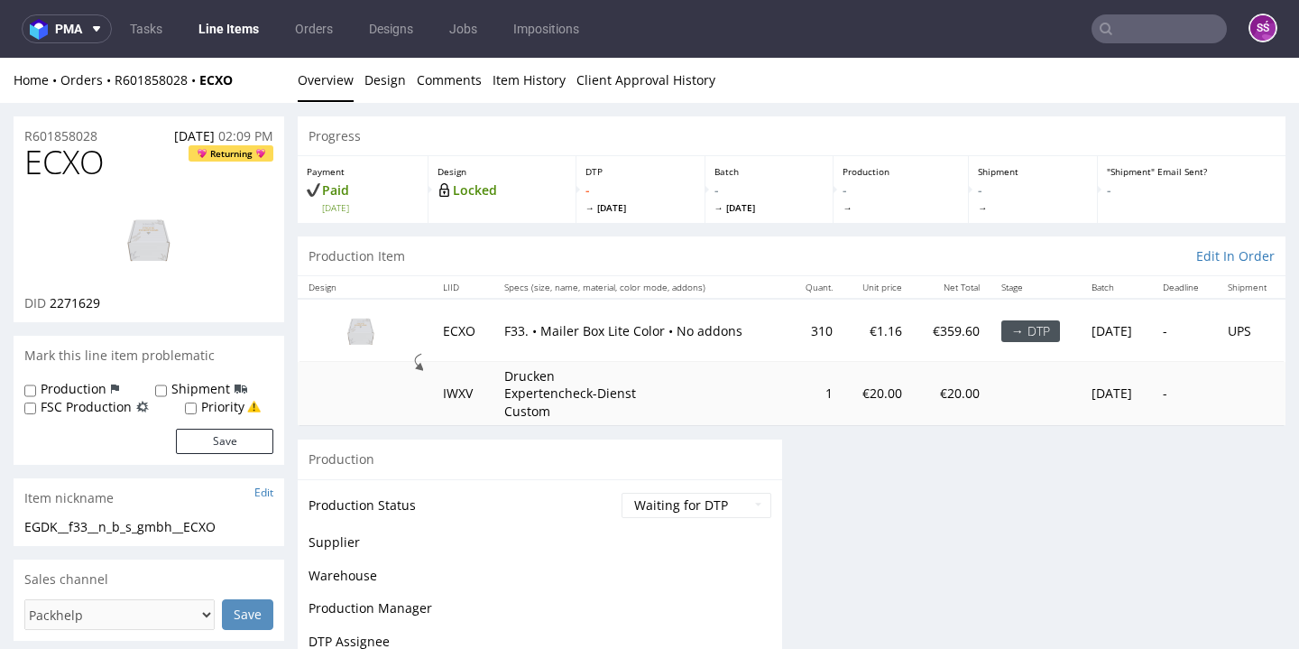
scroll to position [0, 0]
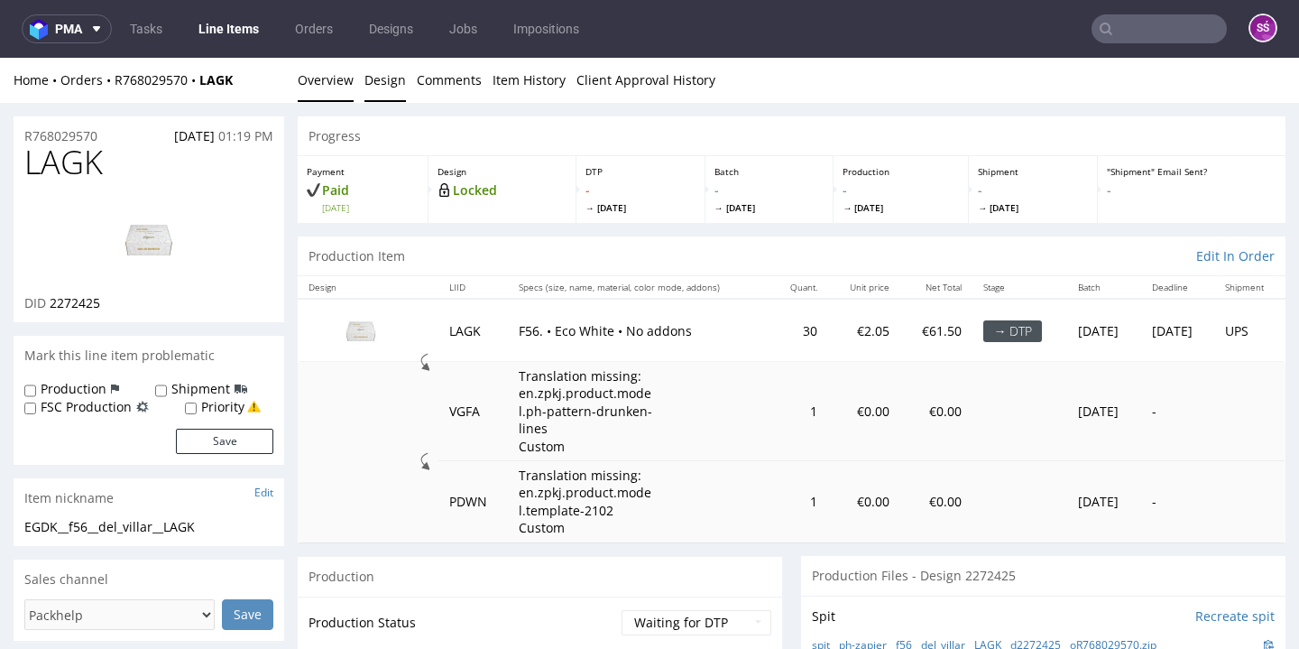
click at [372, 76] on link "Design" at bounding box center [384, 80] width 41 height 44
click at [369, 93] on link "Design" at bounding box center [384, 80] width 41 height 44
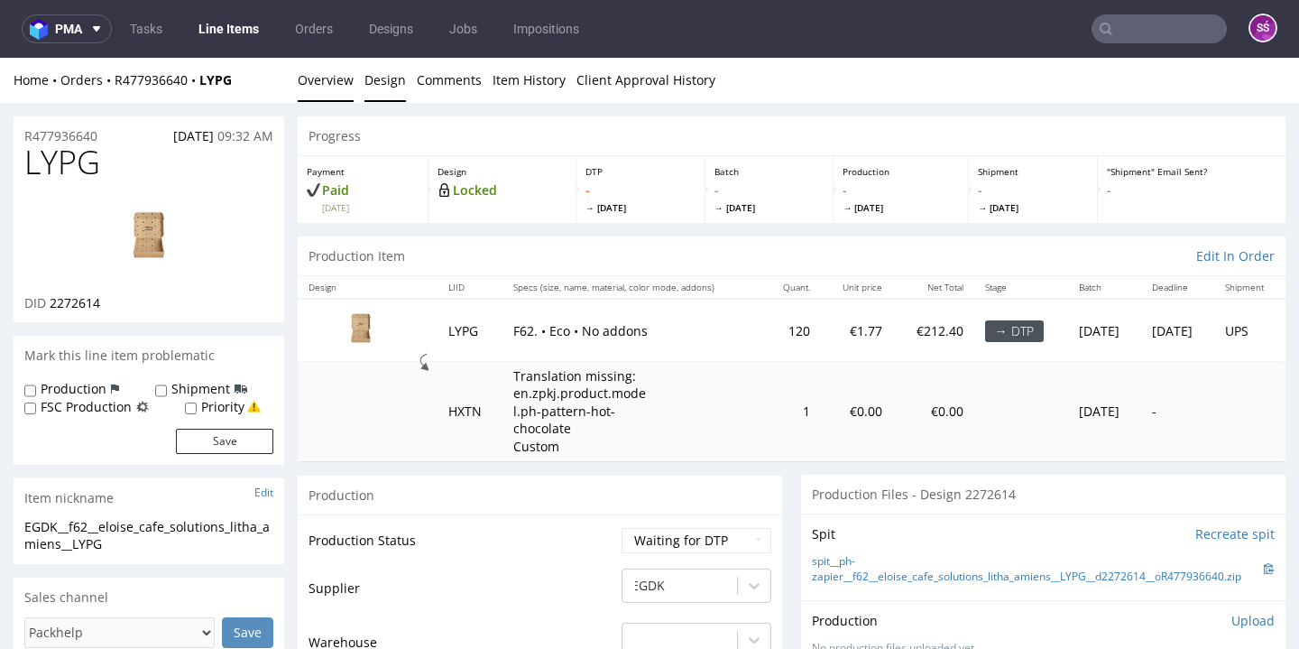
click at [372, 90] on link "Design" at bounding box center [384, 80] width 41 height 44
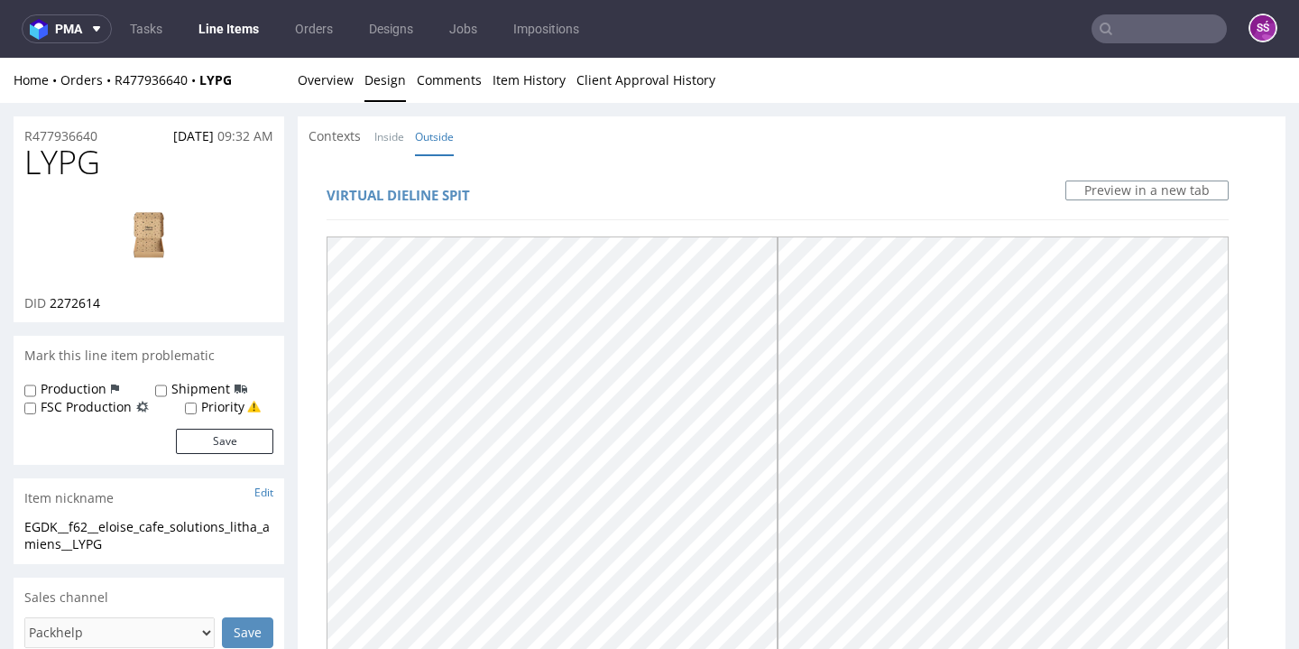
click at [361, 90] on div "Home Orders R477936640 LYPG Overview Design Comments Item History Client Approv…" at bounding box center [649, 80] width 1299 height 45
click at [328, 83] on link "Overview" at bounding box center [326, 80] width 56 height 44
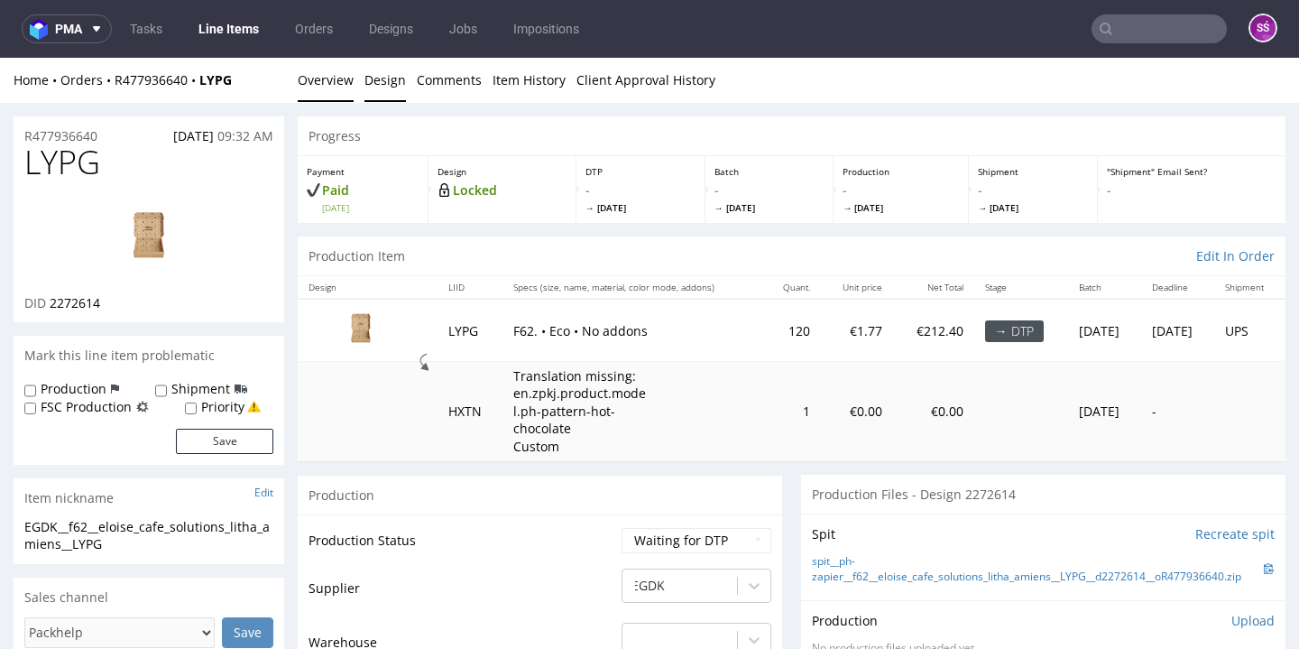
click at [380, 73] on link "Design" at bounding box center [384, 80] width 41 height 44
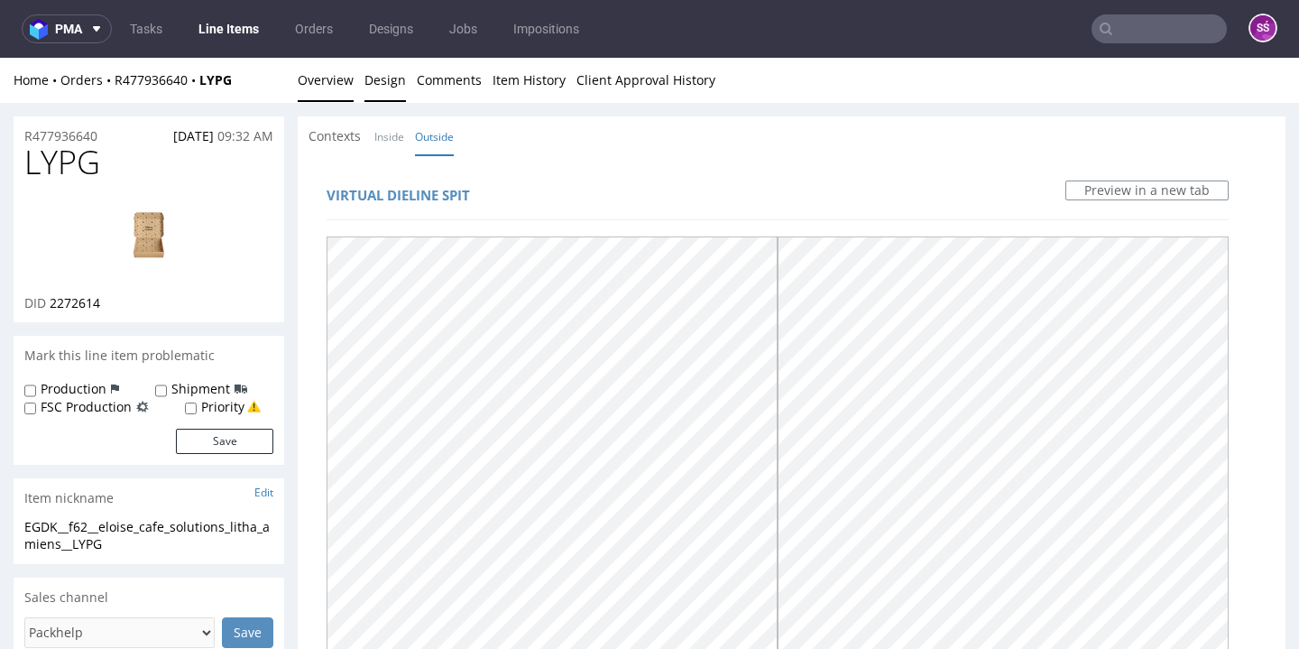
click at [325, 81] on link "Overview" at bounding box center [326, 80] width 56 height 44
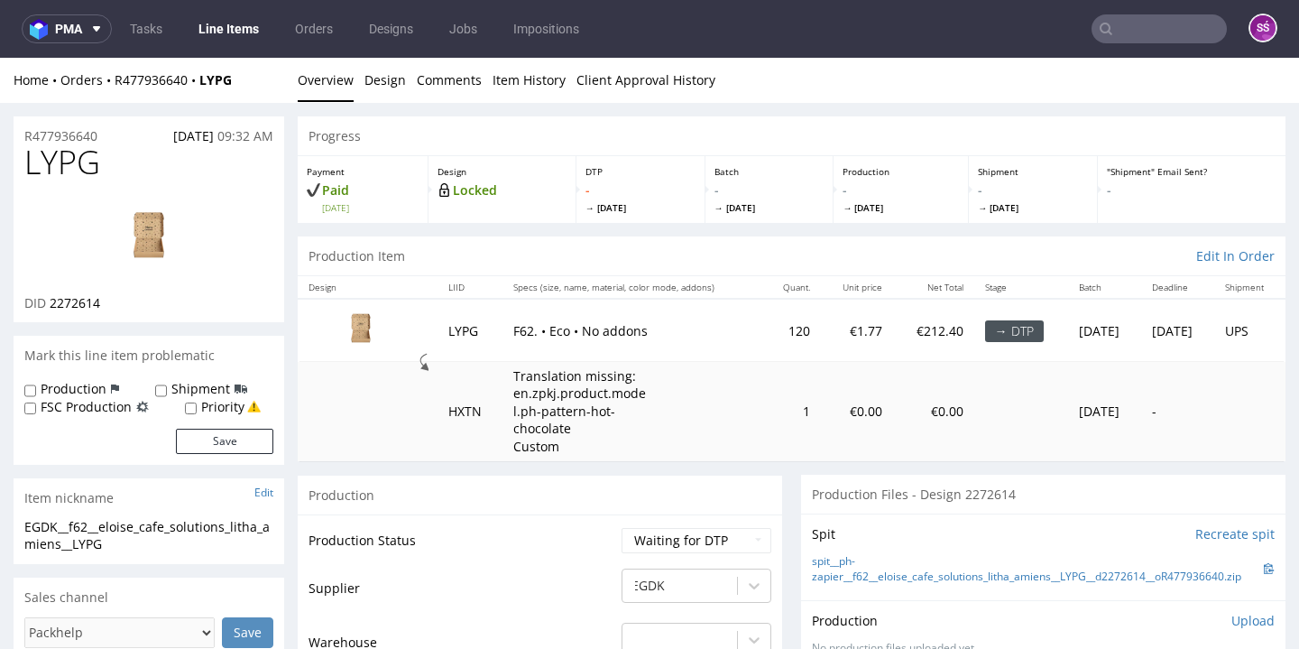
click at [139, 260] on img at bounding box center [149, 238] width 144 height 81
click at [97, 311] on span "2272614" at bounding box center [75, 302] width 51 height 17
click at [86, 311] on span "2272614" at bounding box center [75, 302] width 51 height 17
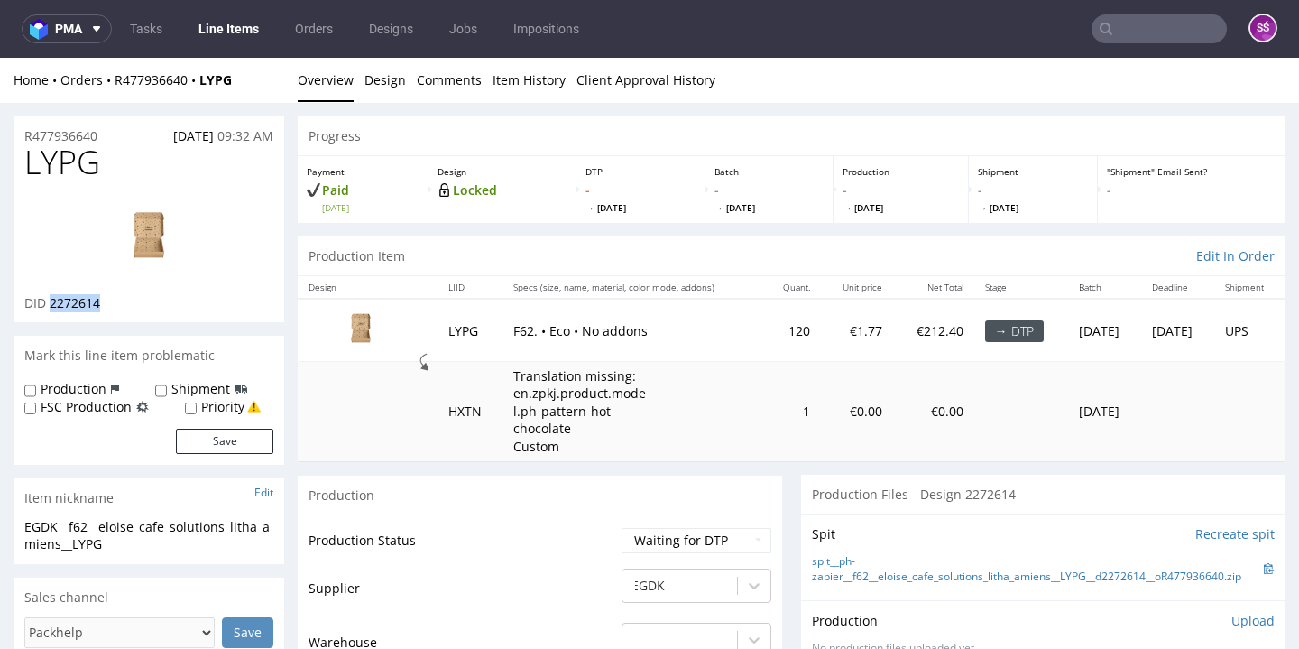
copy span "2272614"
click at [78, 311] on span "2272614" at bounding box center [75, 302] width 51 height 17
click at [373, 84] on link "Design" at bounding box center [384, 80] width 41 height 44
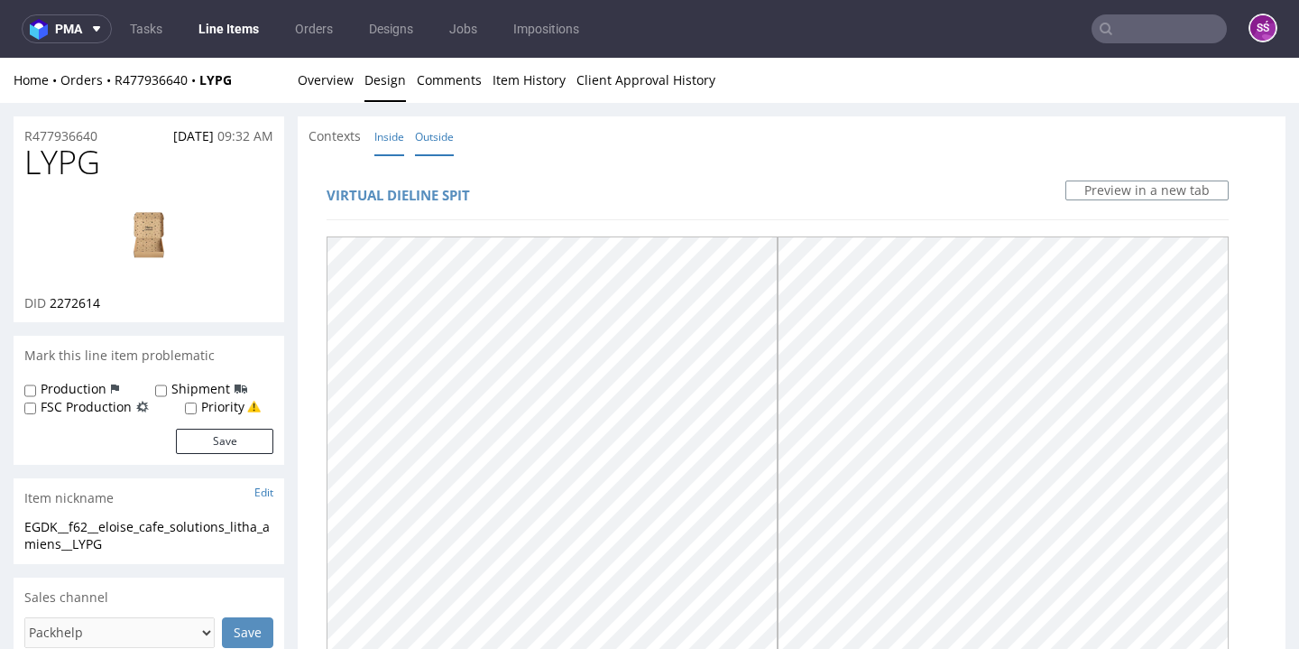
click at [387, 130] on link "Inside" at bounding box center [389, 136] width 30 height 39
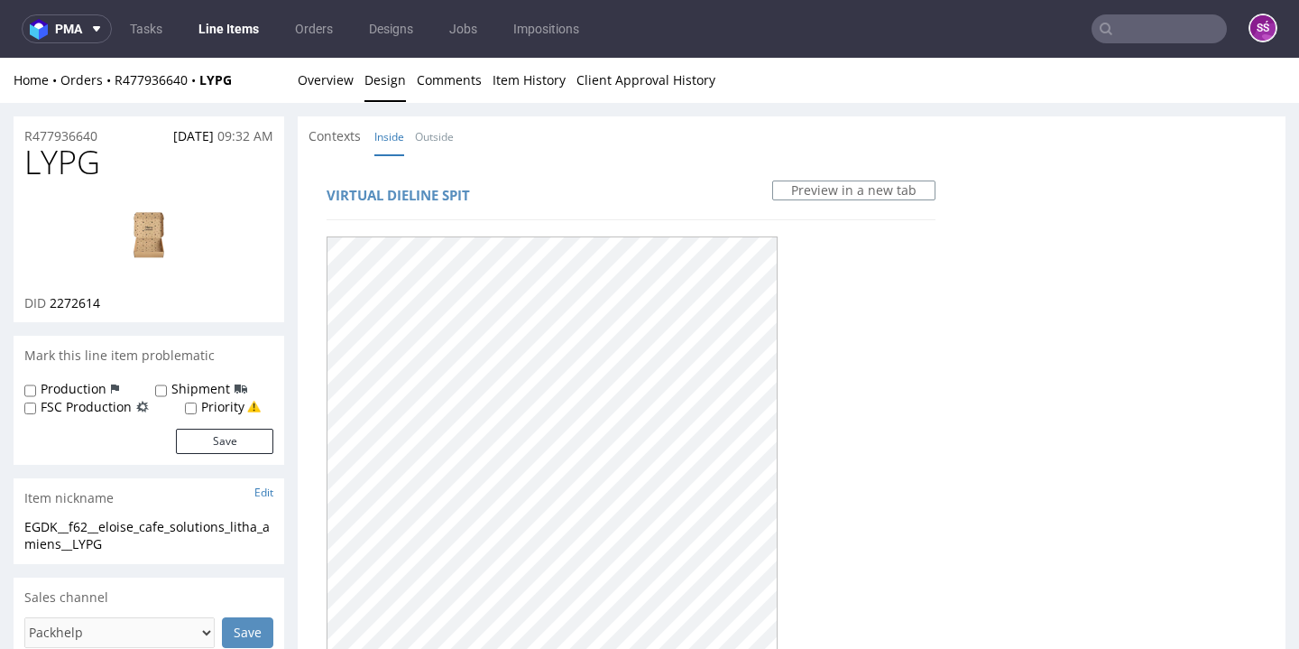
click at [355, 90] on div "Home Orders R477936640 LYPG Overview Design Comments Item History Client Approv…" at bounding box center [649, 80] width 1299 height 45
click at [330, 85] on link "Overview" at bounding box center [326, 80] width 56 height 44
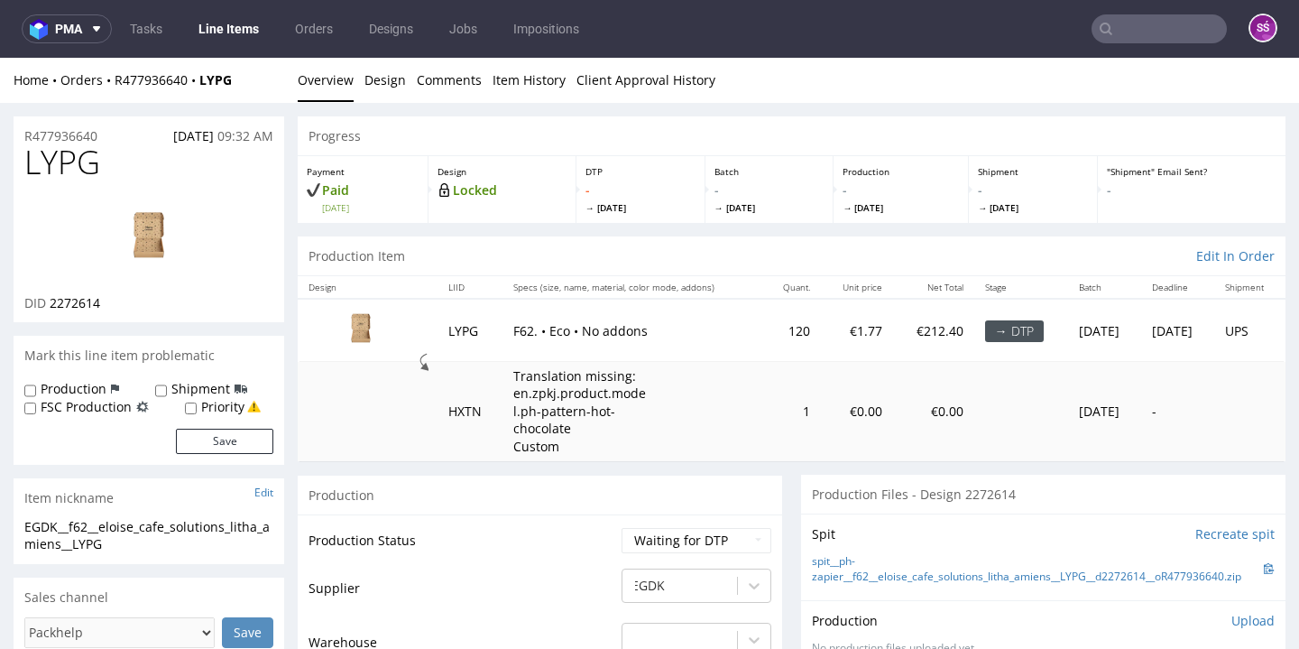
scroll to position [130, 0]
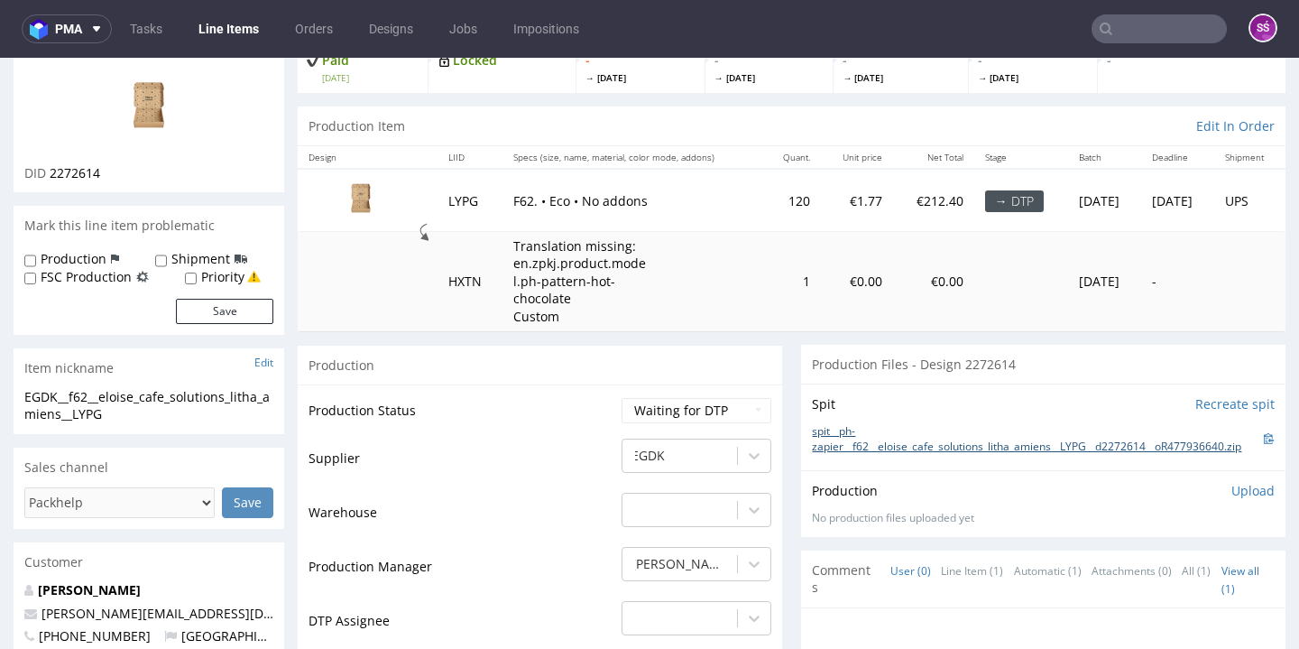
click at [898, 455] on link "spit__ph-zapier__f62__eloise_cafe_solutions_litha_amiens__LYPG__d2272614__oR477…" at bounding box center [1038, 439] width 452 height 31
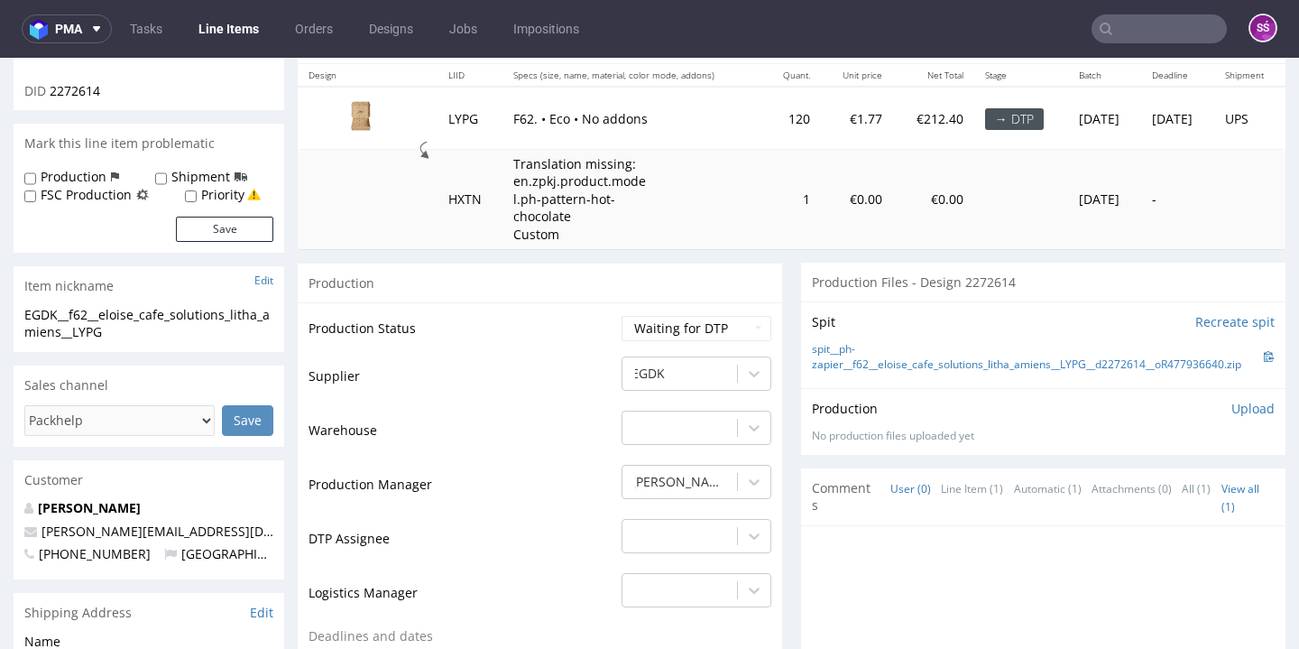
scroll to position [0, 0]
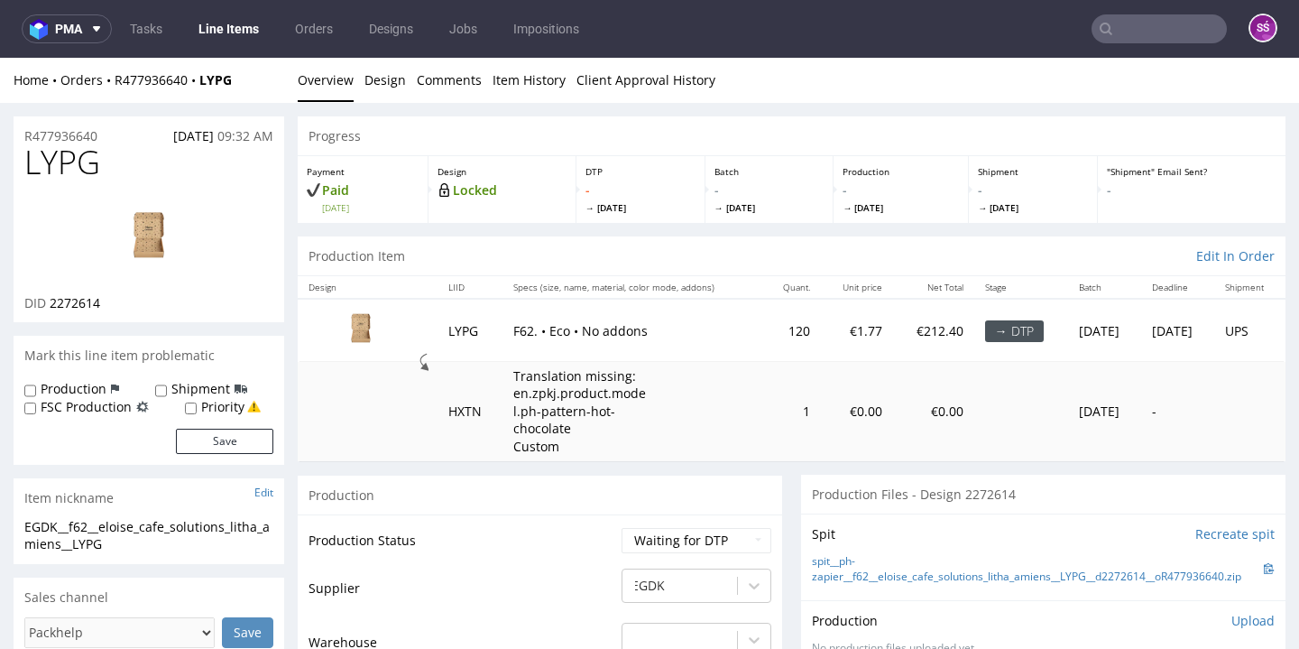
click at [345, 86] on link "Overview" at bounding box center [326, 80] width 56 height 44
click at [377, 84] on link "Design" at bounding box center [384, 80] width 41 height 44
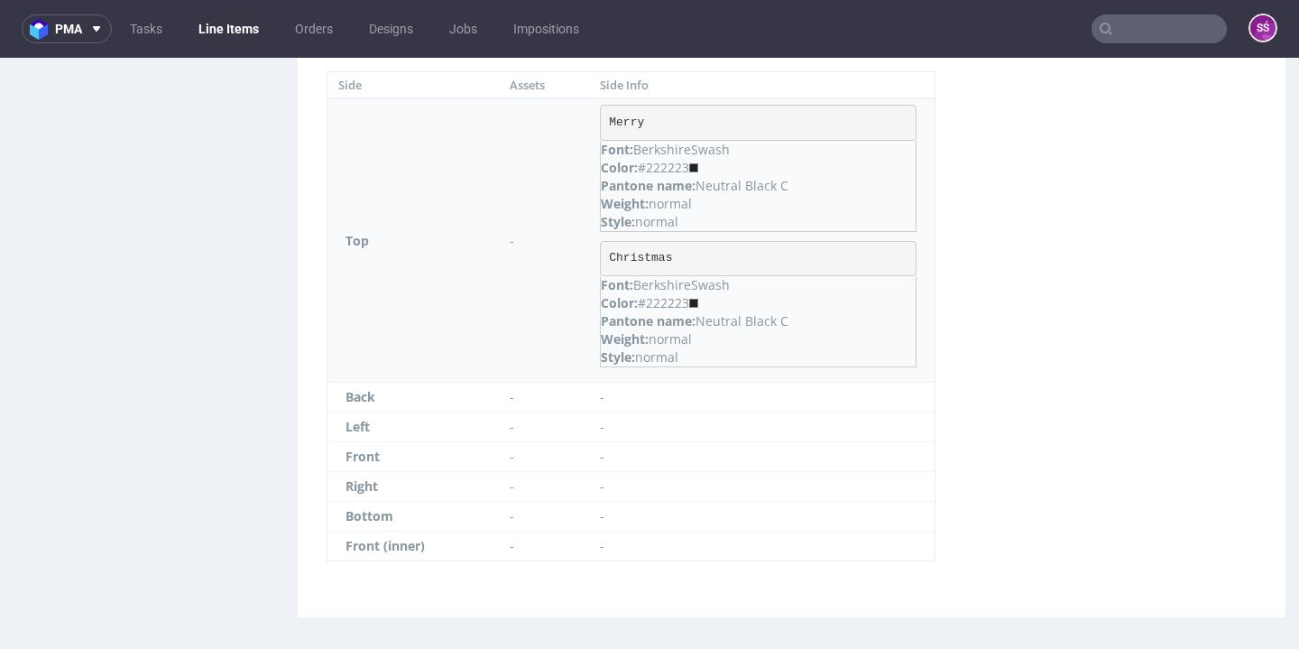
scroll to position [4, 0]
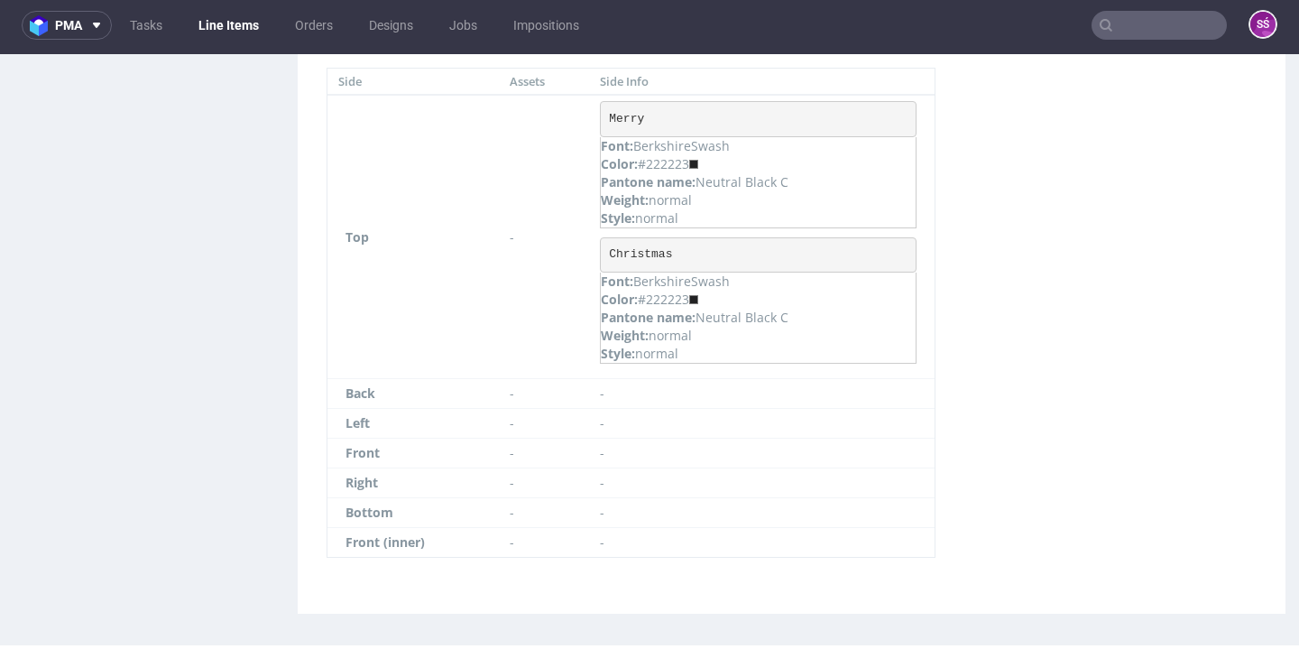
click at [633, 121] on pre "Merry" at bounding box center [758, 119] width 317 height 36
click at [638, 249] on pre "Christmas" at bounding box center [758, 255] width 317 height 36
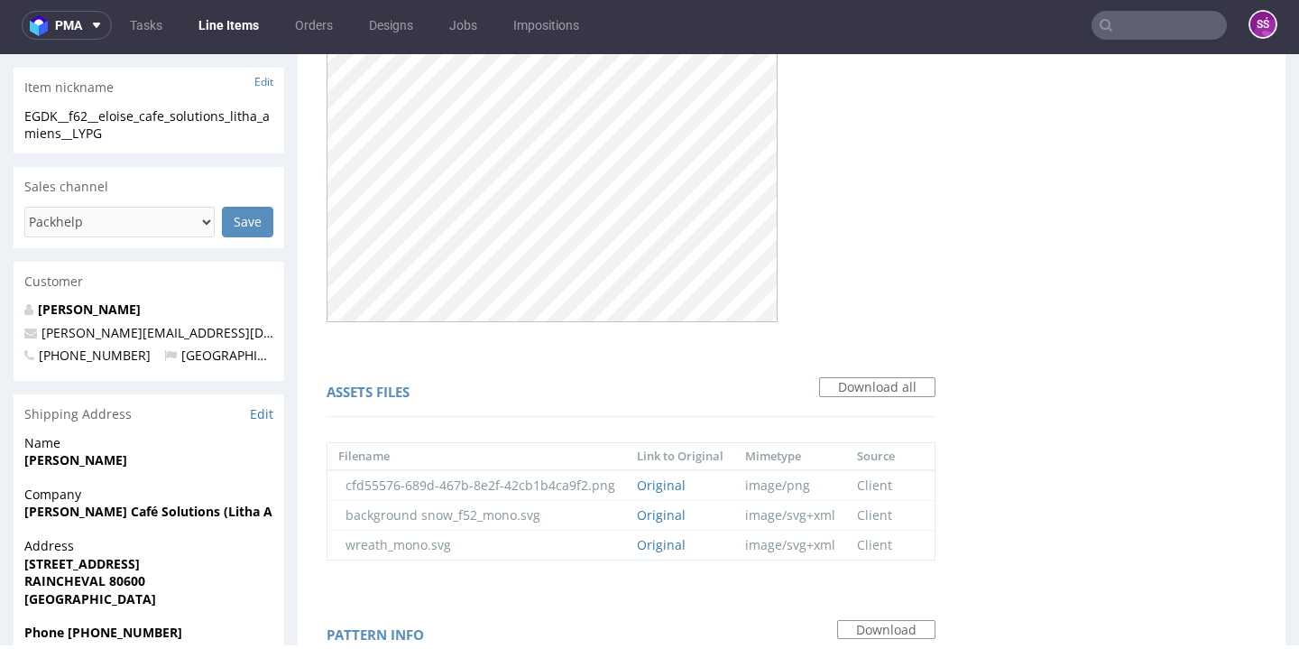
scroll to position [0, 0]
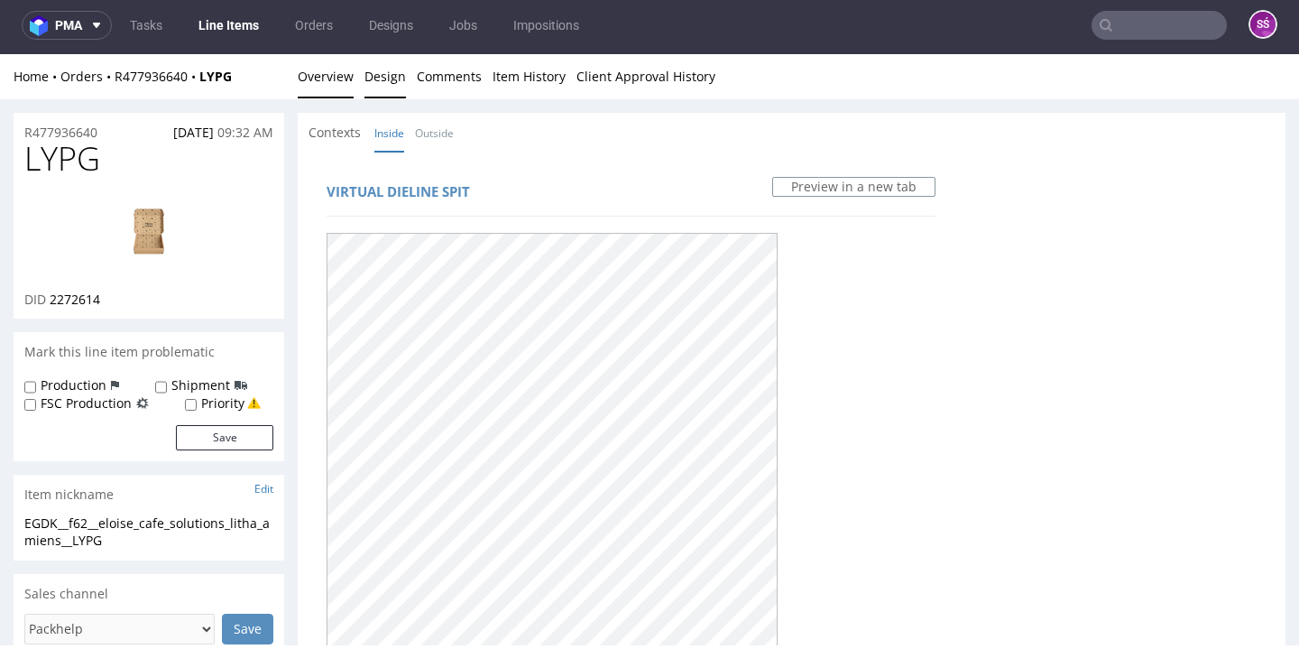
click at [325, 87] on link "Overview" at bounding box center [326, 76] width 56 height 44
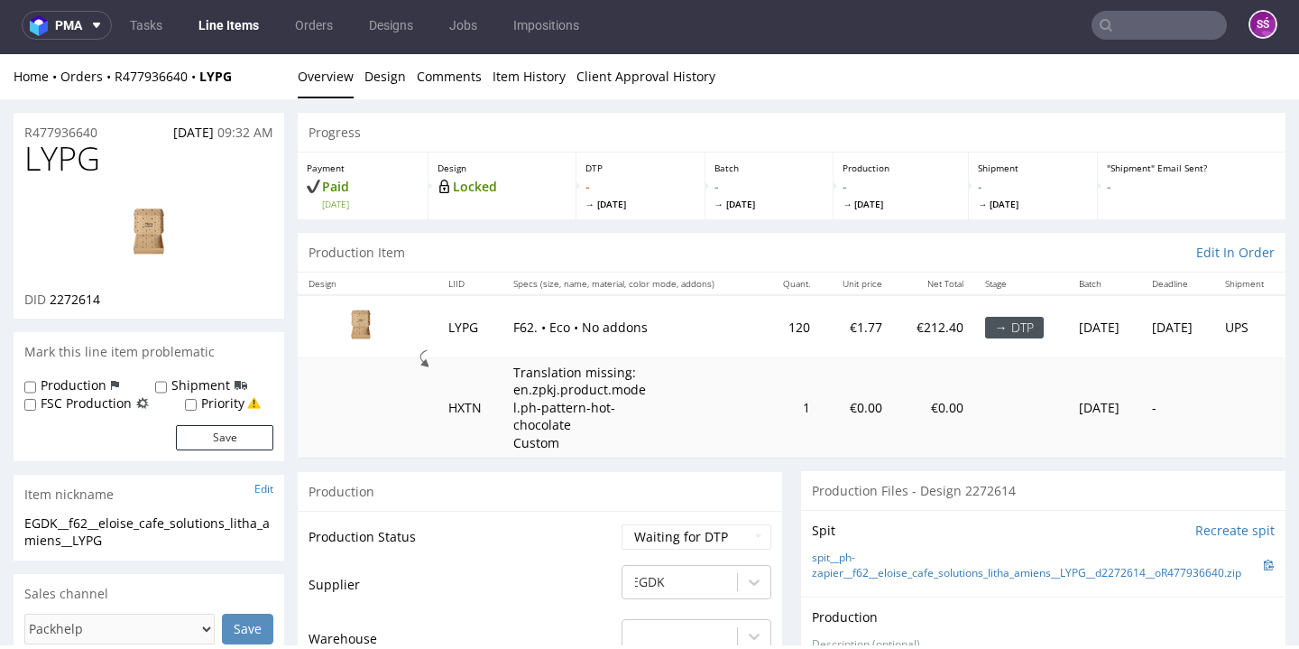
scroll to position [133, 0]
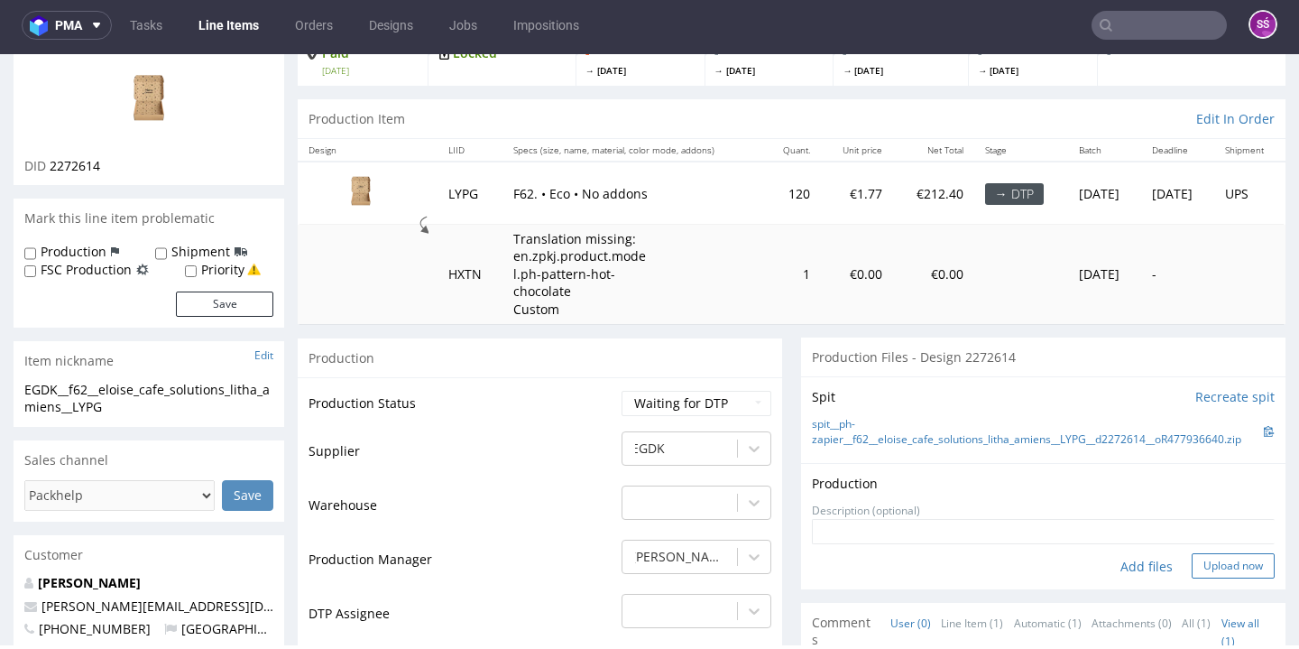
click at [1197, 578] on button "Upload now" at bounding box center [1232, 565] width 83 height 25
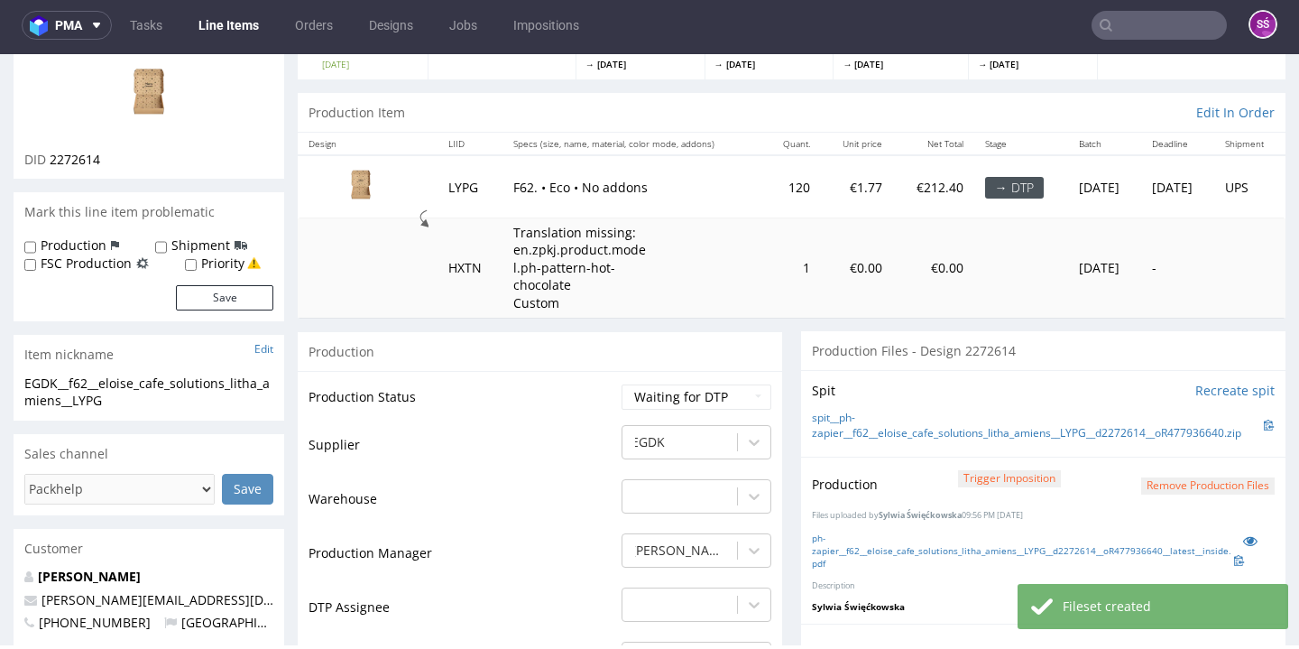
scroll to position [454, 0]
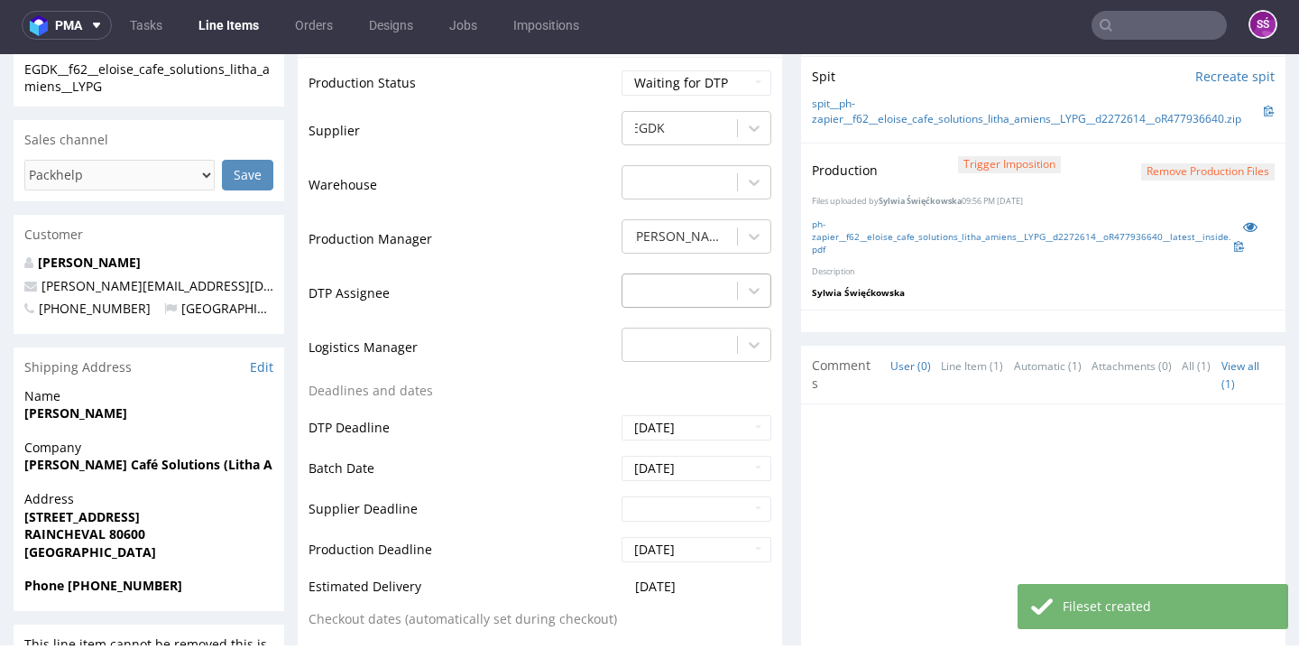
click at [711, 301] on div at bounding box center [679, 291] width 97 height 22
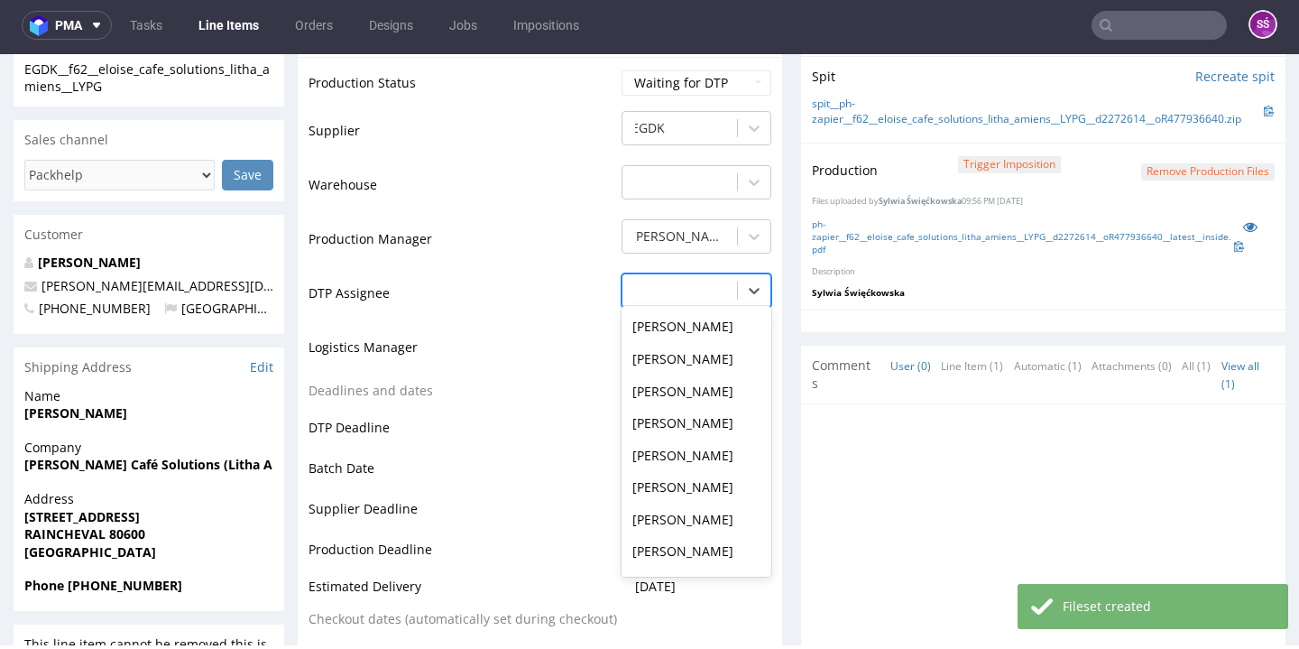
scroll to position [603, 0]
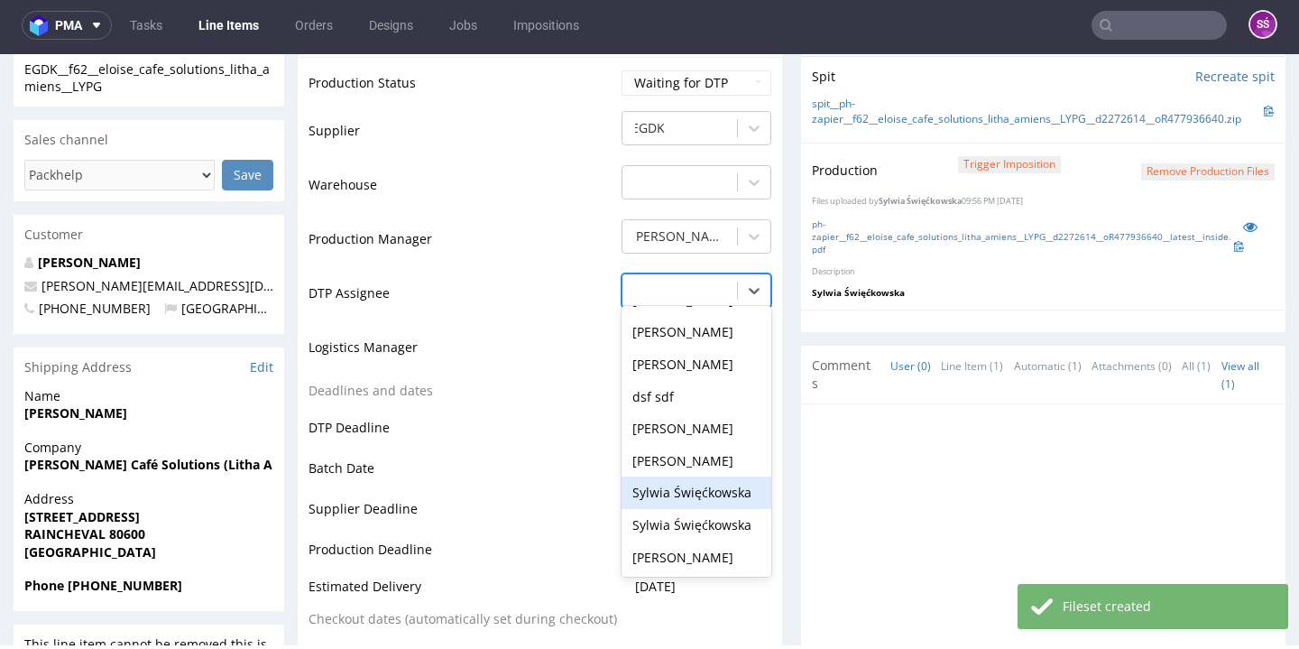
click at [700, 503] on div "Sylwia Święćkowska" at bounding box center [696, 492] width 150 height 32
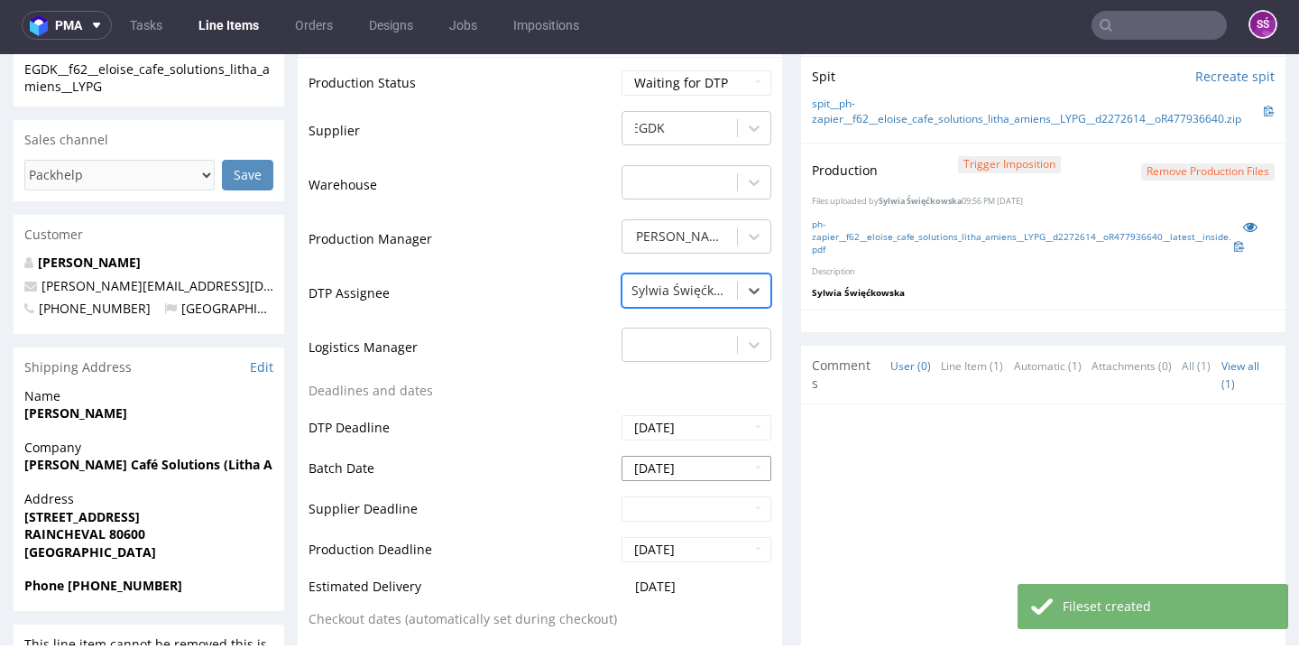
scroll to position [1033, 0]
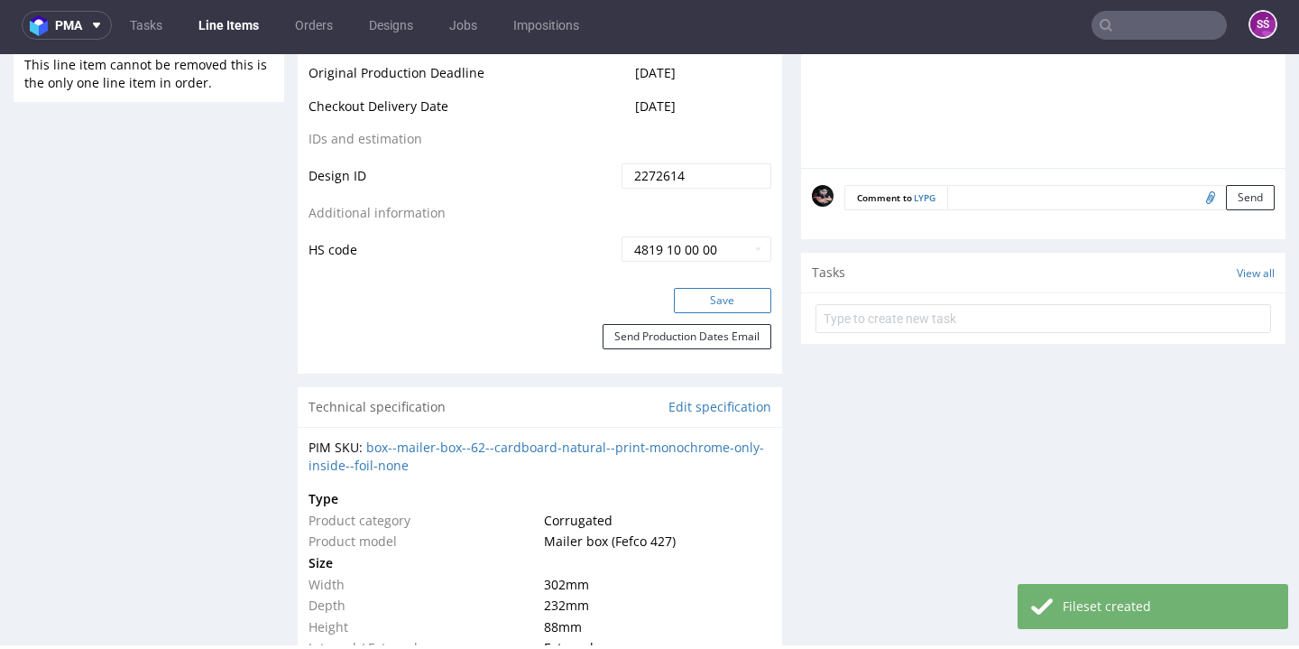
click at [712, 313] on button "Save" at bounding box center [722, 300] width 97 height 25
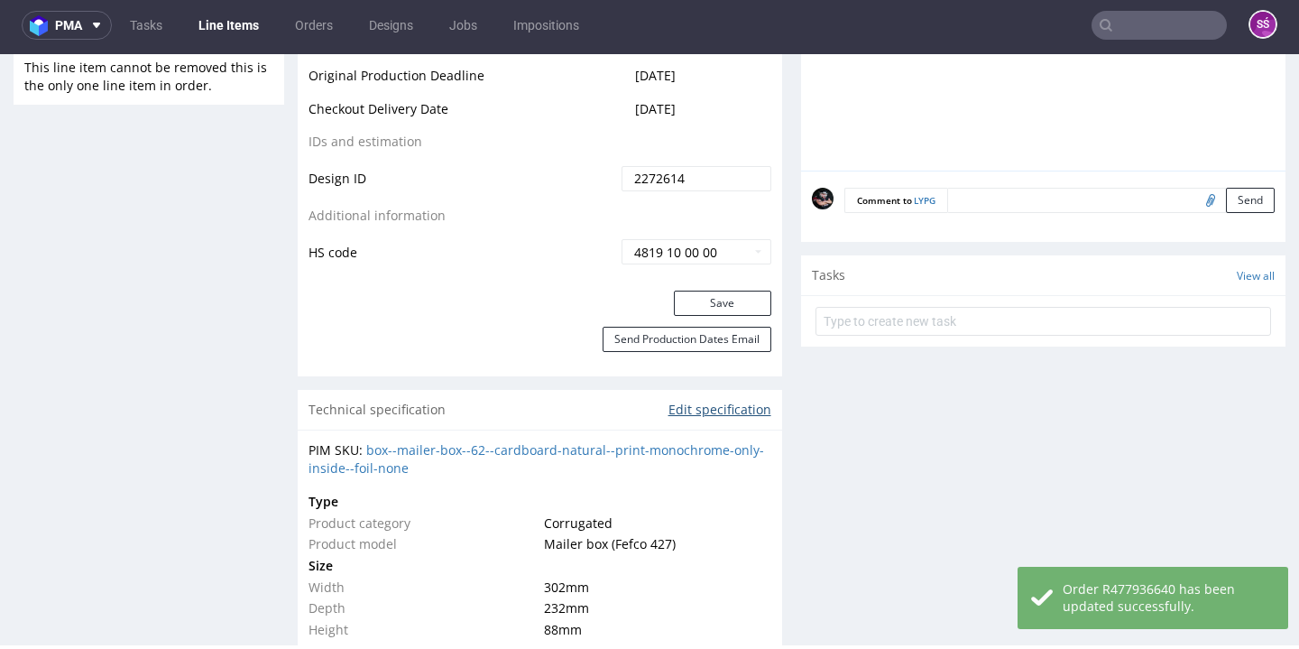
scroll to position [181, 0]
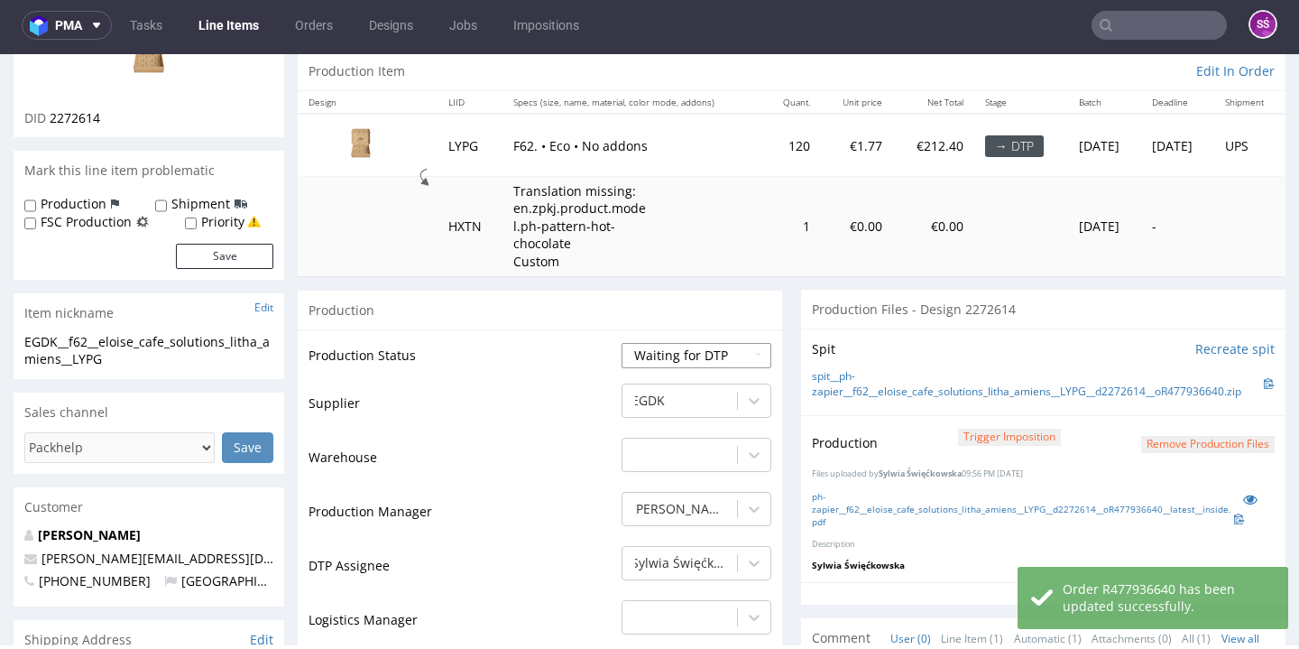
select select "dtp_production_ready"
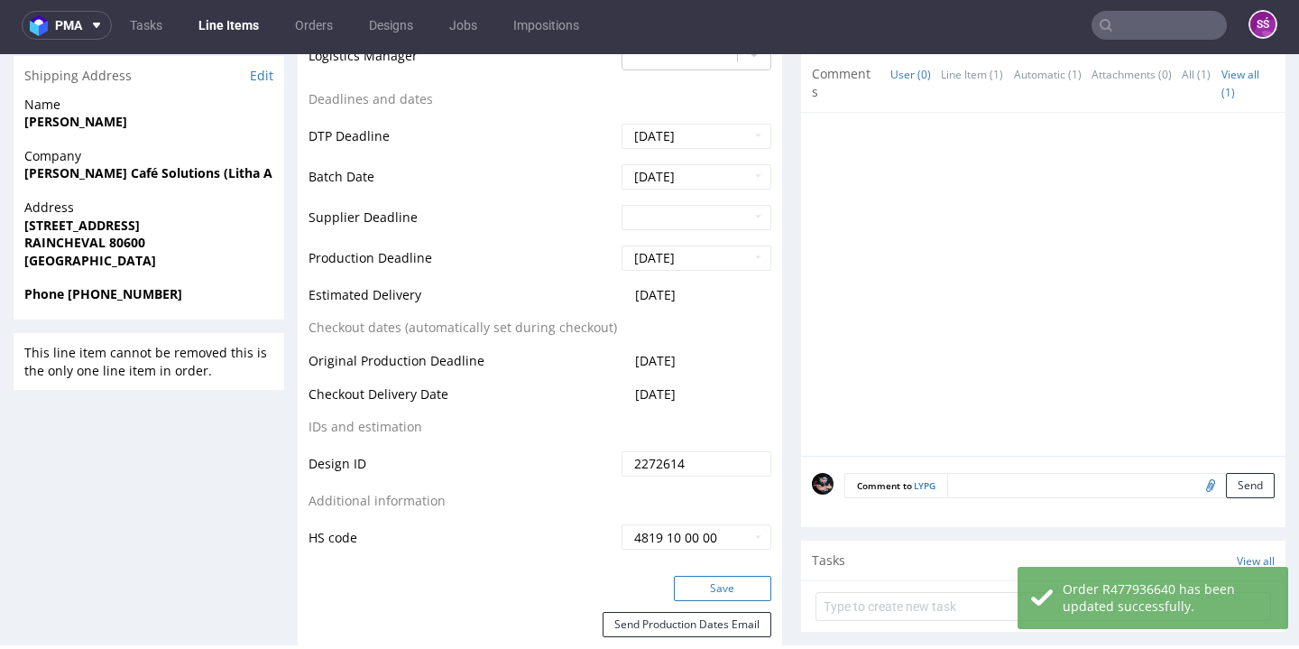
click at [719, 577] on button "Save" at bounding box center [722, 587] width 97 height 25
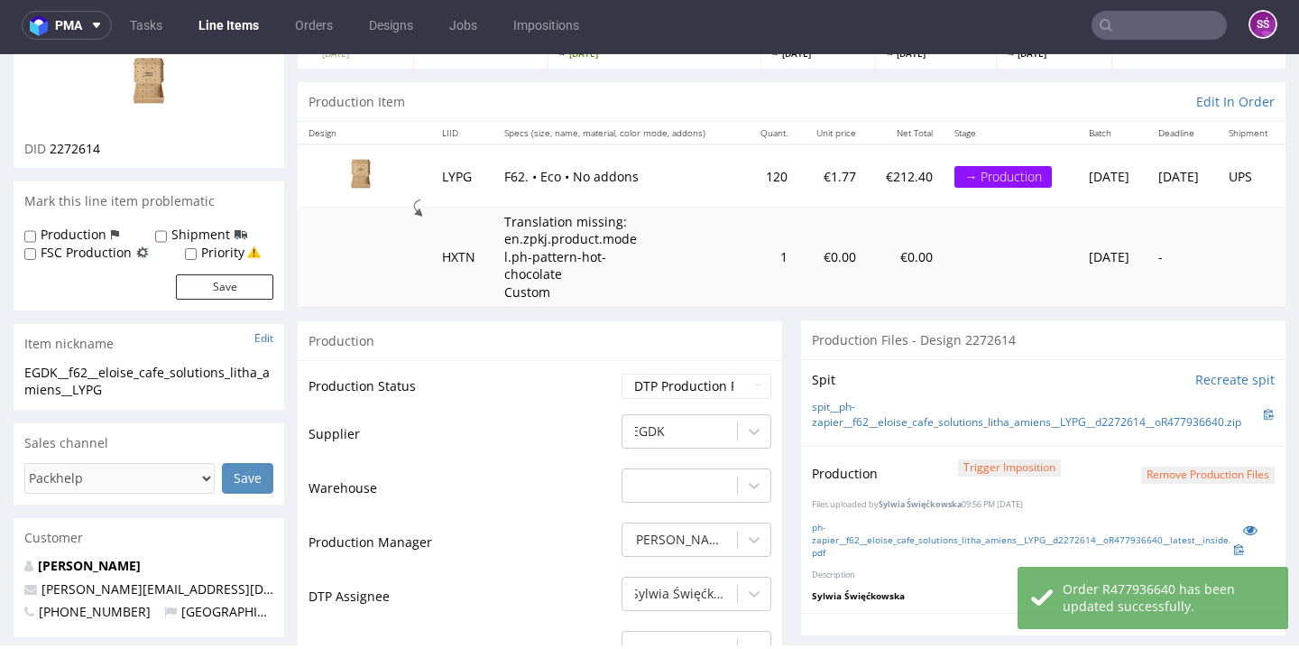
scroll to position [0, 0]
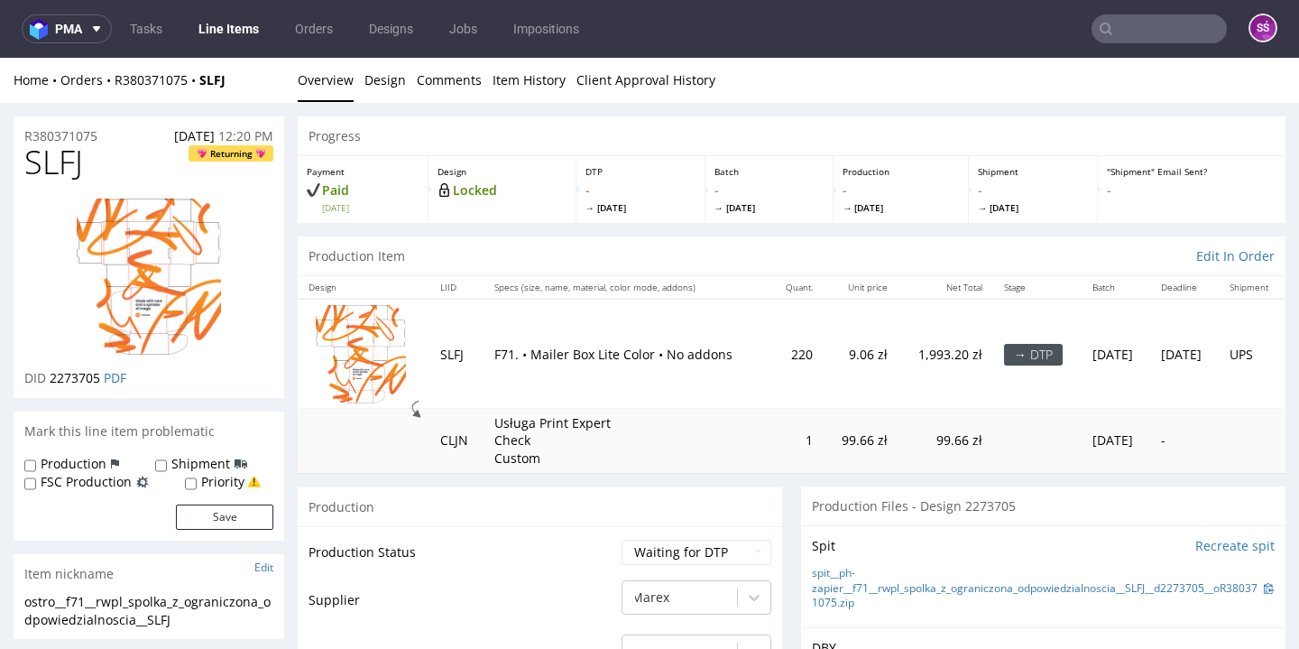
scroll to position [345, 0]
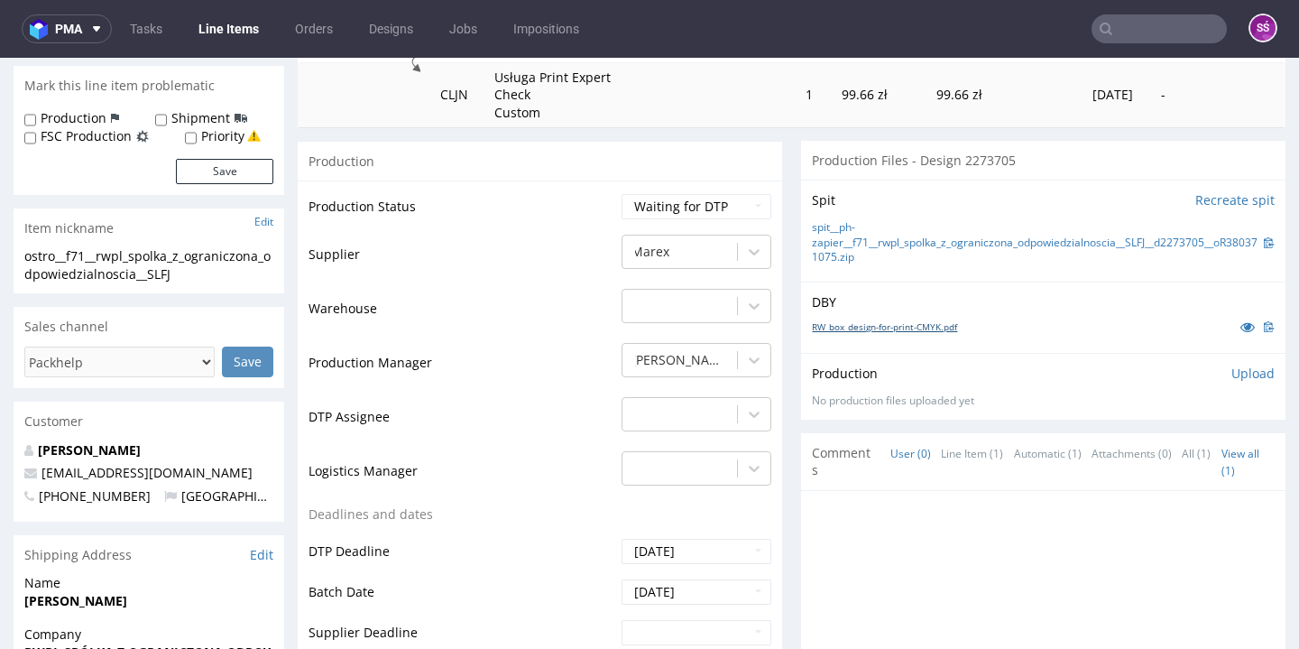
click at [873, 320] on link "RW_box_design-for-print-CMYK.pdf" at bounding box center [884, 326] width 145 height 13
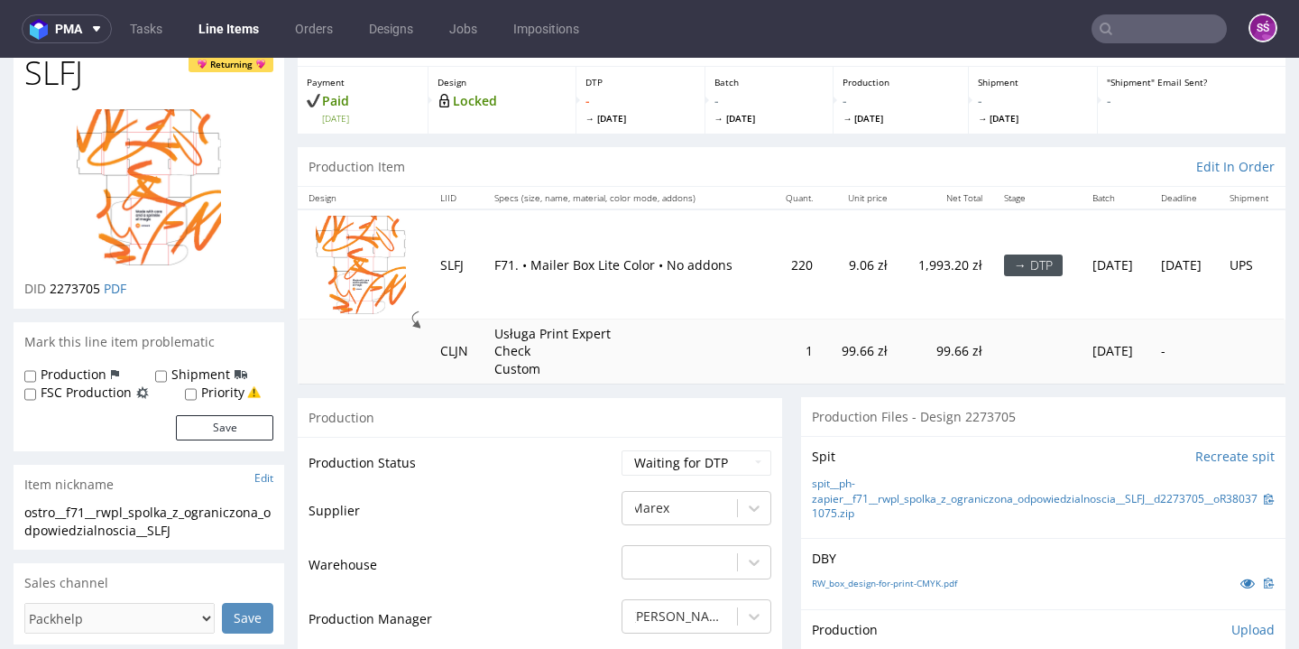
scroll to position [0, 0]
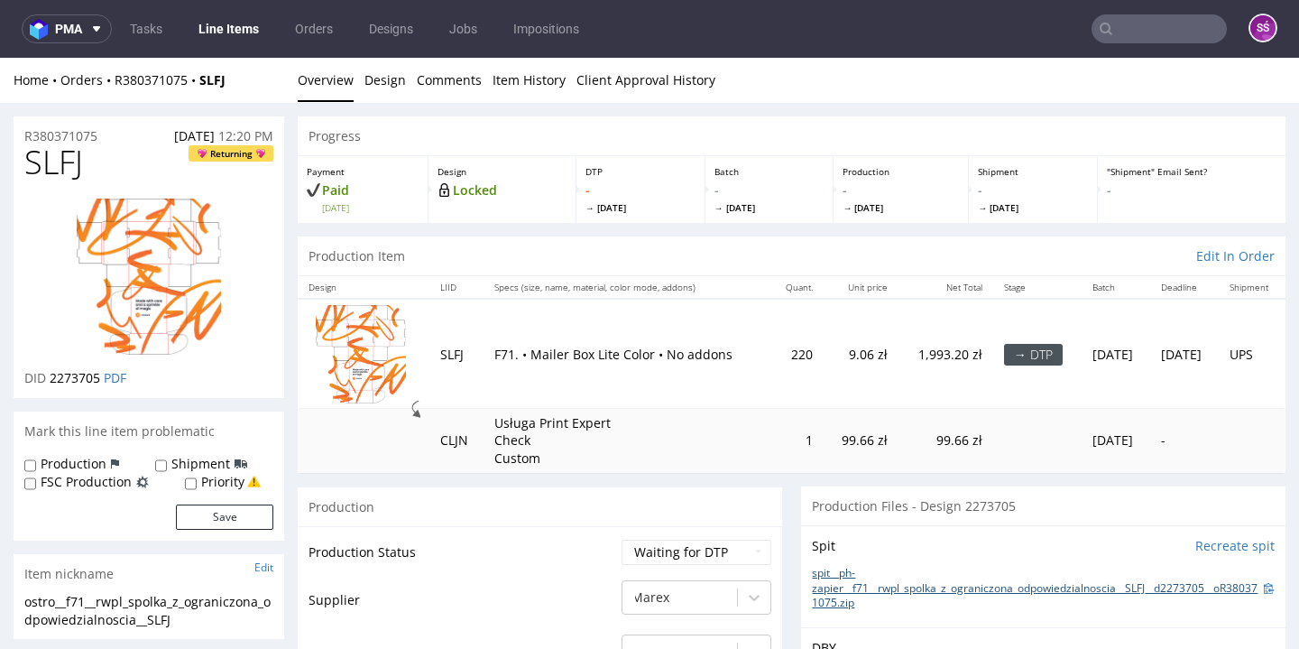
click at [910, 573] on link "spit__ph-zapier__f71__rwpl_spolka_z_ograniczona_odpowiedzialnoscia__SLFJ__d2273…" at bounding box center [1038, 588] width 452 height 45
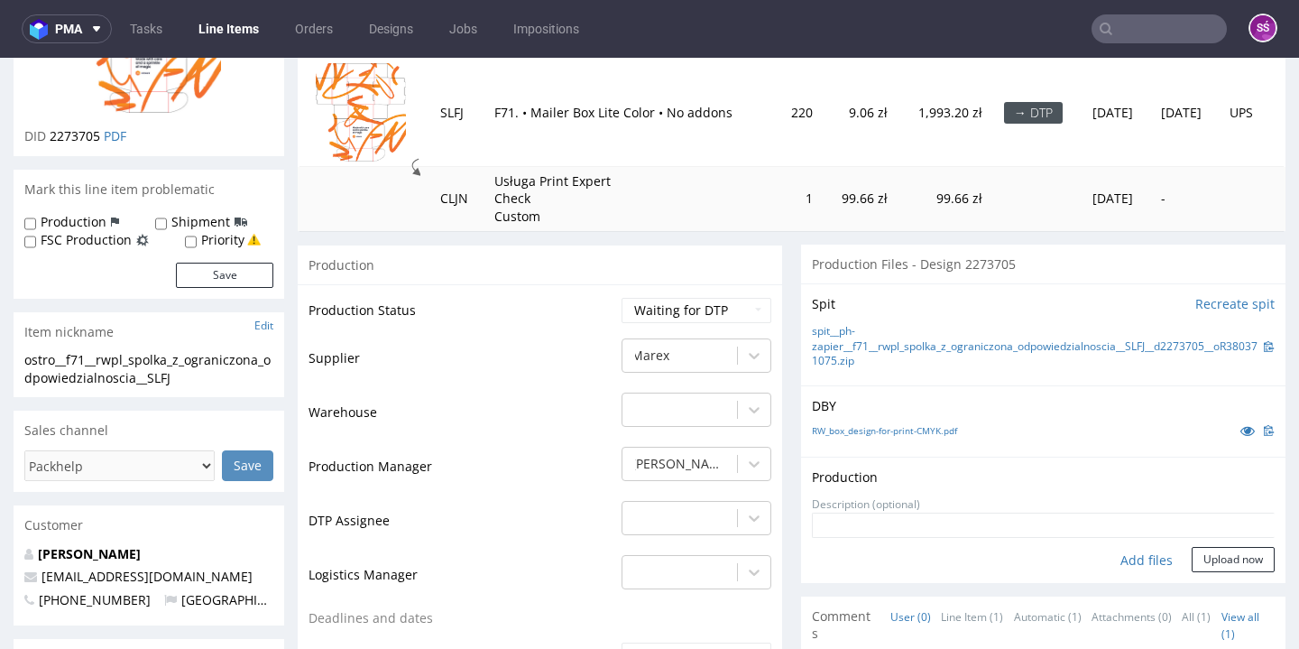
scroll to position [4, 0]
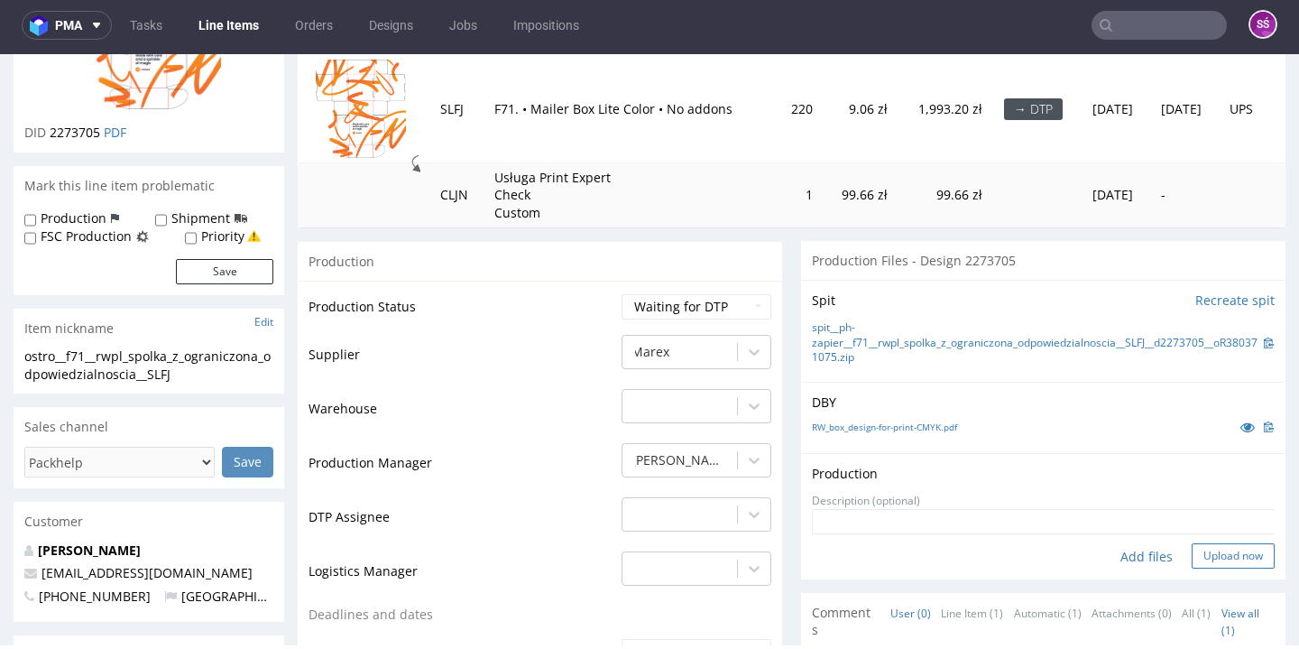
click at [1194, 543] on button "Upload now" at bounding box center [1232, 555] width 83 height 25
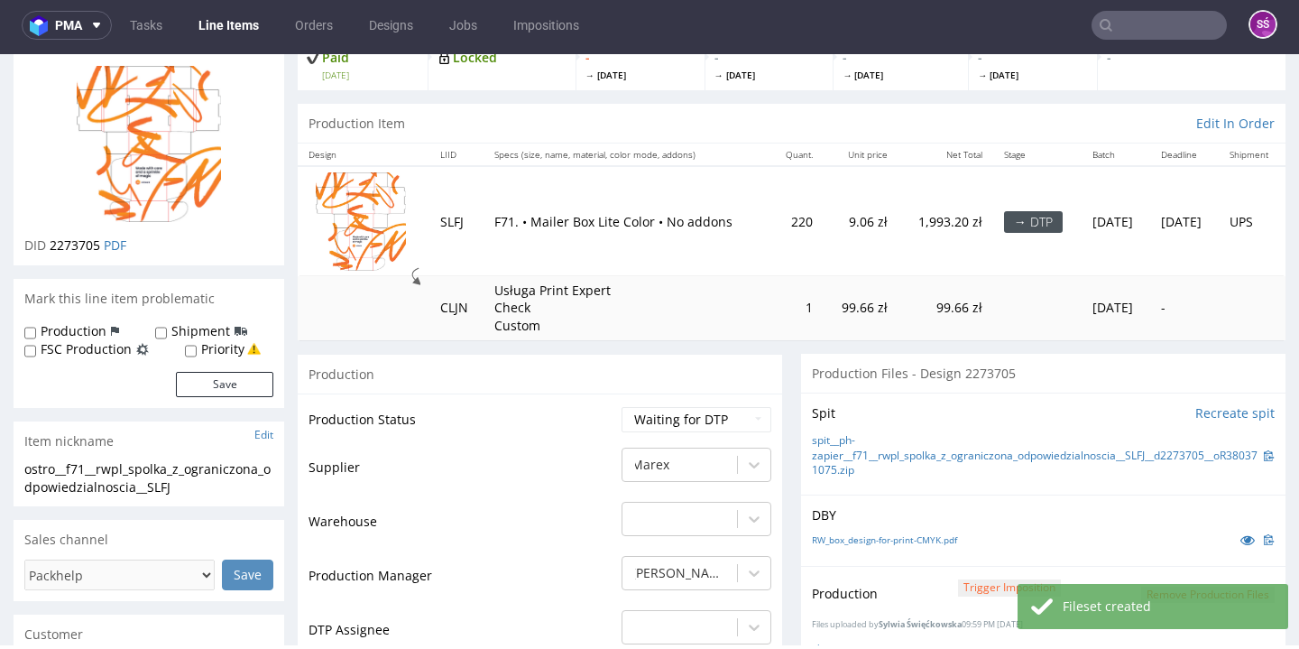
scroll to position [469, 0]
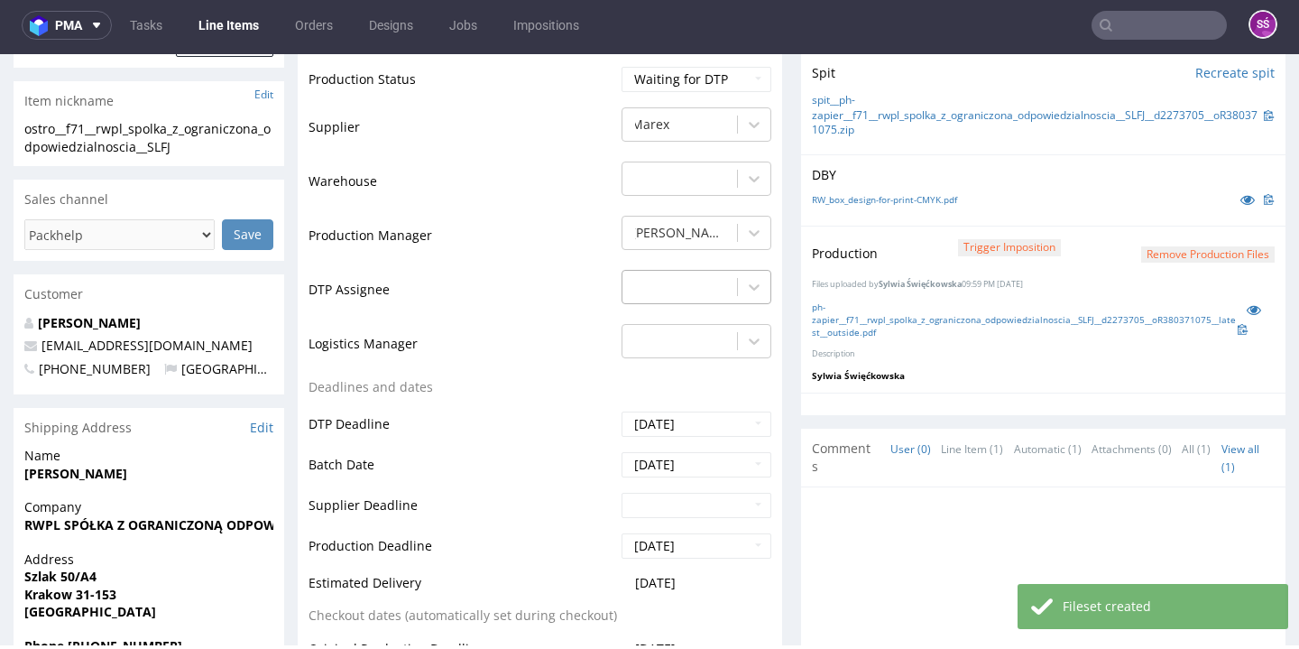
drag, startPoint x: 719, startPoint y: 276, endPoint x: 716, endPoint y: 290, distance: 13.8
click at [719, 276] on div "-" at bounding box center [679, 286] width 115 height 29
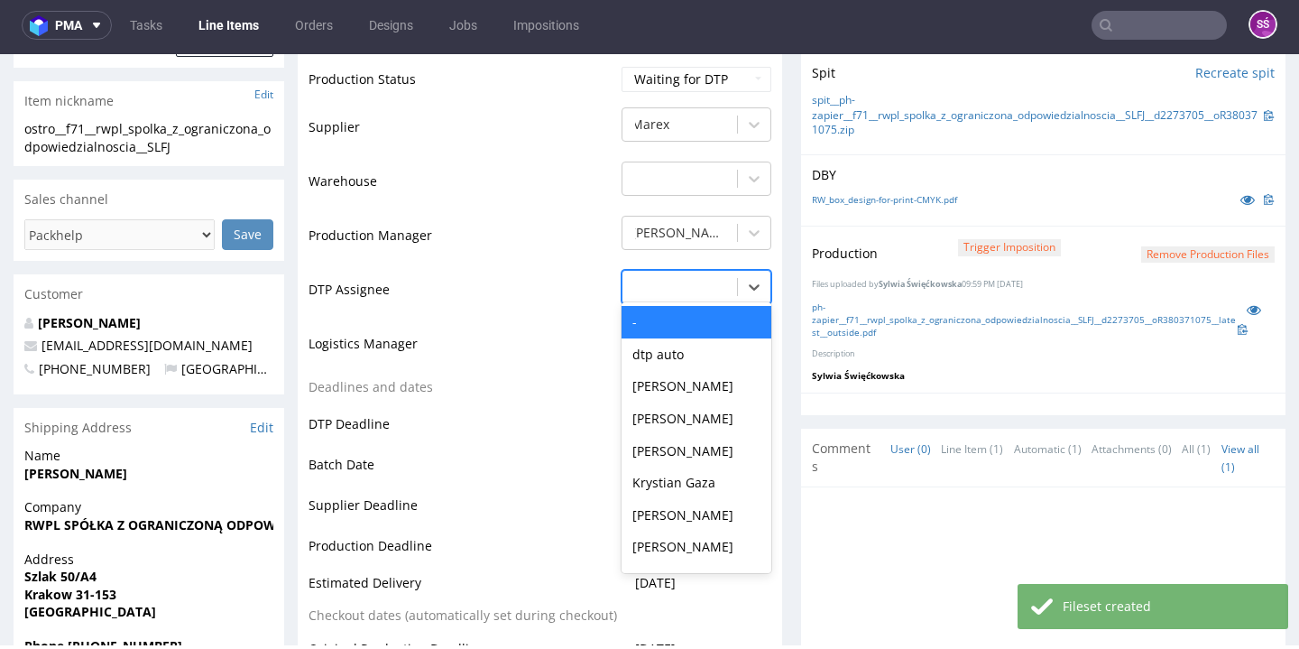
scroll to position [586, 0]
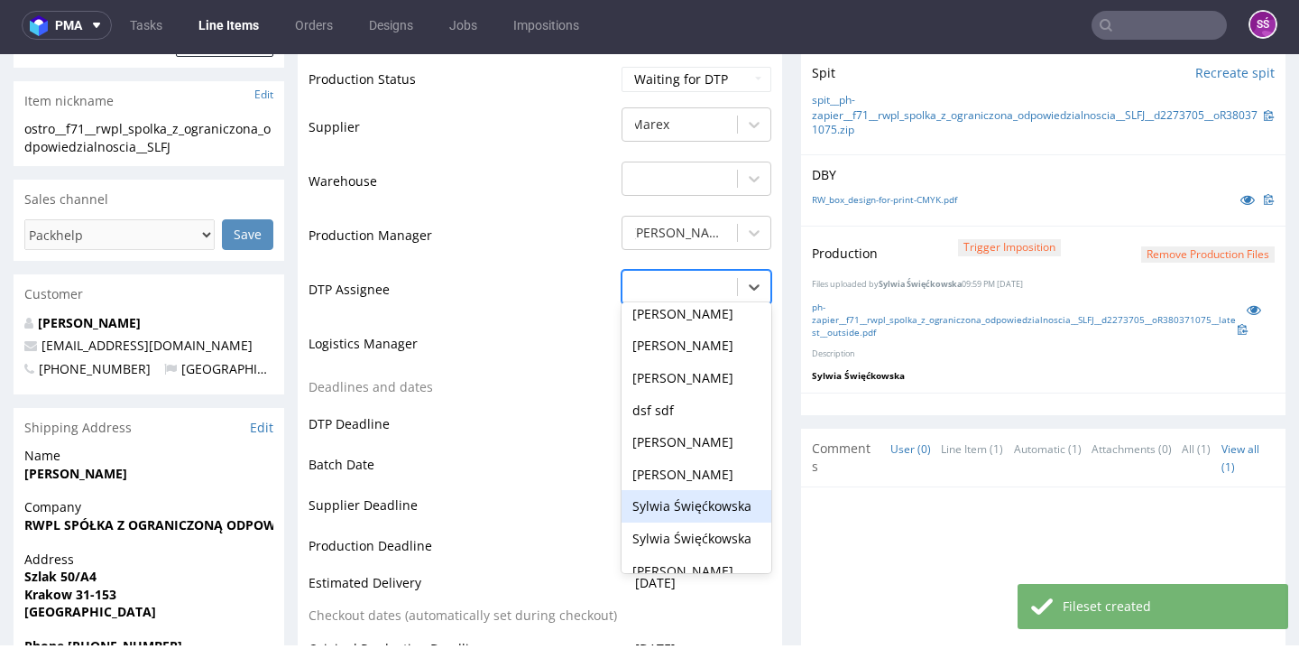
click at [683, 490] on div "Sylwia Święćkowska" at bounding box center [696, 506] width 150 height 32
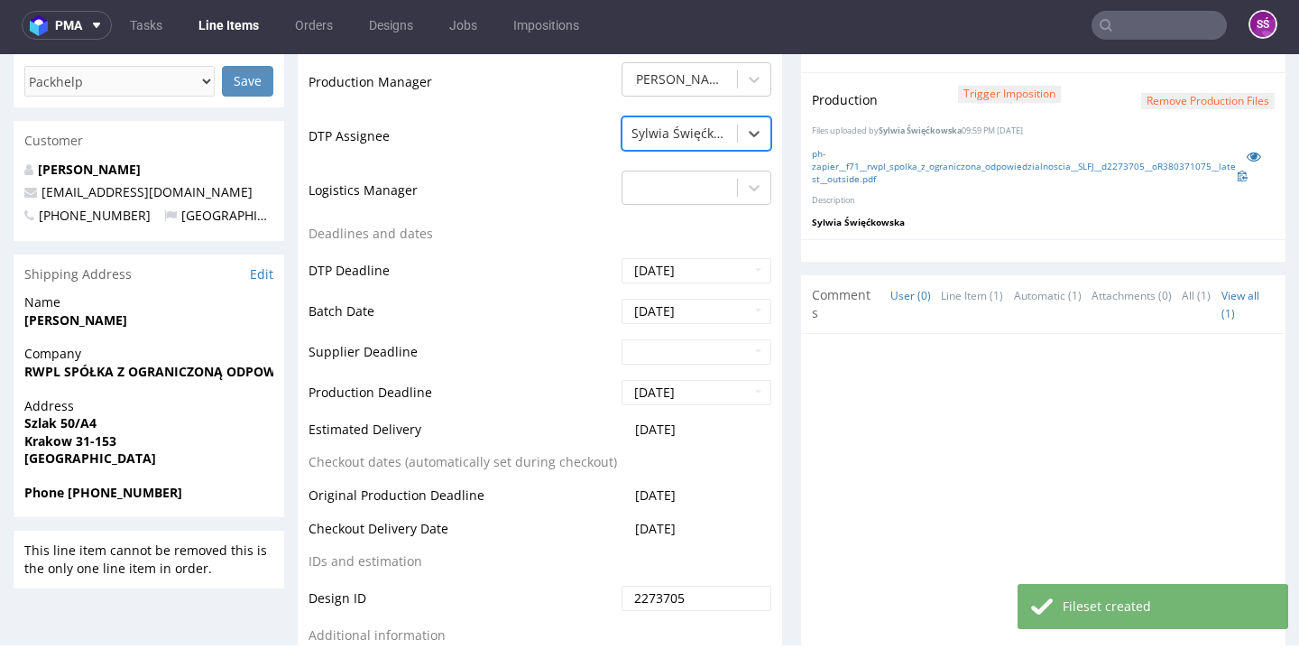
scroll to position [930, 0]
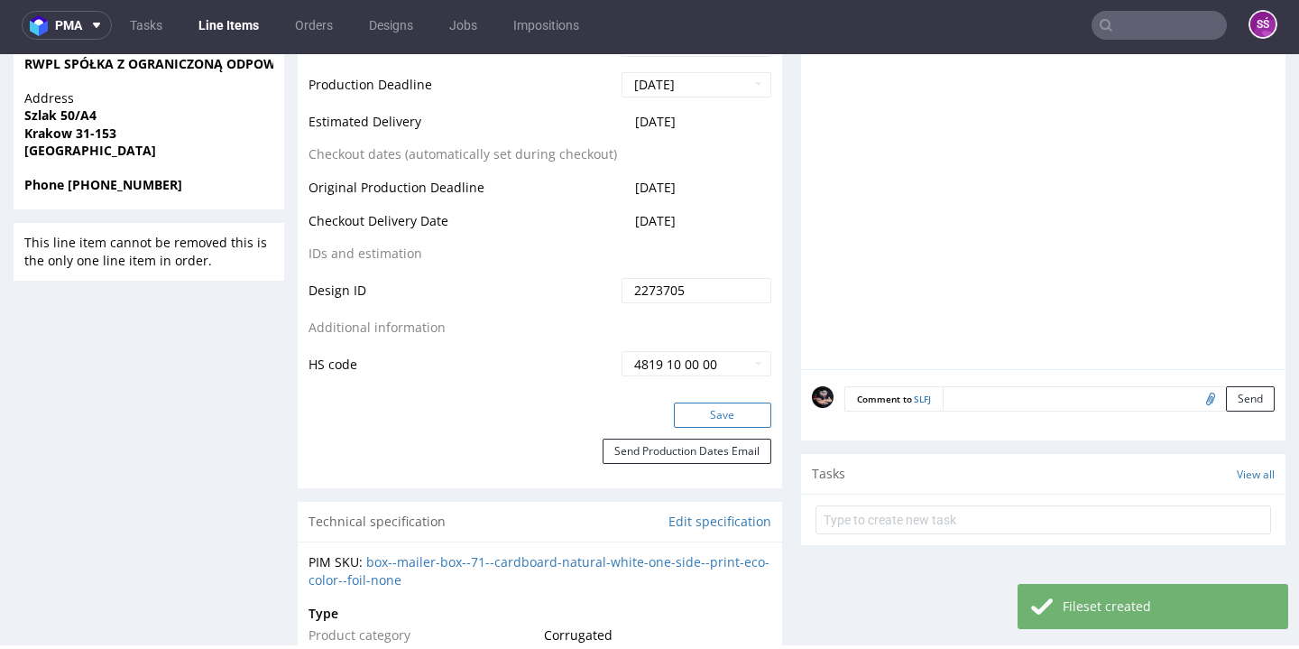
click at [708, 402] on button "Save" at bounding box center [722, 414] width 97 height 25
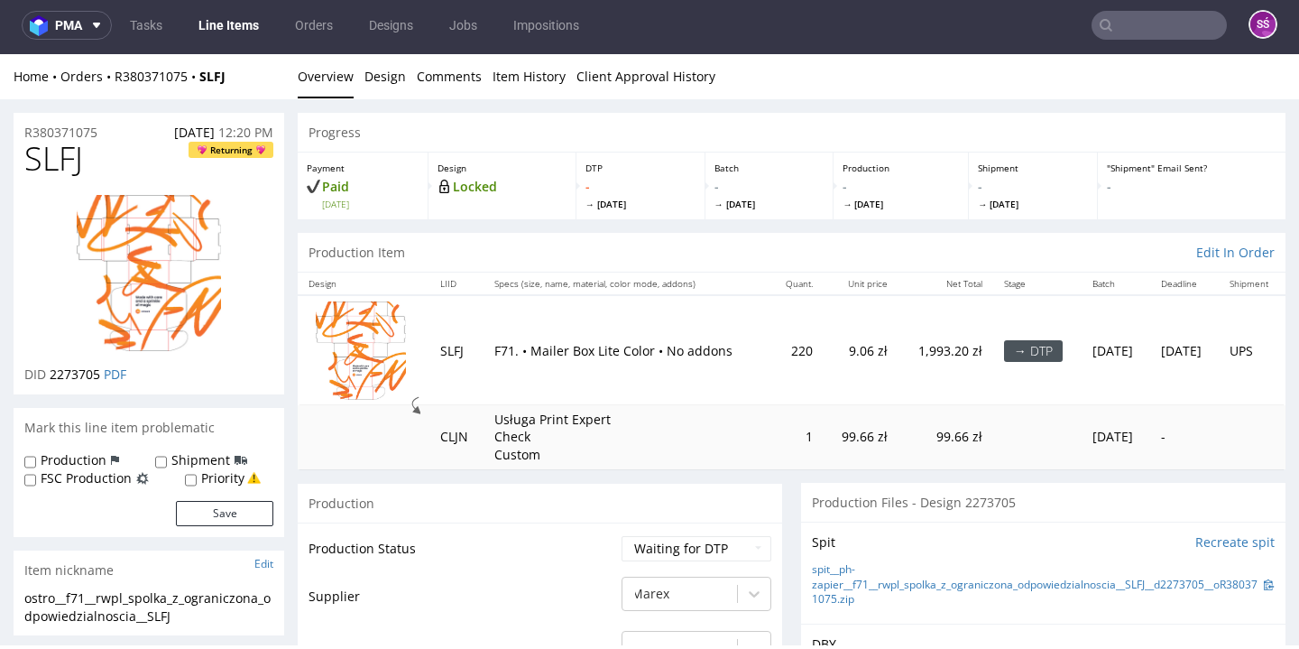
scroll to position [0, 0]
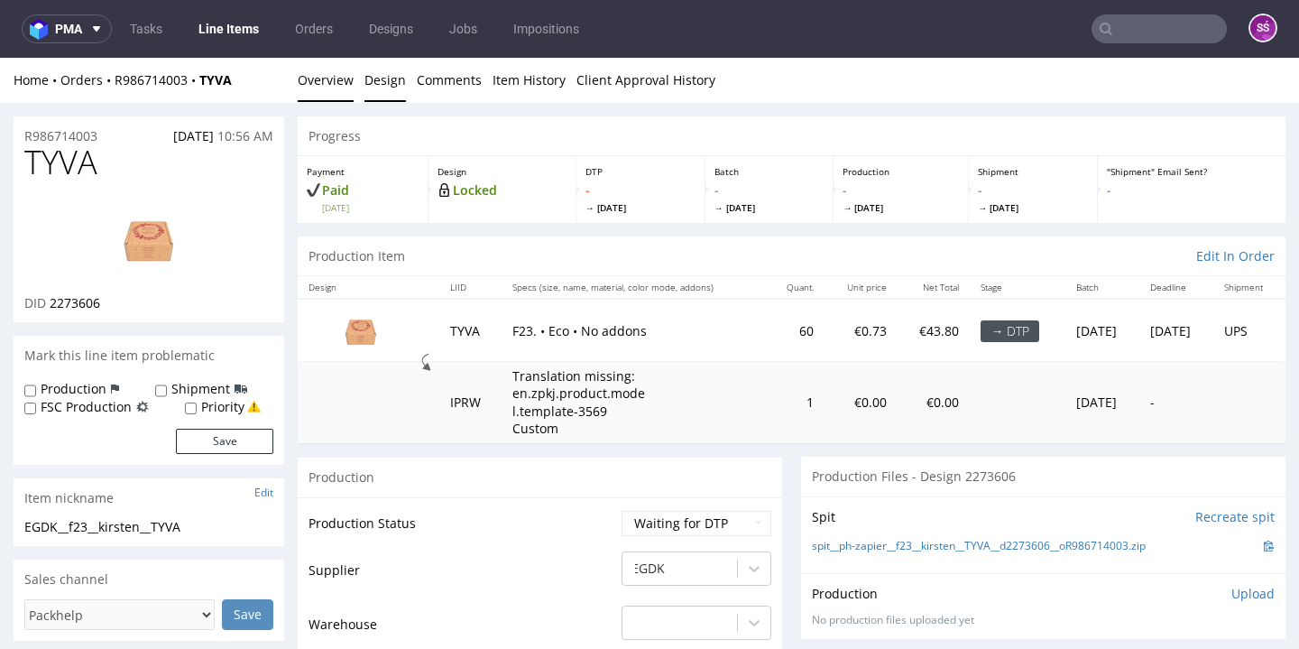
click at [369, 90] on link "Design" at bounding box center [384, 80] width 41 height 44
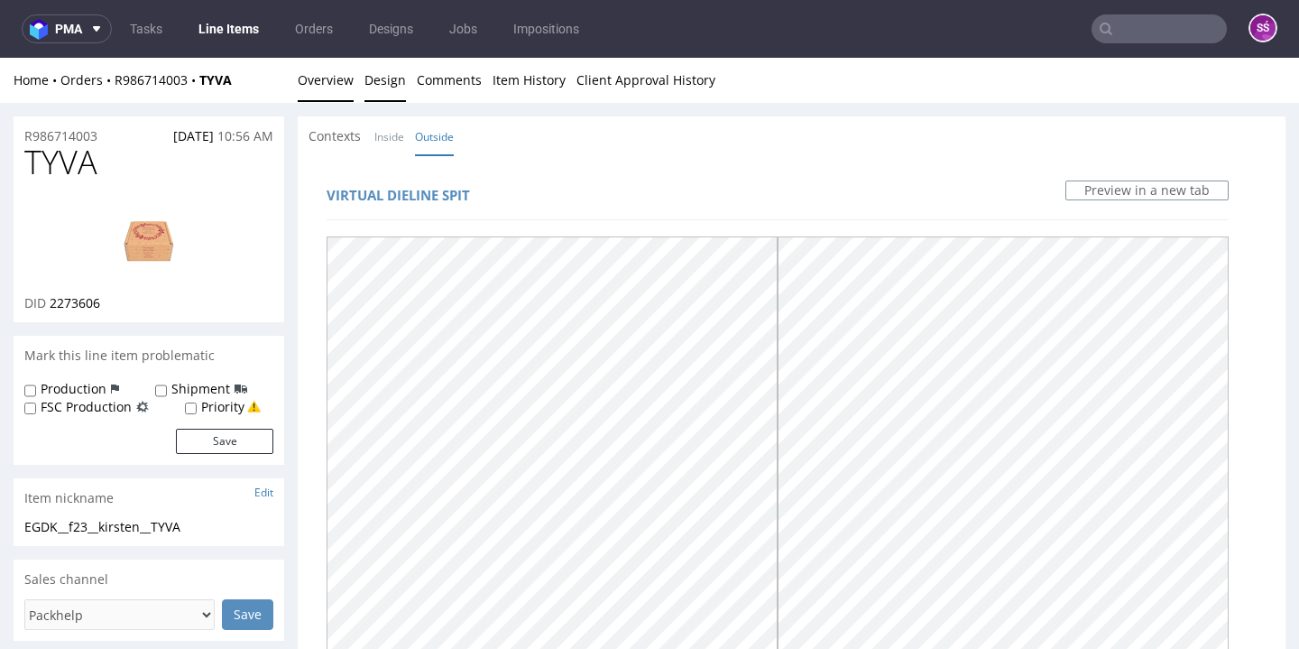
click at [332, 78] on link "Overview" at bounding box center [326, 80] width 56 height 44
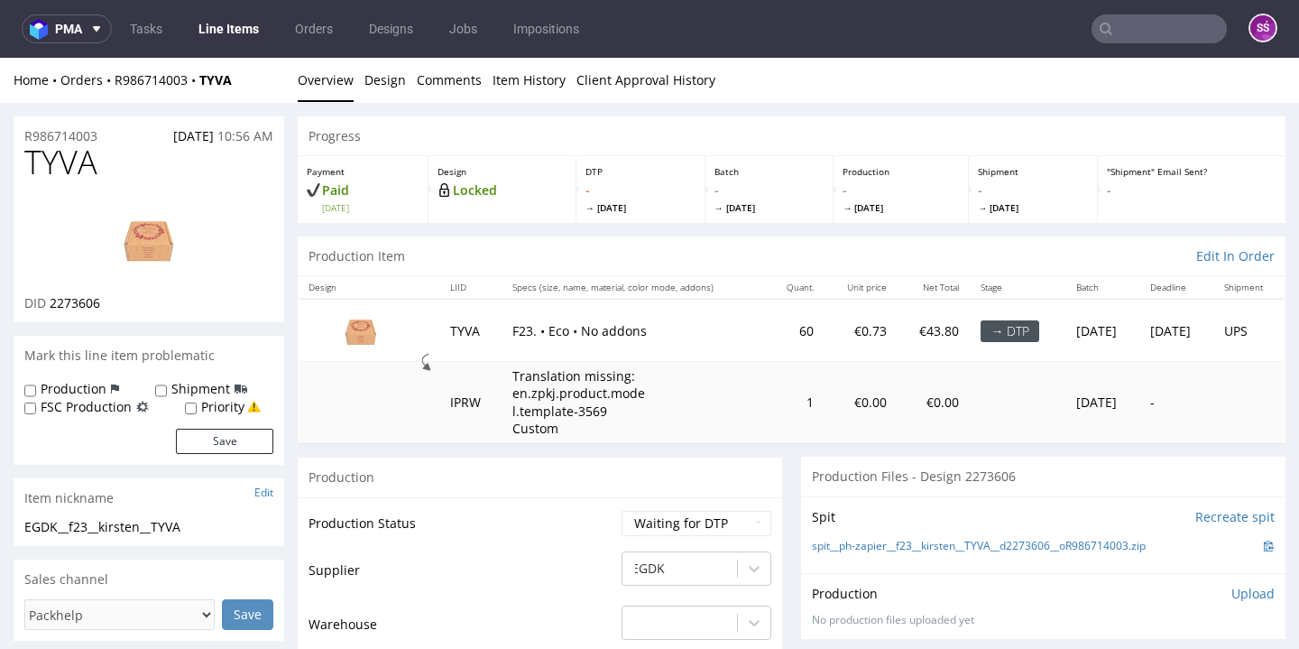
click at [75, 305] on span "2273606" at bounding box center [75, 302] width 51 height 17
copy span "2273606"
click at [375, 60] on link "Design" at bounding box center [384, 80] width 41 height 44
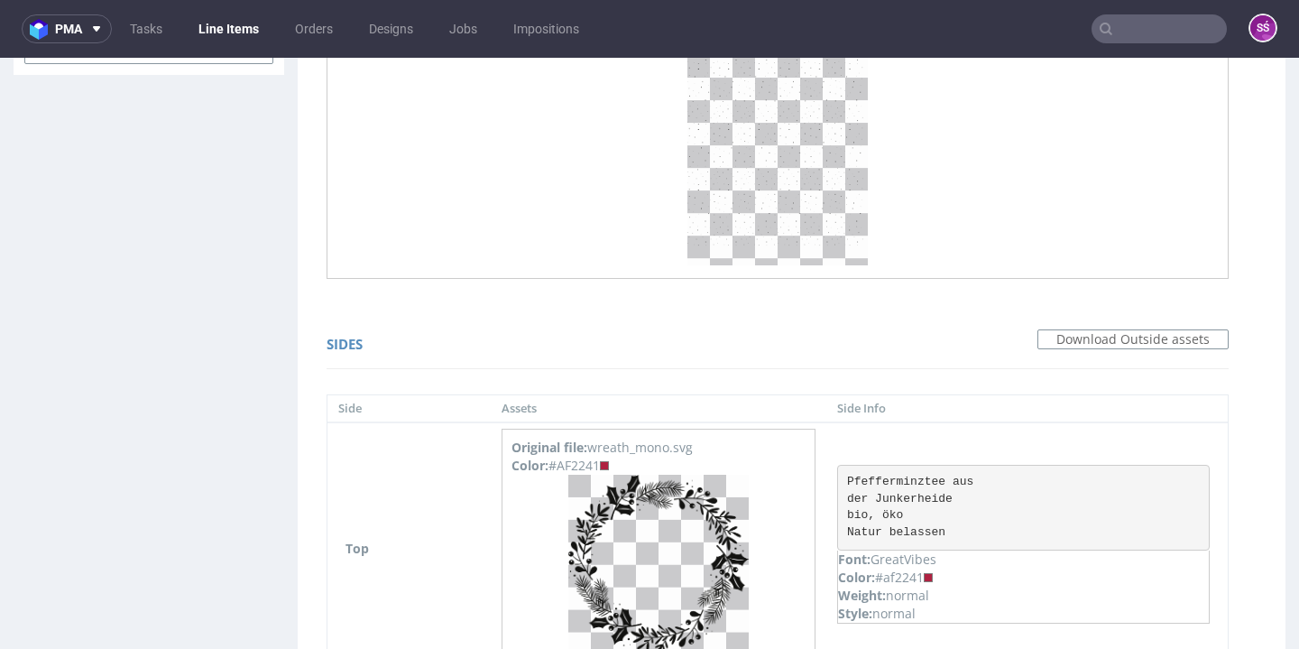
scroll to position [1021, 0]
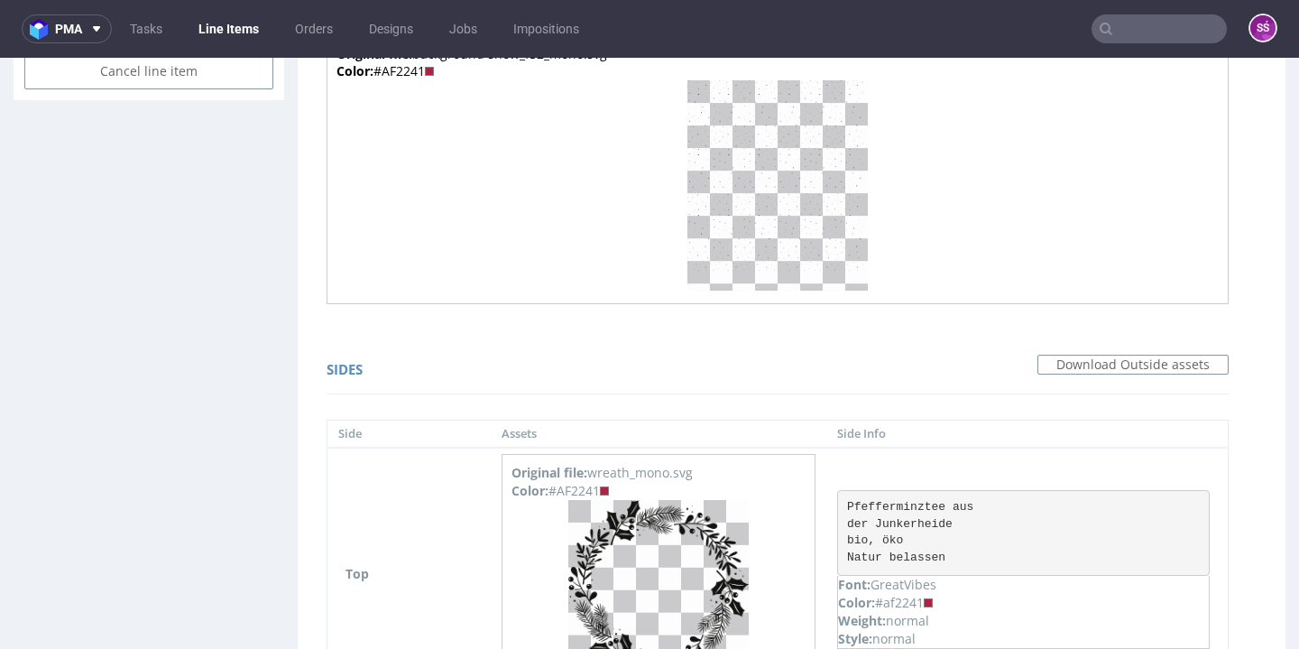
click at [978, 580] on p "Font: GreatVibes" at bounding box center [1023, 584] width 371 height 18
click at [994, 597] on div "Color: #af2241" at bounding box center [1023, 602] width 371 height 18
copy div "af2241"
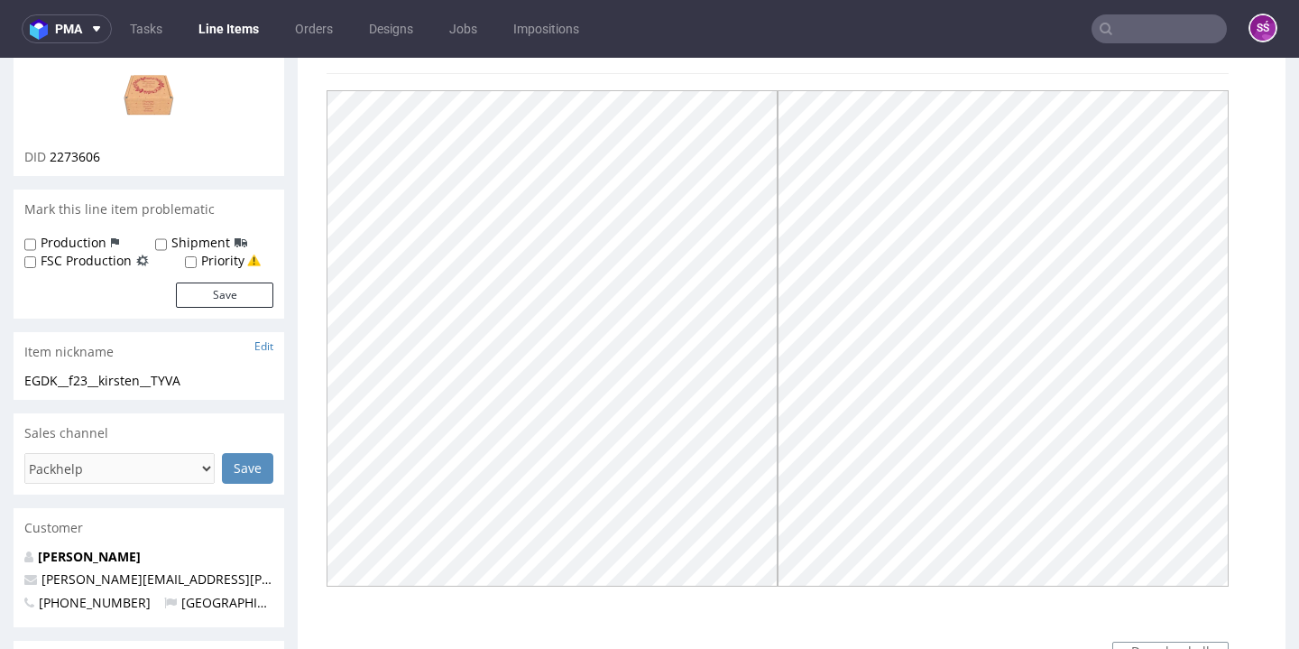
scroll to position [0, 0]
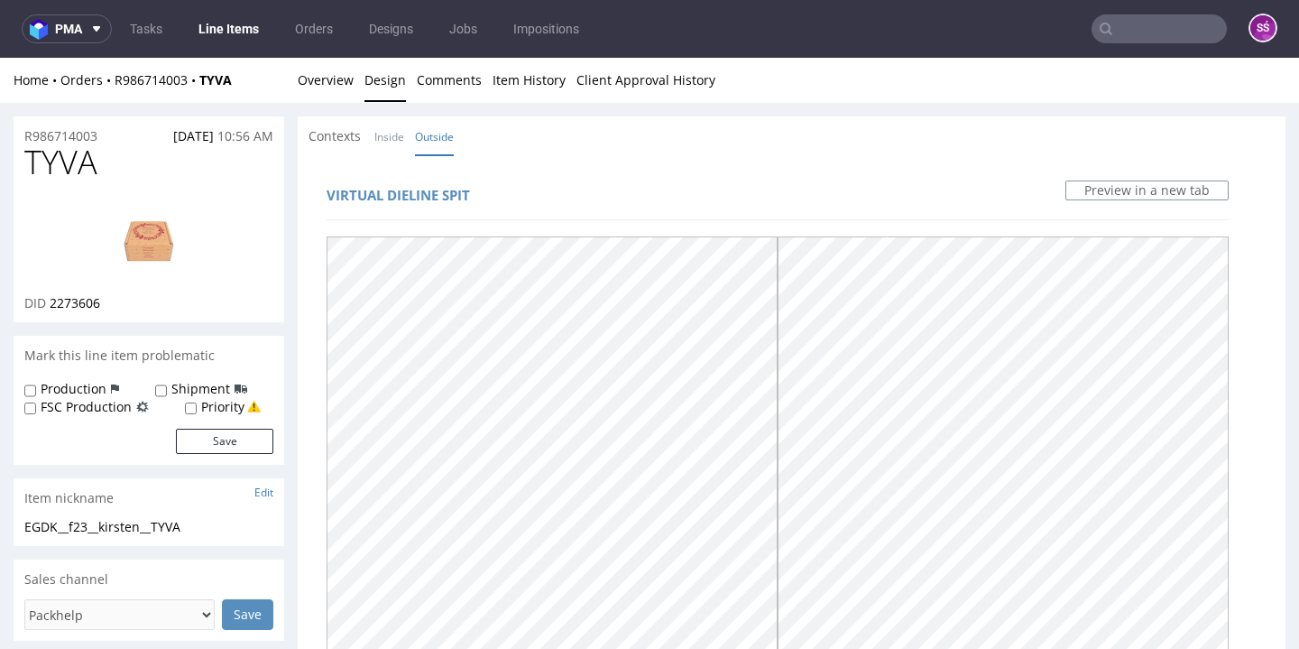
drag, startPoint x: 340, startPoint y: 78, endPoint x: 382, endPoint y: 147, distance: 81.4
click at [340, 78] on link "Overview" at bounding box center [326, 80] width 56 height 44
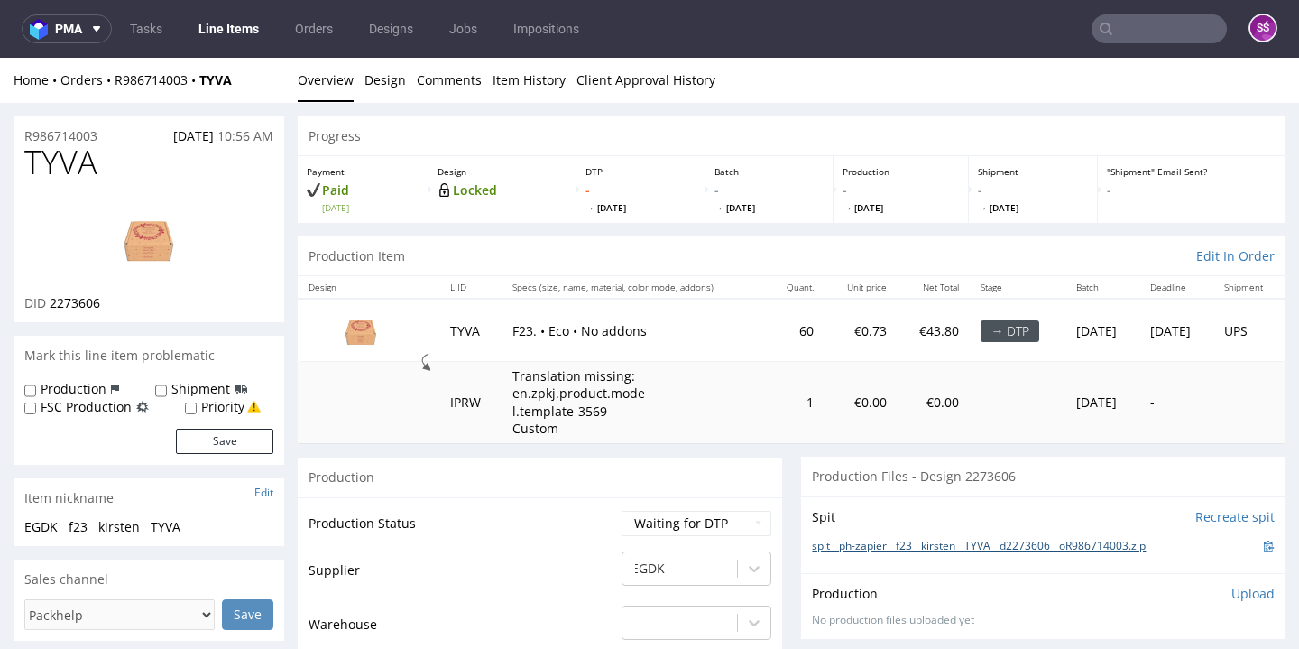
click at [842, 538] on link "spit__ph-zapier__f23__kirsten__TYVA__d2273606__oR986714003.zip" at bounding box center [979, 545] width 334 height 15
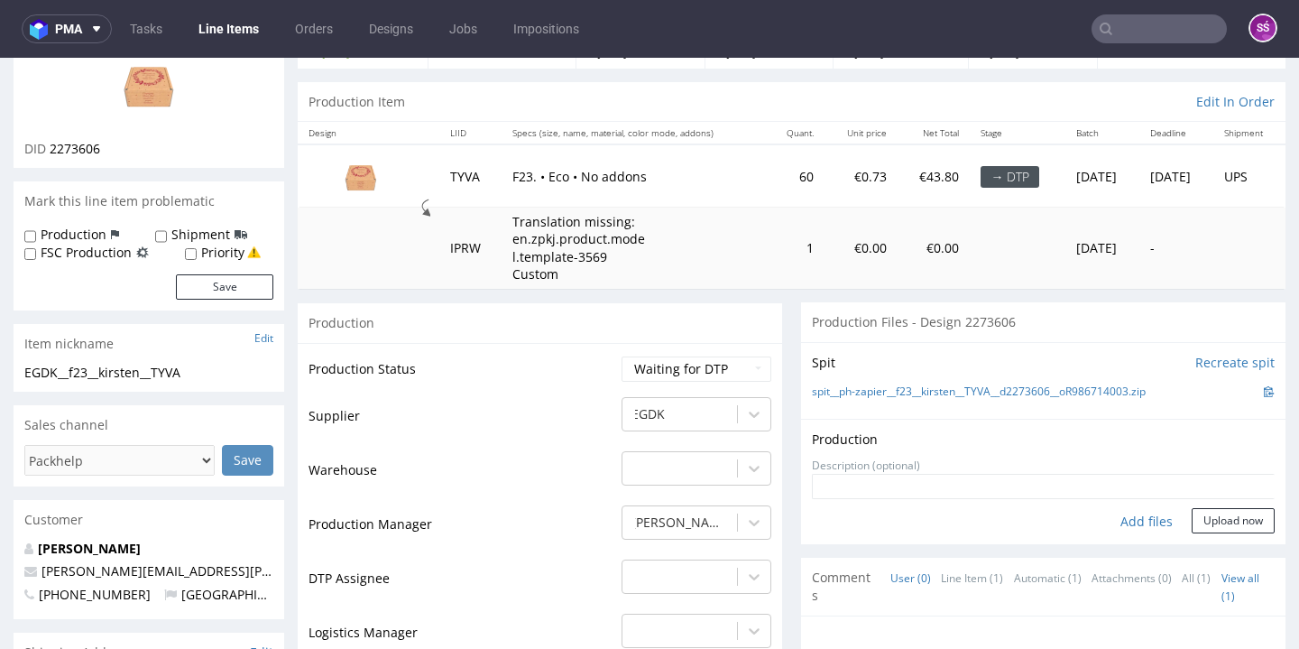
click at [1203, 527] on div "Production Upload No production files uploaded yet Description (optional) Add f…" at bounding box center [1043, 481] width 484 height 125
click at [1202, 511] on button "Upload now" at bounding box center [1232, 520] width 83 height 25
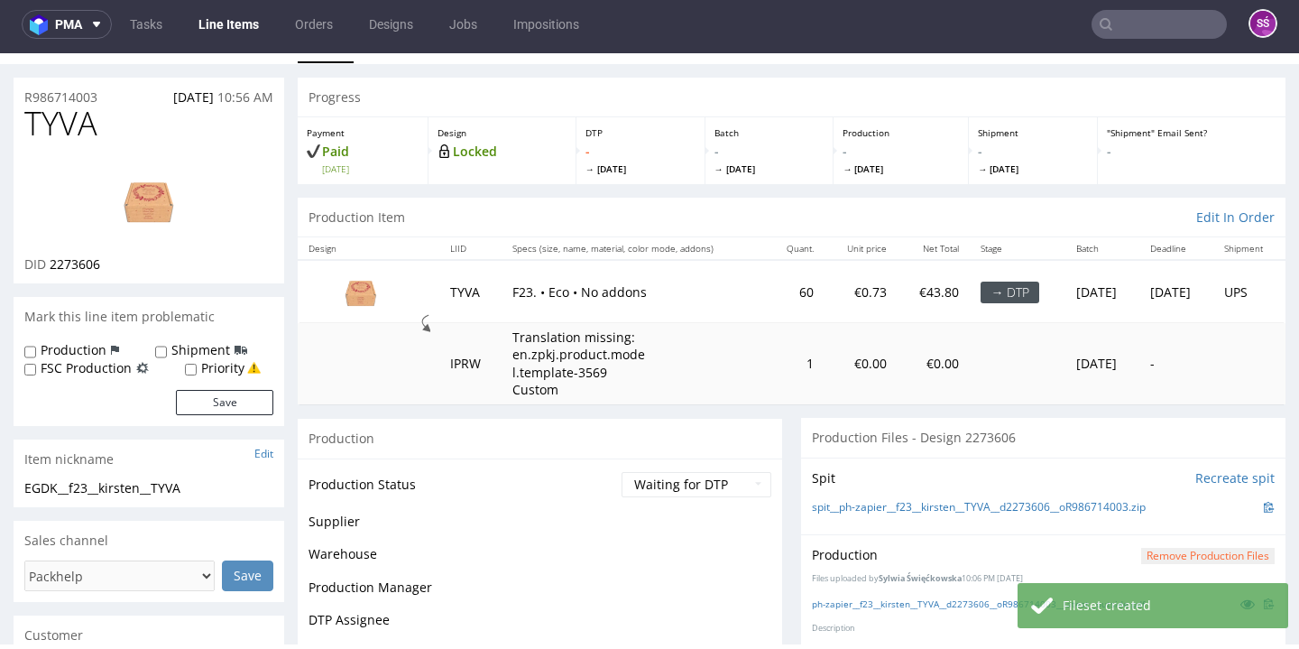
scroll to position [316, 0]
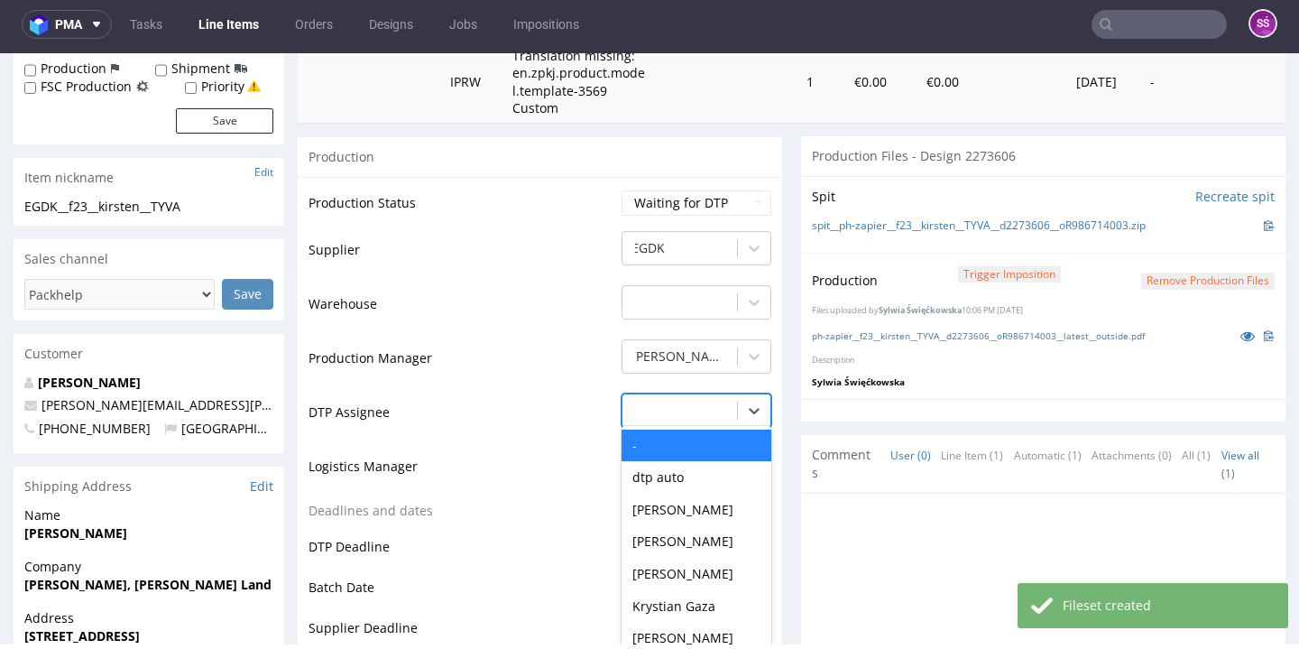
click at [709, 415] on div "- selected, 1 of 31. 31 results available. Use Up and Down to choose options, p…" at bounding box center [696, 405] width 150 height 25
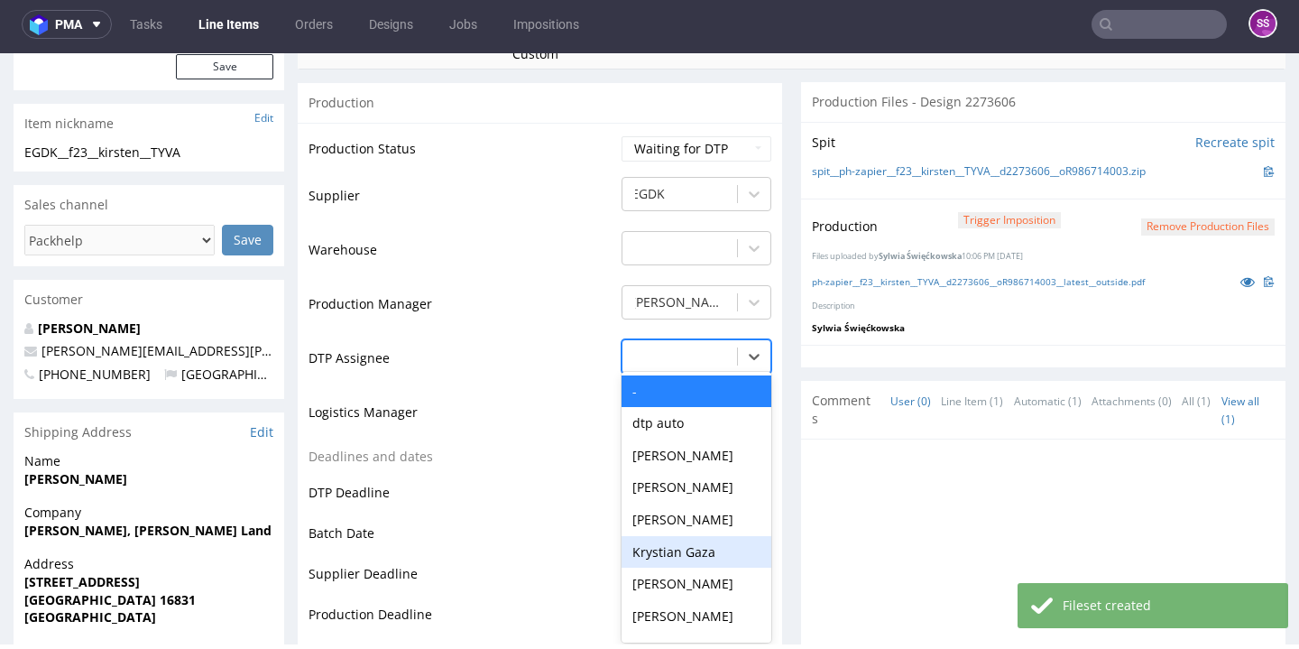
scroll to position [599, 0]
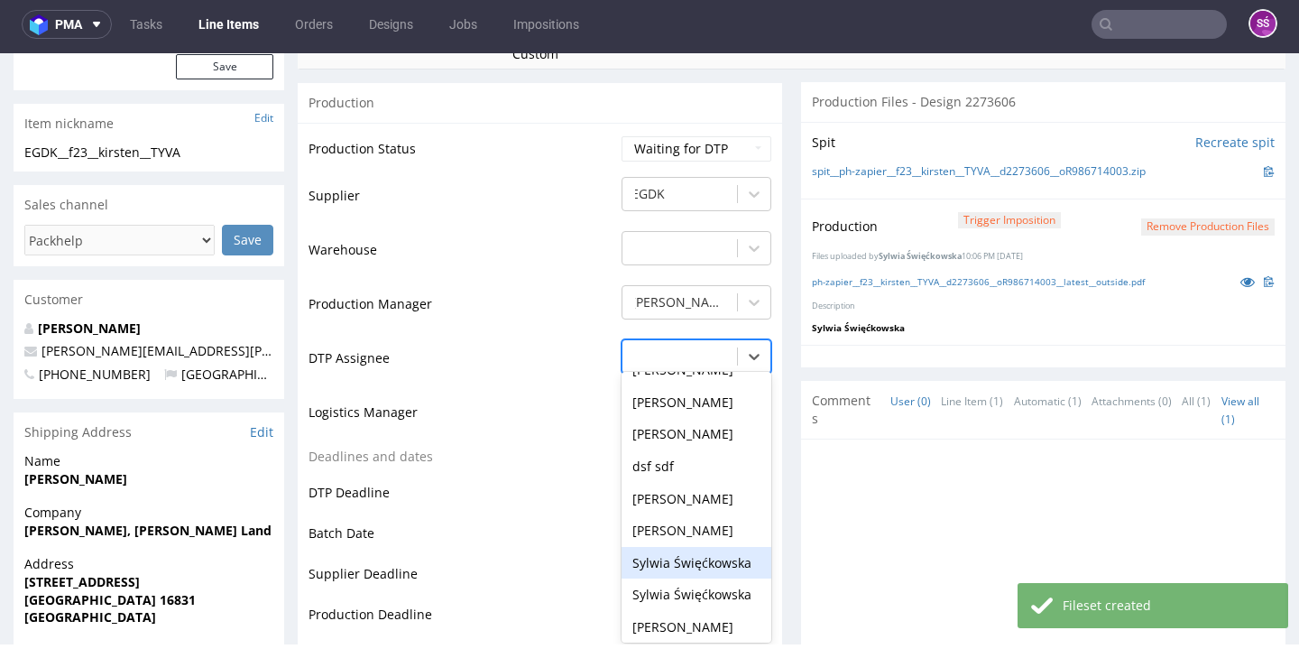
click at [692, 547] on div "Sylwia Święćkowska" at bounding box center [696, 563] width 150 height 32
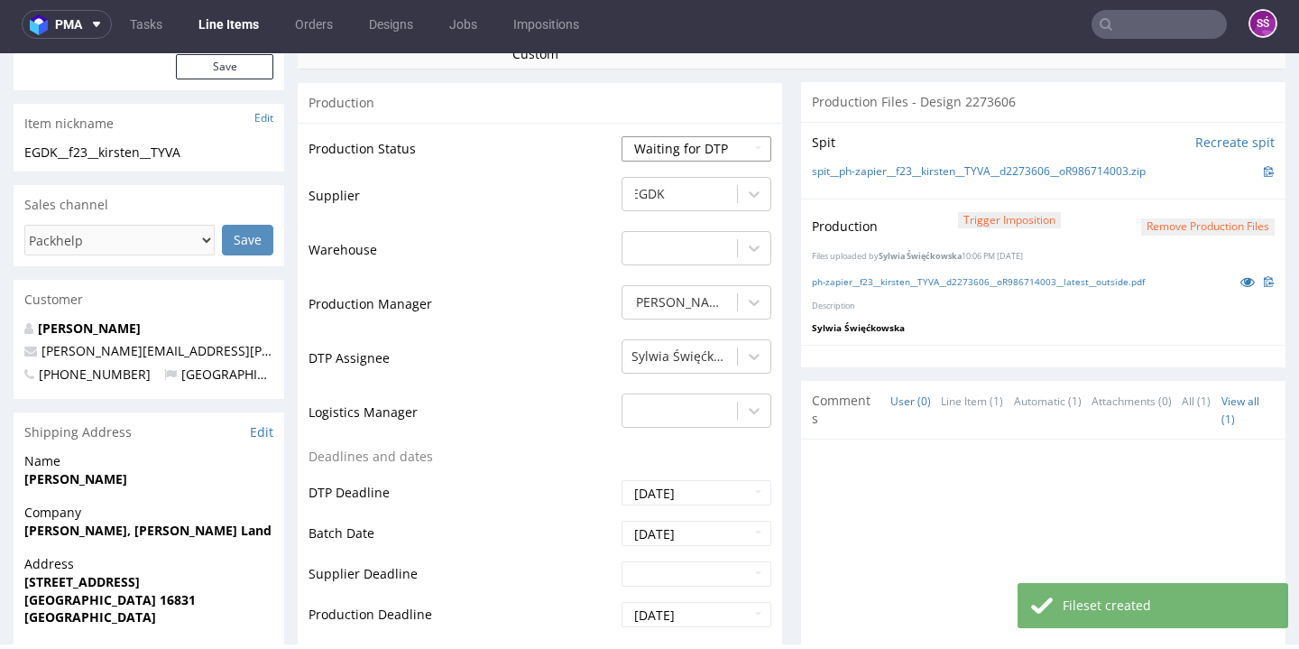
select select "dtp_production_ready"
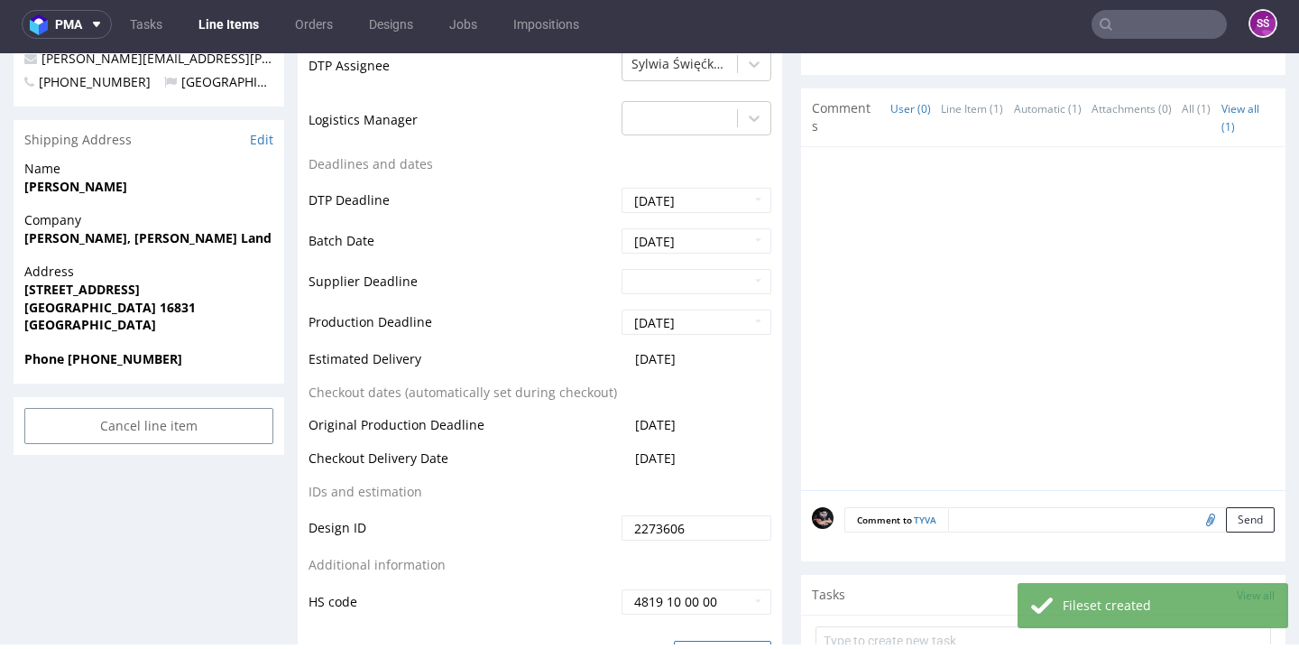
scroll to position [826, 0]
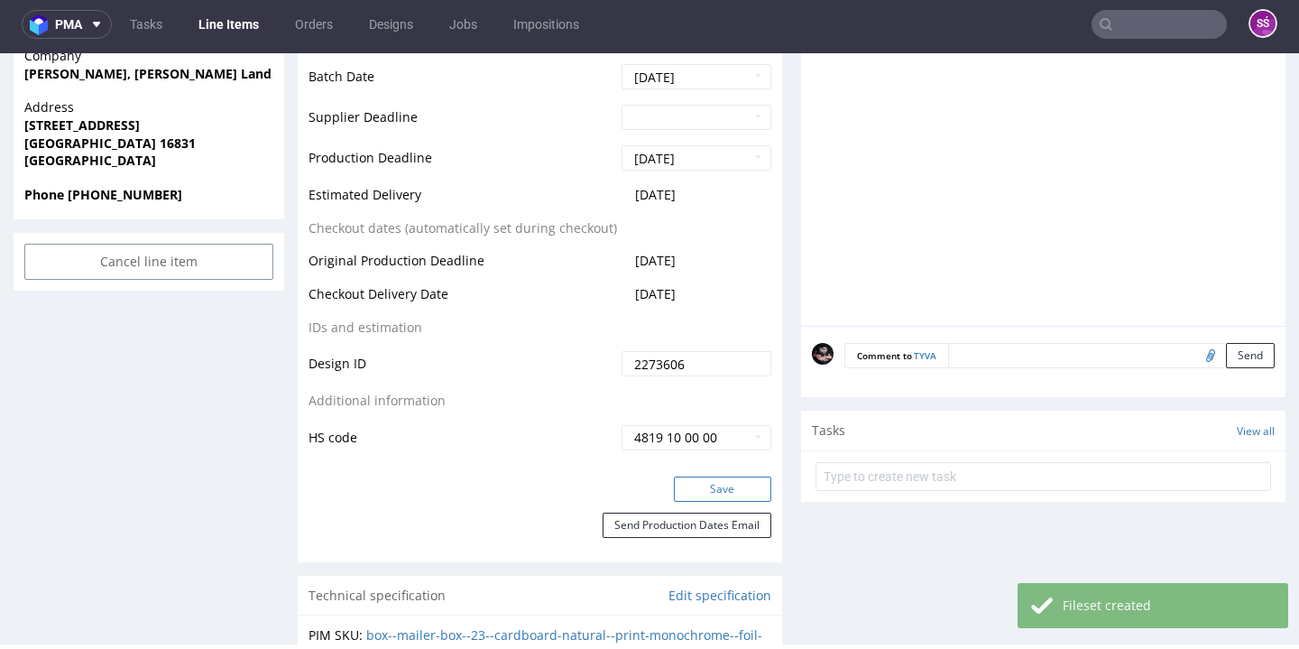
click at [681, 488] on button "Save" at bounding box center [722, 488] width 97 height 25
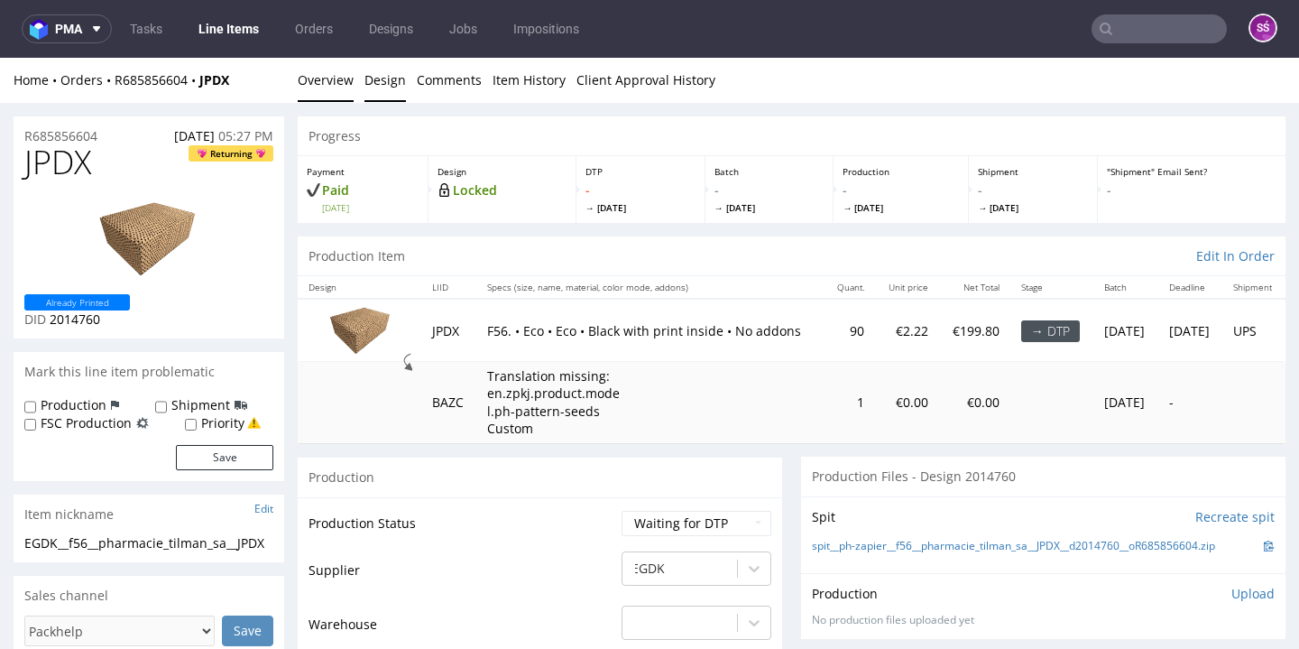
click at [382, 67] on link "Design" at bounding box center [384, 80] width 41 height 44
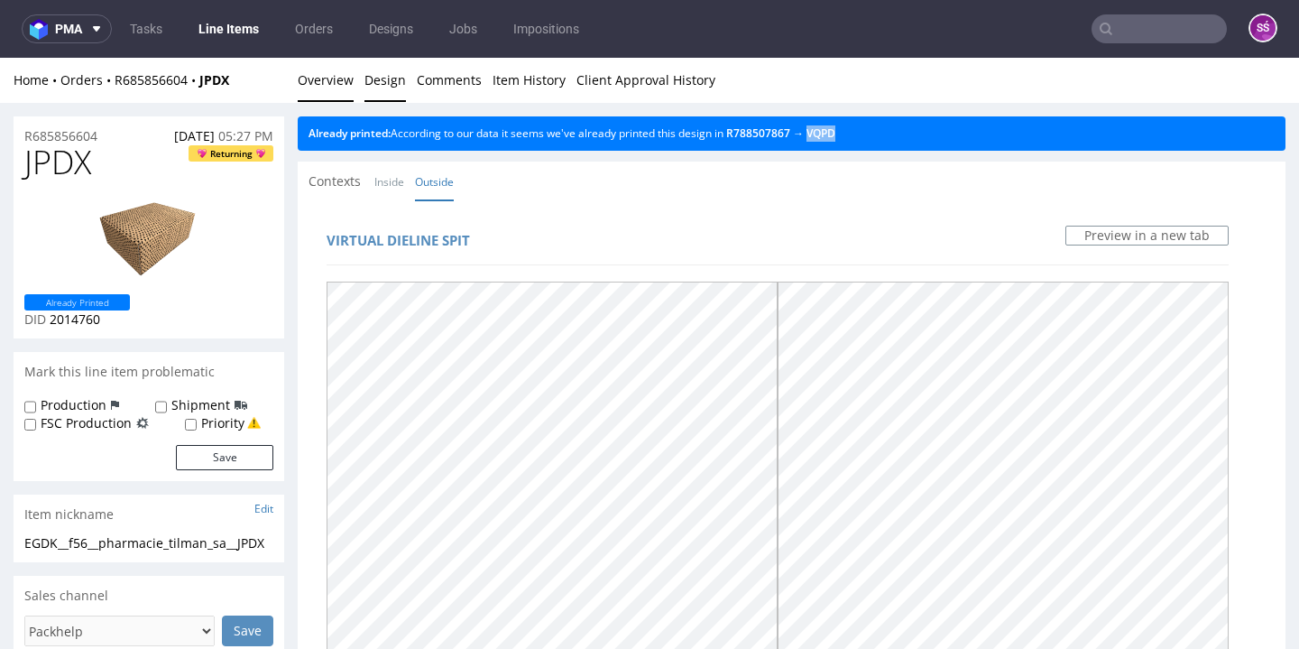
click at [328, 89] on link "Overview" at bounding box center [326, 80] width 56 height 44
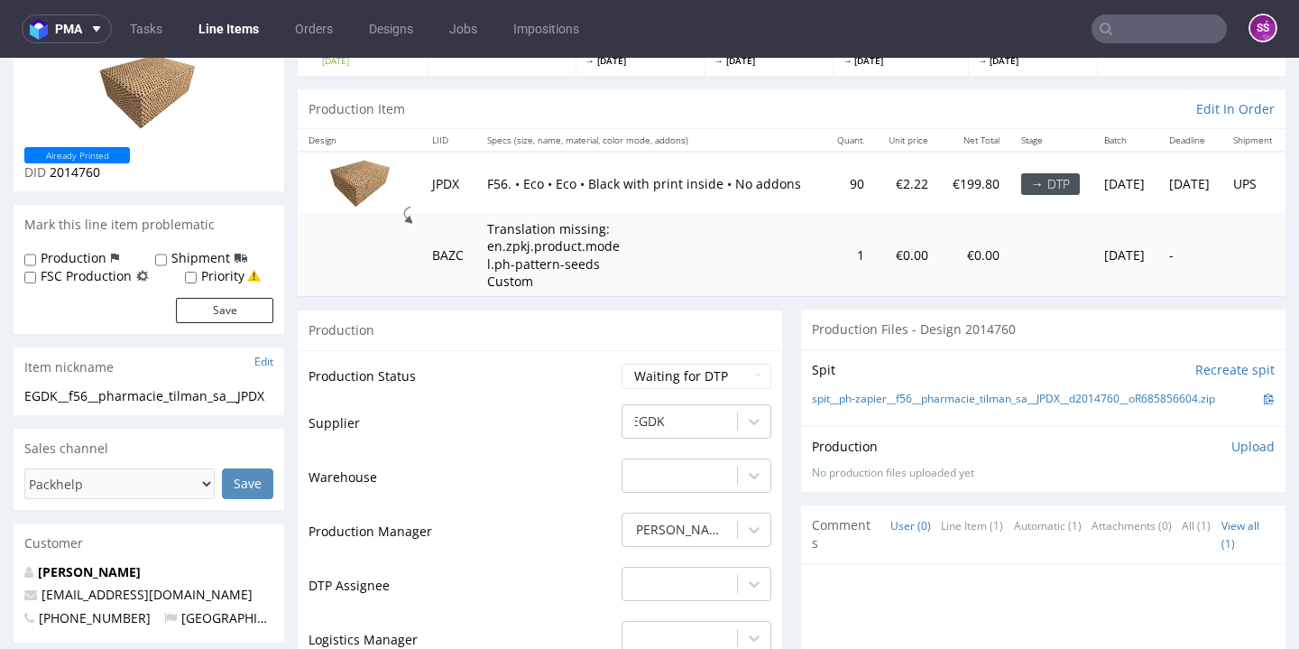
scroll to position [305, 0]
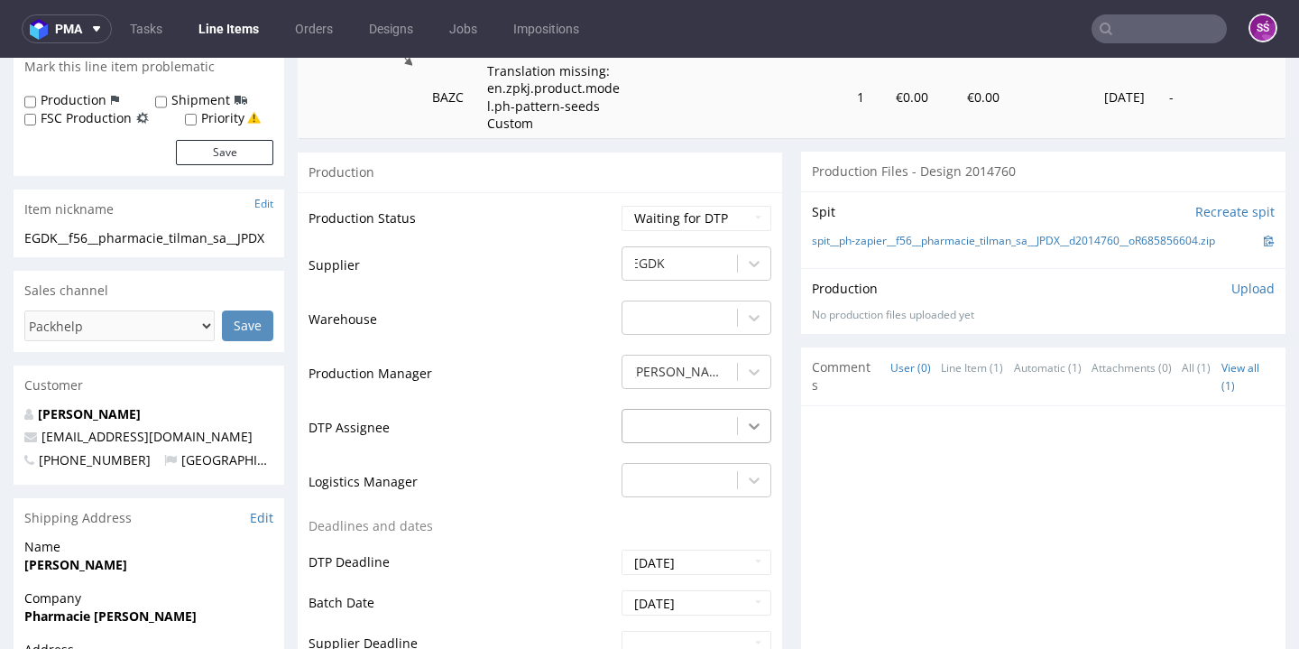
click at [753, 429] on div "-" at bounding box center [696, 421] width 150 height 25
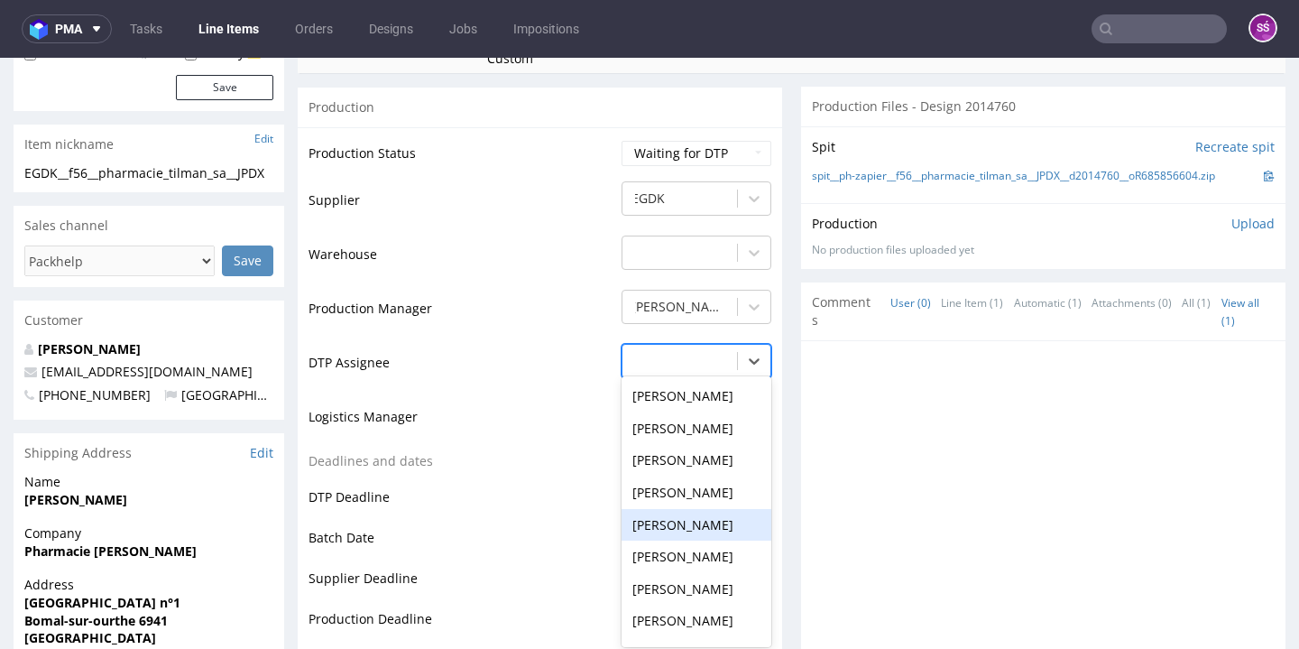
scroll to position [696, 0]
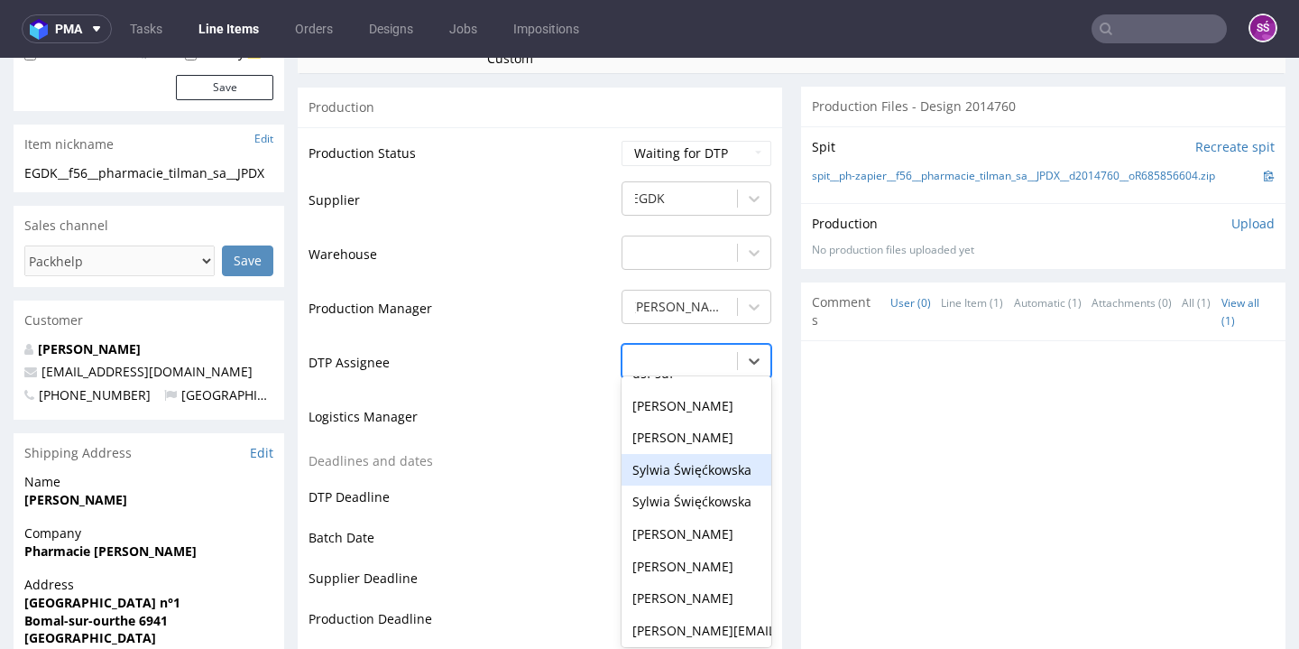
click at [694, 455] on div "Sylwia Święćkowska" at bounding box center [696, 470] width 150 height 32
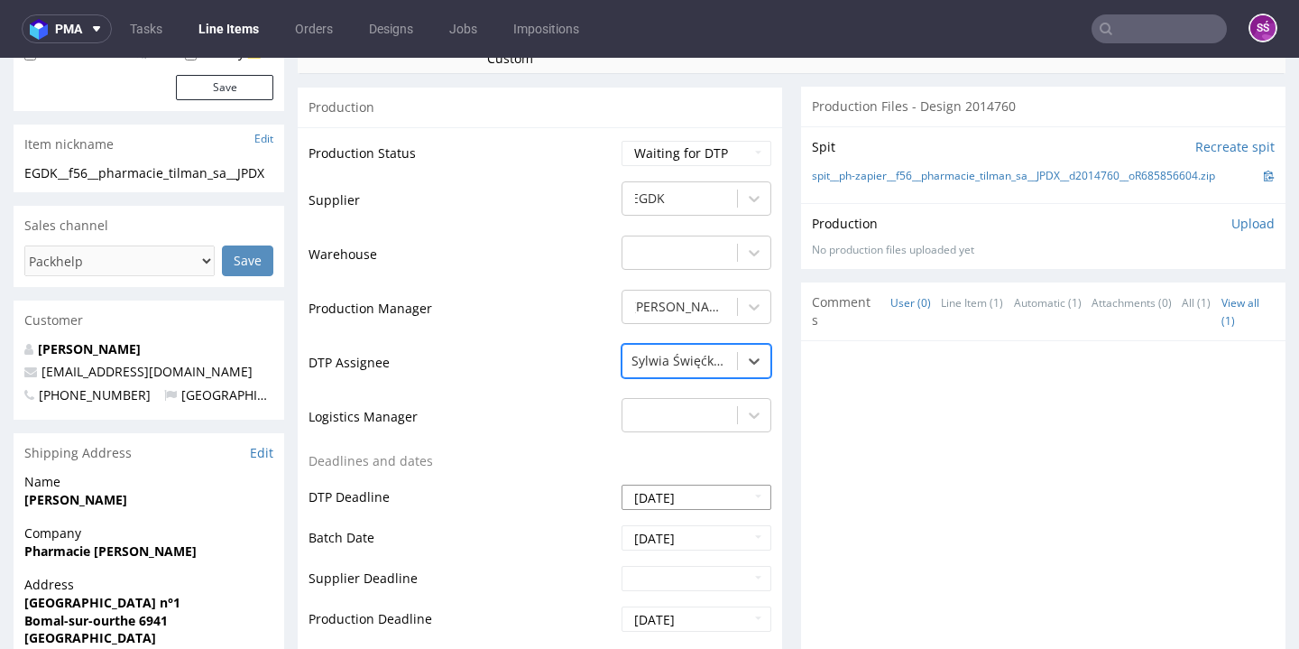
scroll to position [699, 0]
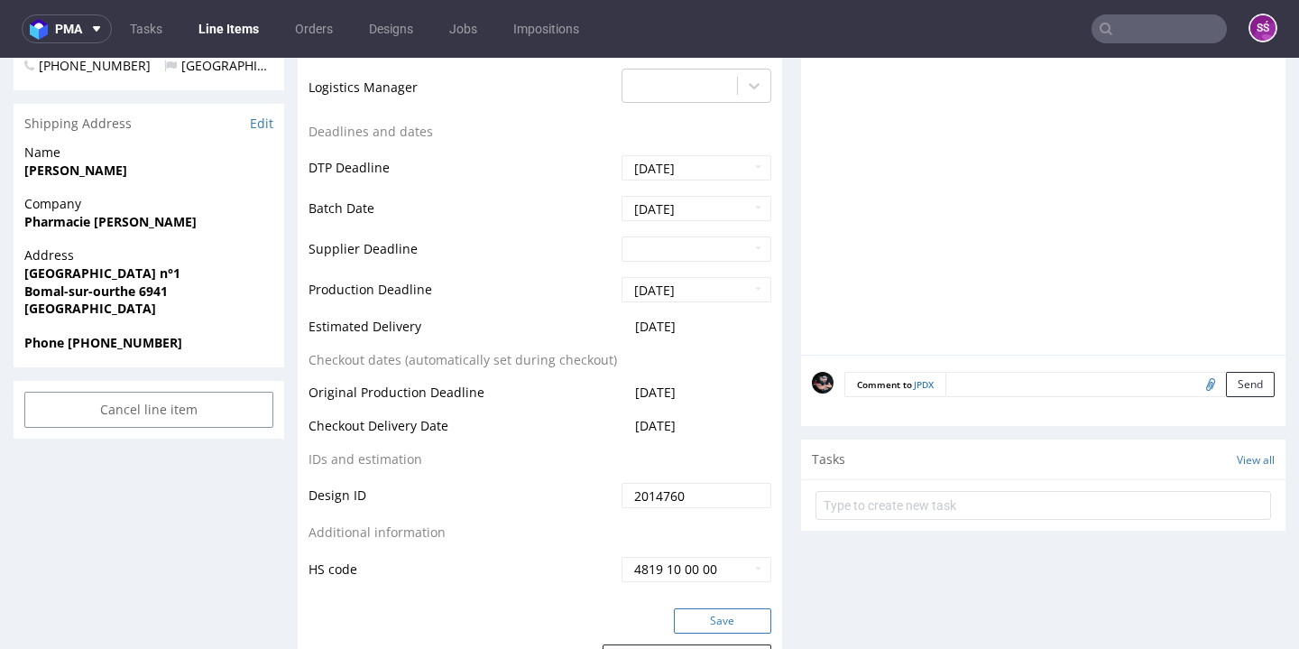
click at [704, 608] on button "Save" at bounding box center [722, 620] width 97 height 25
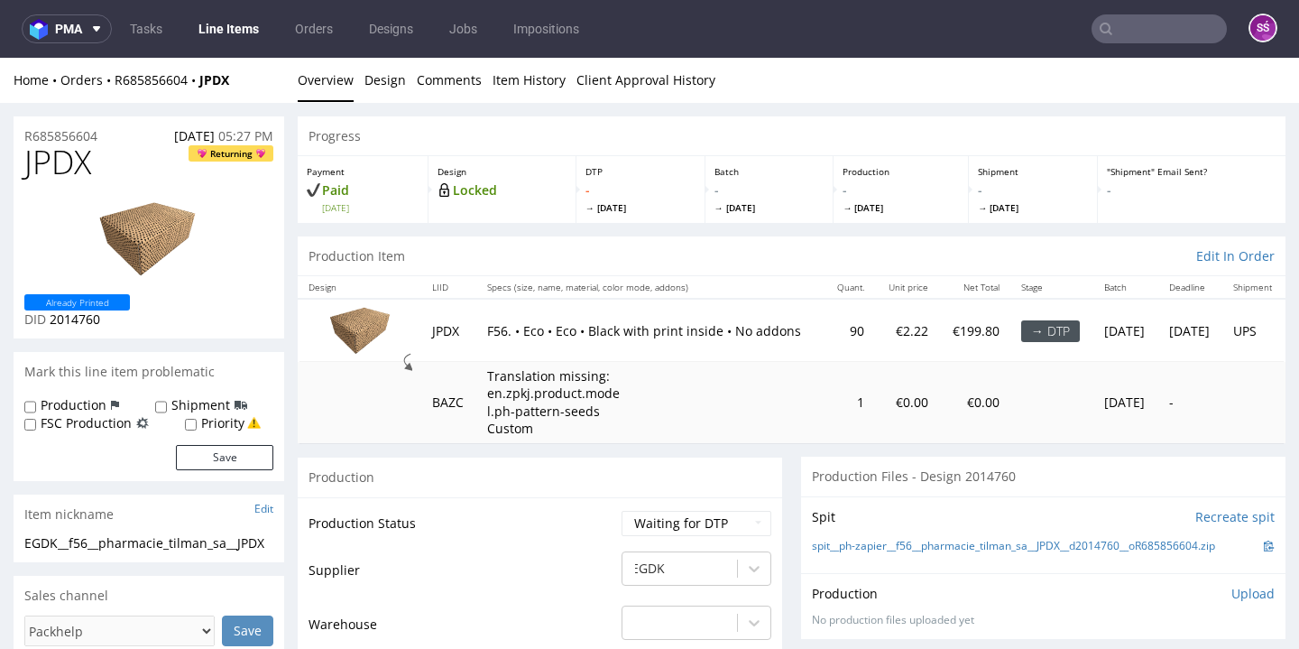
scroll to position [58, 0]
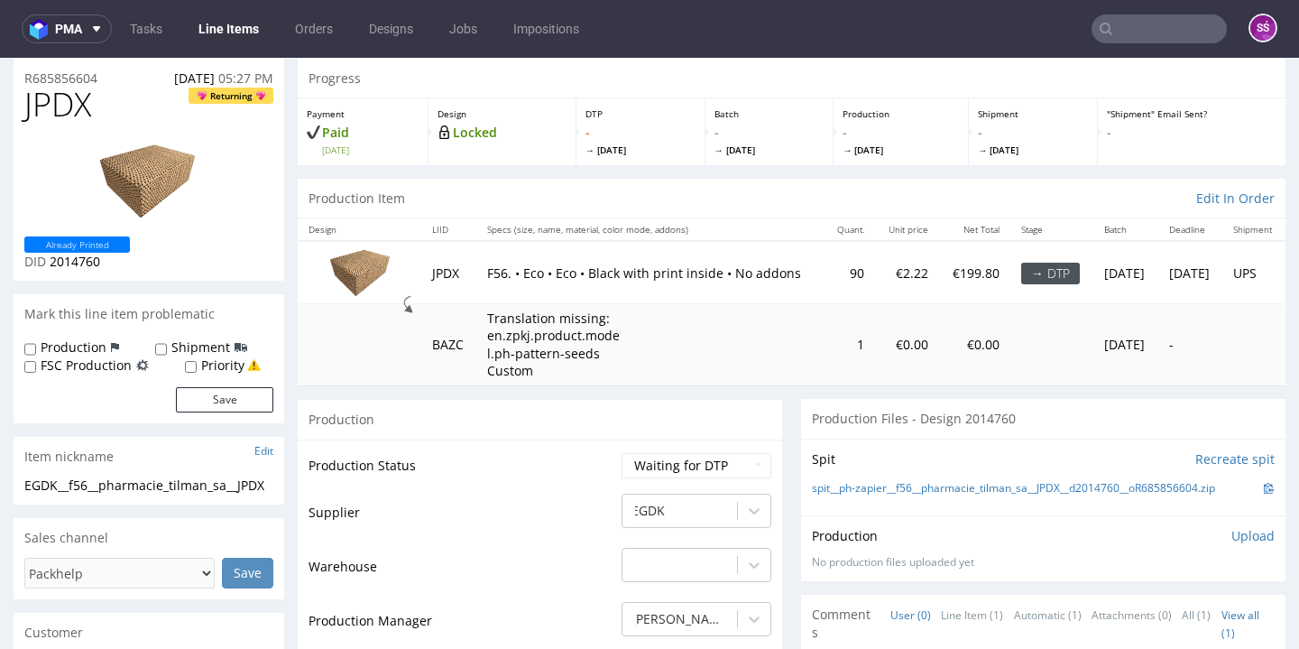
click at [251, 23] on link "Line Items" at bounding box center [229, 28] width 82 height 29
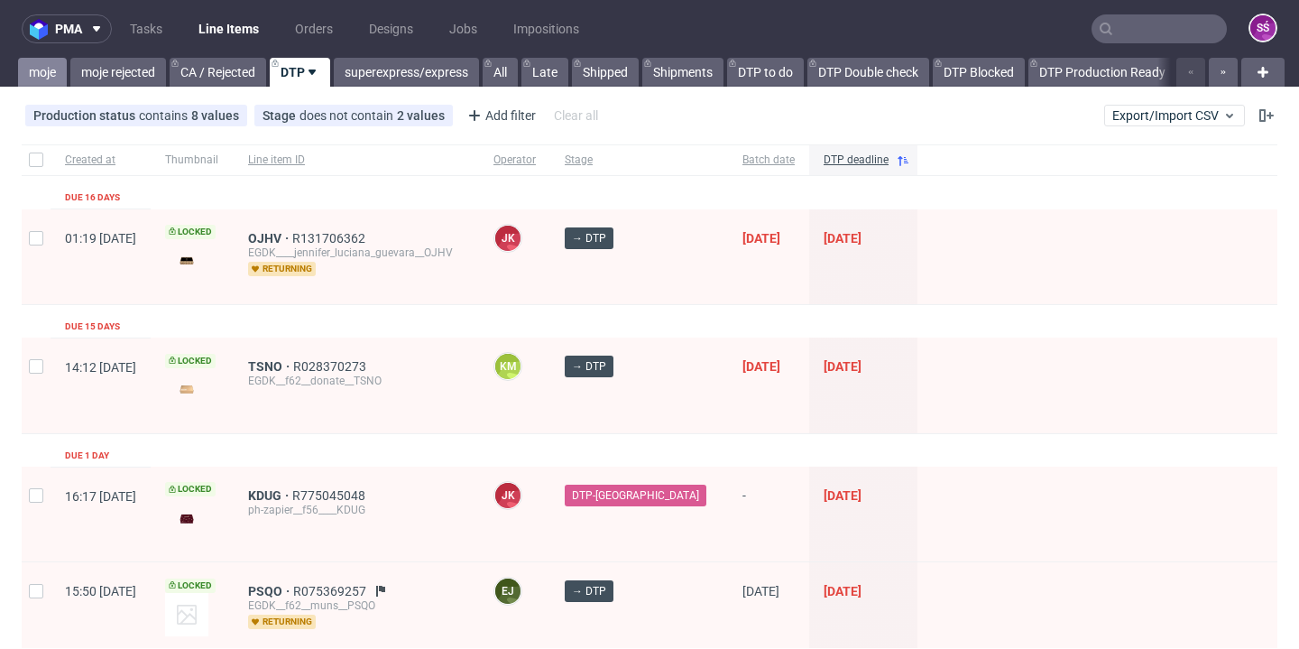
click at [51, 65] on link "moje" at bounding box center [42, 72] width 49 height 29
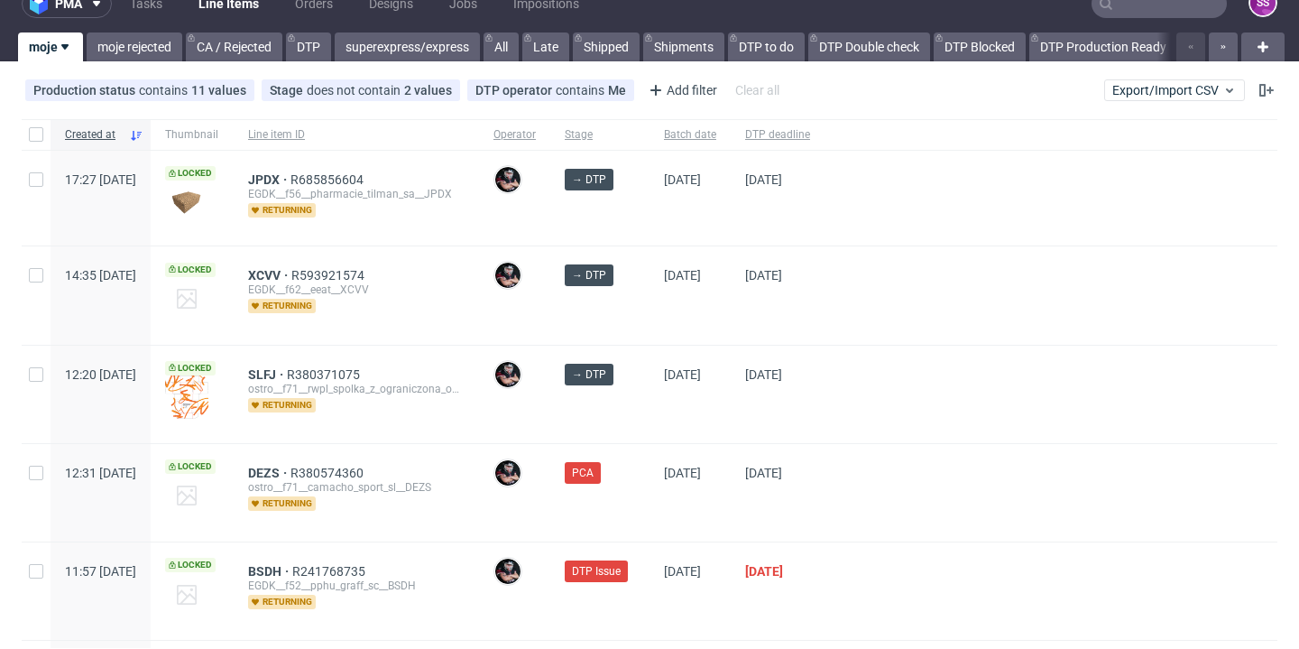
scroll to position [55, 0]
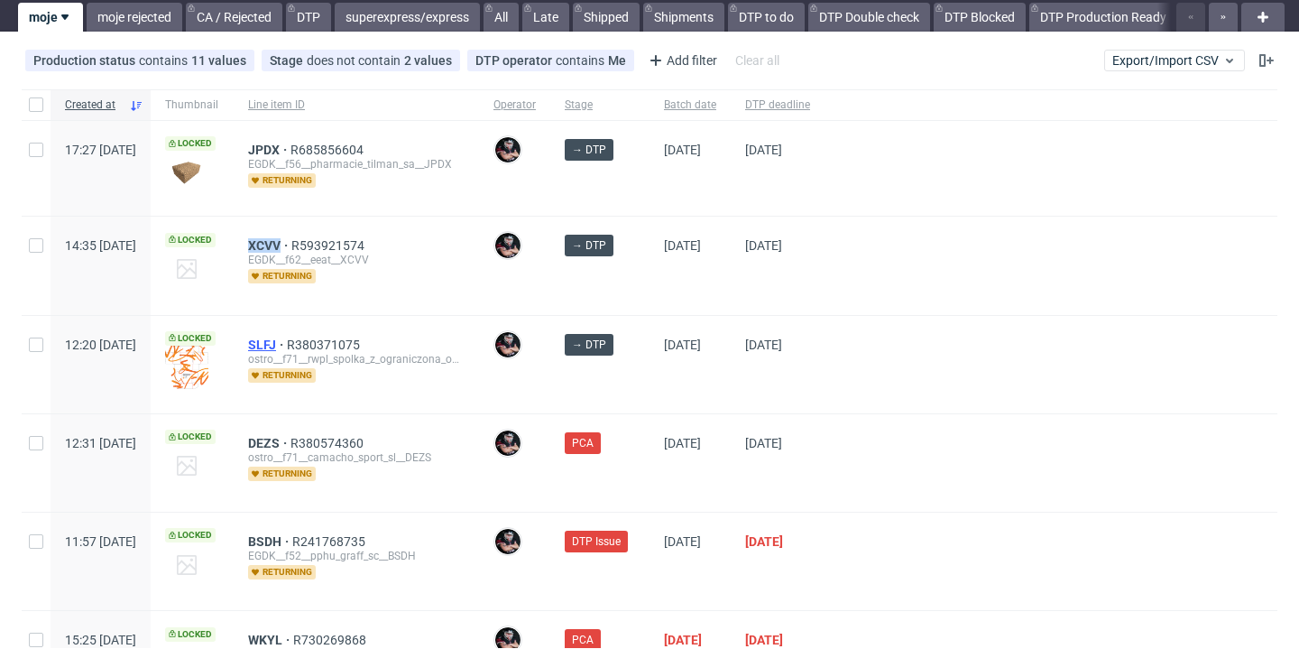
click at [287, 348] on span "SLFJ" at bounding box center [267, 344] width 39 height 14
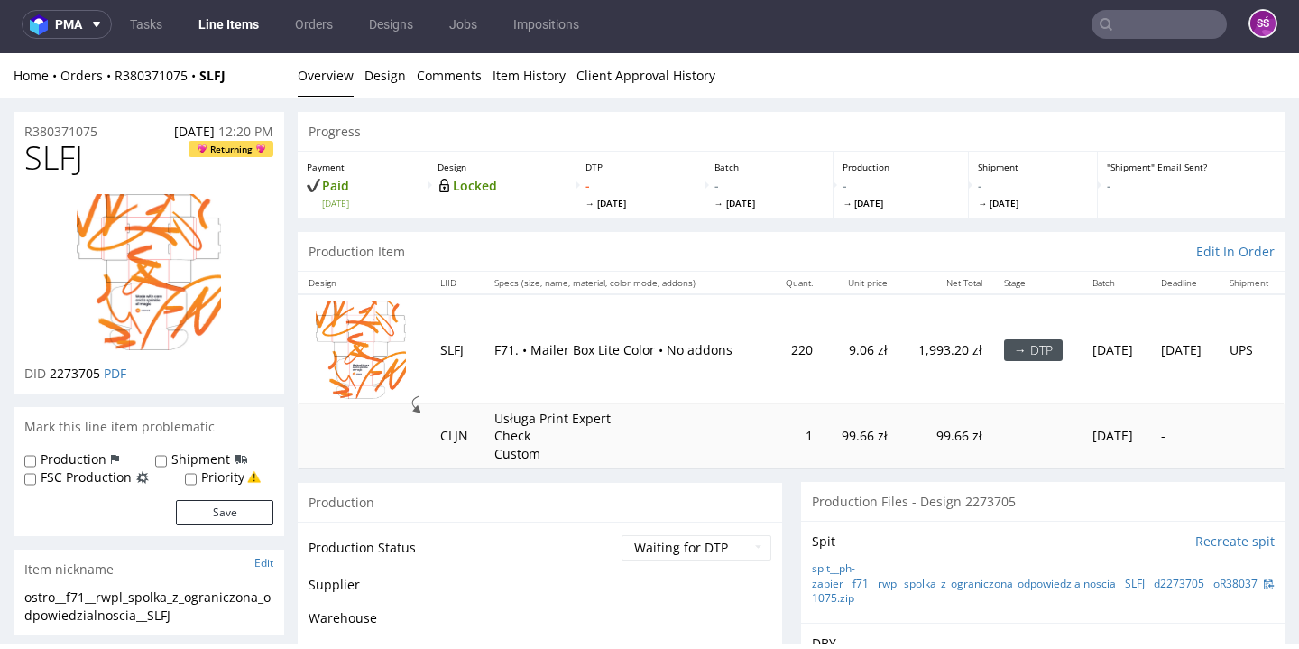
scroll to position [286, 0]
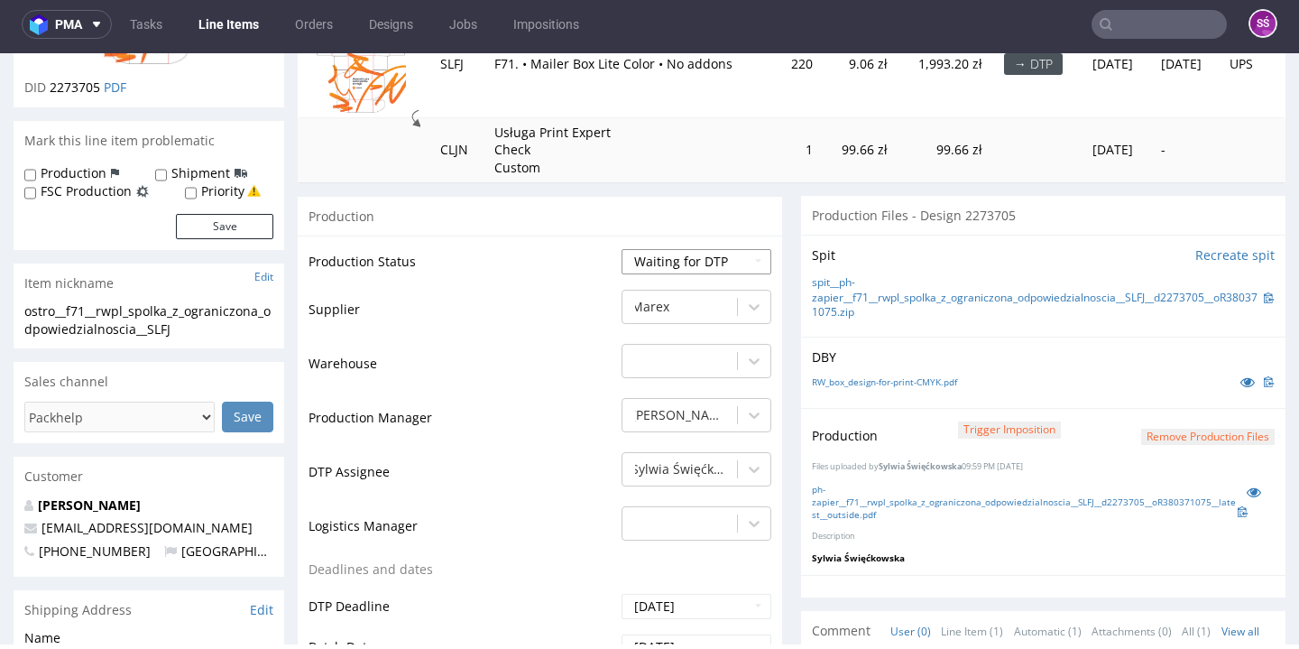
select select "dtp_production_ready"
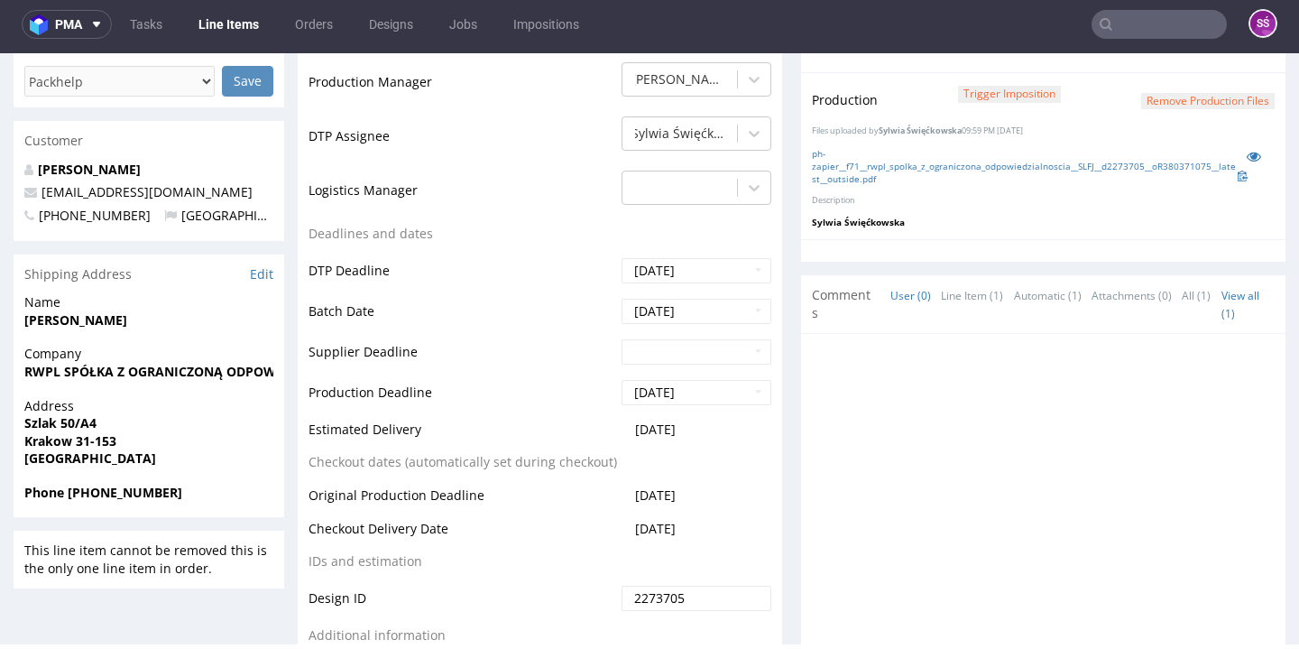
scroll to position [774, 0]
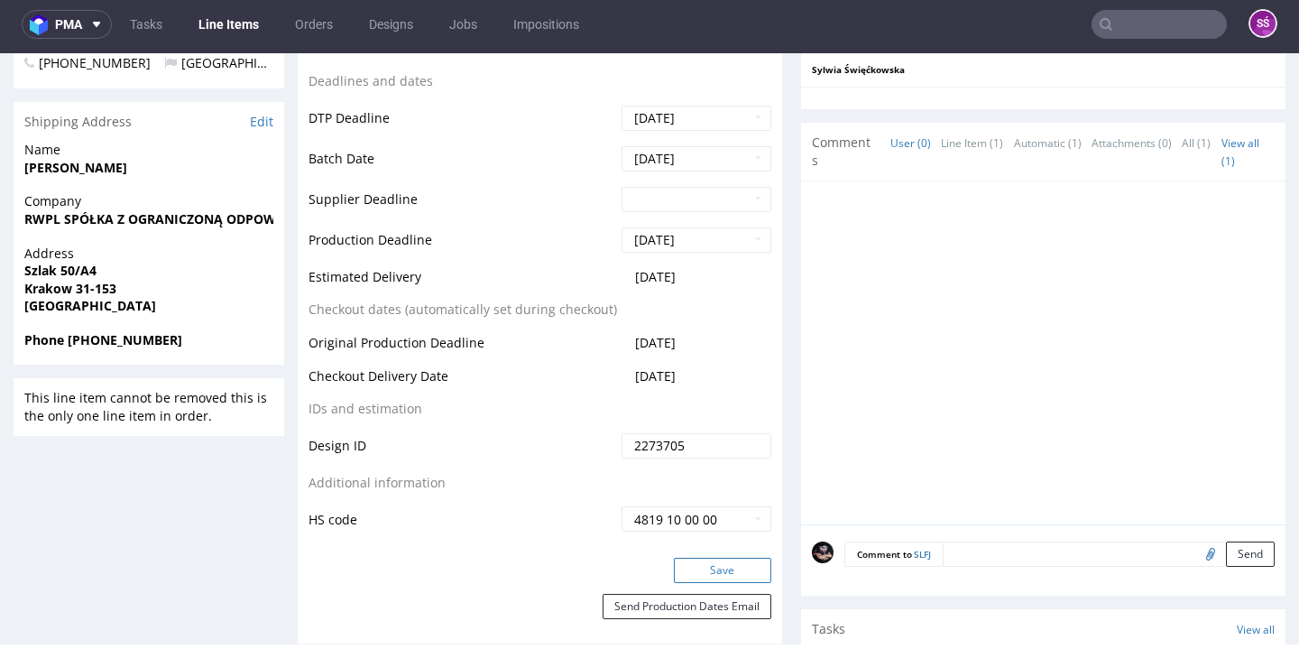
click at [716, 562] on button "Save" at bounding box center [722, 569] width 97 height 25
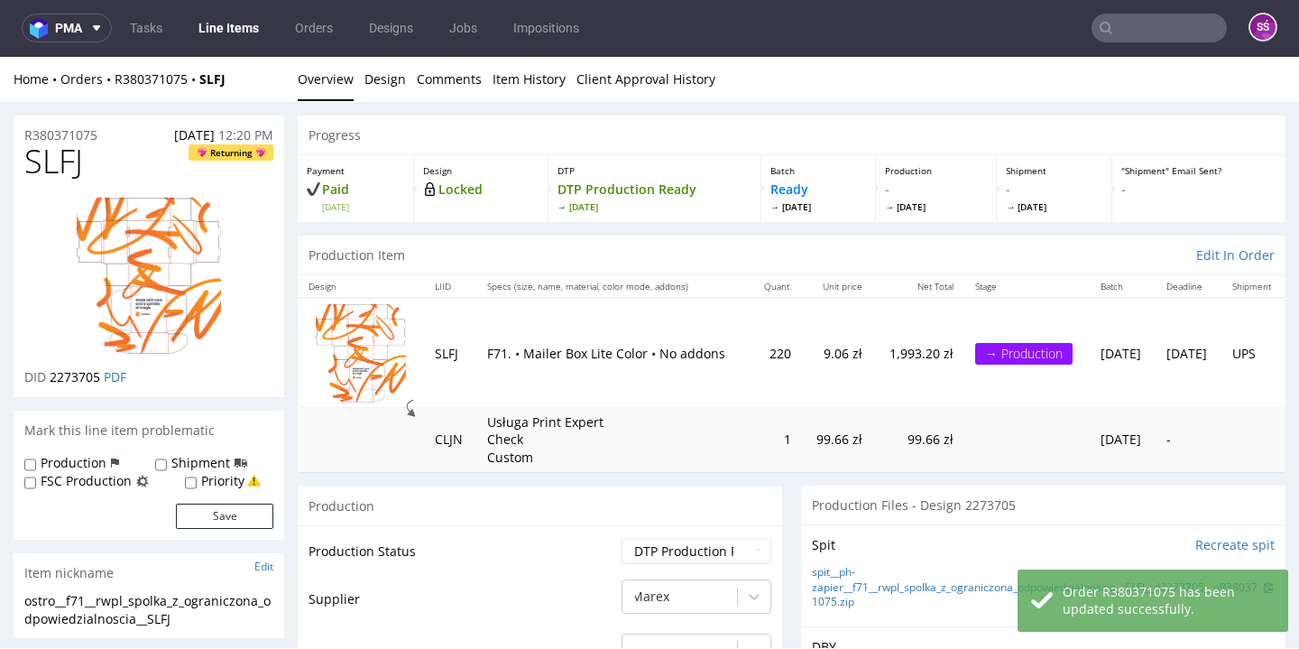
scroll to position [0, 0]
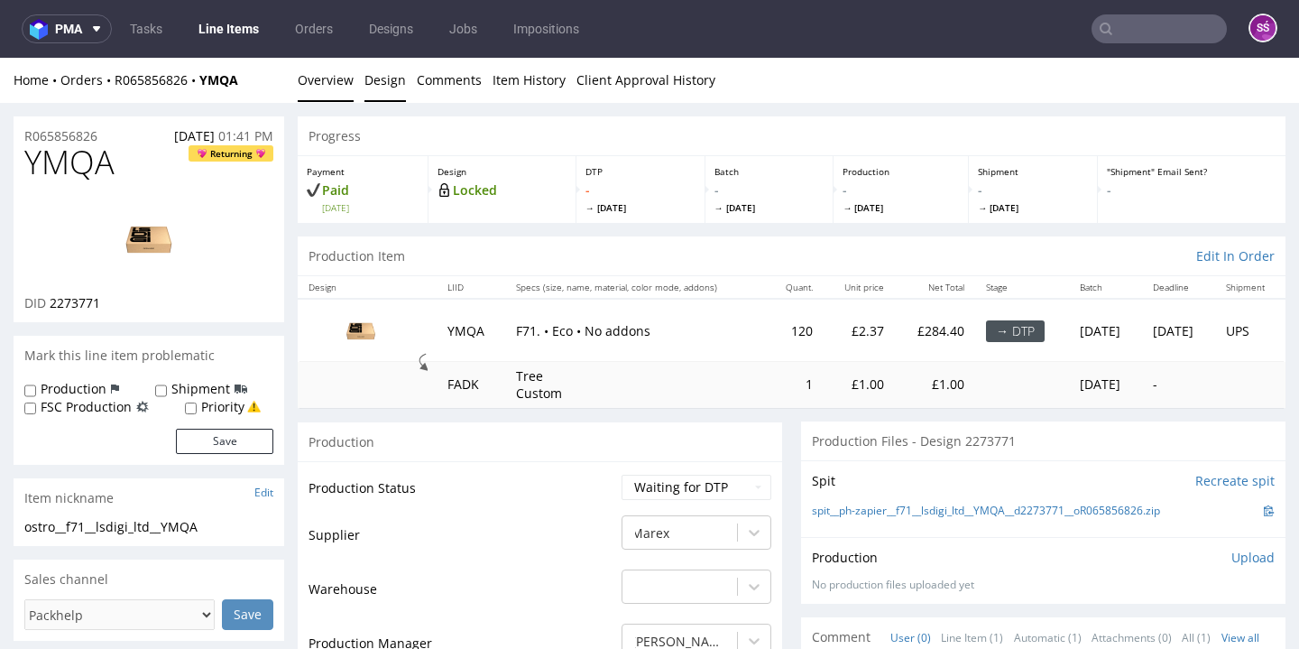
click at [385, 81] on link "Design" at bounding box center [384, 80] width 41 height 44
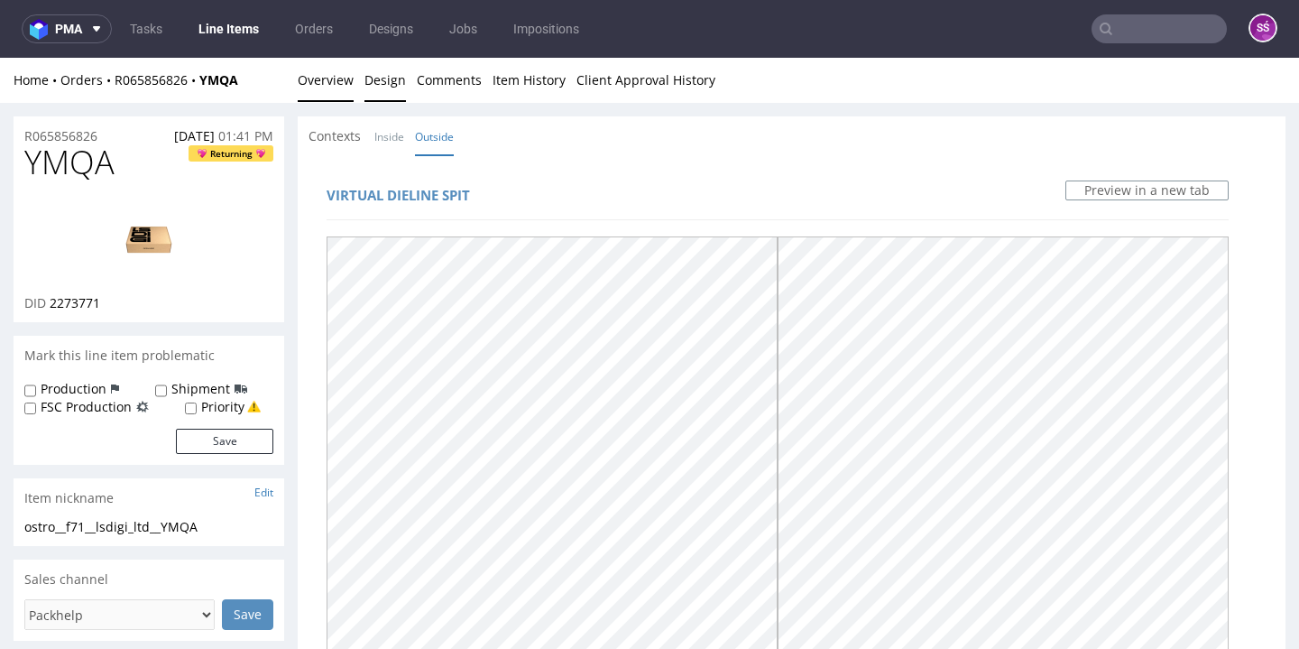
click at [344, 81] on link "Overview" at bounding box center [326, 80] width 56 height 44
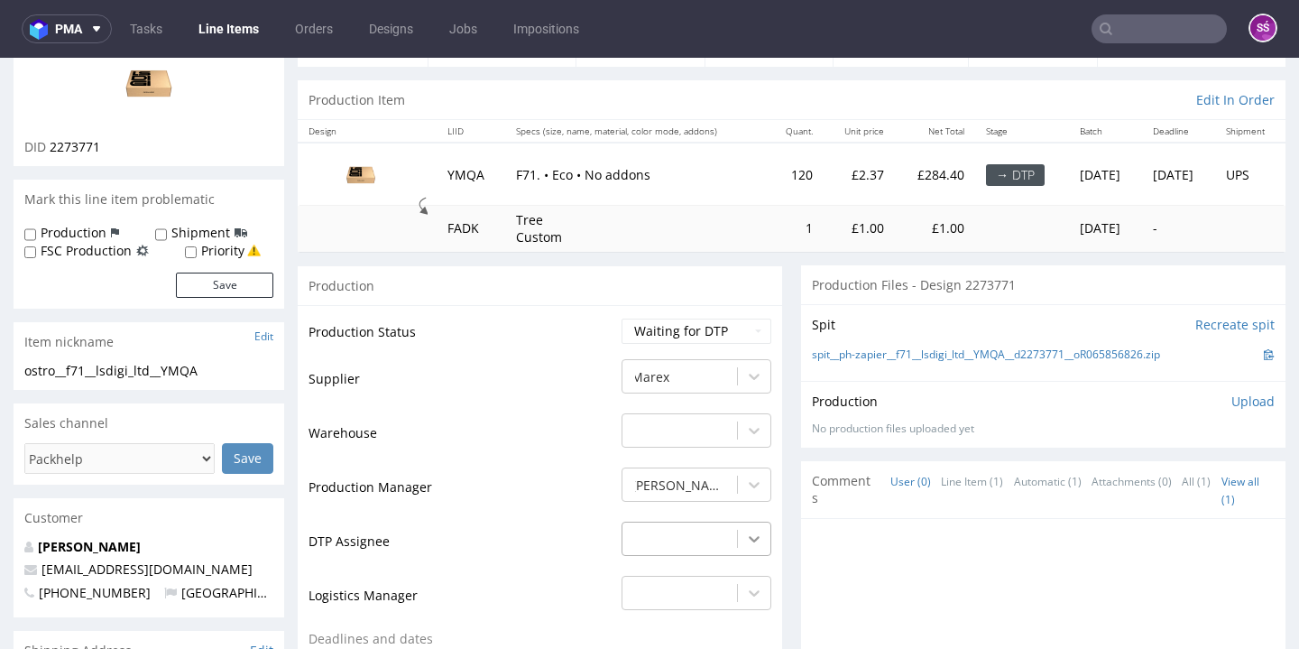
click at [732, 541] on div "-" at bounding box center [696, 533] width 150 height 25
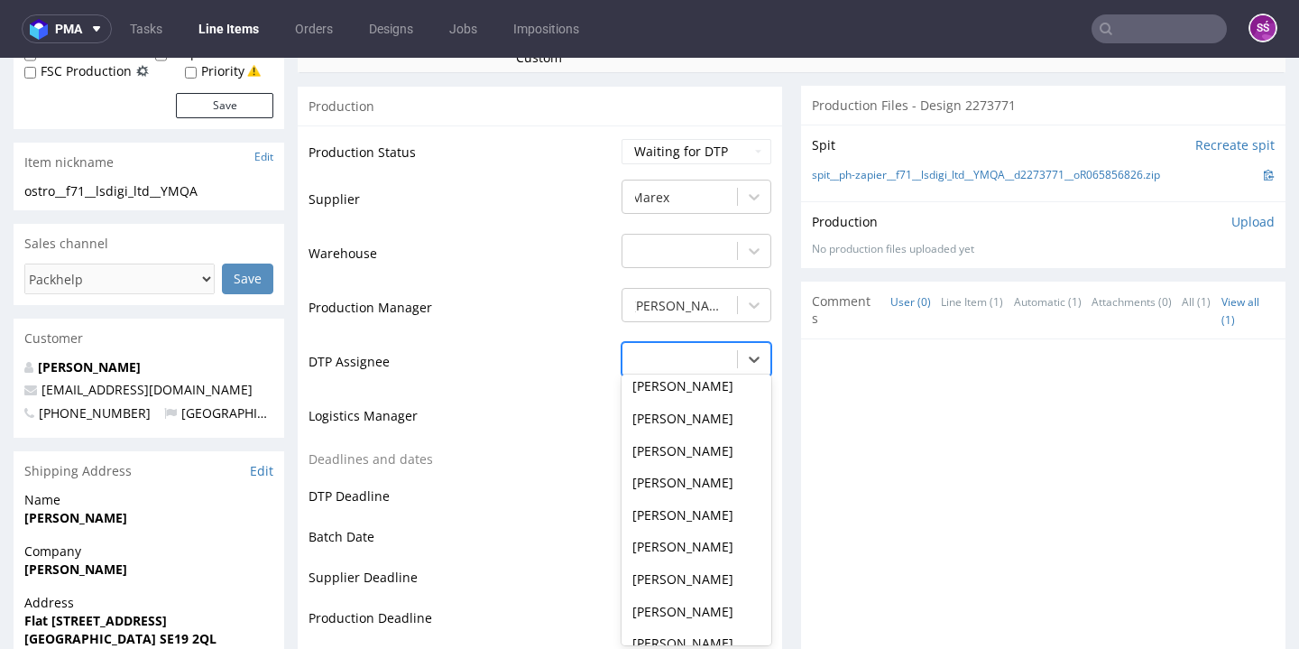
scroll to position [541, 0]
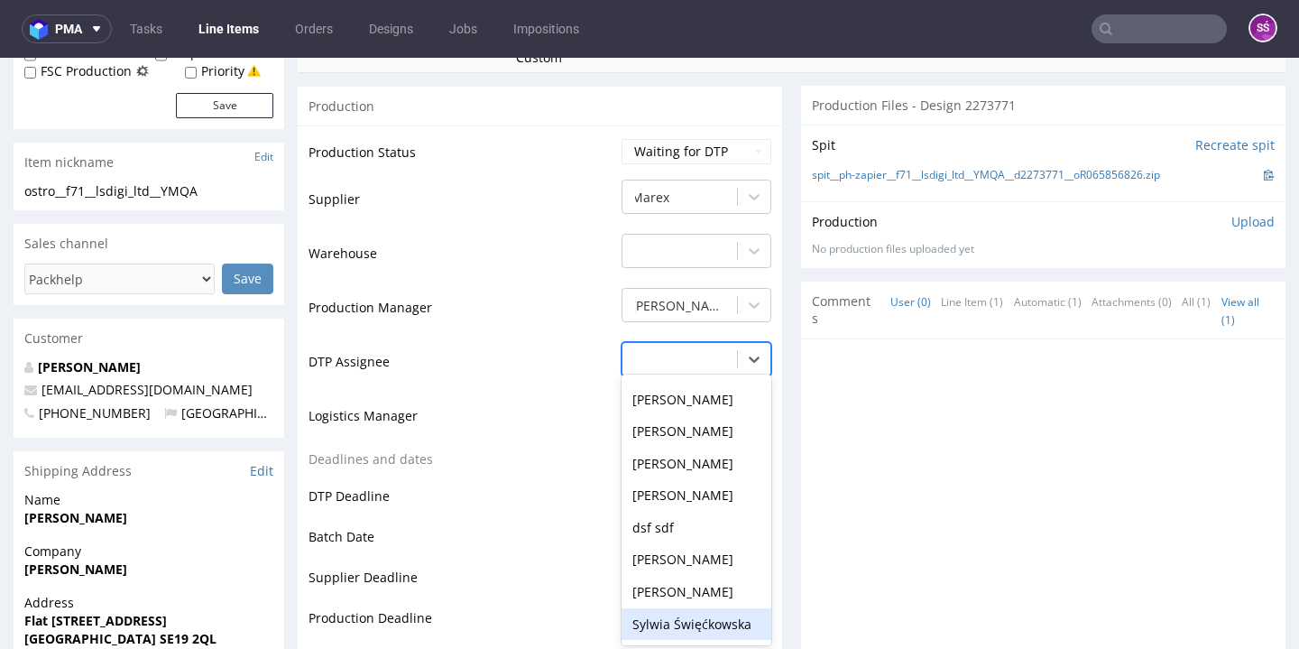
click at [703, 608] on div "Sylwia Święćkowska" at bounding box center [696, 624] width 150 height 32
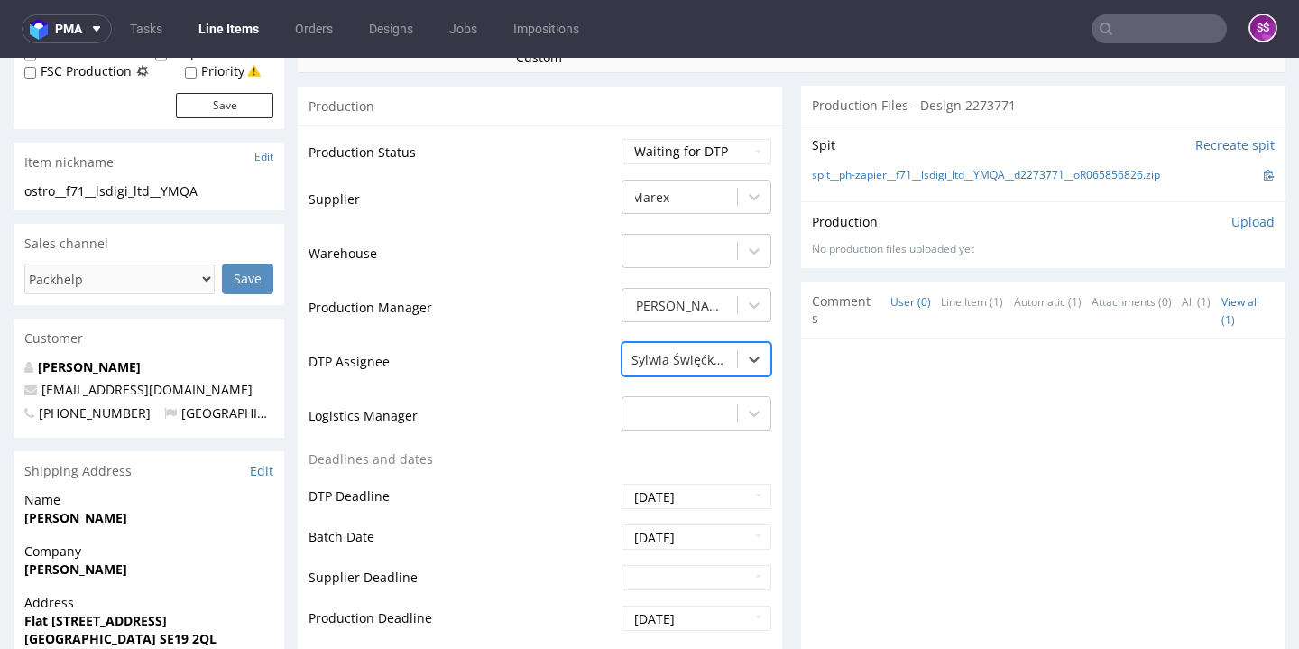
scroll to position [676, 0]
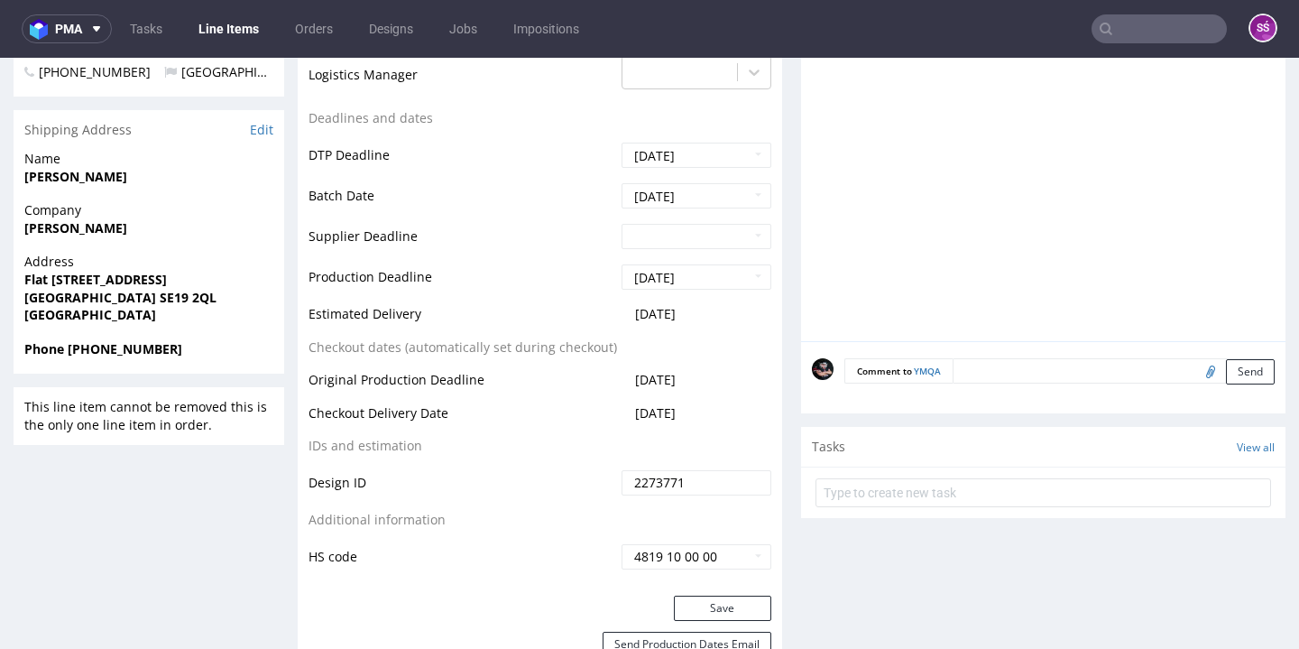
drag, startPoint x: 707, startPoint y: 595, endPoint x: 707, endPoint y: 525, distance: 70.4
click at [707, 595] on button "Save" at bounding box center [722, 607] width 97 height 25
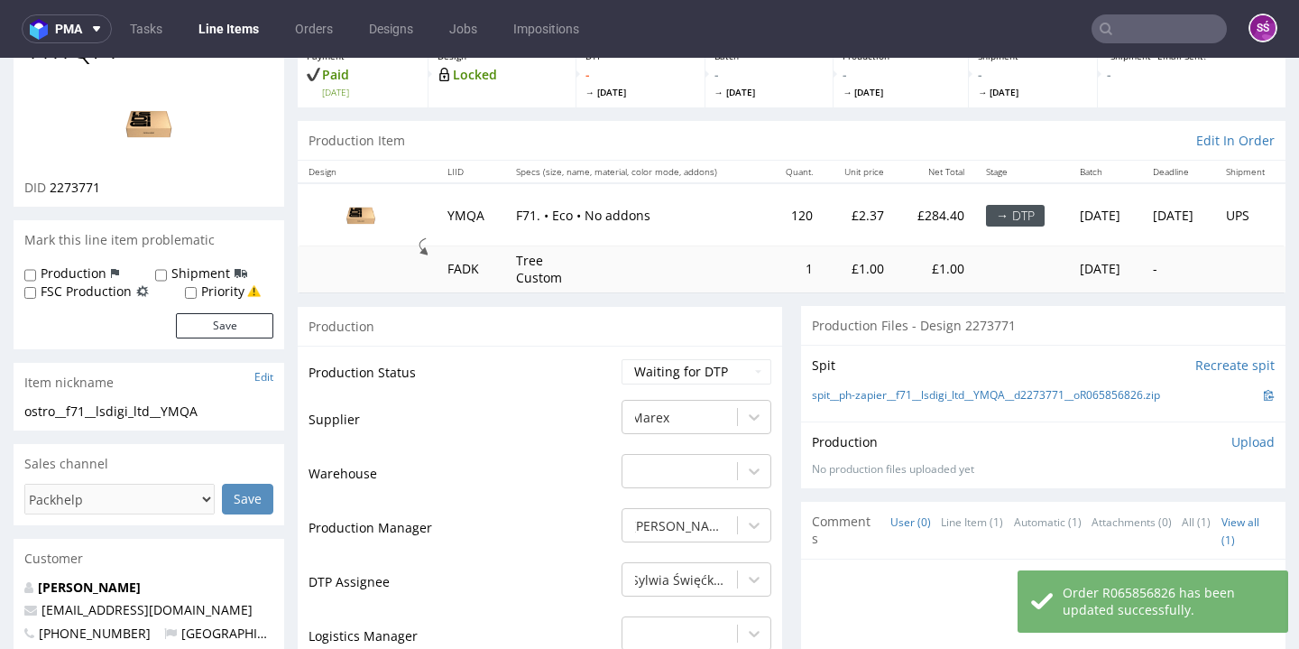
scroll to position [3, 0]
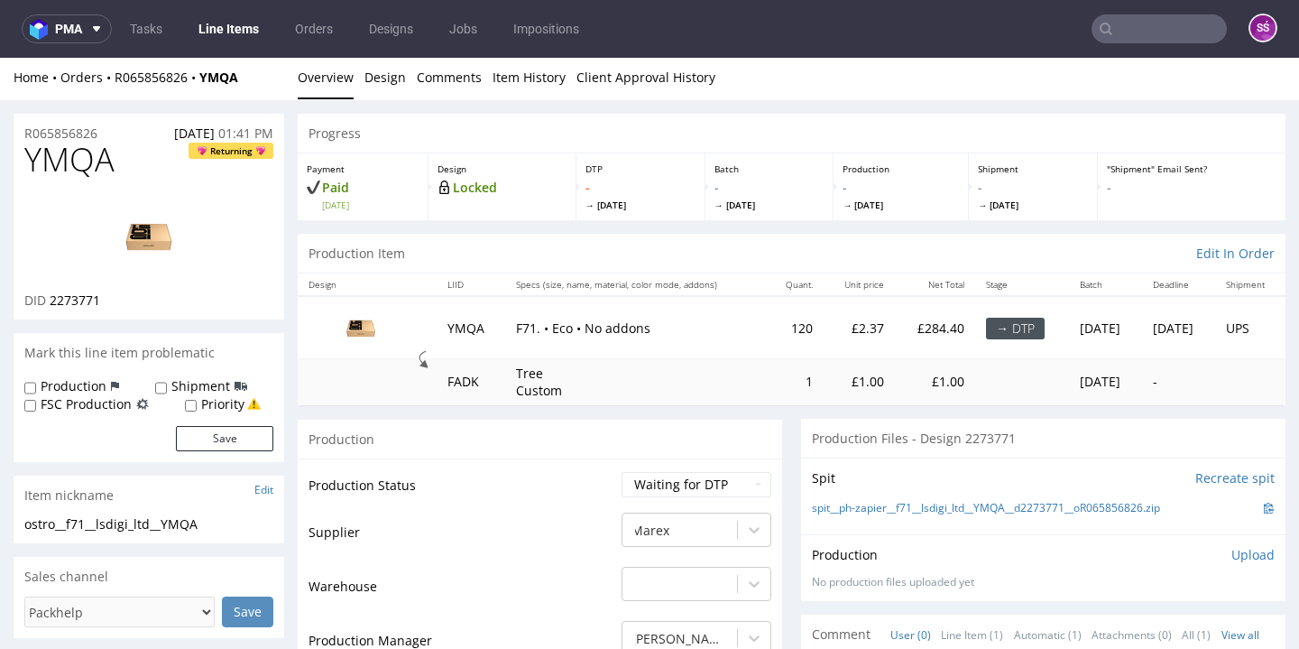
click at [80, 303] on span "2273771" at bounding box center [75, 299] width 51 height 17
click at [857, 502] on link "spit__ph-zapier__f71__lsdigi_ltd__YMQA__d2273771__oR065856826.zip" at bounding box center [986, 508] width 348 height 15
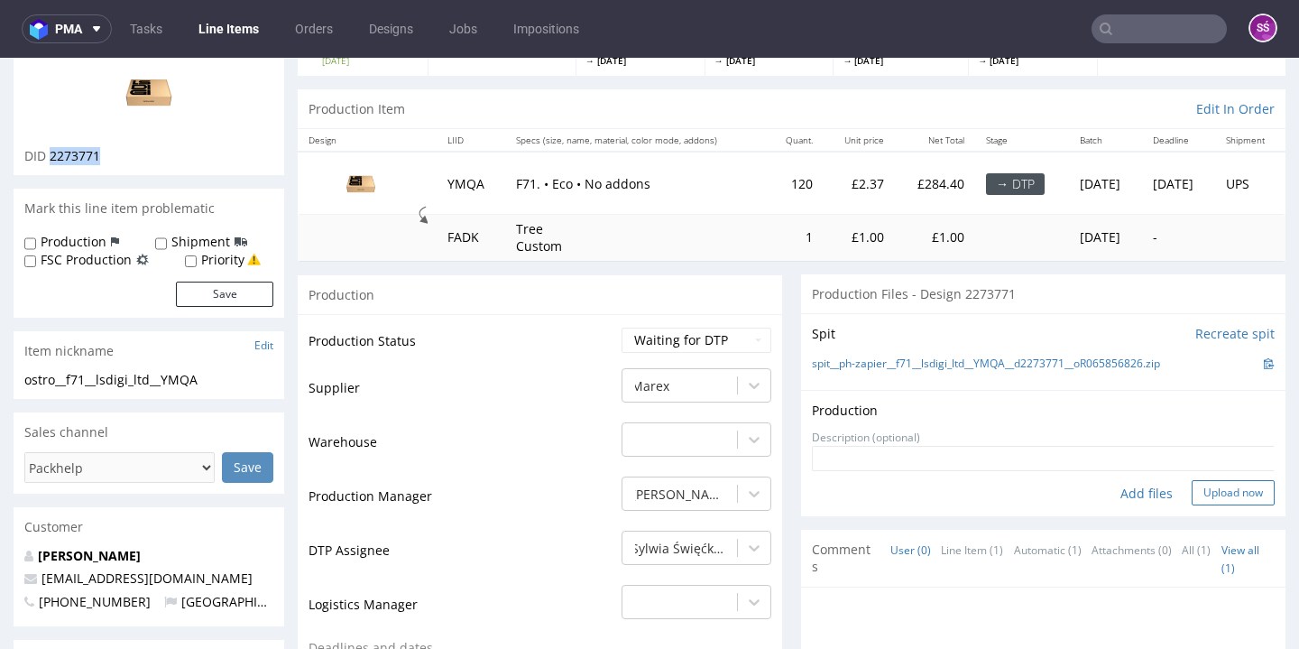
click at [1200, 484] on button "Upload now" at bounding box center [1232, 492] width 83 height 25
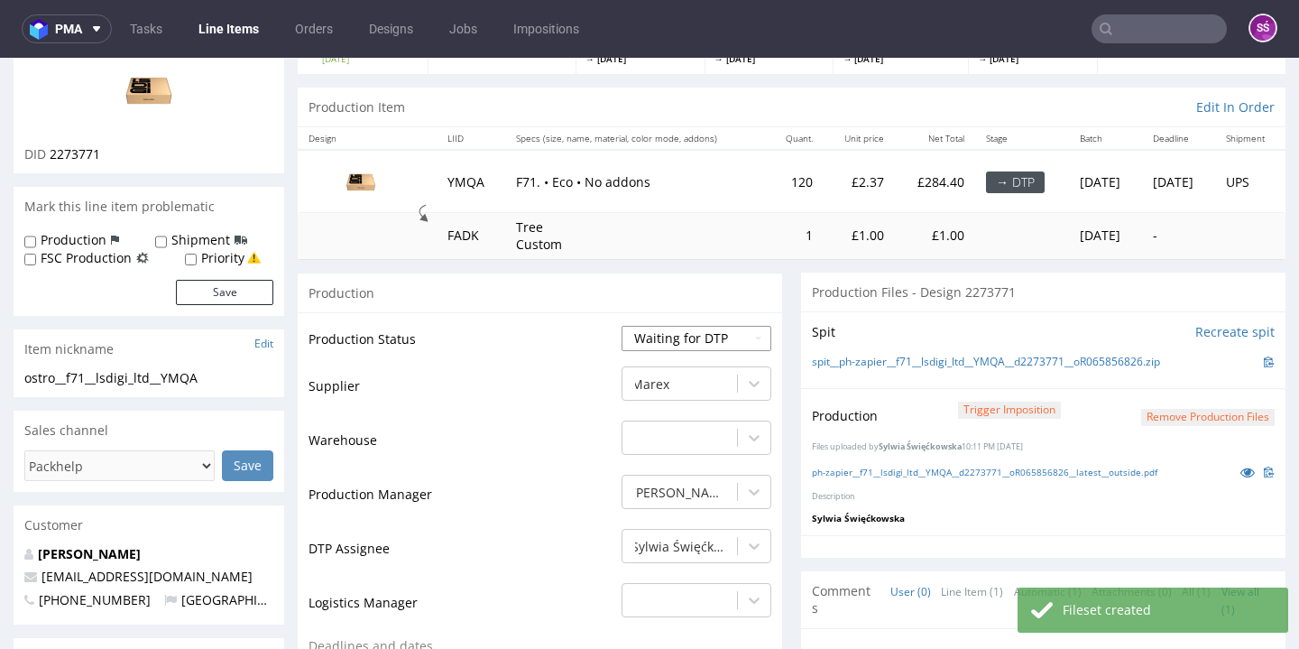
scroll to position [177, 0]
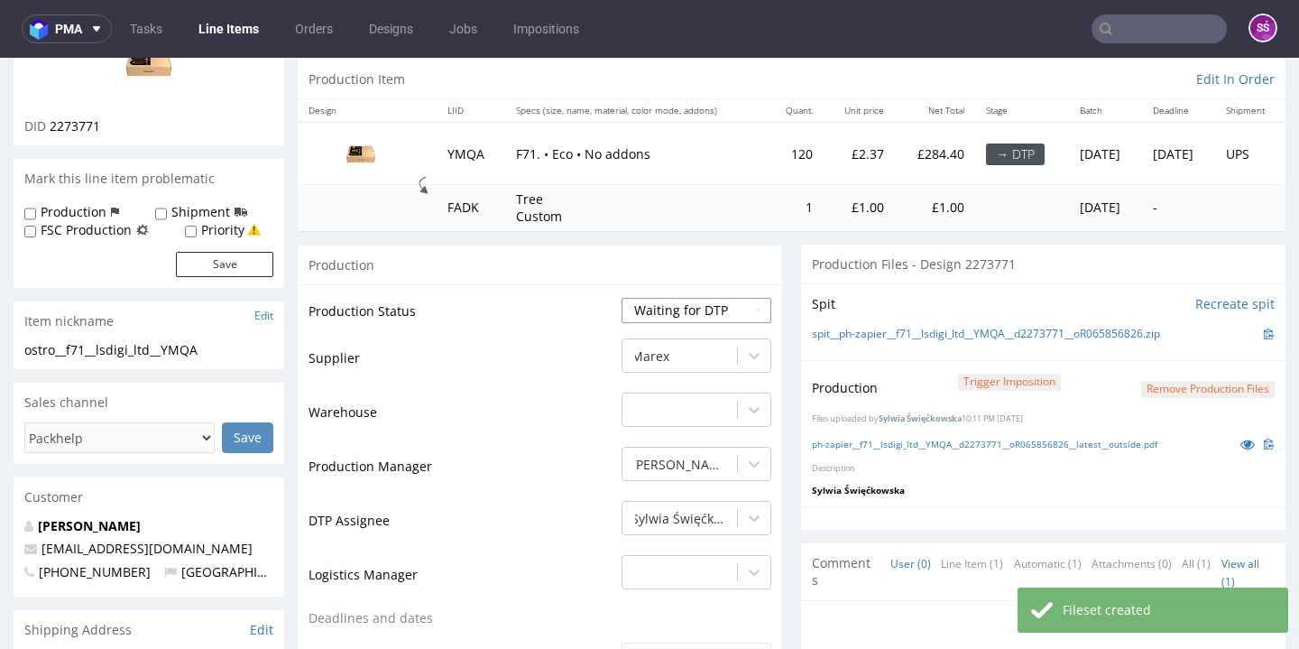
select select "dtp_production_ready"
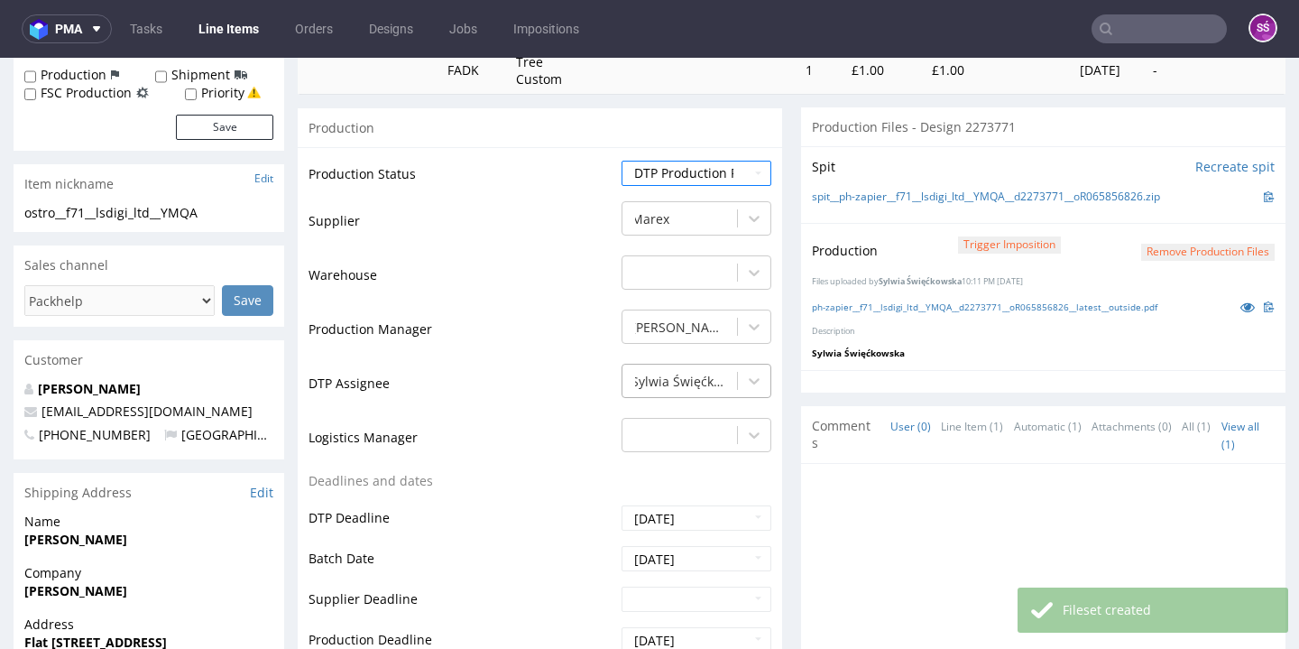
scroll to position [662, 0]
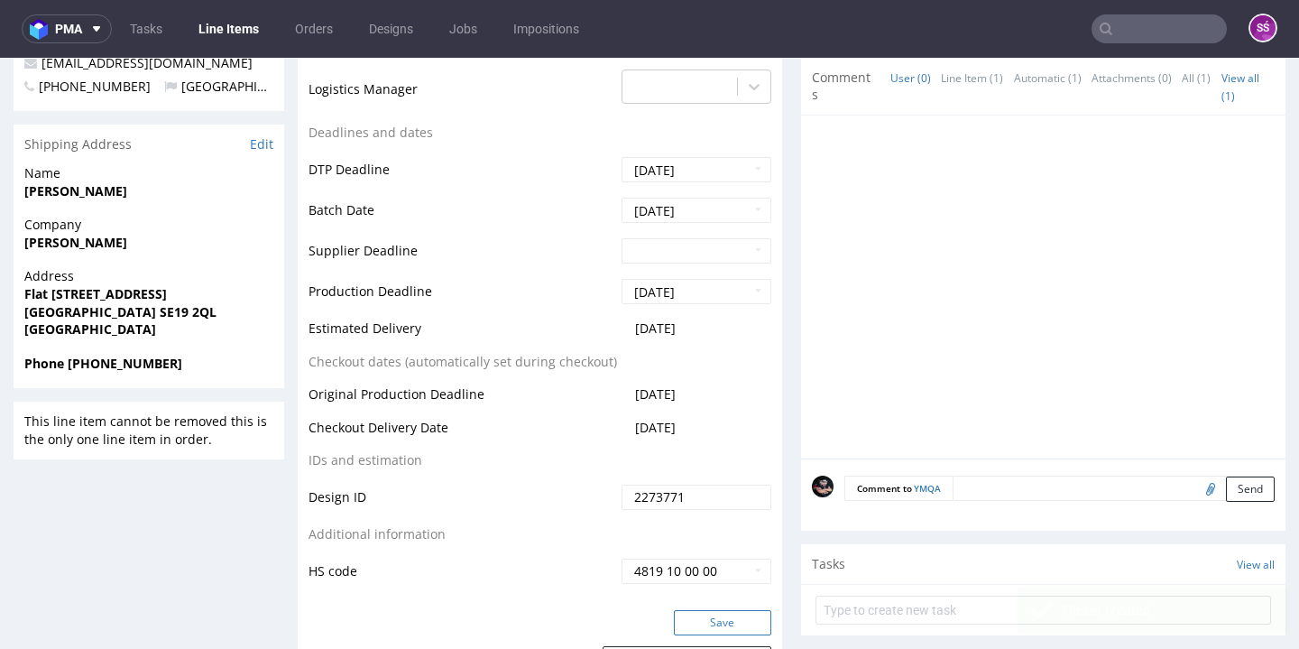
click at [713, 615] on button "Save" at bounding box center [722, 622] width 97 height 25
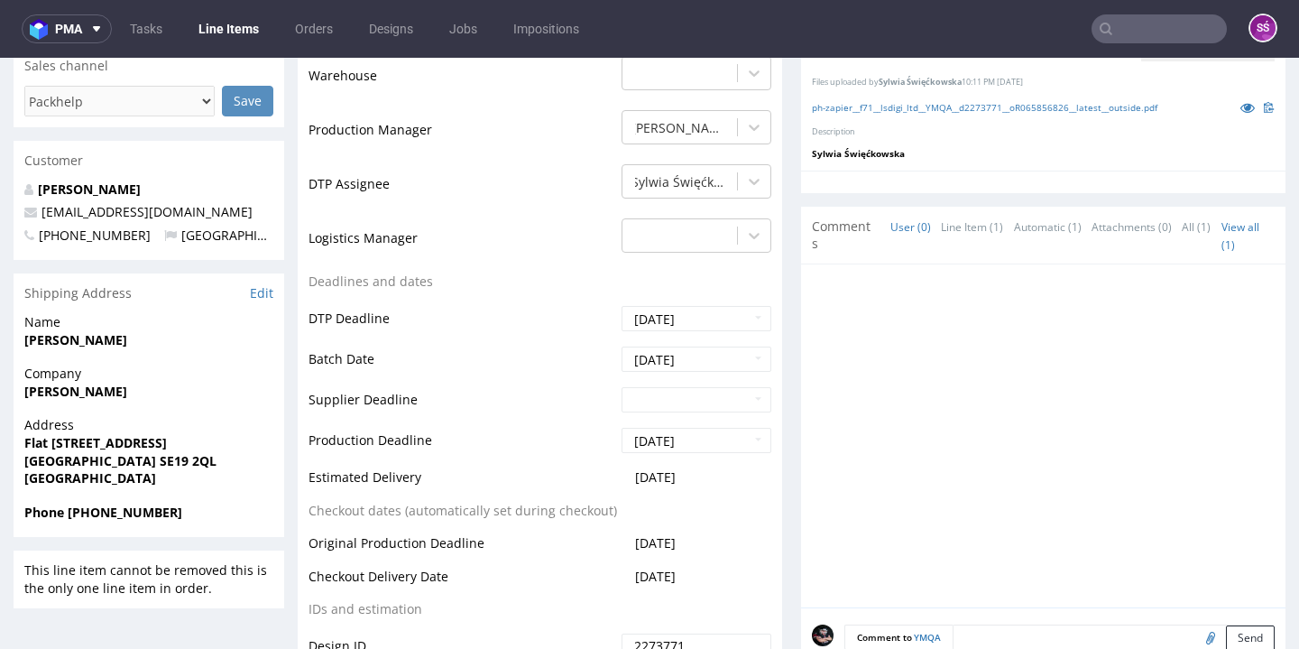
scroll to position [158, 0]
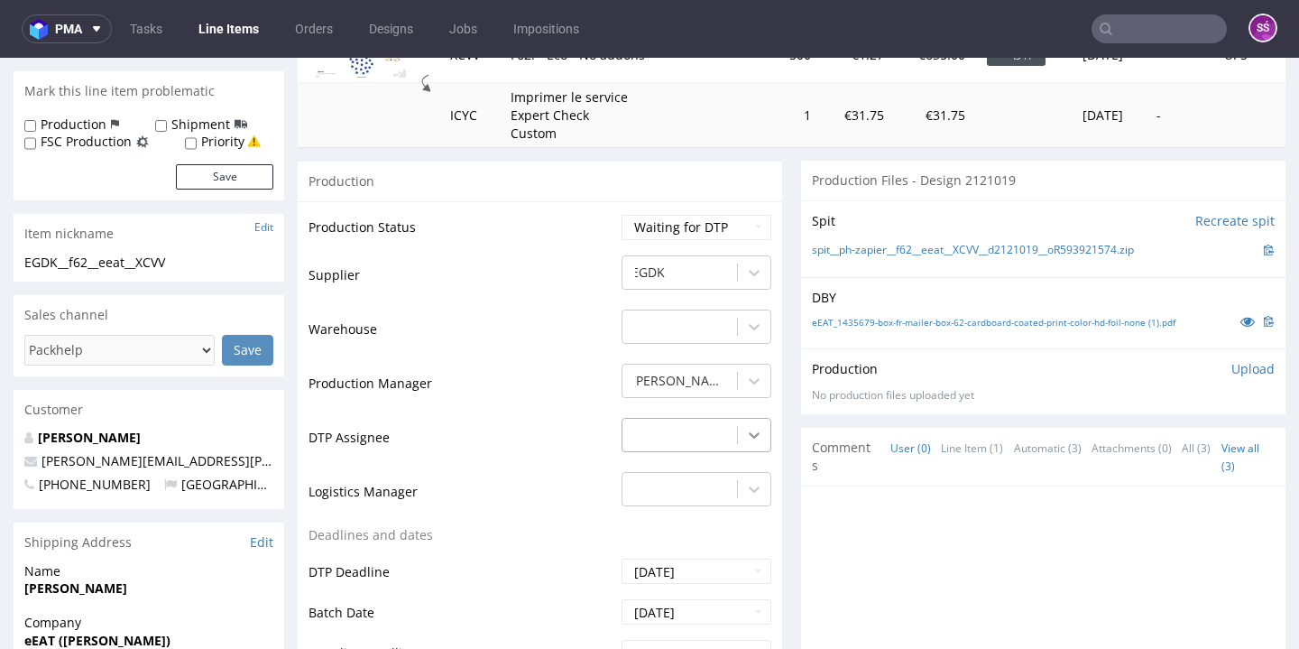
click at [741, 426] on div "-" at bounding box center [696, 430] width 150 height 25
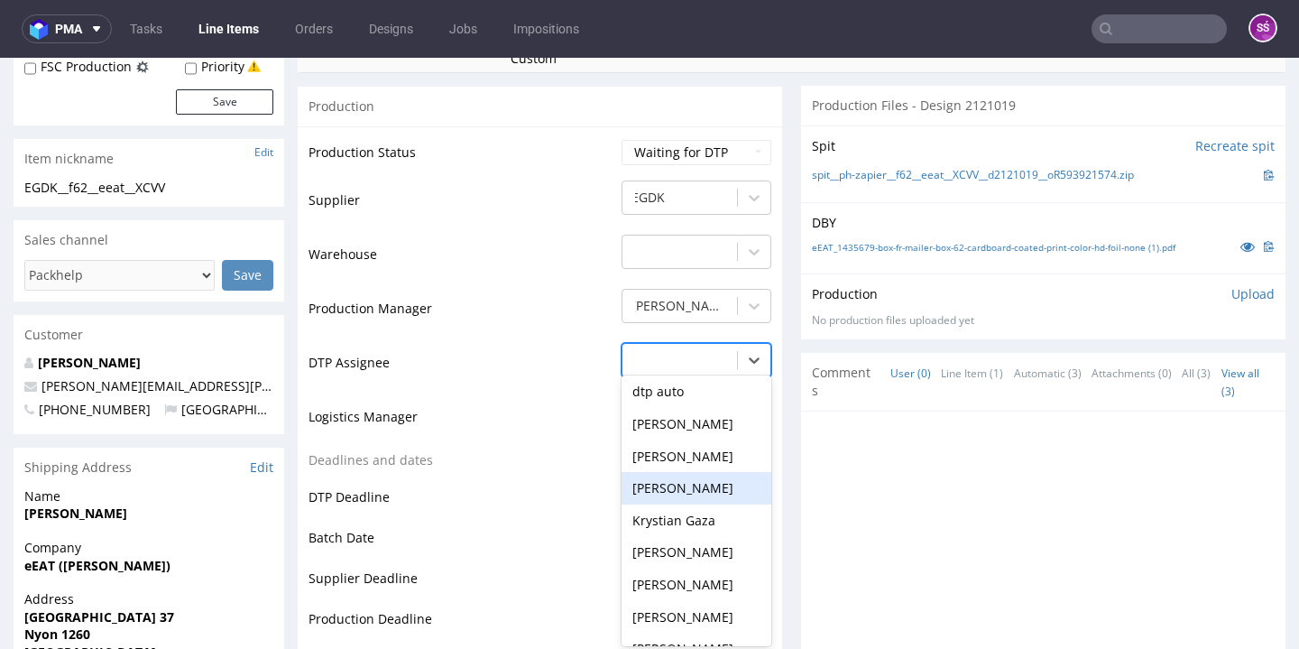
scroll to position [555, 0]
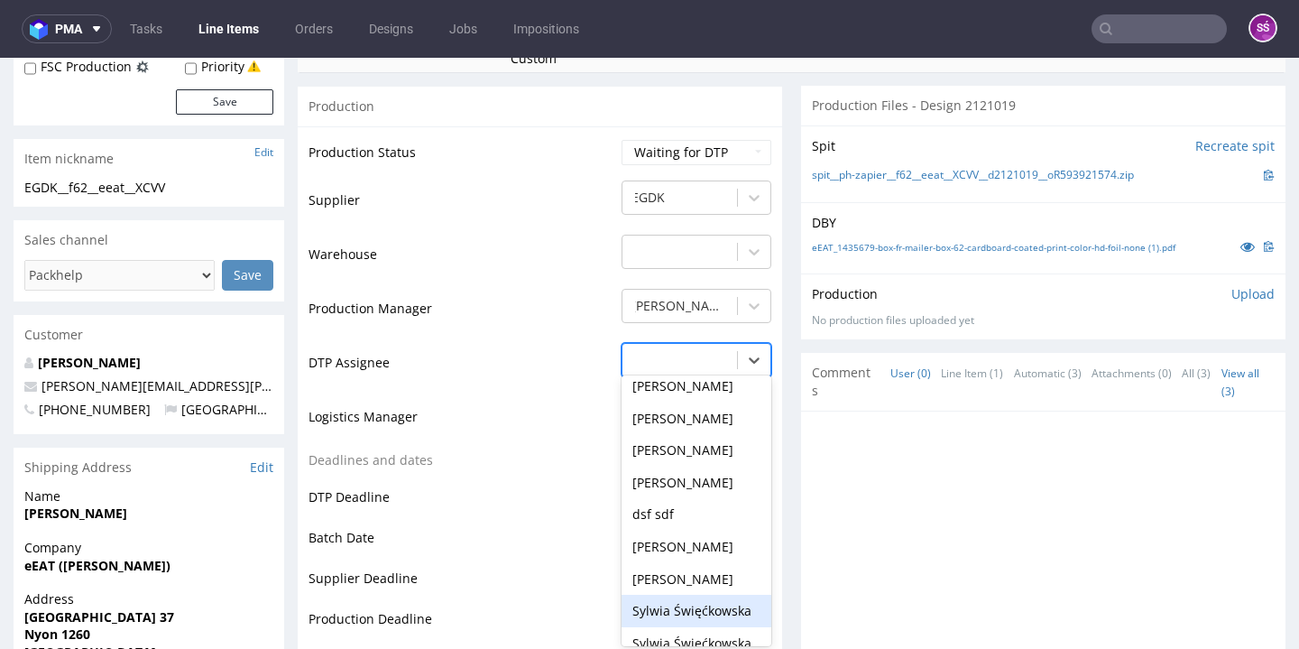
click at [692, 594] on div "Sylwia Święćkowska" at bounding box center [696, 610] width 150 height 32
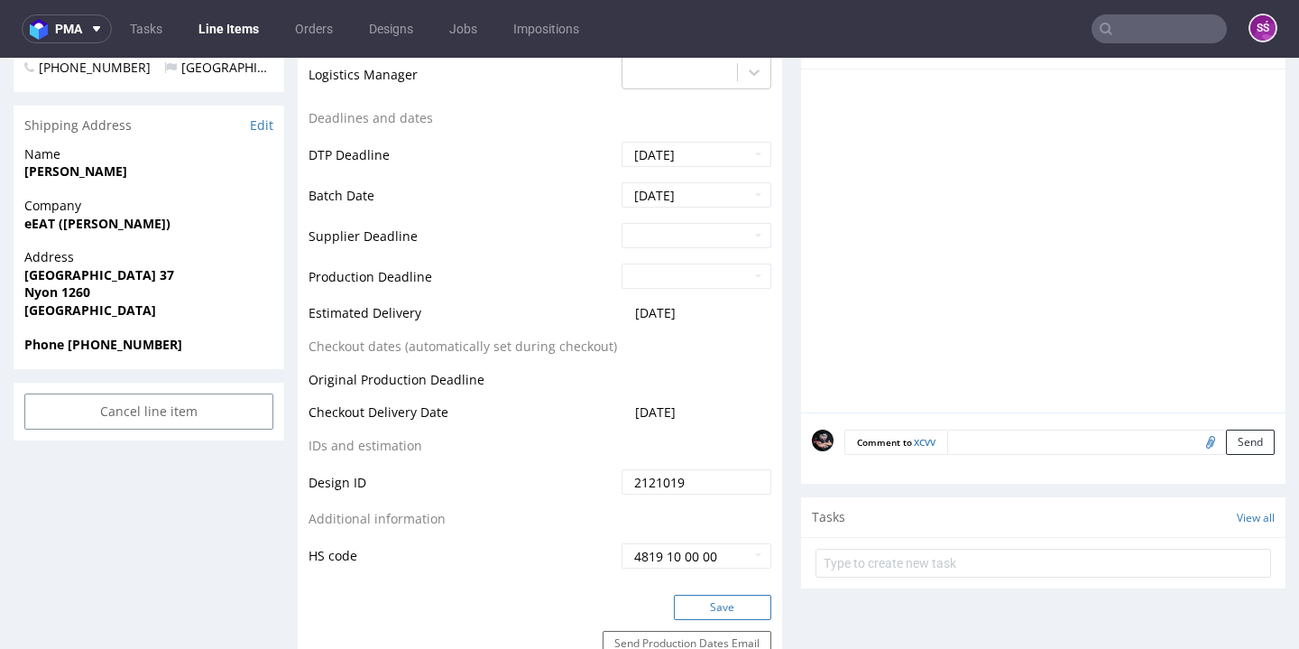
click at [695, 596] on button "Save" at bounding box center [722, 606] width 97 height 25
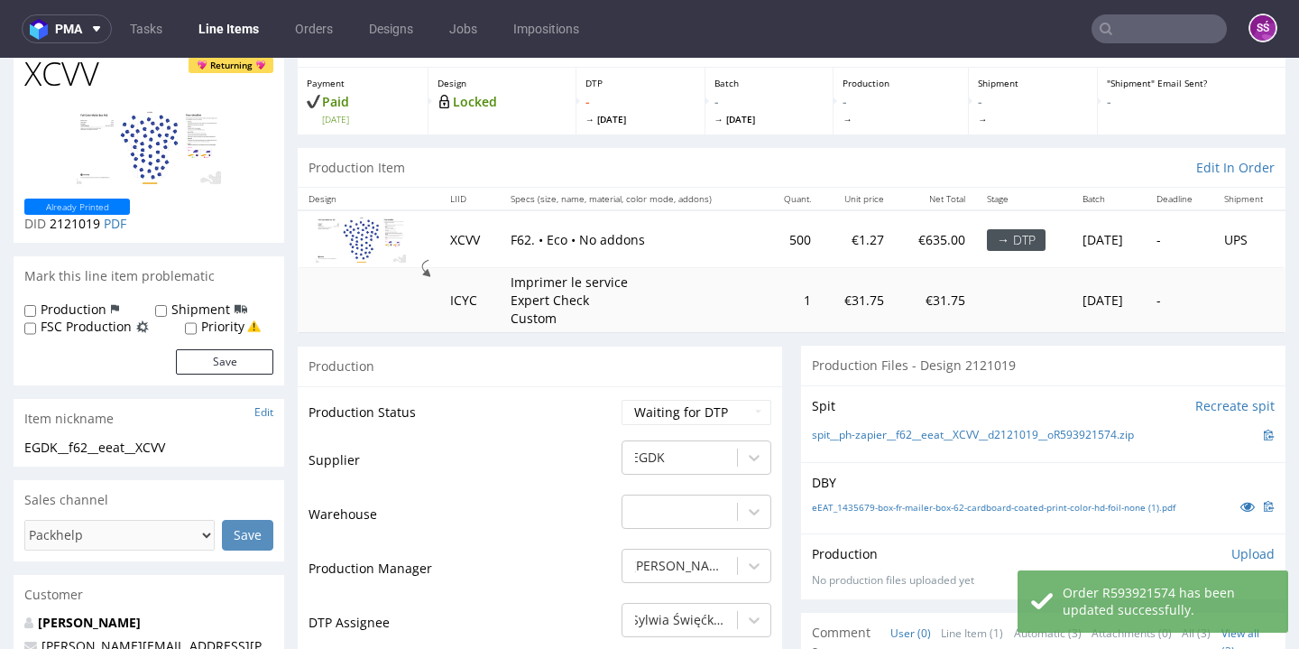
scroll to position [0, 0]
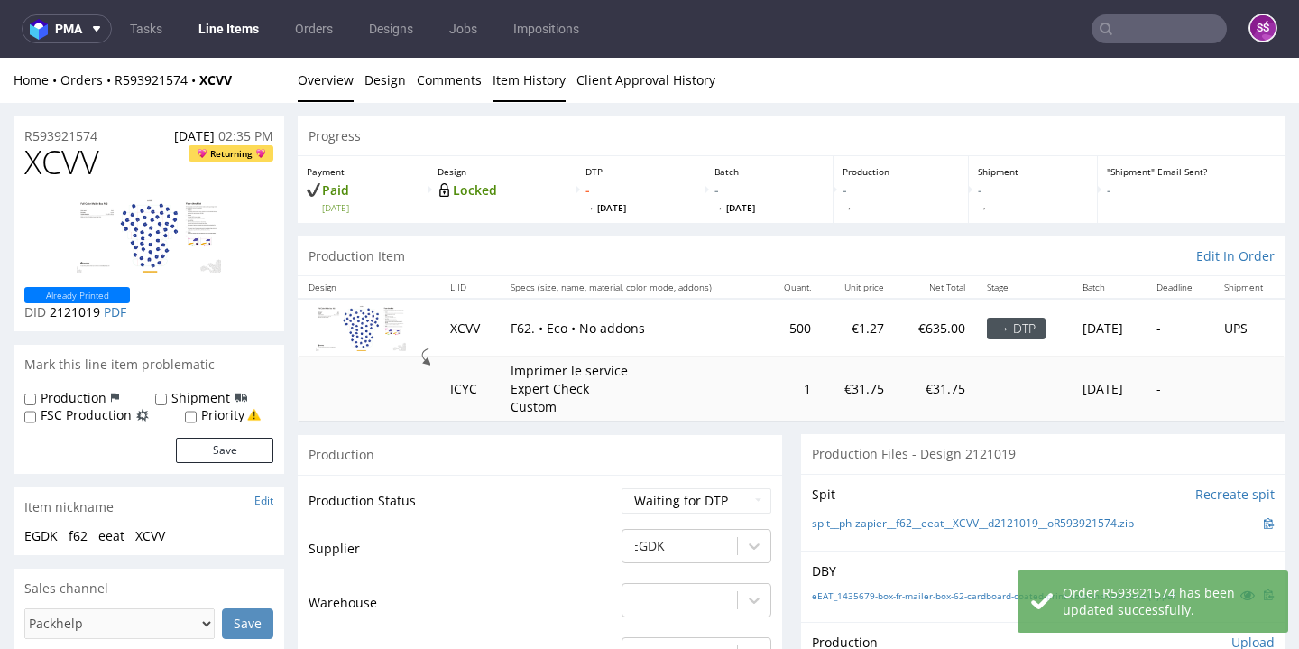
click at [517, 77] on link "Item History" at bounding box center [528, 80] width 73 height 44
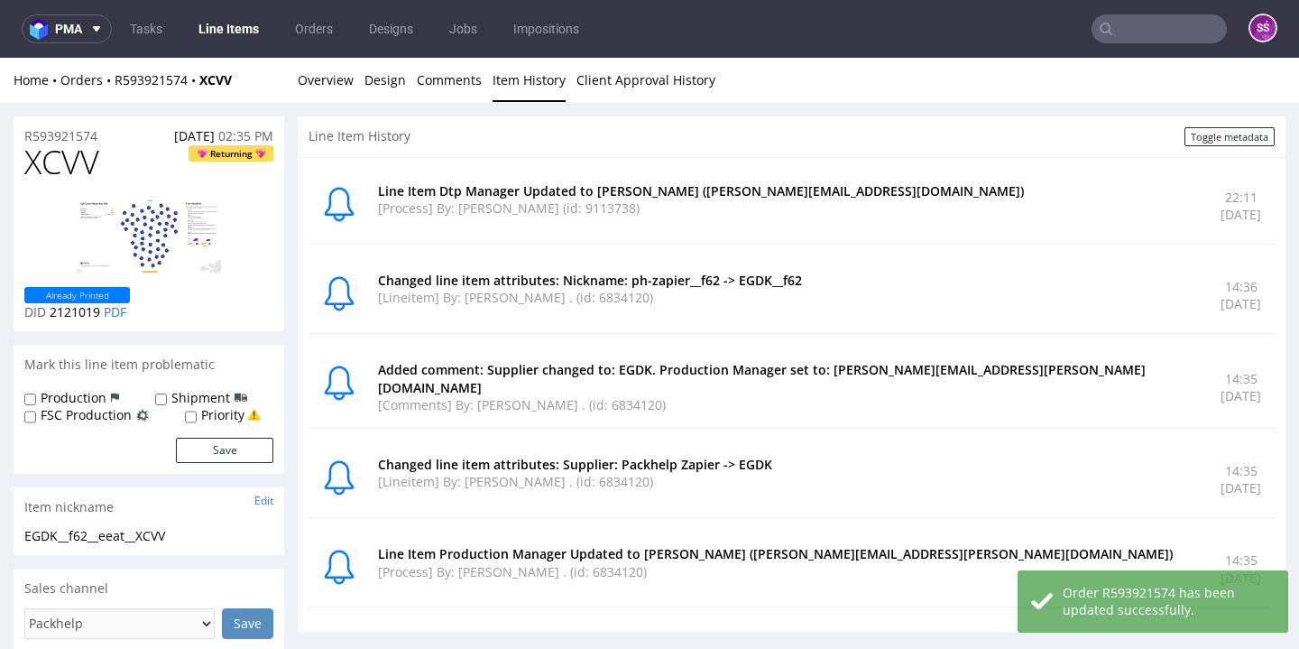
click at [411, 77] on li "Design" at bounding box center [390, 80] width 52 height 18
click at [399, 78] on link "Design" at bounding box center [384, 80] width 41 height 44
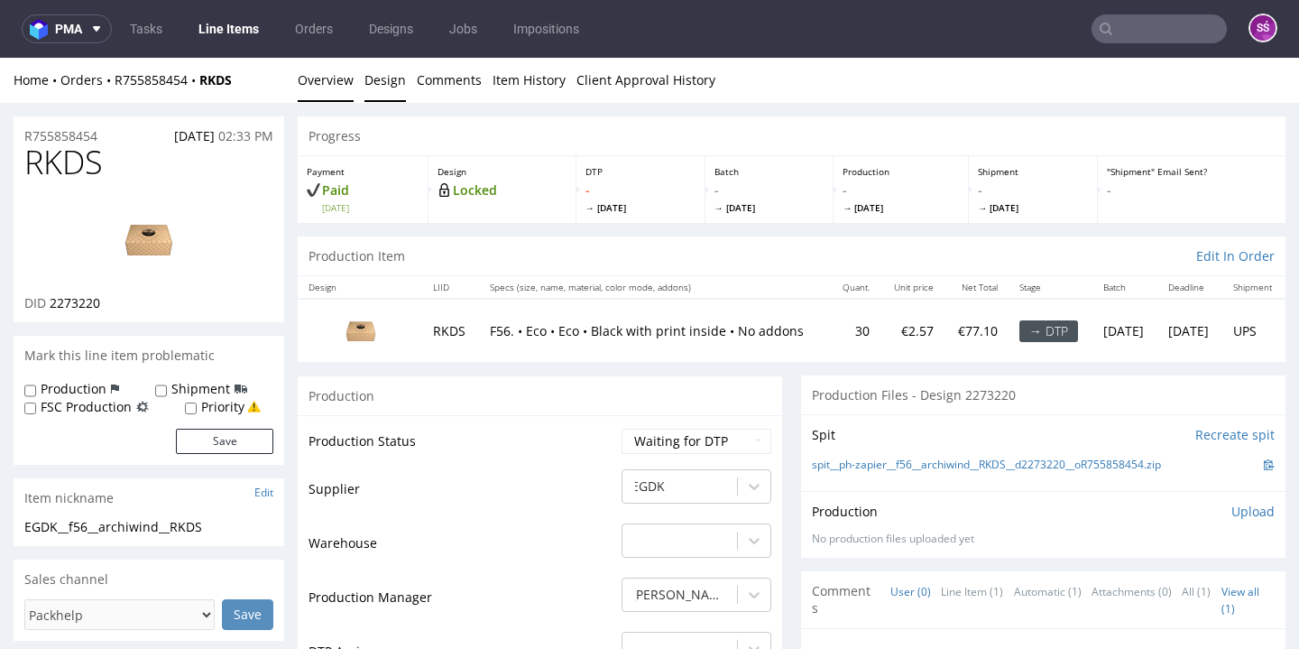
click at [390, 72] on link "Design" at bounding box center [384, 80] width 41 height 44
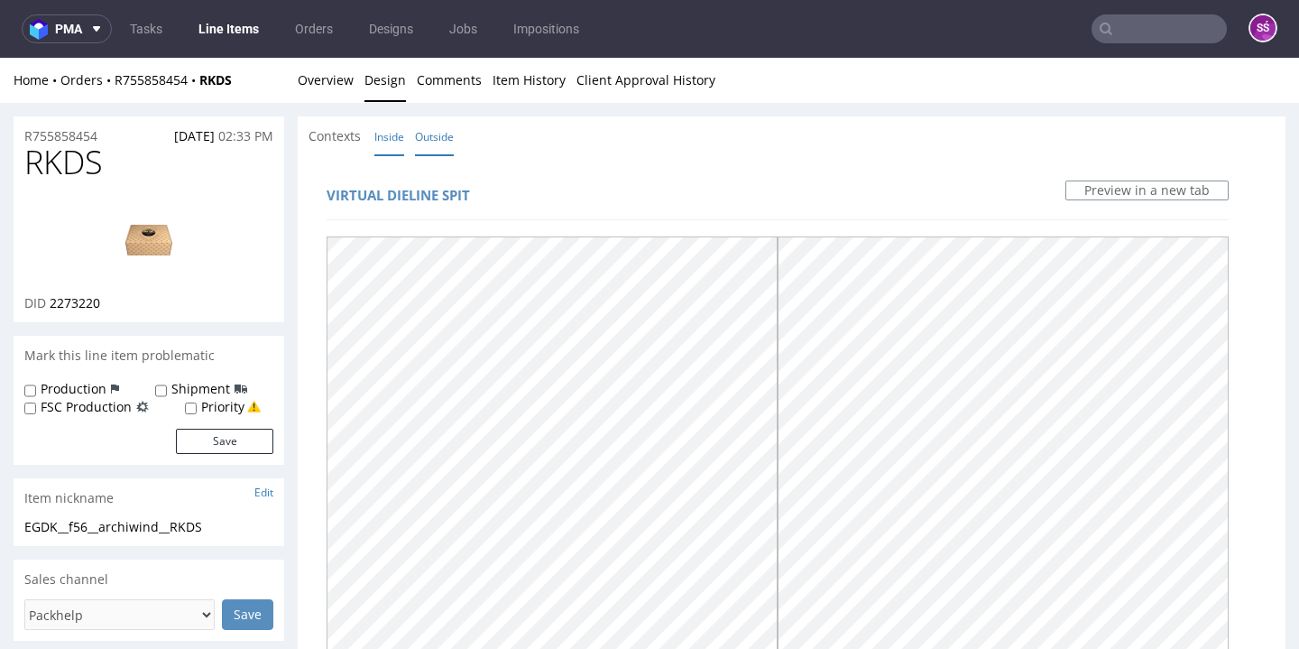
click at [398, 134] on link "Inside" at bounding box center [389, 136] width 30 height 39
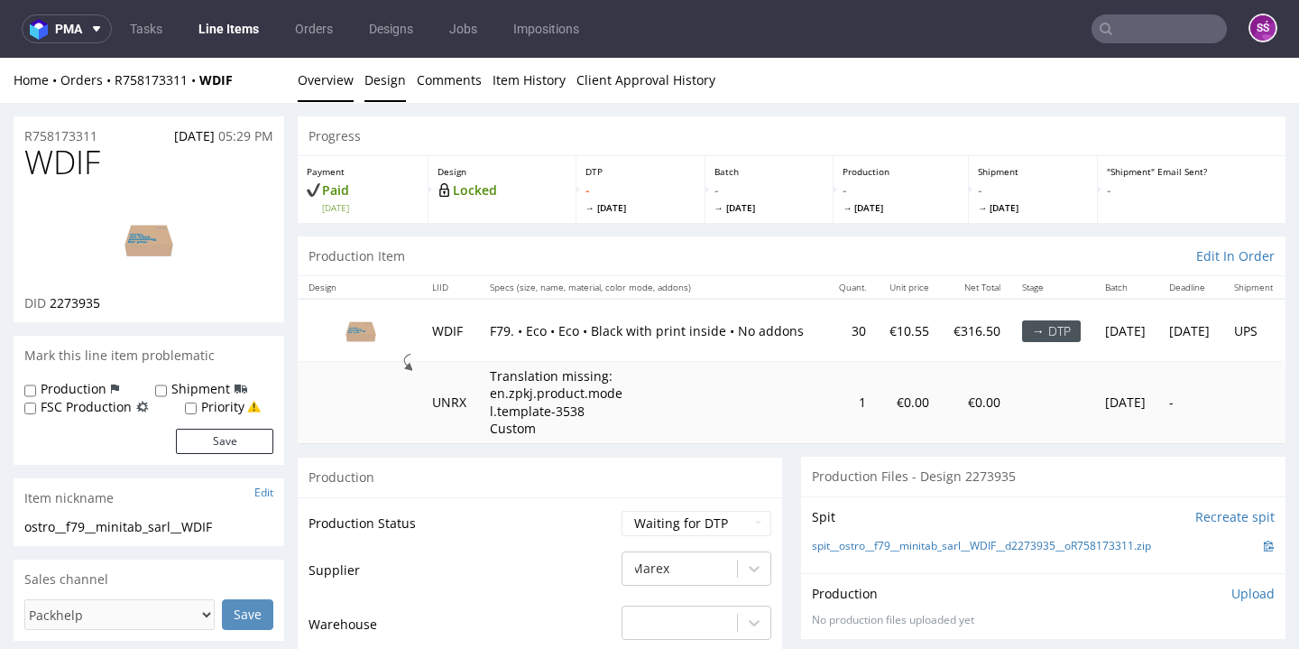
click at [394, 72] on link "Design" at bounding box center [384, 80] width 41 height 44
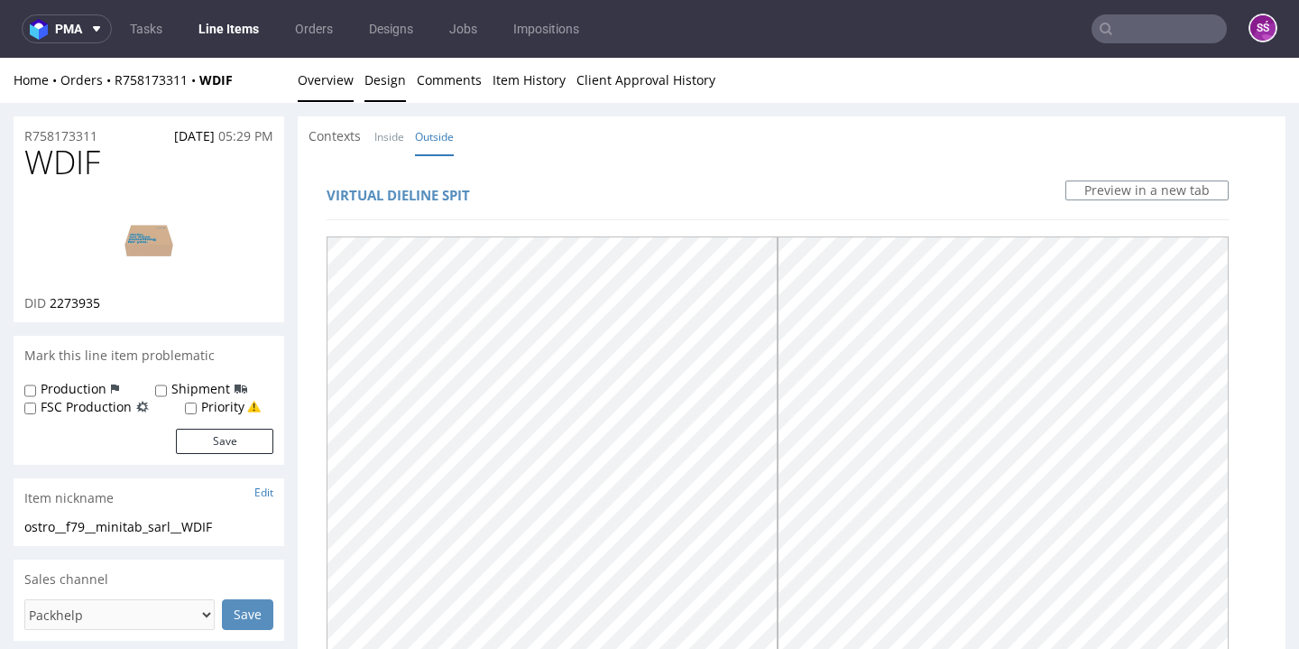
click at [324, 84] on link "Overview" at bounding box center [326, 80] width 56 height 44
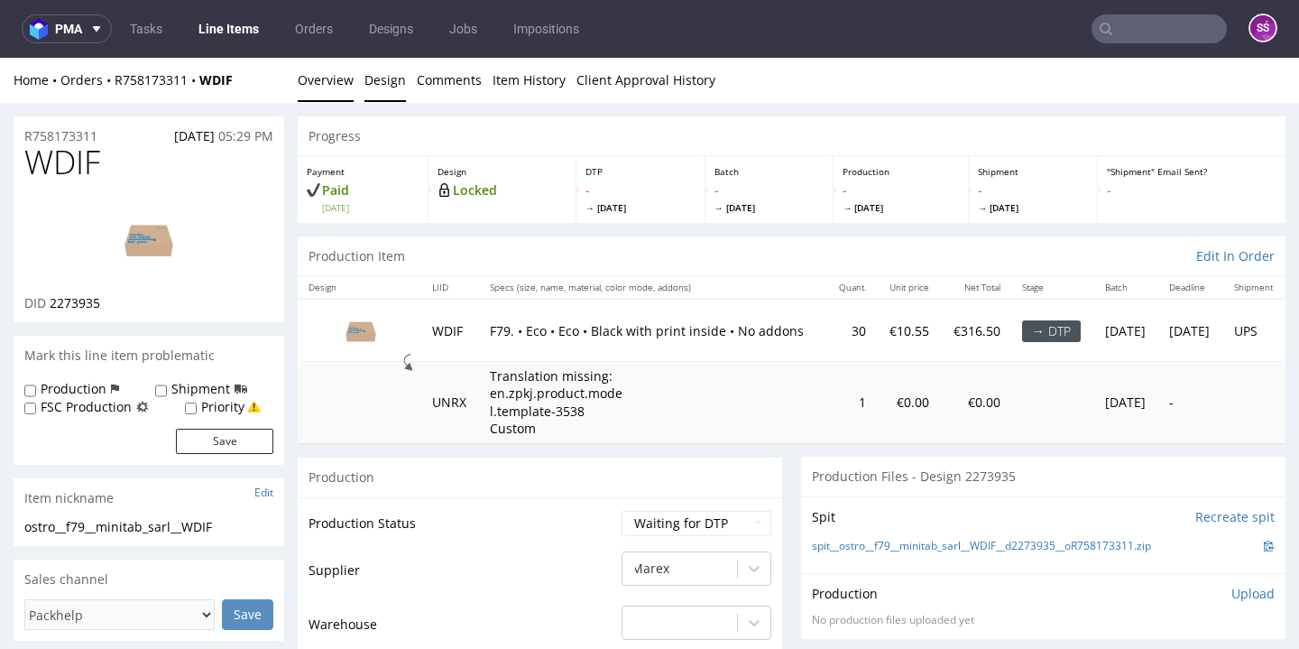
click at [380, 97] on link "Design" at bounding box center [384, 80] width 41 height 44
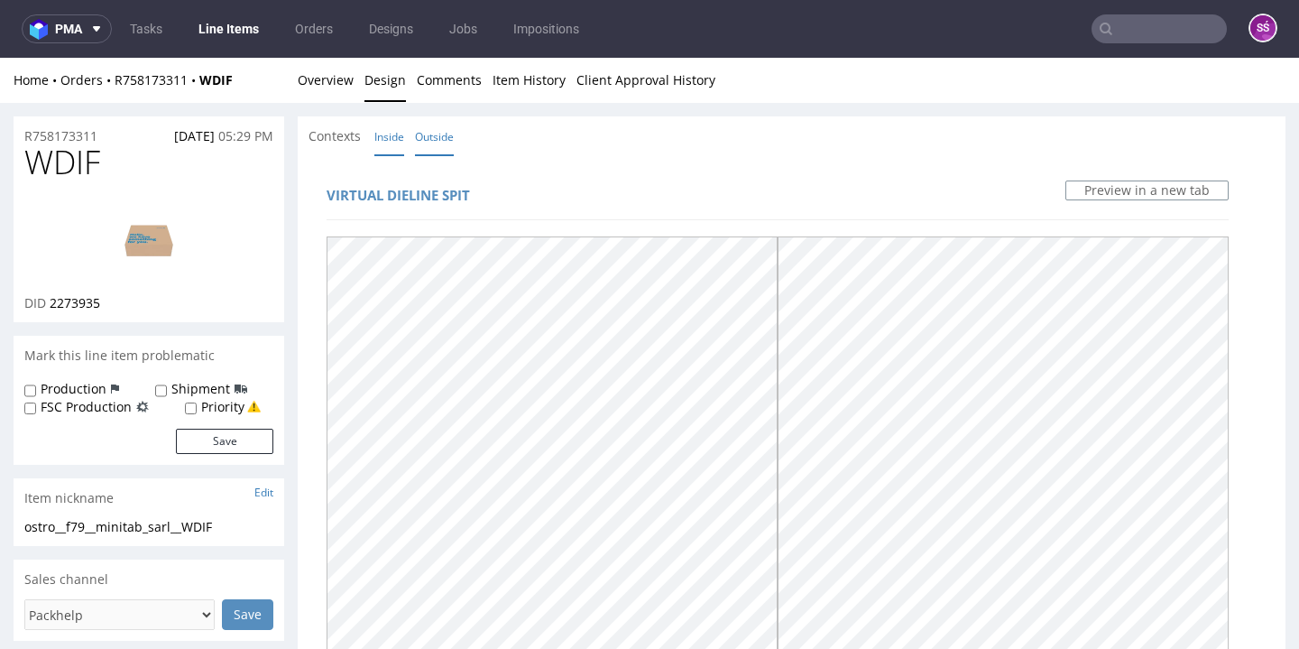
click at [387, 148] on link "Inside" at bounding box center [389, 136] width 30 height 39
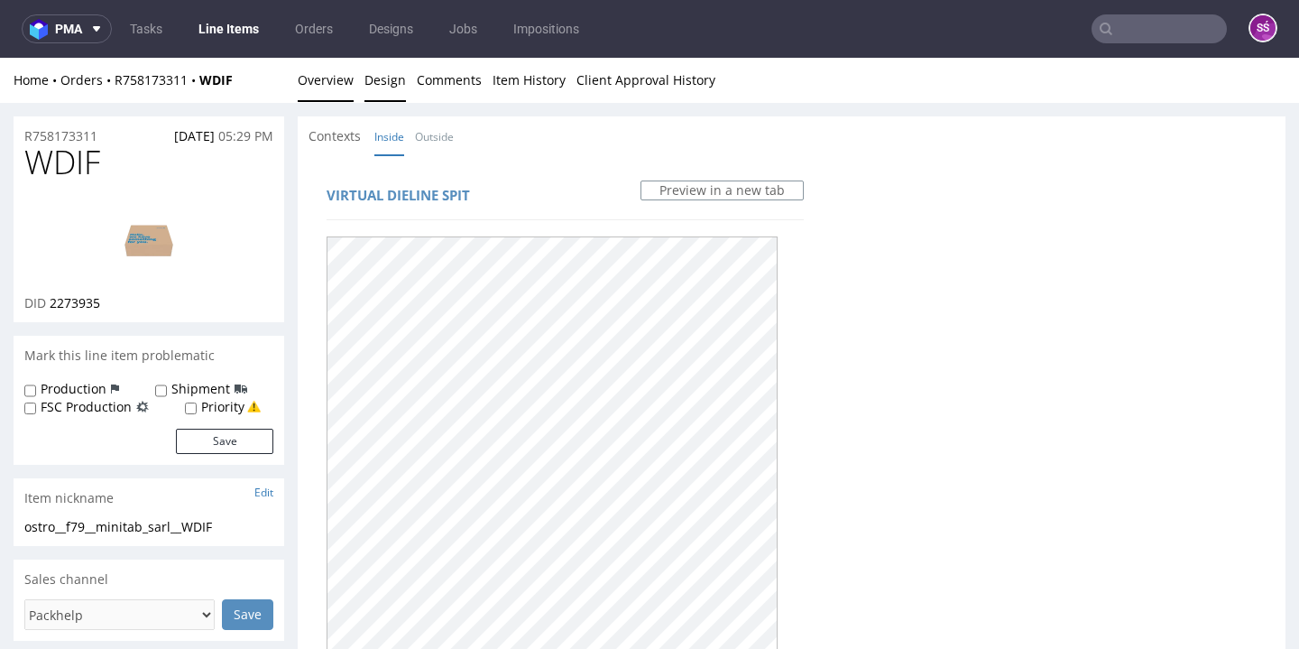
click at [328, 87] on link "Overview" at bounding box center [326, 80] width 56 height 44
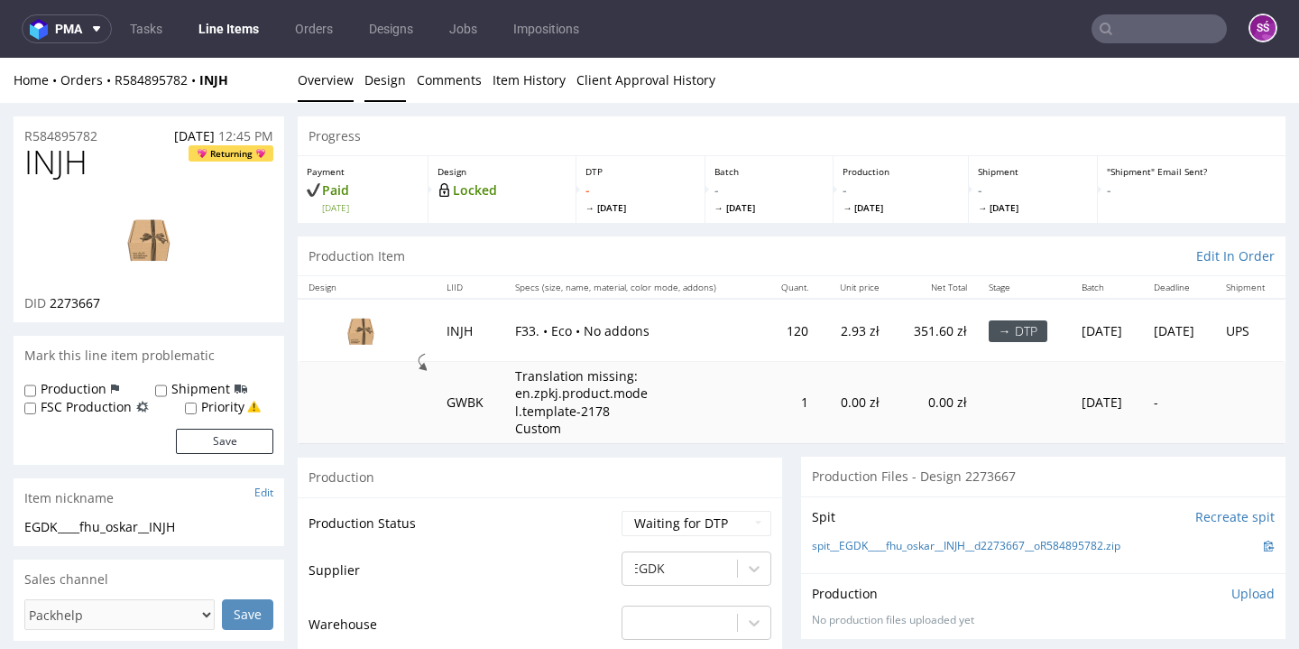
click at [392, 86] on link "Design" at bounding box center [384, 80] width 41 height 44
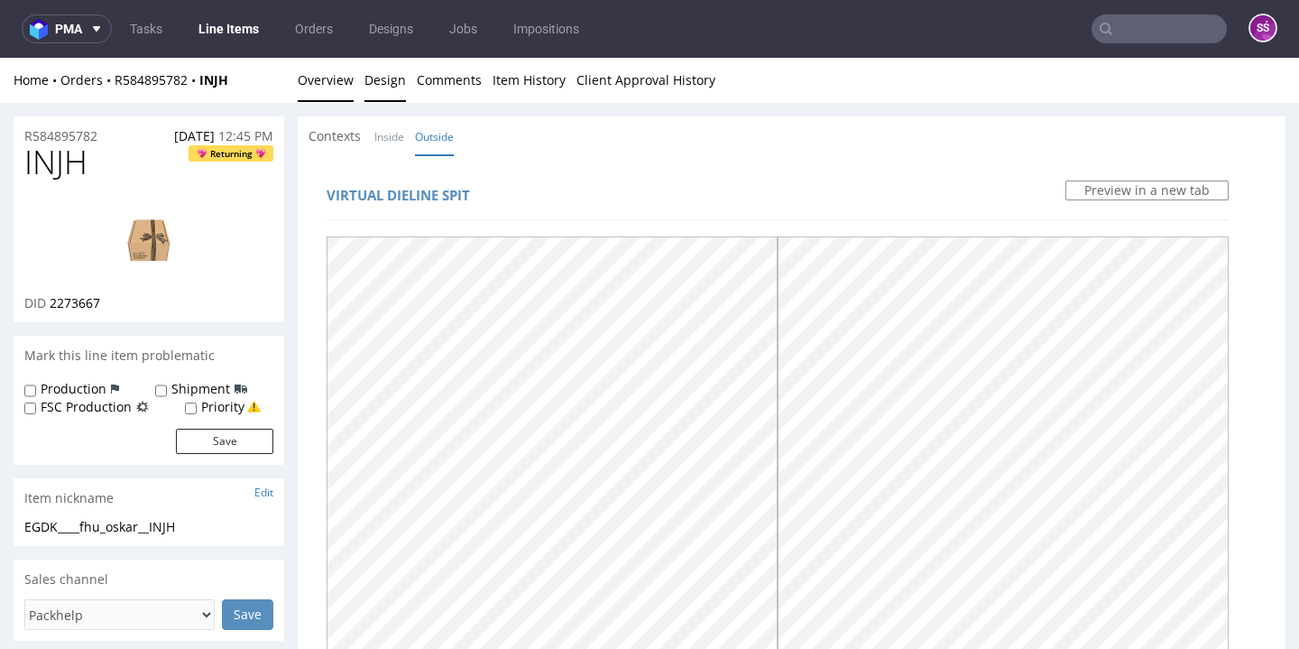
click at [335, 101] on link "Overview" at bounding box center [326, 80] width 56 height 44
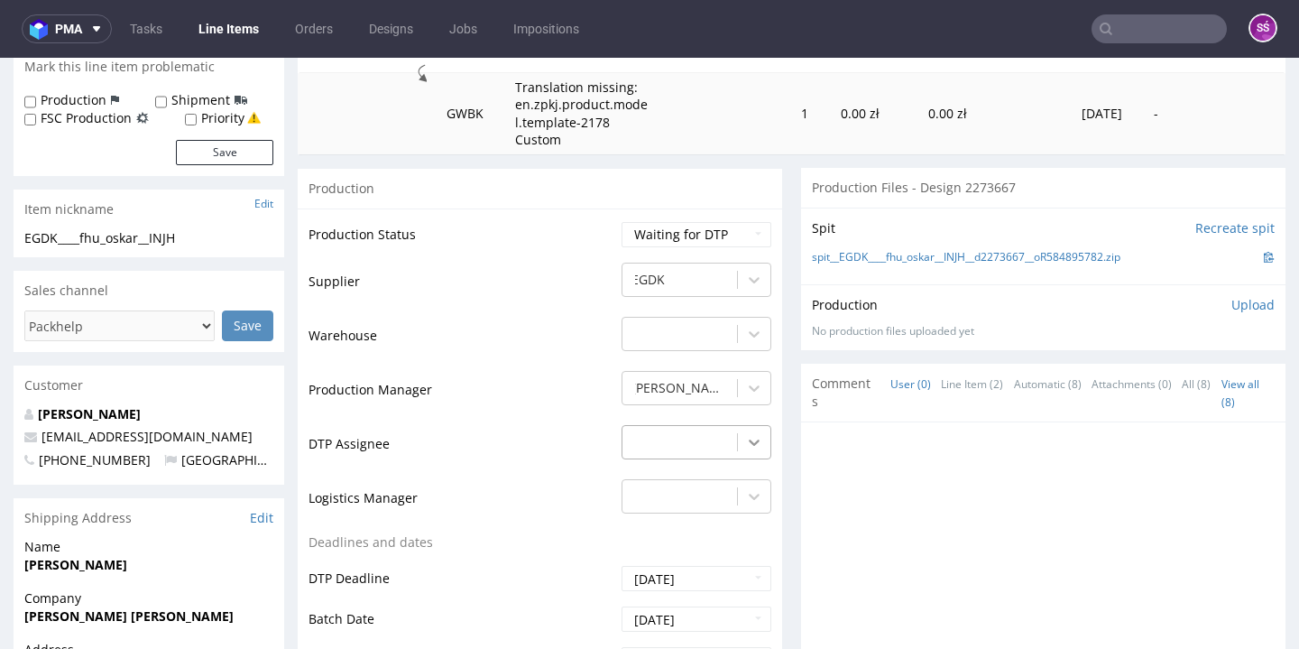
click at [741, 450] on div "-" at bounding box center [696, 437] width 150 height 25
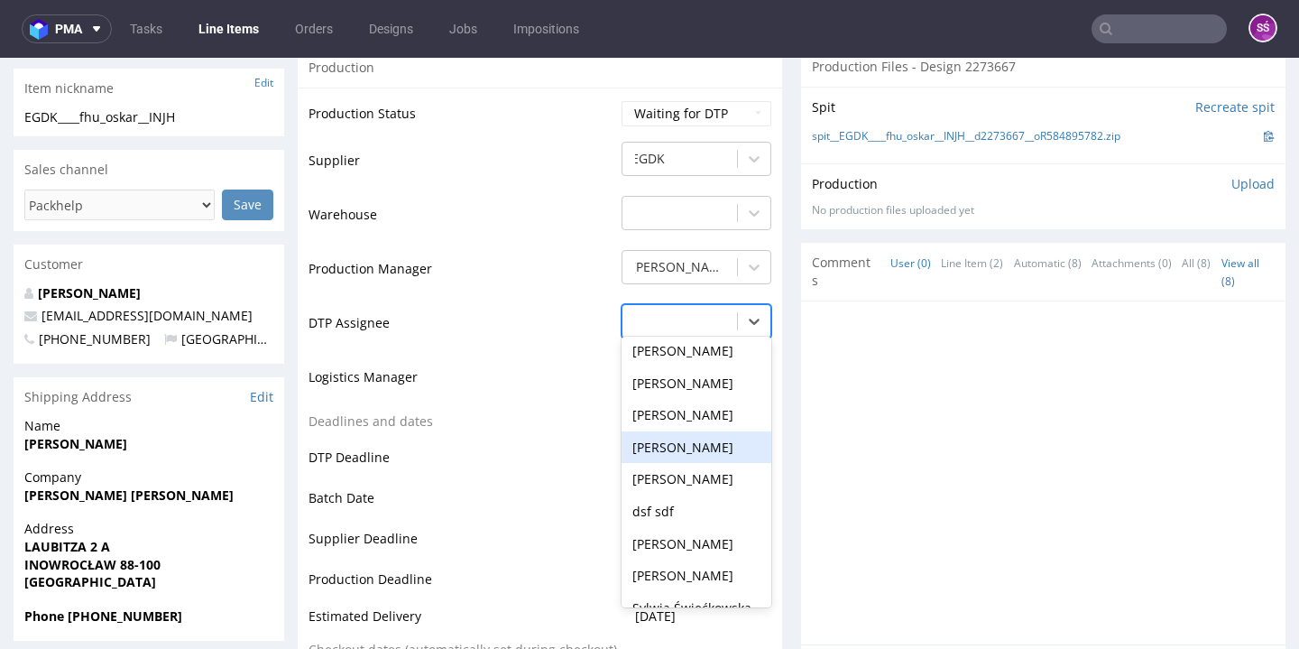
scroll to position [647, 0]
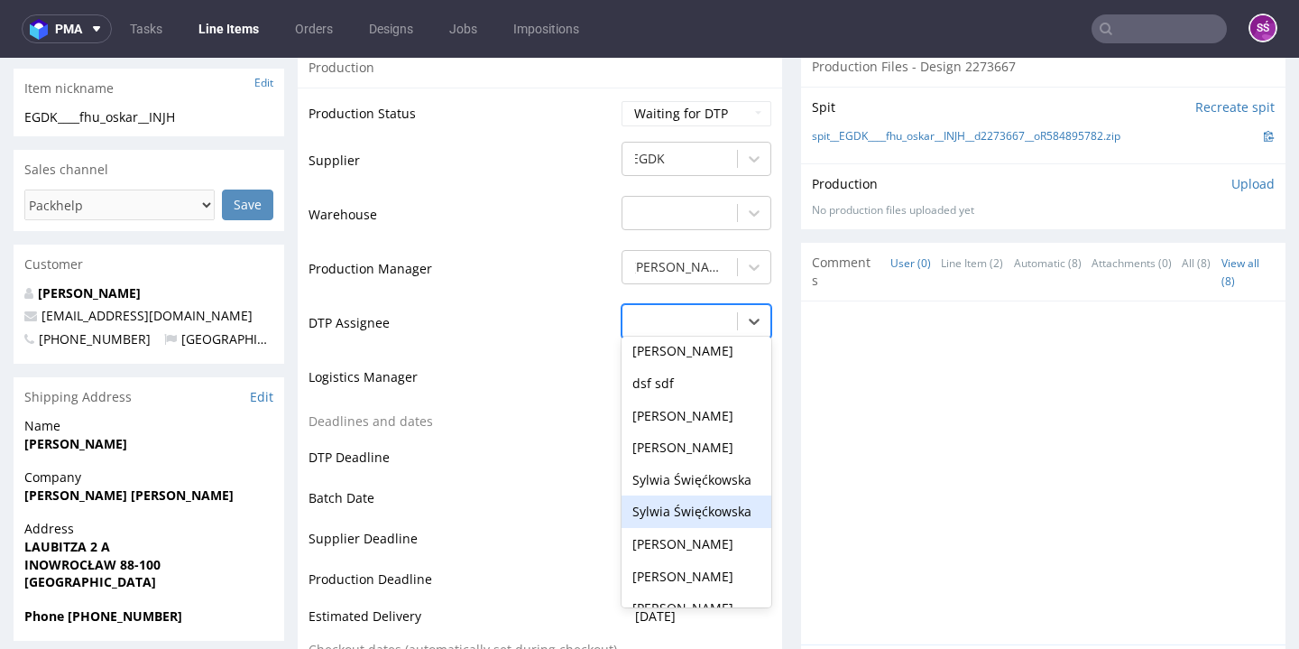
click at [704, 496] on div "Sylwia Święćkowska" at bounding box center [696, 480] width 150 height 32
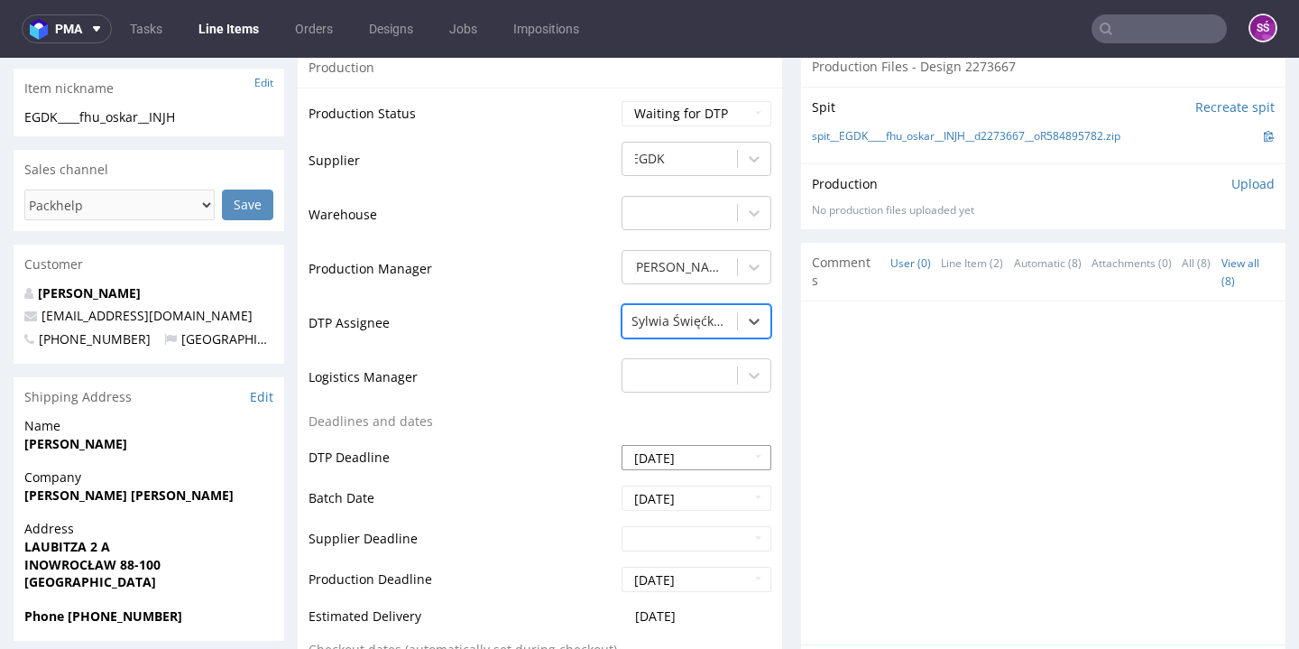
scroll to position [718, 0]
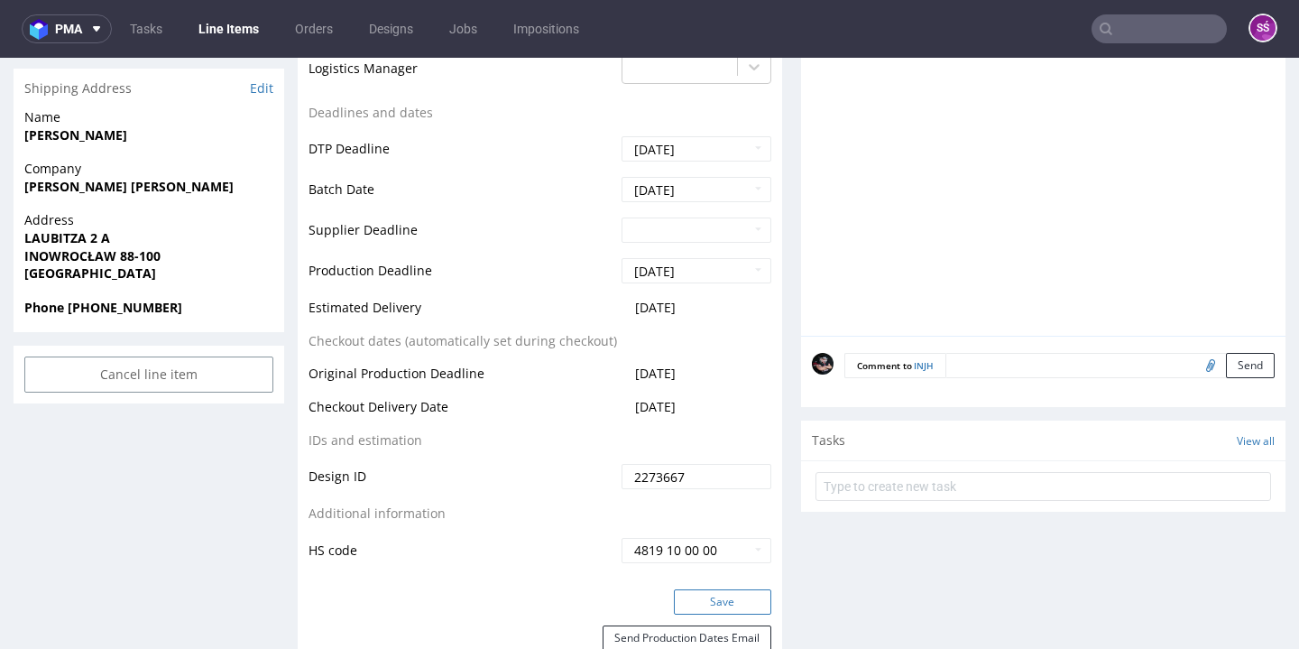
click at [715, 614] on button "Save" at bounding box center [722, 601] width 97 height 25
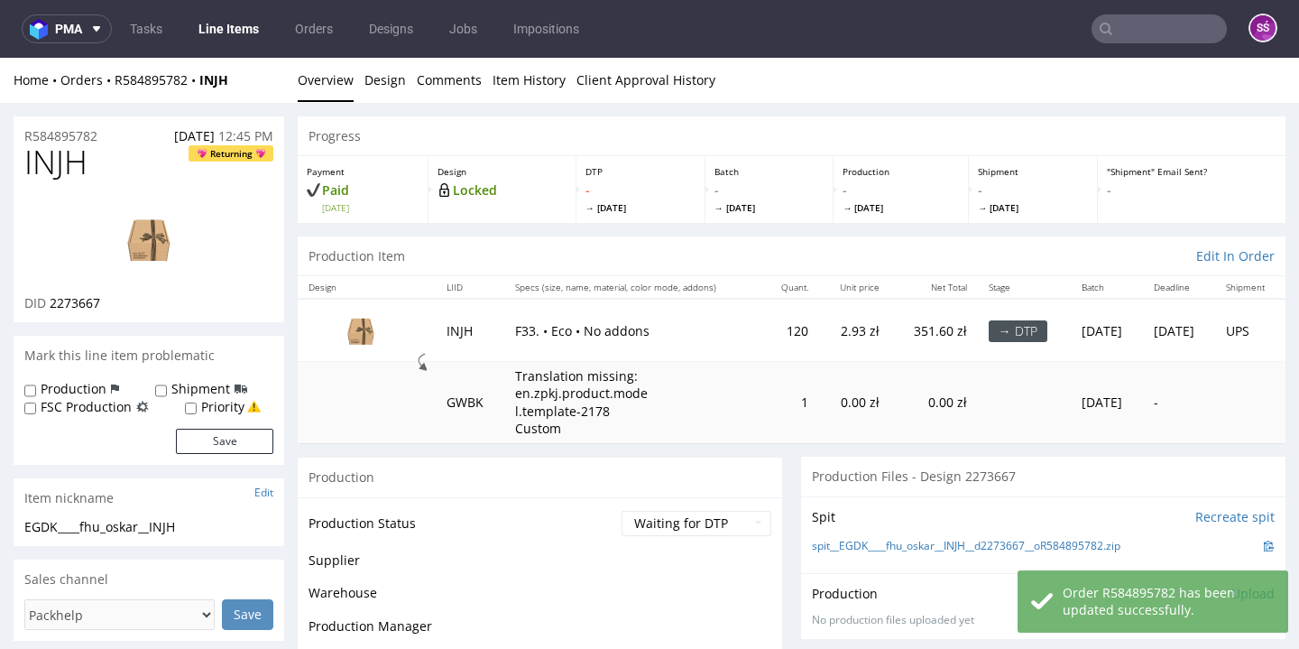
scroll to position [58, 0]
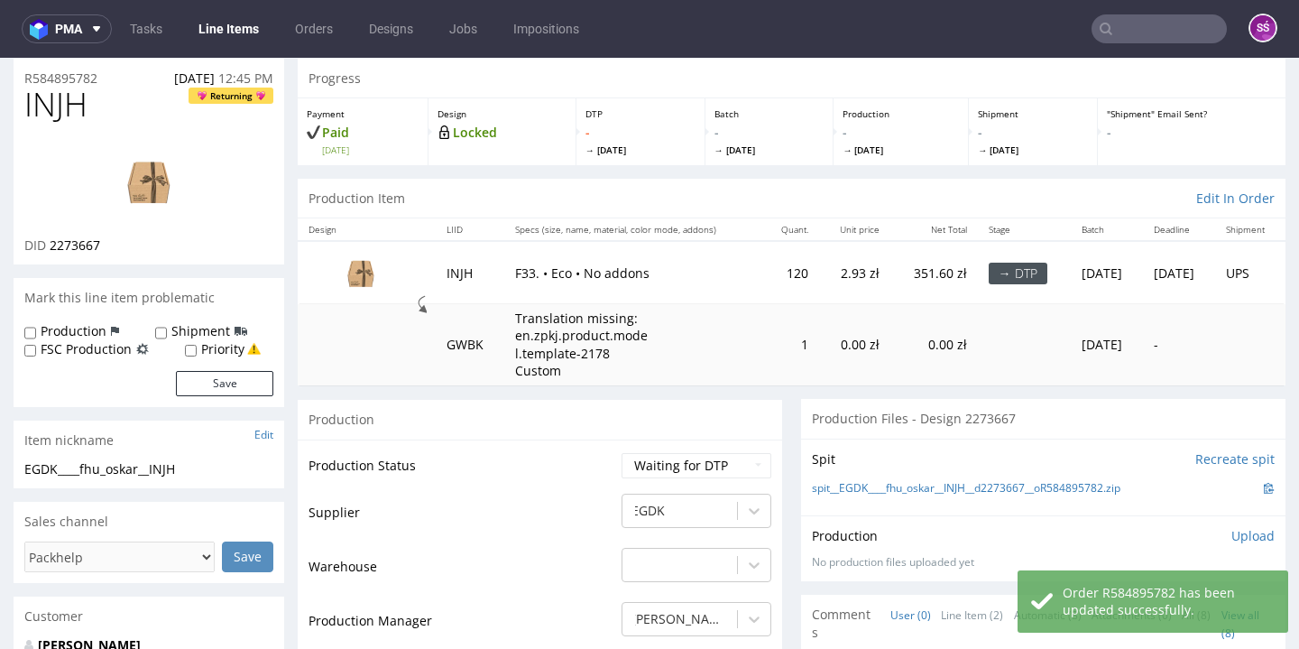
click at [41, 101] on span "INJH" at bounding box center [55, 105] width 63 height 36
click at [82, 240] on span "2273667" at bounding box center [75, 244] width 51 height 17
copy span "2273667"
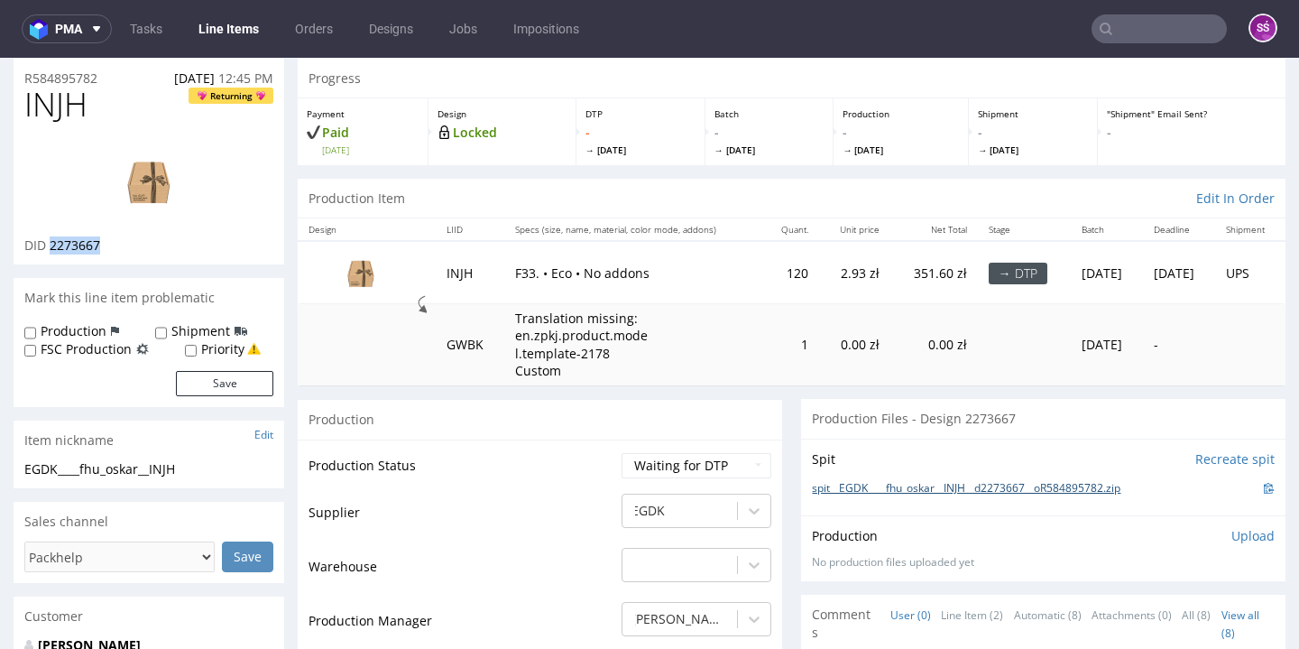
click at [973, 481] on link "spit__EGDK____fhu_oskar__INJH__d2273667__oR584895782.zip" at bounding box center [966, 488] width 308 height 15
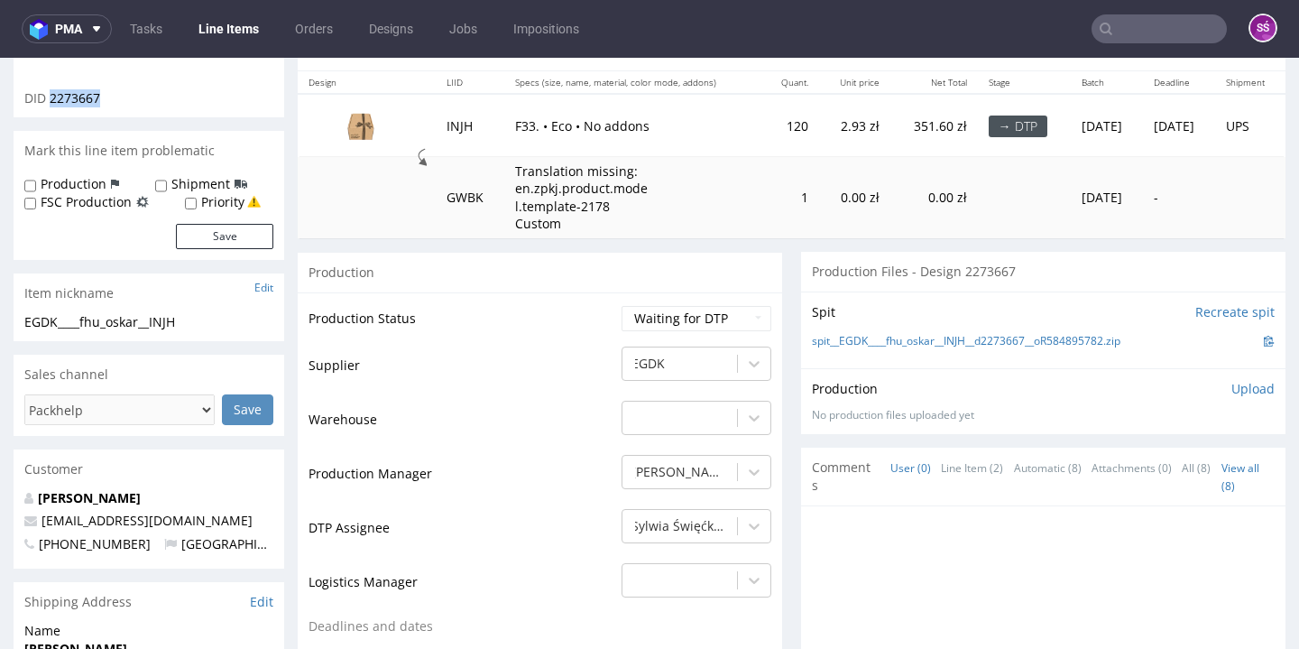
scroll to position [62, 0]
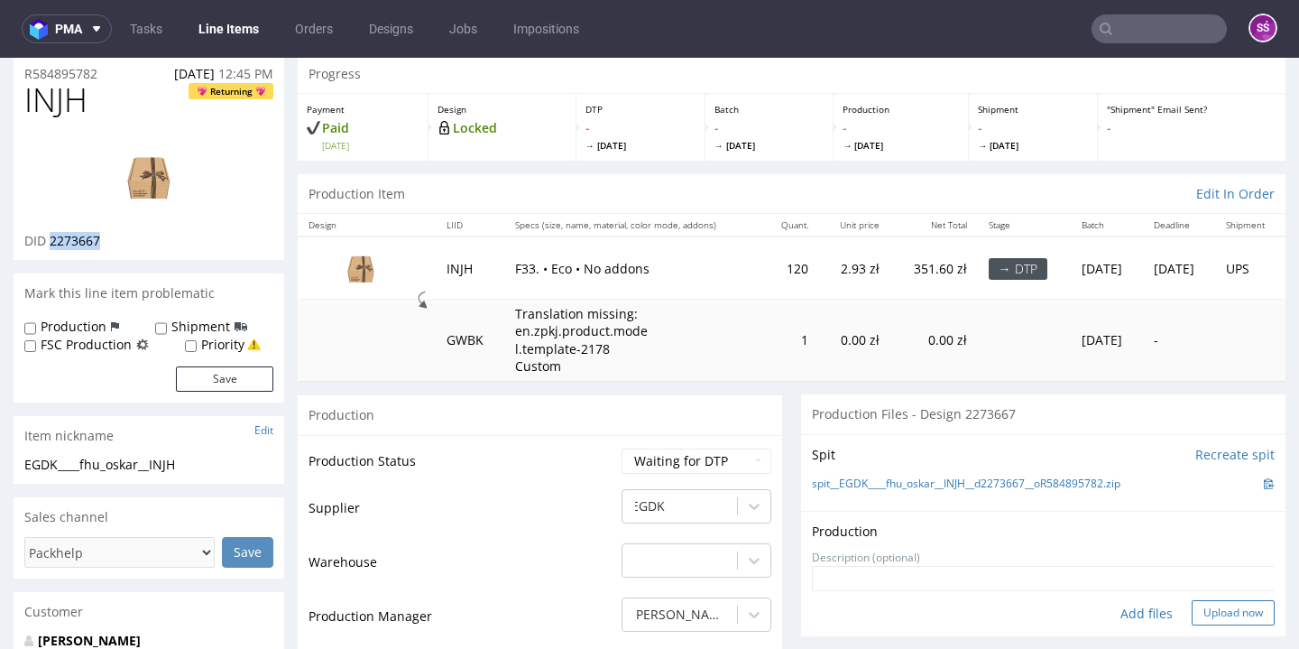
click at [1198, 605] on button "Upload now" at bounding box center [1232, 612] width 83 height 25
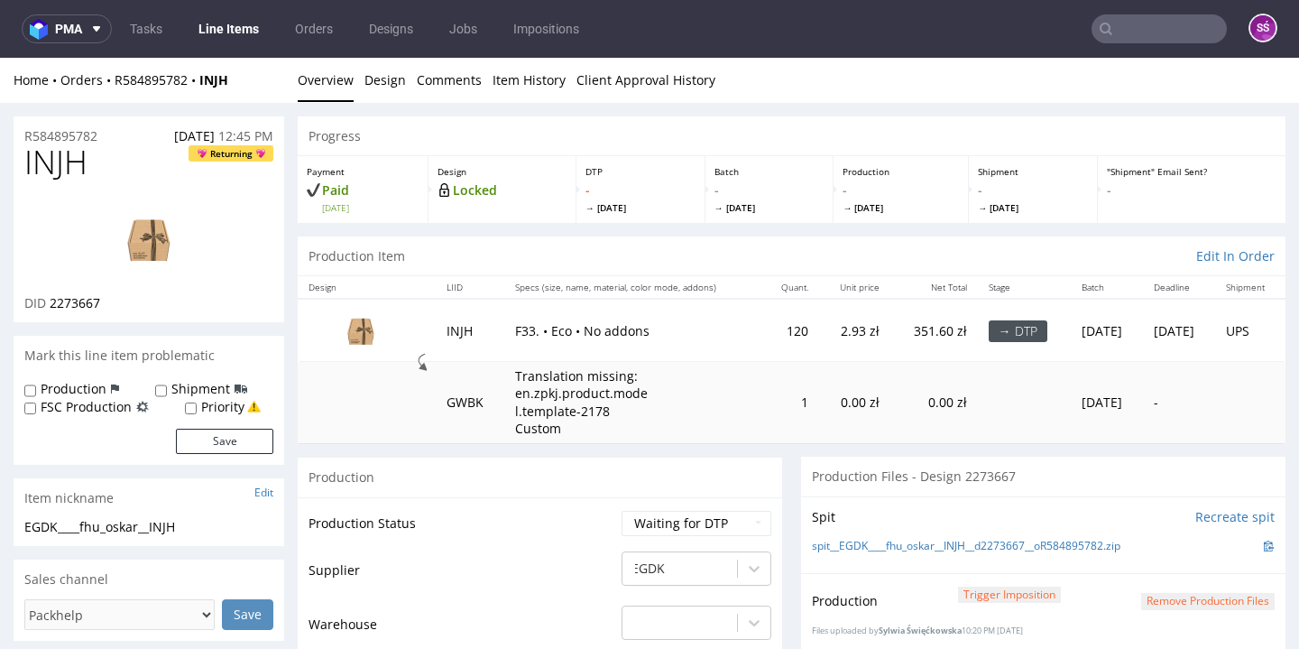
scroll to position [349, 0]
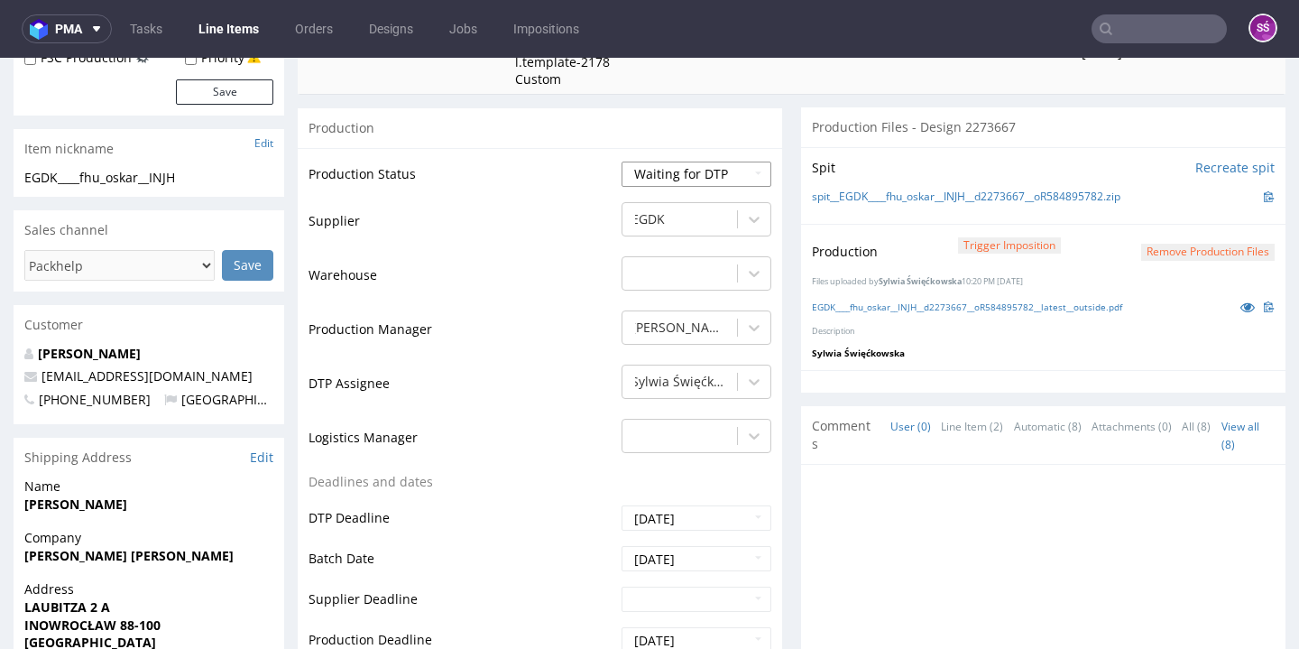
select select "dtp_production_ready"
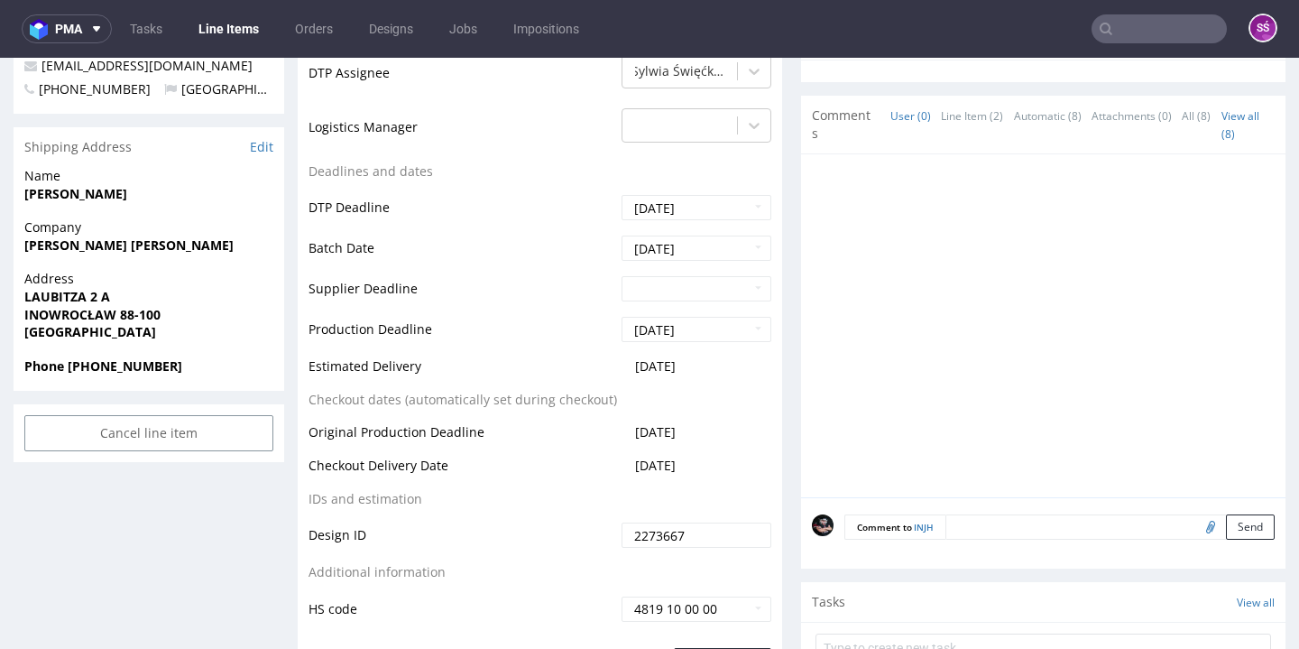
scroll to position [794, 0]
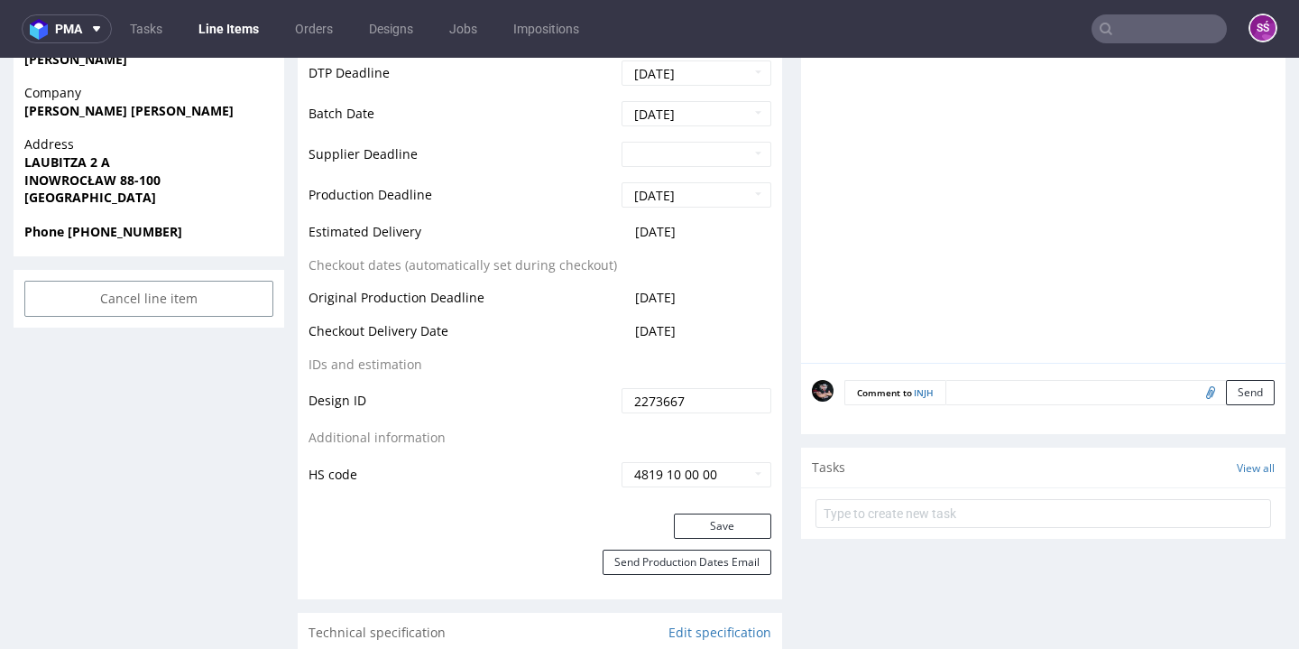
click at [701, 532] on div "Save" at bounding box center [540, 531] width 484 height 36
click at [697, 523] on button "Save" at bounding box center [722, 525] width 97 height 25
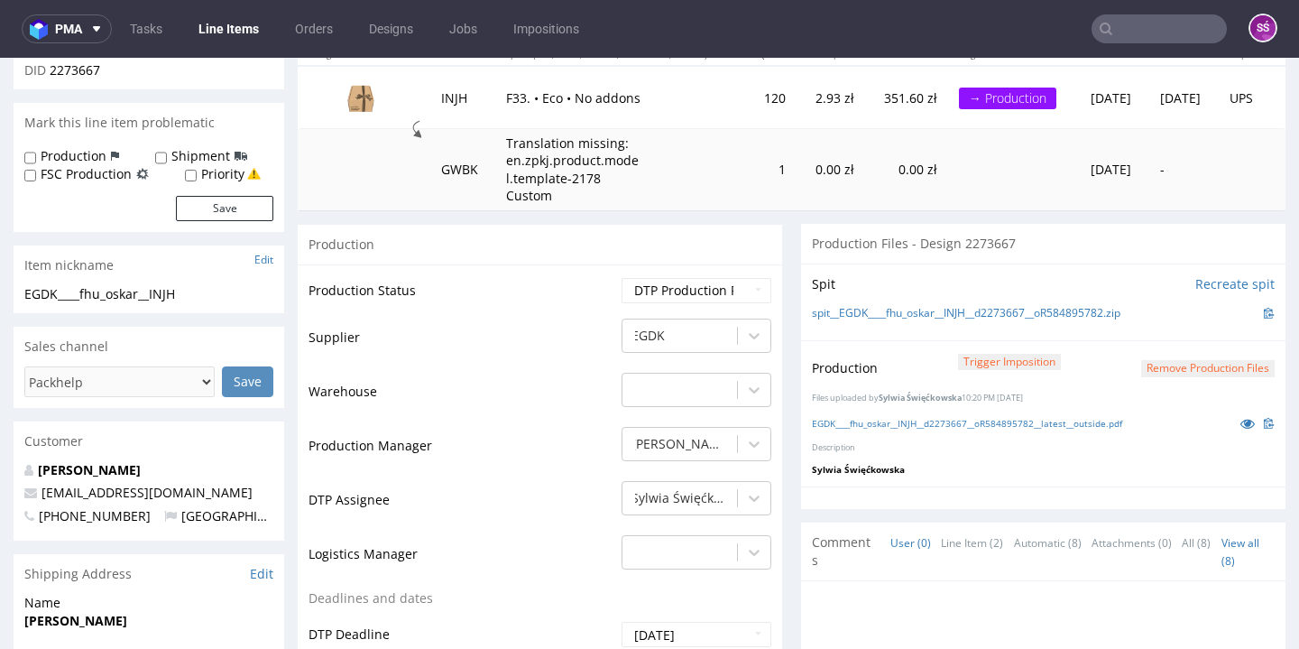
scroll to position [198, 0]
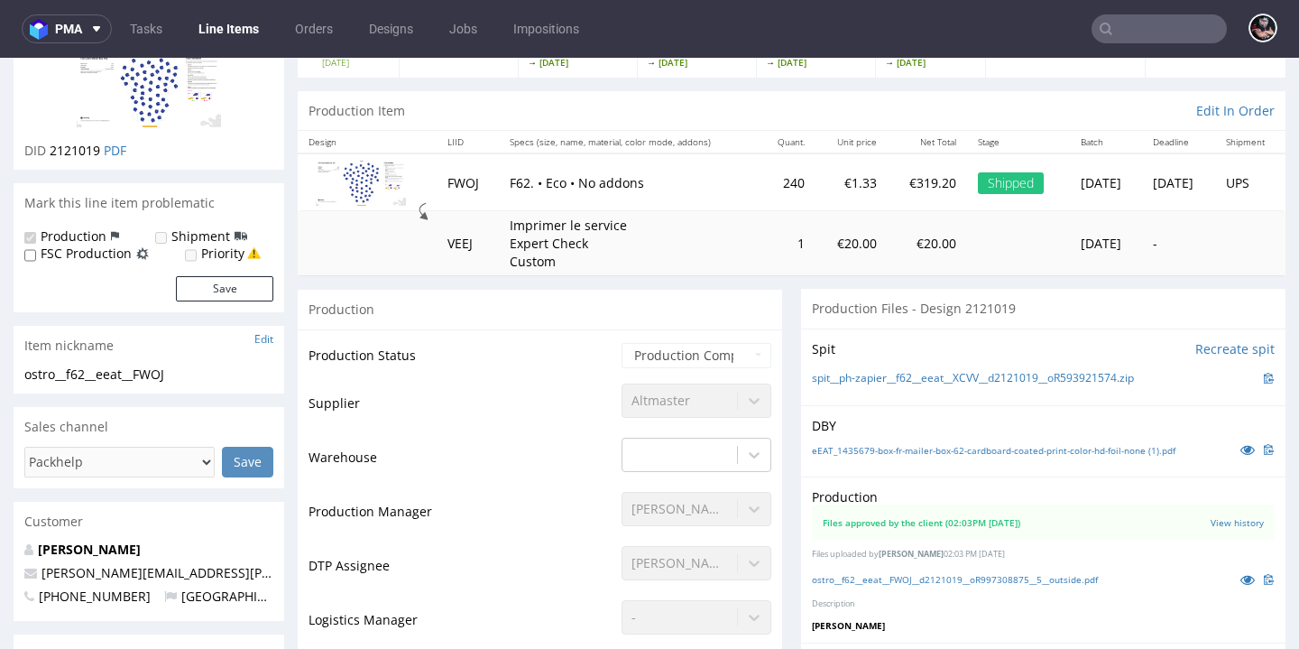
scroll to position [142, 0]
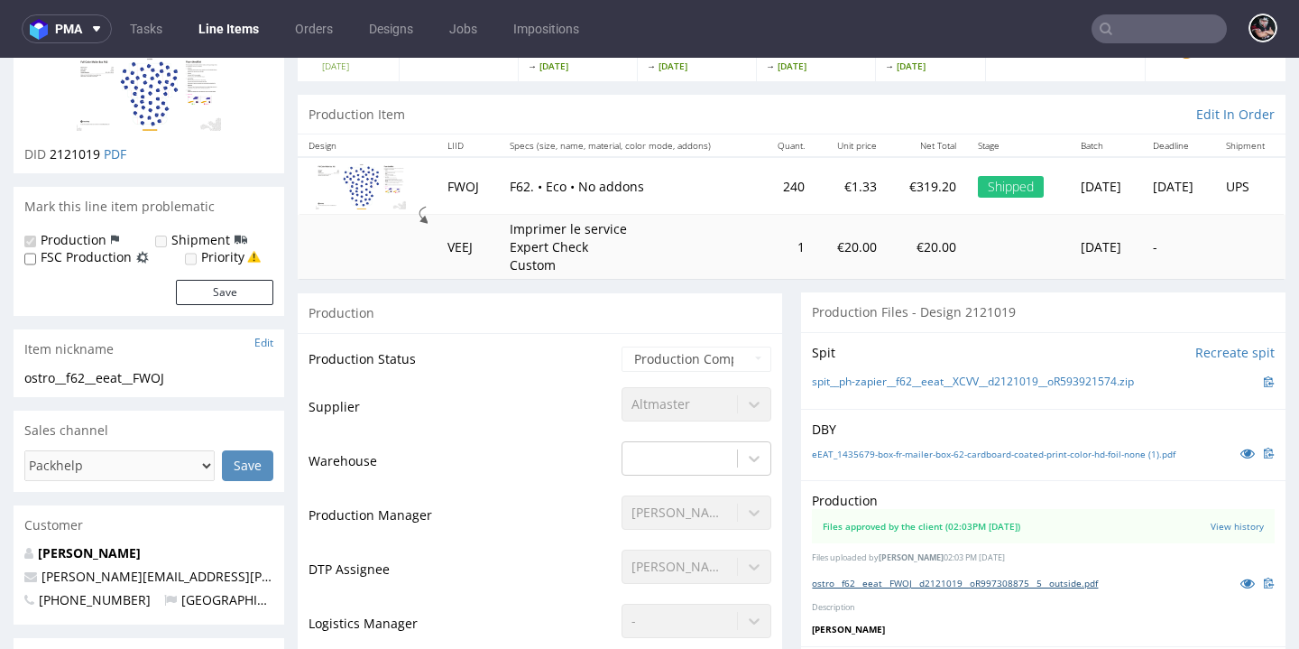
click at [965, 576] on link "ostro__f62__eeat__FWOJ__d2121019__oR997308875__5__outside.pdf" at bounding box center [955, 582] width 286 height 13
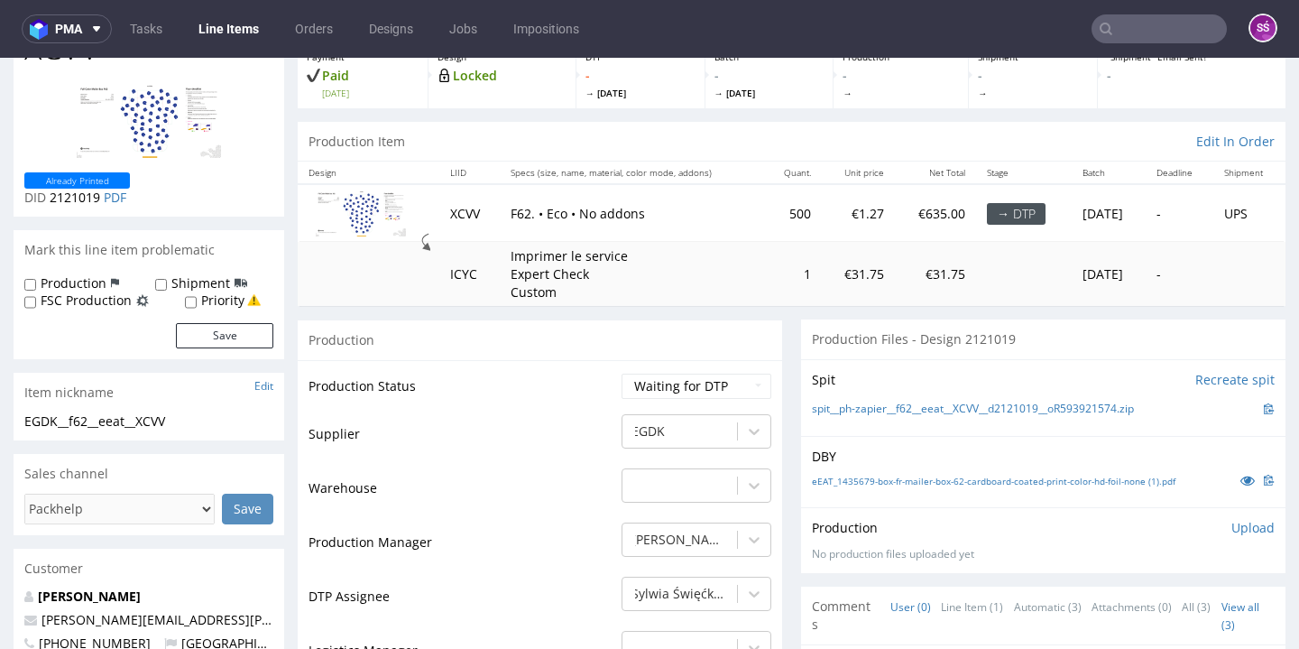
scroll to position [14, 0]
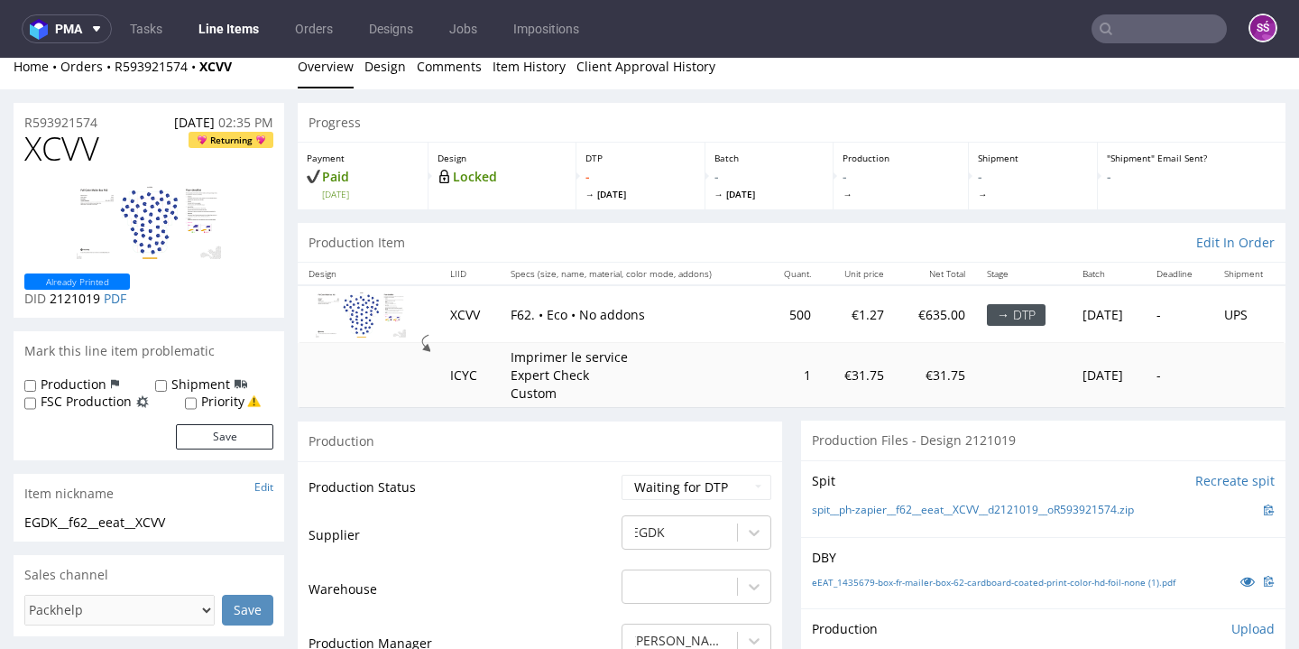
click at [72, 147] on span "XCVV" at bounding box center [61, 149] width 75 height 36
copy span "XCVV"
click at [919, 504] on link "spit__ph-zapier__f62__eeat__XCVV__d2121019__oR593921574.zip" at bounding box center [973, 509] width 322 height 15
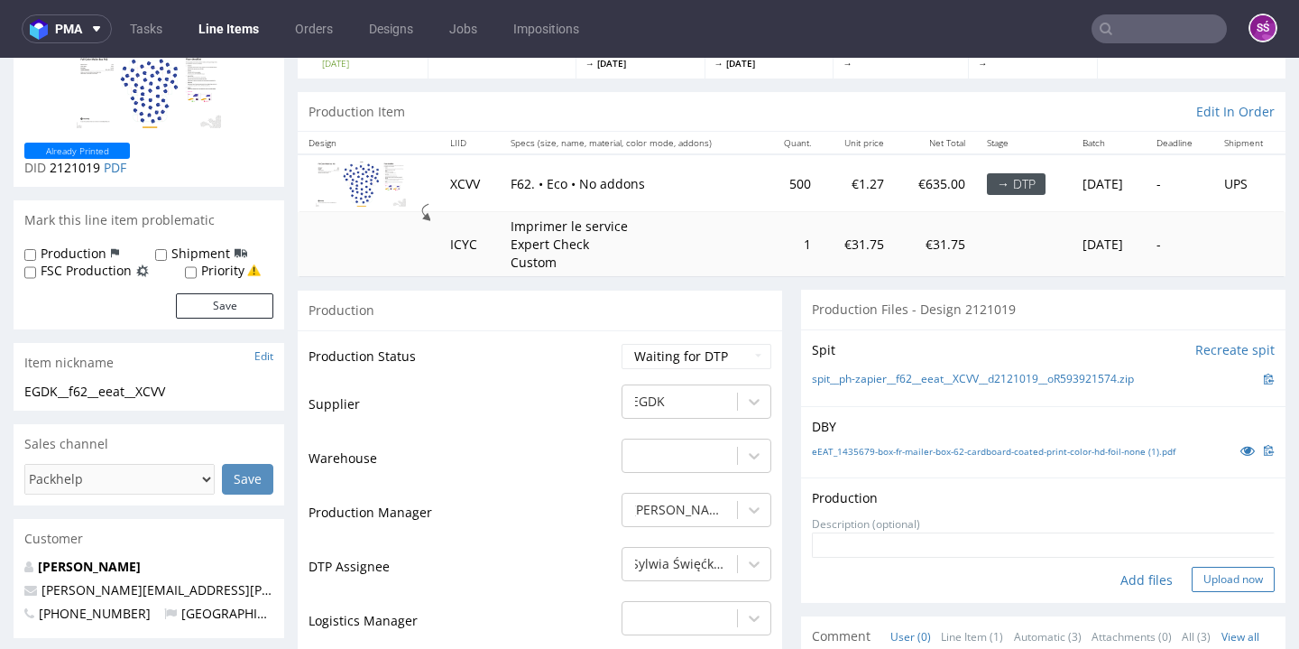
click at [1191, 570] on button "Upload now" at bounding box center [1232, 578] width 83 height 25
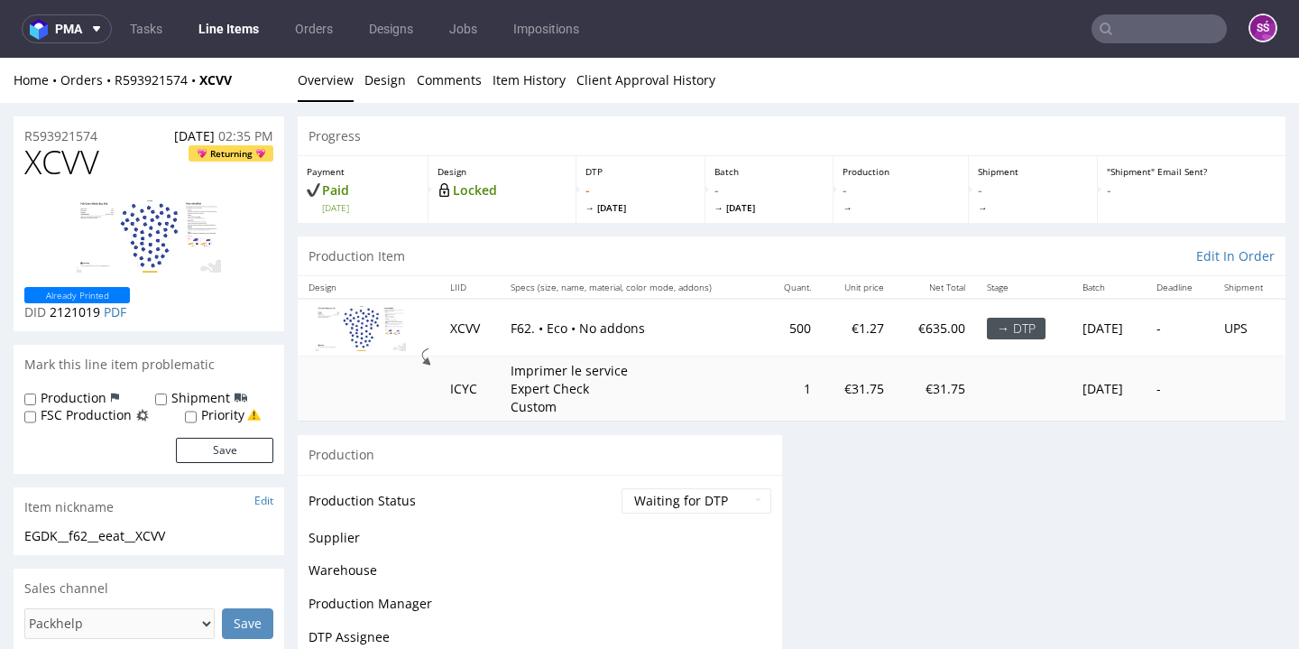
scroll to position [0, 0]
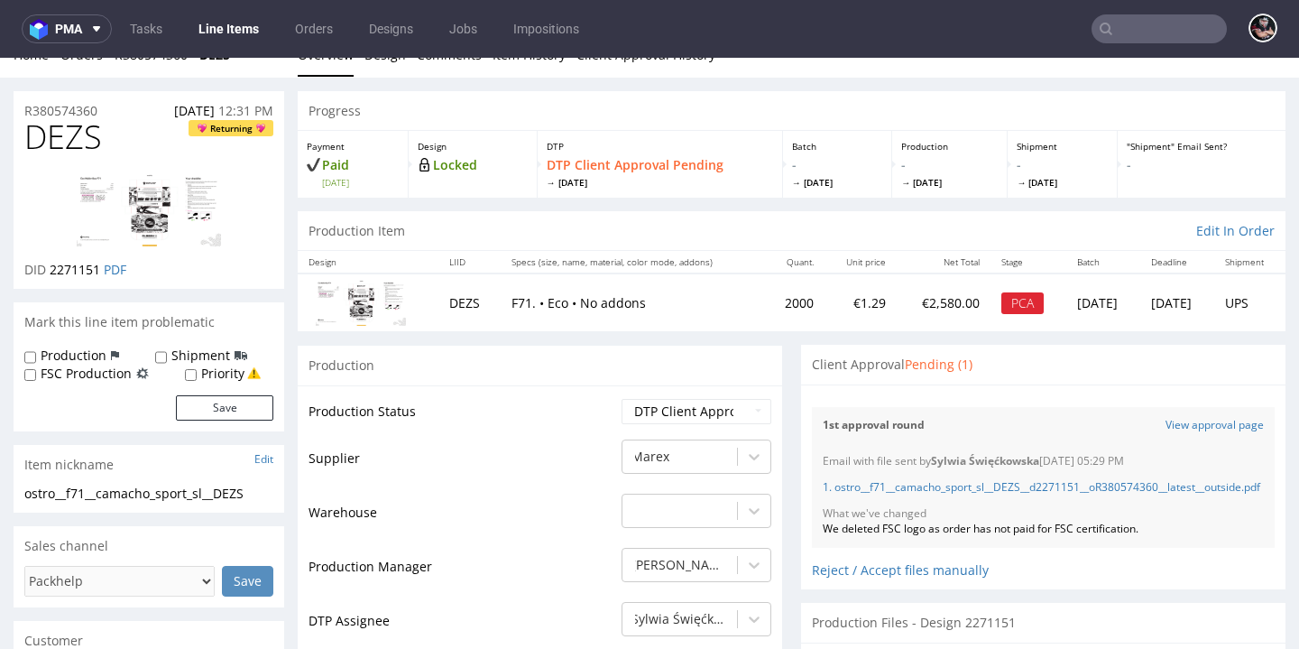
scroll to position [59, 0]
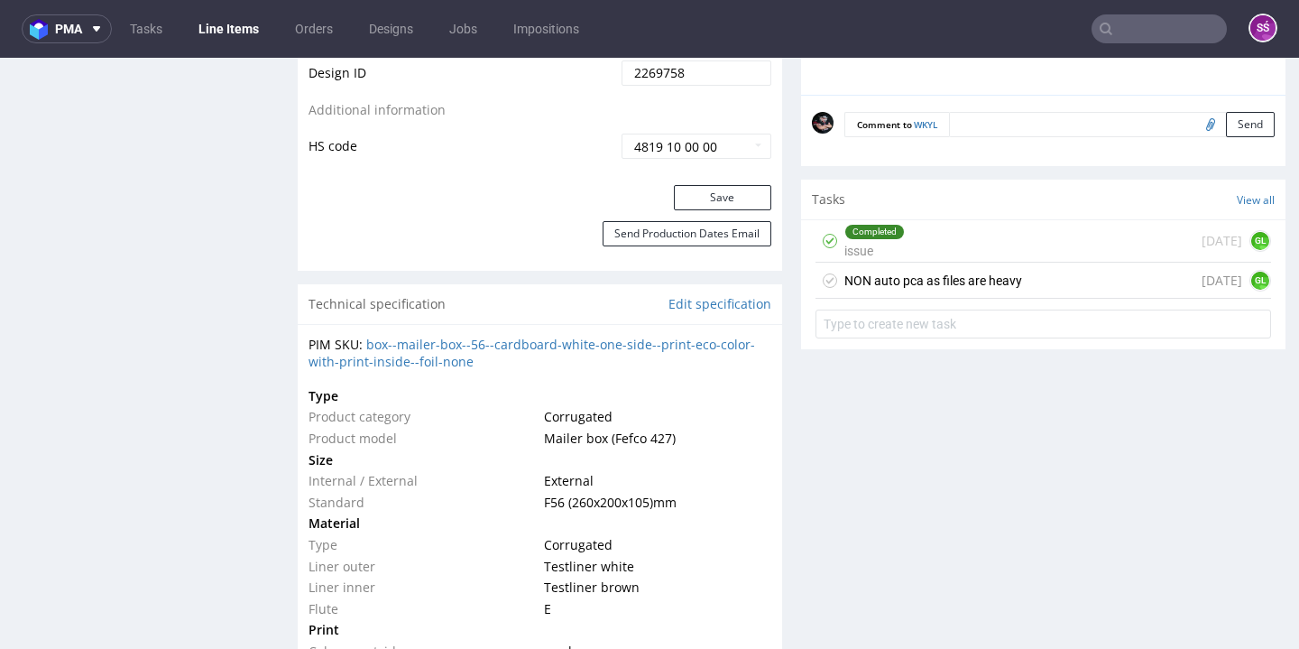
scroll to position [1092, 0]
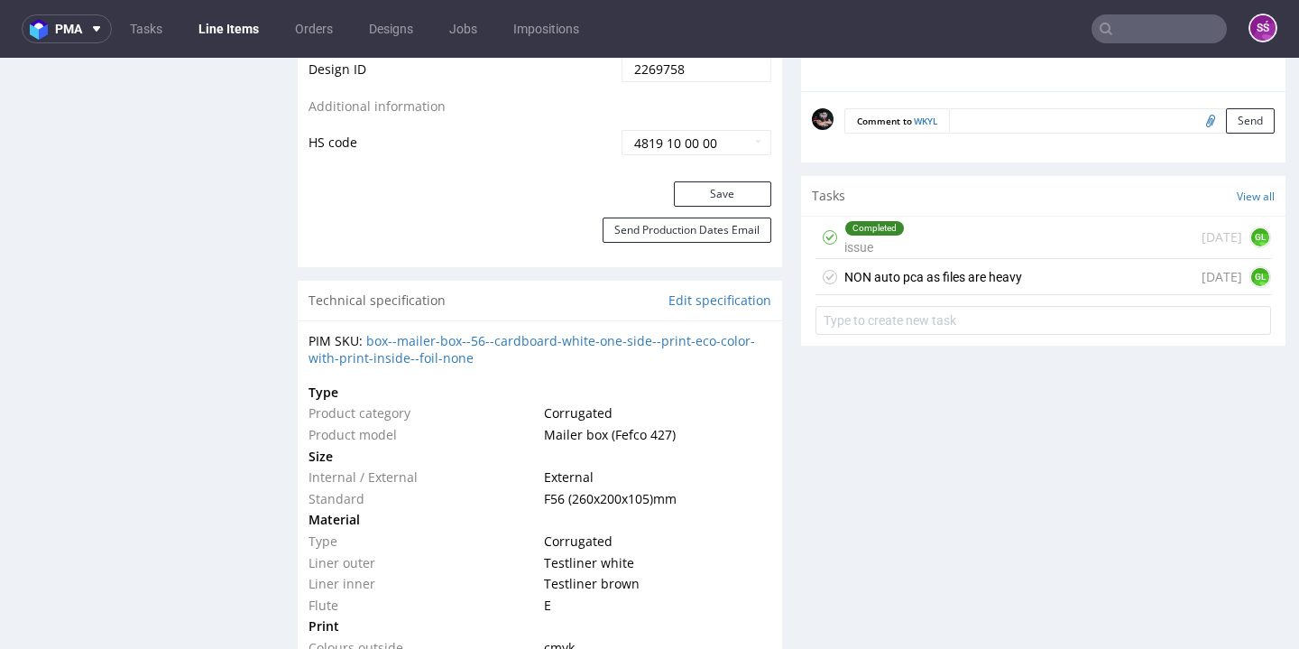
click at [961, 288] on div "NON auto pca as files are heavy" at bounding box center [933, 277] width 178 height 22
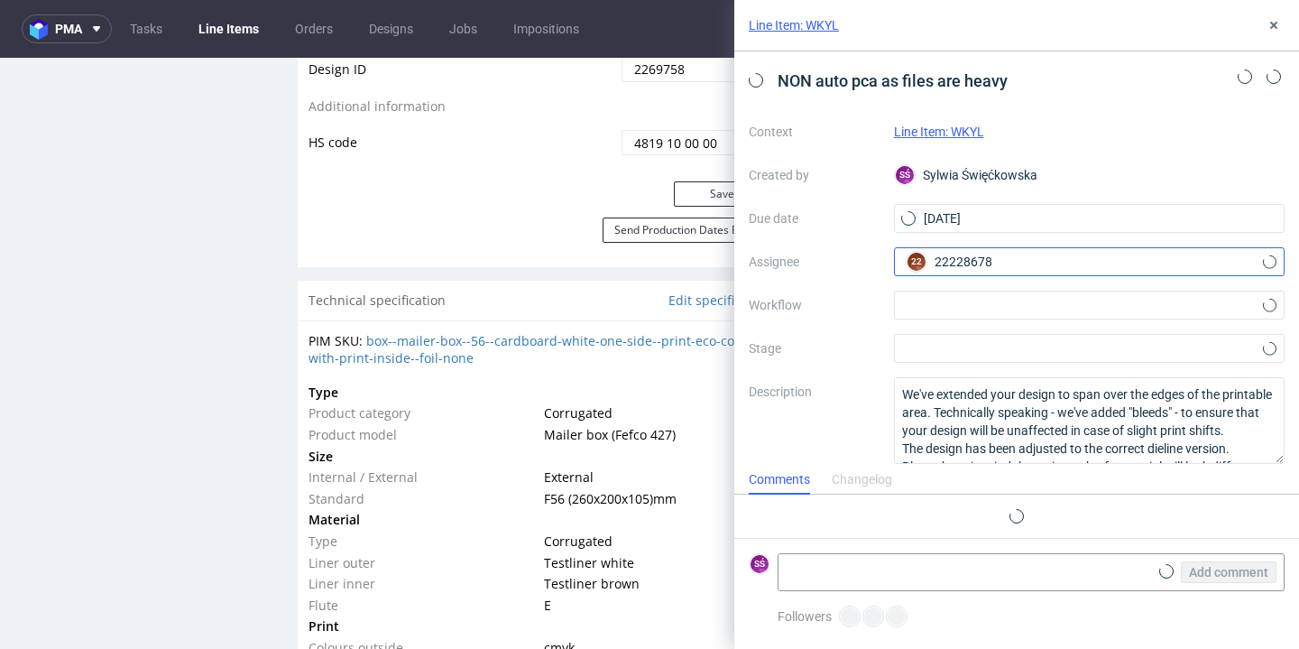
scroll to position [70, 0]
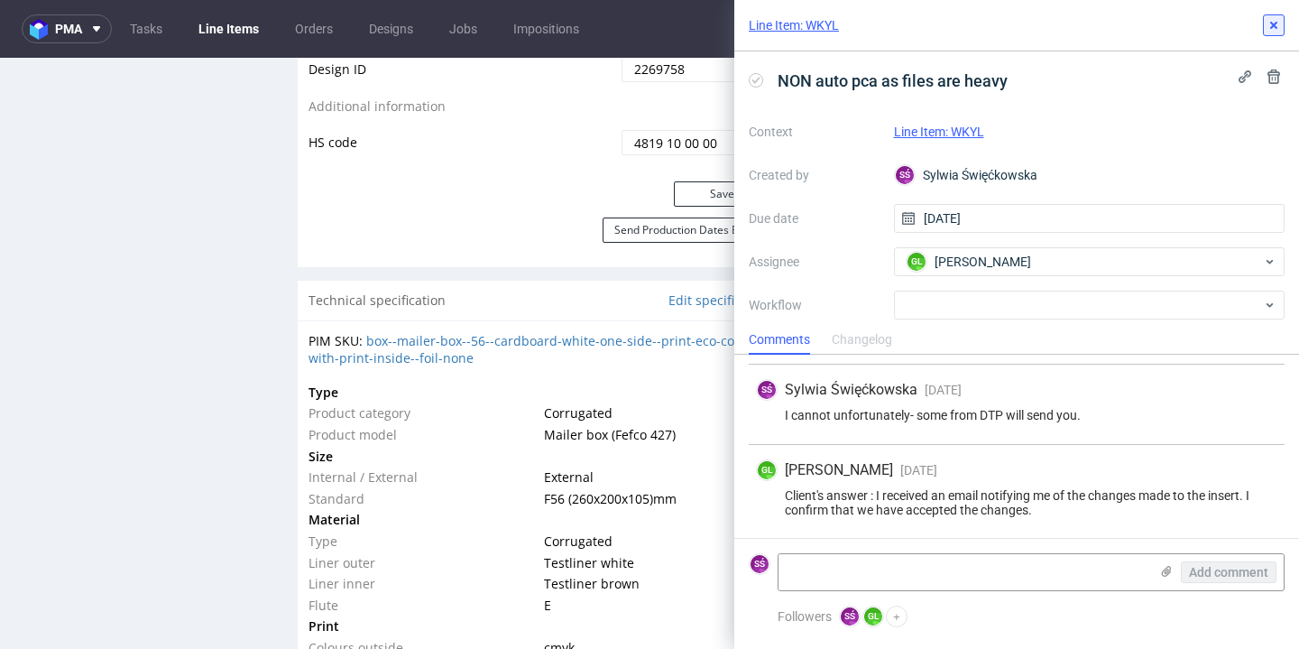
click at [1271, 15] on button at bounding box center [1274, 25] width 22 height 22
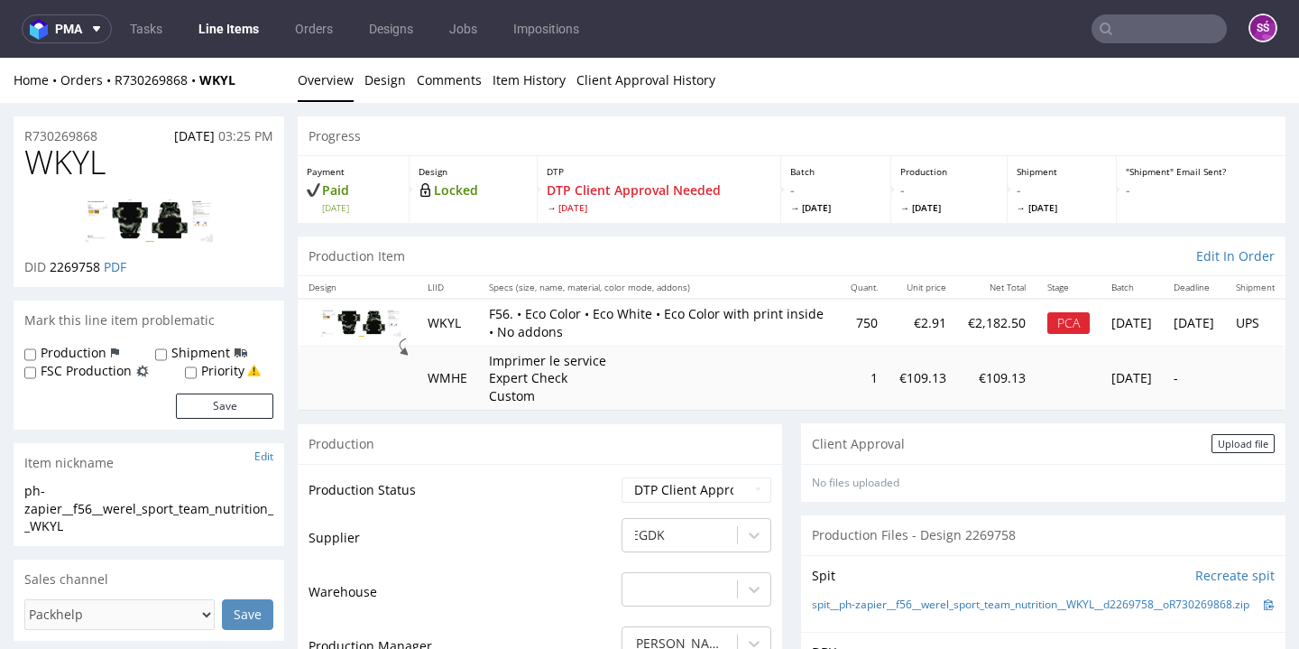
click at [82, 162] on span "WKYL" at bounding box center [64, 162] width 81 height 36
click at [1211, 453] on div "Upload file" at bounding box center [1242, 443] width 63 height 19
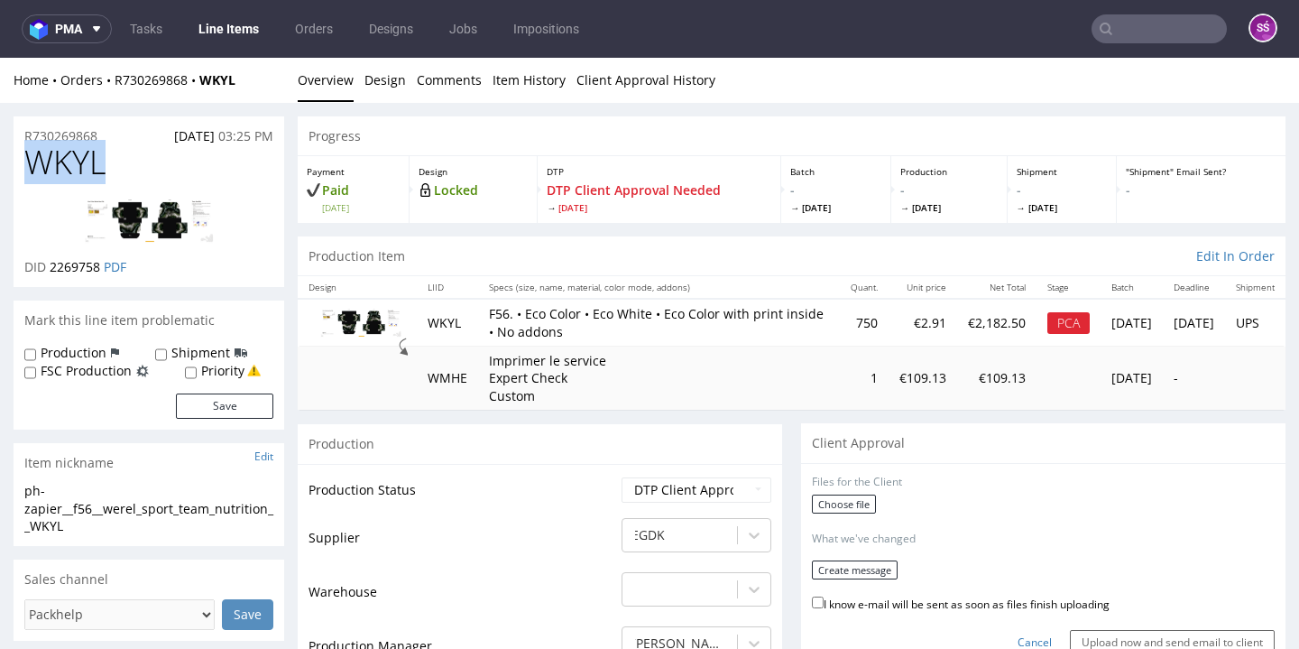
scroll to position [134, 0]
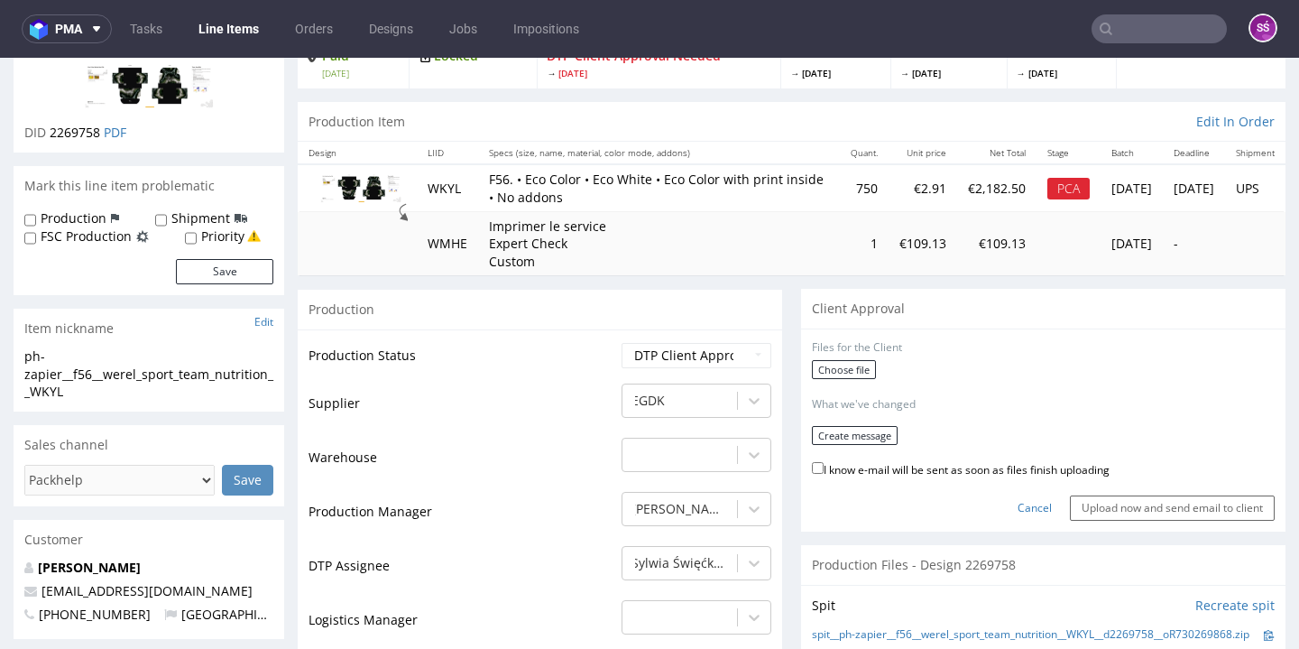
click at [622, 329] on div "Production" at bounding box center [540, 309] width 484 height 41
select select "dtp_in_process"
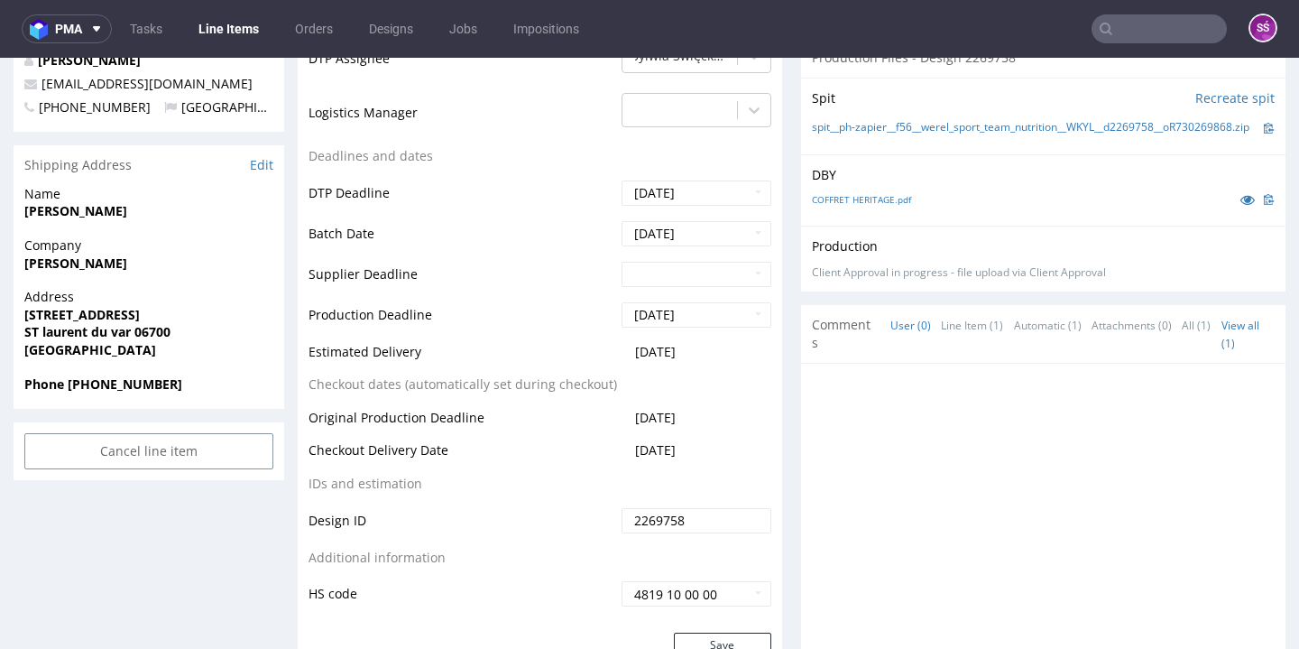
scroll to position [786, 0]
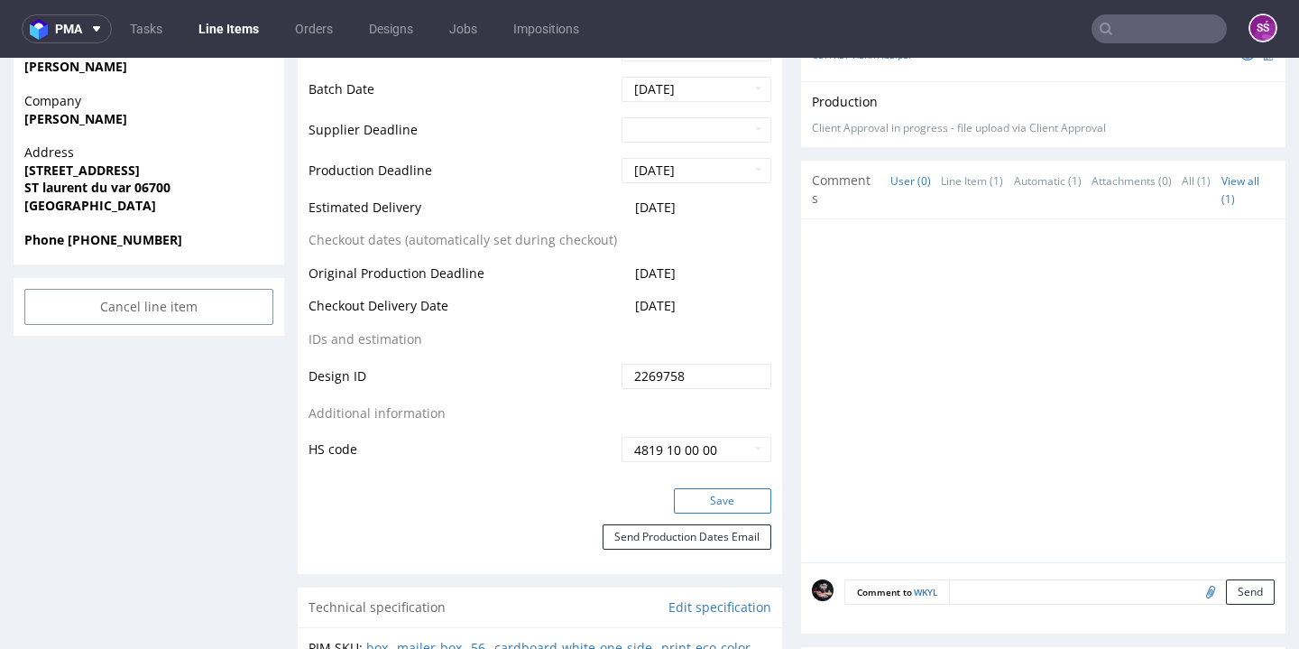
click at [713, 513] on button "Save" at bounding box center [722, 500] width 97 height 25
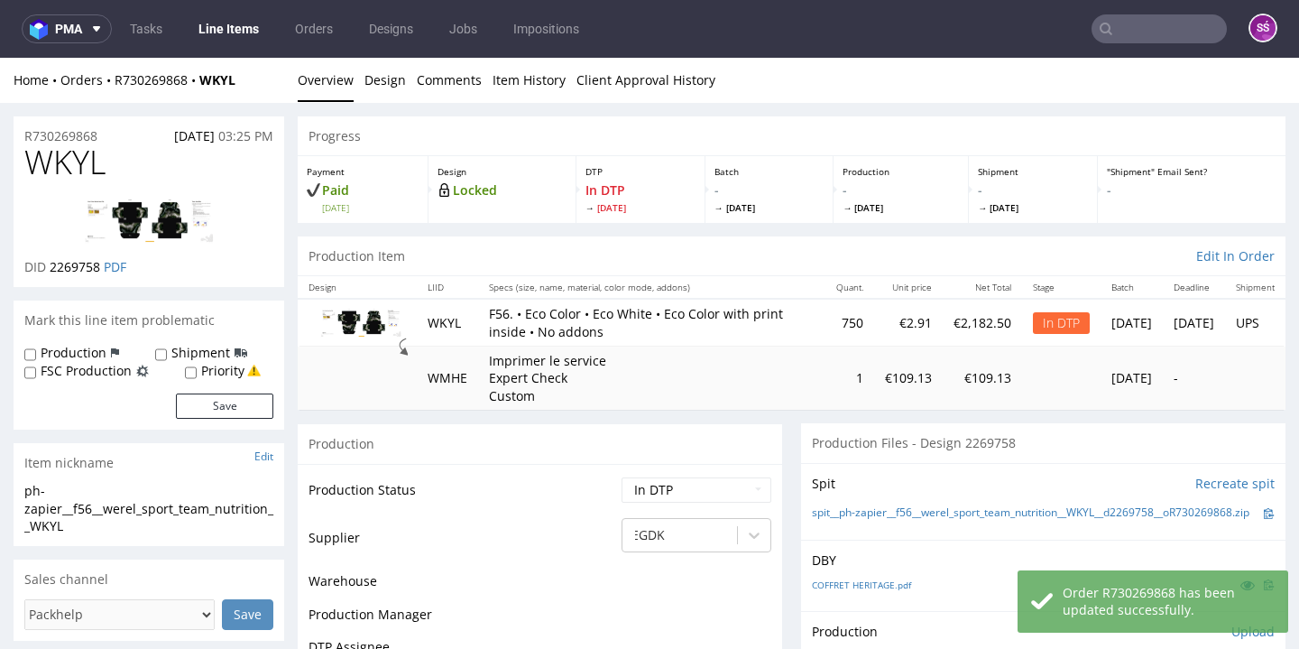
scroll to position [251, 0]
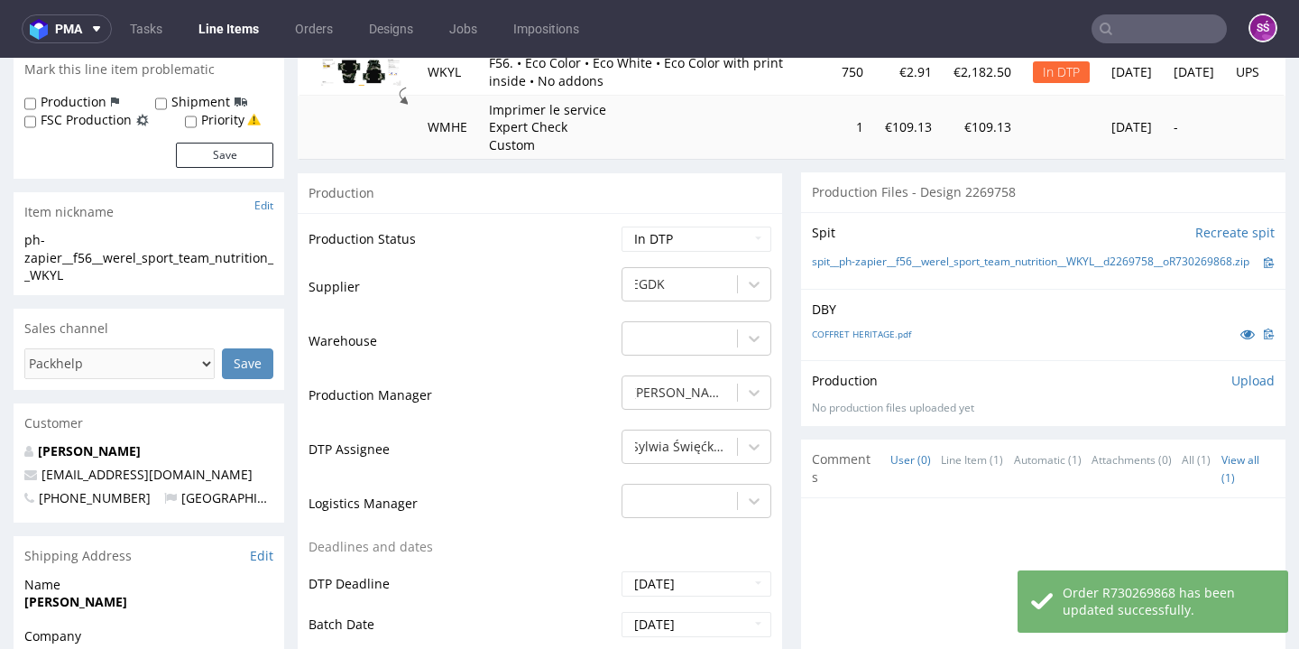
click at [1200, 391] on div "Production Upload No production files uploaded yet Description (optional) Add f…" at bounding box center [1043, 393] width 463 height 43
click at [1231, 385] on p "Upload" at bounding box center [1252, 381] width 43 height 18
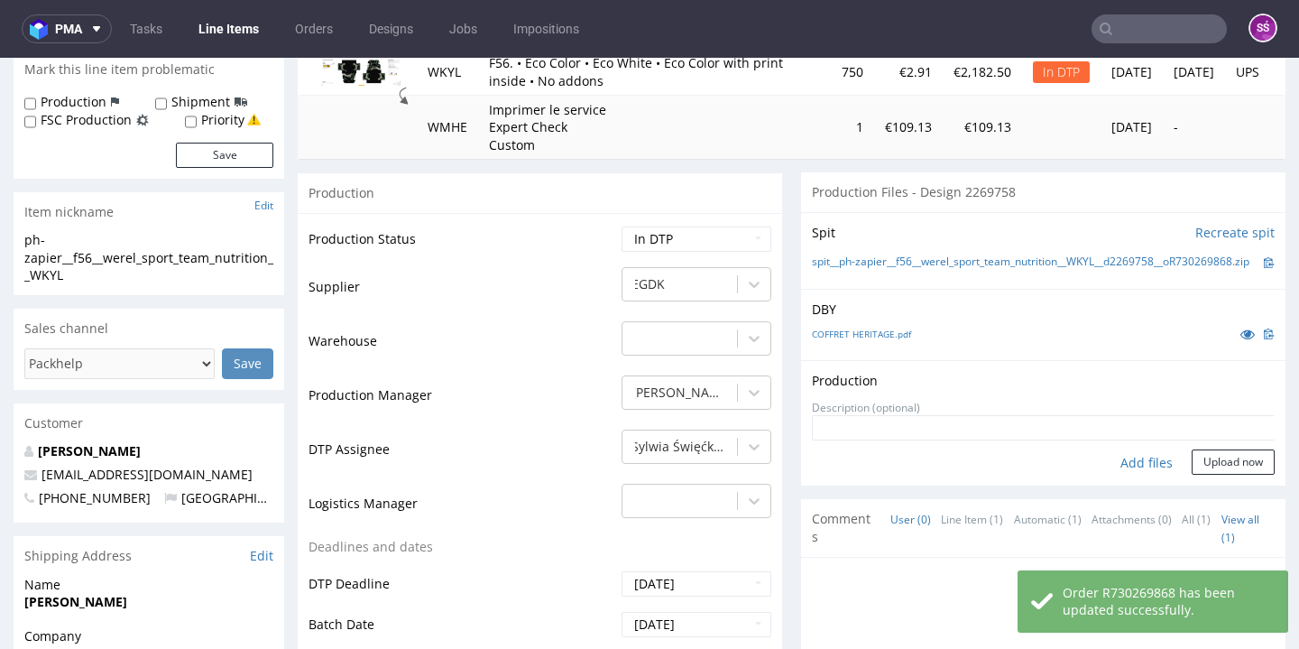
click at [1128, 465] on div "Add files" at bounding box center [1146, 462] width 90 height 27
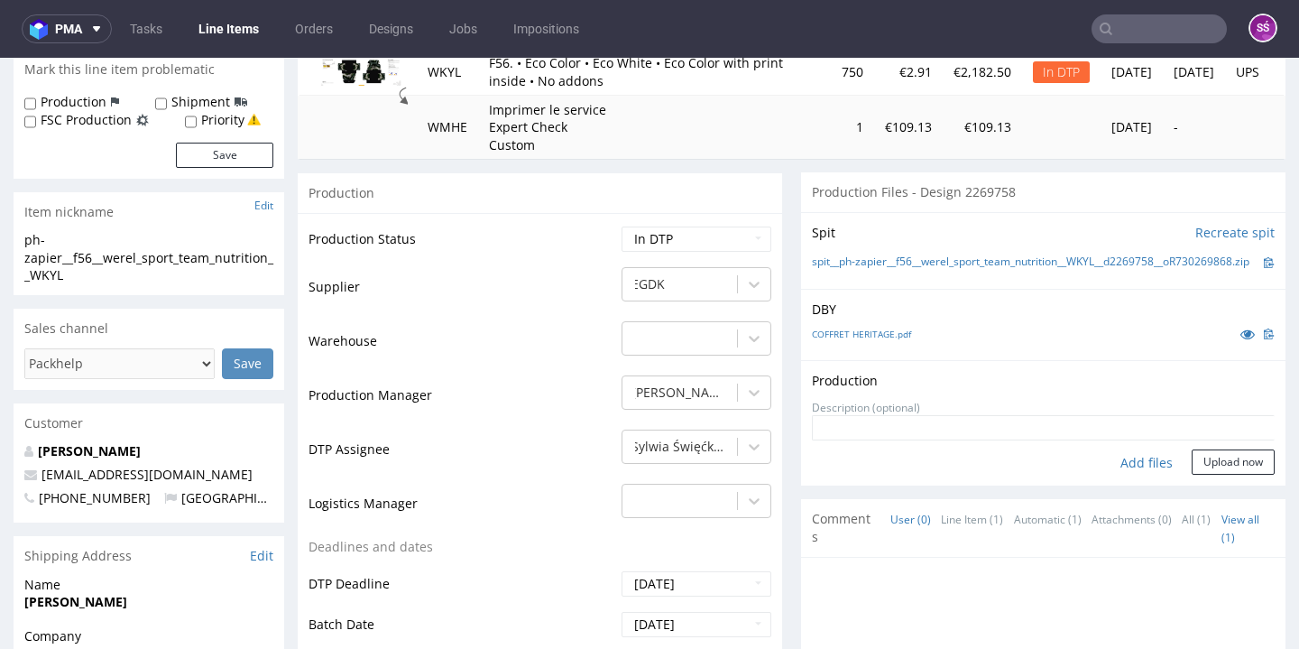
type input "C:\fakepath\ph-zapier__f56__werel_sport_team_nutrition__WKYL__d2269758__oR73026…"
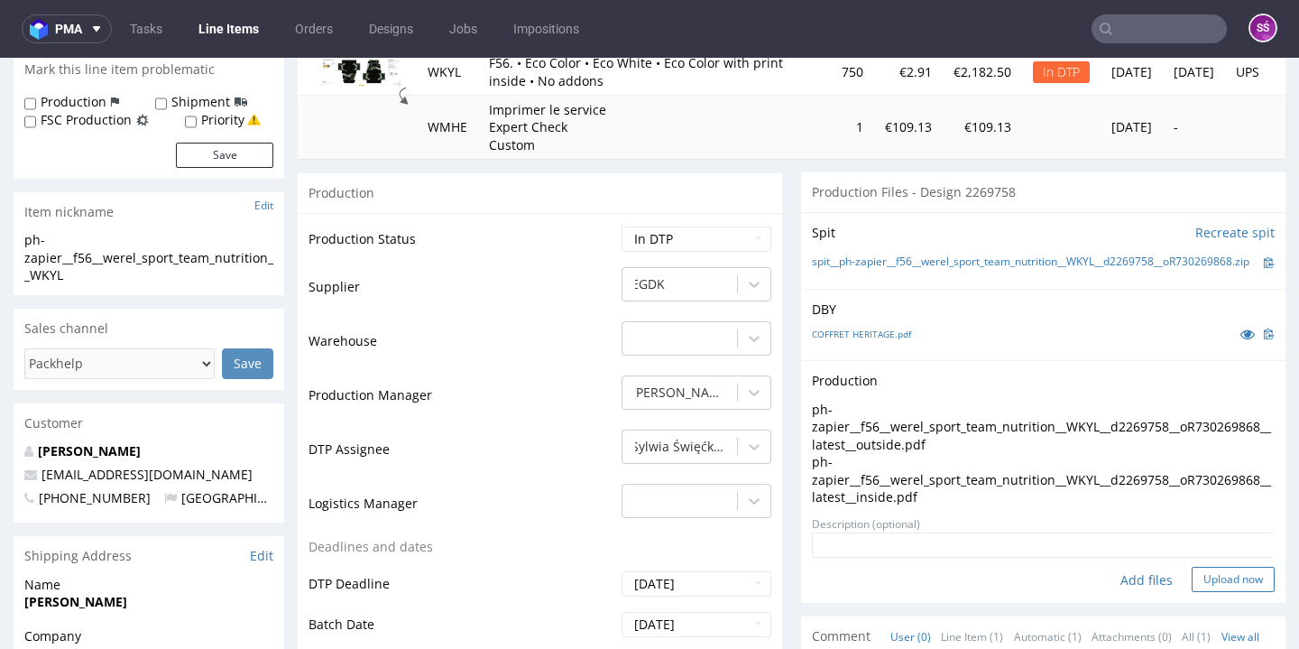
click at [1191, 581] on button "Upload now" at bounding box center [1232, 578] width 83 height 25
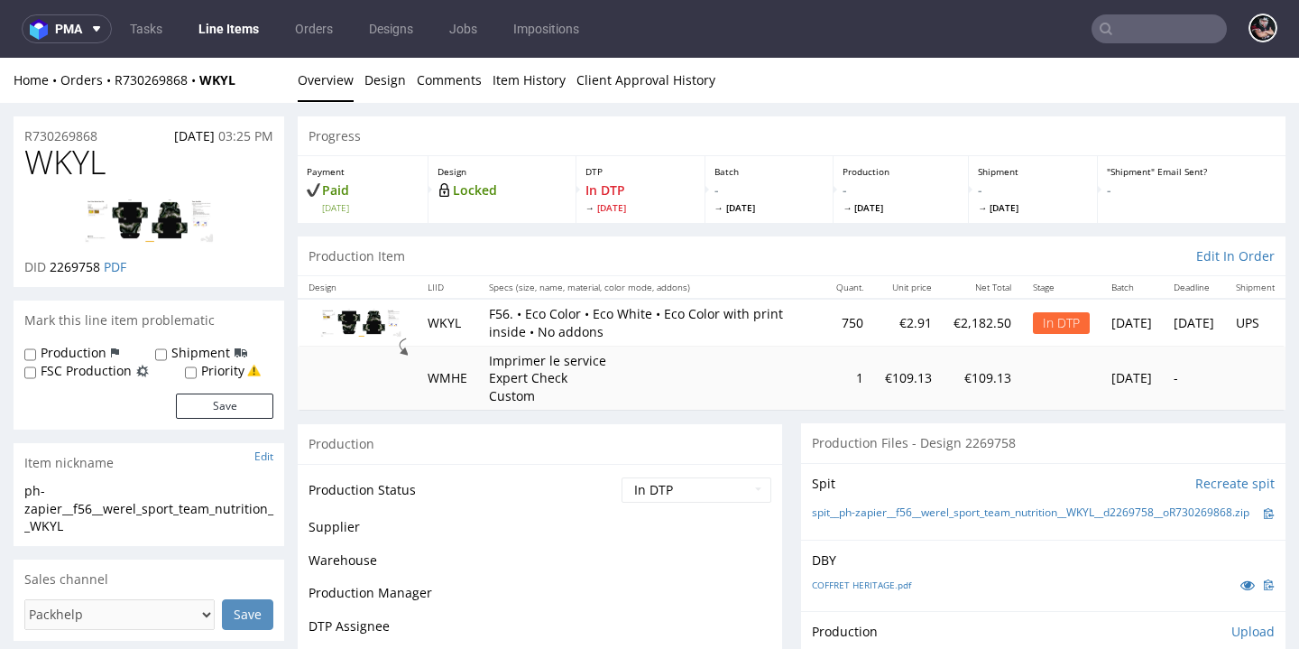
scroll to position [235, 0]
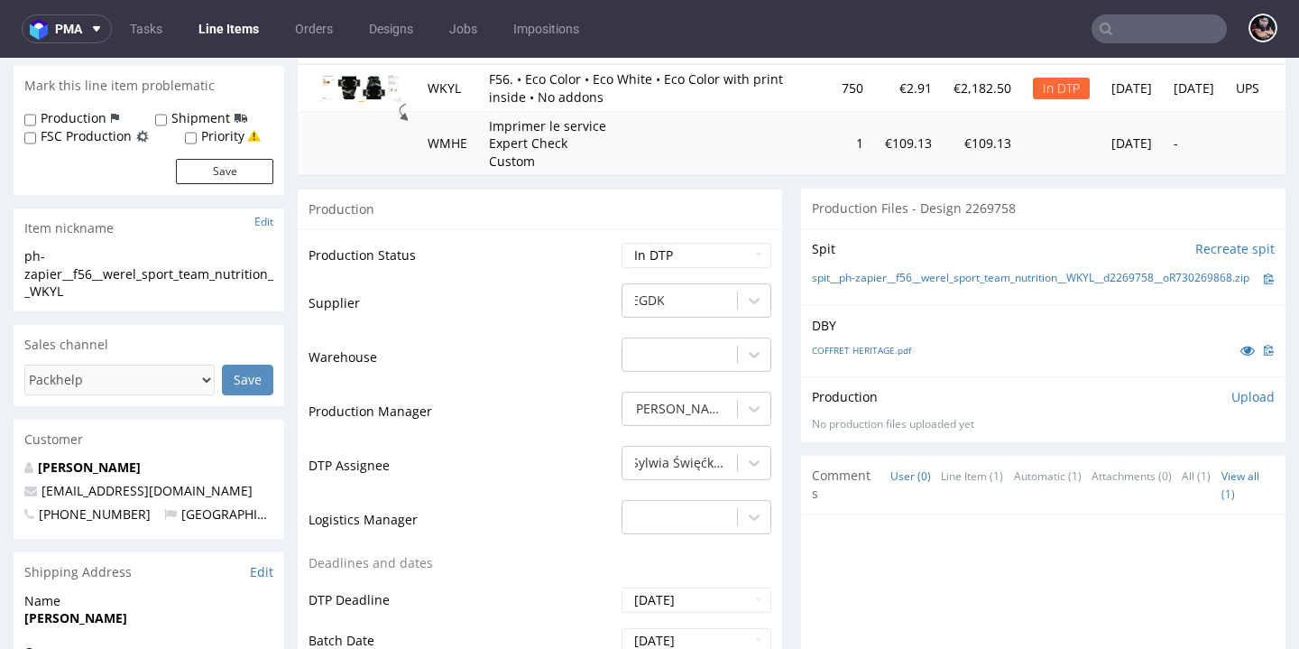
click at [1234, 400] on p "Upload" at bounding box center [1252, 397] width 43 height 18
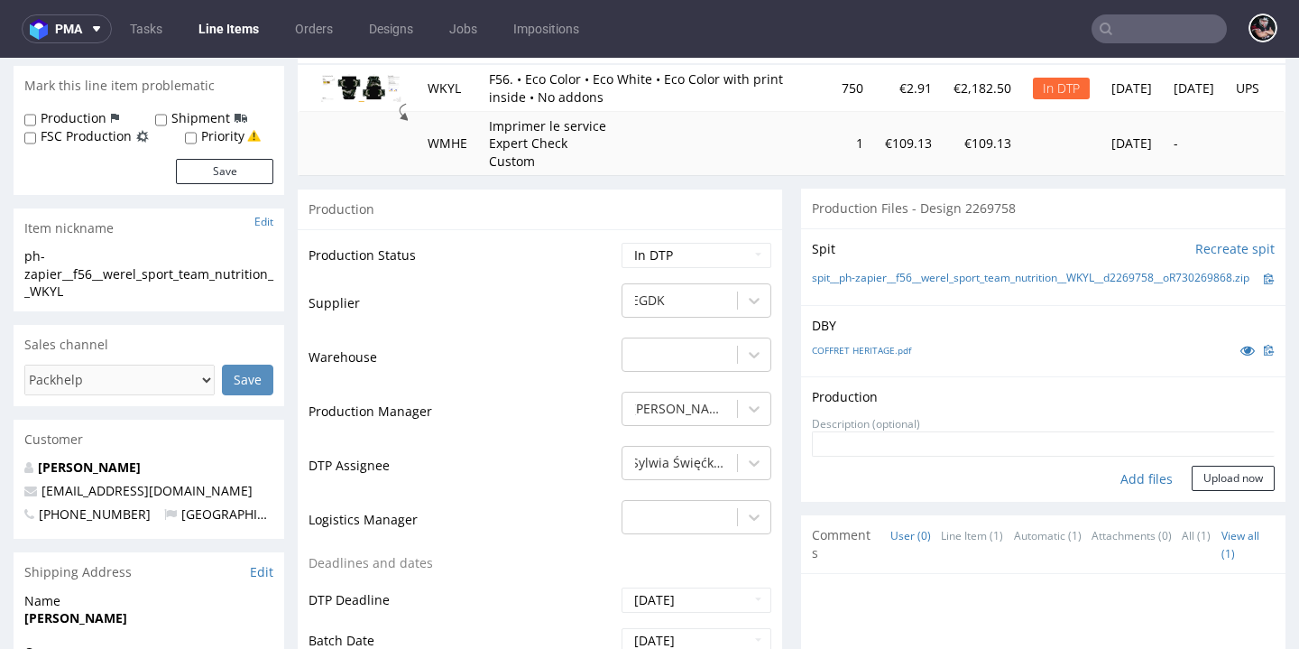
click at [1115, 483] on div "Add files" at bounding box center [1146, 478] width 90 height 27
type input "C:\fakepath\ostro__f71__camacho_sport_sl__DEZS__d2271151__oR380574360__latest__…"
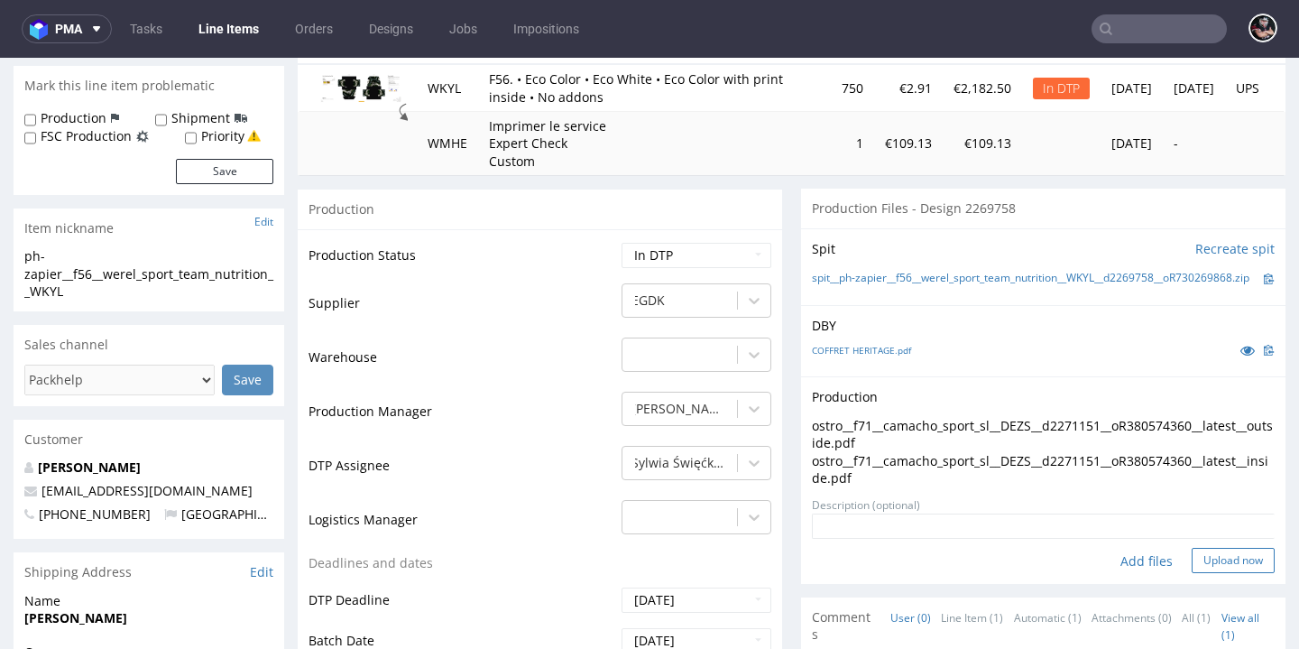
click at [1191, 549] on button "Upload now" at bounding box center [1232, 559] width 83 height 25
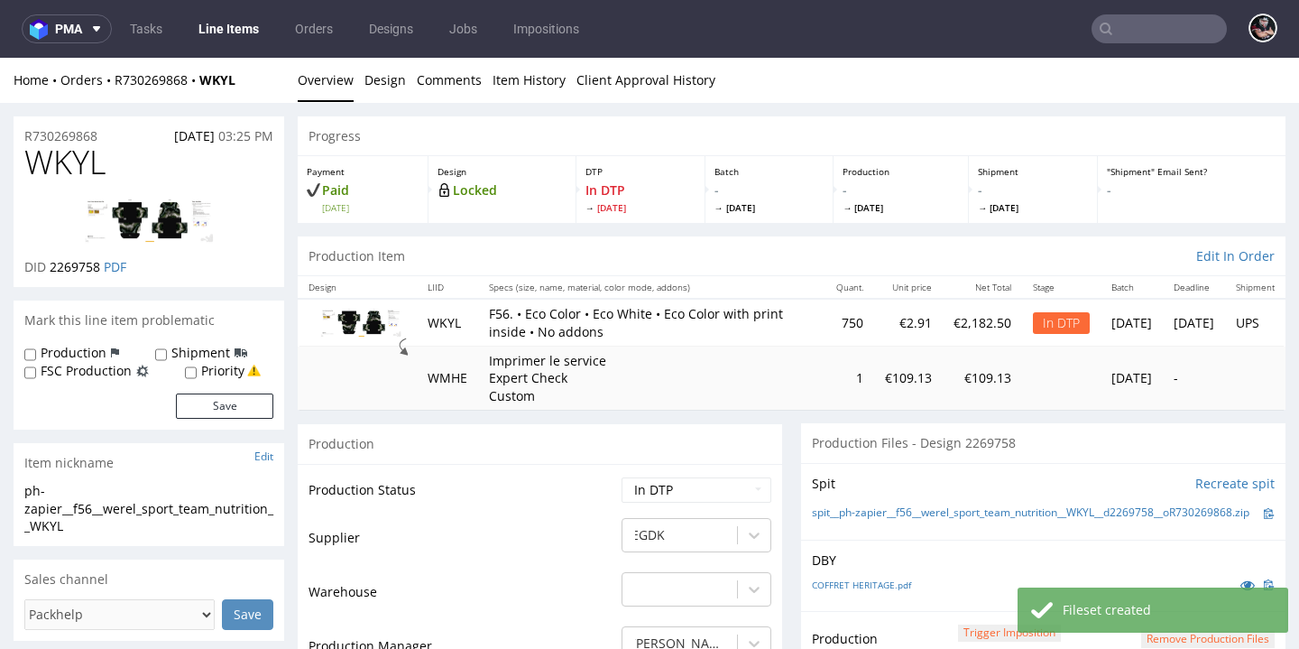
scroll to position [330, 0]
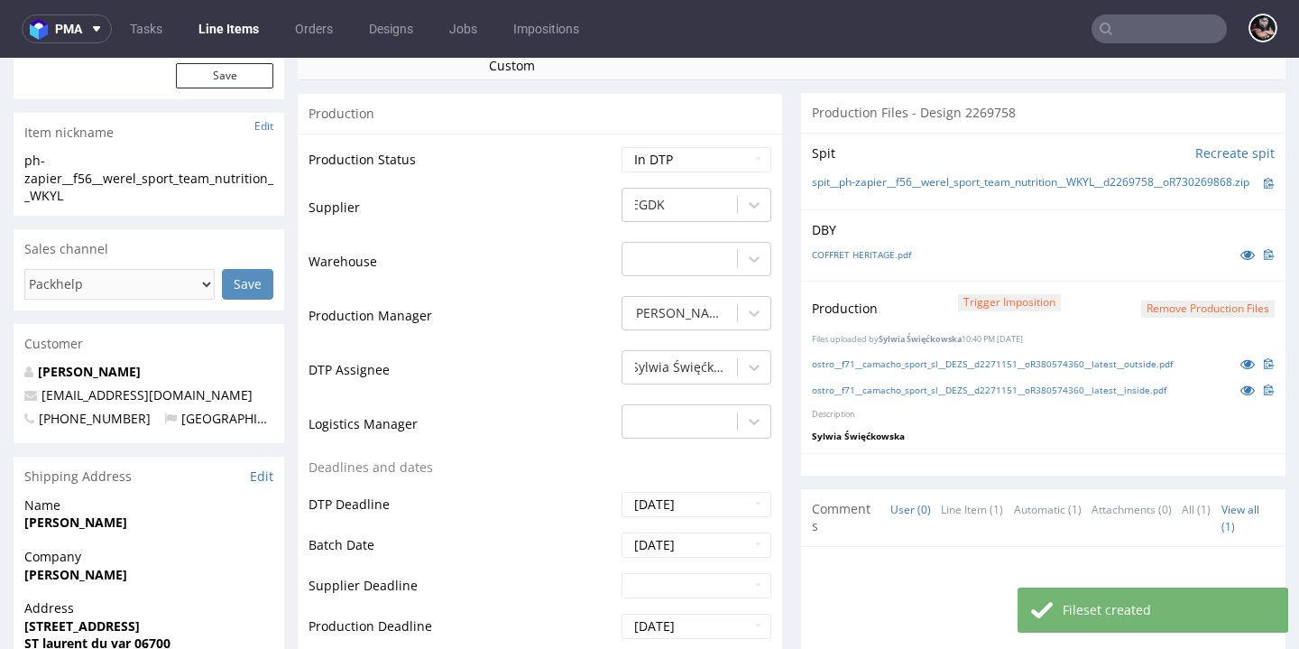
click at [717, 167] on td "Waiting for Artwork Waiting for Diecut Waiting for Mockup Waiting for DTP Waiti…" at bounding box center [694, 165] width 154 height 41
select select "dtp_production_ready"
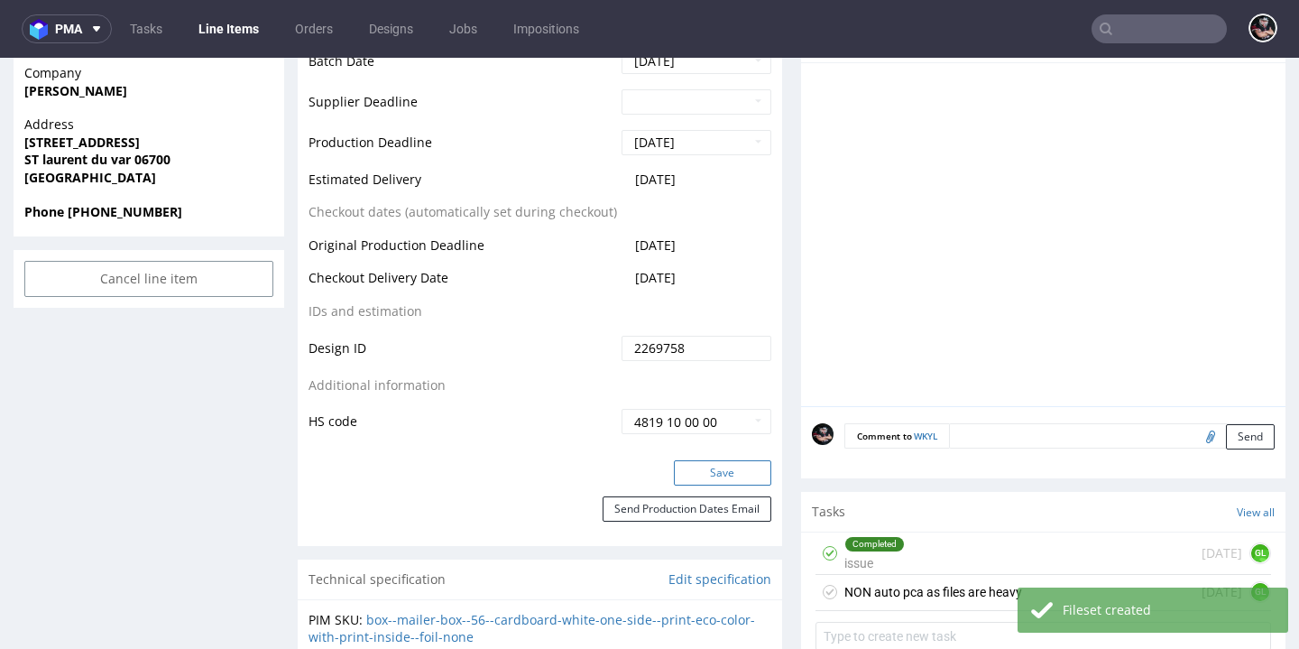
click at [698, 460] on button "Save" at bounding box center [722, 472] width 97 height 25
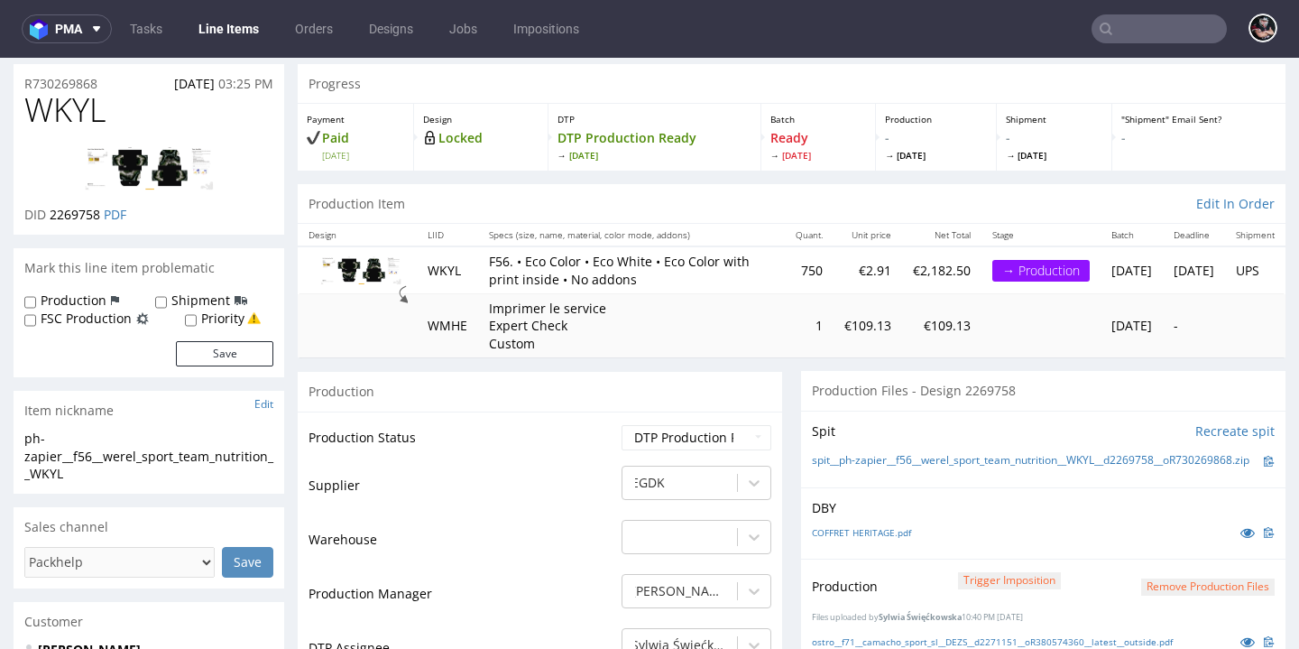
scroll to position [0, 0]
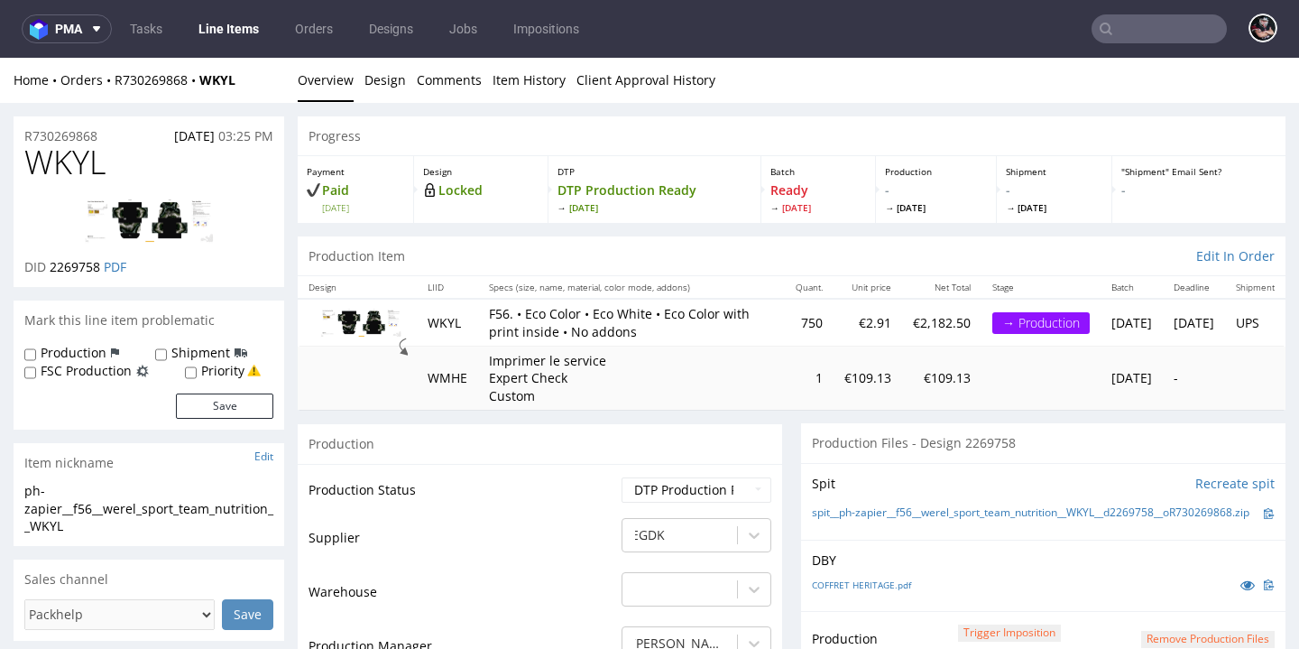
click at [252, 31] on link "Line Items" at bounding box center [229, 28] width 82 height 29
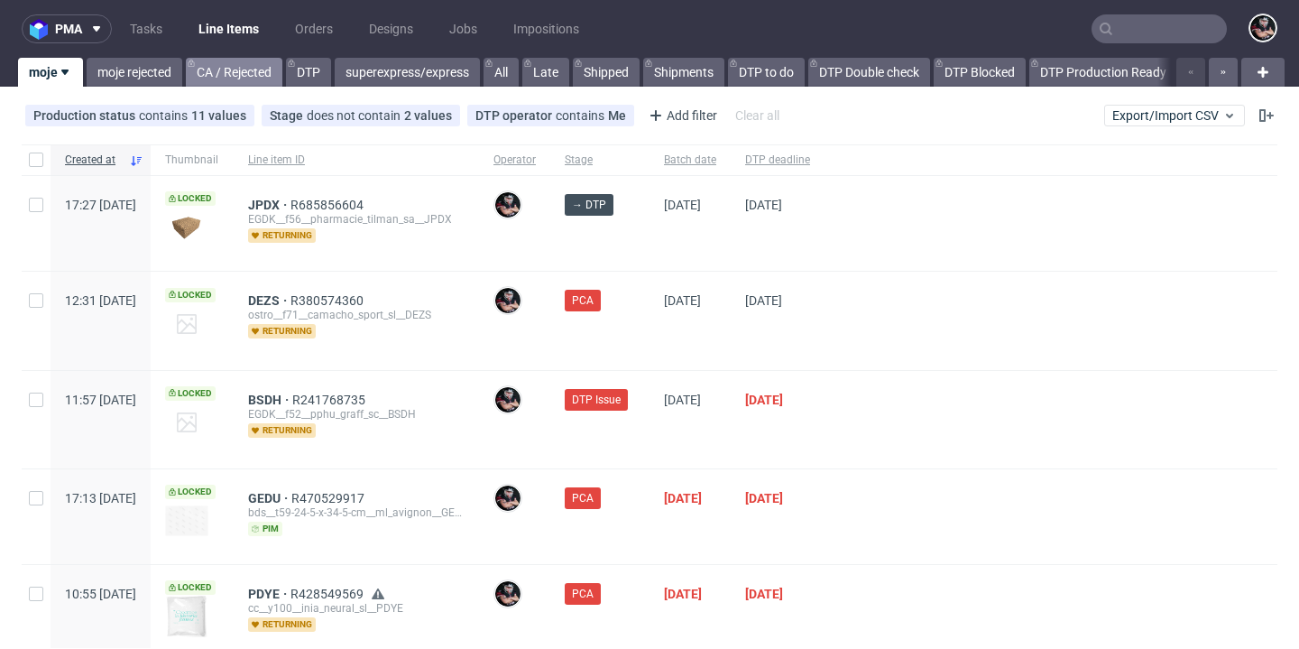
click at [225, 79] on link "CA / Rejected" at bounding box center [234, 72] width 97 height 29
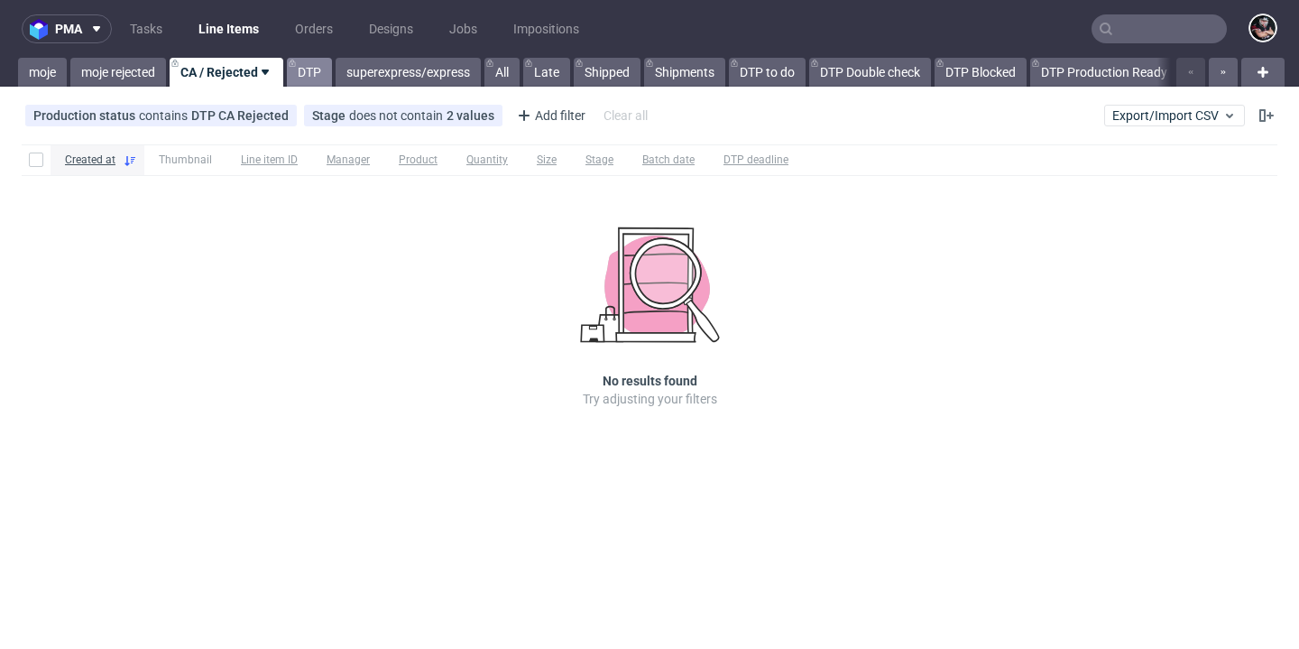
click at [305, 79] on link "DTP" at bounding box center [309, 72] width 45 height 29
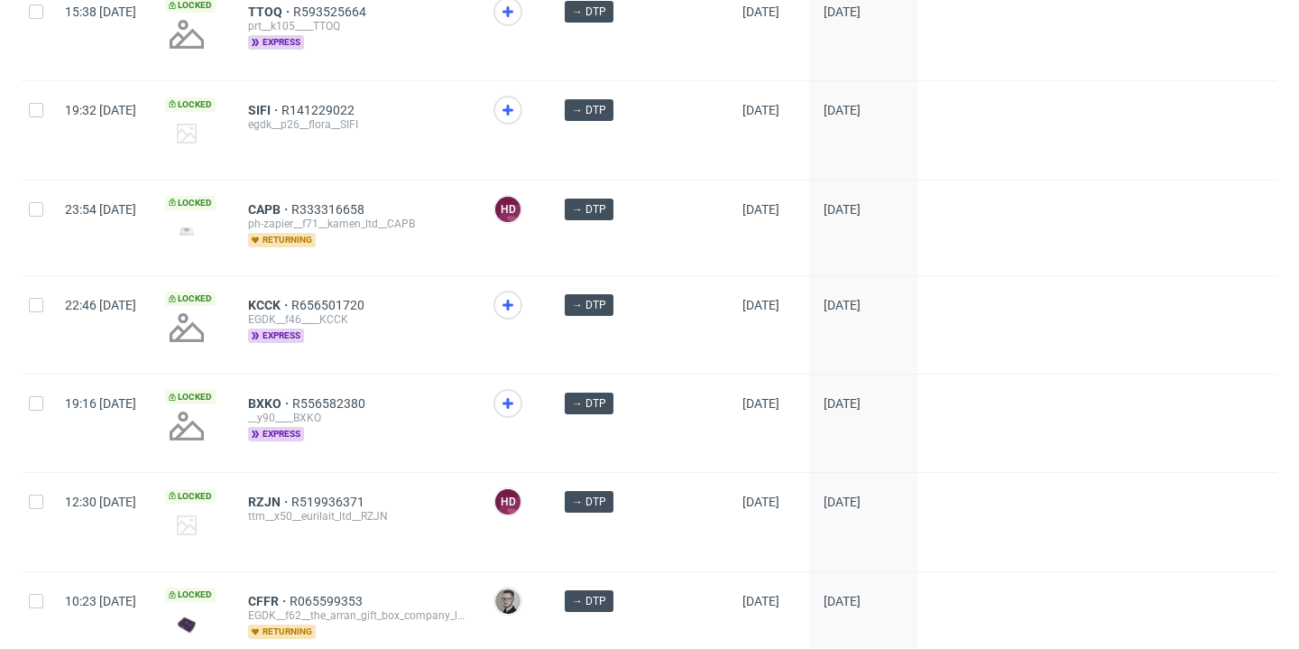
scroll to position [1241, 0]
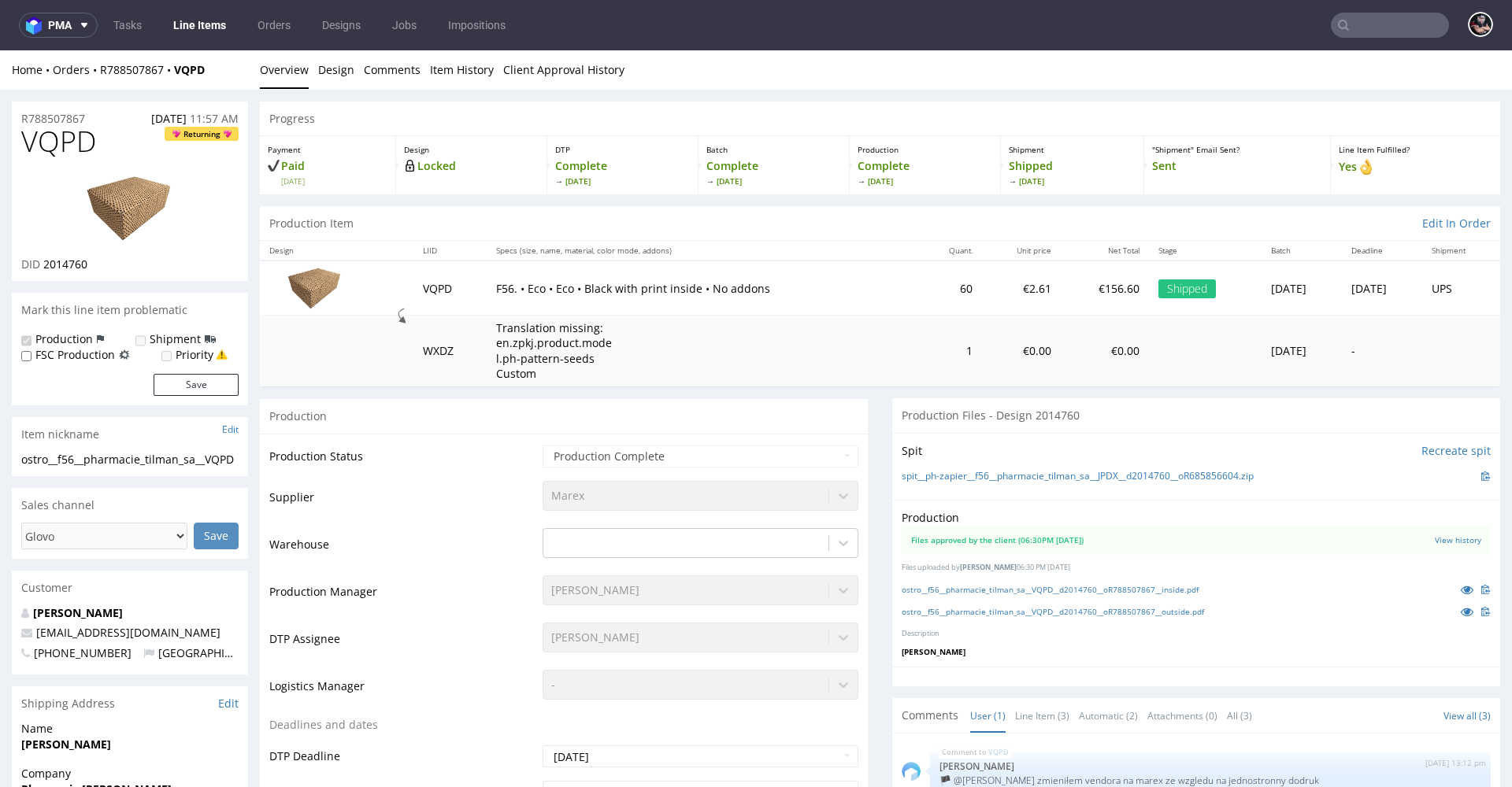
click at [831, 342] on td "Translation missing: en.zpkj.product.model.ph-pattern-seeds Custom" at bounding box center [702, 351] width 432 height 71
